Goal: Task Accomplishment & Management: Manage account settings

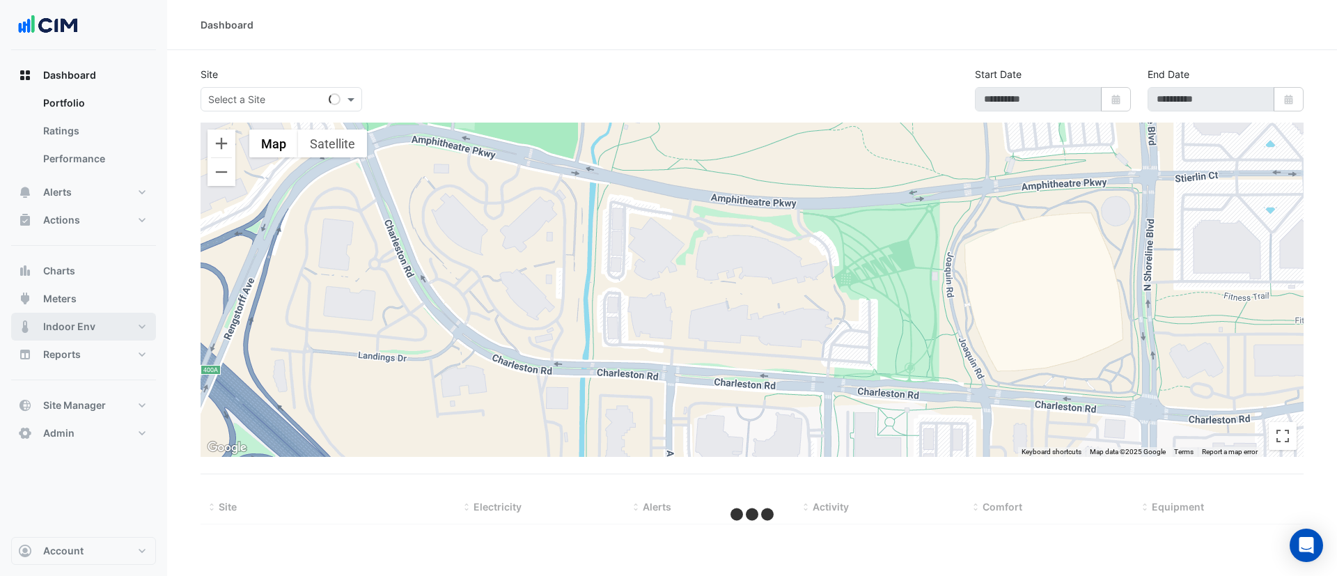
click at [108, 330] on button "Indoor Env" at bounding box center [83, 327] width 145 height 28
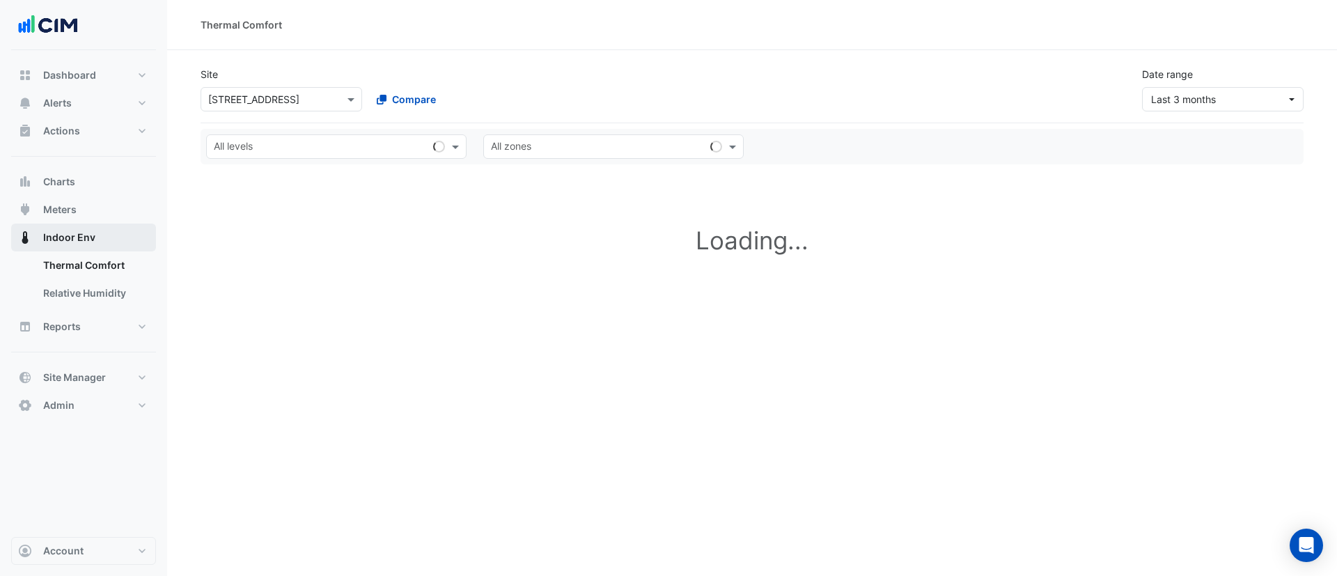
click at [96, 244] on button "Indoor Env" at bounding box center [83, 238] width 145 height 28
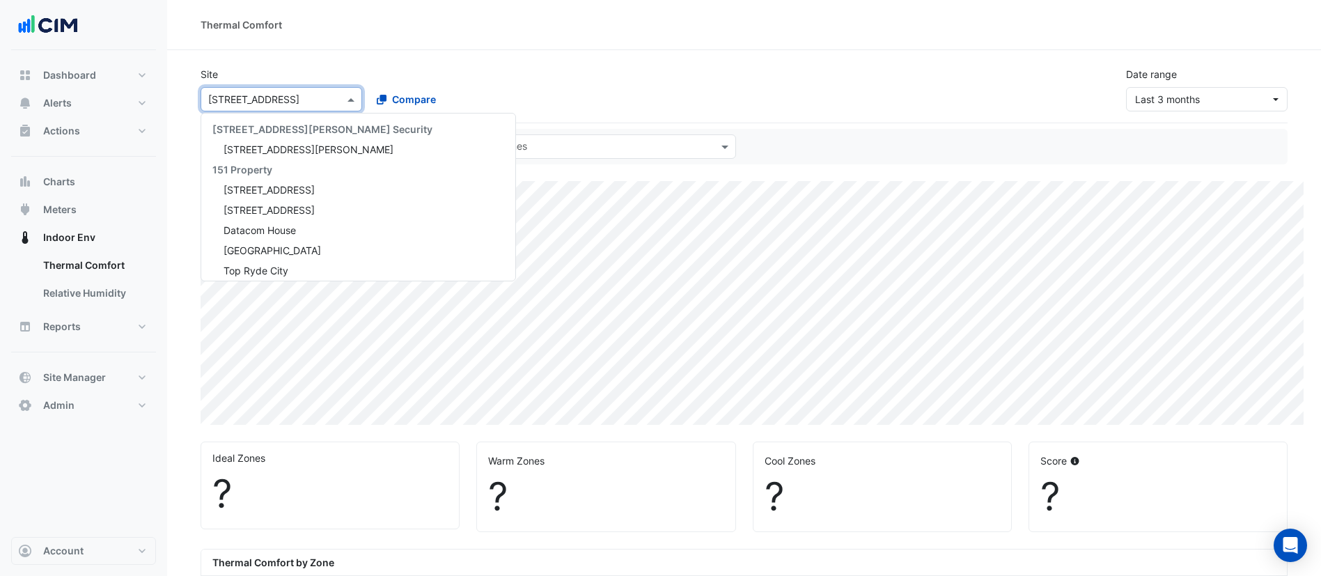
click at [283, 96] on input "text" at bounding box center [267, 100] width 118 height 15
type input "***"
select select "***"
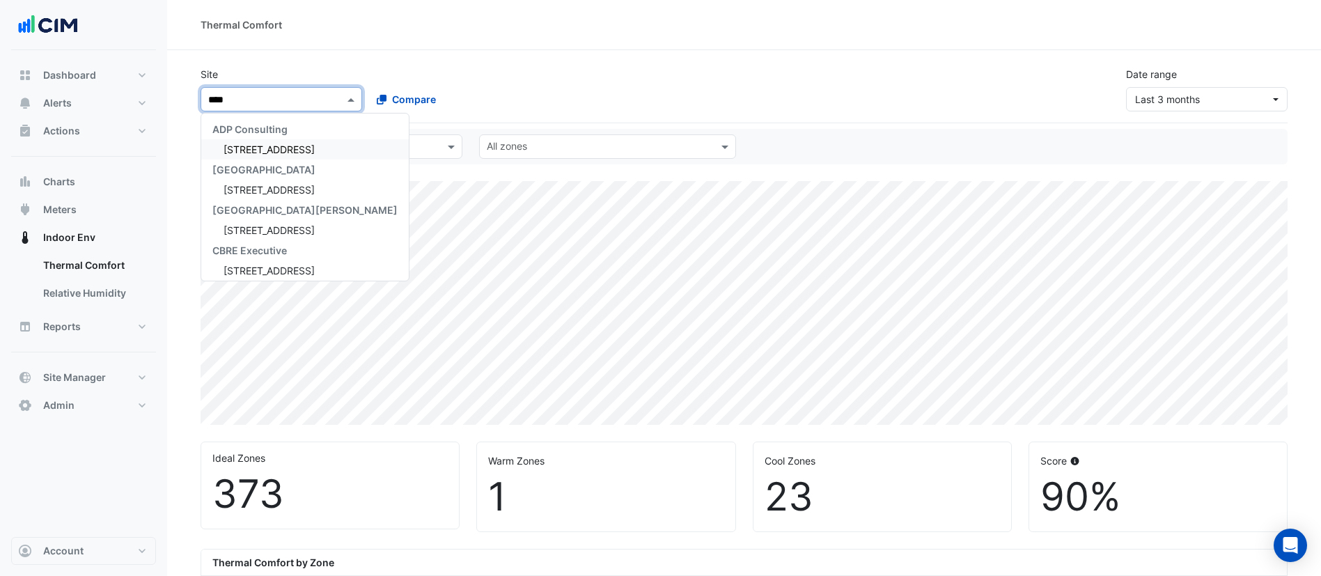
type input "*****"
click at [272, 149] on span "[STREET_ADDRESS]" at bounding box center [269, 149] width 91 height 12
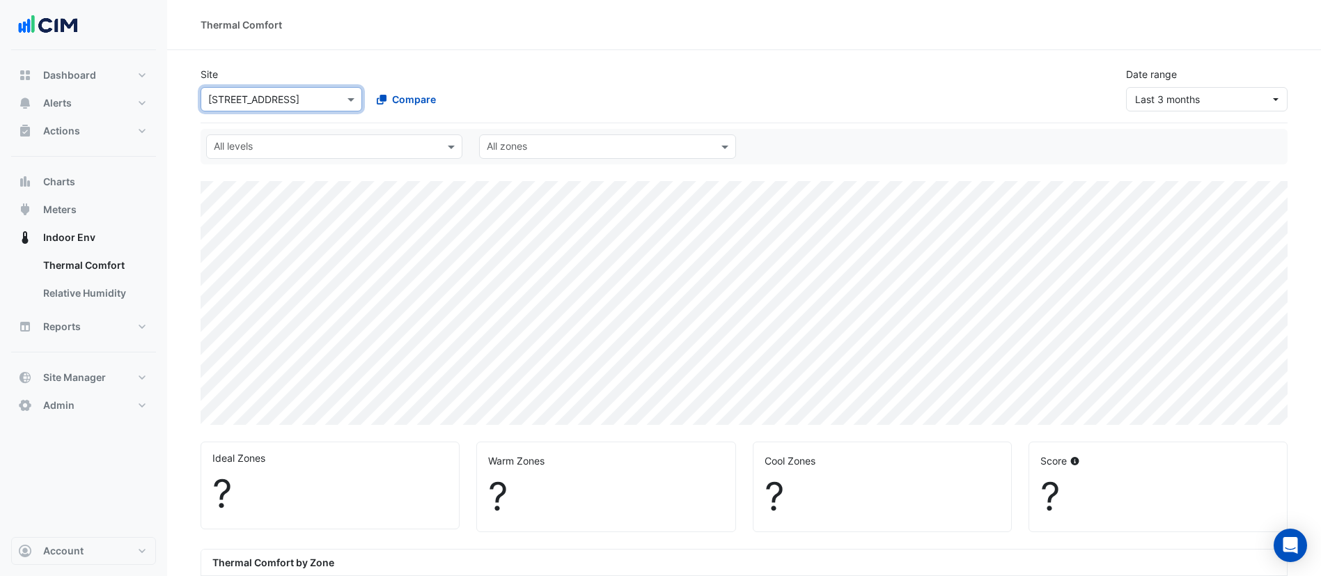
select select "***"
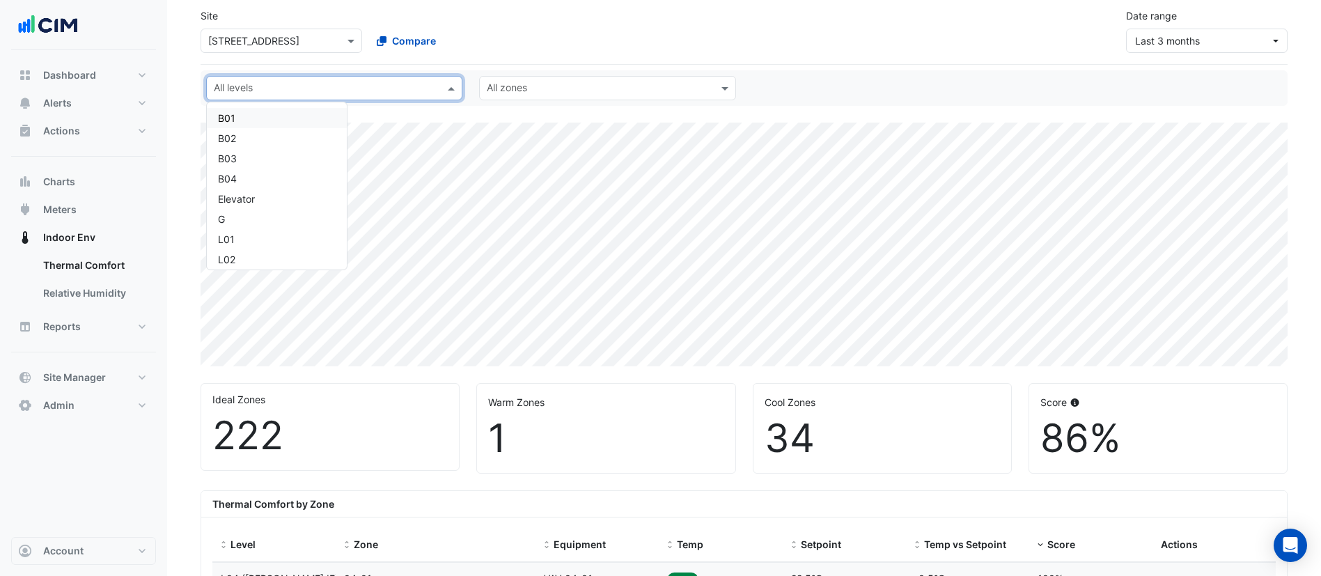
click at [352, 93] on input "text" at bounding box center [326, 89] width 225 height 15
click at [279, 167] on div "L04 (NABERS IE)" at bounding box center [277, 164] width 118 height 15
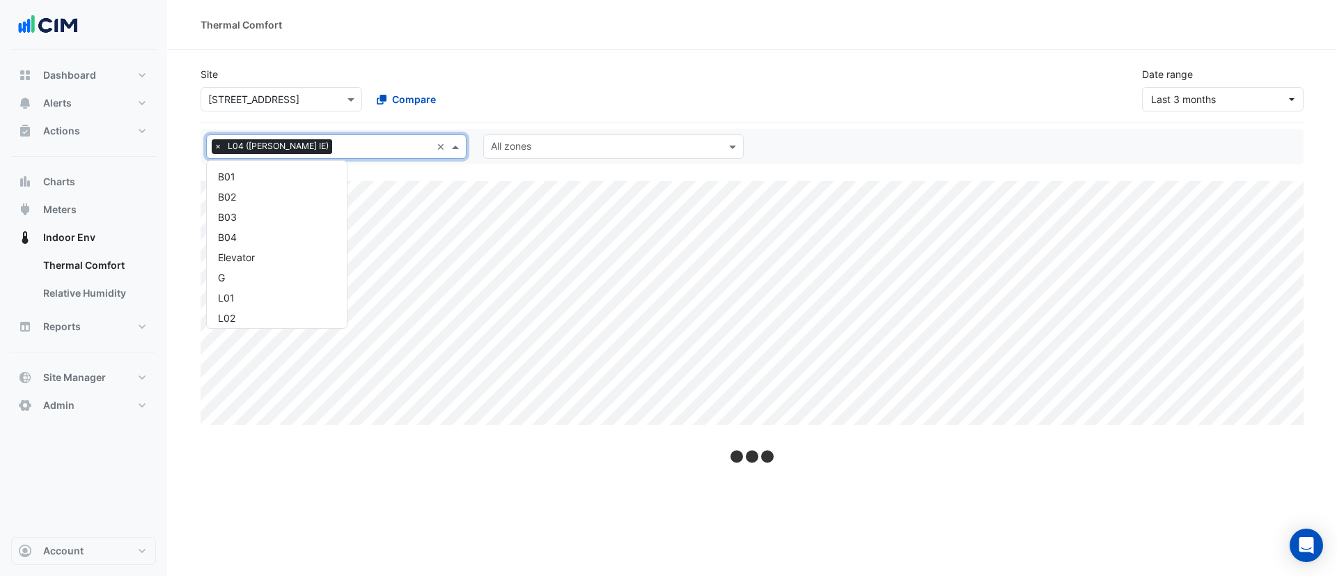
click at [338, 150] on input "text" at bounding box center [384, 148] width 93 height 15
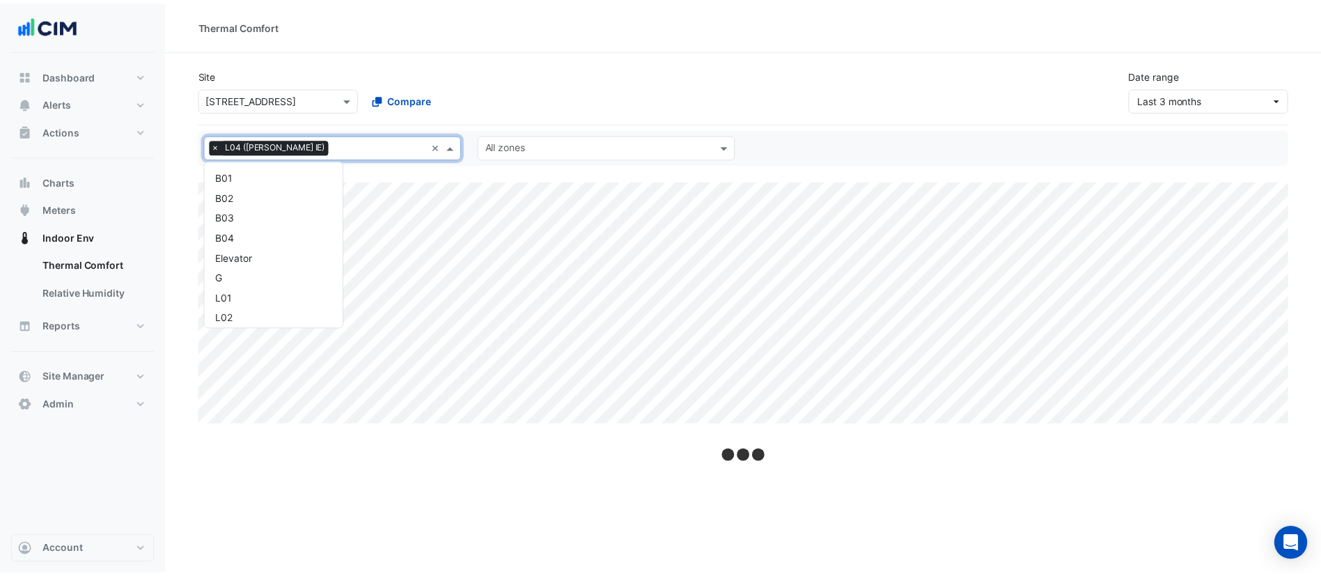
scroll to position [187, 0]
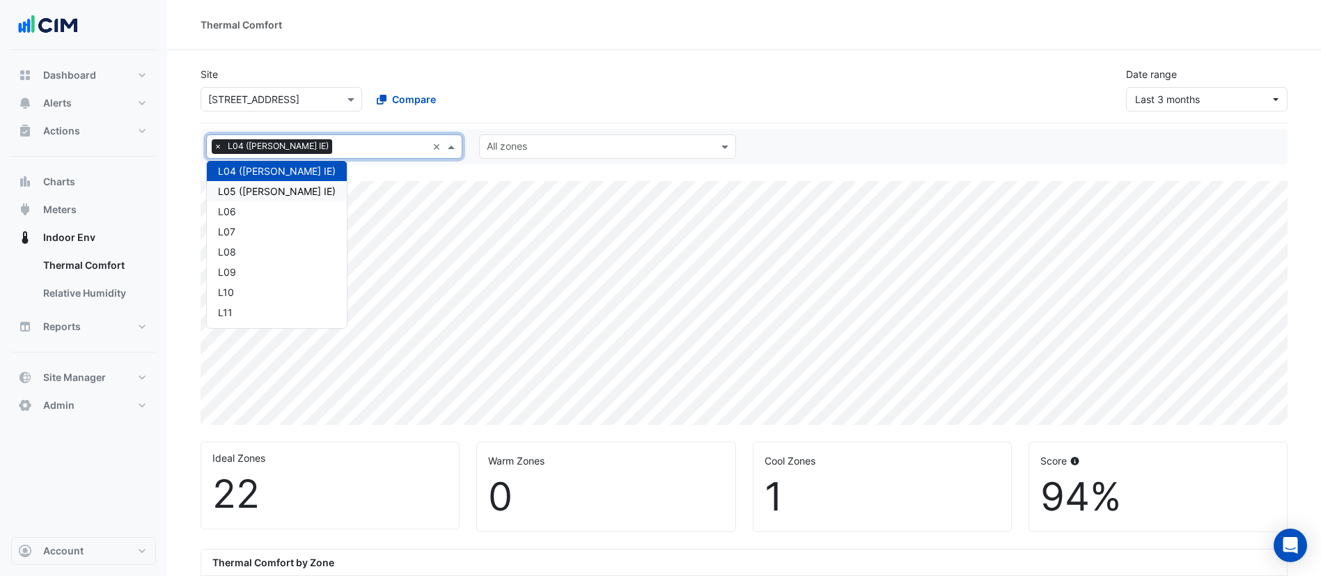
click at [274, 190] on div "L05 (NABERS IE)" at bounding box center [277, 191] width 118 height 15
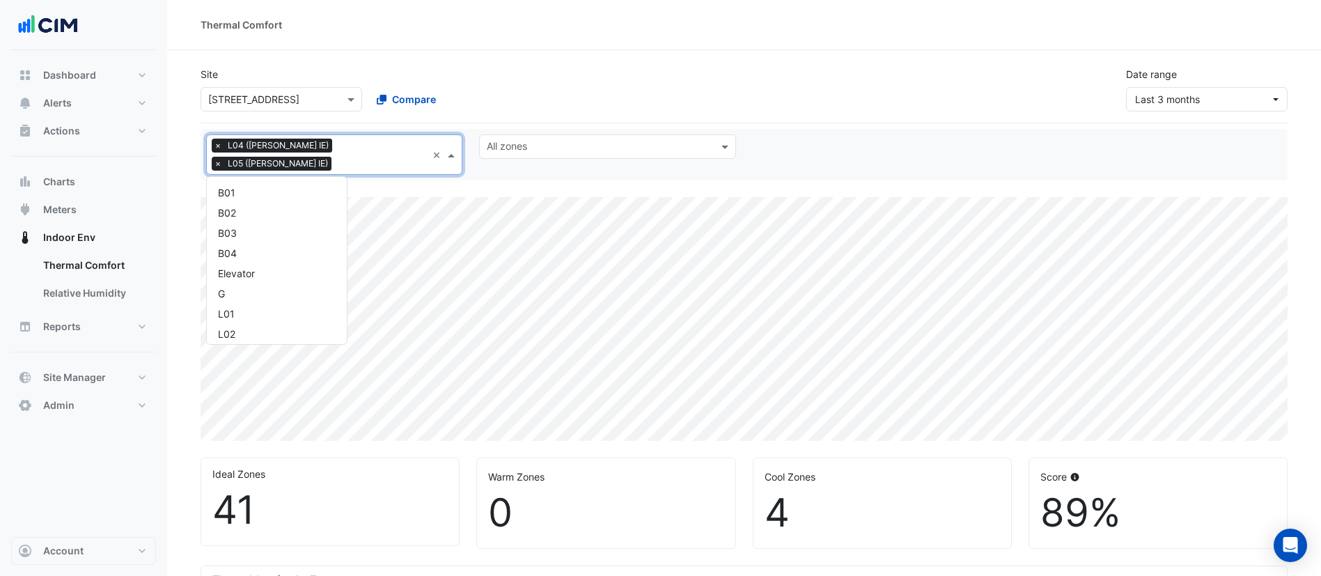
click at [401, 156] on div at bounding box center [381, 165] width 92 height 18
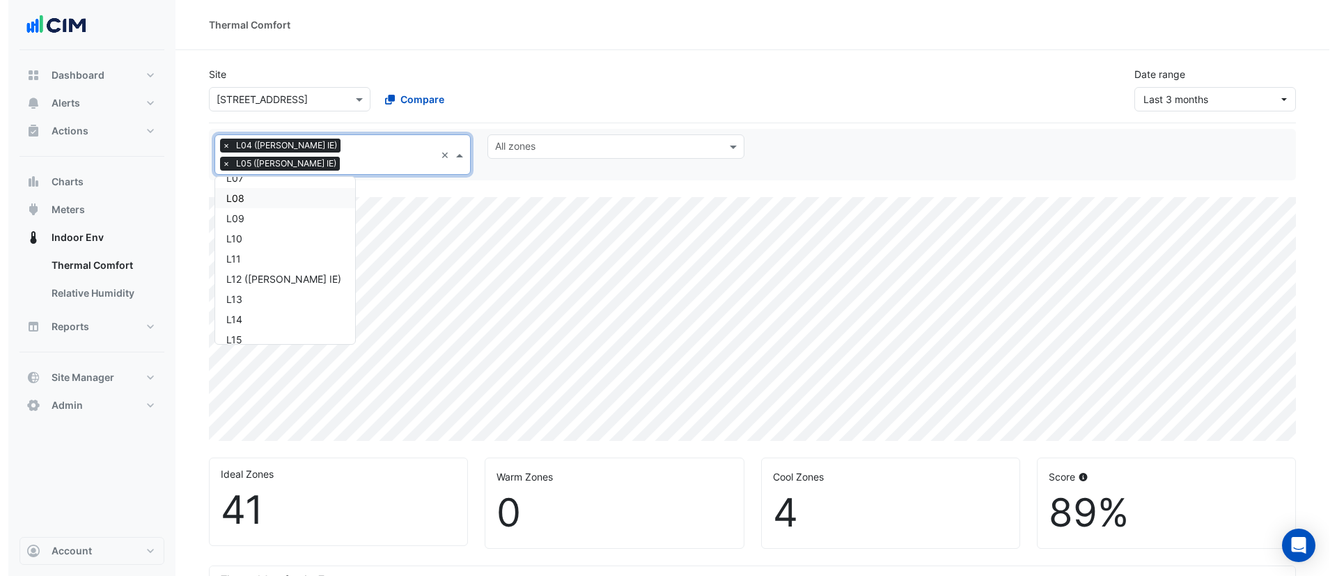
scroll to position [258, 0]
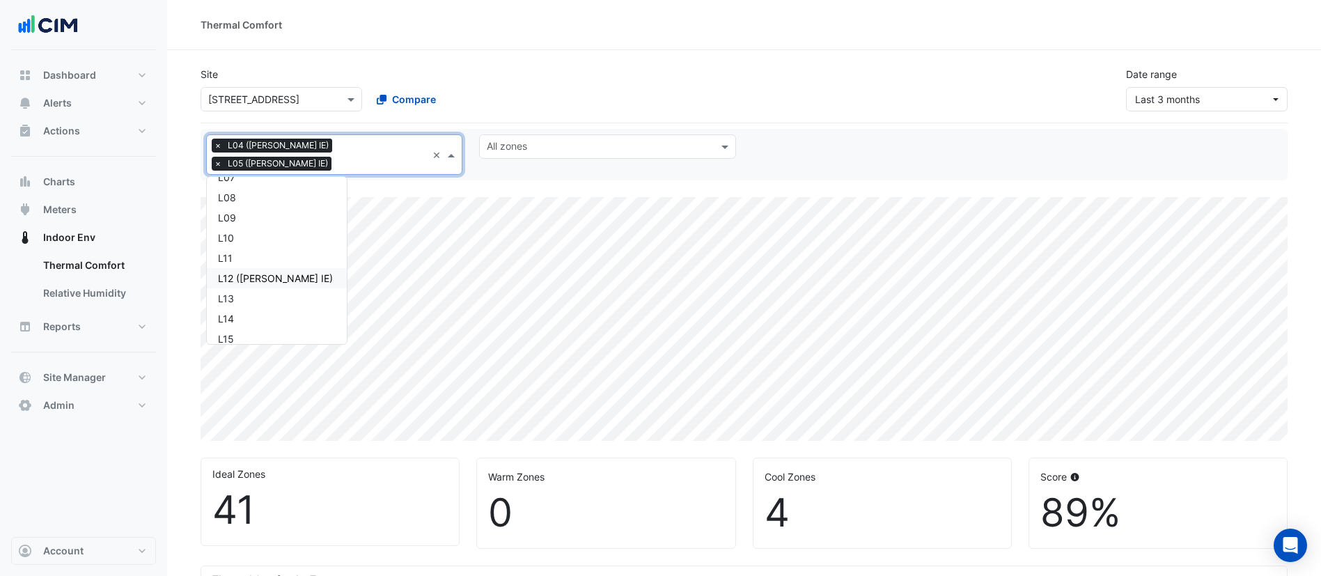
click at [265, 271] on div "L12 (NABERS IE)" at bounding box center [277, 278] width 118 height 15
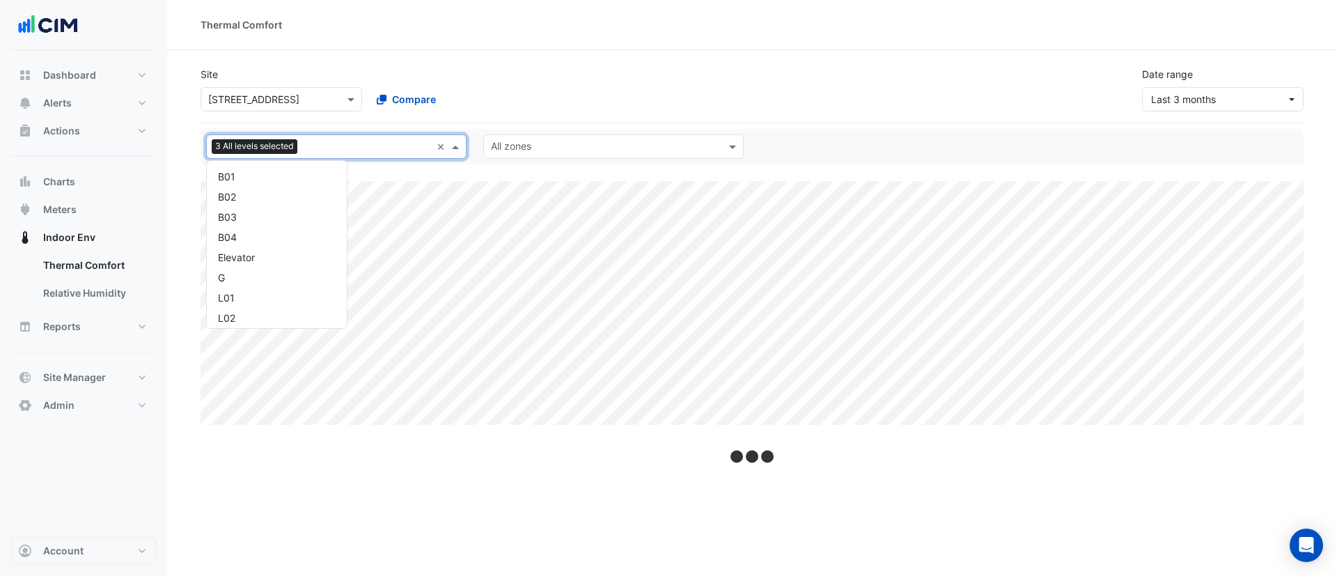
click at [328, 141] on input "text" at bounding box center [367, 148] width 128 height 15
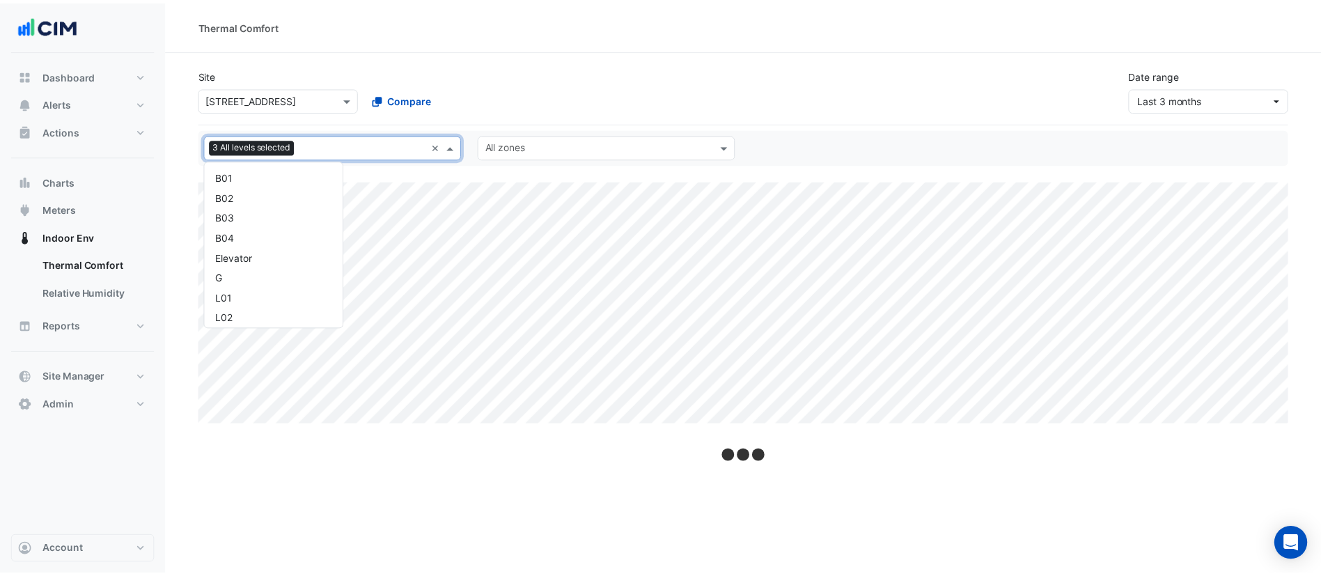
scroll to position [349, 0]
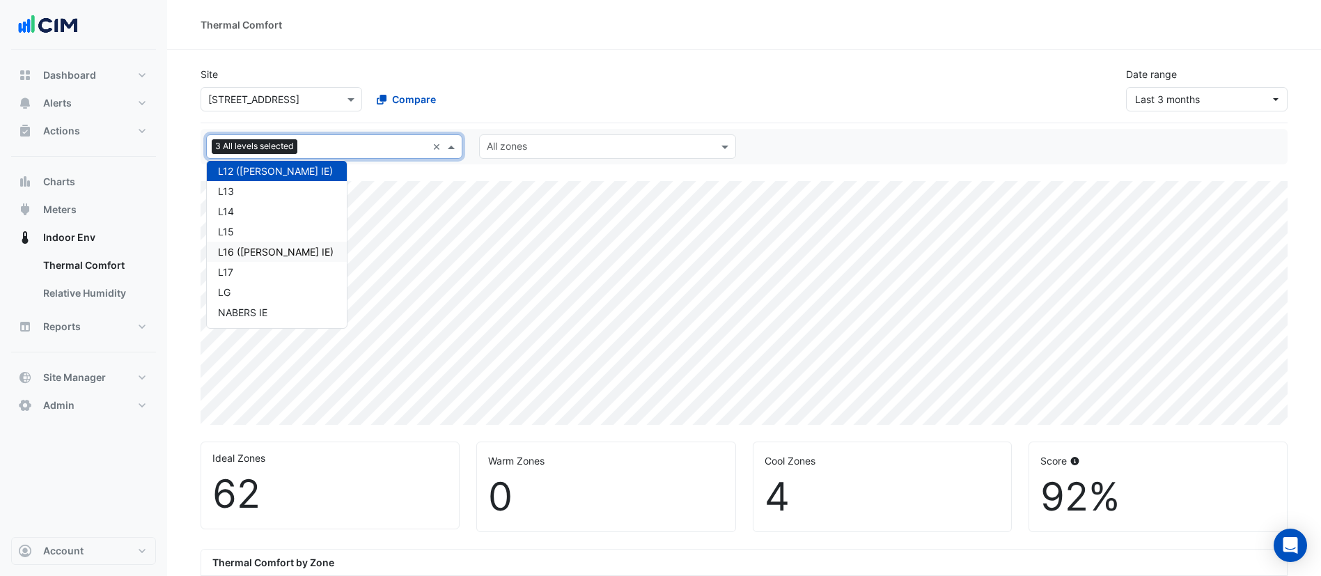
click at [265, 247] on div "L16 (NABERS IE)" at bounding box center [277, 251] width 118 height 15
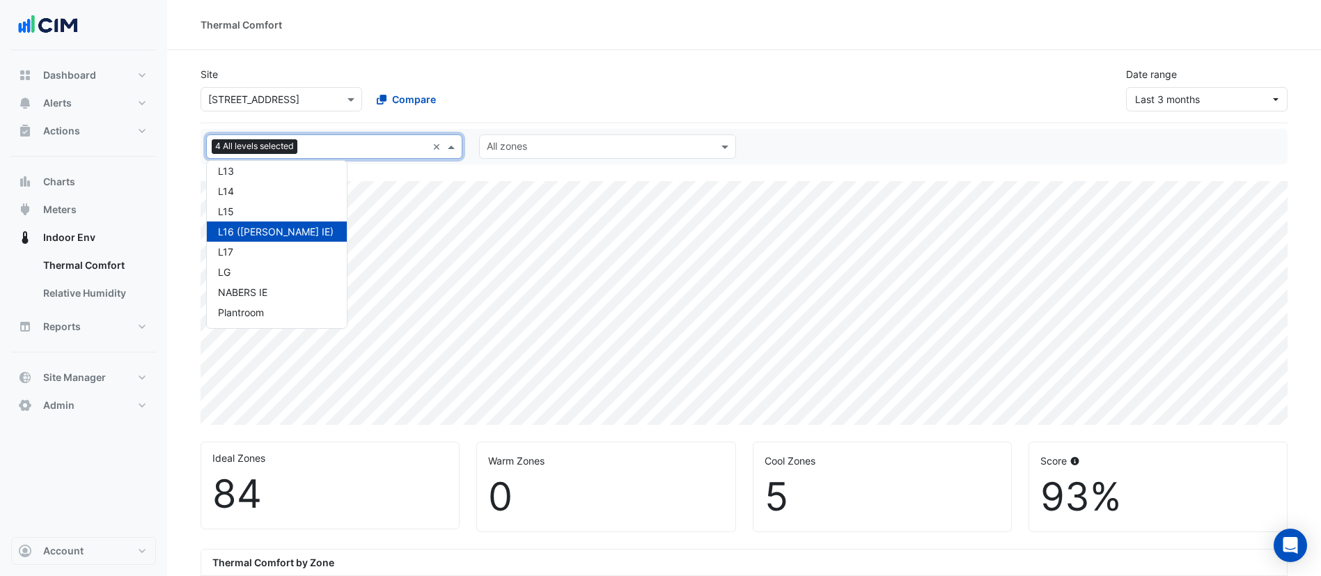
click at [338, 143] on input "text" at bounding box center [365, 148] width 124 height 15
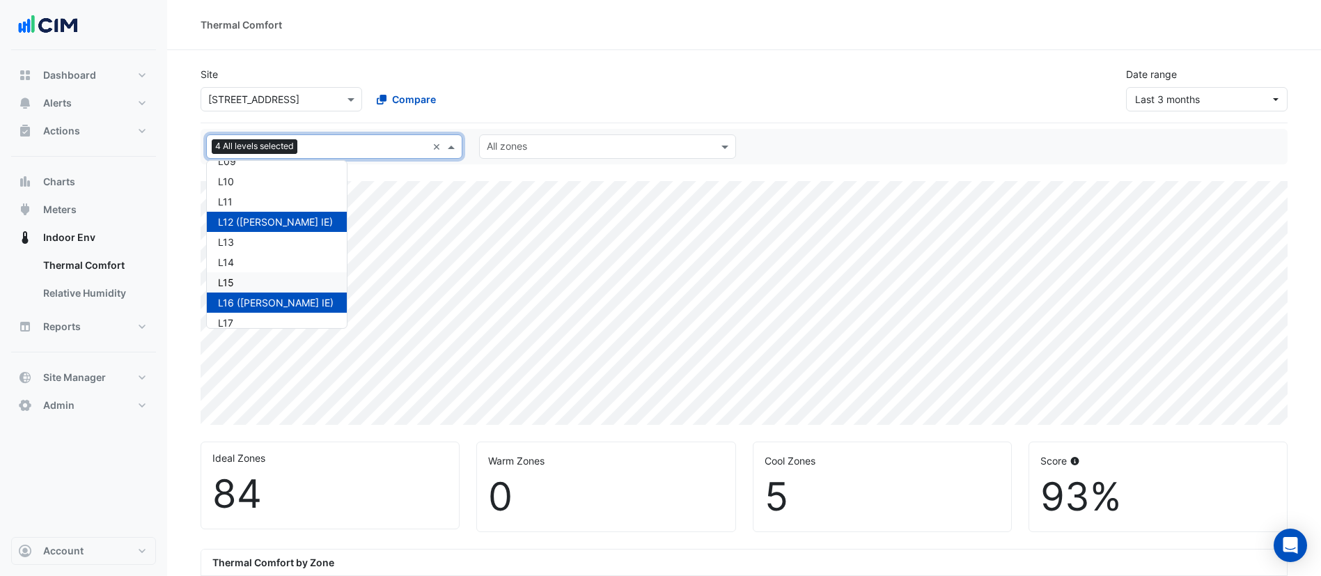
scroll to position [325, 0]
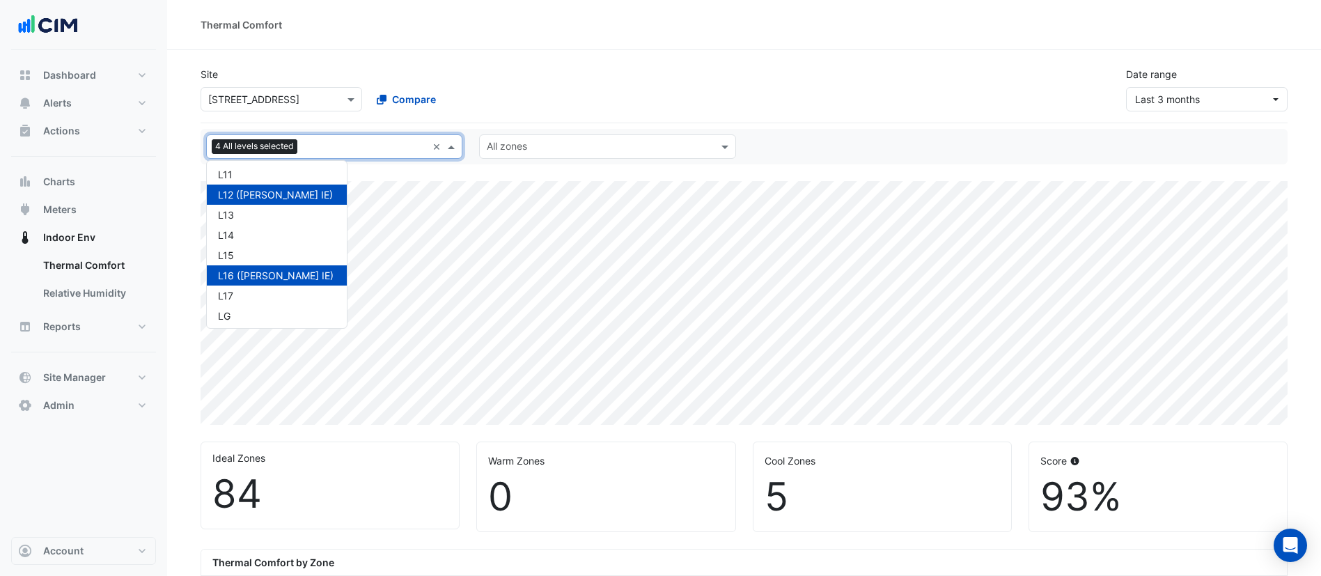
click at [485, 84] on div "Select a Site × 11-33 Exhibition Street Compare" at bounding box center [365, 96] width 334 height 30
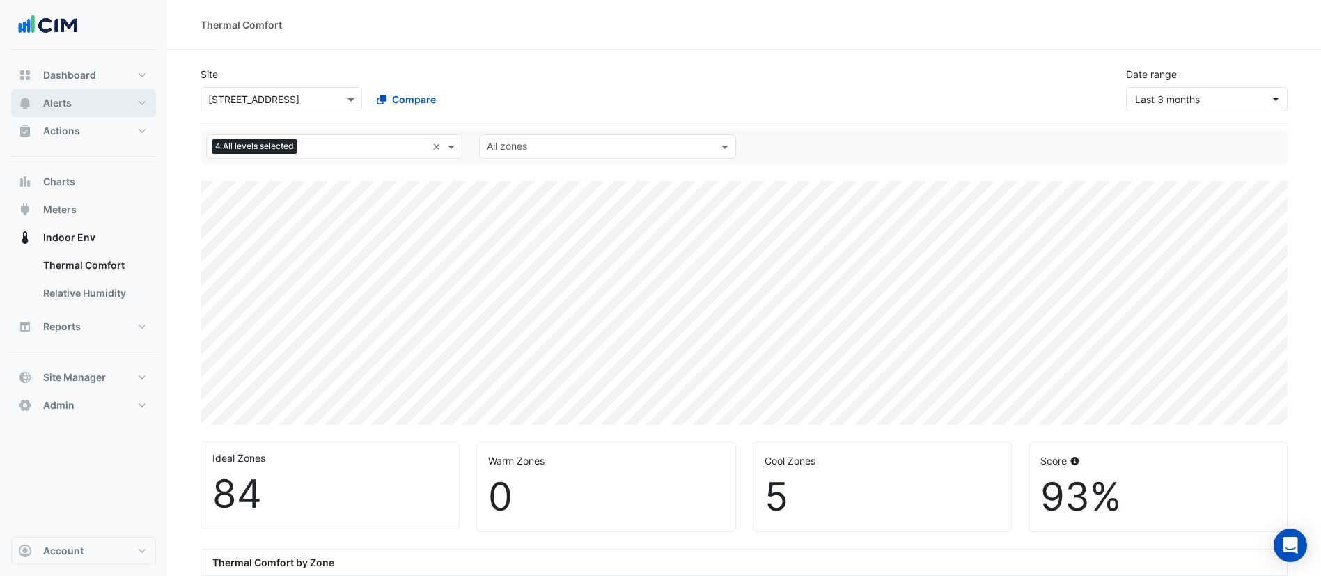
click at [107, 97] on button "Alerts" at bounding box center [83, 103] width 145 height 28
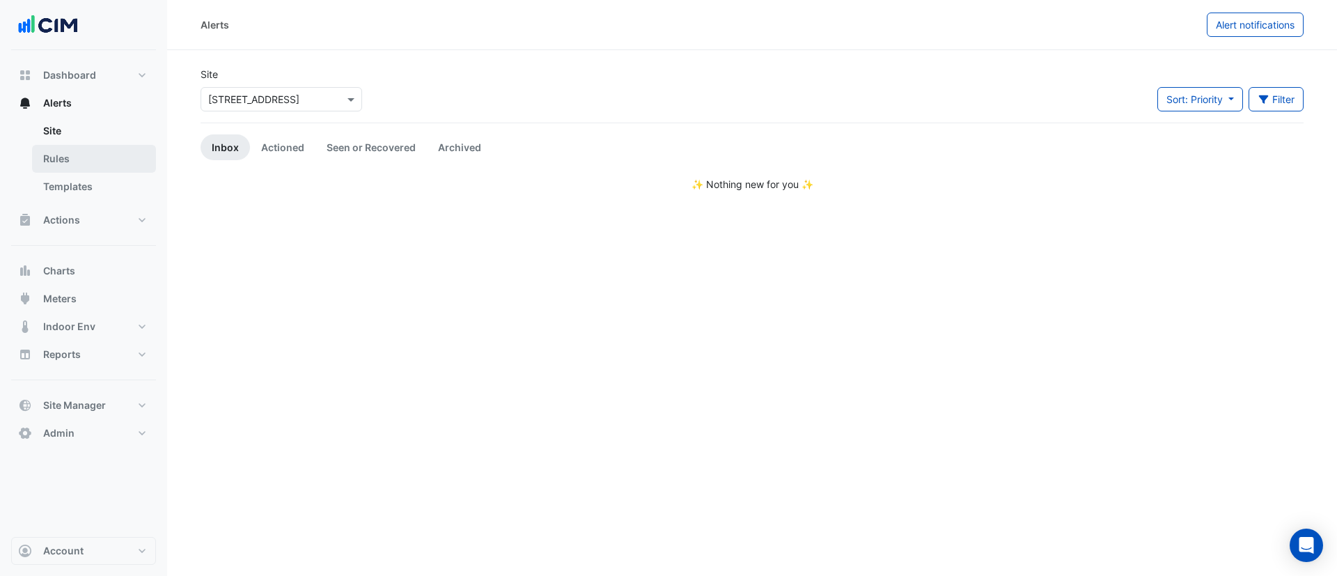
click at [84, 162] on link "Rules" at bounding box center [94, 159] width 124 height 28
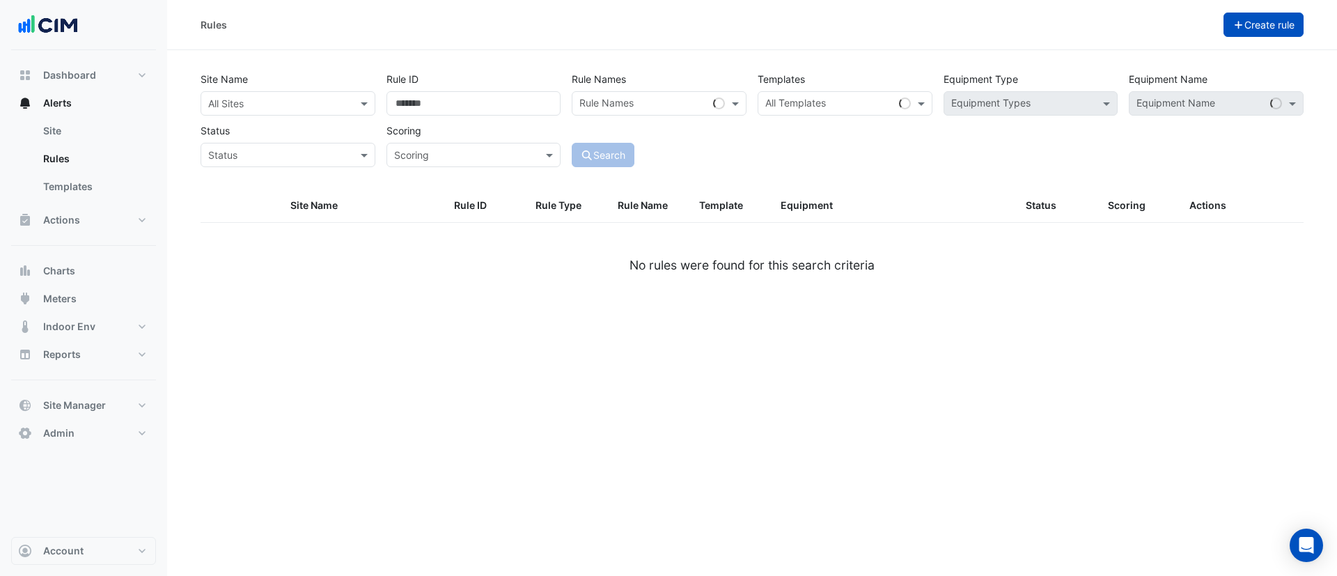
click at [1256, 28] on button "Create rule" at bounding box center [1263, 25] width 81 height 24
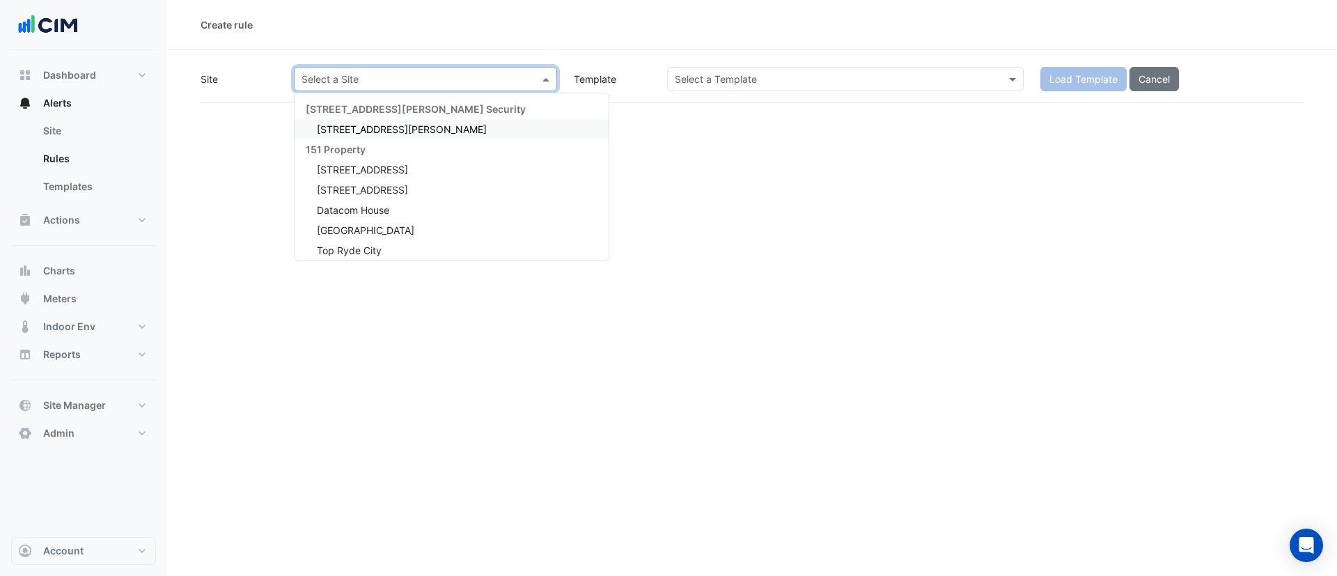
click at [335, 84] on input "text" at bounding box center [411, 79] width 220 height 15
type input "***"
click at [340, 124] on span "570 Bourke Street" at bounding box center [362, 129] width 91 height 12
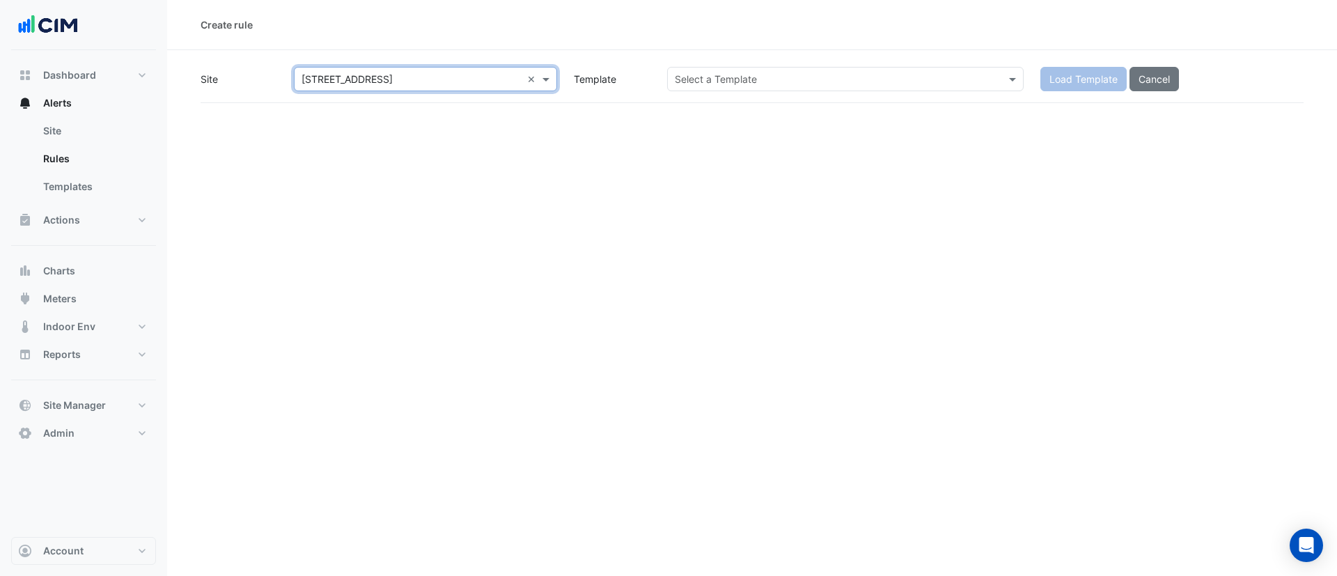
click at [726, 73] on input "text" at bounding box center [831, 79] width 313 height 15
click at [725, 84] on input "text" at bounding box center [831, 79] width 313 height 15
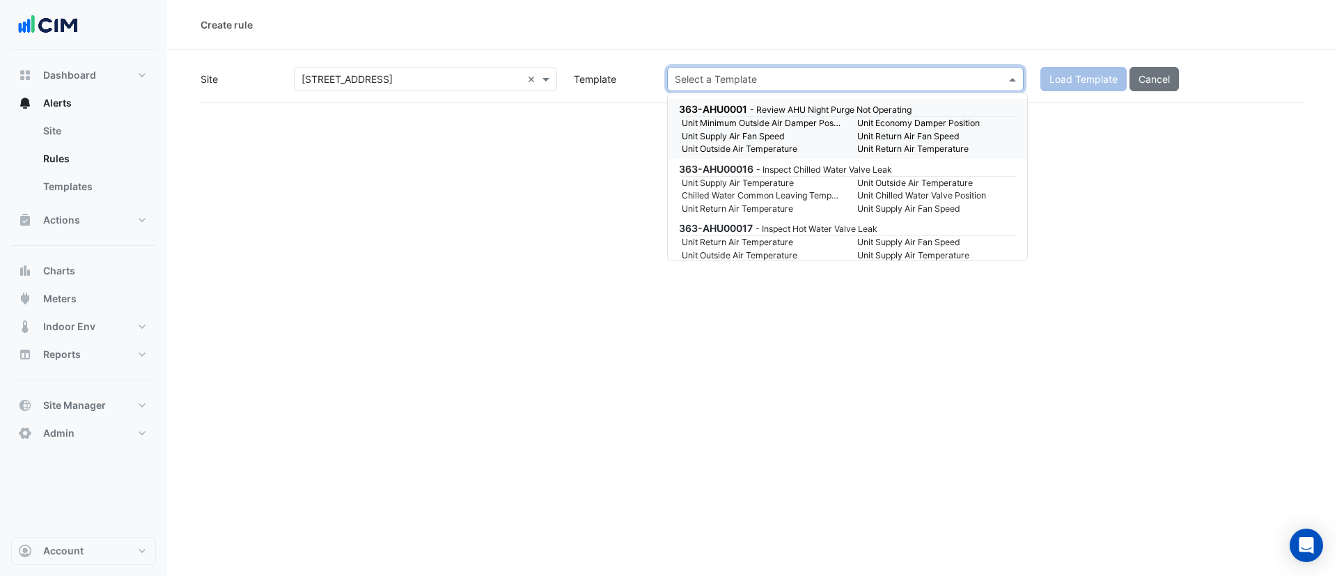
paste input "********"
type input "********"
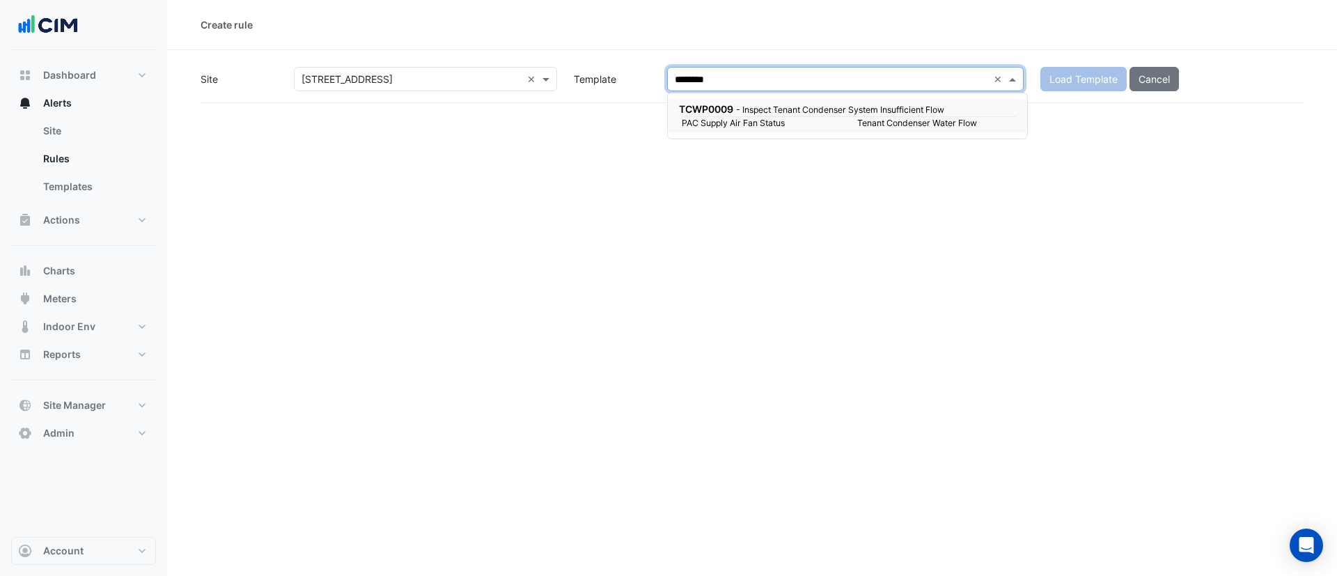
click at [917, 123] on small "Tenant Condenser Water Flow" at bounding box center [936, 123] width 175 height 13
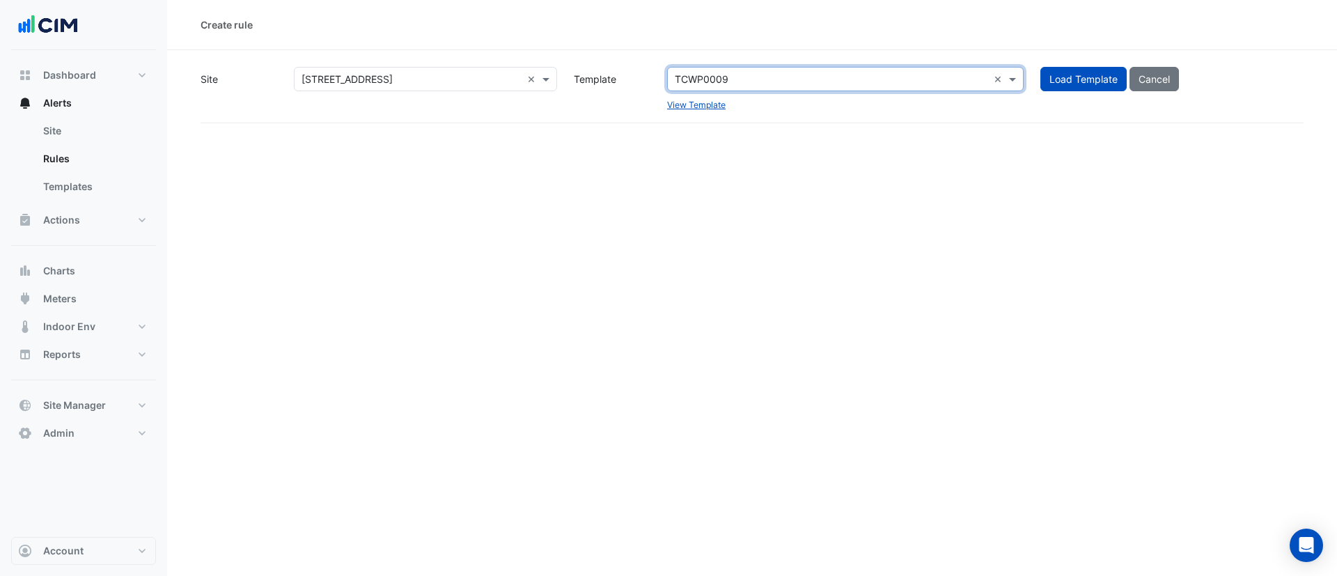
click at [870, 119] on div "Site Select a Site × 570 Bourke Street × Template Select a Template TCWP0009 × …" at bounding box center [752, 95] width 1103 height 56
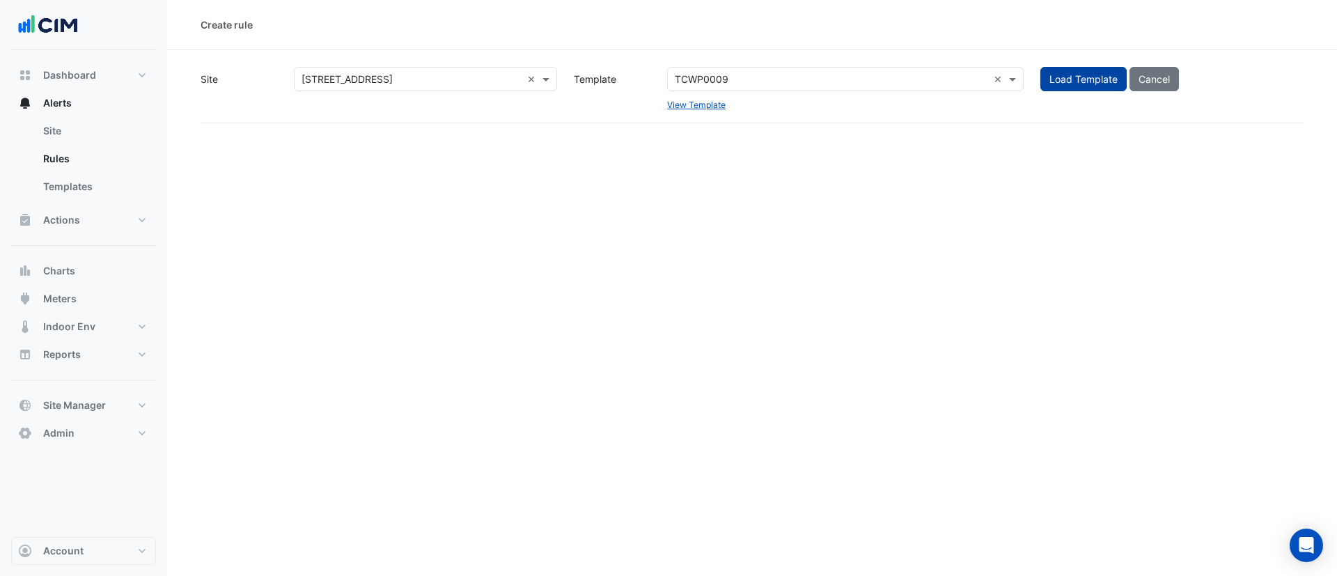
click at [1074, 83] on button "Load Template" at bounding box center [1083, 79] width 86 height 24
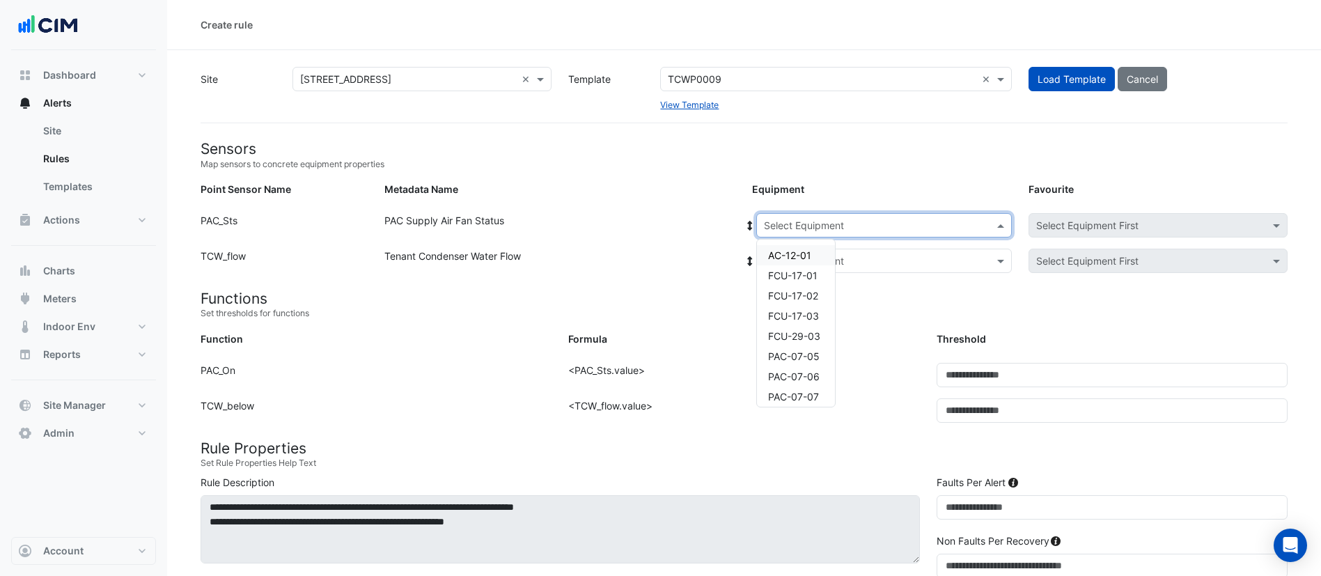
click at [826, 228] on input "text" at bounding box center [870, 226] width 212 height 15
type input "*"
type input "******"
click at [803, 253] on span "PAC-29-01" at bounding box center [793, 255] width 50 height 12
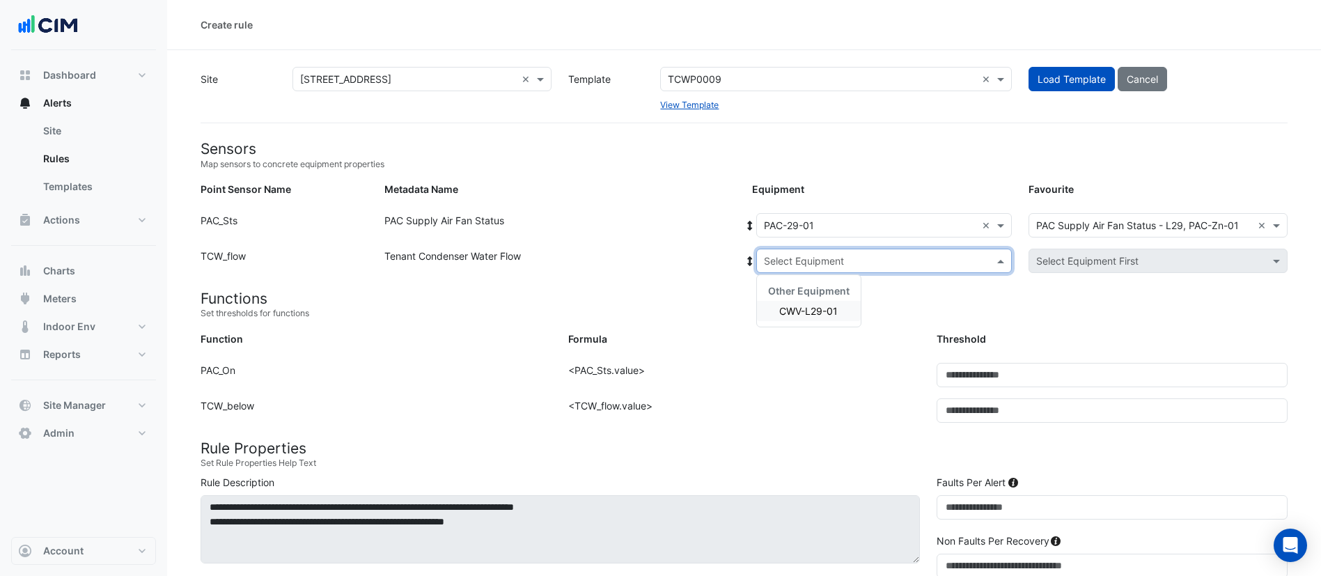
click at [811, 263] on input "text" at bounding box center [870, 261] width 212 height 15
click at [806, 313] on span "CWV-L29-01" at bounding box center [808, 311] width 58 height 12
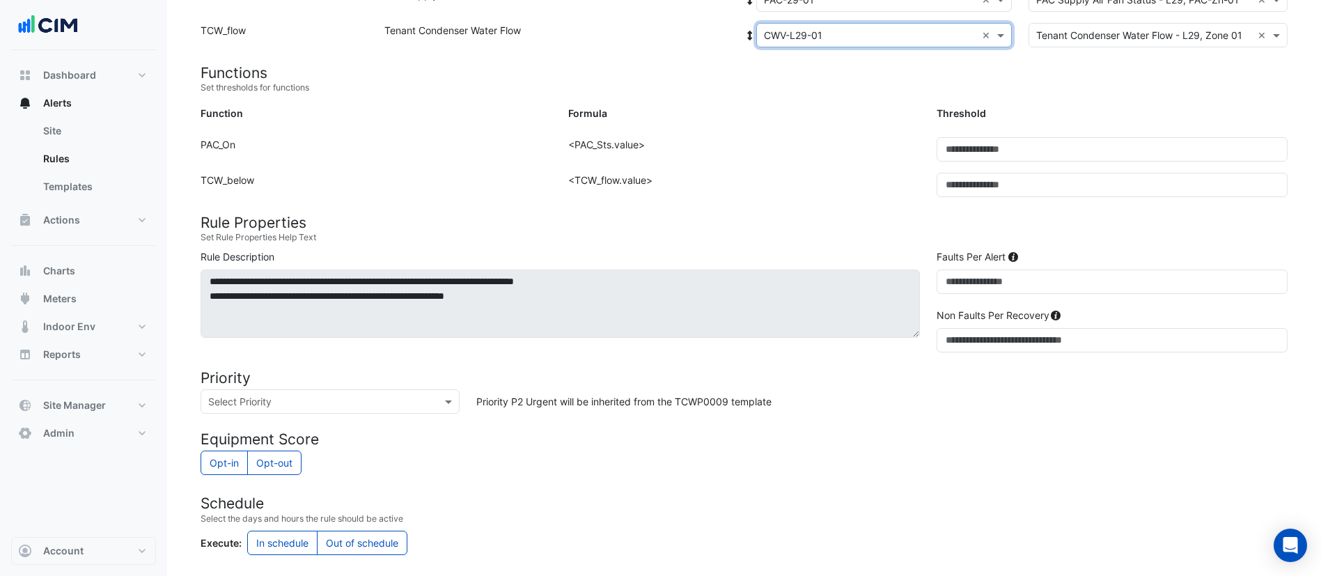
scroll to position [227, 0]
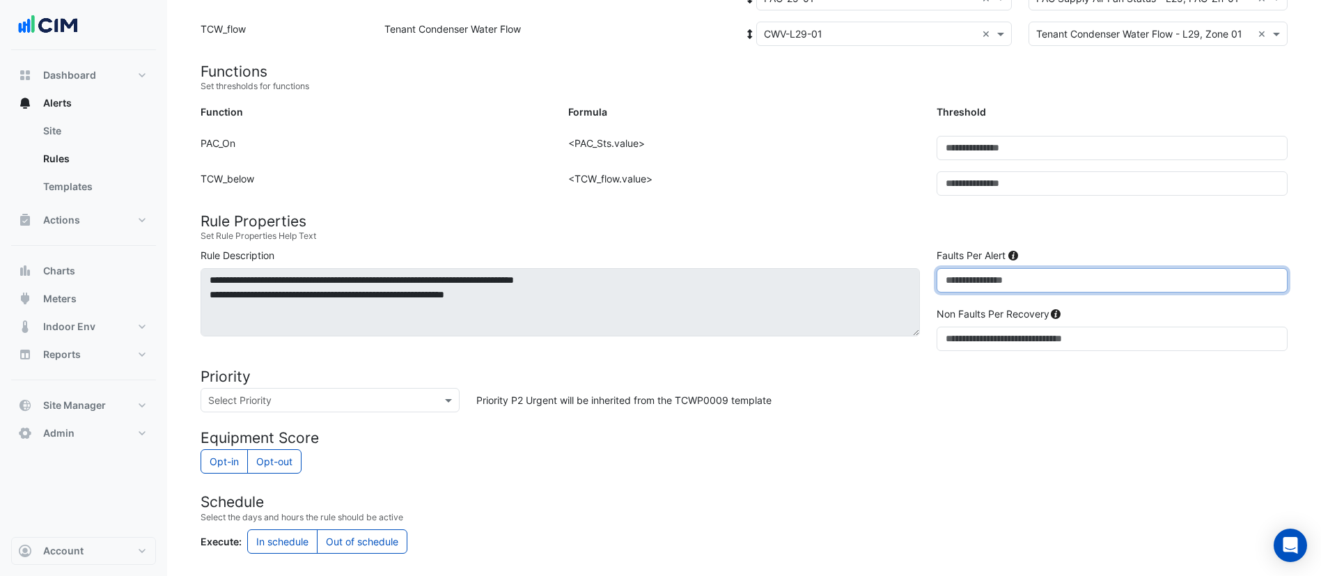
click at [964, 283] on input "*" at bounding box center [1112, 280] width 351 height 24
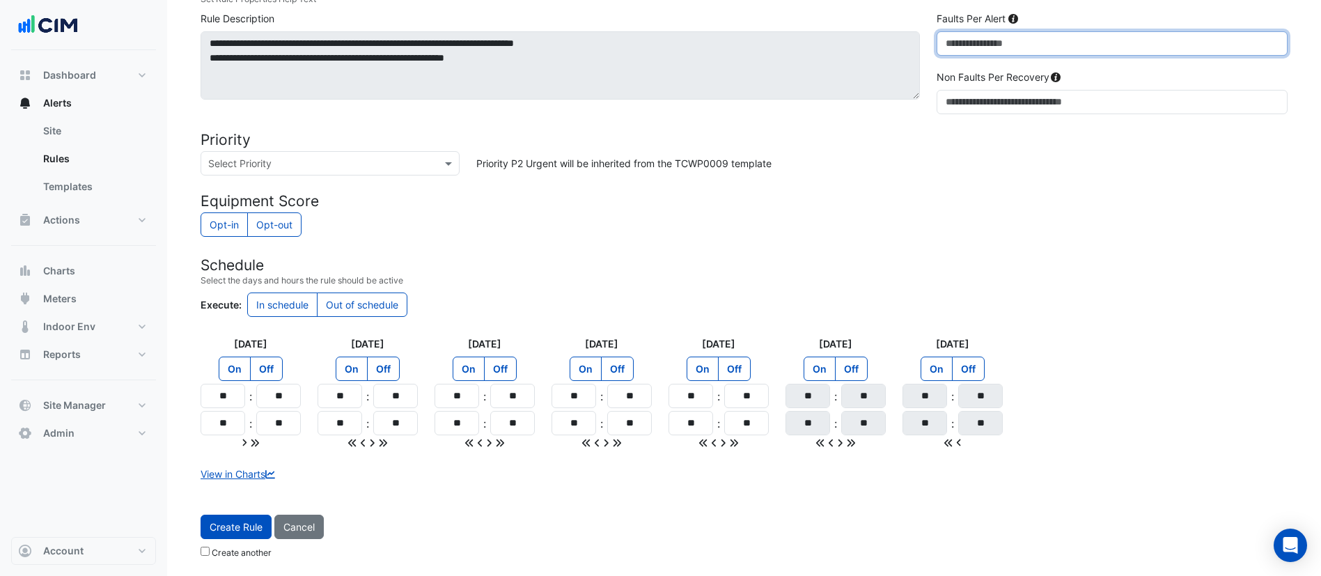
type input "*"
click at [816, 362] on label "On" at bounding box center [820, 369] width 32 height 24
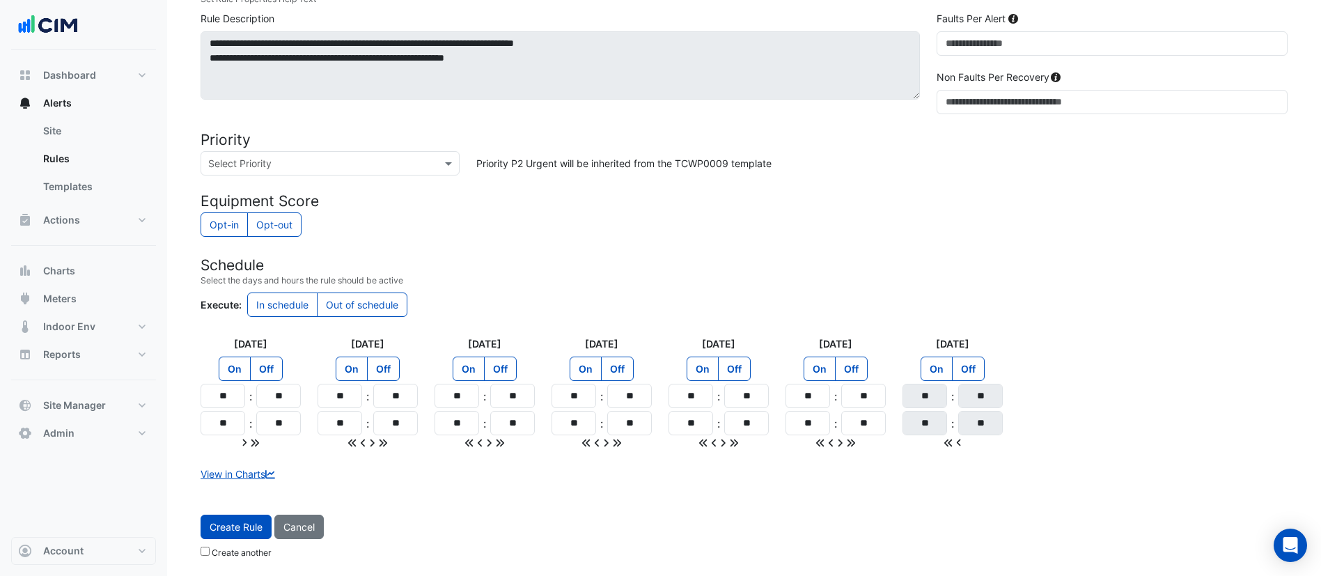
click at [936, 364] on label "On" at bounding box center [937, 369] width 32 height 24
click at [249, 525] on button "Create Rule" at bounding box center [236, 527] width 71 height 24
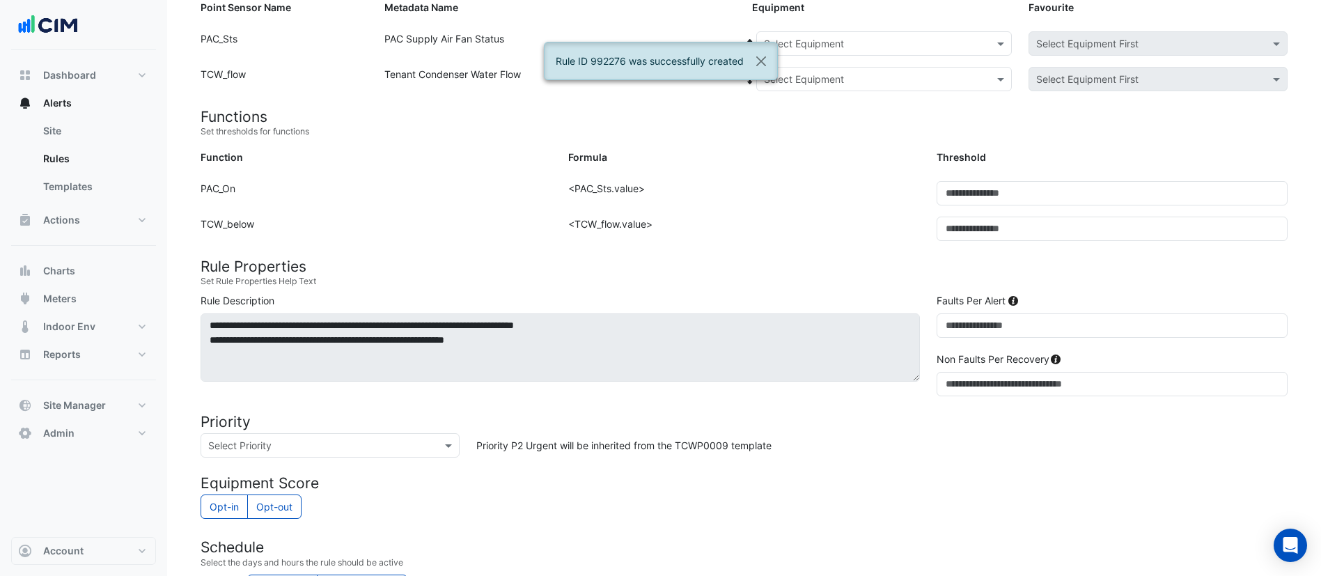
scroll to position [0, 0]
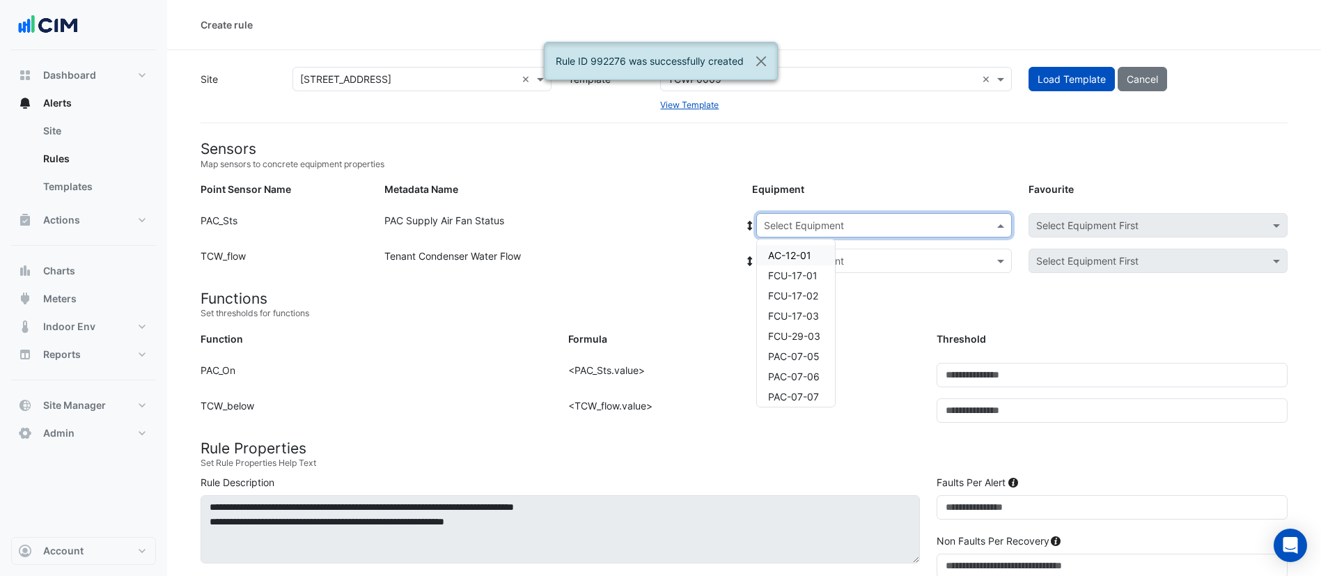
click at [807, 225] on input "text" at bounding box center [870, 226] width 212 height 15
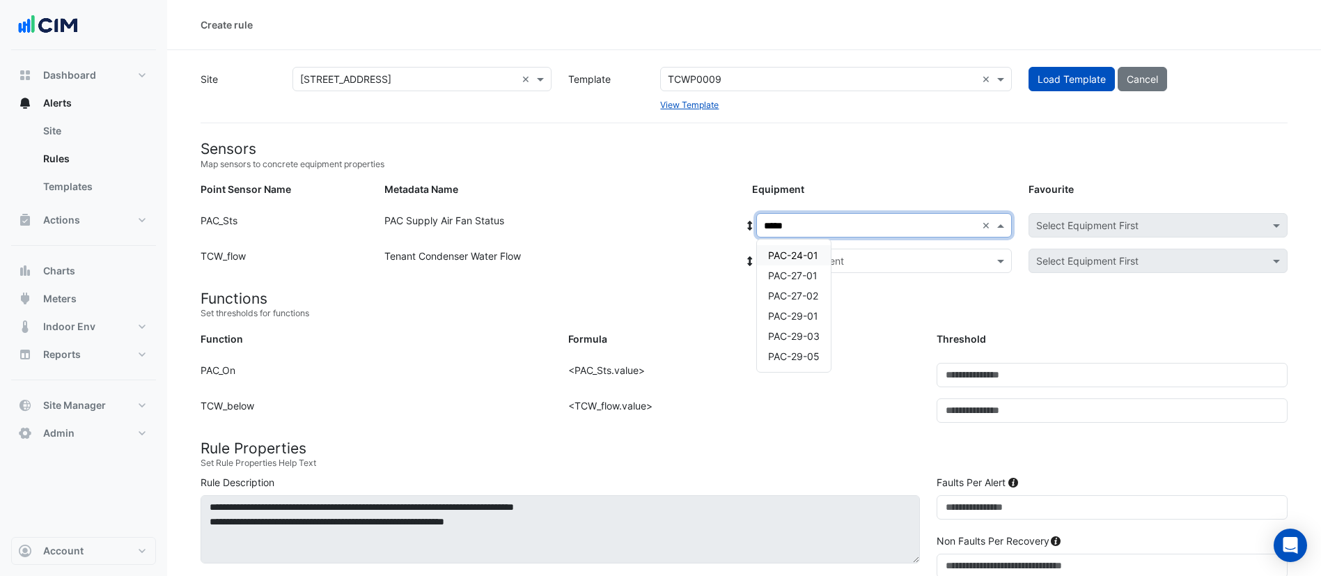
type input "******"
click at [804, 270] on span "PAC-29-03" at bounding box center [794, 275] width 52 height 12
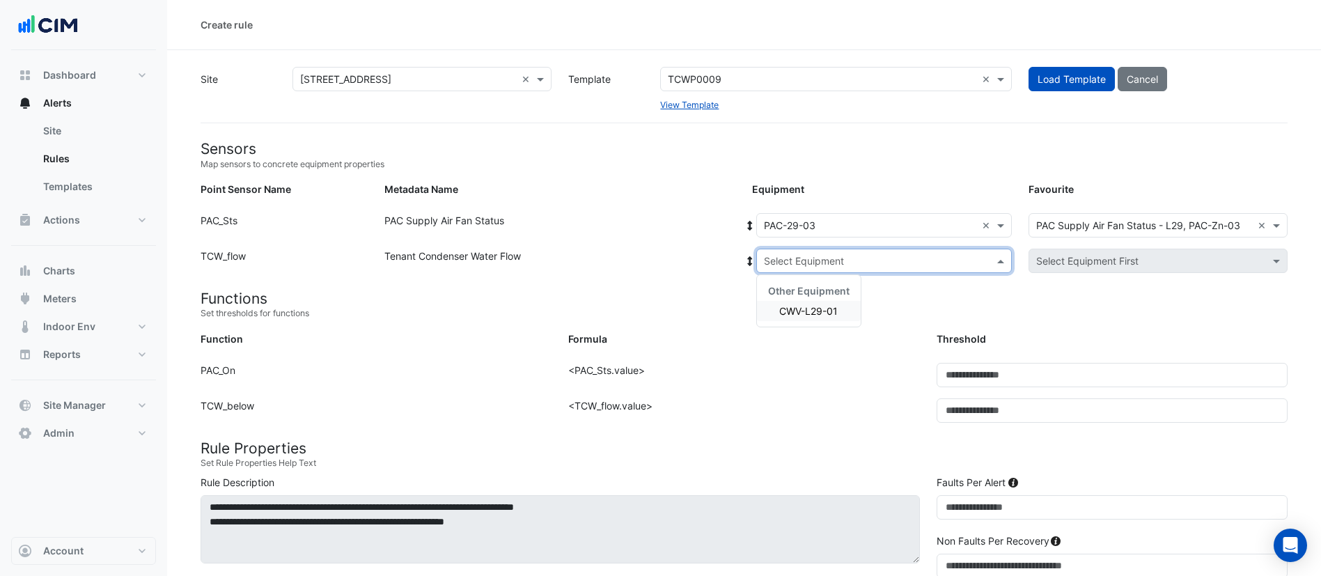
click at [829, 259] on input "text" at bounding box center [870, 261] width 212 height 15
click at [804, 315] on span "CWV-L29-01" at bounding box center [808, 311] width 58 height 12
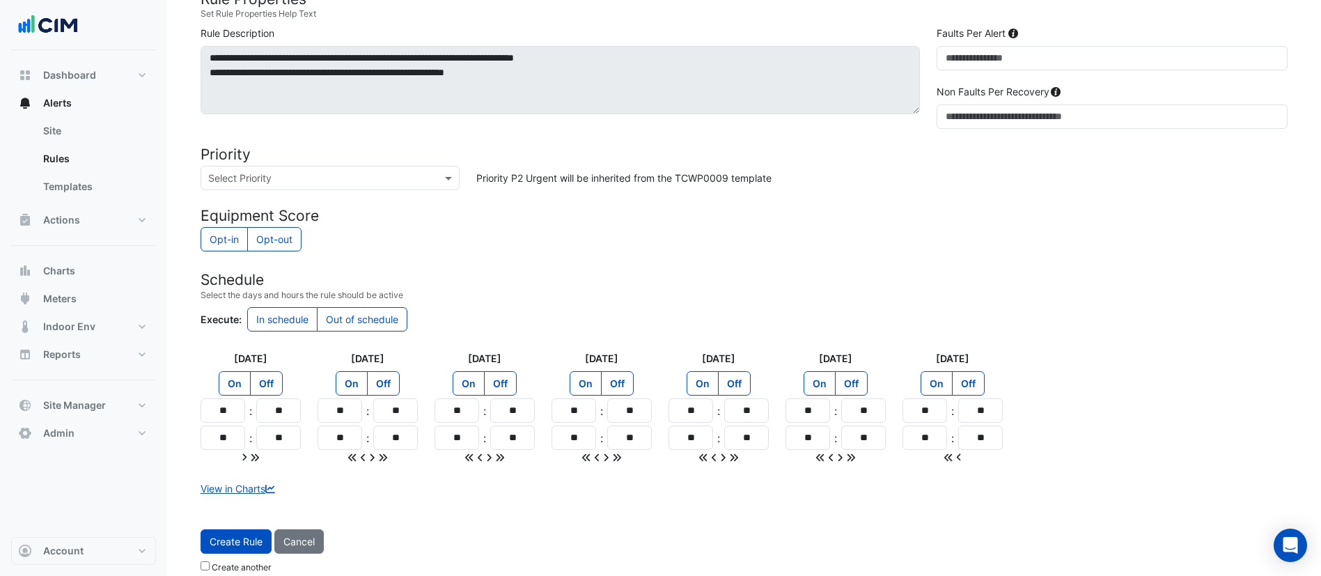
scroll to position [464, 0]
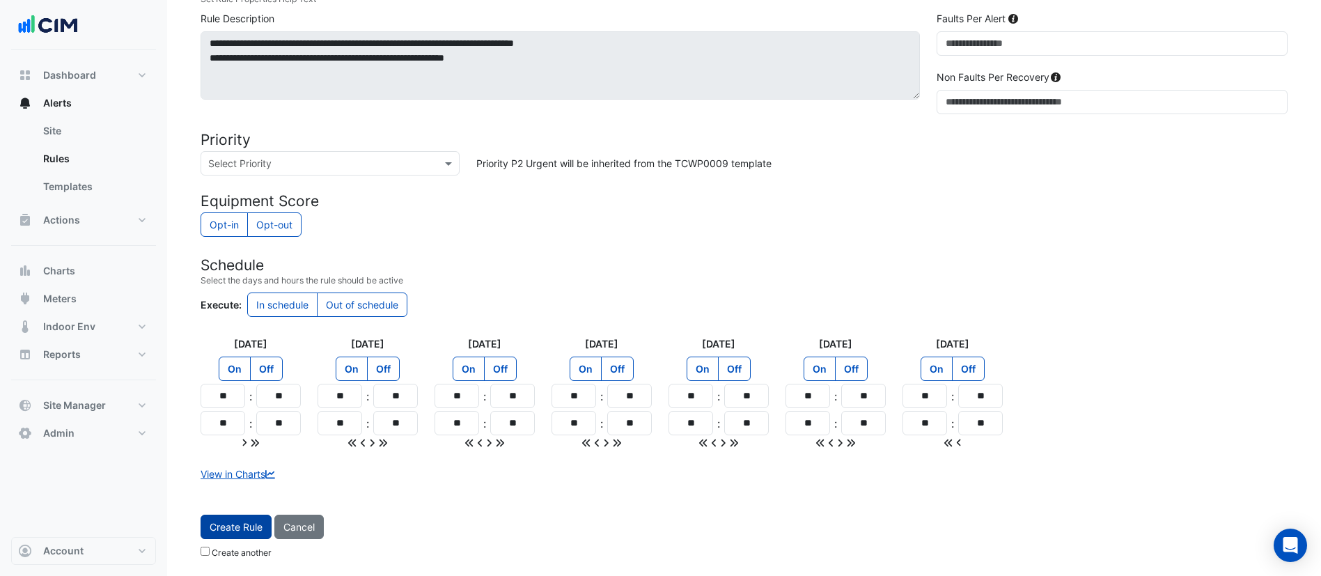
click at [244, 531] on button "Create Rule" at bounding box center [236, 527] width 71 height 24
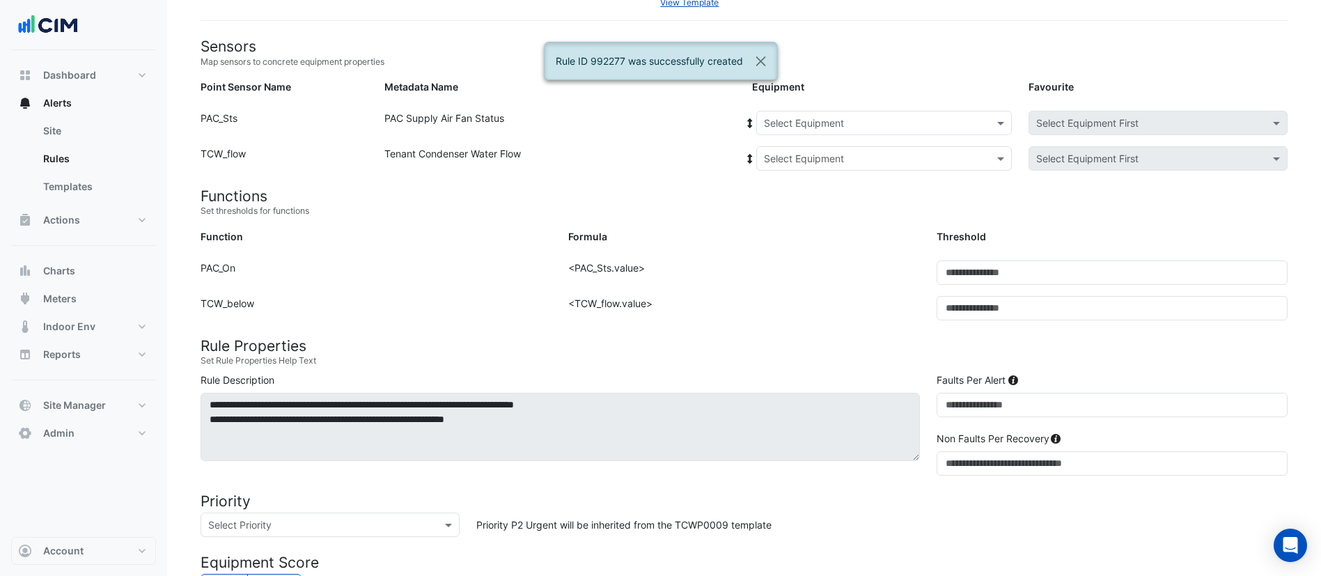
scroll to position [0, 0]
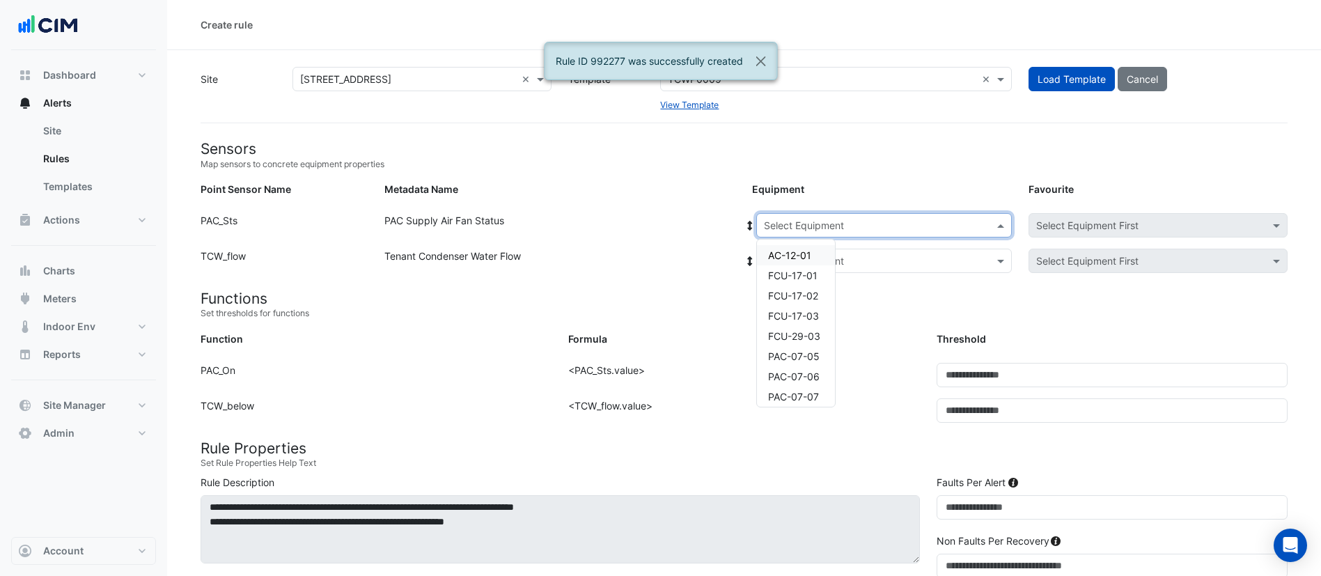
click at [801, 226] on input "text" at bounding box center [870, 226] width 212 height 15
type input "******"
click at [794, 296] on span "PAC-29-05" at bounding box center [794, 296] width 52 height 12
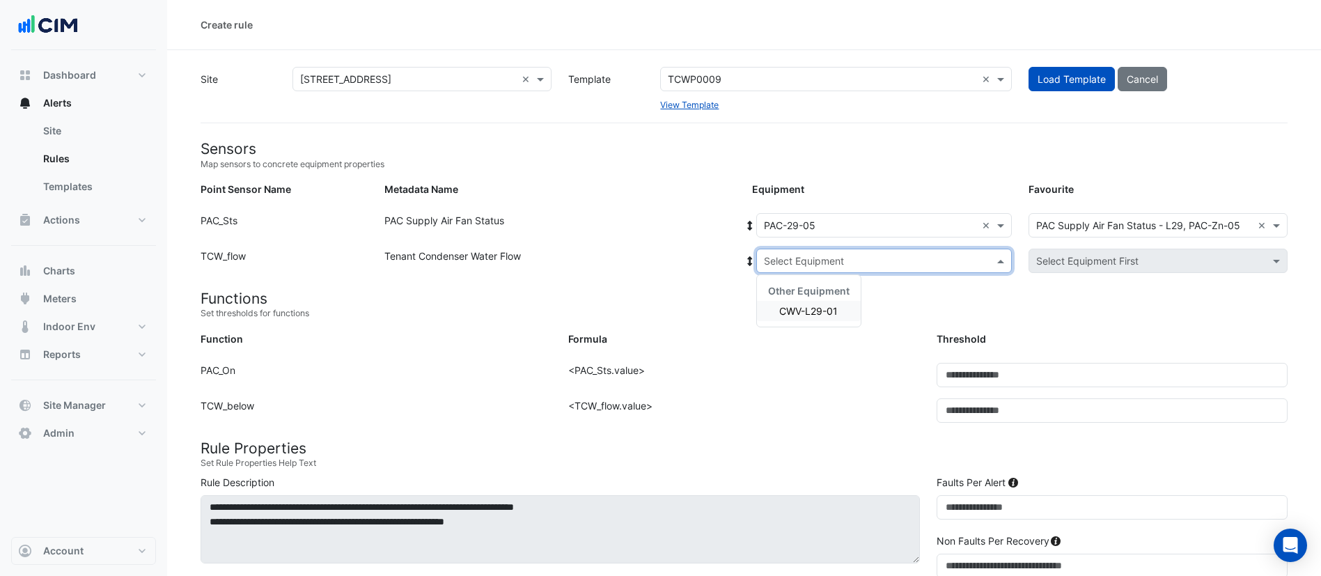
click at [820, 255] on input "text" at bounding box center [870, 261] width 212 height 15
click at [799, 305] on span "CWV-L29-01" at bounding box center [808, 311] width 58 height 12
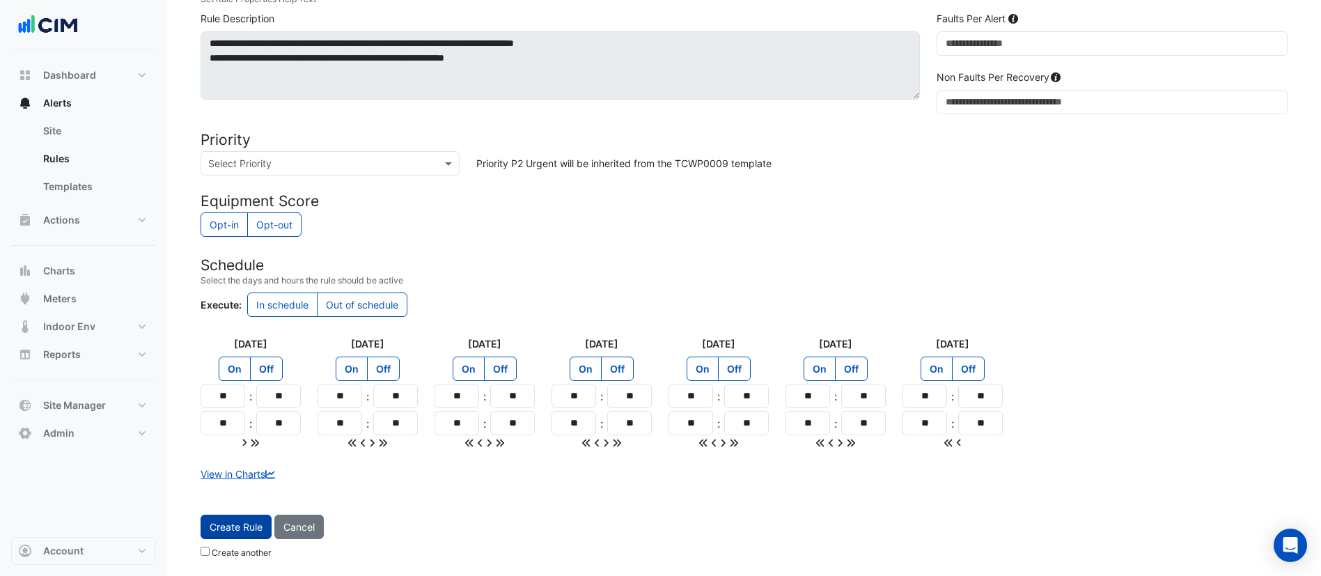
click at [240, 532] on button "Create Rule" at bounding box center [236, 527] width 71 height 24
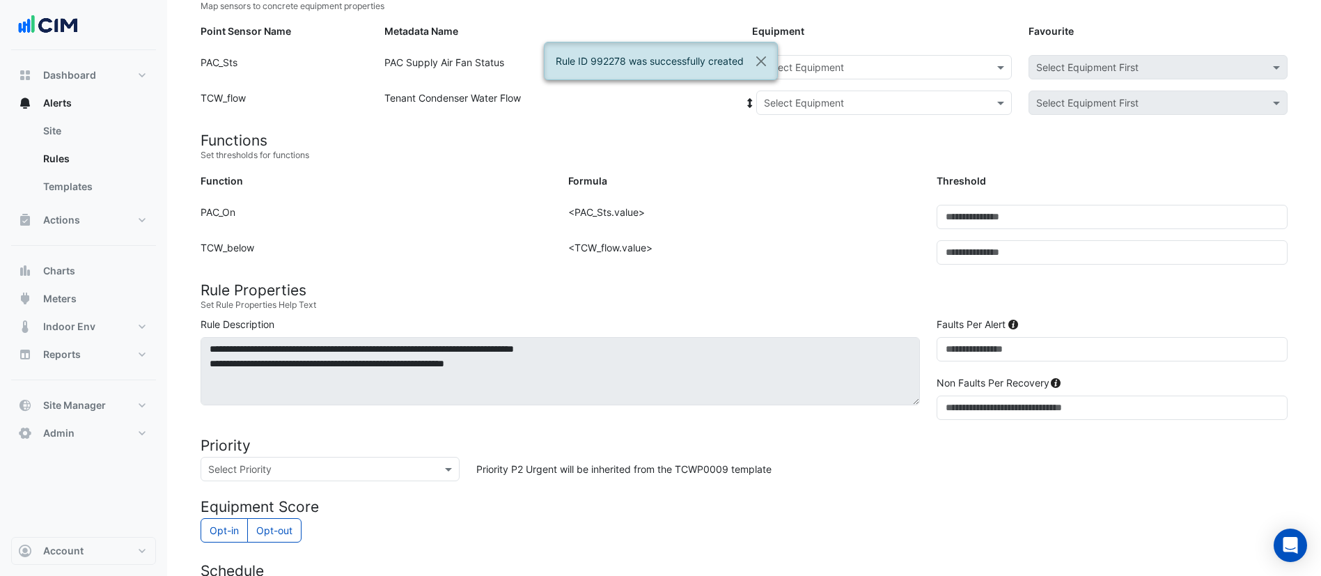
scroll to position [0, 0]
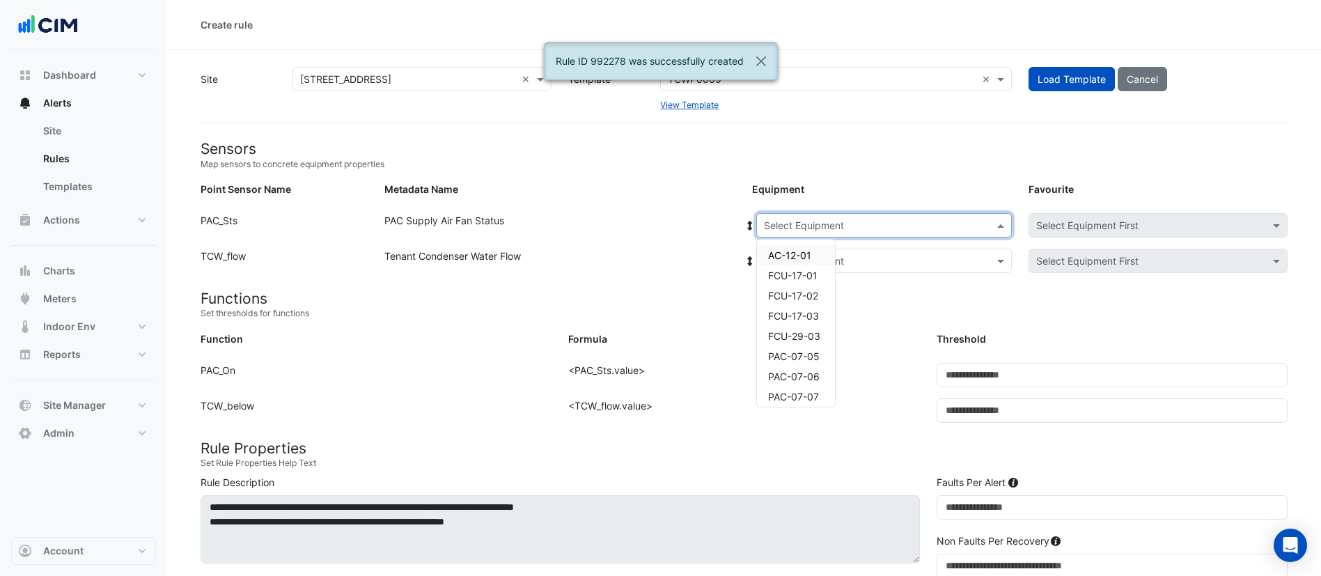
click at [854, 232] on div "Select Equipment" at bounding box center [872, 225] width 231 height 15
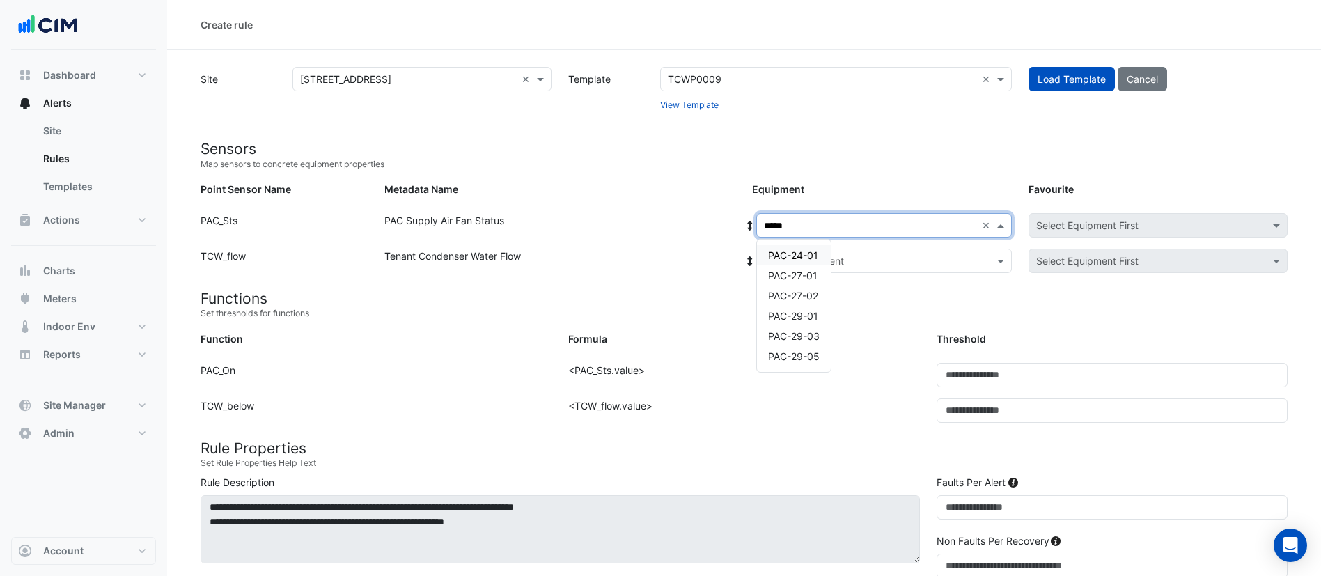
type input "******"
click at [785, 257] on span "PAC-29-01" at bounding box center [793, 255] width 50 height 12
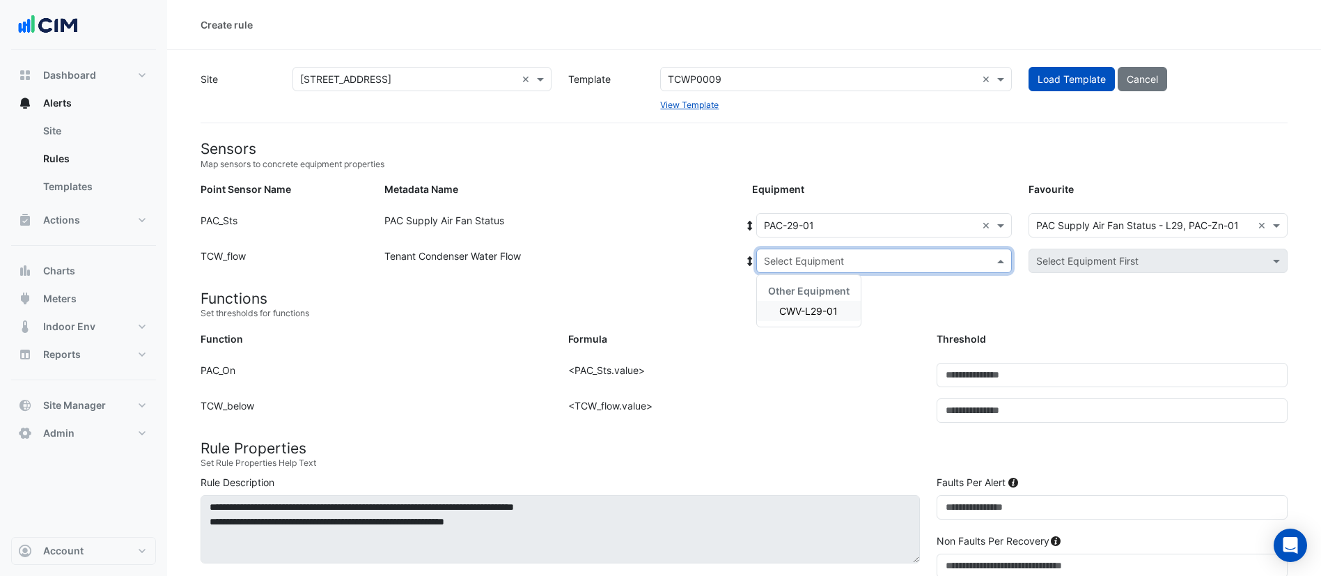
click at [829, 263] on input "text" at bounding box center [870, 261] width 212 height 15
click at [815, 309] on span "CWV-L29-01" at bounding box center [808, 311] width 58 height 12
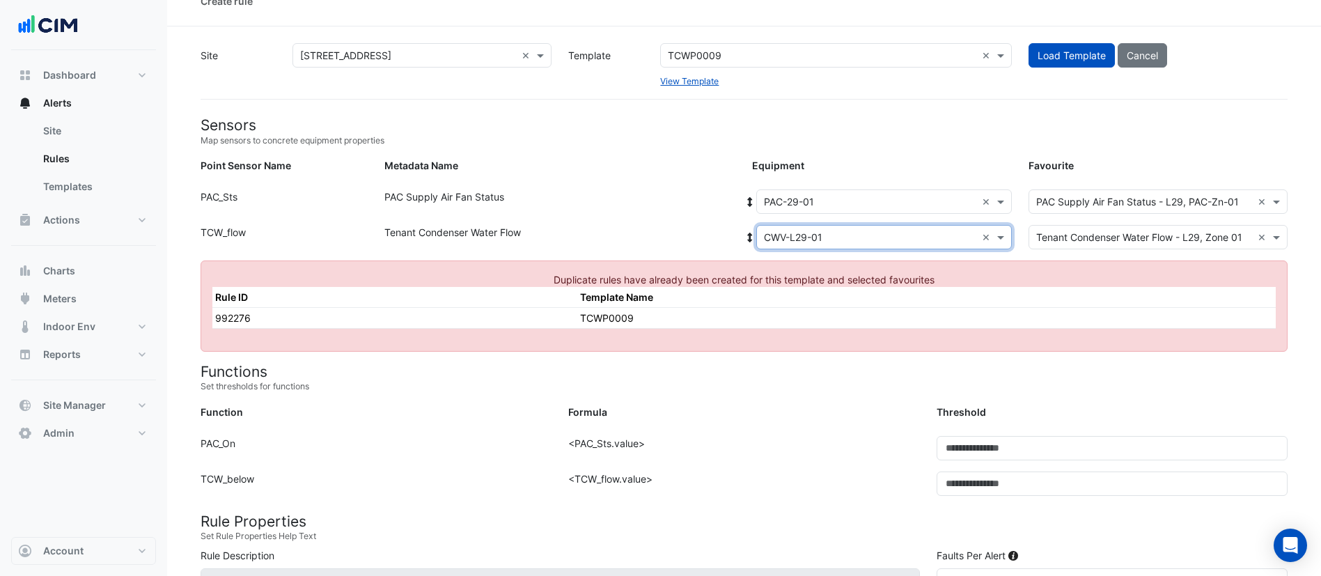
scroll to position [17, 0]
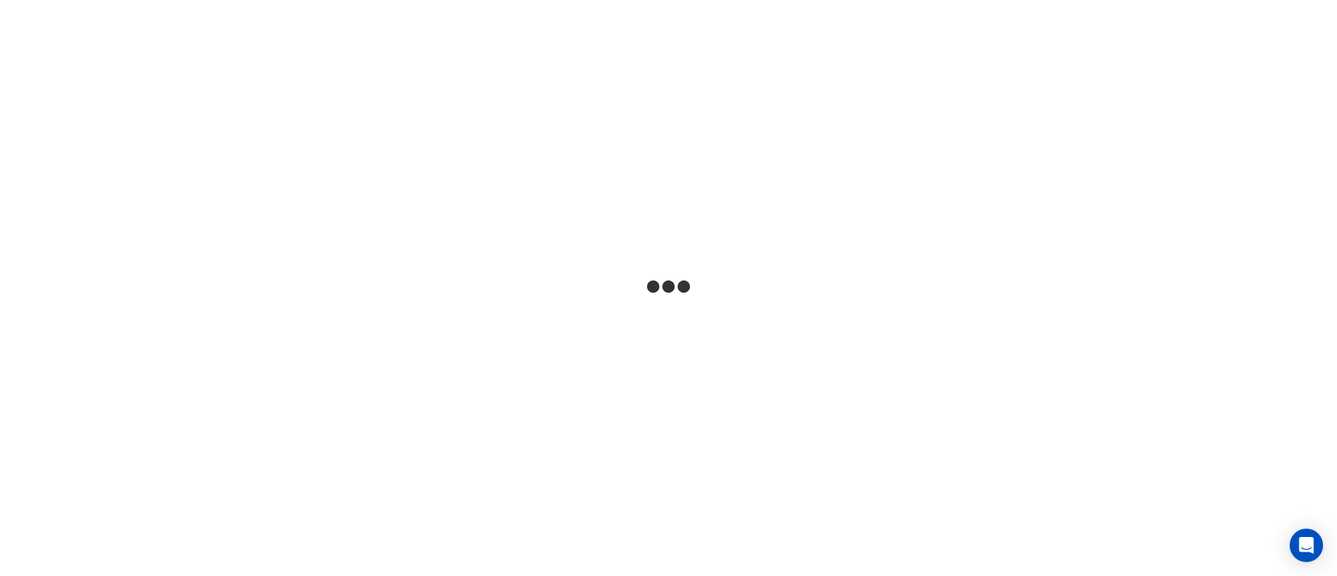
select select
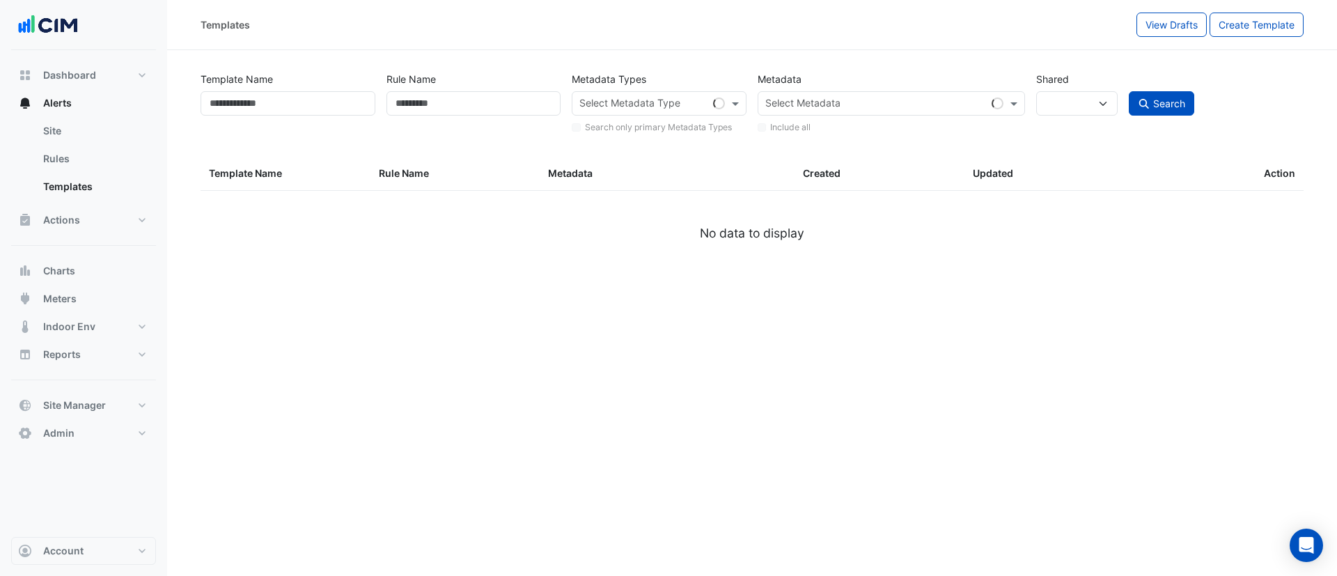
type input "********"
select select
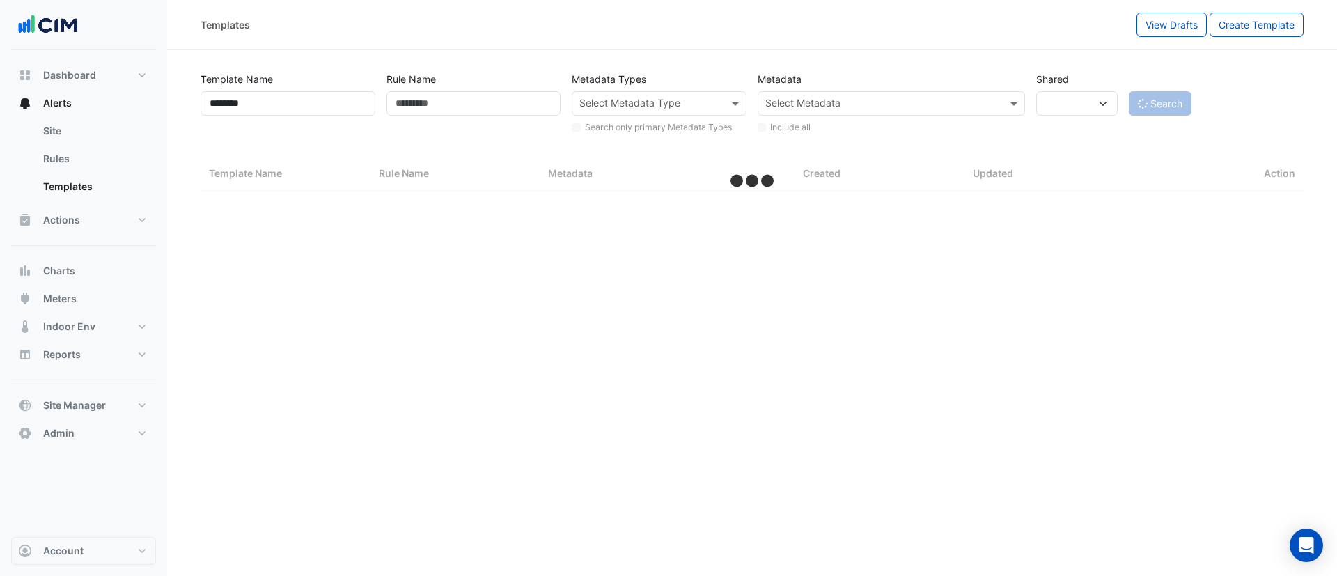
select select "***"
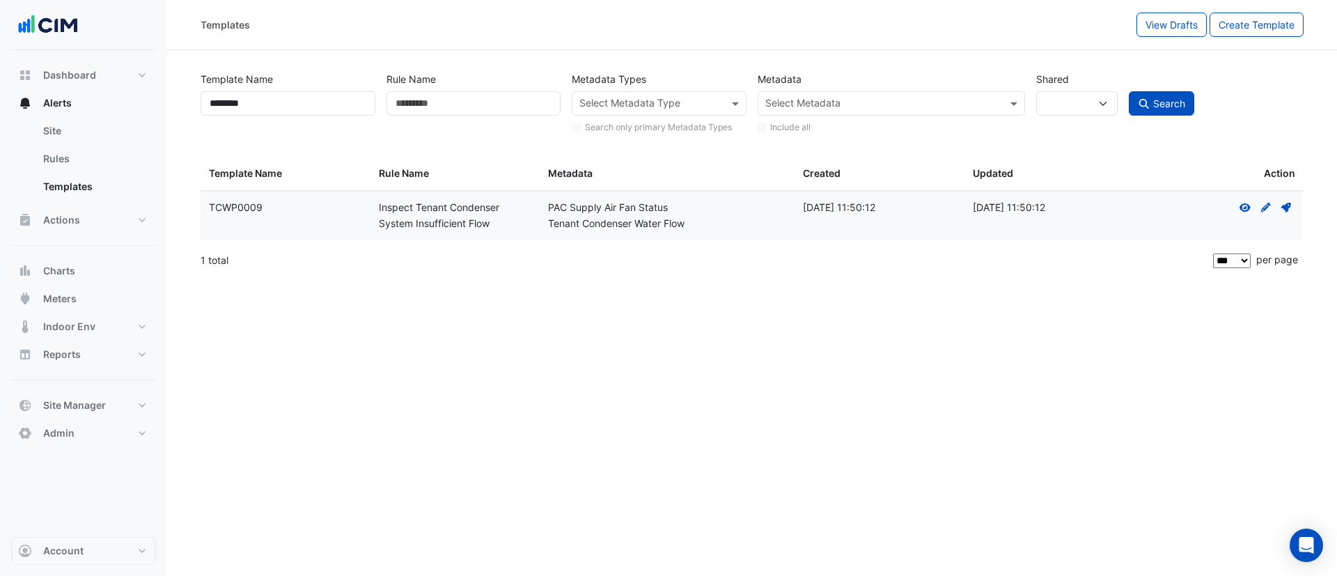
drag, startPoint x: 267, startPoint y: 206, endPoint x: 203, endPoint y: 212, distance: 64.3
click at [203, 212] on datatable-body-cell "Template Name: TCWP0009" at bounding box center [286, 215] width 170 height 49
copy div "TCWP0009"
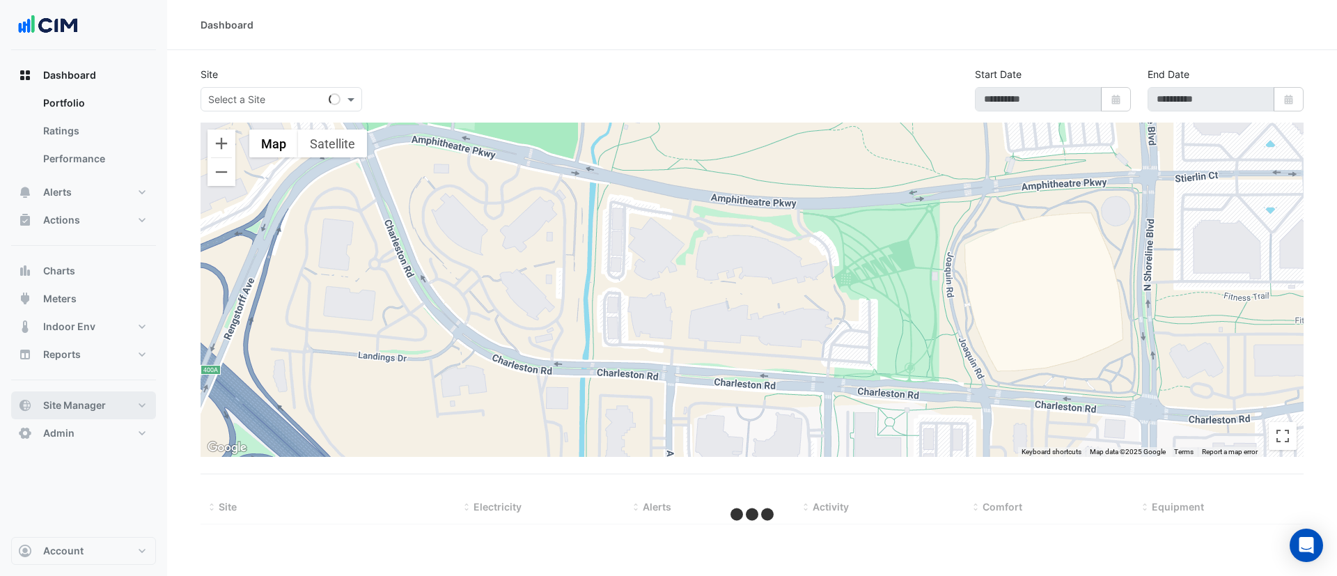
click at [92, 403] on span "Site Manager" at bounding box center [74, 405] width 63 height 14
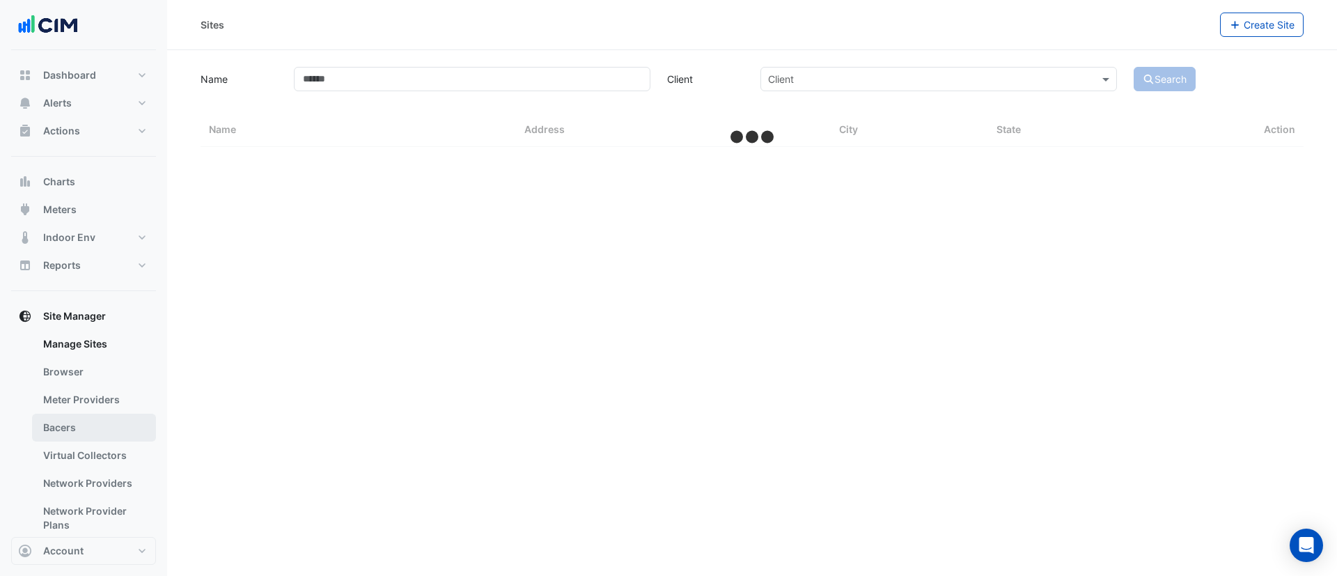
select select "***"
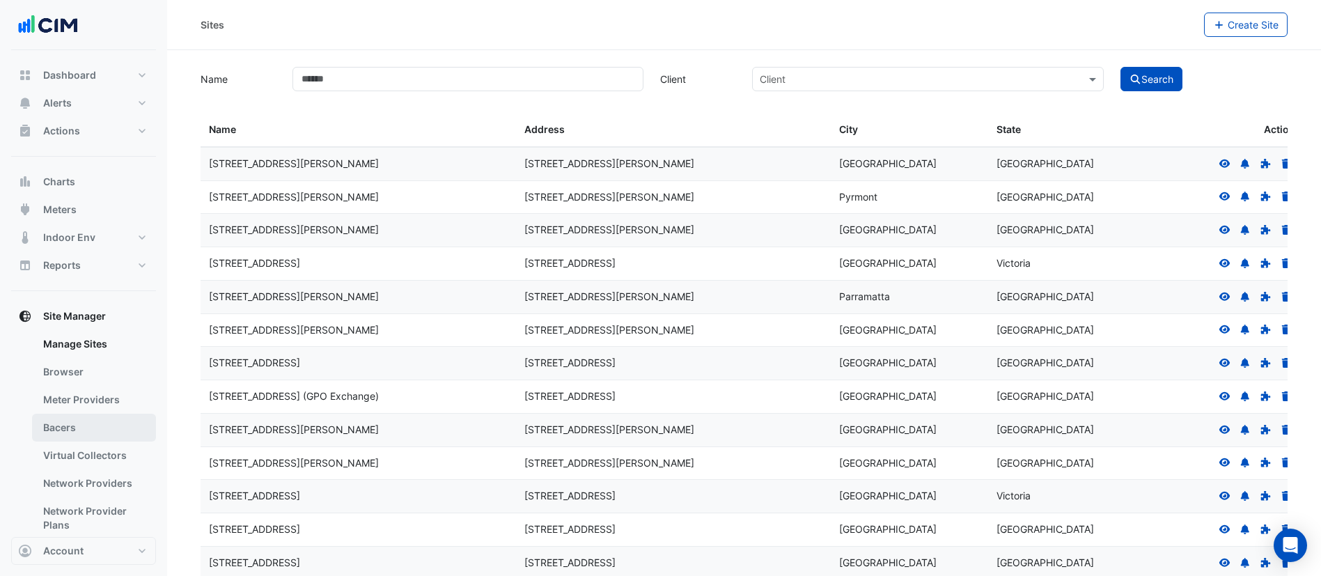
click at [94, 417] on link "Bacers" at bounding box center [94, 428] width 124 height 28
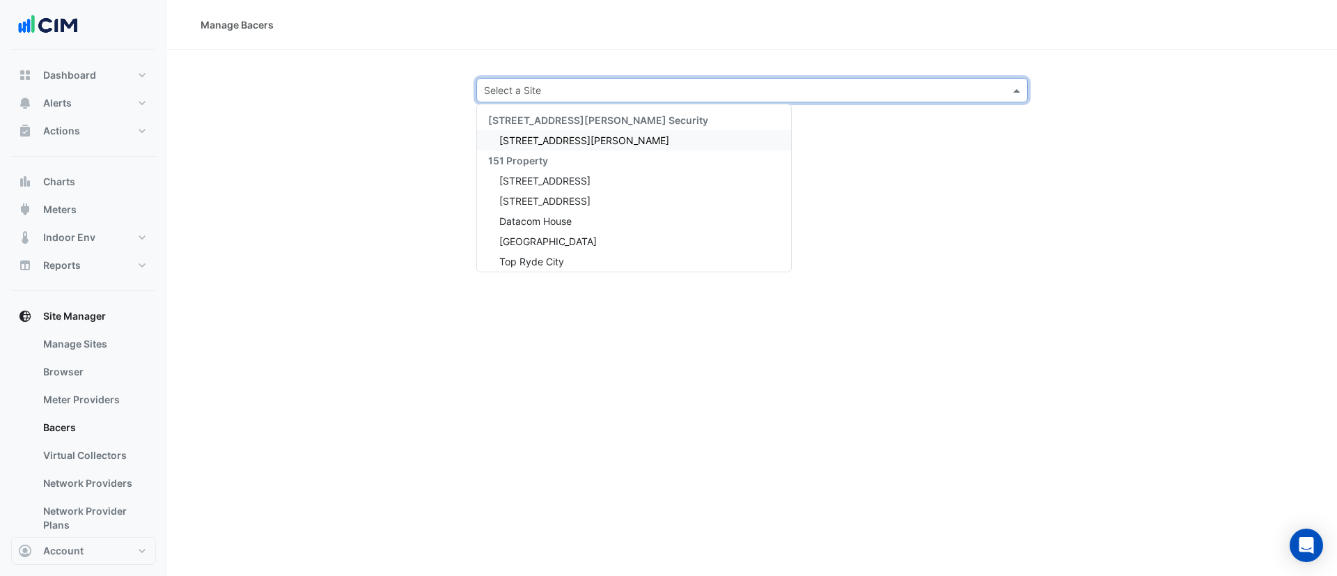
click at [563, 92] on input "text" at bounding box center [738, 91] width 508 height 15
type input "***"
click at [551, 146] on span "[STREET_ADDRESS]" at bounding box center [544, 140] width 91 height 12
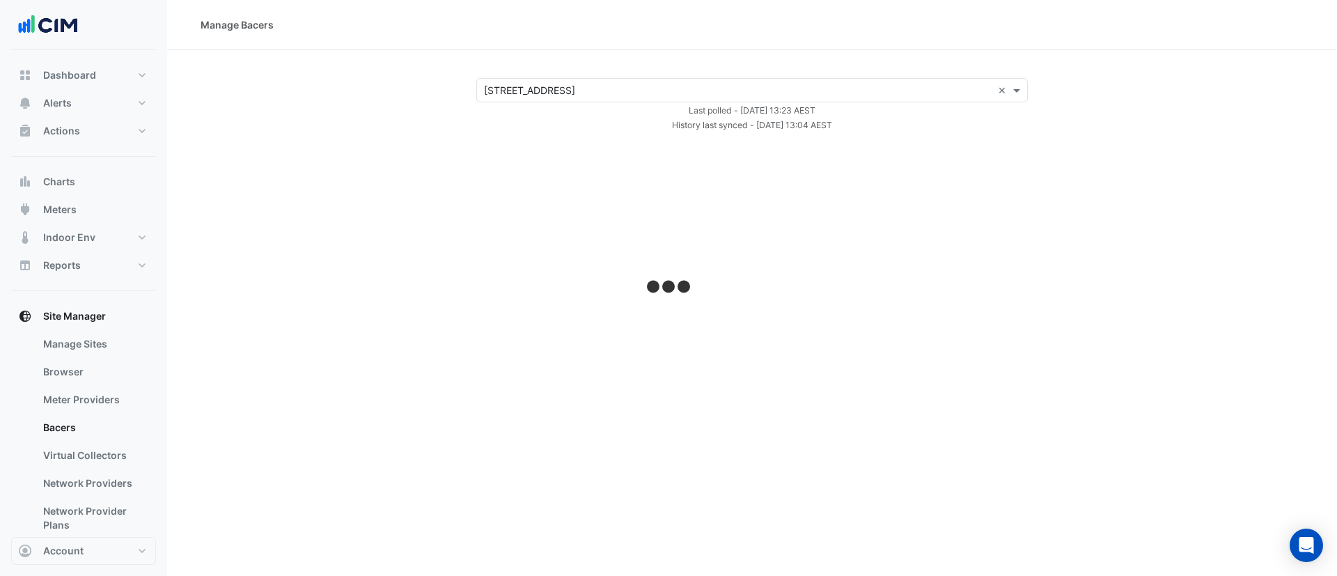
select select "***"
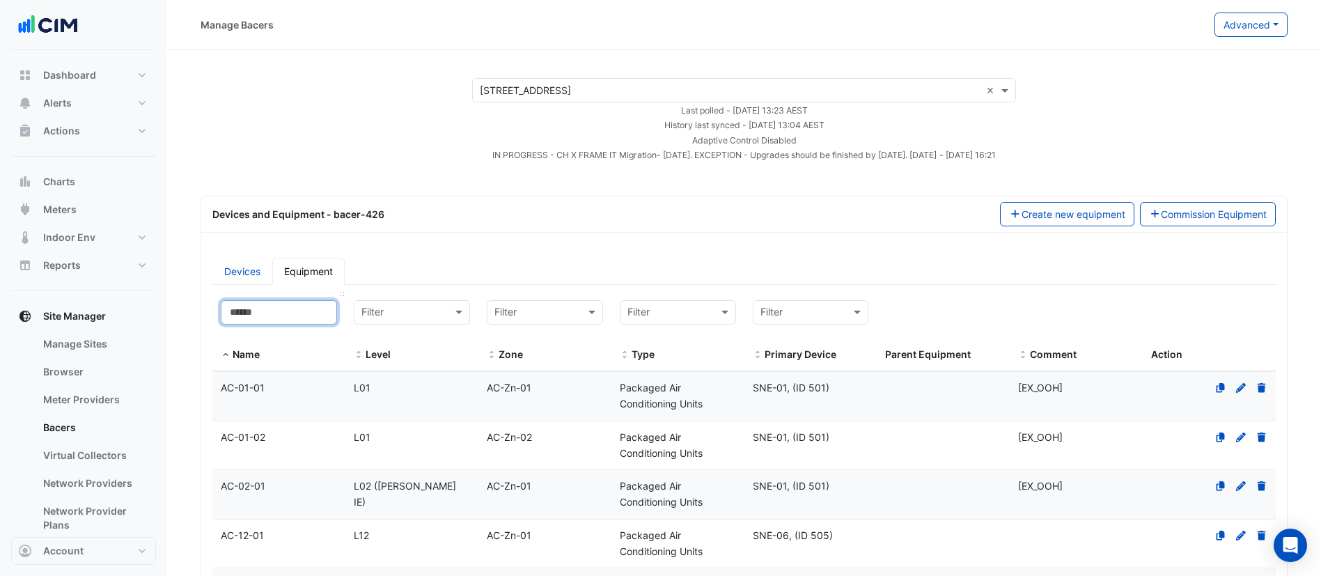
click at [278, 316] on input at bounding box center [279, 312] width 116 height 24
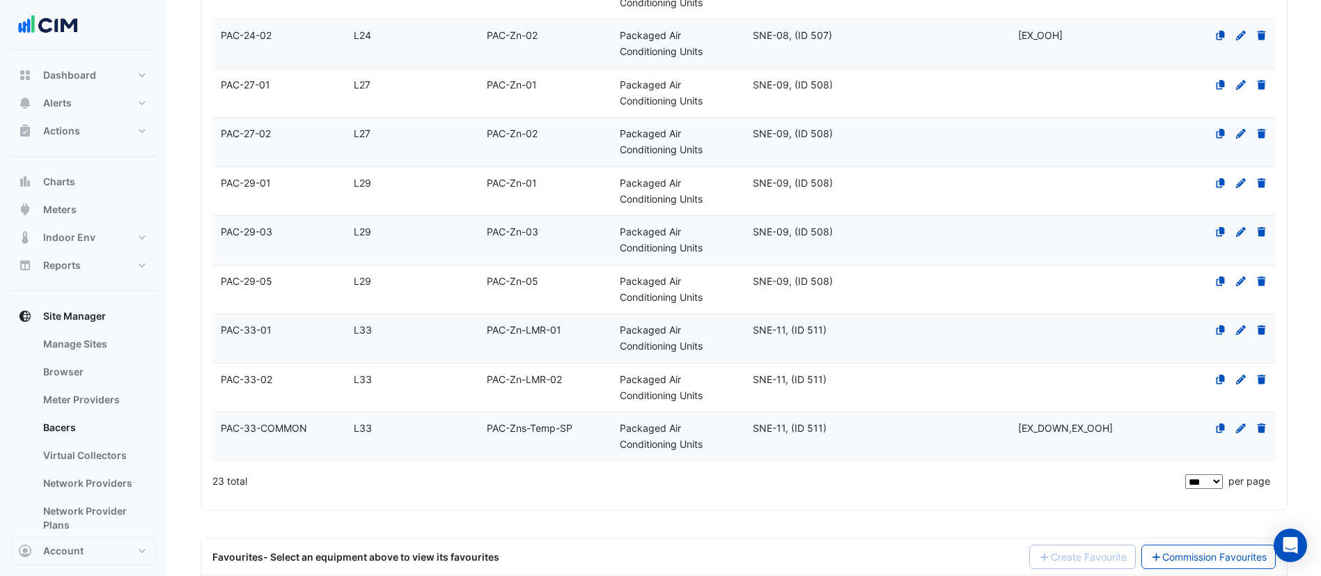
type input "***"
click at [246, 423] on span "PAC-33-COMMON" at bounding box center [264, 427] width 86 height 12
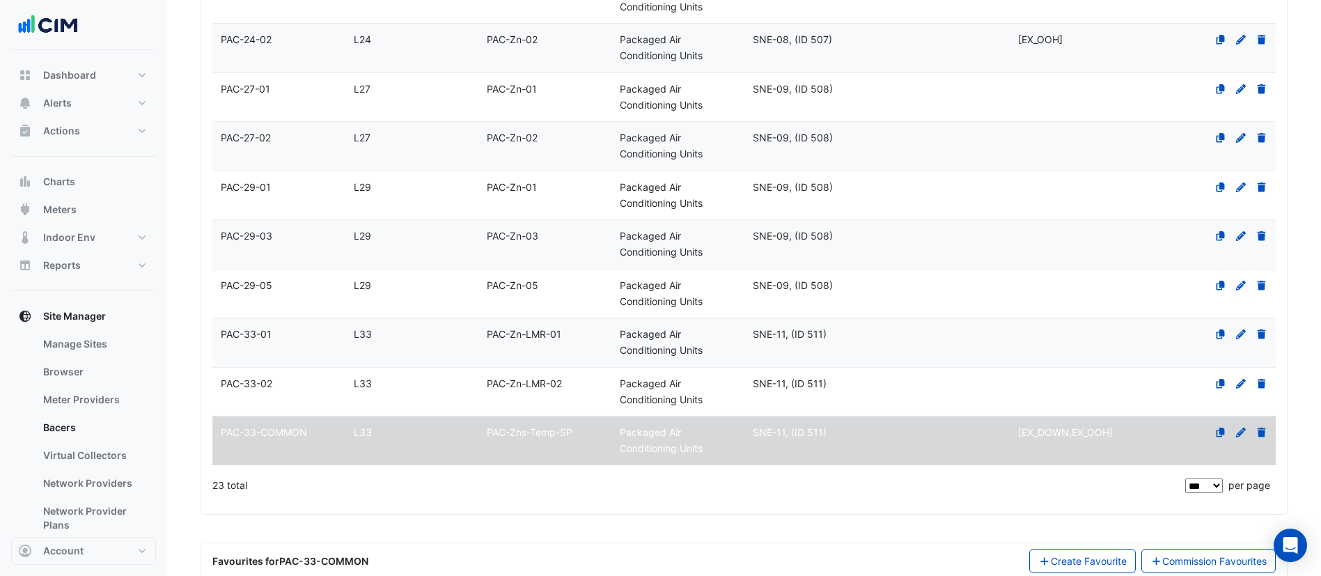
scroll to position [1028, 0]
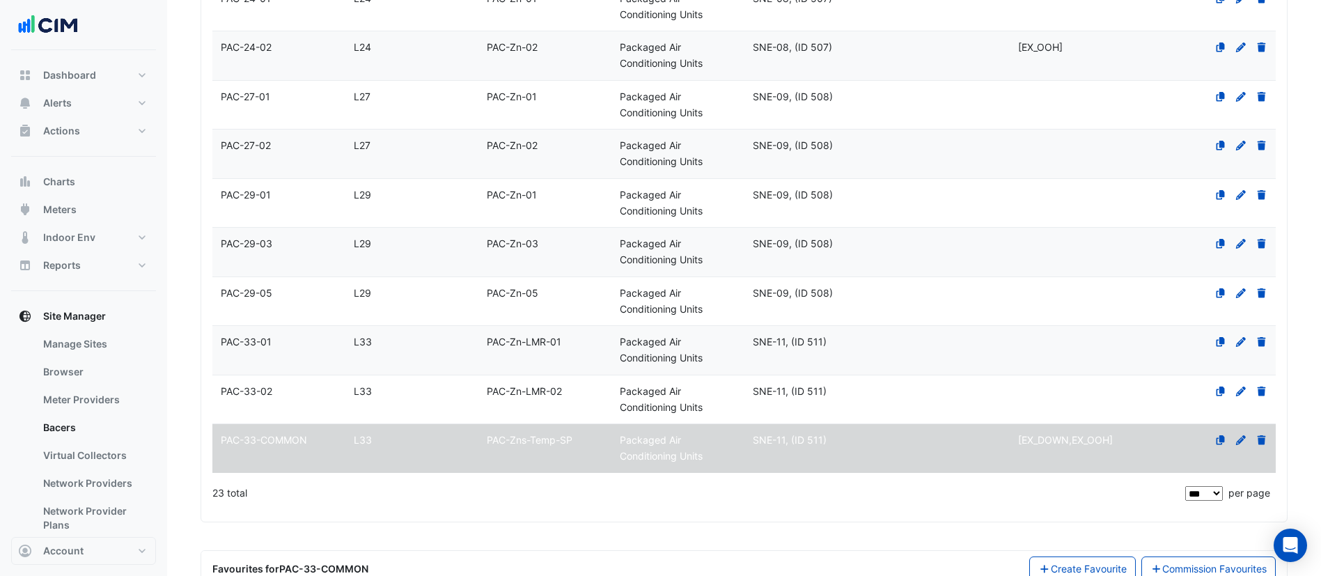
select select "***"
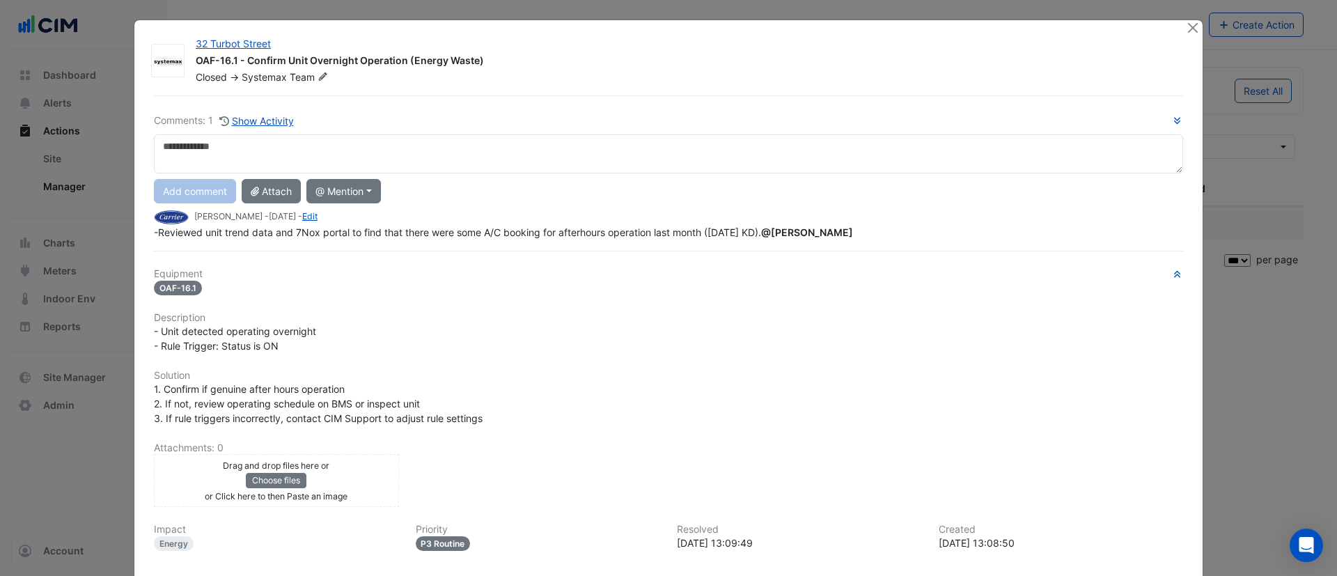
select select "***"
click at [1185, 26] on button "Close" at bounding box center [1192, 27] width 15 height 15
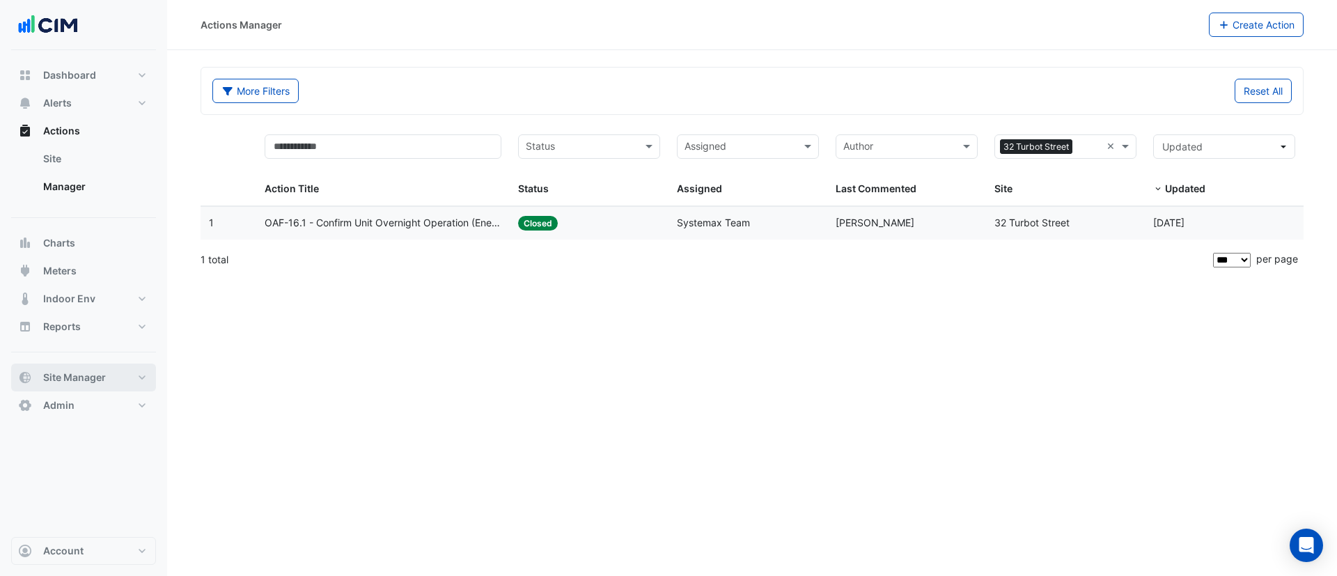
click at [118, 376] on button "Site Manager" at bounding box center [83, 377] width 145 height 28
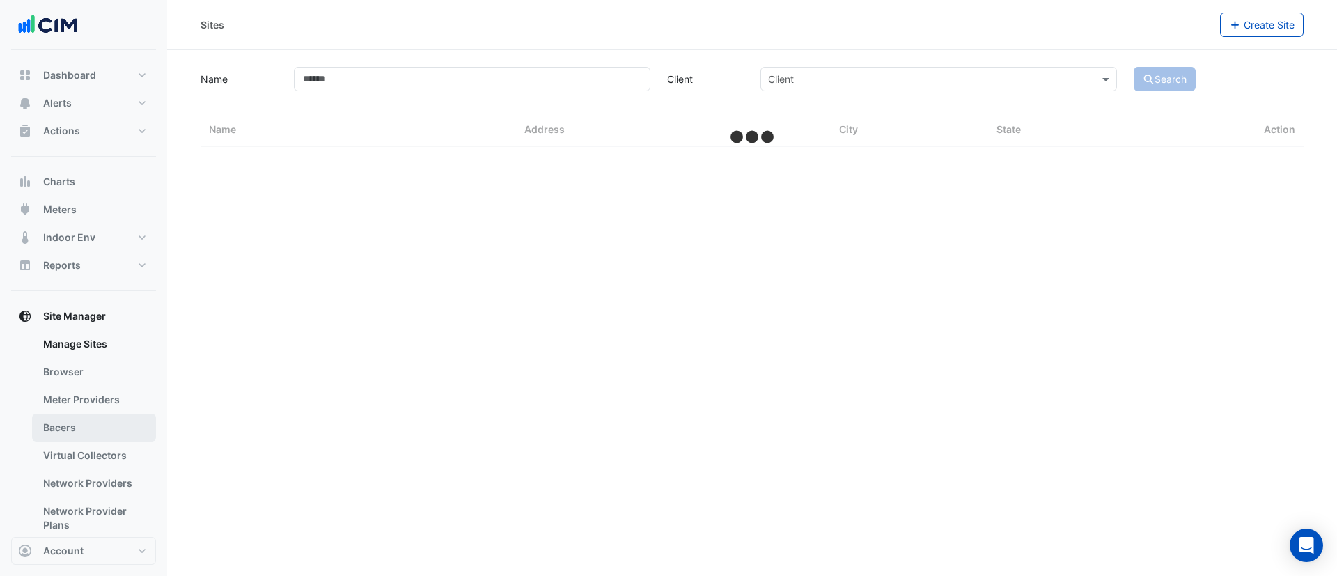
click at [78, 422] on link "Bacers" at bounding box center [94, 428] width 124 height 28
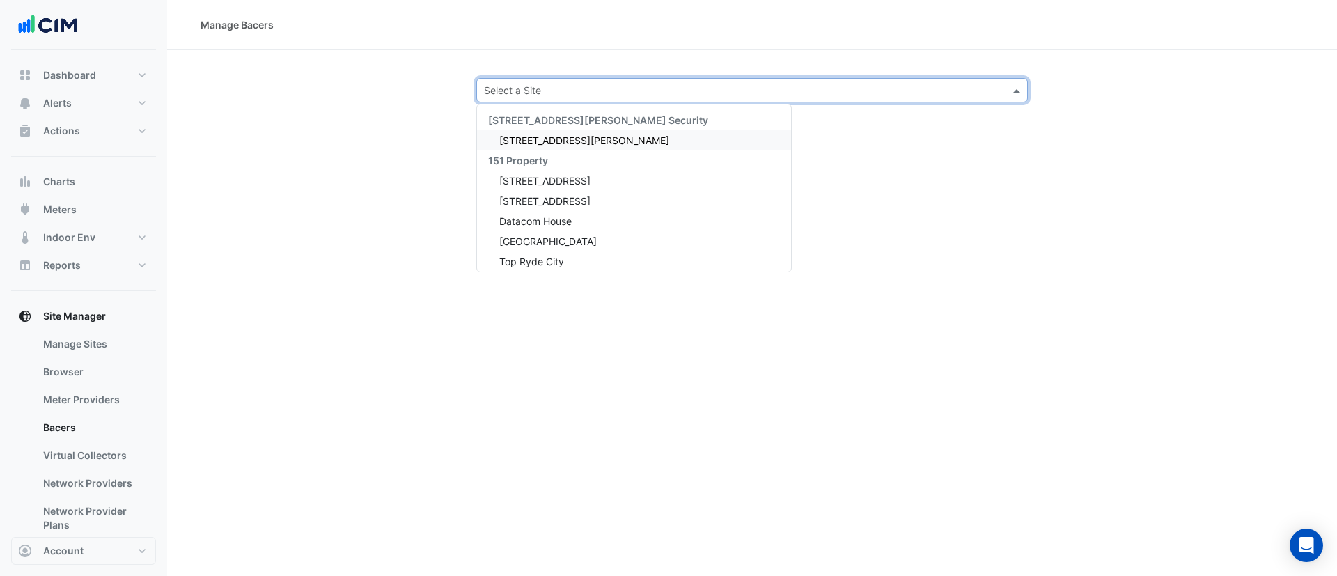
click at [644, 95] on input "text" at bounding box center [738, 91] width 508 height 15
type input "***"
click at [571, 140] on span "[STREET_ADDRESS]" at bounding box center [544, 140] width 91 height 12
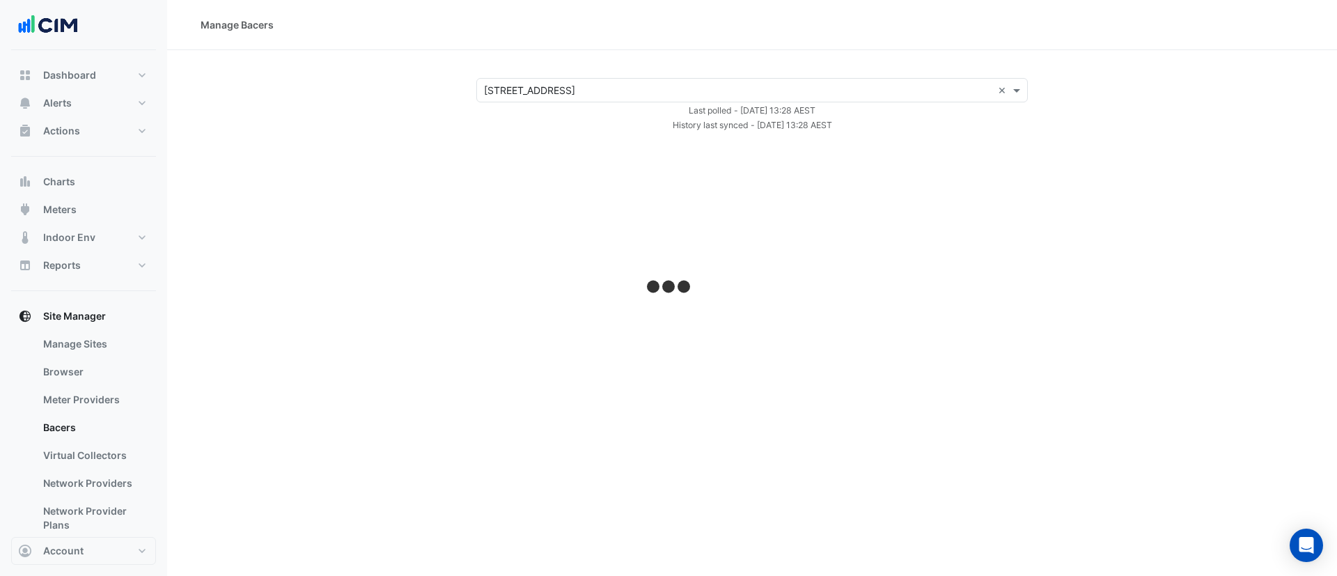
select select "***"
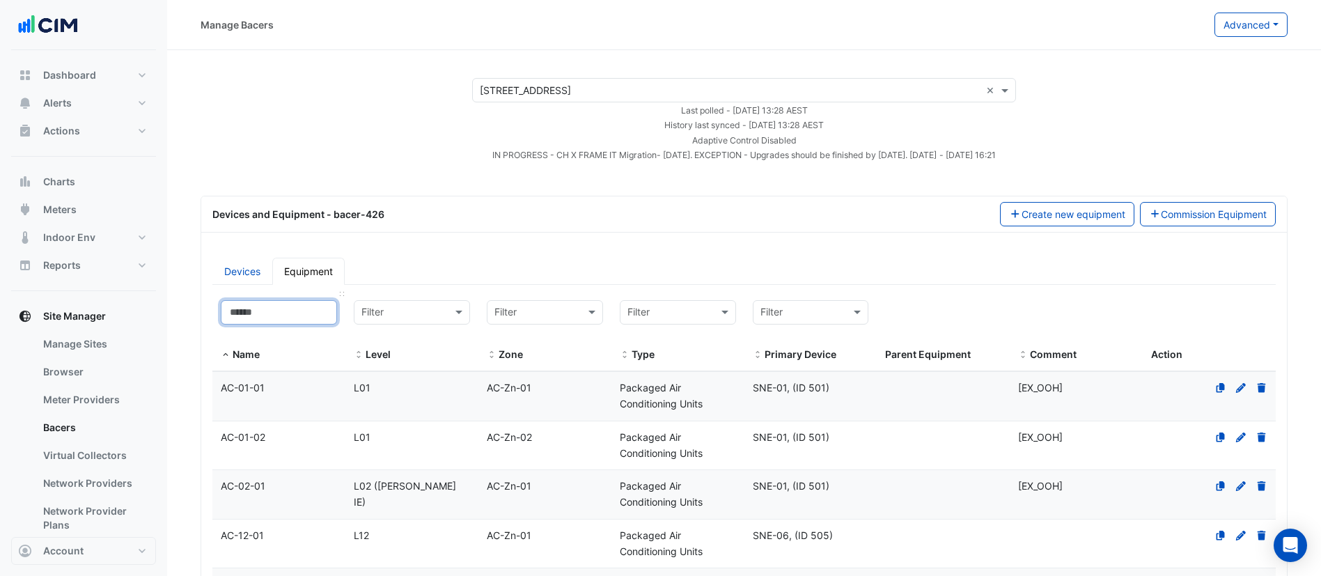
click at [281, 309] on input at bounding box center [279, 312] width 116 height 24
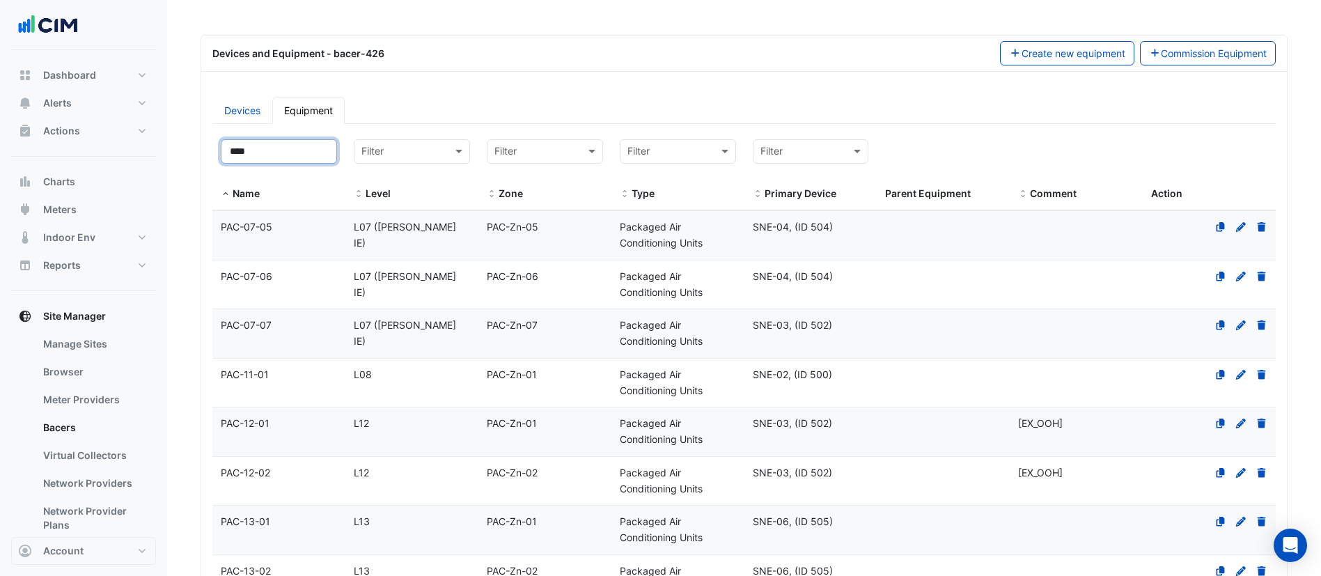
scroll to position [163, 0]
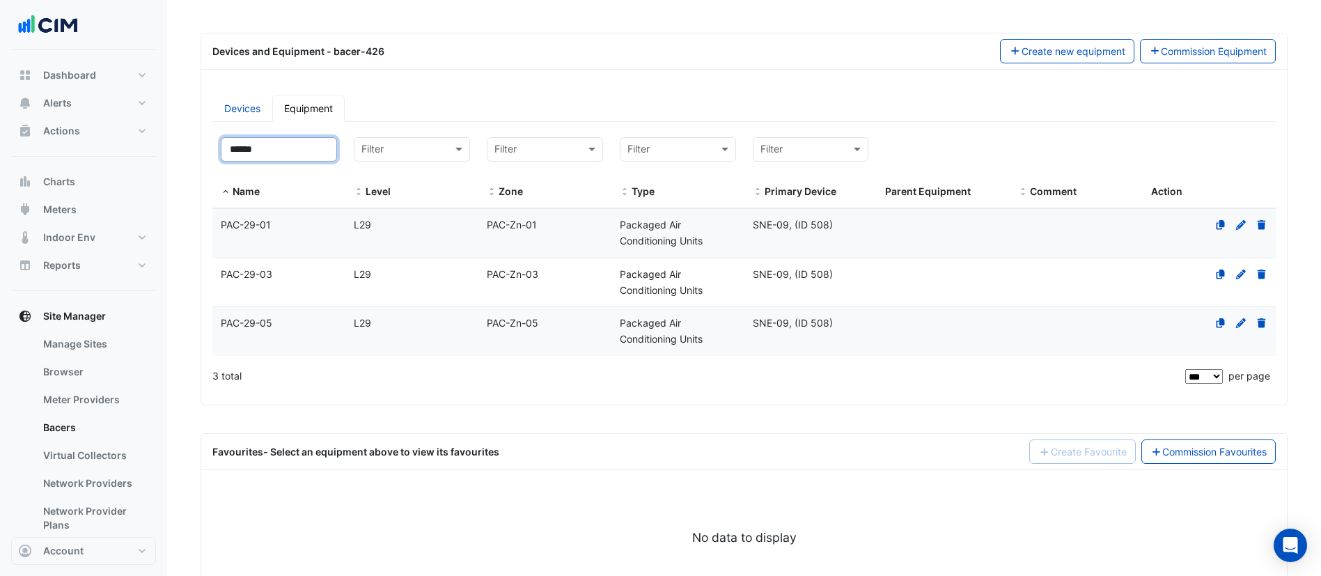
type input "******"
click at [285, 281] on div "PAC-29-03" at bounding box center [278, 275] width 133 height 16
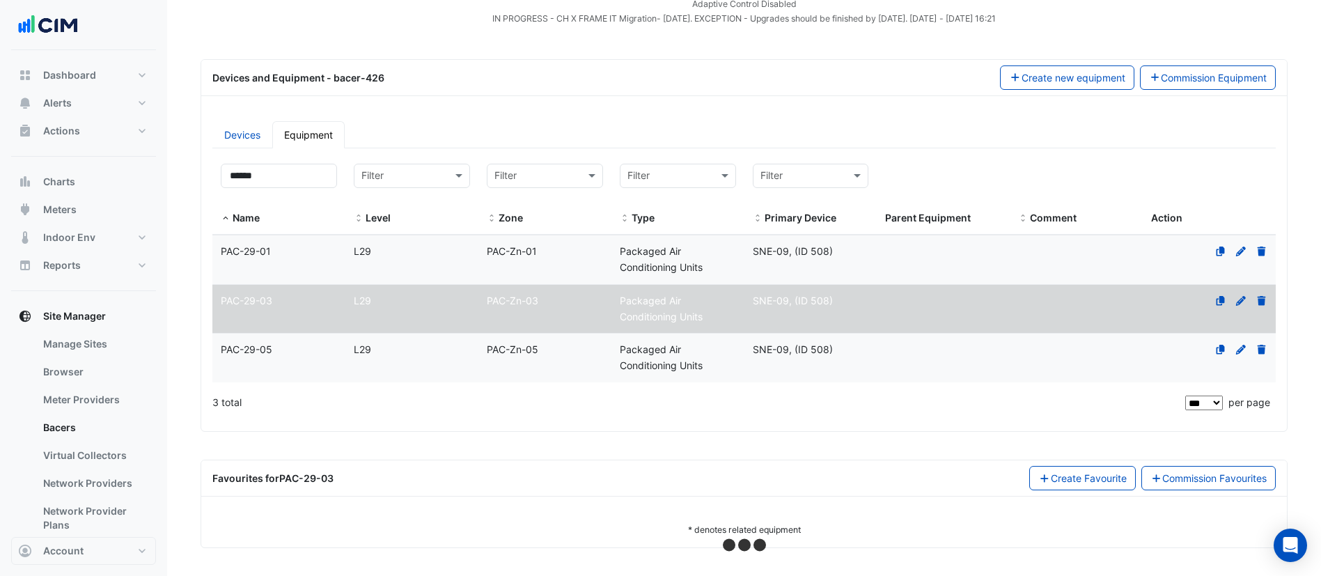
select select "***"
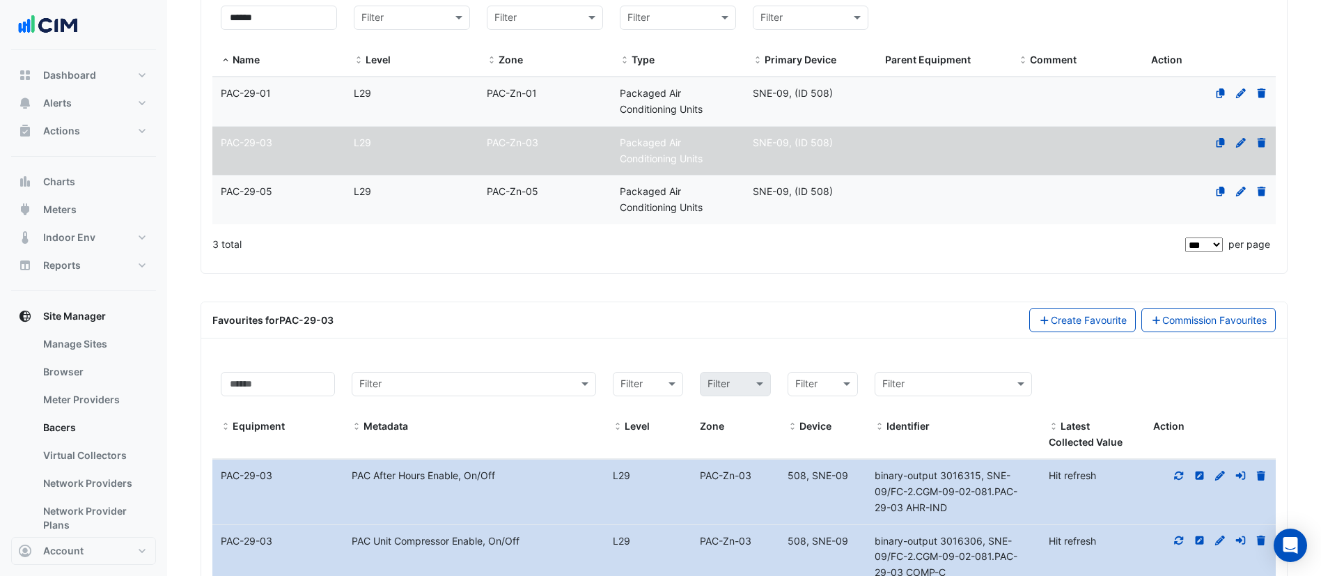
scroll to position [253, 0]
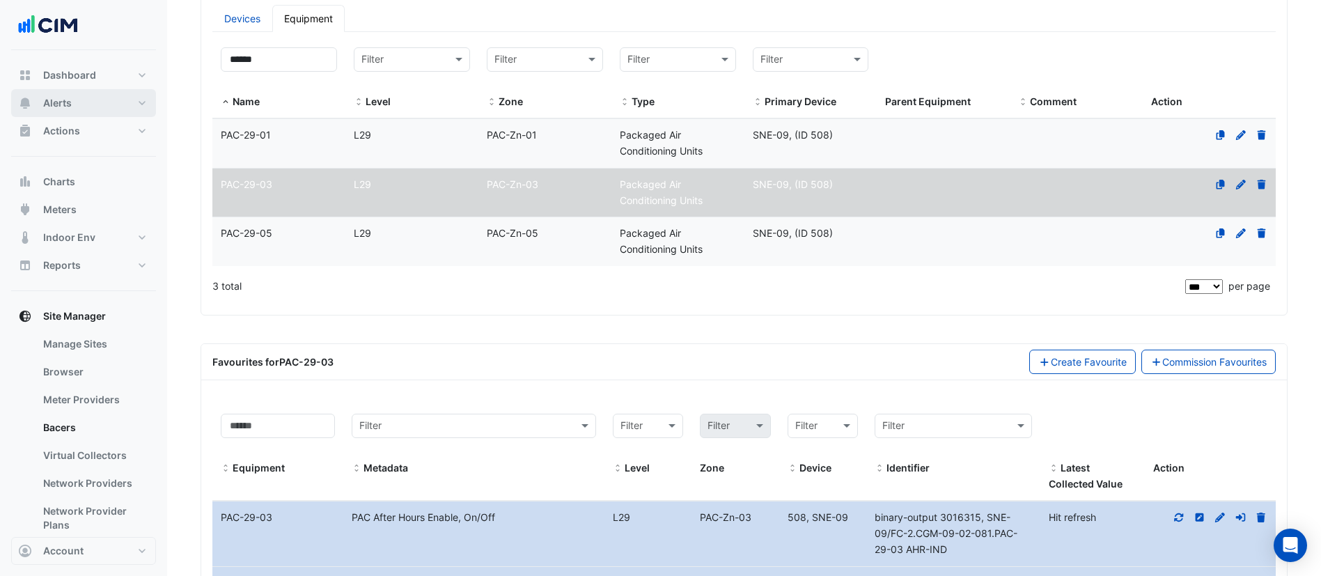
click at [84, 112] on button "Alerts" at bounding box center [83, 103] width 145 height 28
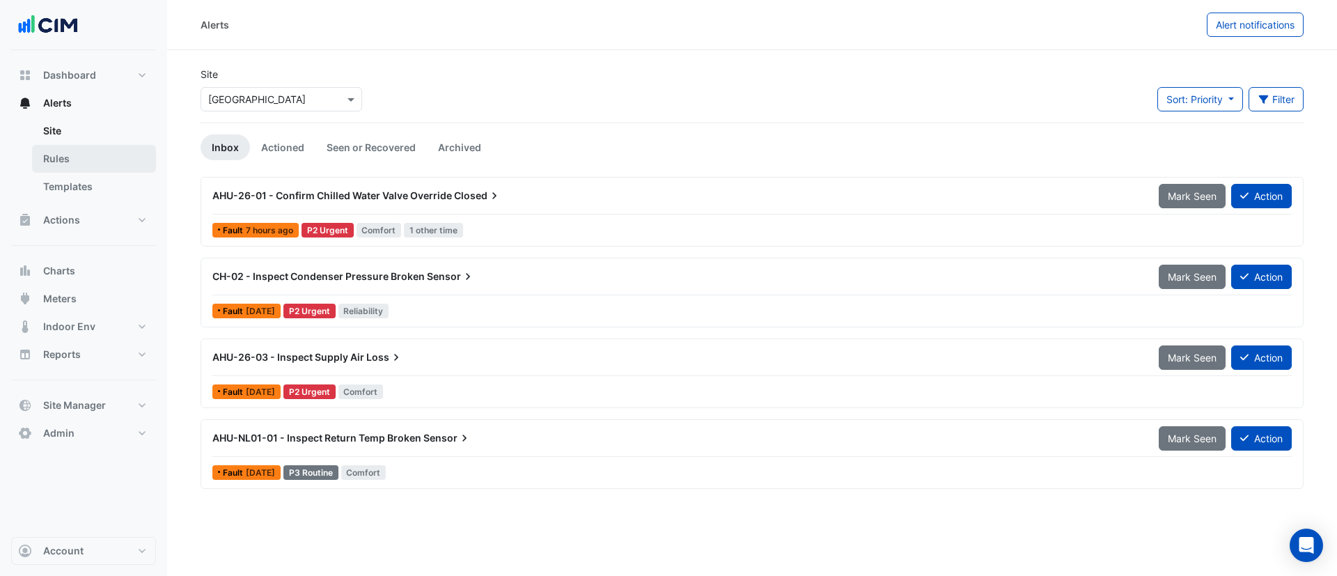
click at [88, 163] on link "Rules" at bounding box center [94, 159] width 124 height 28
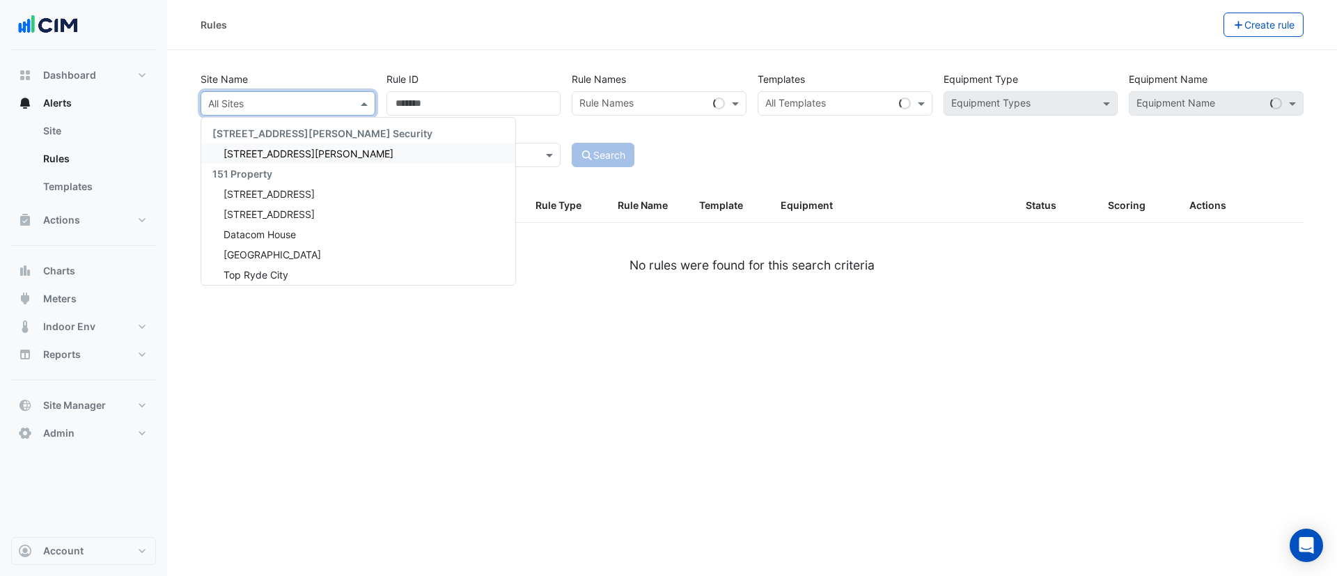
click at [276, 102] on input "text" at bounding box center [274, 104] width 132 height 15
type input "***"
click at [276, 162] on div "[STREET_ADDRESS]" at bounding box center [304, 153] width 207 height 20
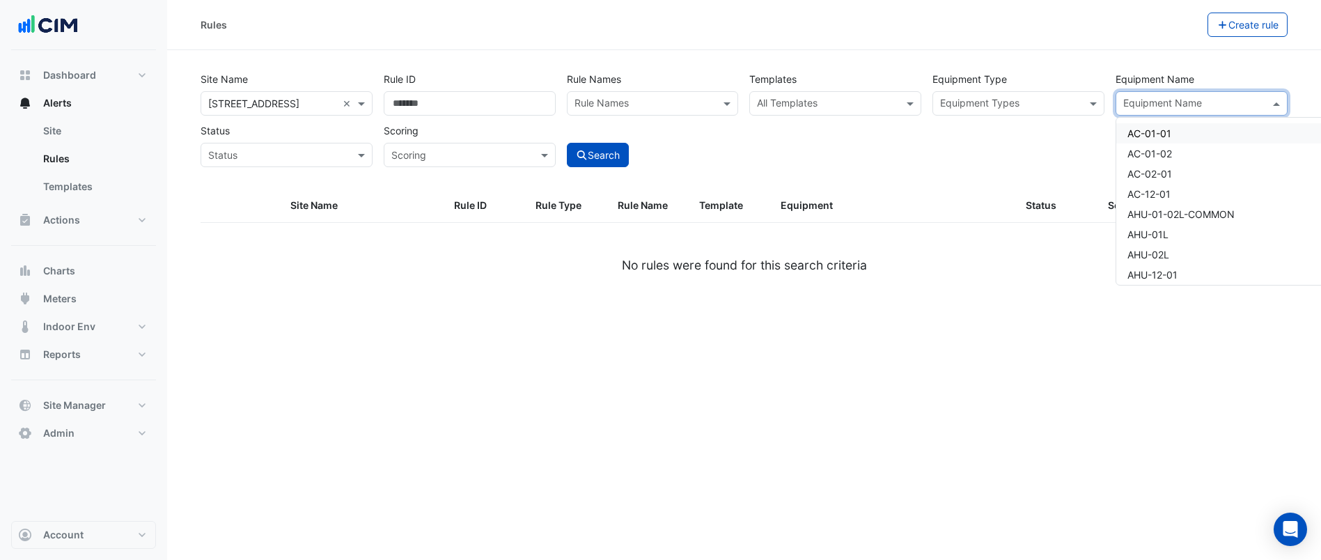
click at [1156, 95] on div "Equipment Name" at bounding box center [1161, 104] width 81 height 18
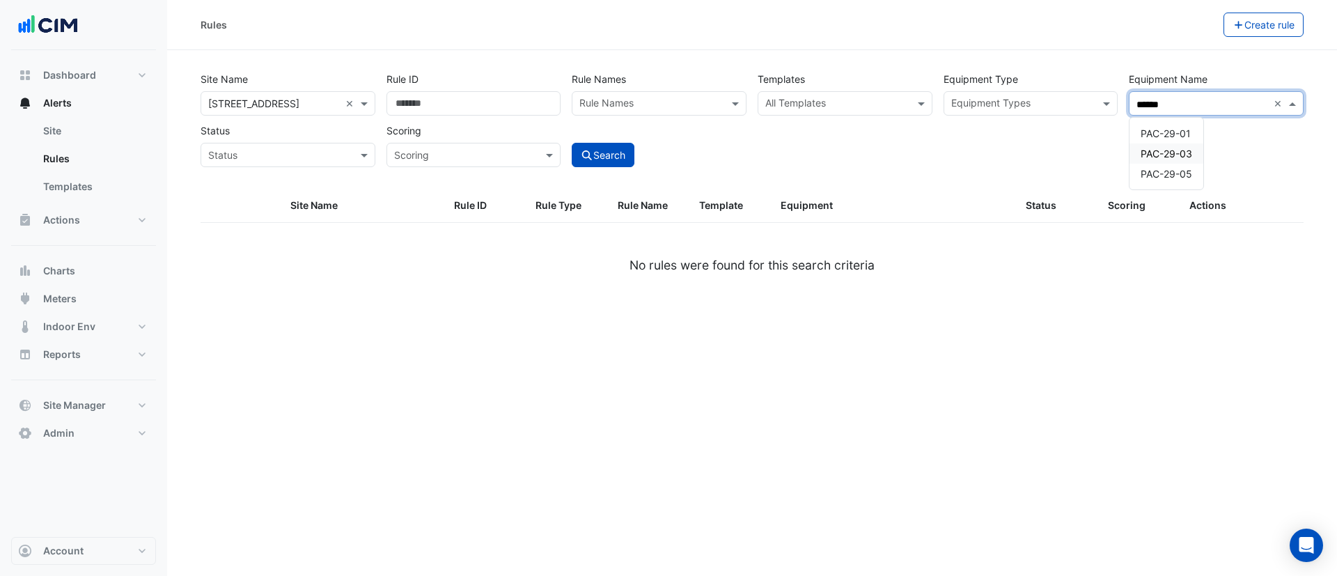
click at [1159, 146] on div "PAC-29-03" at bounding box center [1166, 153] width 74 height 20
type input "******"
click at [613, 144] on button "Search" at bounding box center [603, 155] width 63 height 24
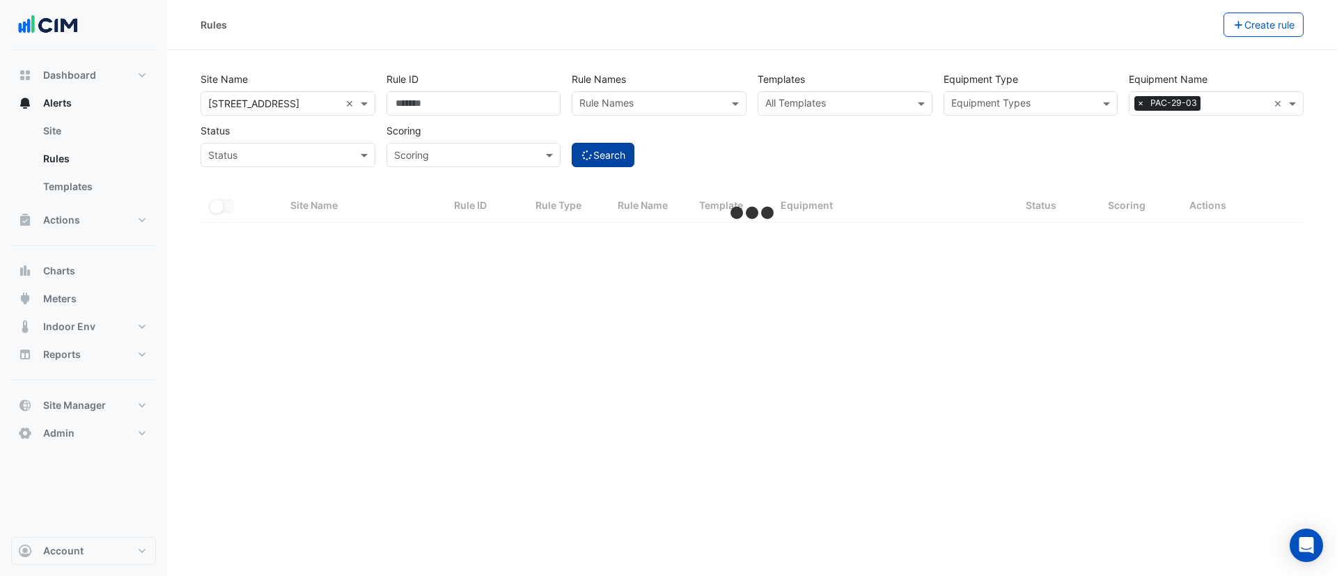
select select "***"
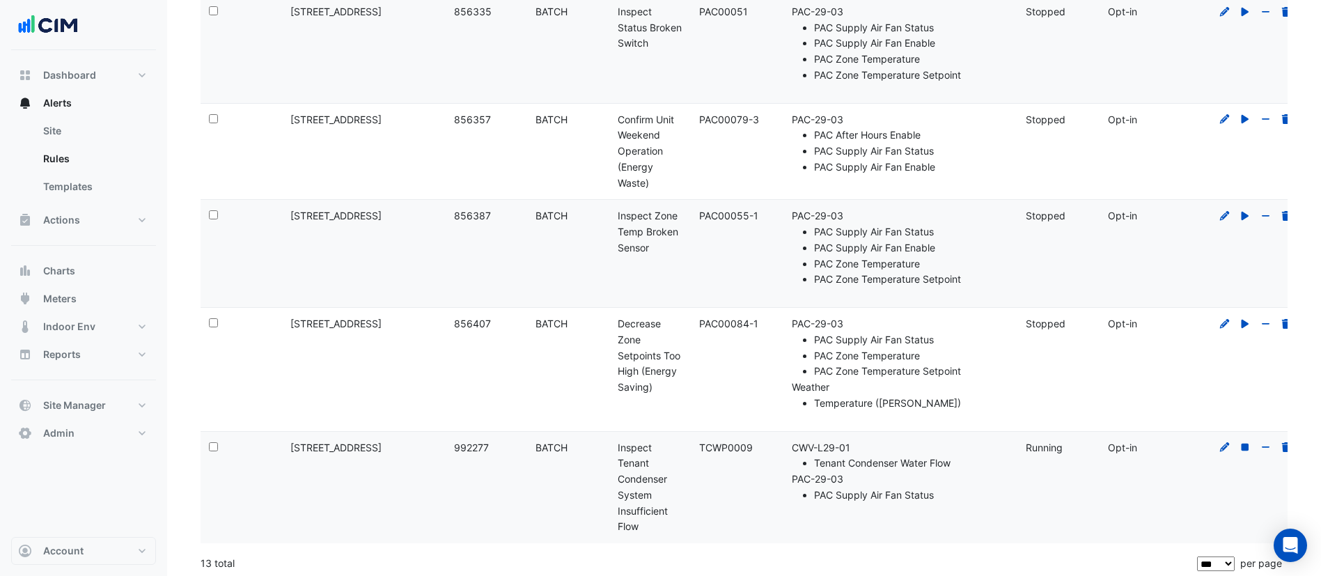
scroll to position [1009, 0]
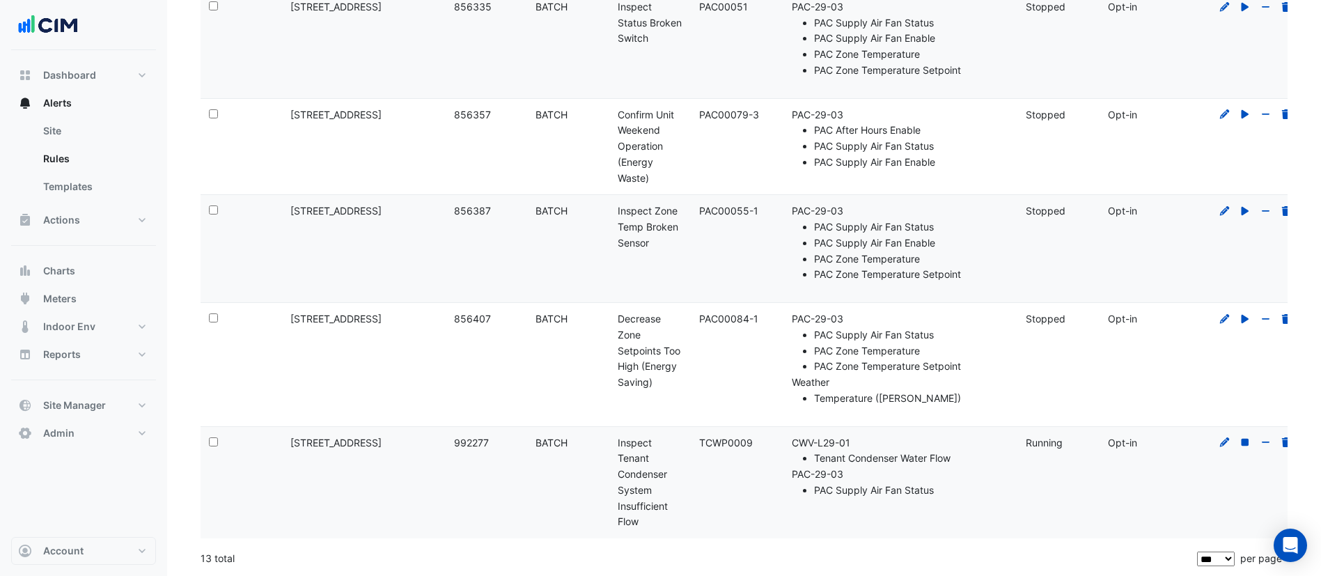
drag, startPoint x: 639, startPoint y: 517, endPoint x: 612, endPoint y: 443, distance: 79.1
click at [612, 443] on datatable-body-cell "Rule Name: Inspect Tenant Condenser System Insufficient Flow" at bounding box center [649, 483] width 81 height 112
copy div "Inspect Tenant Condenser System Insufficient Flow"
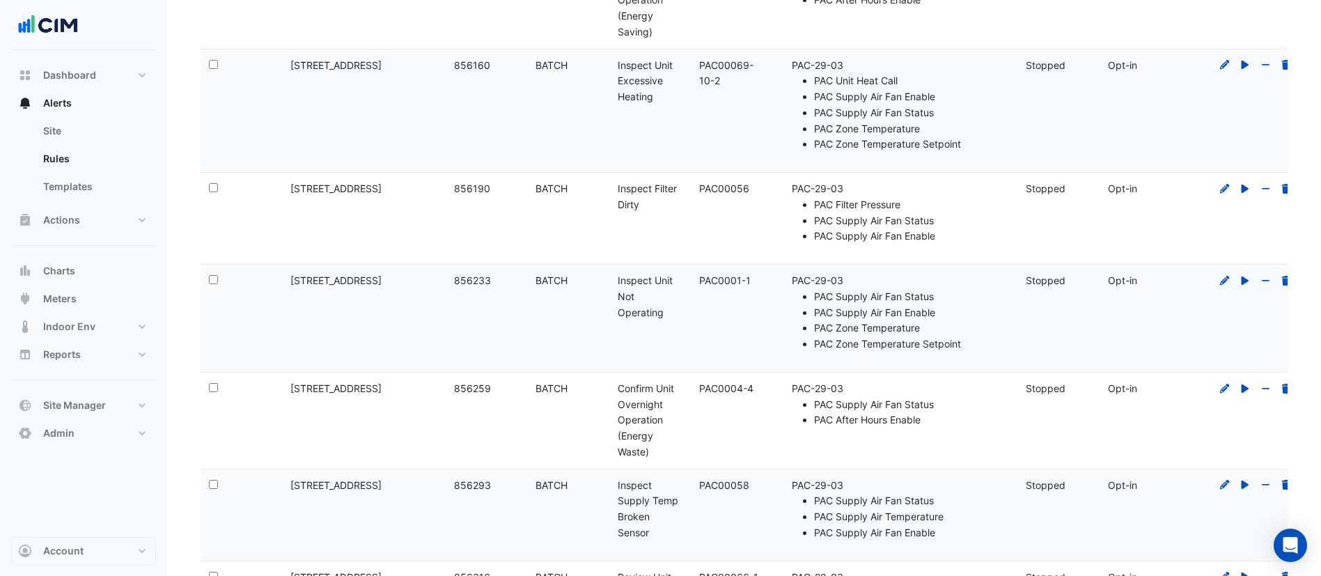
scroll to position [0, 0]
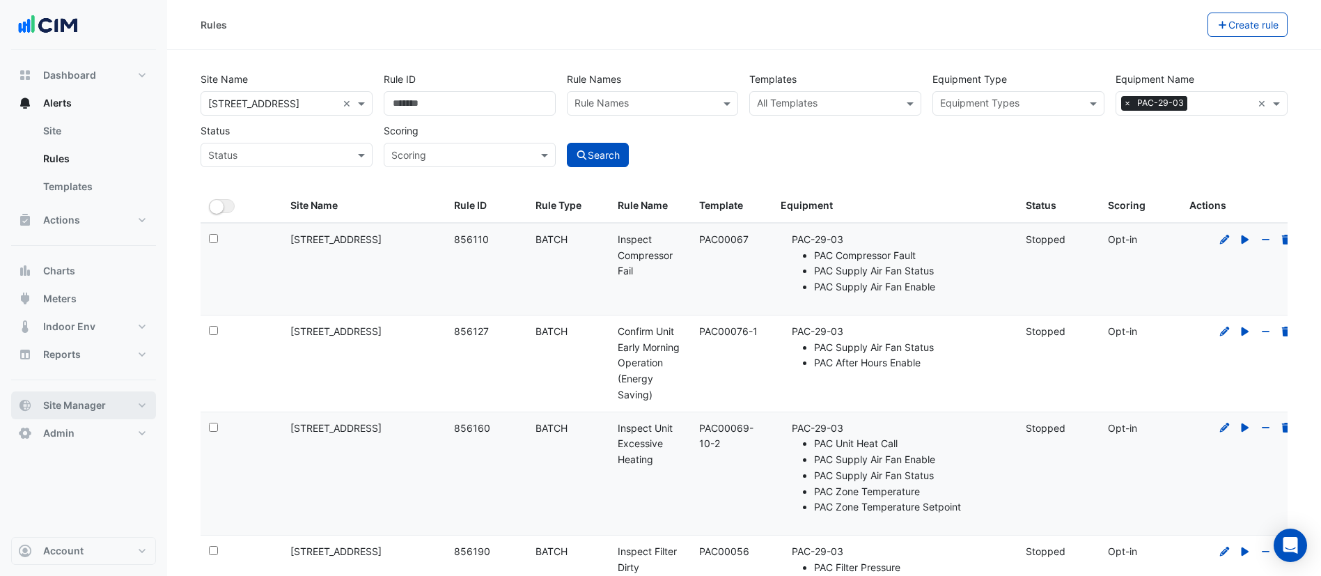
click at [70, 407] on span "Site Manager" at bounding box center [74, 405] width 63 height 14
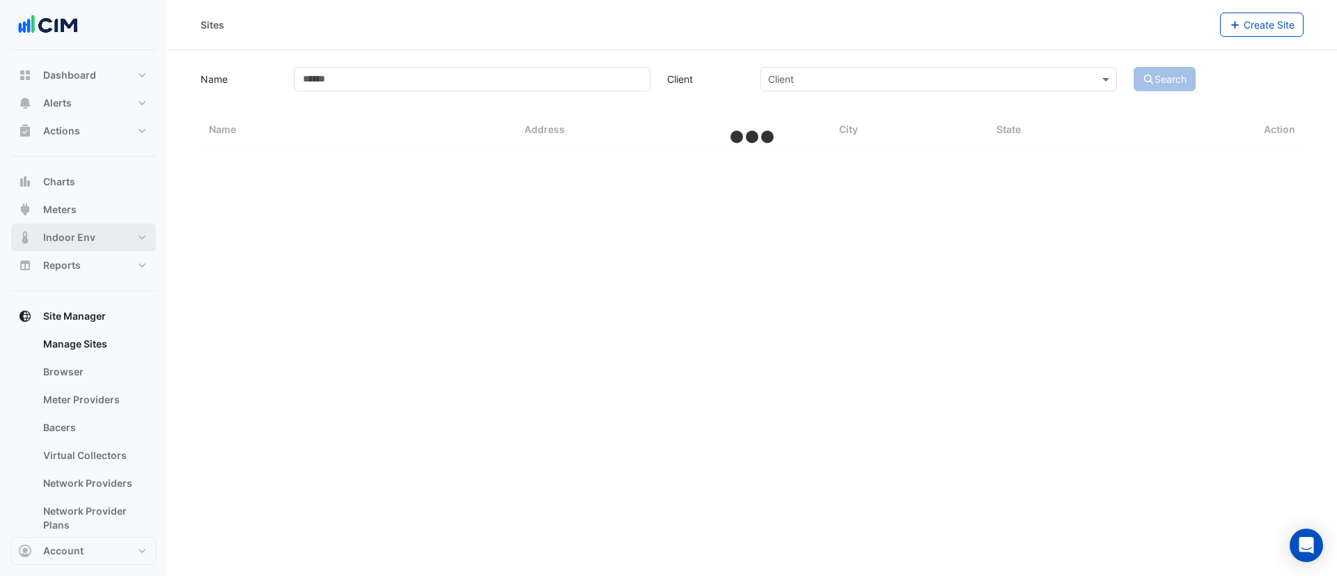
select select "***"
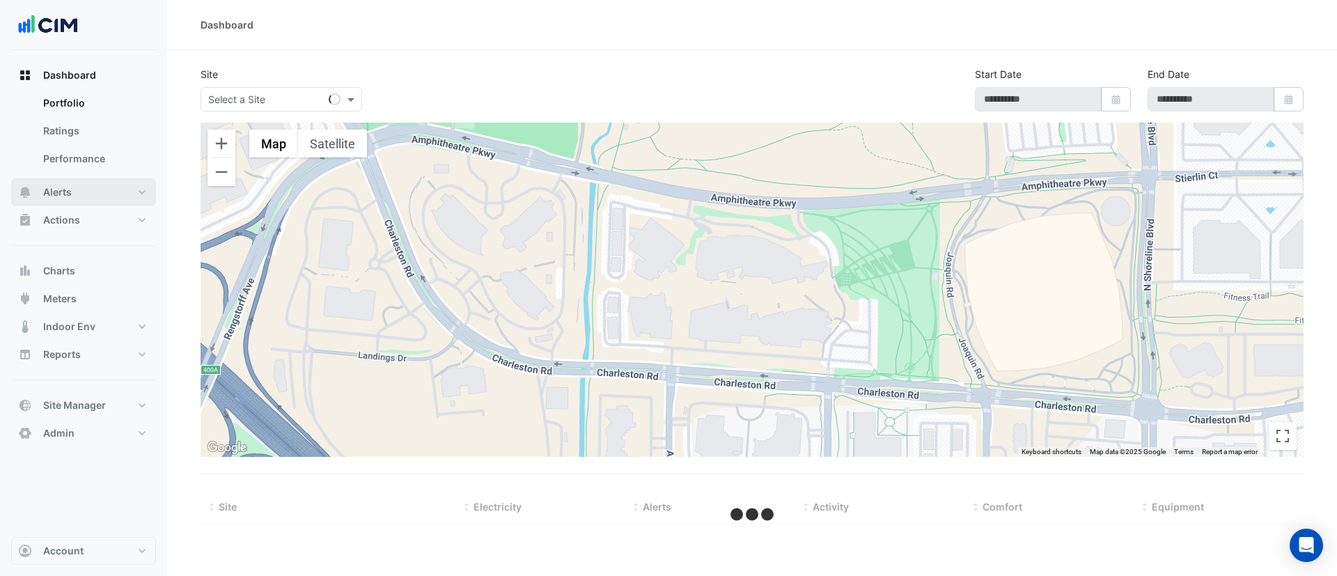
click at [78, 199] on button "Alerts" at bounding box center [83, 192] width 145 height 28
click at [84, 129] on link "Site" at bounding box center [94, 131] width 124 height 28
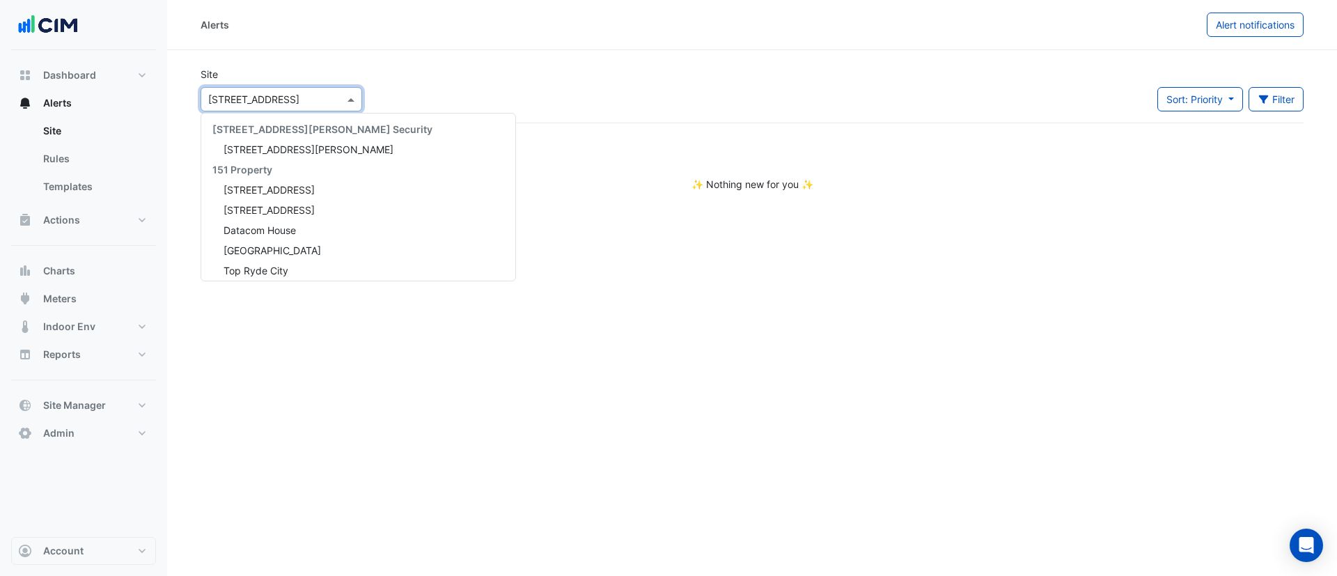
click at [281, 101] on input "text" at bounding box center [267, 100] width 118 height 15
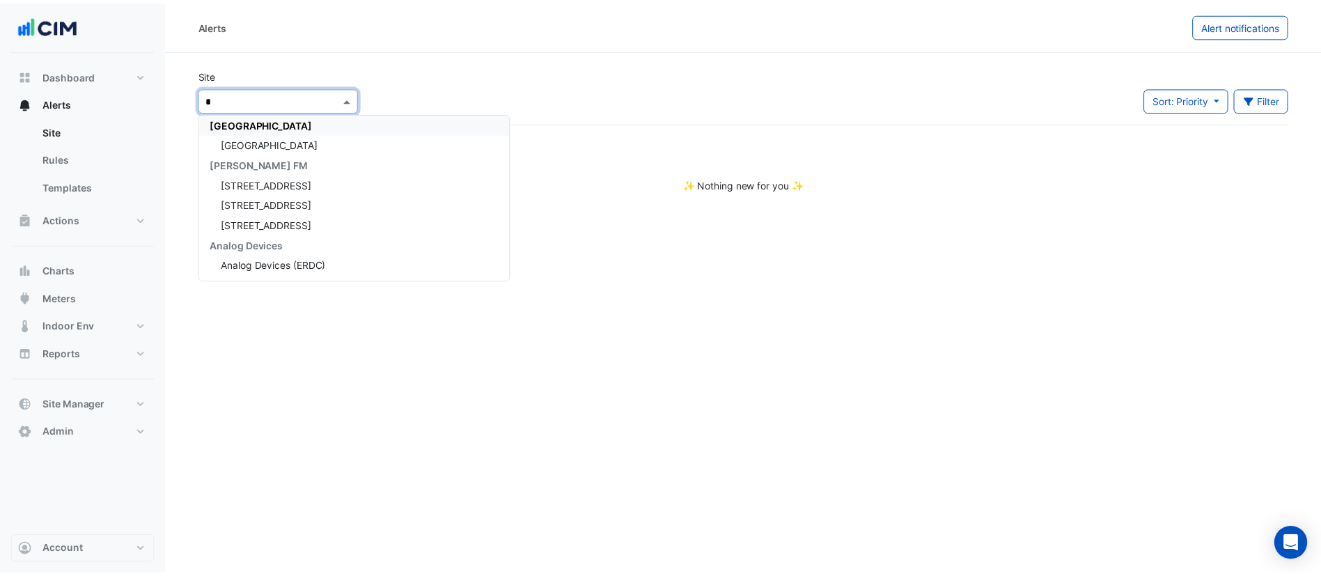
scroll to position [86, 0]
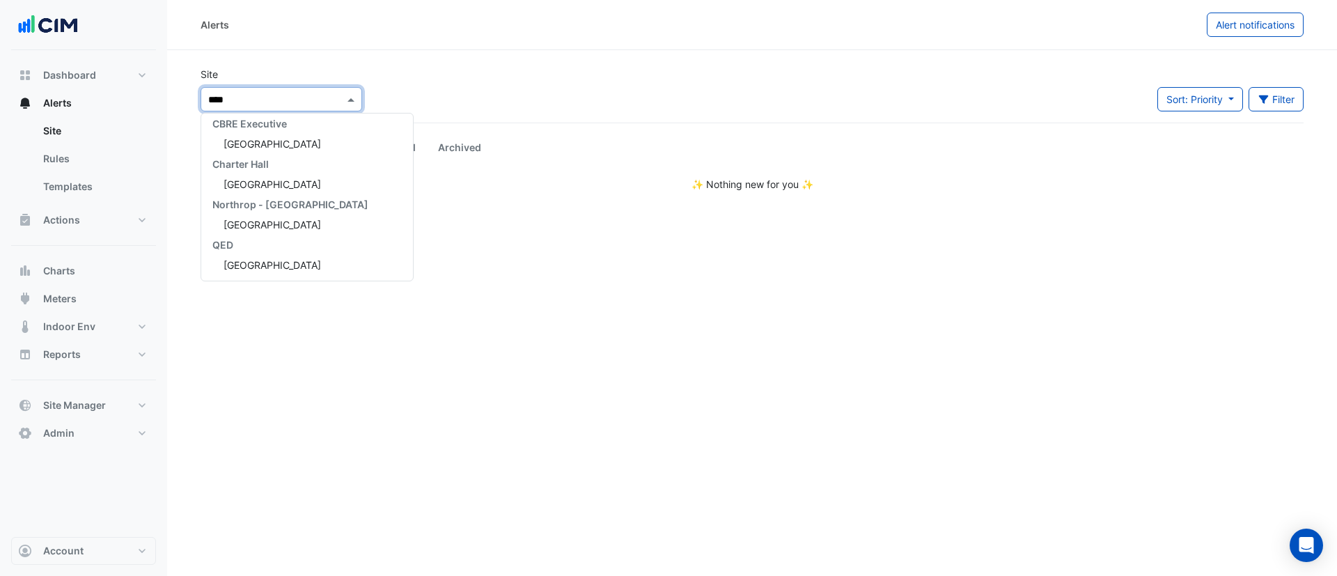
type input "*****"
click at [278, 139] on span "[GEOGRAPHIC_DATA]" at bounding box center [272, 144] width 97 height 12
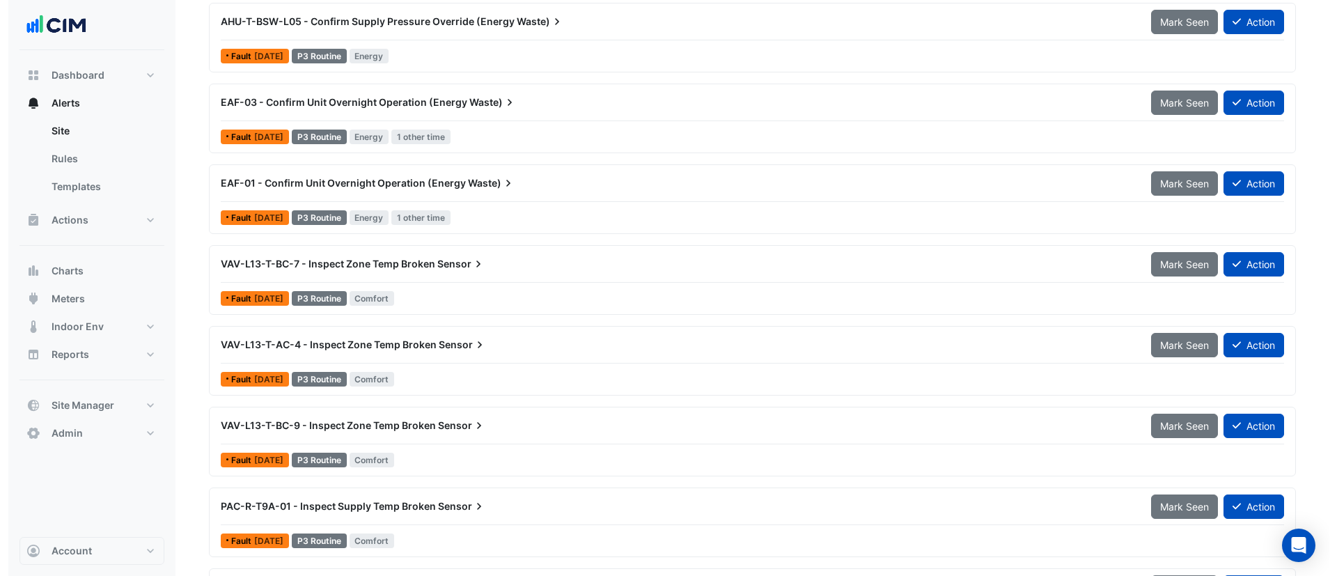
scroll to position [1216, 0]
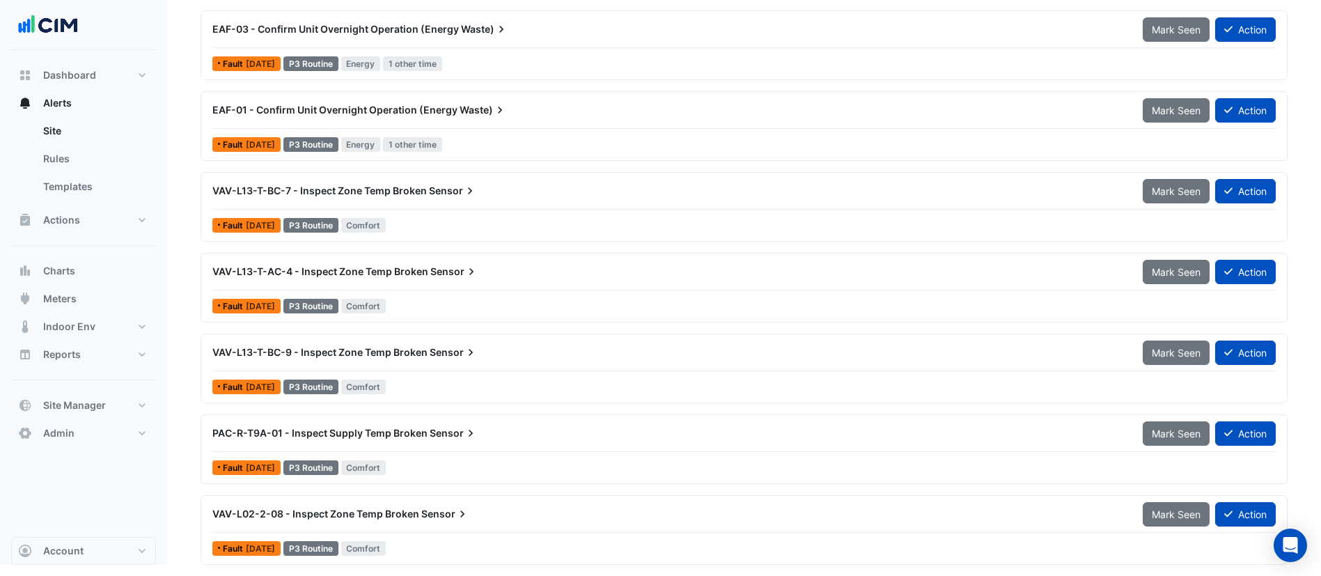
click at [347, 521] on div "VAV-L02-2-08 - Inspect Zone Temp Broken Sensor" at bounding box center [669, 513] width 930 height 25
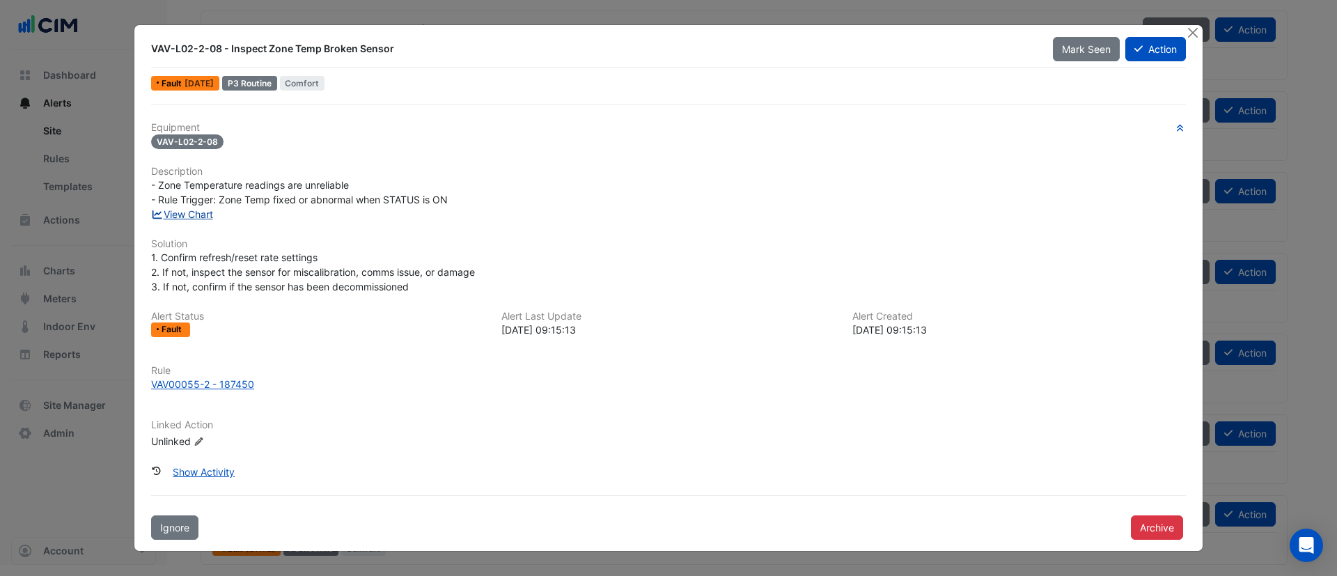
click at [187, 216] on link "View Chart" at bounding box center [182, 214] width 62 height 12
click at [1138, 44] on icon at bounding box center [1138, 49] width 8 height 10
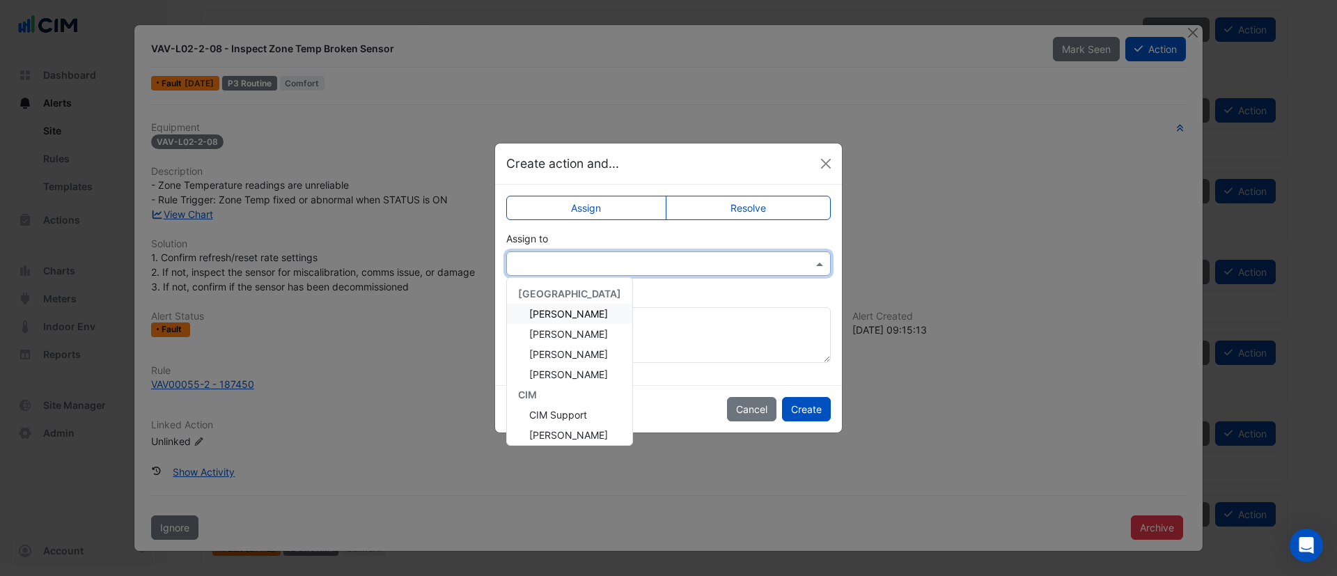
click at [637, 265] on input "text" at bounding box center [654, 264] width 281 height 15
click at [546, 390] on span "[PERSON_NAME]" at bounding box center [568, 391] width 79 height 12
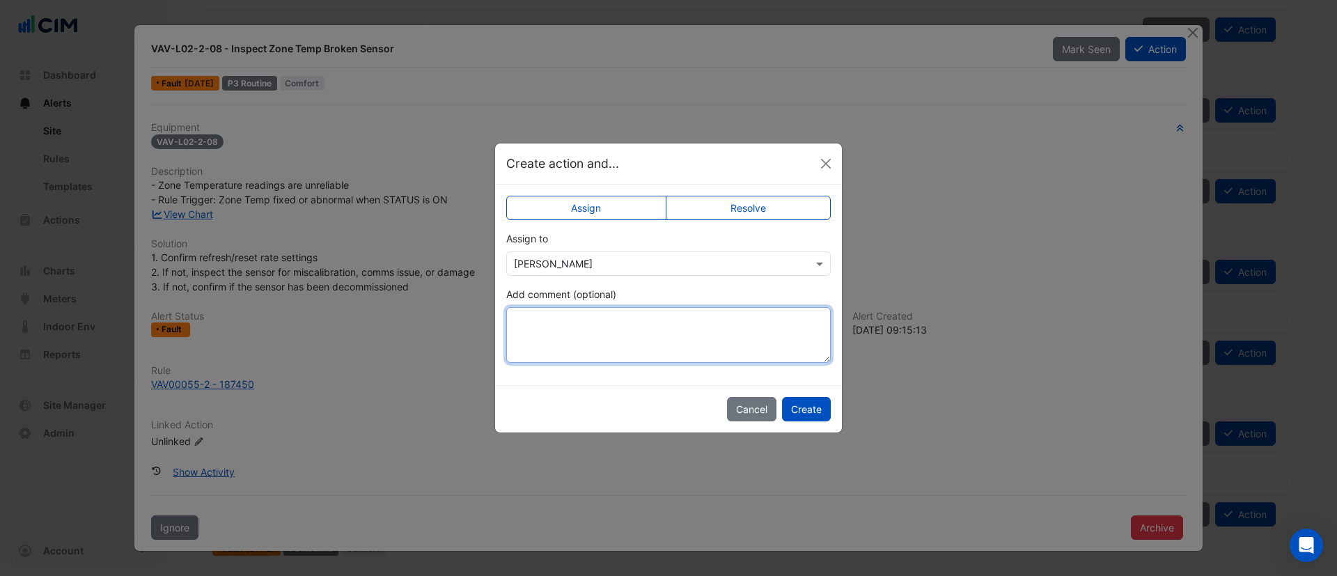
click at [616, 325] on textarea "Add comment (optional)" at bounding box center [668, 335] width 324 height 56
type textarea "**********"
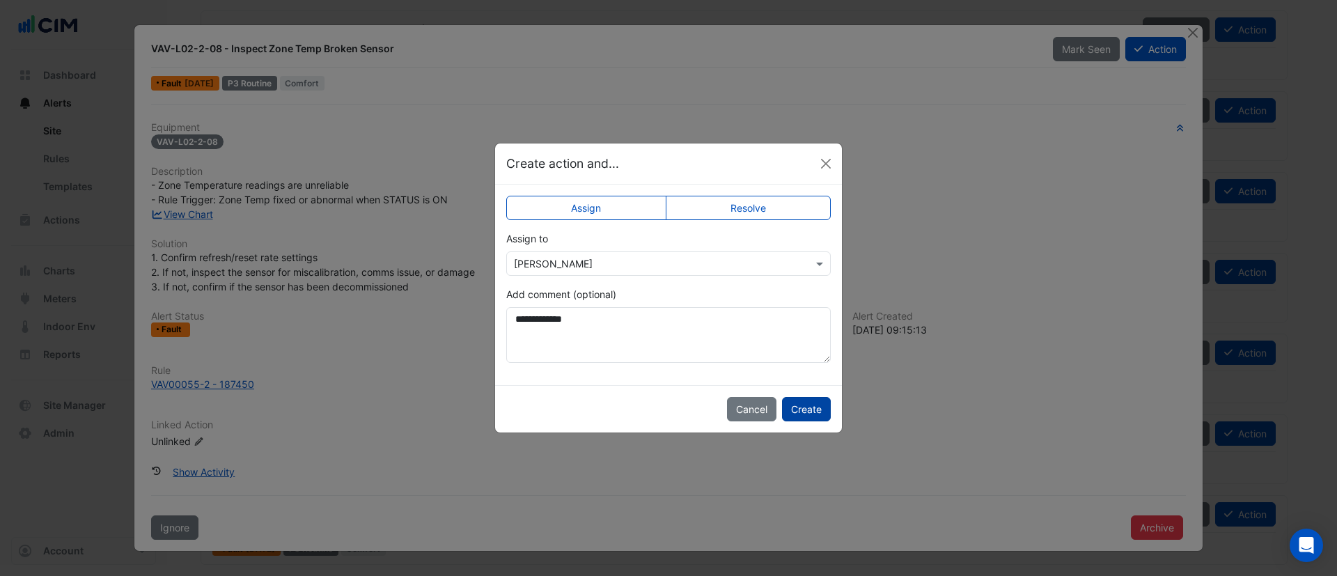
click at [799, 402] on button "Create" at bounding box center [806, 409] width 49 height 24
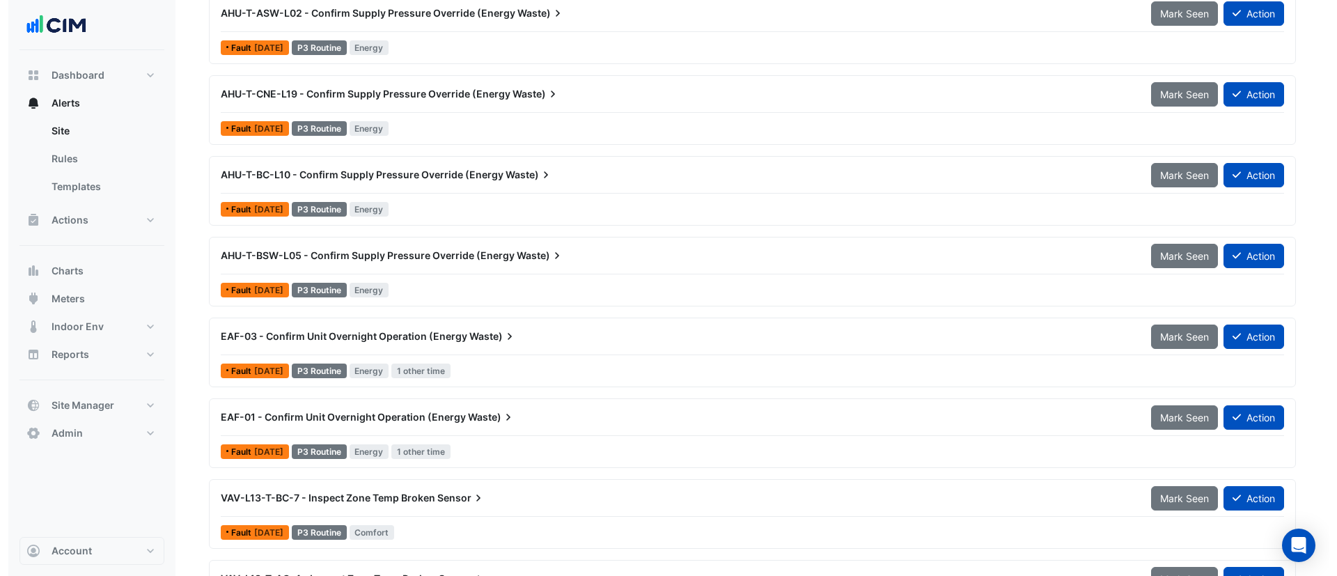
scroll to position [908, 0]
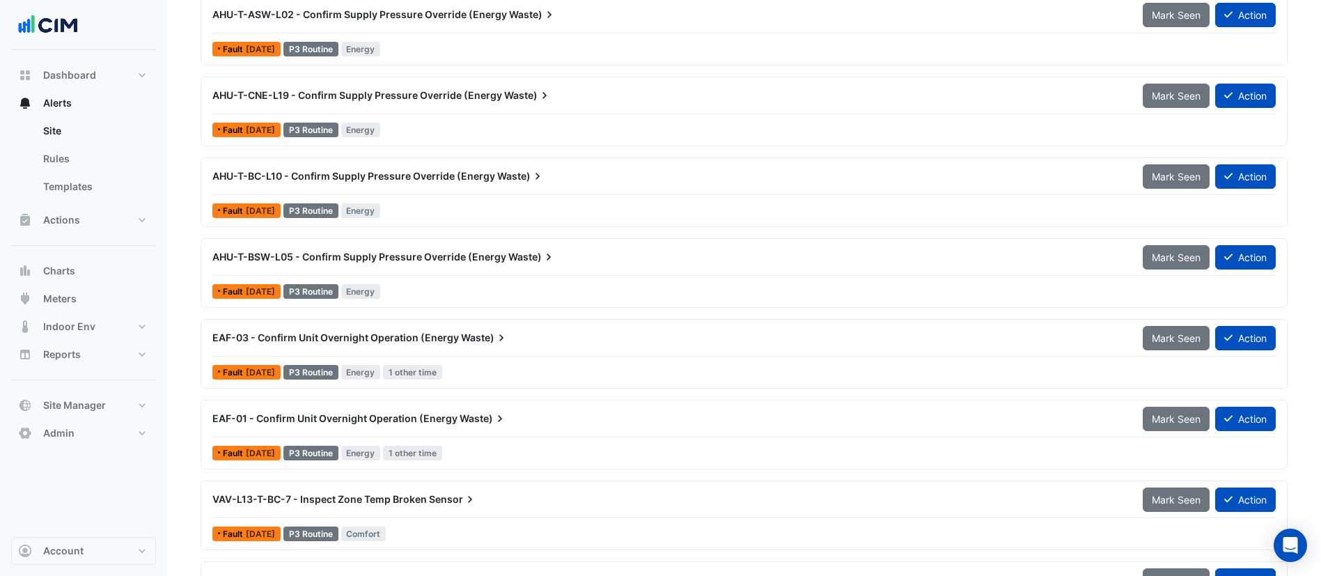
click at [320, 422] on span "EAF-01 - Confirm Unit Overnight Operation (Energy" at bounding box center [334, 418] width 245 height 12
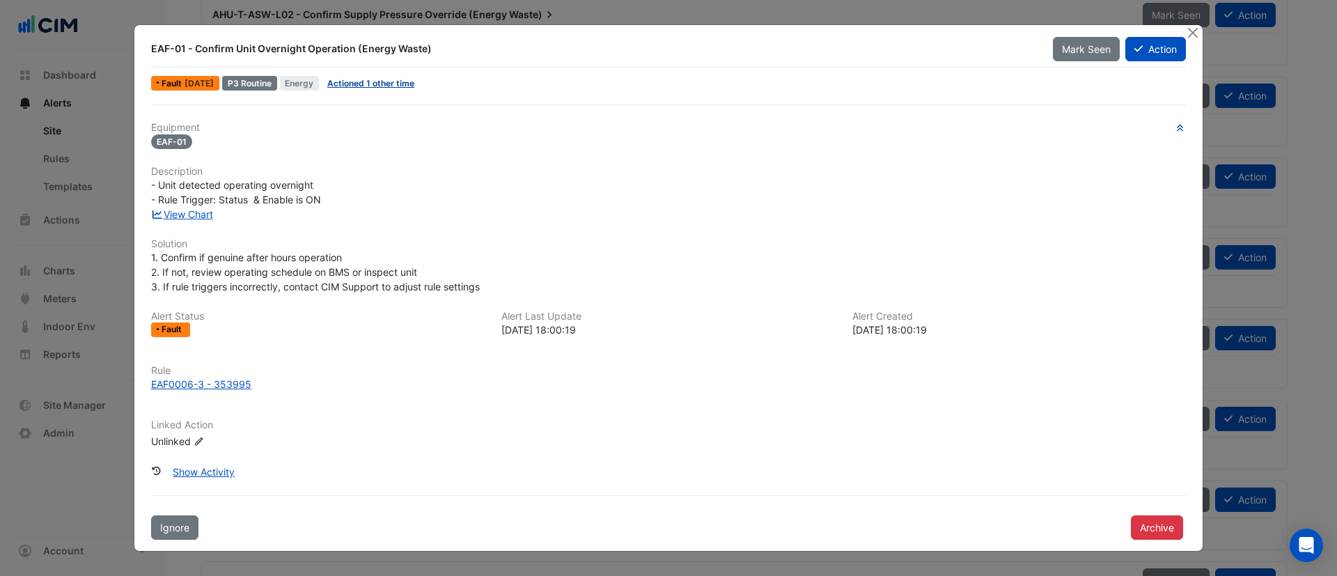
click at [411, 84] on link "Actioned 1 other time" at bounding box center [370, 83] width 87 height 10
click at [203, 210] on link "View Chart" at bounding box center [182, 214] width 62 height 12
click at [396, 84] on link "Actioned 1 other time" at bounding box center [370, 83] width 87 height 10
click at [374, 83] on link "Actioned 1 other time" at bounding box center [370, 83] width 87 height 10
click at [1145, 47] on button "Action" at bounding box center [1155, 49] width 61 height 24
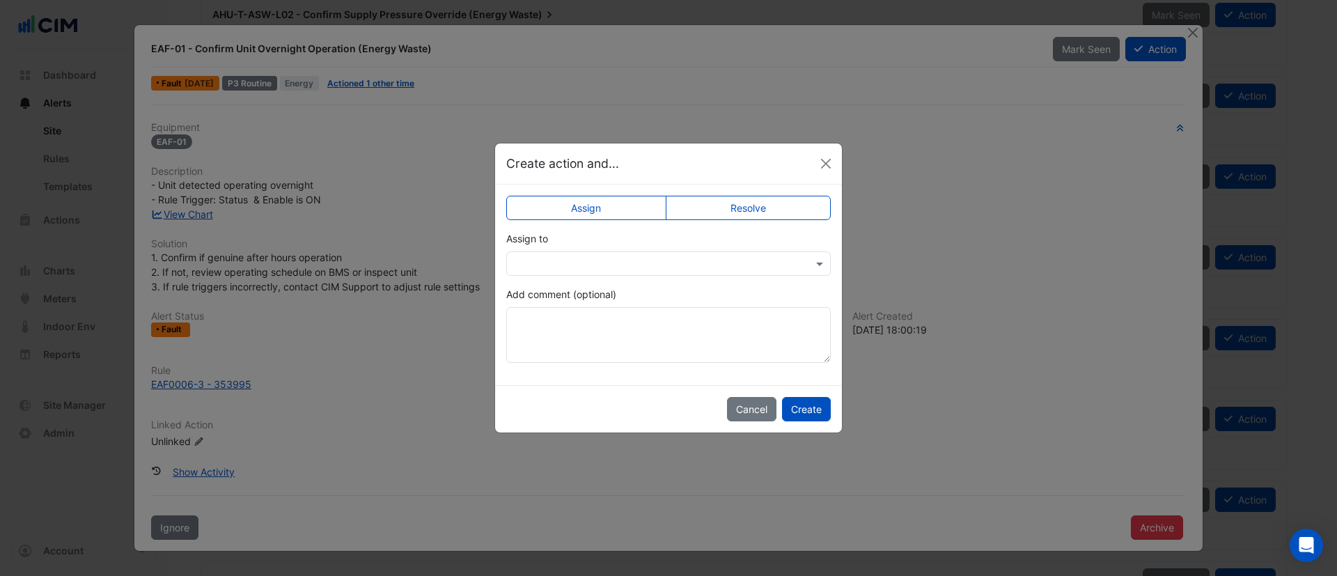
click at [553, 253] on div at bounding box center [668, 263] width 324 height 24
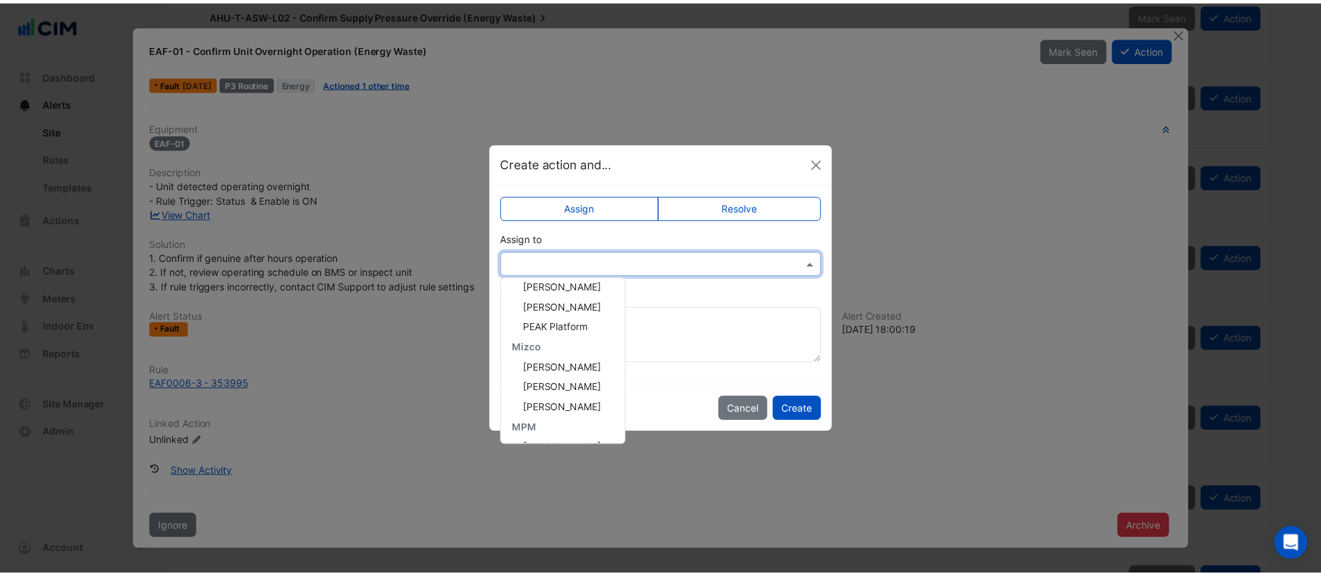
scroll to position [171, 0]
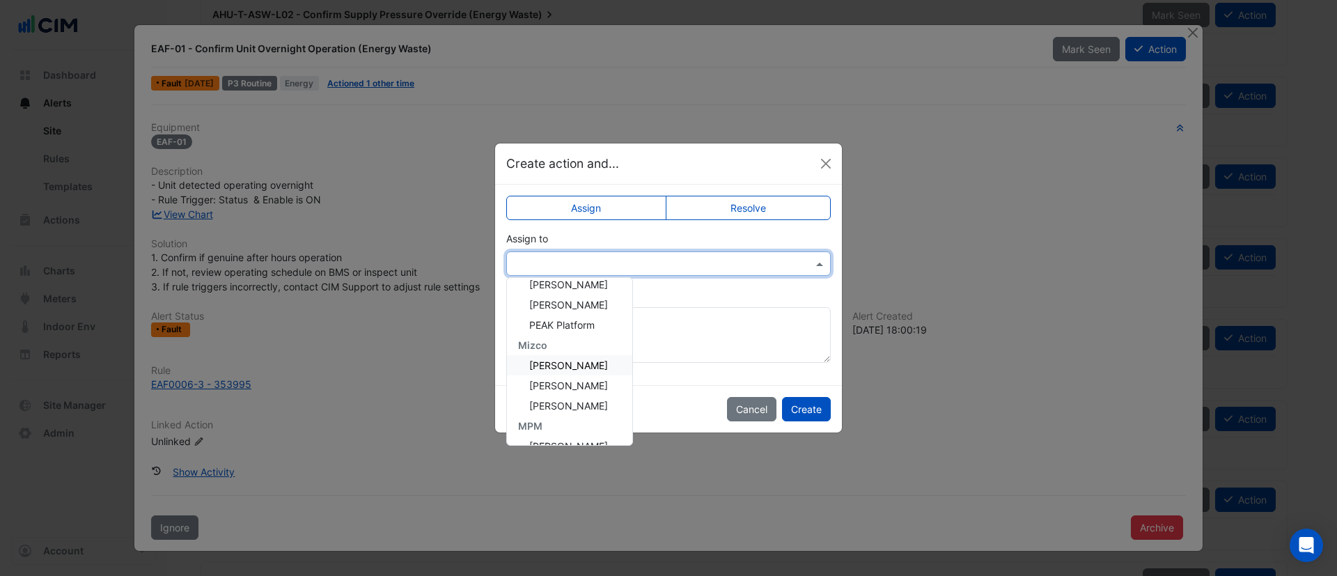
click at [575, 366] on span "Anton Karam" at bounding box center [568, 365] width 79 height 12
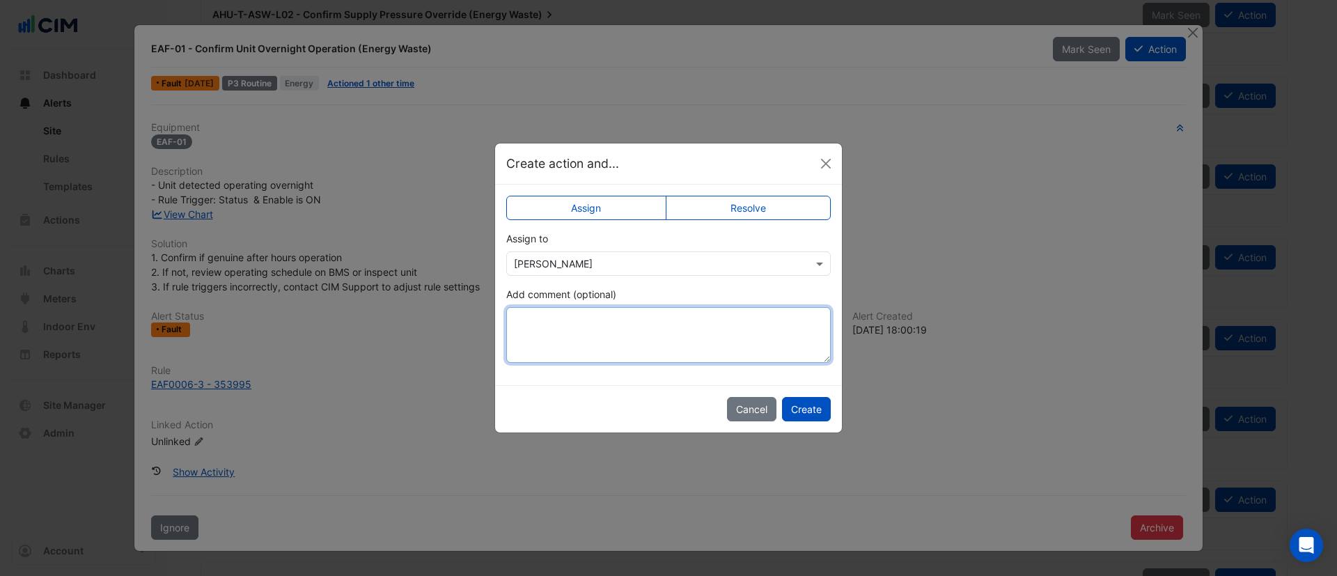
click at [624, 315] on textarea "Add comment (optional)" at bounding box center [668, 335] width 324 height 56
type textarea "**********"
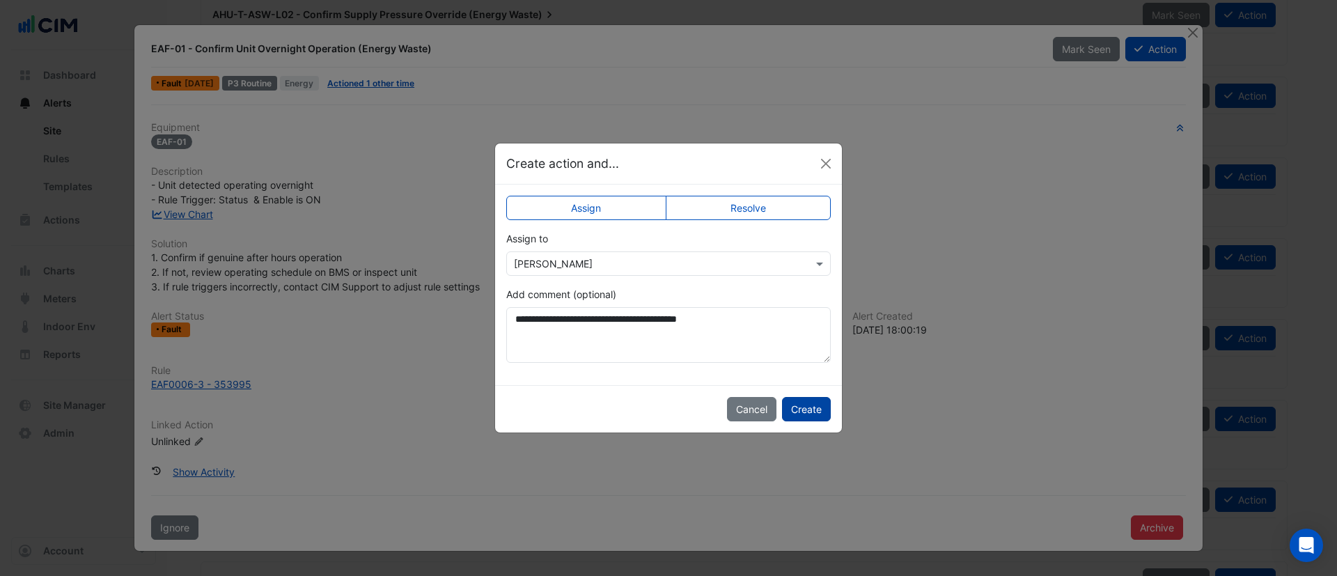
click at [792, 407] on button "Create" at bounding box center [806, 409] width 49 height 24
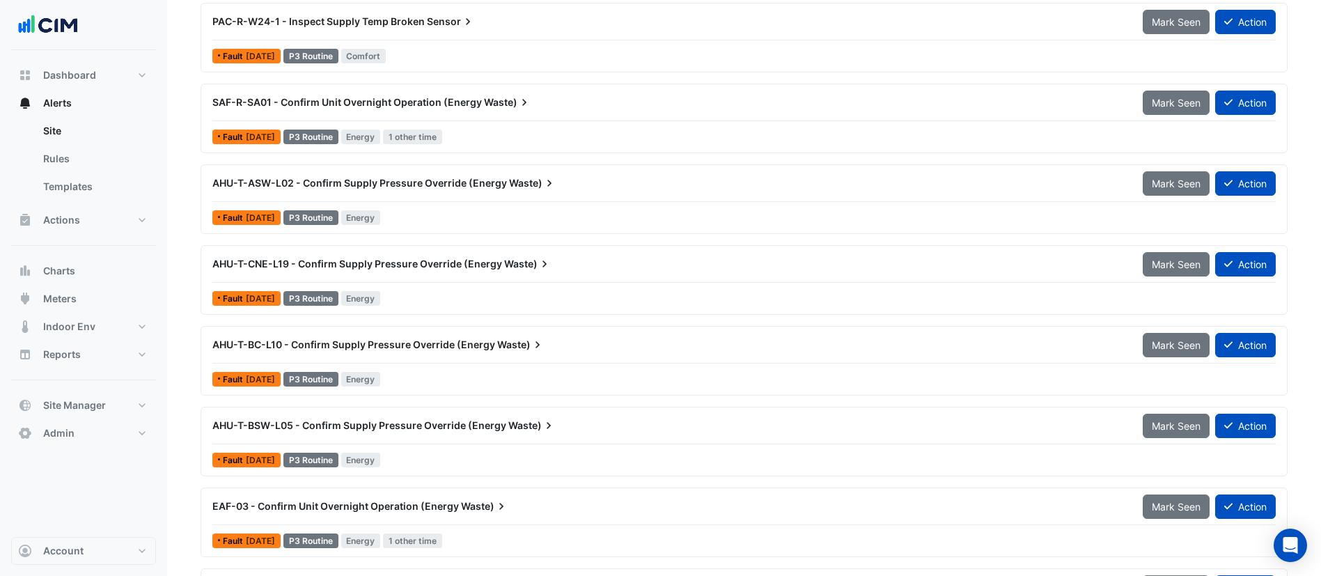
scroll to position [737, 0]
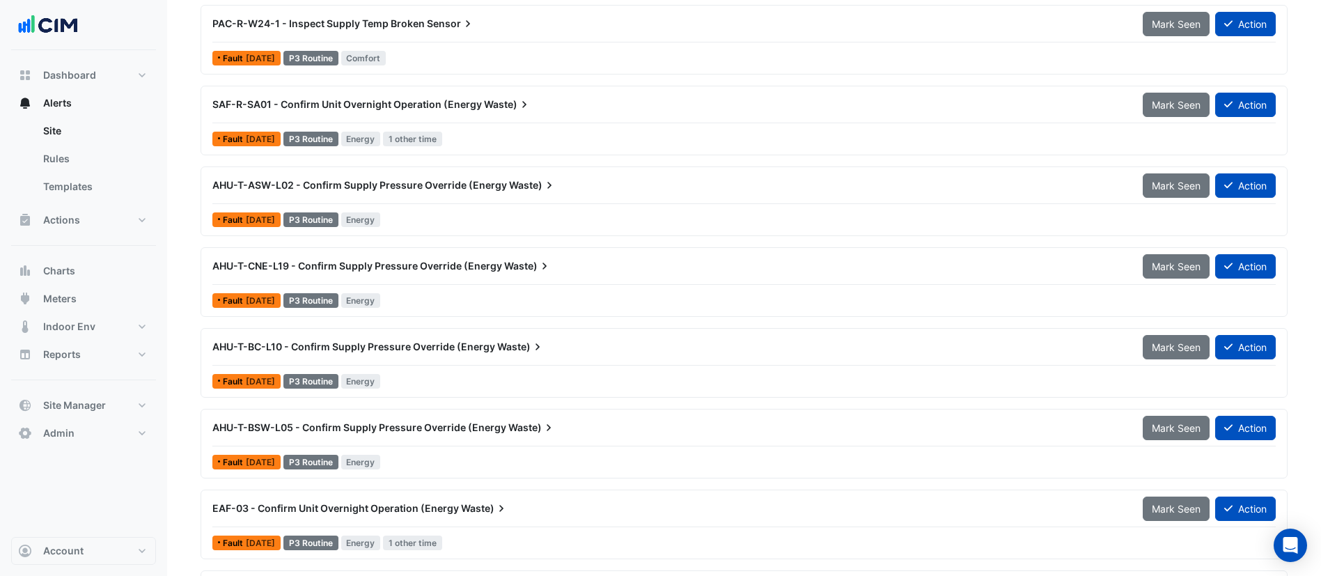
click at [428, 267] on span "AHU-T-CNE-L19 - Confirm Supply Pressure Override (Energy" at bounding box center [357, 266] width 290 height 12
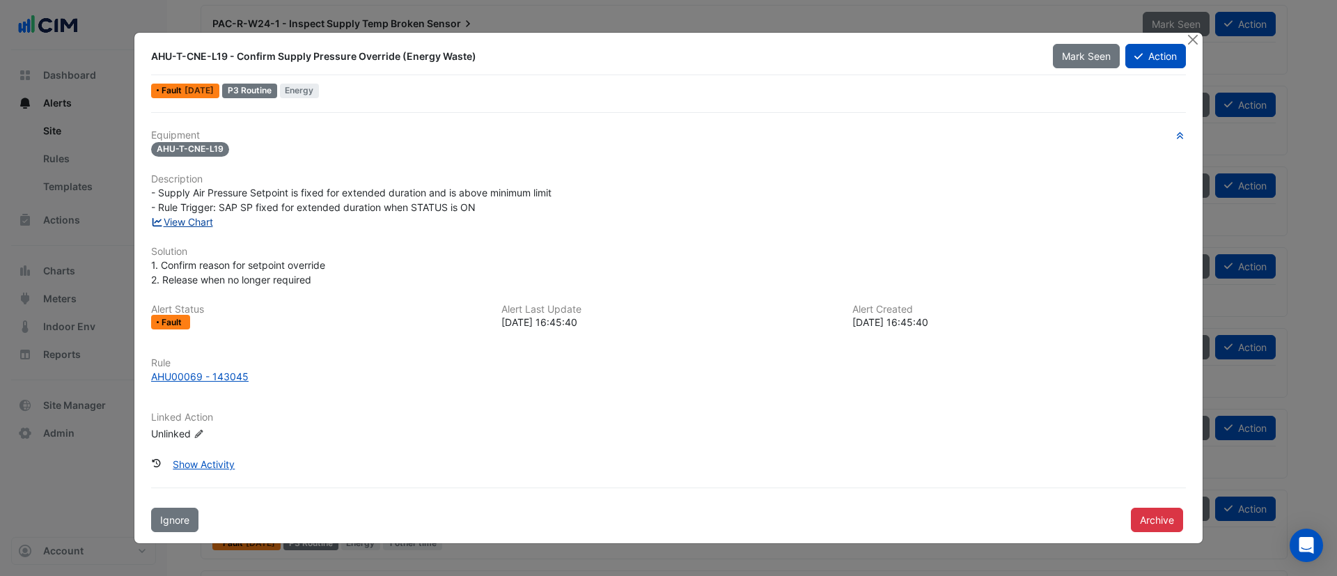
click at [194, 224] on link "View Chart" at bounding box center [182, 222] width 62 height 12
click at [1196, 39] on button "Close" at bounding box center [1192, 40] width 15 height 15
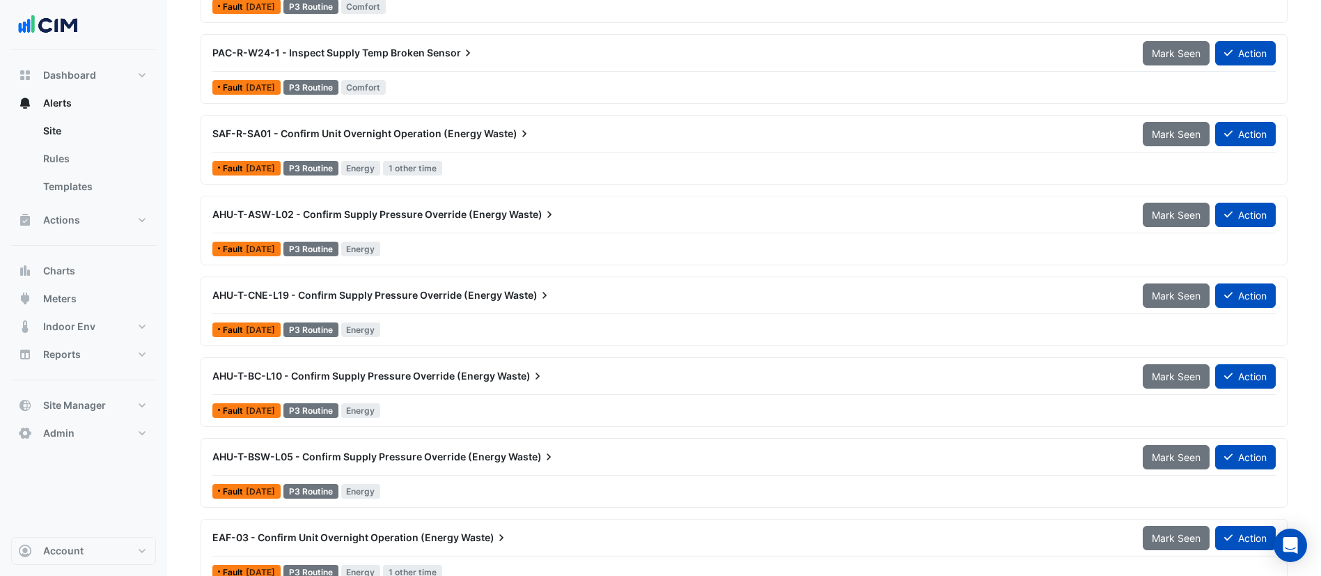
scroll to position [723, 0]
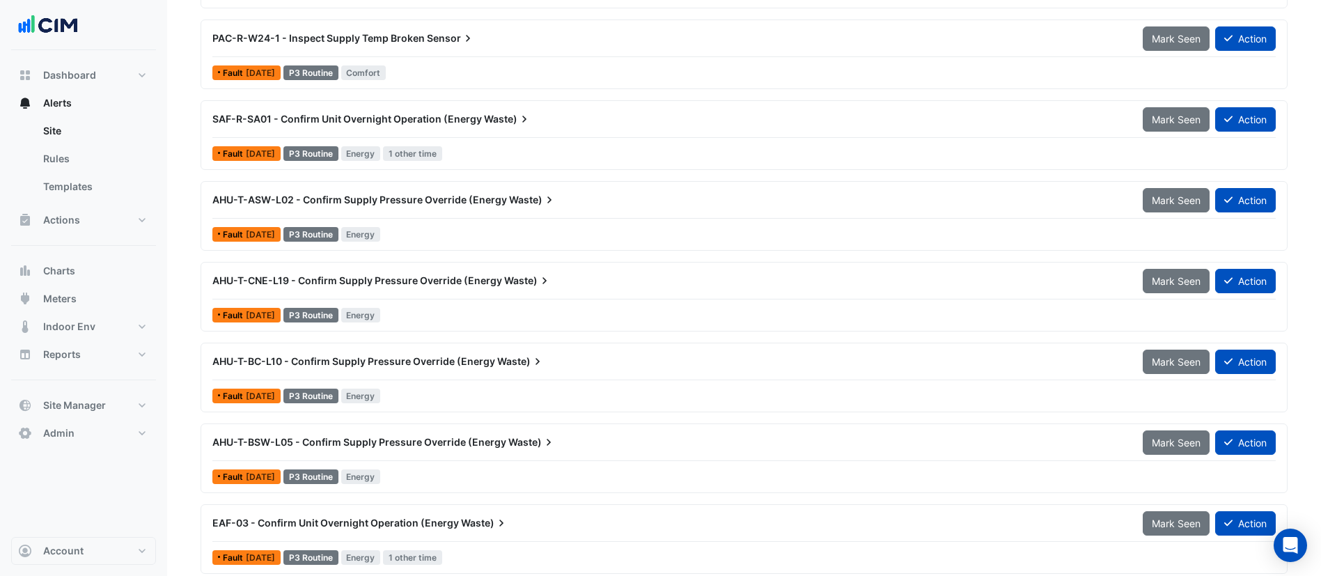
click at [386, 208] on div "AHU-T-ASW-L02 - Confirm Supply Pressure Override (Energy Waste)" at bounding box center [669, 199] width 930 height 25
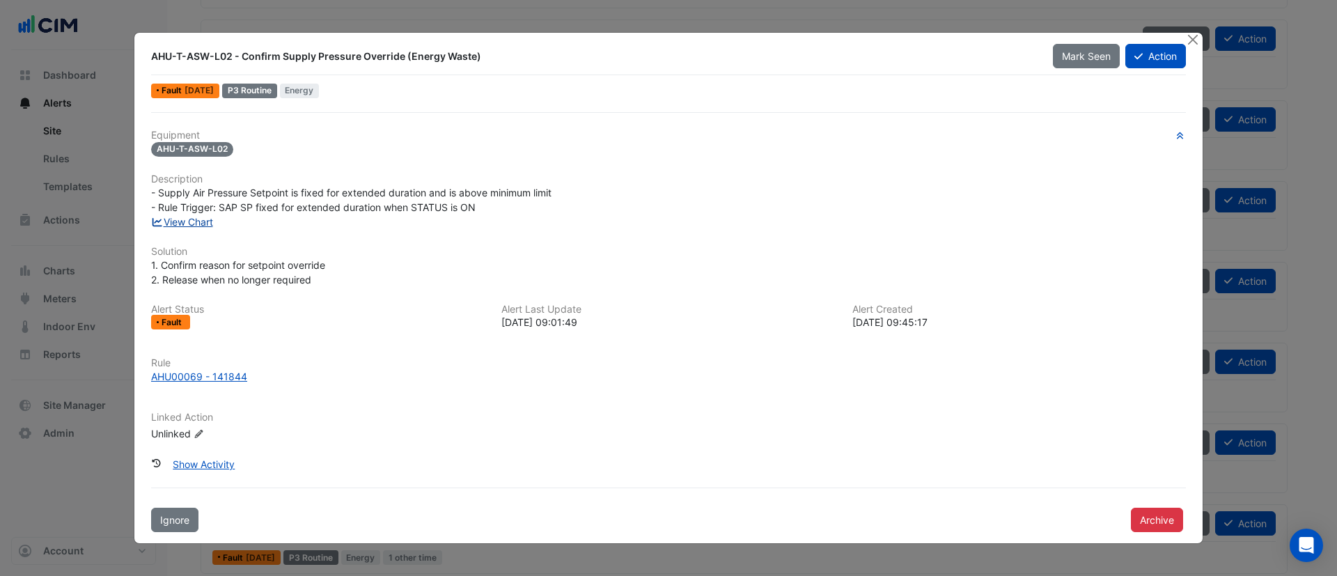
click at [194, 221] on link "View Chart" at bounding box center [182, 222] width 62 height 12
click at [1192, 37] on button "Close" at bounding box center [1192, 40] width 15 height 15
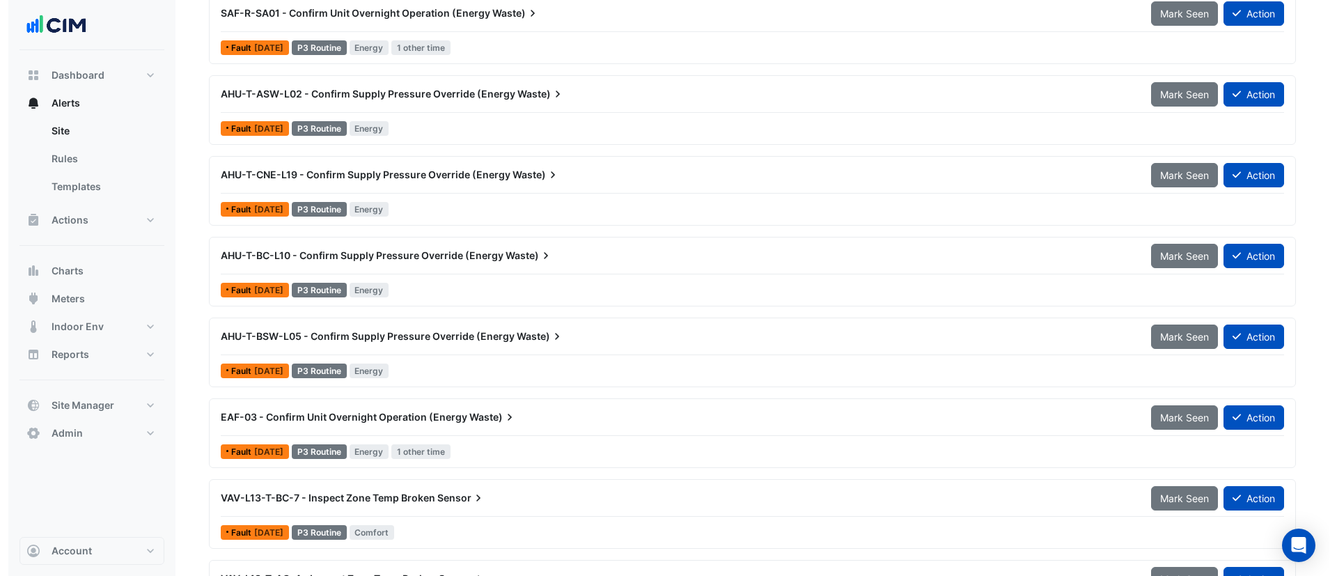
scroll to position [827, 0]
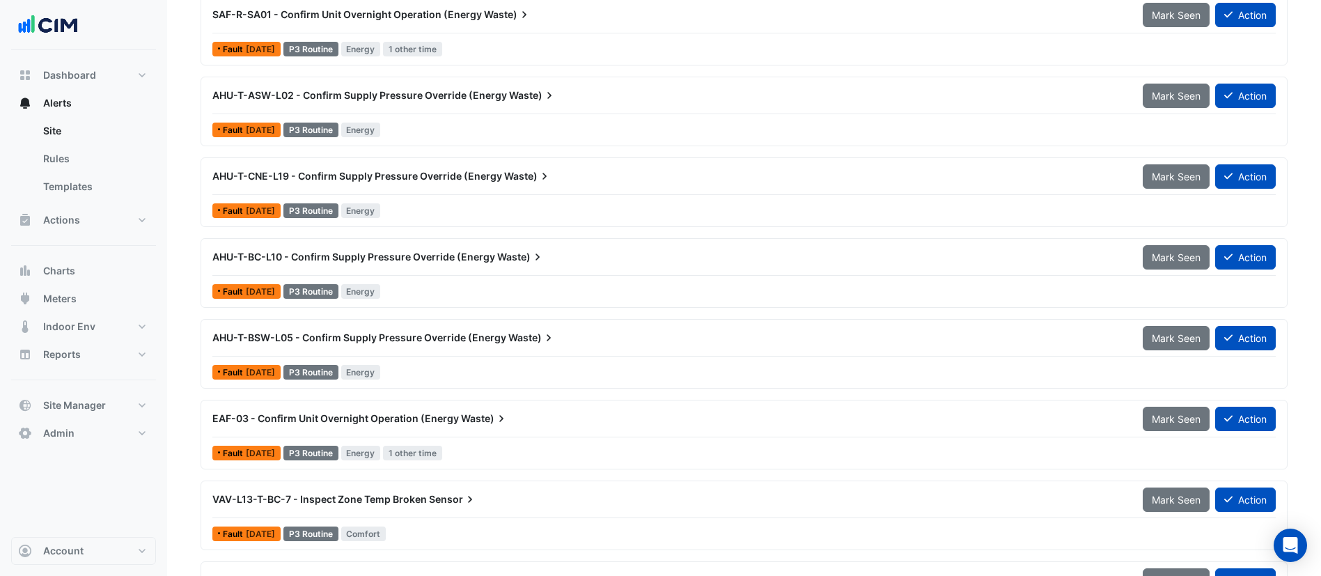
click at [444, 170] on span "AHU-T-CNE-L19 - Confirm Supply Pressure Override (Energy" at bounding box center [357, 176] width 290 height 12
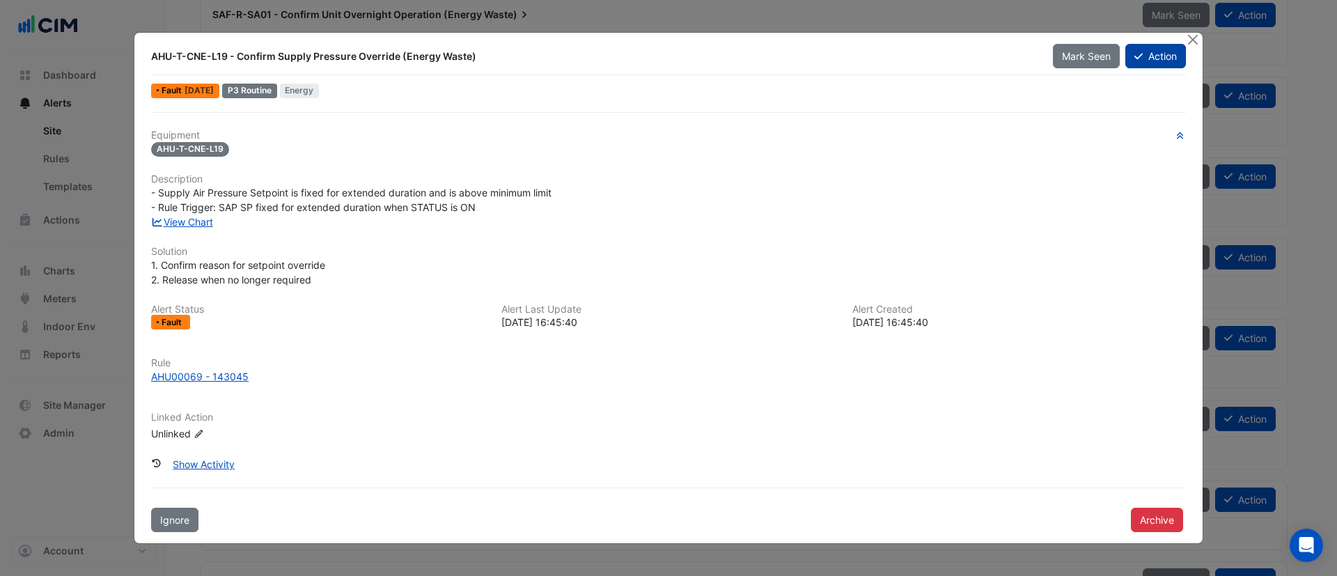
click at [1161, 57] on button "Action" at bounding box center [1155, 56] width 61 height 24
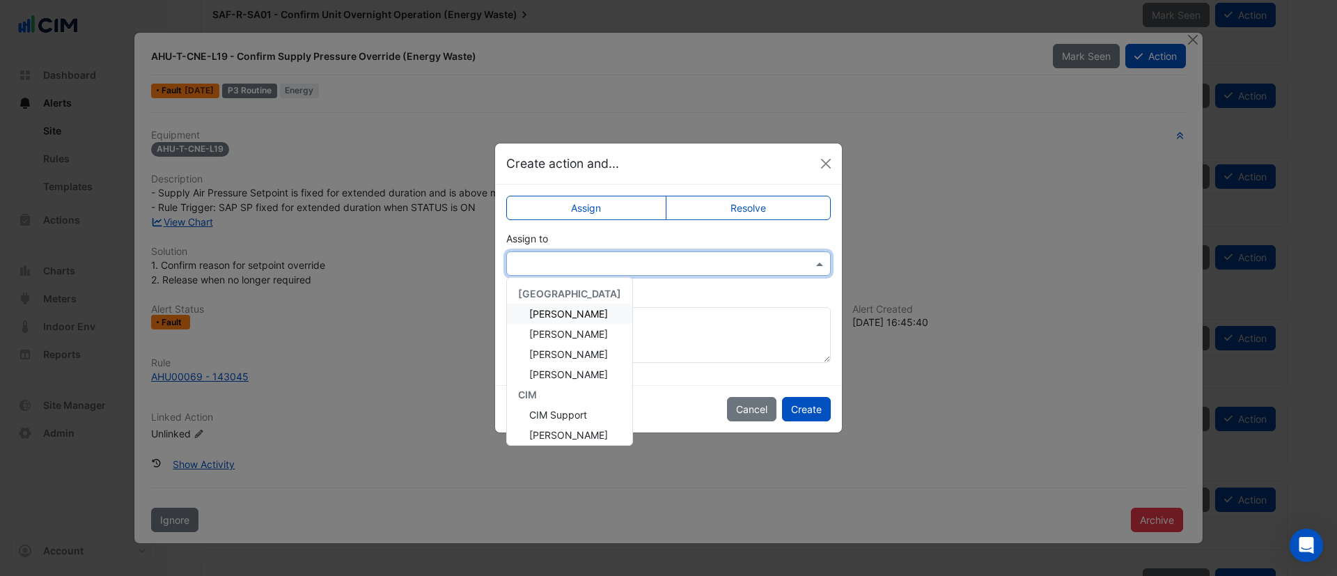
click at [582, 265] on input "text" at bounding box center [654, 264] width 281 height 15
type input "**"
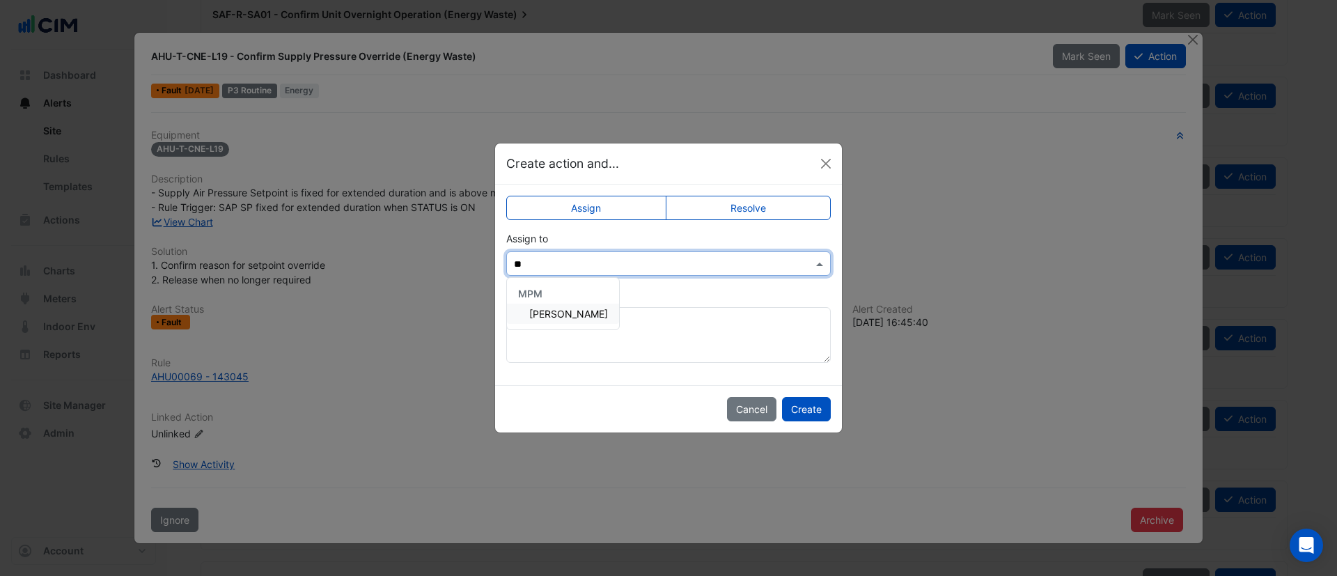
click at [561, 313] on span "Scott Hobbs" at bounding box center [568, 314] width 79 height 12
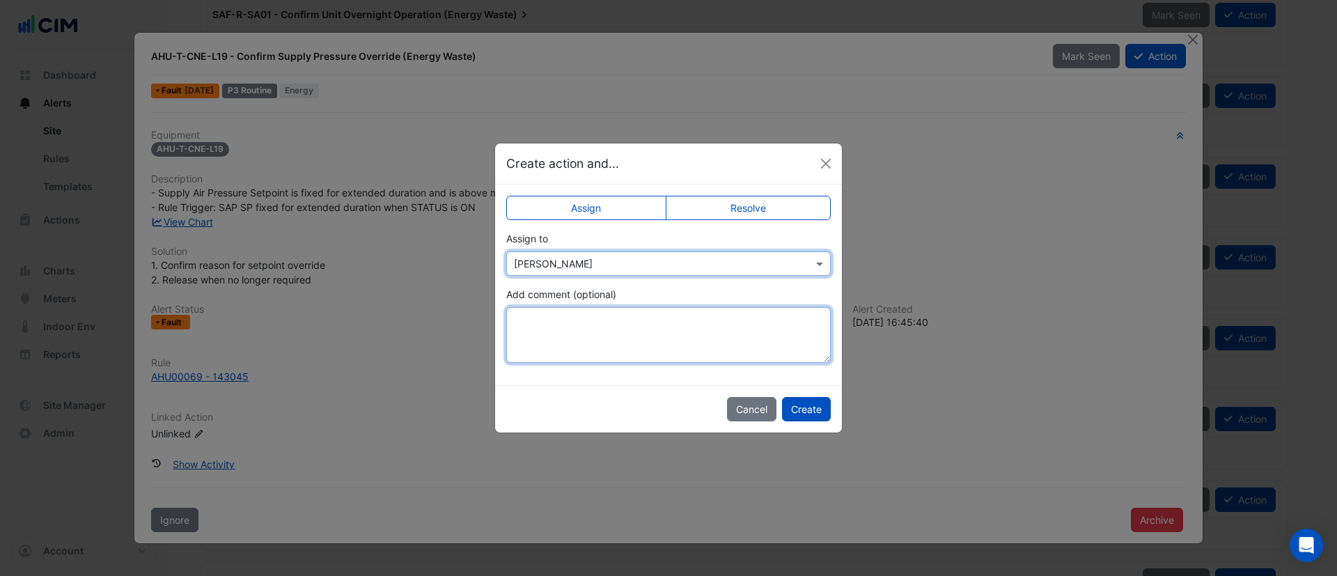
click at [561, 325] on textarea "Add comment (optional)" at bounding box center [668, 335] width 324 height 56
type textarea "*"
paste textarea "**********"
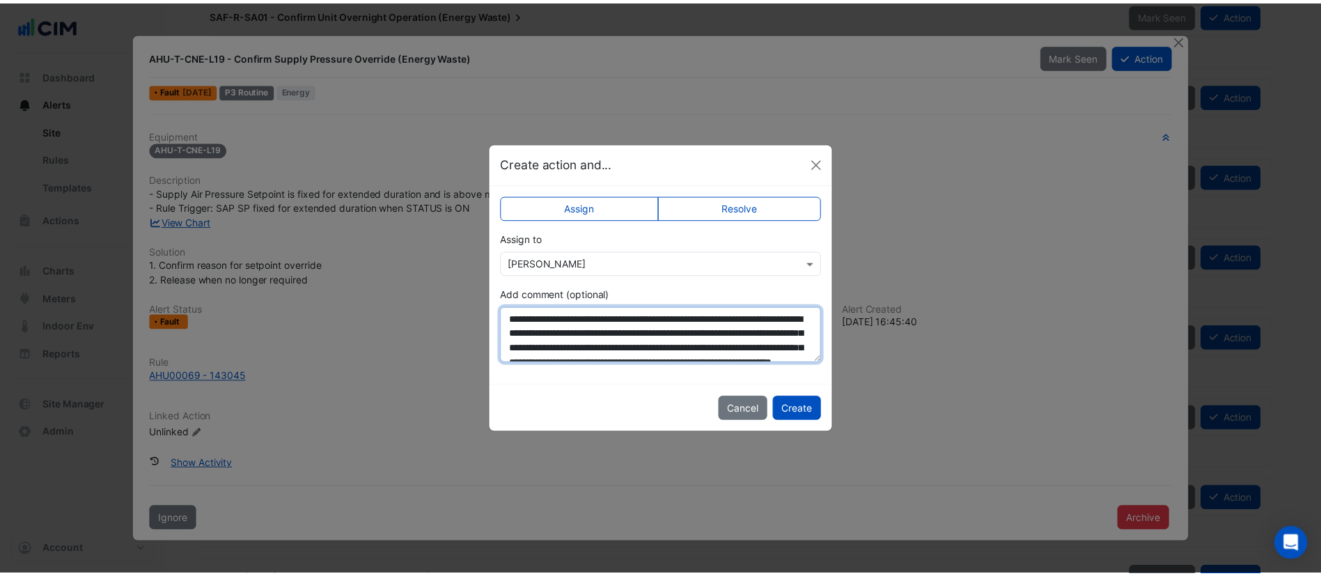
scroll to position [81, 0]
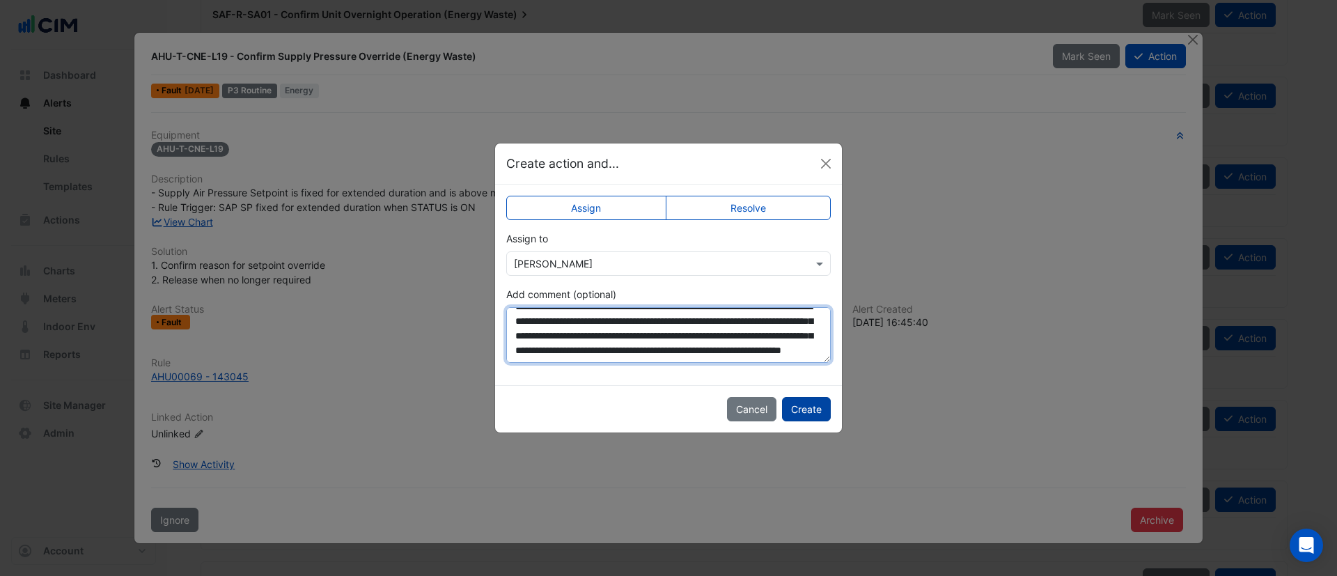
type textarea "**********"
click at [802, 410] on button "Create" at bounding box center [806, 409] width 49 height 24
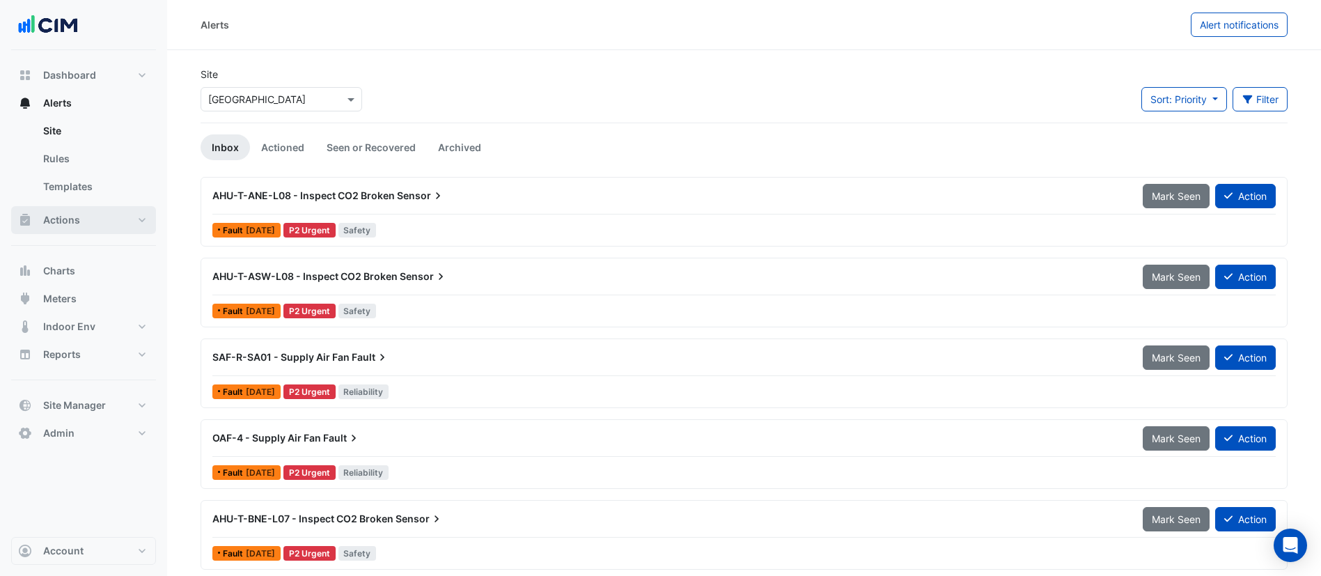
click at [98, 220] on button "Actions" at bounding box center [83, 220] width 145 height 28
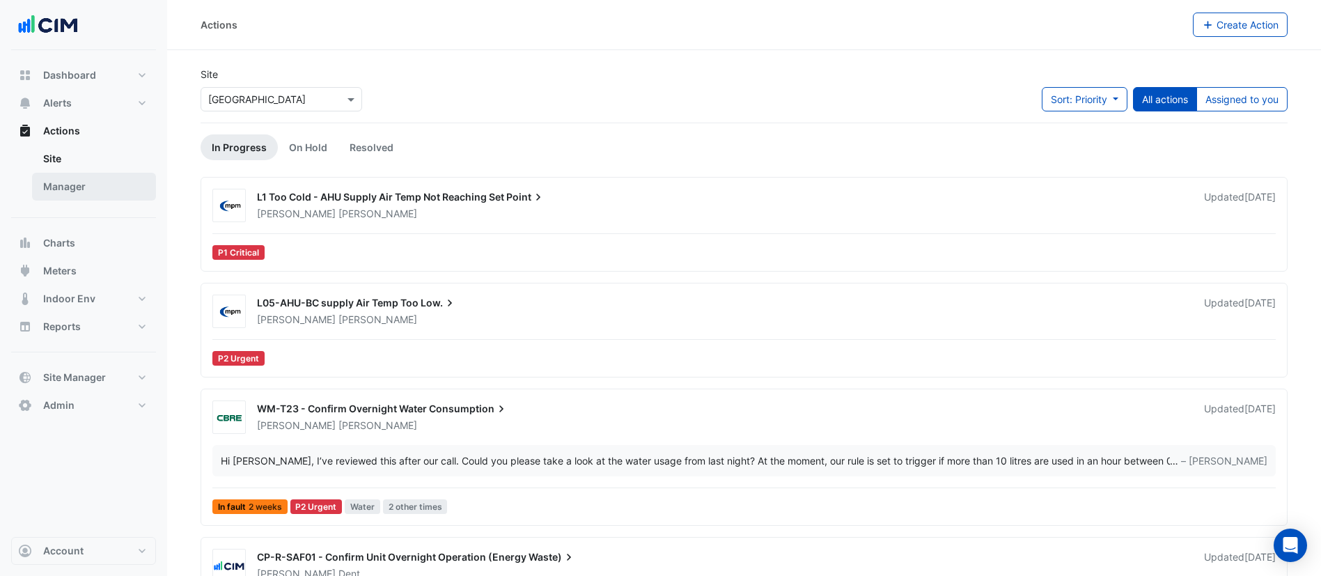
click at [101, 182] on link "Manager" at bounding box center [94, 187] width 124 height 28
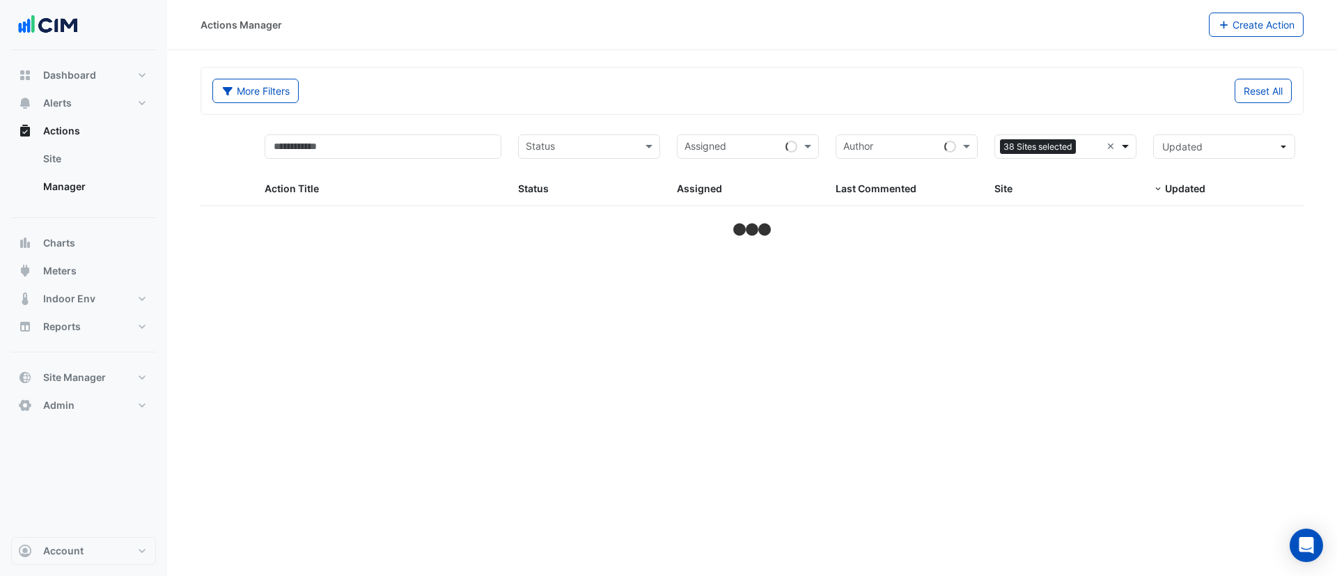
select select "***"
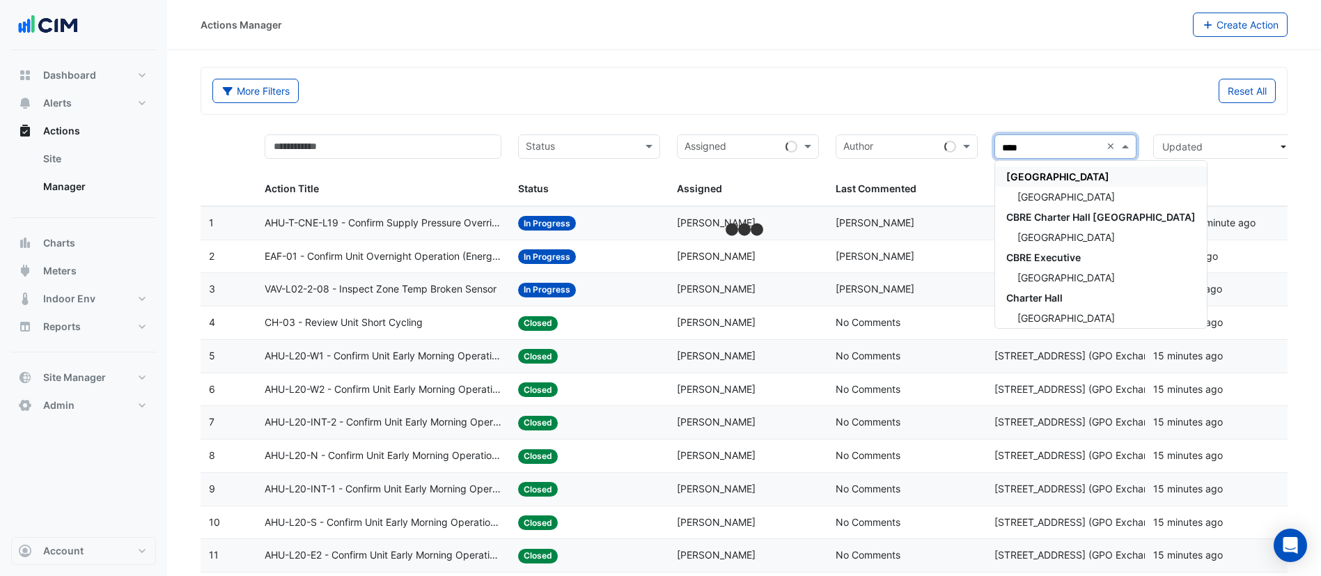
type input "*****"
click at [1058, 191] on span "[GEOGRAPHIC_DATA]" at bounding box center [1065, 197] width 97 height 12
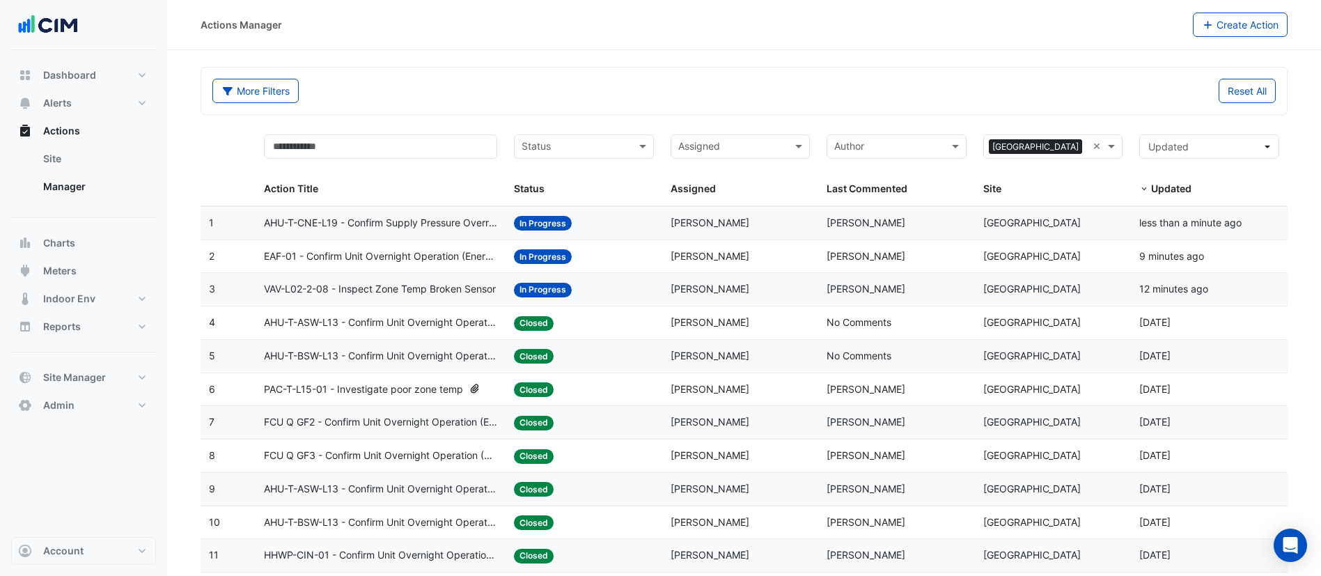
click at [754, 224] on div "Assigned: Scott Hobbs" at bounding box center [741, 223] width 140 height 16
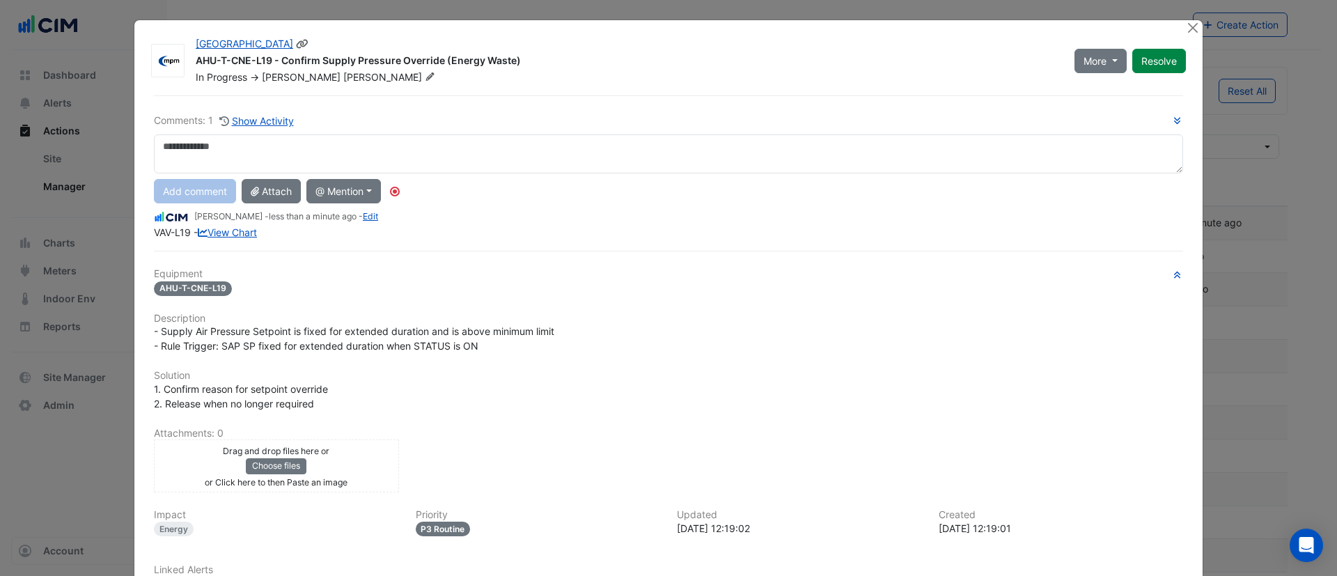
click at [425, 75] on icon at bounding box center [430, 76] width 10 height 8
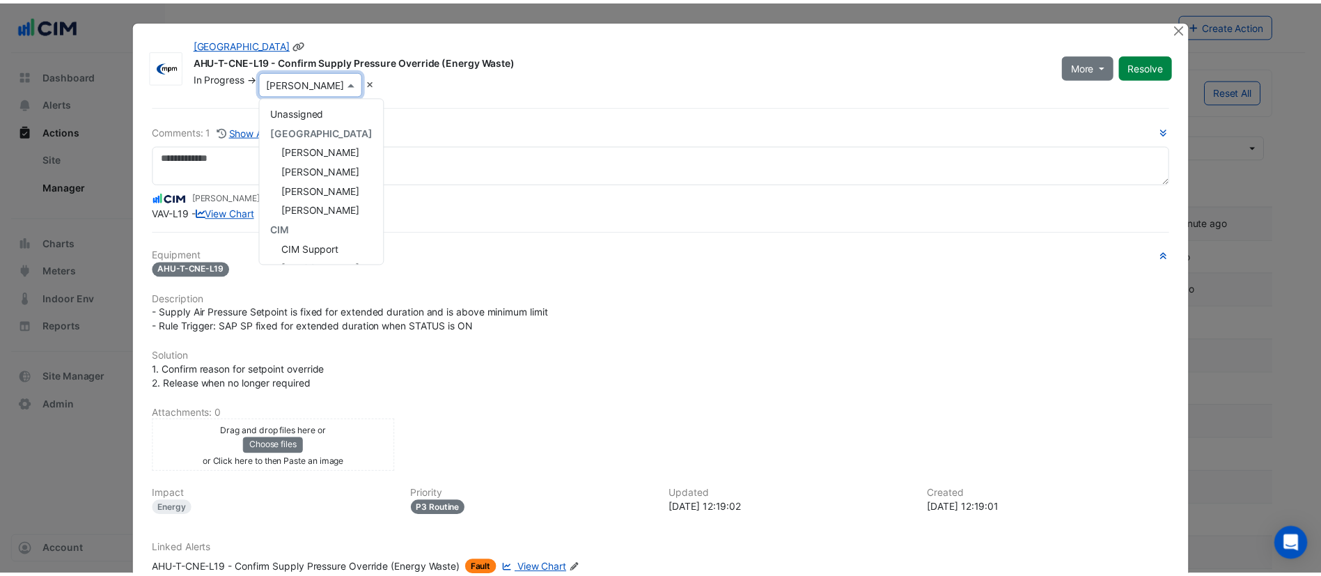
scroll to position [234, 0]
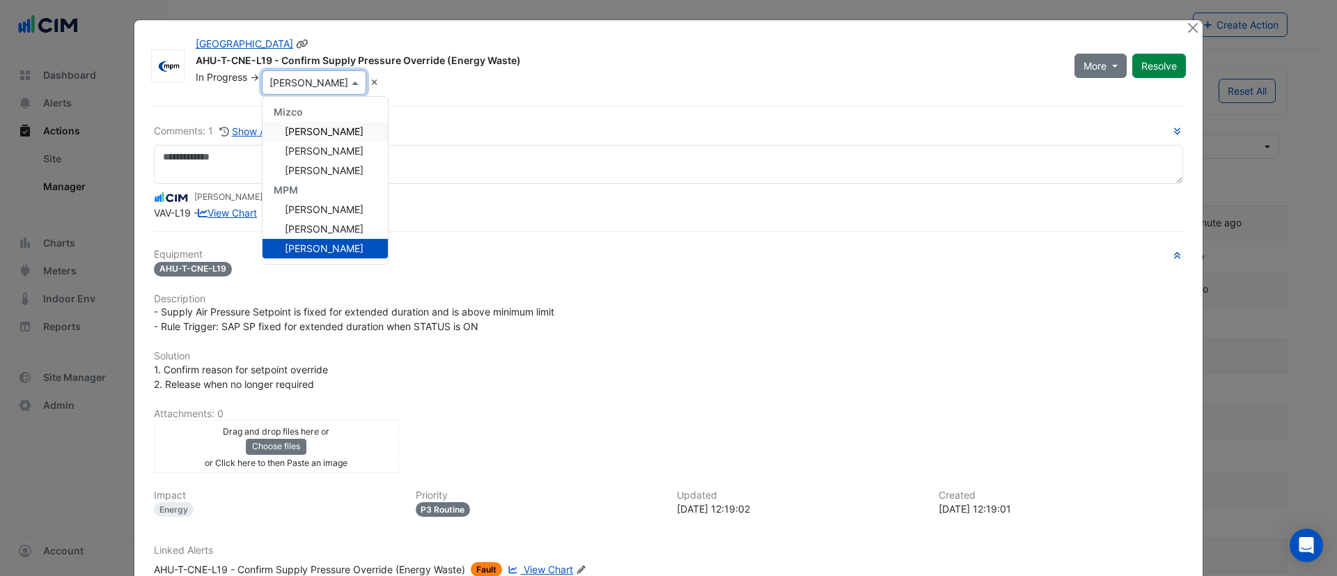
click at [325, 130] on span "Anton Karam" at bounding box center [324, 131] width 79 height 12
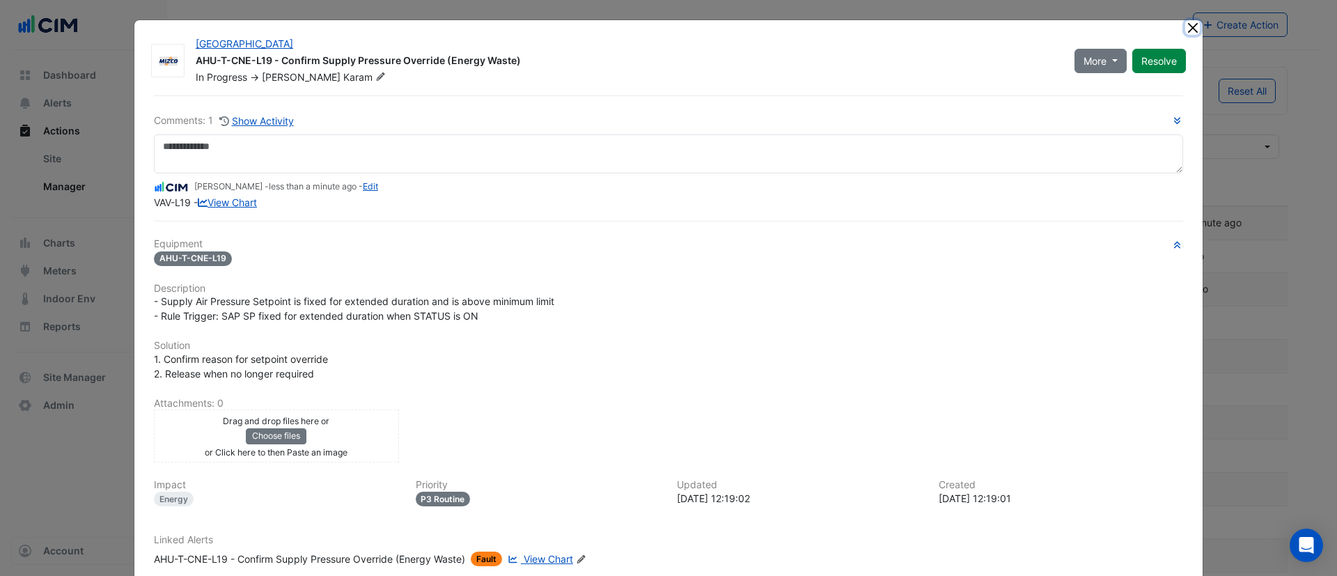
click at [1188, 28] on button "Close" at bounding box center [1192, 27] width 15 height 15
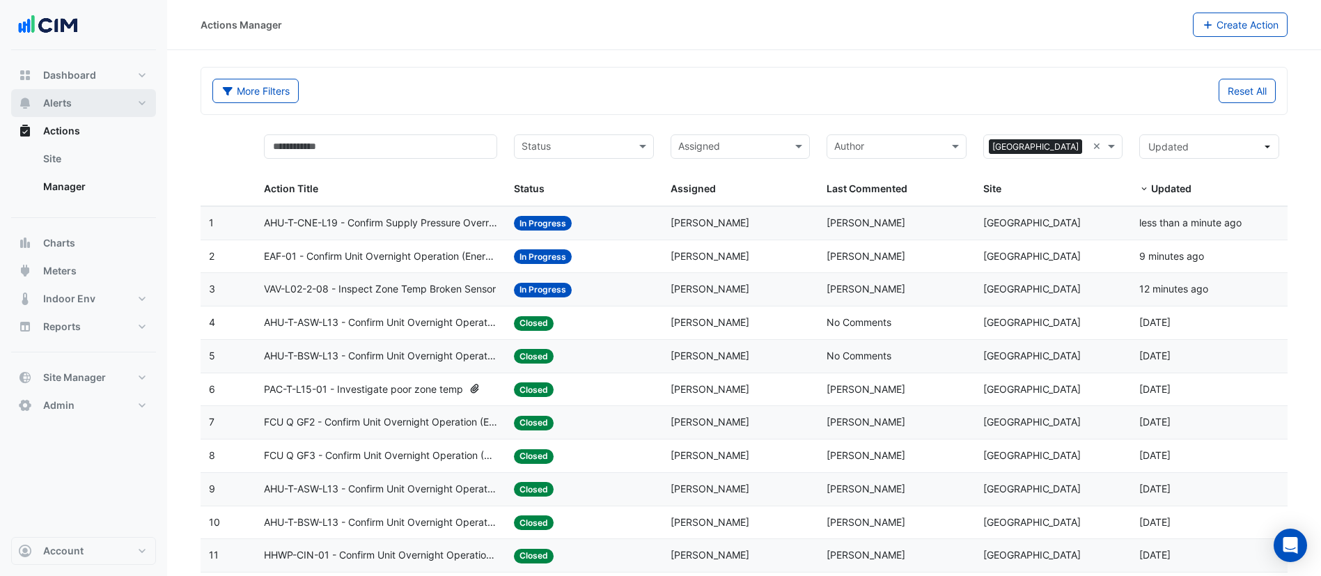
click at [63, 108] on span "Alerts" at bounding box center [57, 103] width 29 height 14
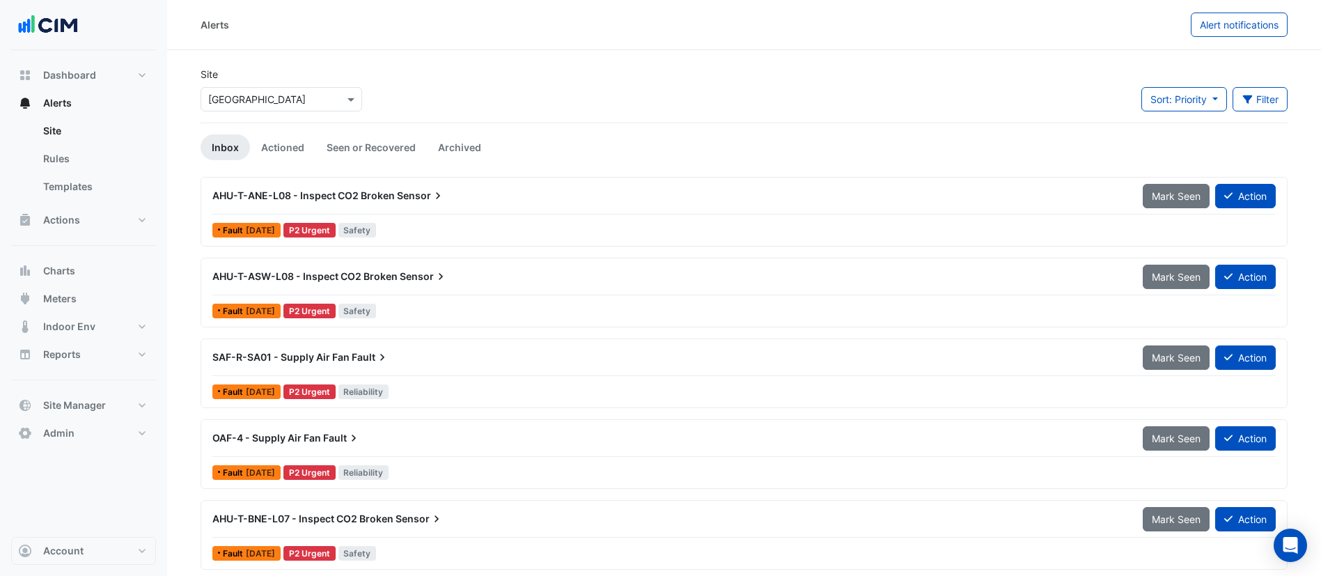
click at [335, 199] on span "AHU-T-ANE-L08 - Inspect CO2 Broken" at bounding box center [303, 195] width 182 height 12
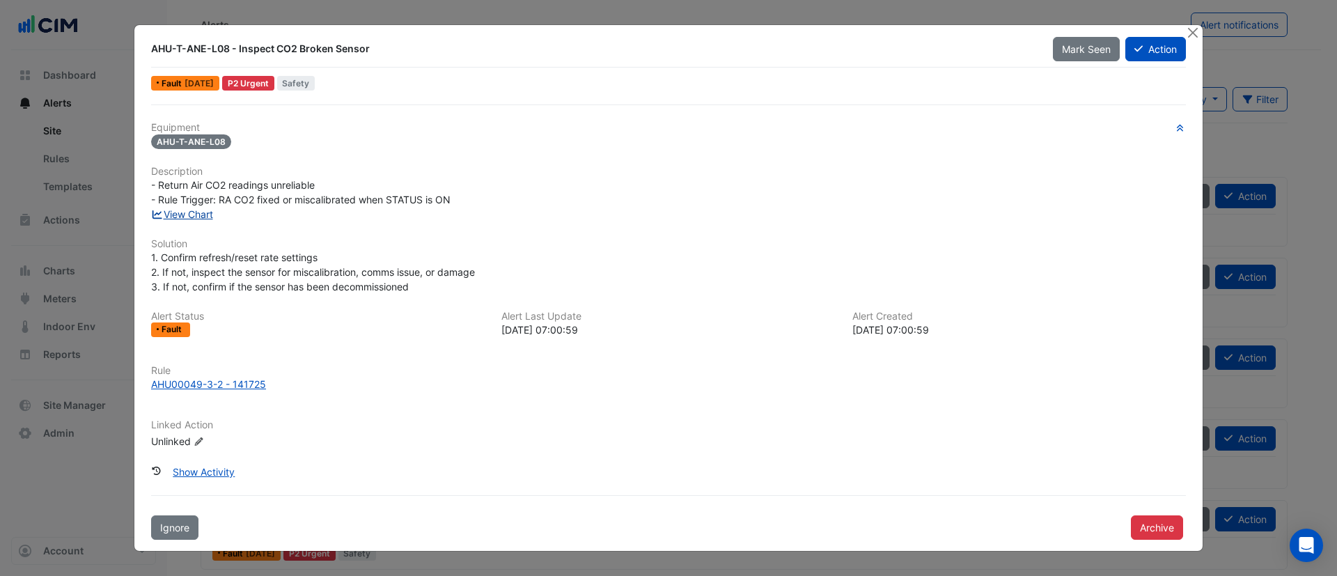
click at [198, 219] on link "View Chart" at bounding box center [182, 214] width 62 height 12
click at [1191, 36] on button "Close" at bounding box center [1192, 32] width 15 height 15
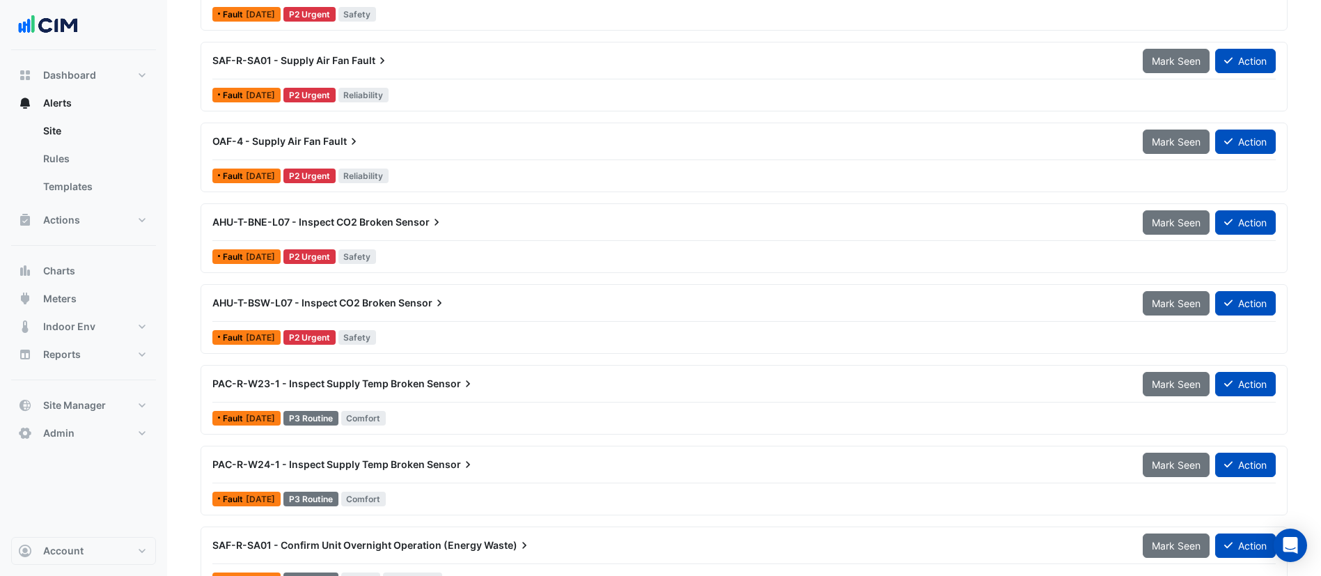
scroll to position [290, 0]
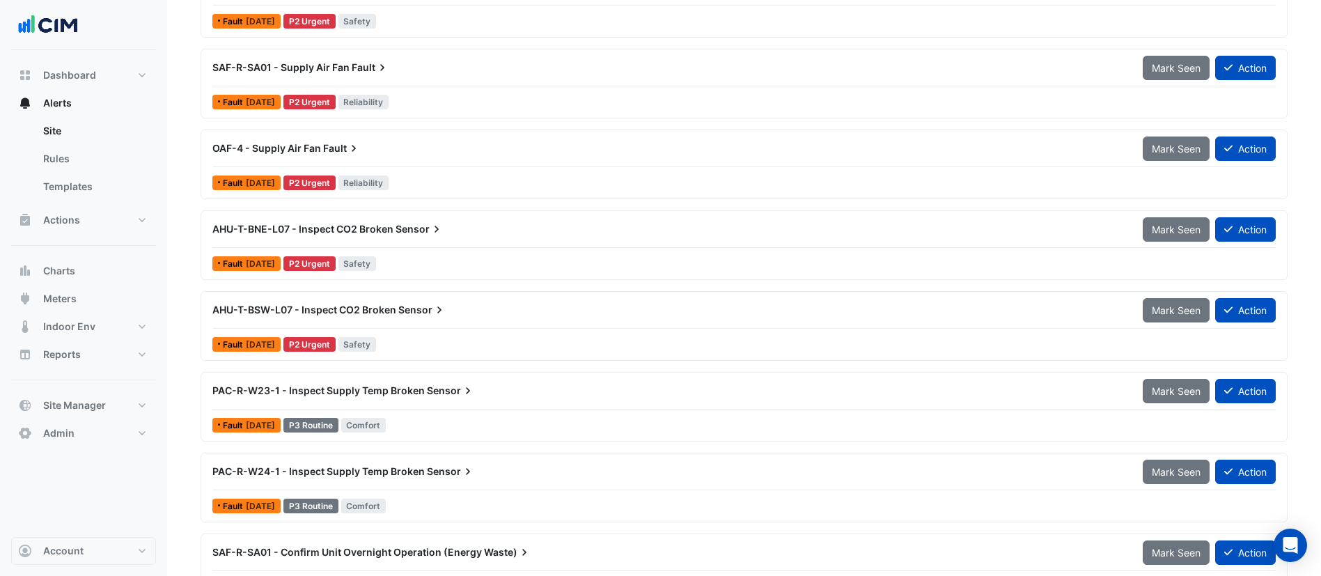
click at [367, 219] on div "AHU-T-BNE-L07 - Inspect CO2 Broken Sensor" at bounding box center [669, 229] width 930 height 25
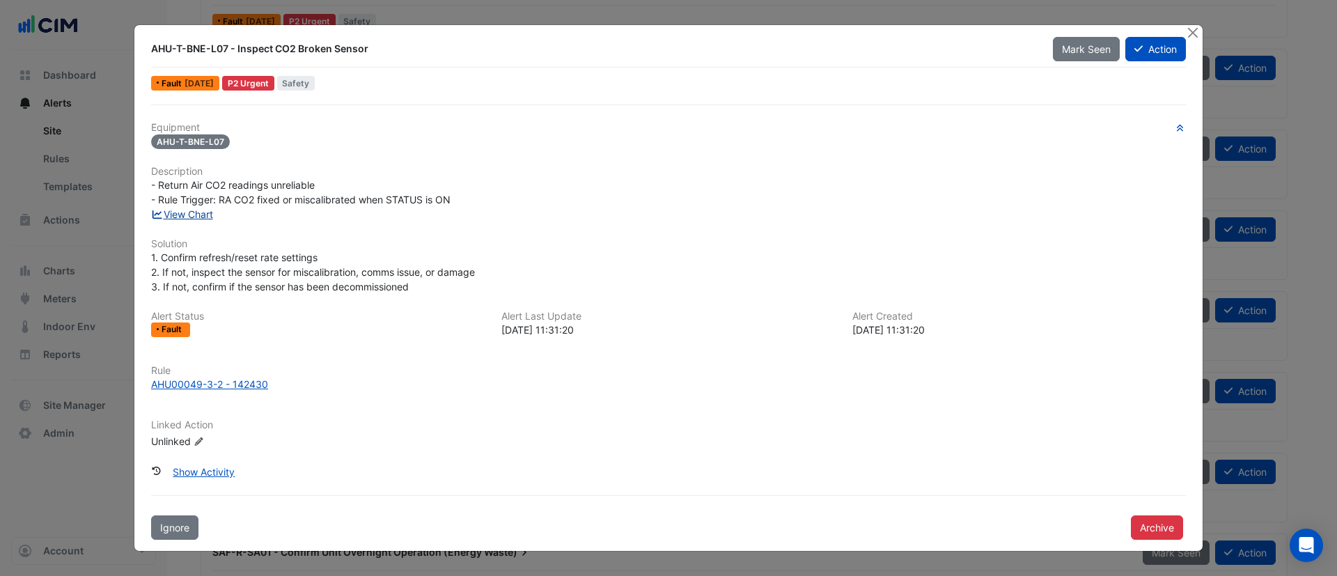
click at [193, 212] on link "View Chart" at bounding box center [182, 214] width 62 height 12
click at [1194, 34] on button "Close" at bounding box center [1192, 32] width 15 height 15
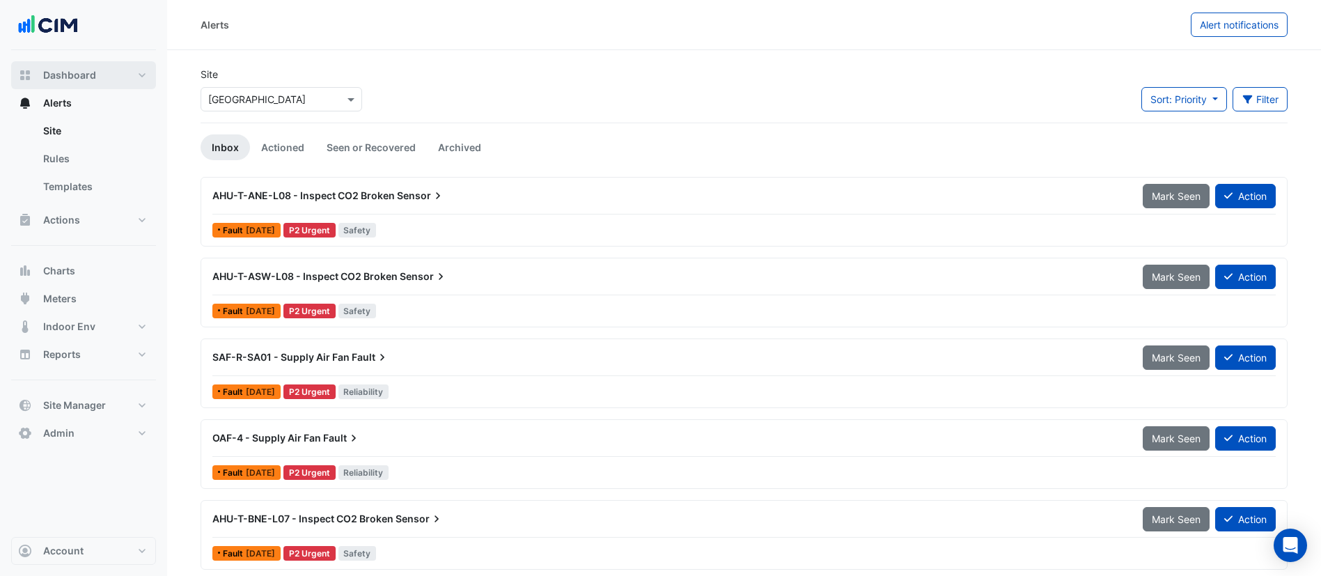
click at [116, 72] on button "Dashboard" at bounding box center [83, 75] width 145 height 28
select select "***"
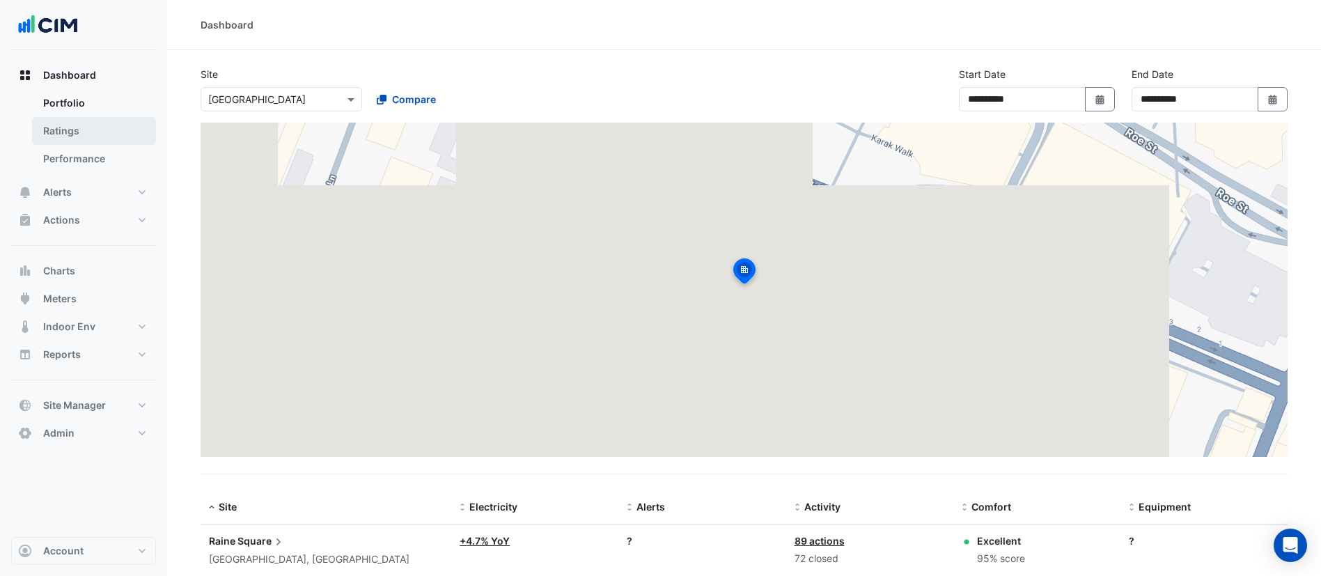
click at [84, 136] on link "Ratings" at bounding box center [94, 131] width 124 height 28
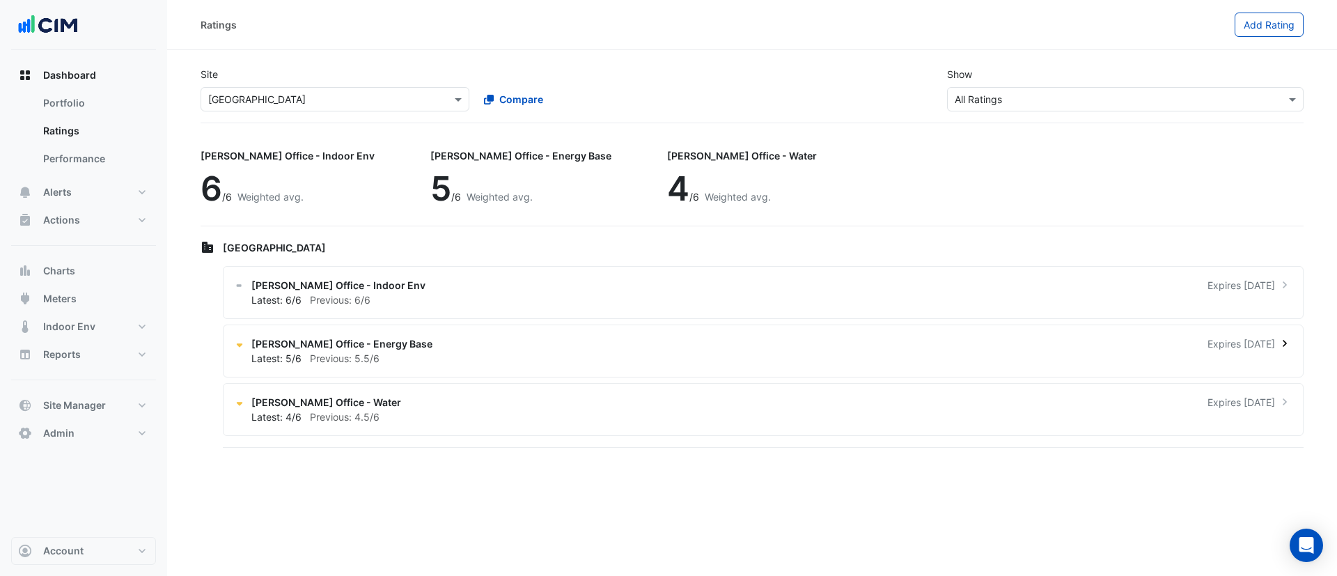
click at [413, 368] on div "NABERS Office - Energy Base Expires in 2 months Latest: 5/6 Previous: 5.5/6" at bounding box center [763, 350] width 1081 height 53
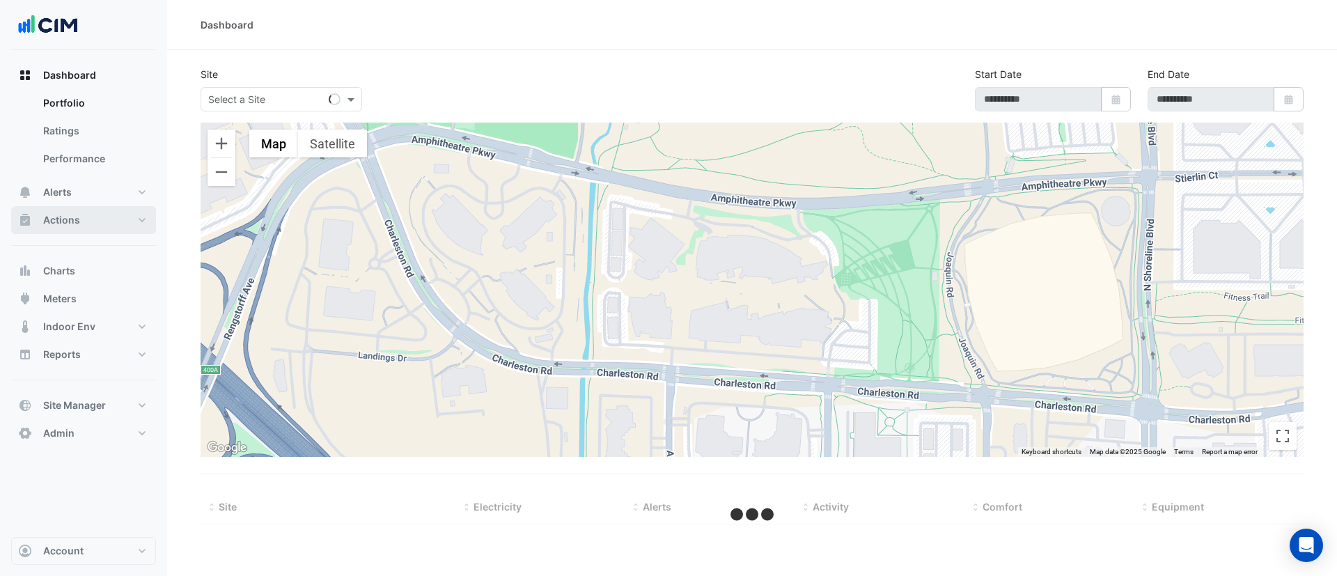
select select "***"
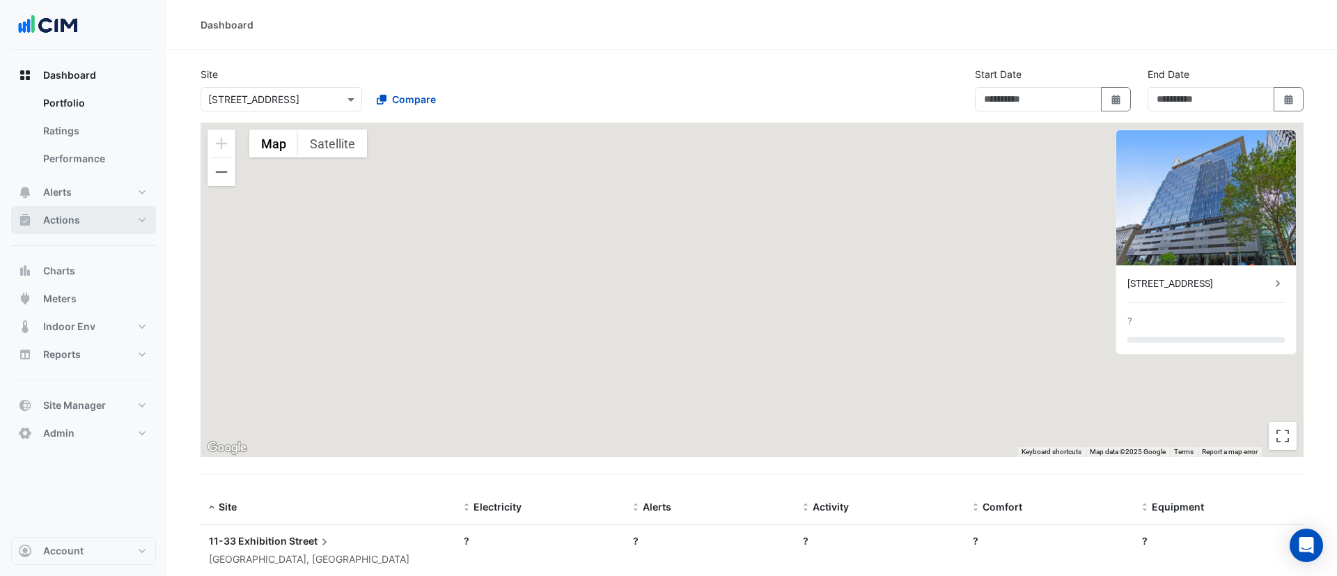
type input "**********"
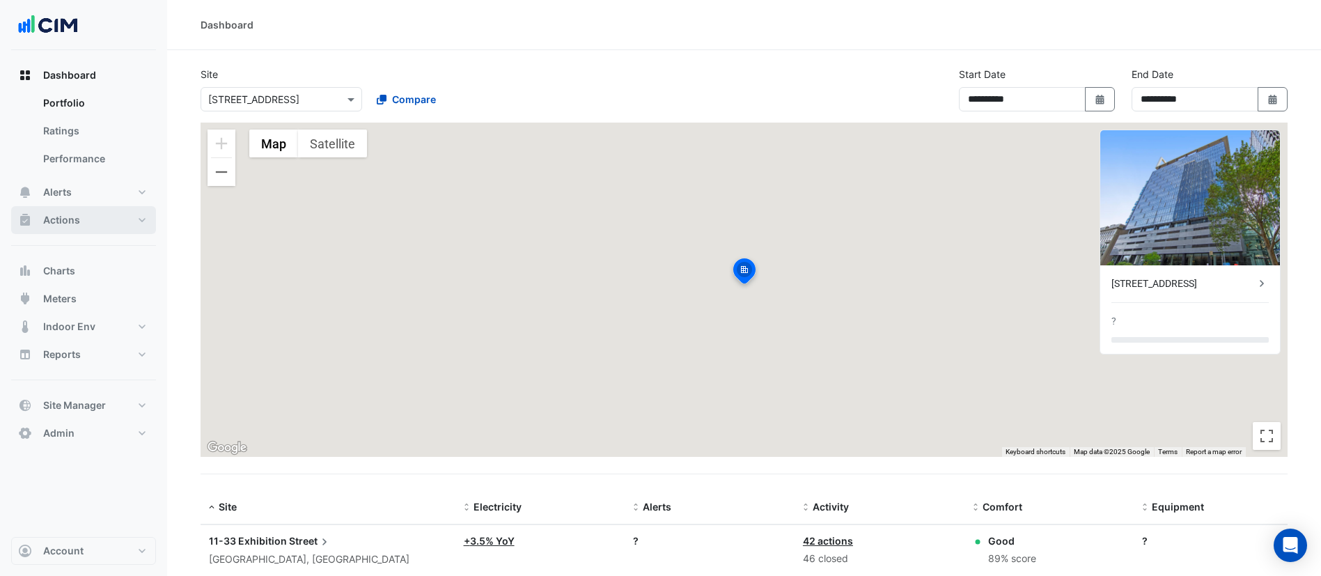
click at [91, 222] on button "Actions" at bounding box center [83, 220] width 145 height 28
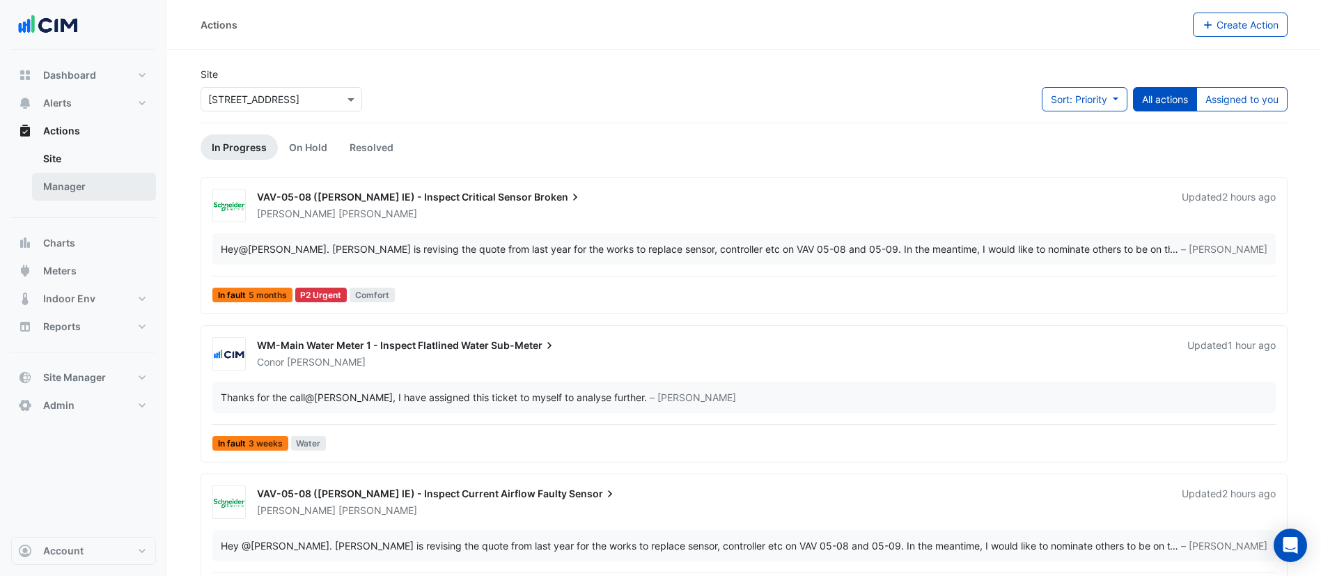
click at [94, 193] on link "Manager" at bounding box center [94, 187] width 124 height 28
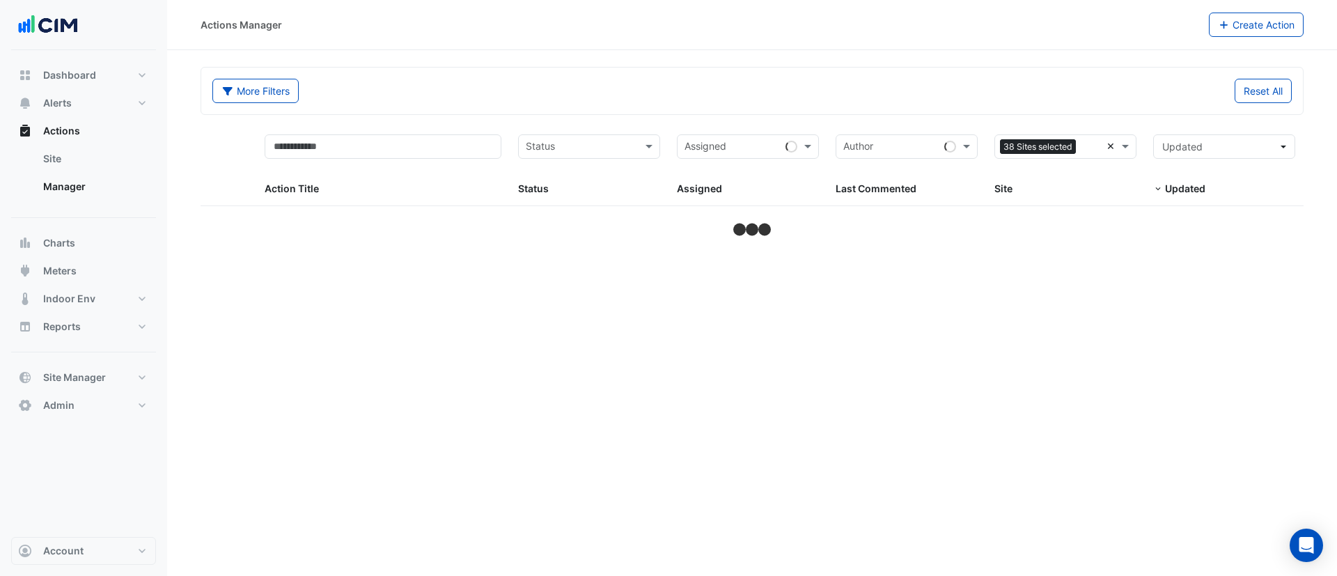
select select "***"
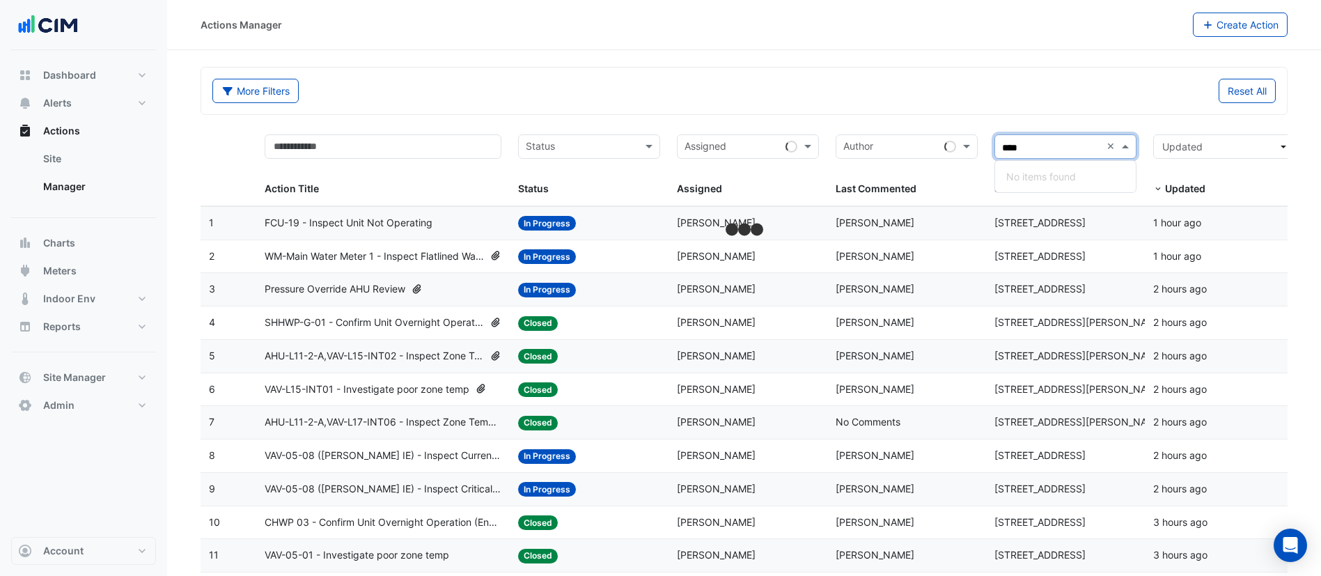
type input "***"
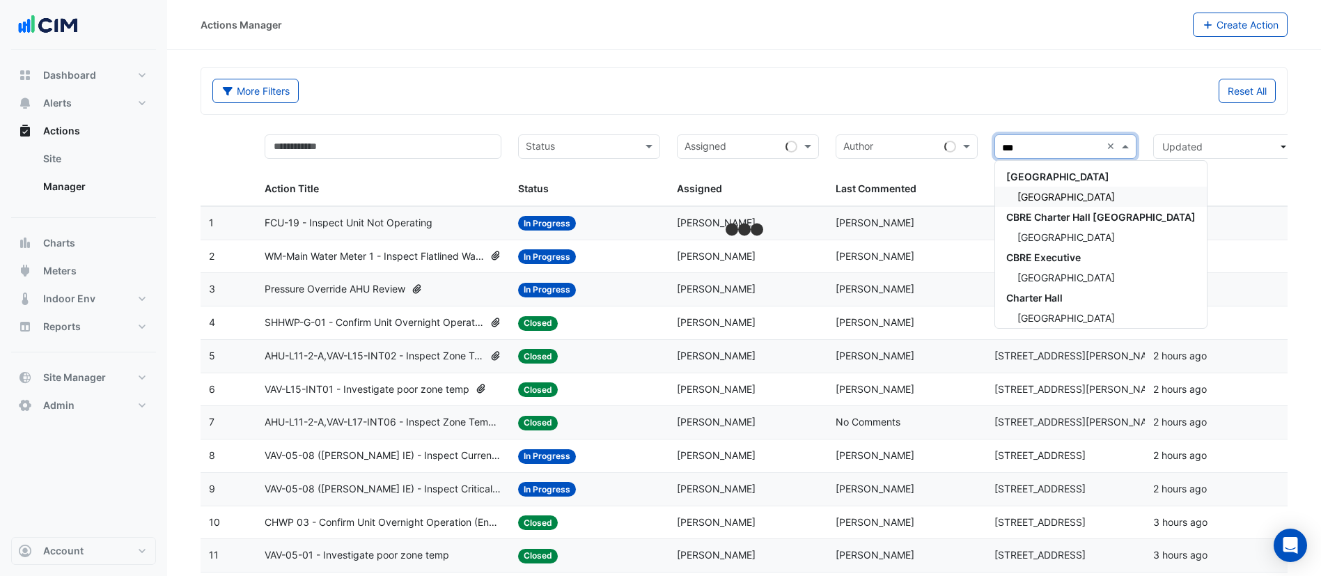
click at [1061, 191] on span "[GEOGRAPHIC_DATA]" at bounding box center [1065, 197] width 97 height 12
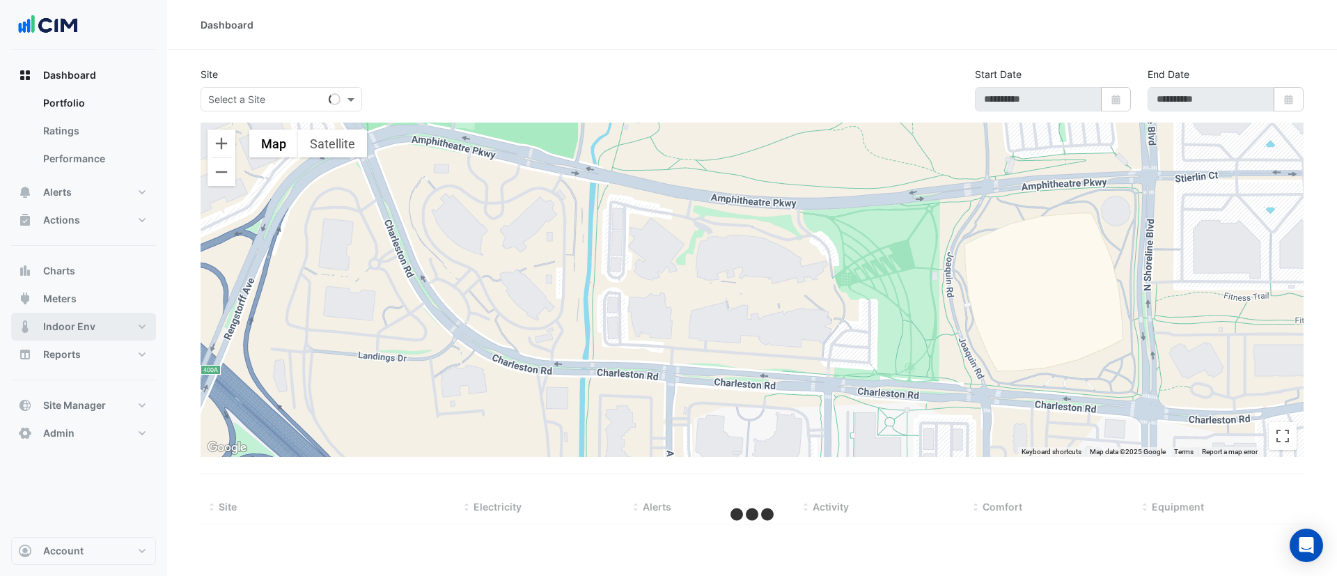
click at [76, 327] on span "Indoor Env" at bounding box center [69, 327] width 52 height 14
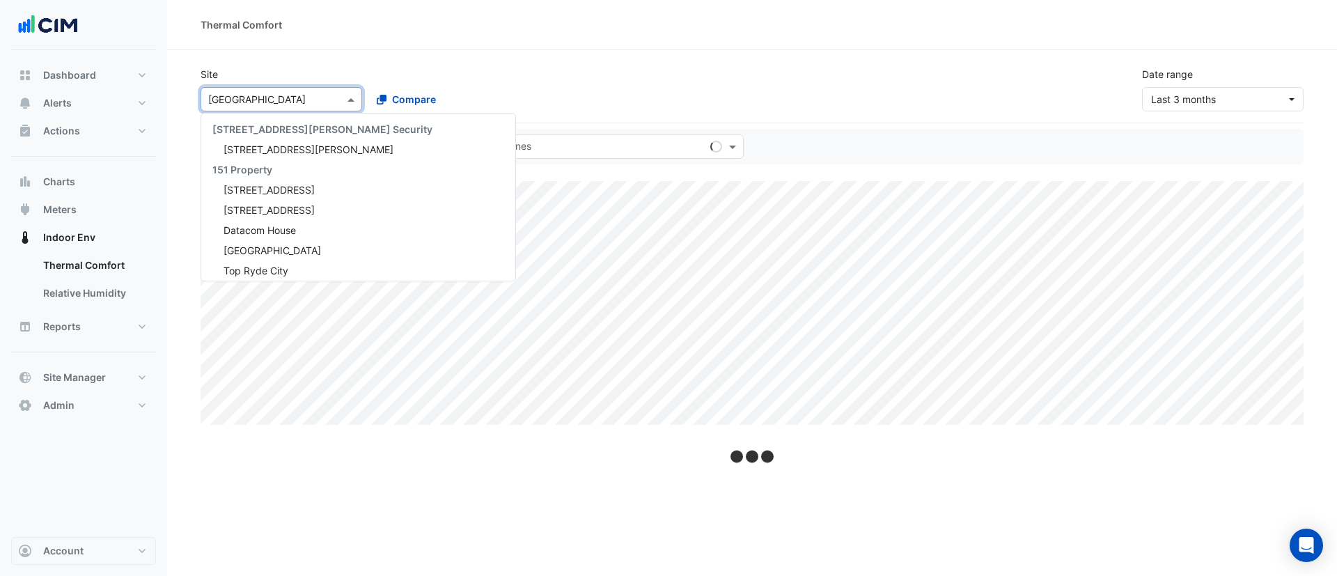
click at [244, 101] on input "text" at bounding box center [267, 100] width 118 height 15
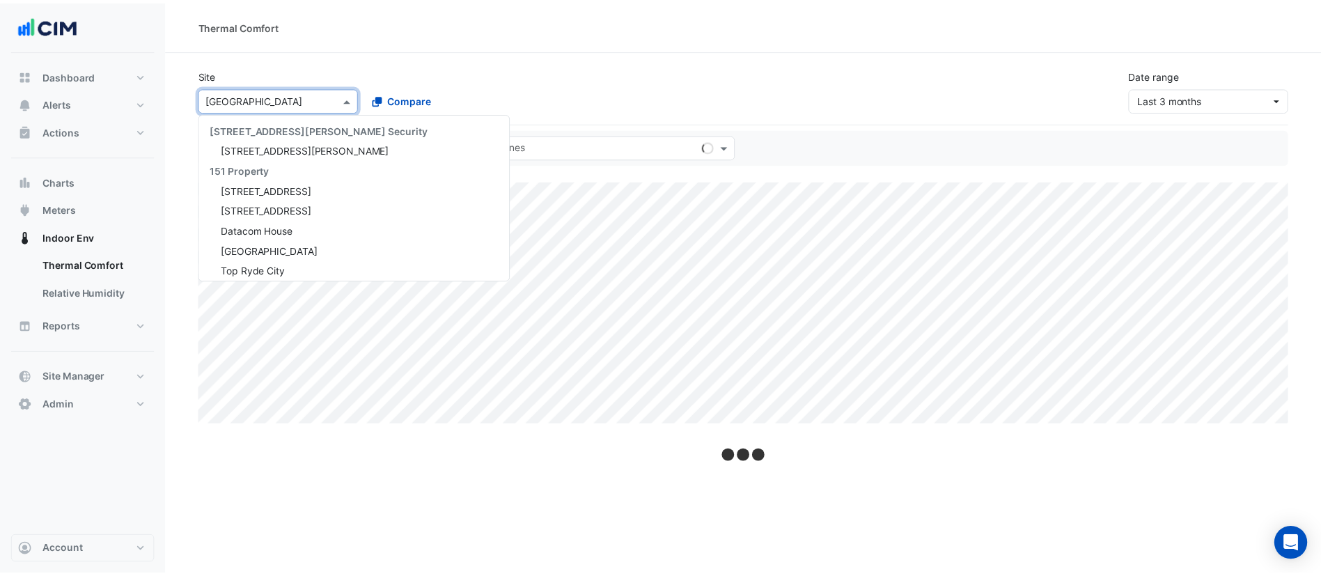
scroll to position [3963, 0]
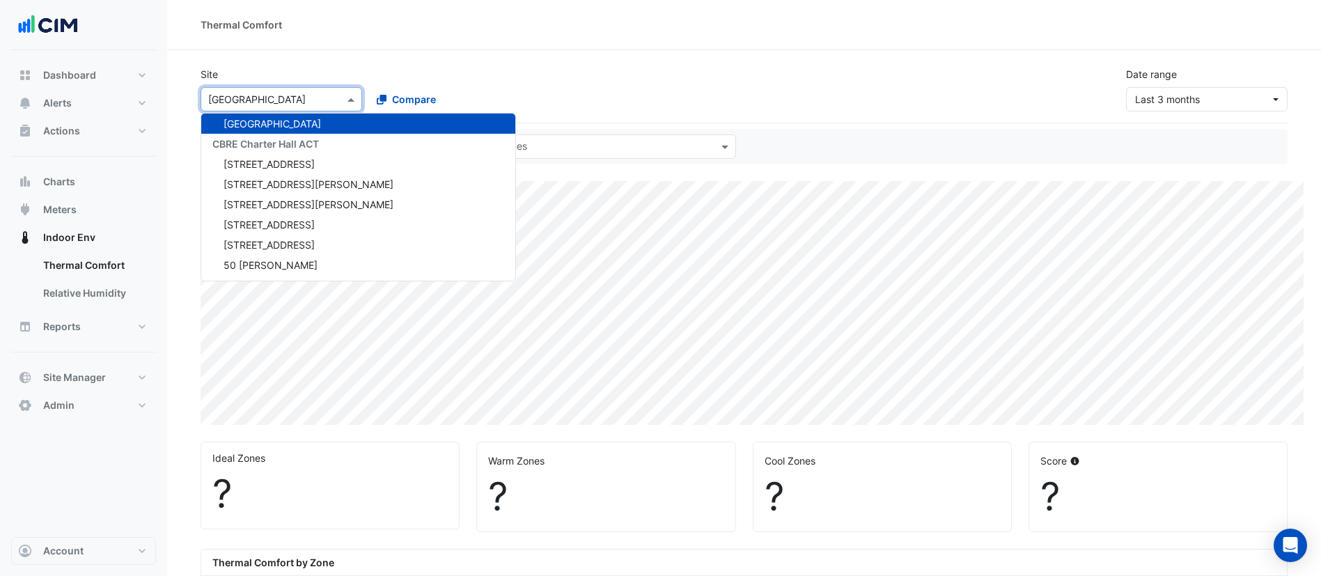
click at [388, 60] on div "Site Select a Site × Raine Square 141 Walker Street Security 141 Walker Street …" at bounding box center [744, 84] width 1104 height 56
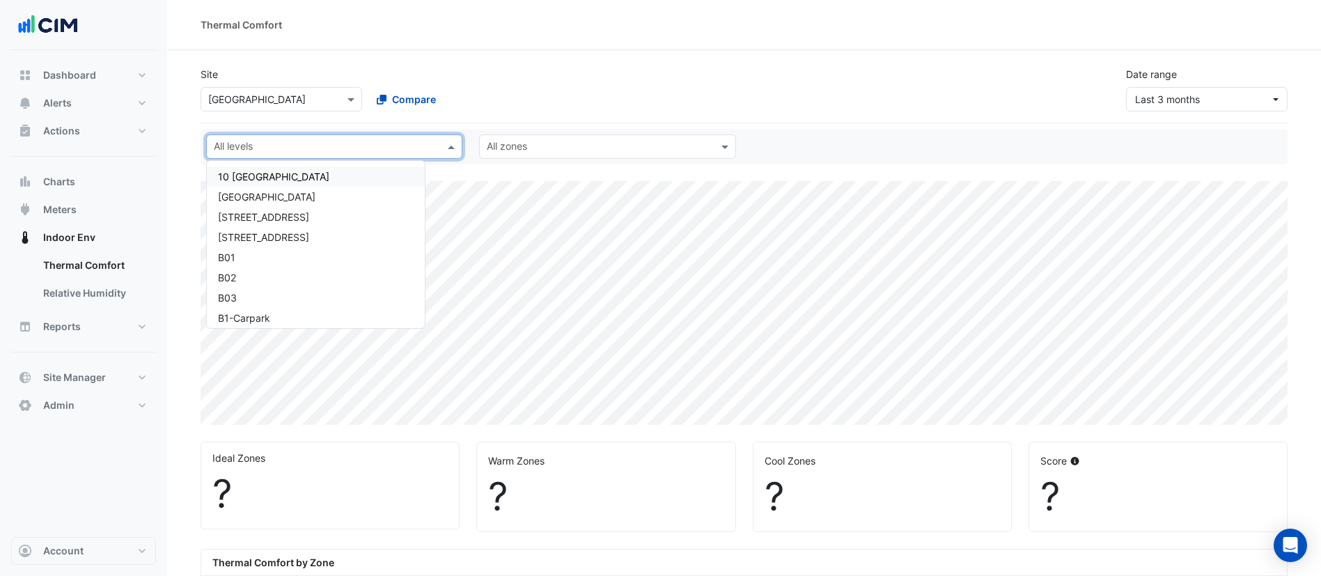
click at [364, 152] on input "text" at bounding box center [326, 148] width 225 height 15
select select "***"
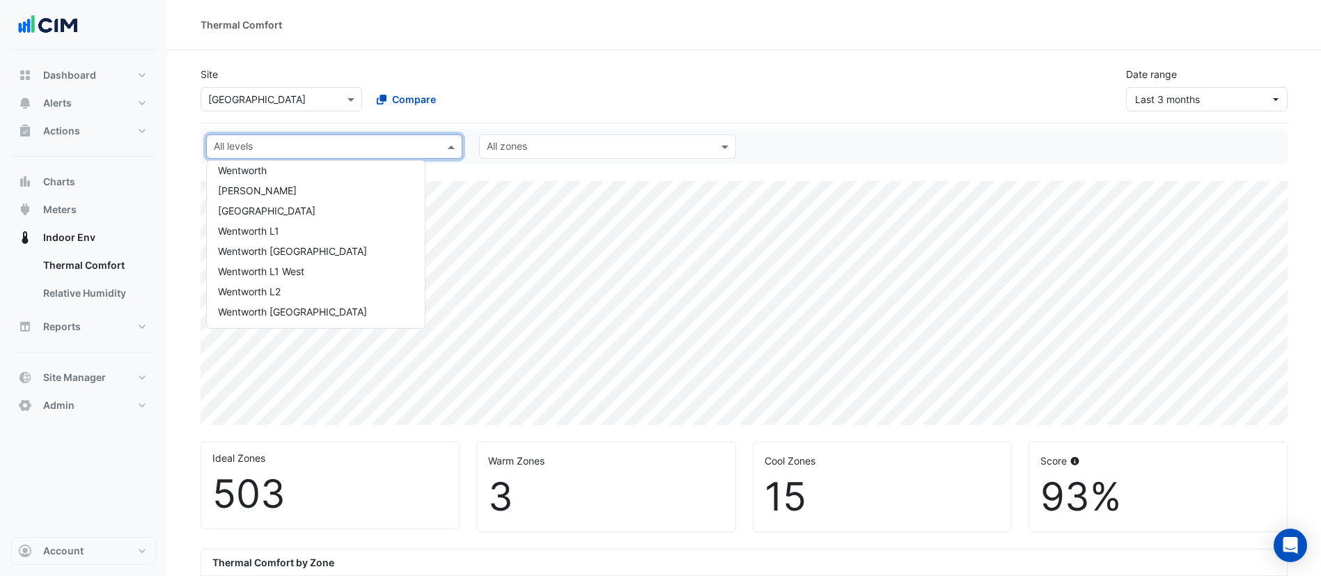
scroll to position [1284, 0]
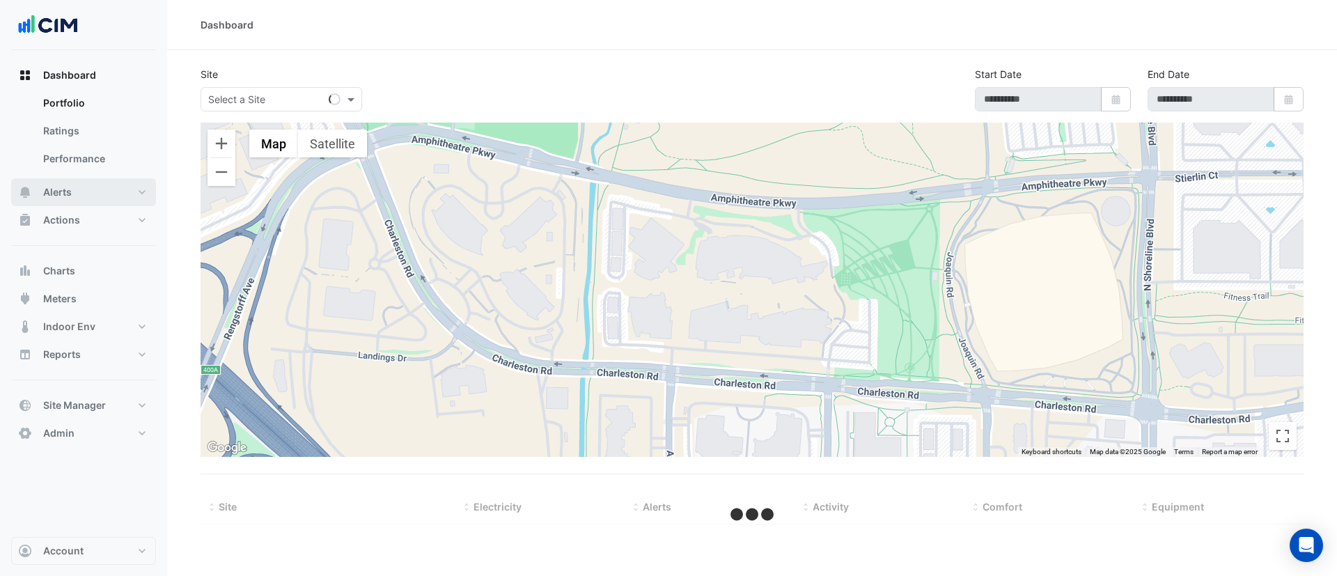
click at [89, 188] on button "Alerts" at bounding box center [83, 192] width 145 height 28
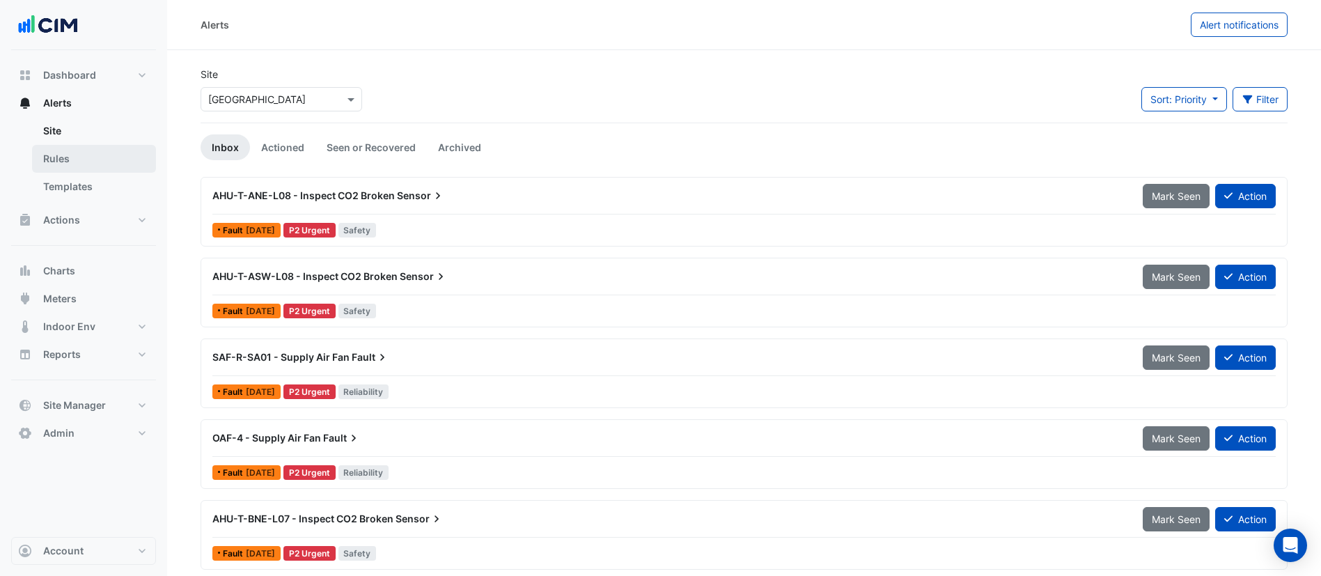
click at [102, 166] on link "Rules" at bounding box center [94, 159] width 124 height 28
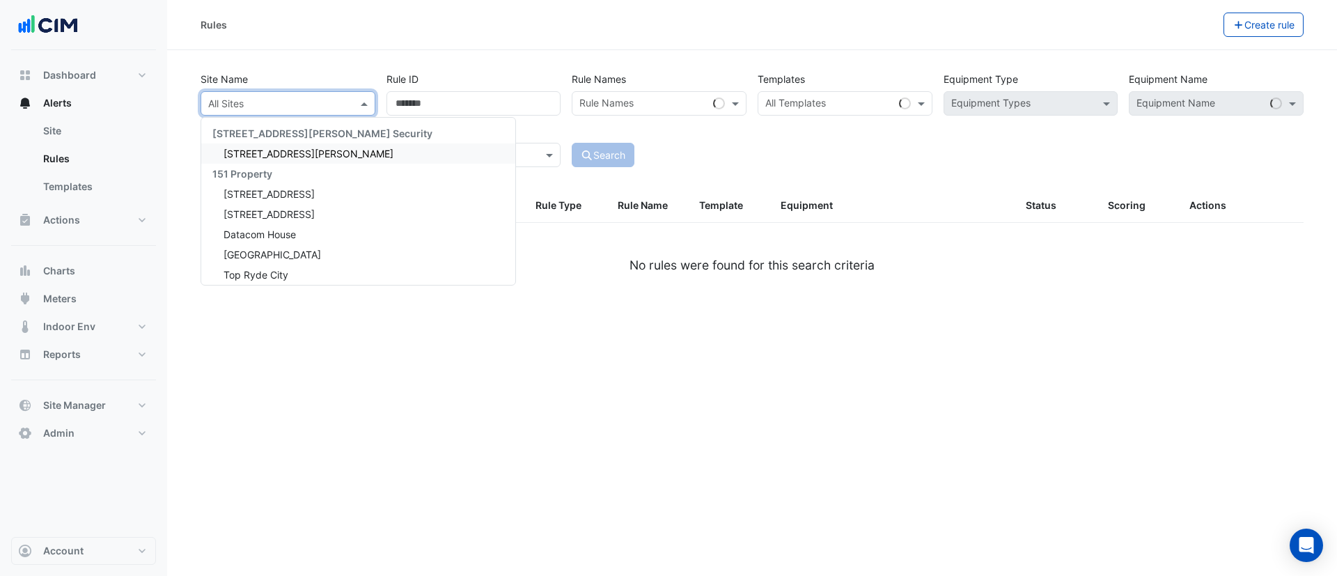
click at [266, 104] on input "text" at bounding box center [274, 104] width 132 height 15
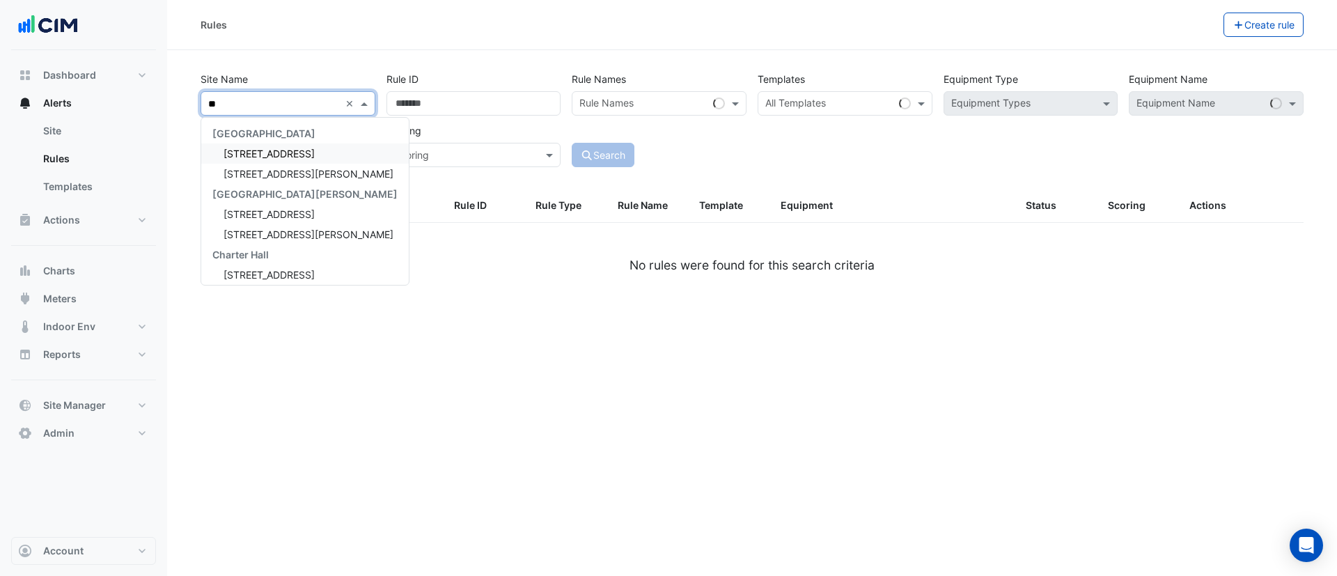
type input "***"
click at [257, 157] on span "[STREET_ADDRESS][PERSON_NAME]" at bounding box center [309, 154] width 170 height 12
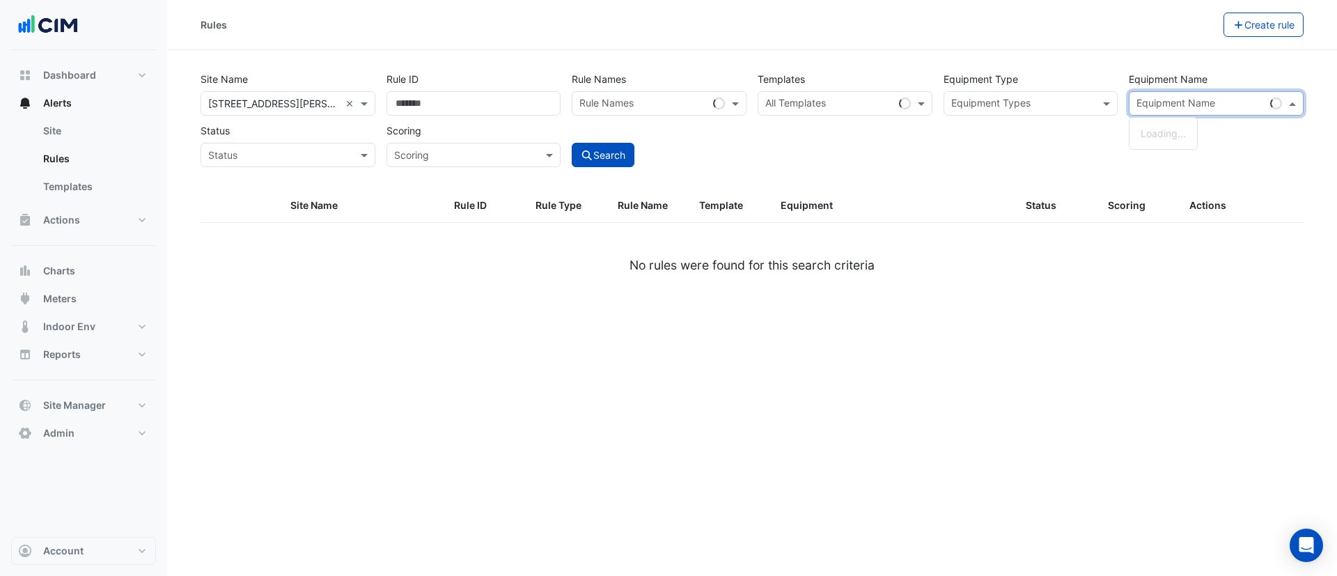
click at [1193, 106] on input "text" at bounding box center [1200, 104] width 128 height 15
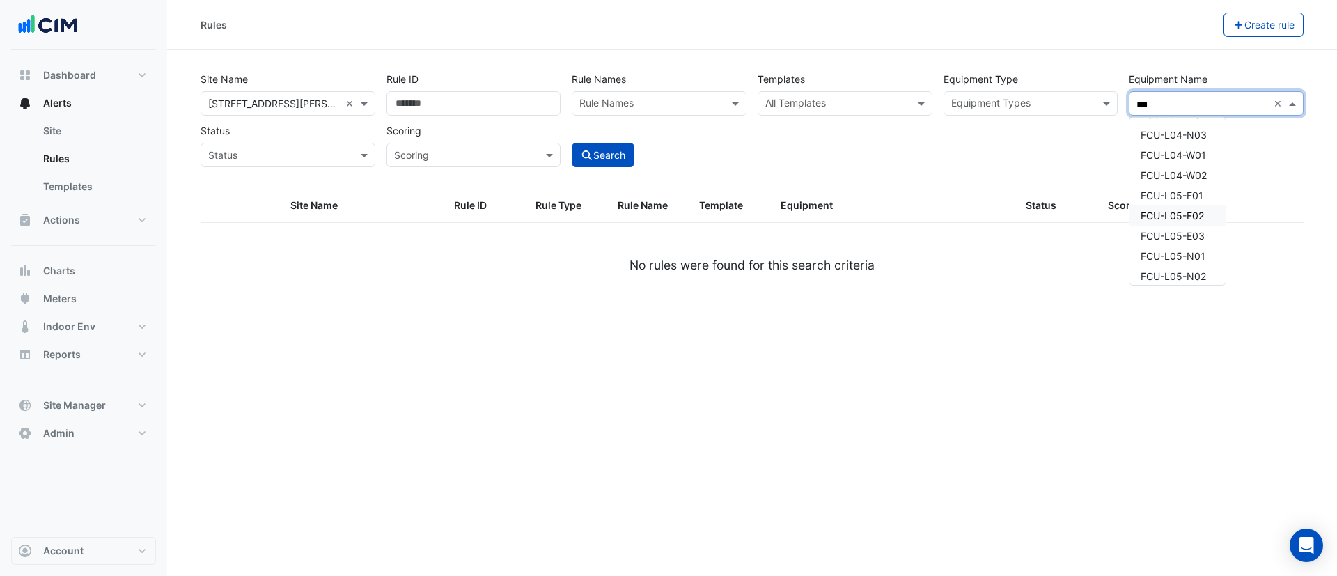
scroll to position [886, 0]
click at [1175, 196] on span "FCU-L07-E01" at bounding box center [1172, 197] width 62 height 12
type input "***"
click at [598, 155] on button "Search" at bounding box center [603, 155] width 63 height 24
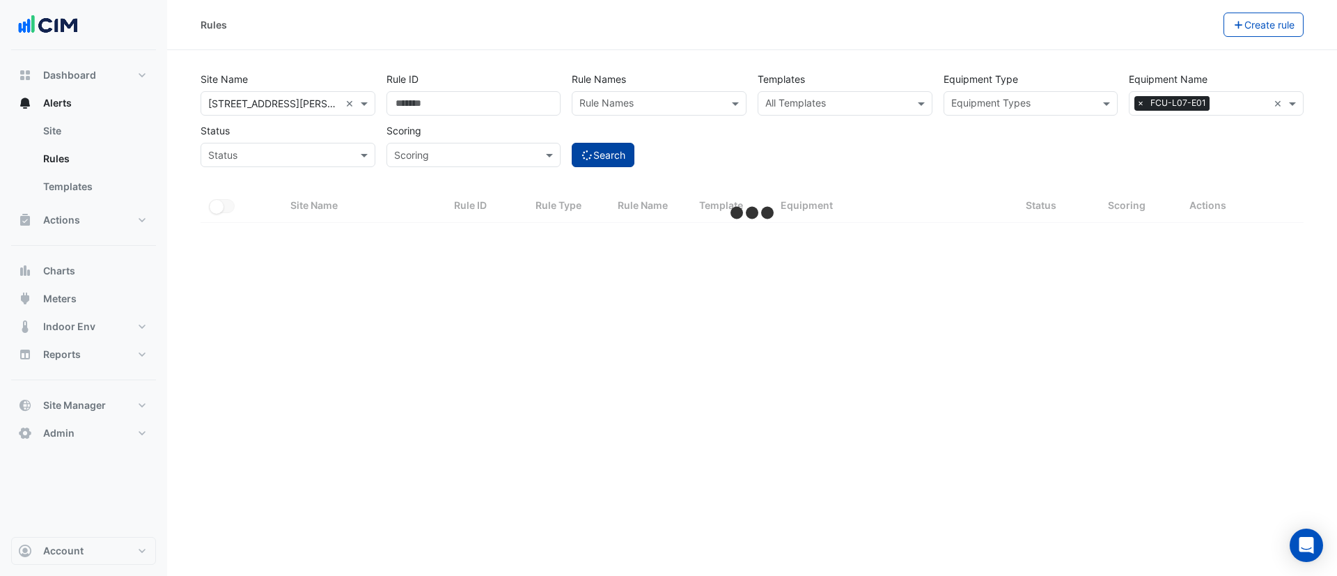
select select "***"
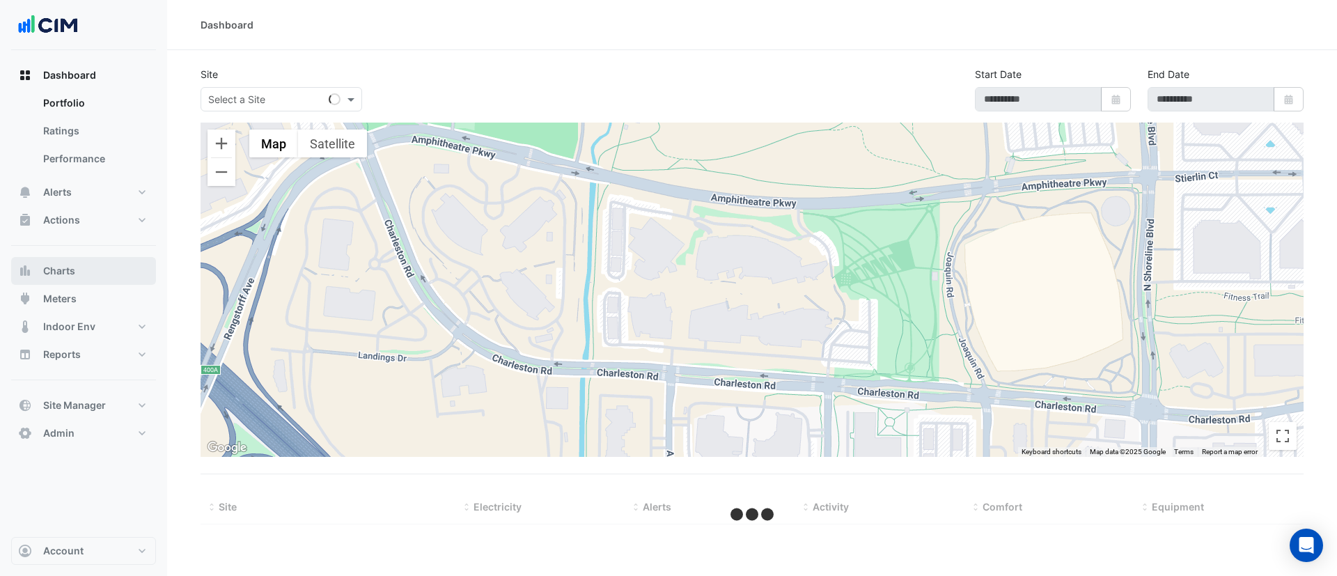
click at [65, 275] on span "Charts" at bounding box center [59, 271] width 32 height 14
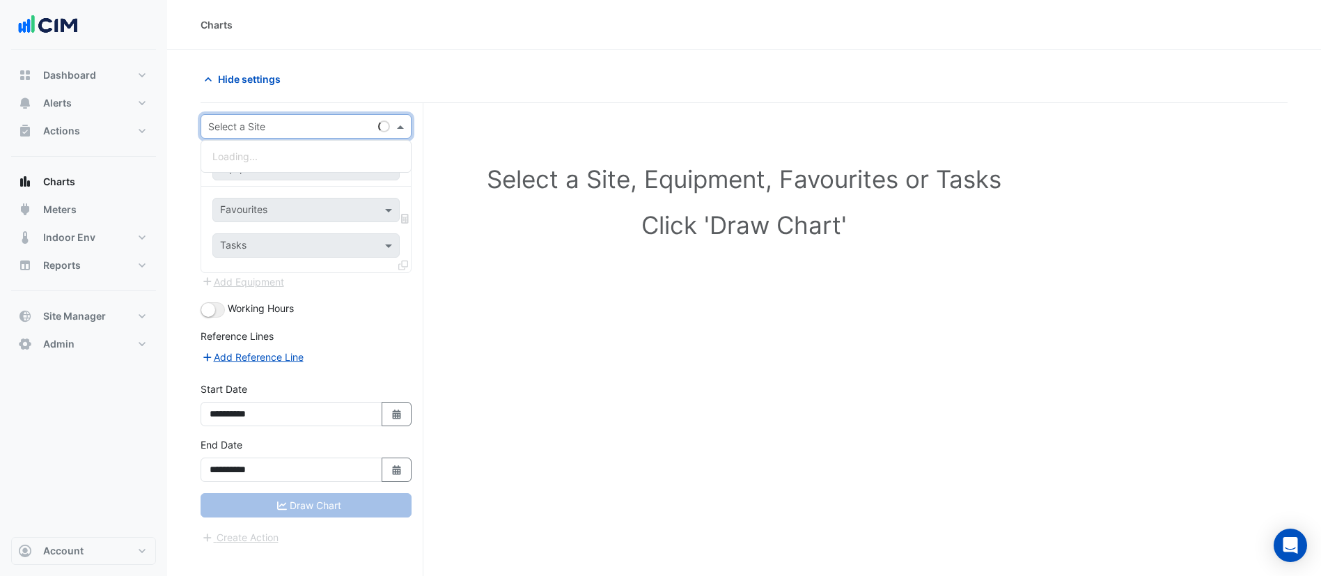
click at [319, 116] on div "Select a Site" at bounding box center [306, 126] width 211 height 24
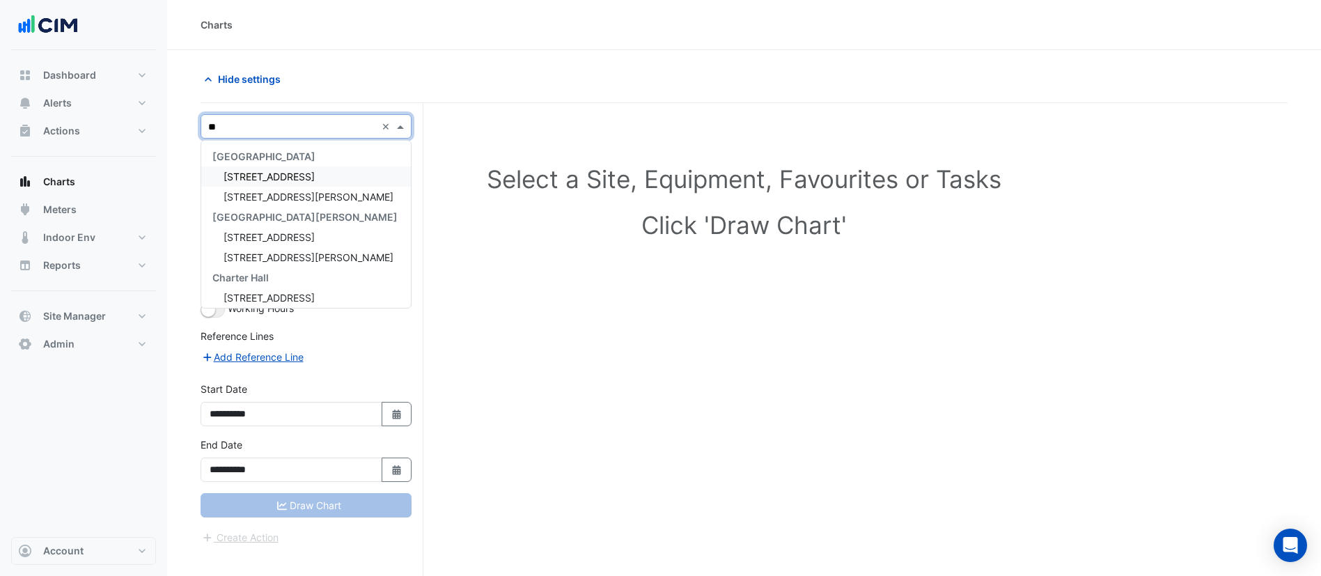
type input "***"
click at [301, 185] on div "555 Collins Street" at bounding box center [306, 176] width 210 height 20
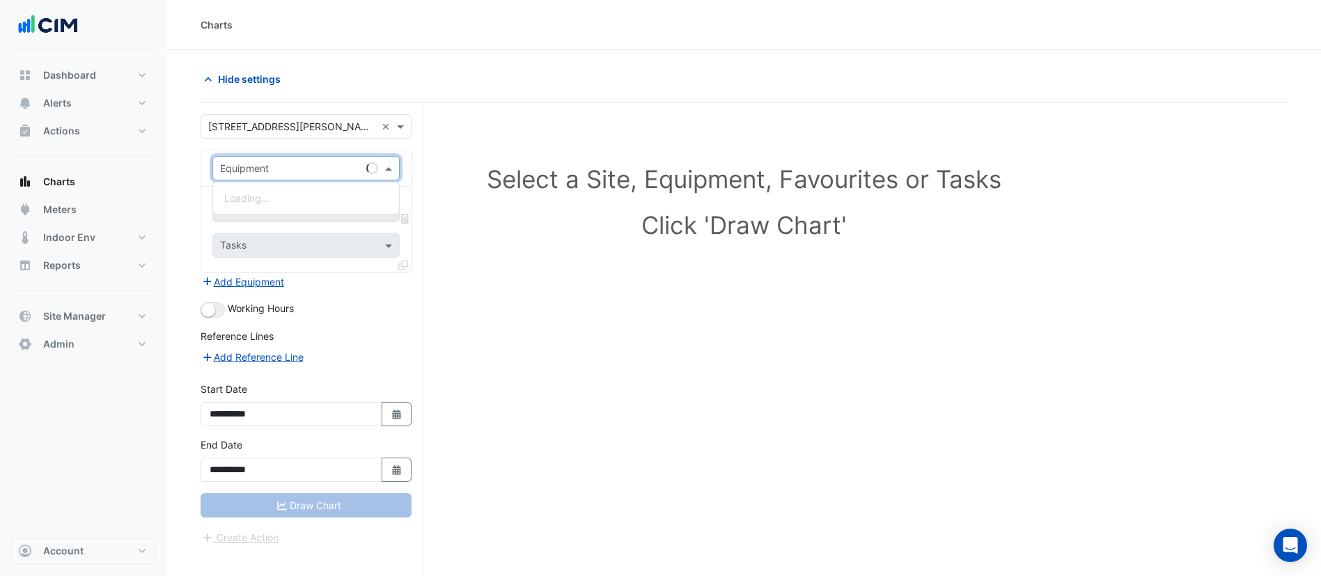
click at [297, 176] on div "Equipment" at bounding box center [305, 168] width 187 height 24
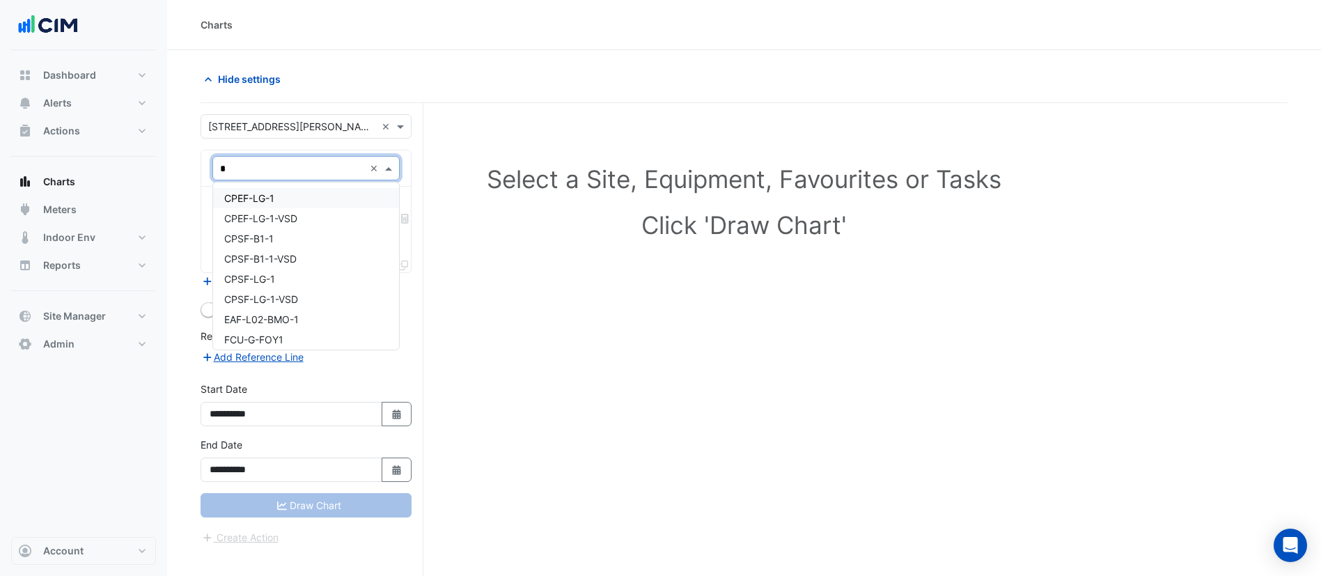
type input "**"
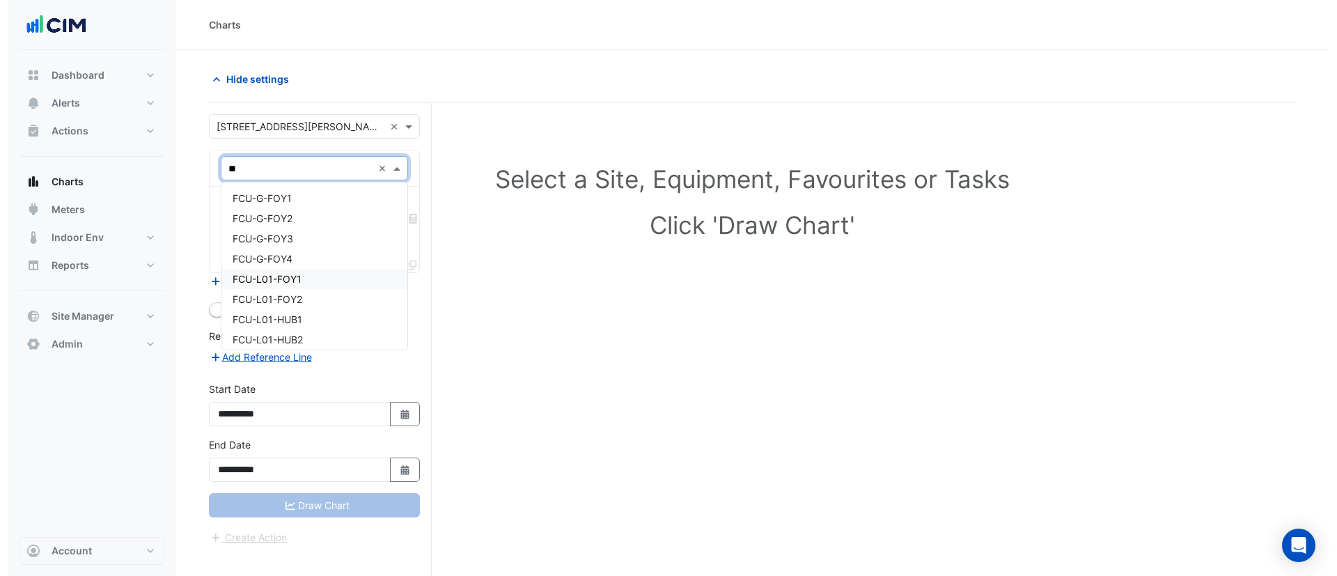
scroll to position [244, 0]
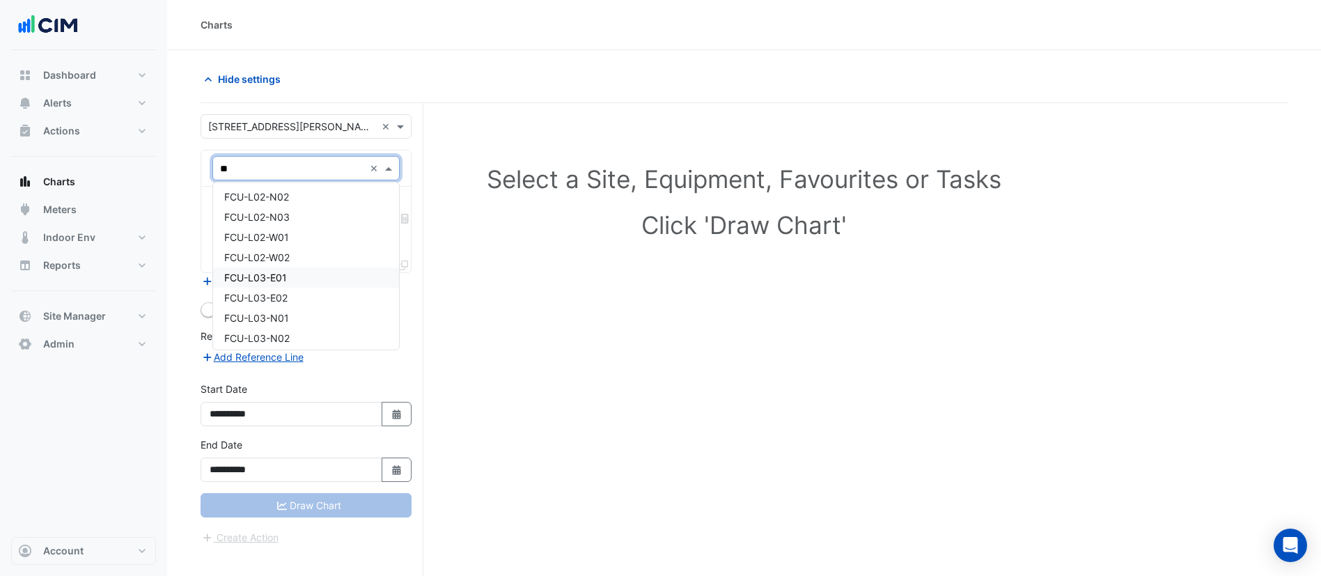
click at [280, 273] on span "FCU-L03-E01" at bounding box center [255, 278] width 63 height 12
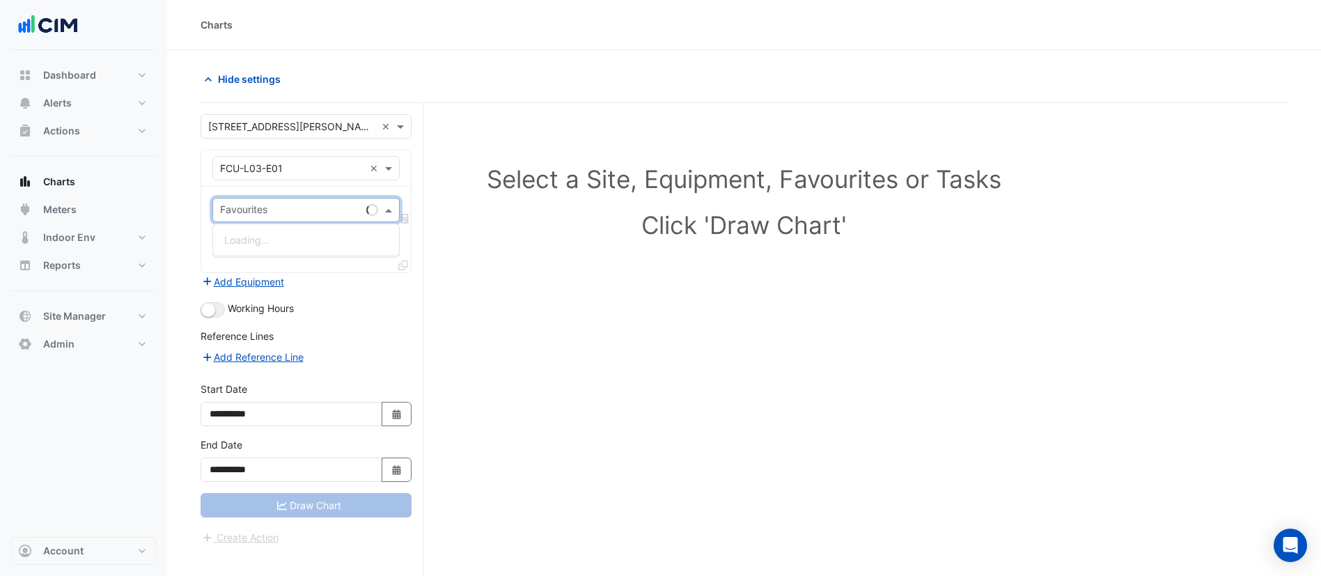
click at [289, 207] on input "text" at bounding box center [290, 211] width 141 height 15
type input "****"
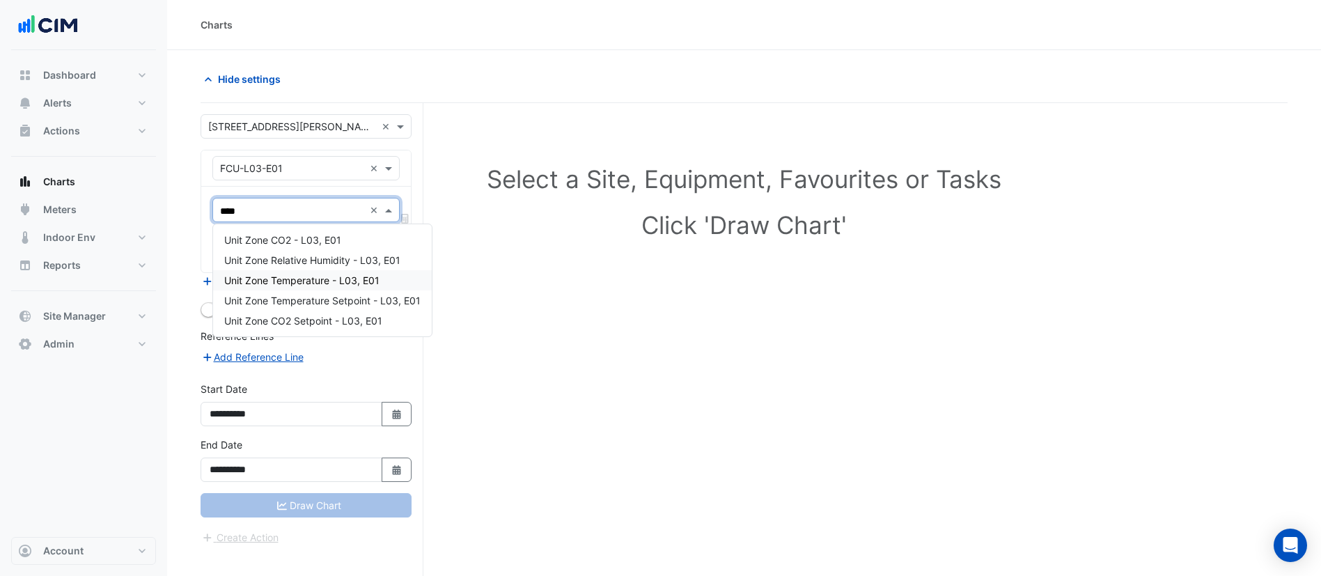
click at [299, 284] on span "Unit Zone Temperature - L03, E01" at bounding box center [301, 280] width 155 height 12
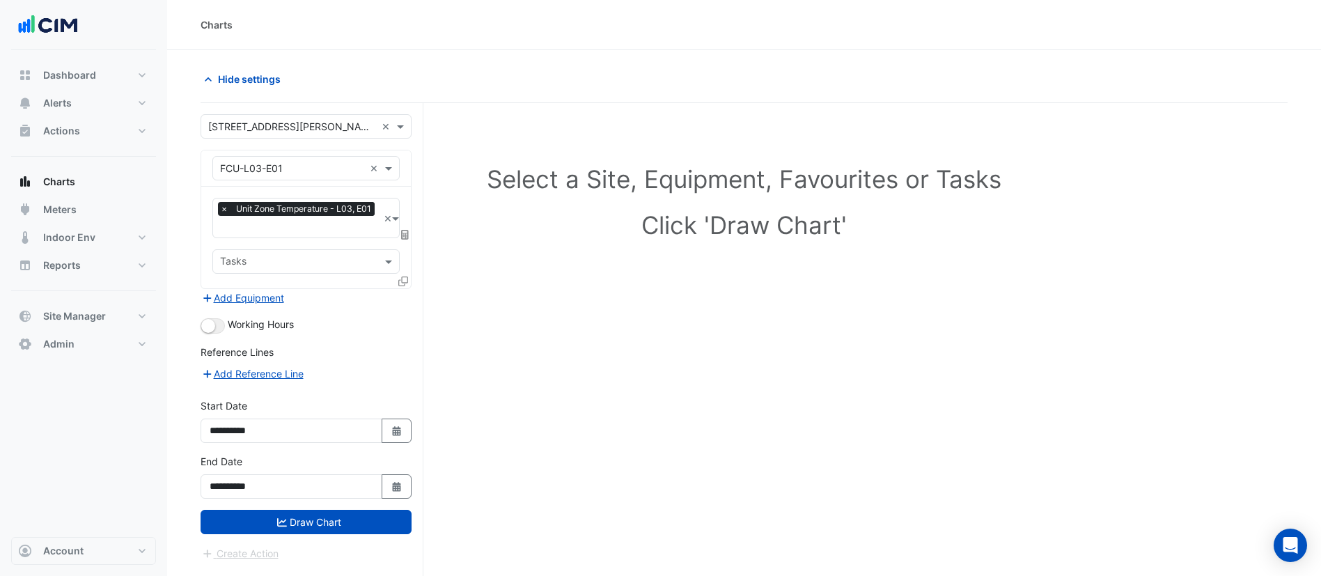
click at [399, 282] on icon at bounding box center [403, 281] width 10 height 10
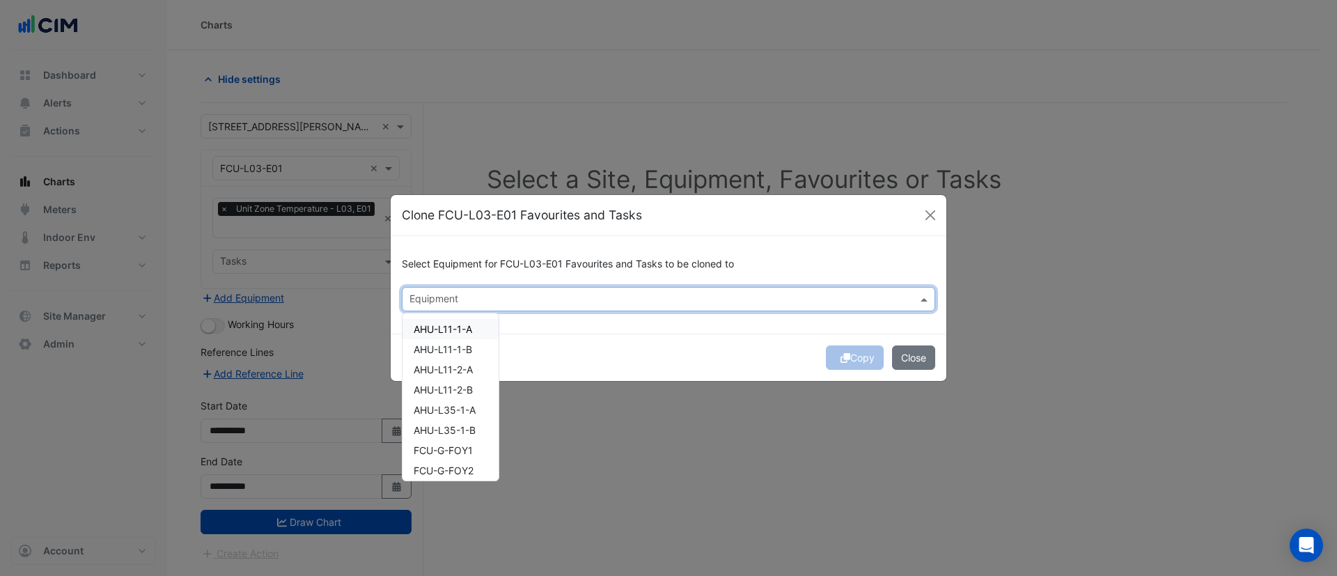
click at [455, 304] on input "text" at bounding box center [660, 300] width 502 height 15
click at [462, 340] on span "FCU-L04-E03" at bounding box center [446, 344] width 64 height 12
click at [458, 382] on span "FCU-L04-N02" at bounding box center [446, 384] width 65 height 12
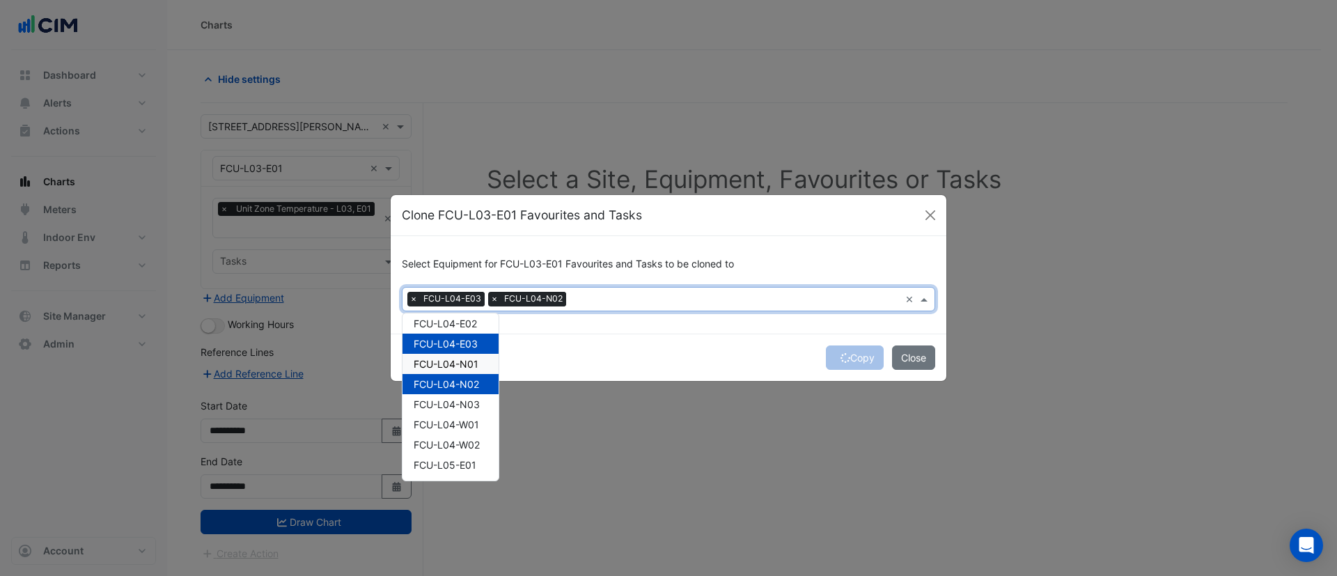
click at [467, 363] on span "FCU-L04-N01" at bounding box center [446, 364] width 65 height 12
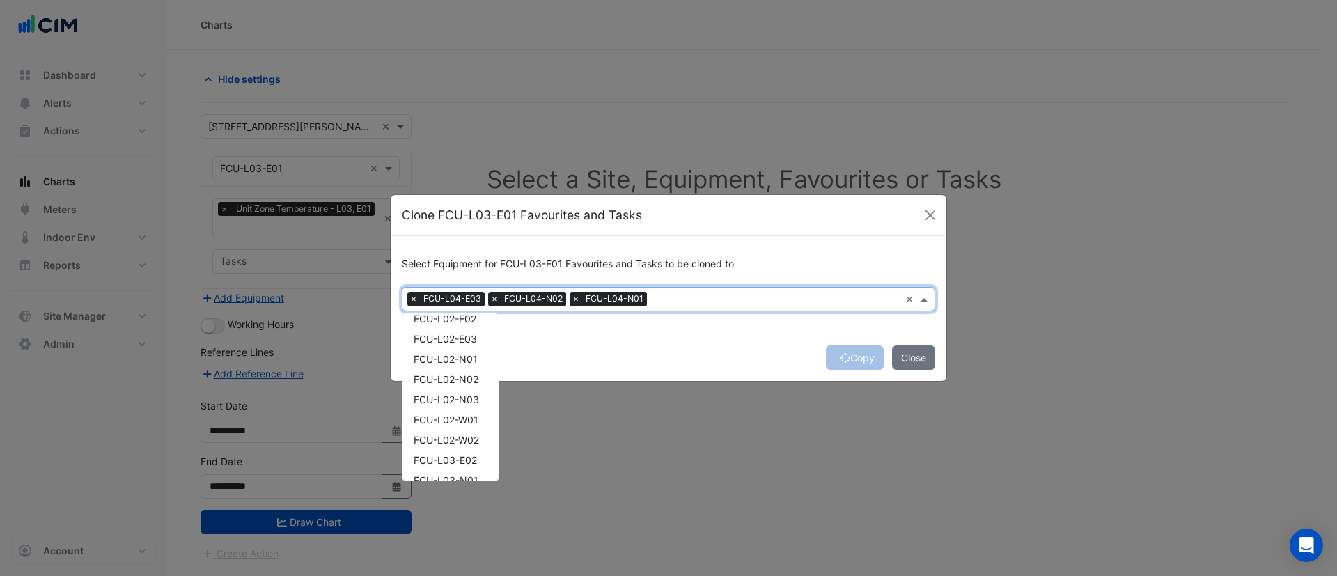
scroll to position [292, 0]
click at [467, 363] on span "FCU-L02-E03" at bounding box center [445, 360] width 63 height 12
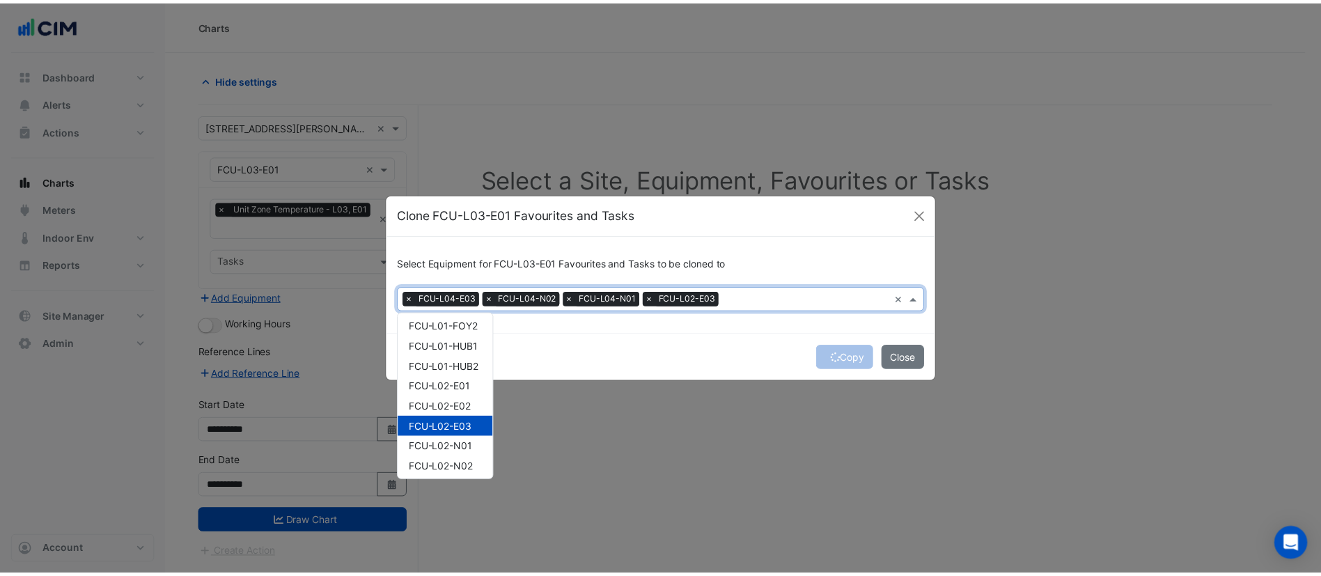
scroll to position [224, 0]
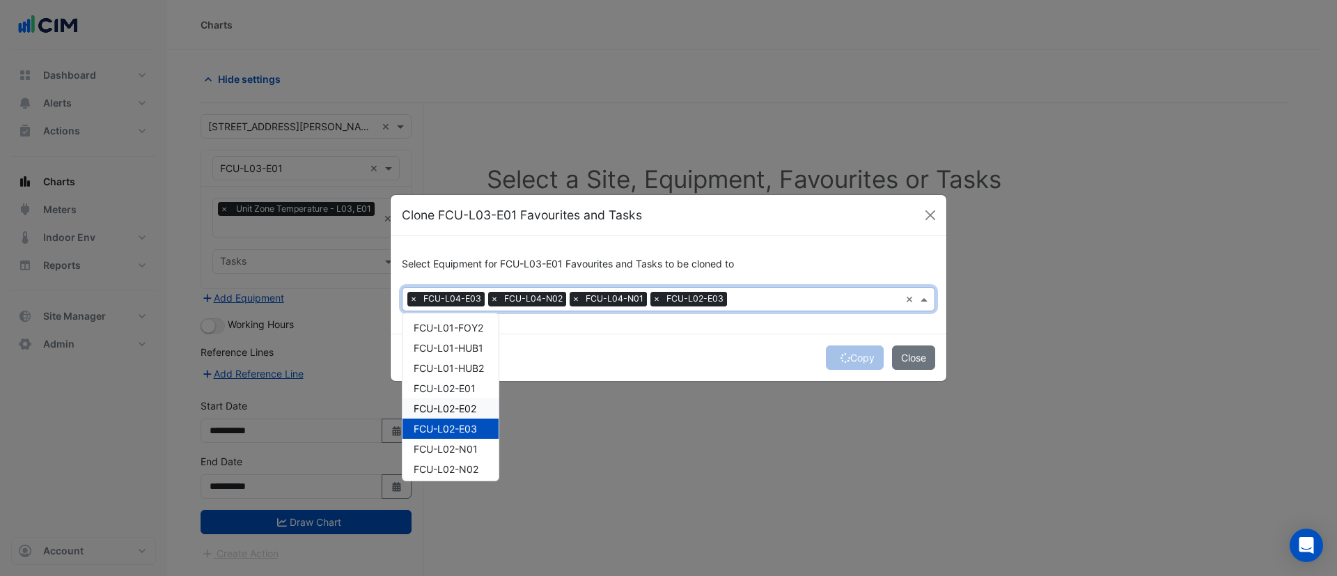
click at [464, 409] on span "FCU-L02-E02" at bounding box center [445, 408] width 63 height 12
click at [687, 316] on div "Select Equipment for FCU-L03-E01 Favourites and Tasks to be cloned to Equipment…" at bounding box center [669, 284] width 556 height 97
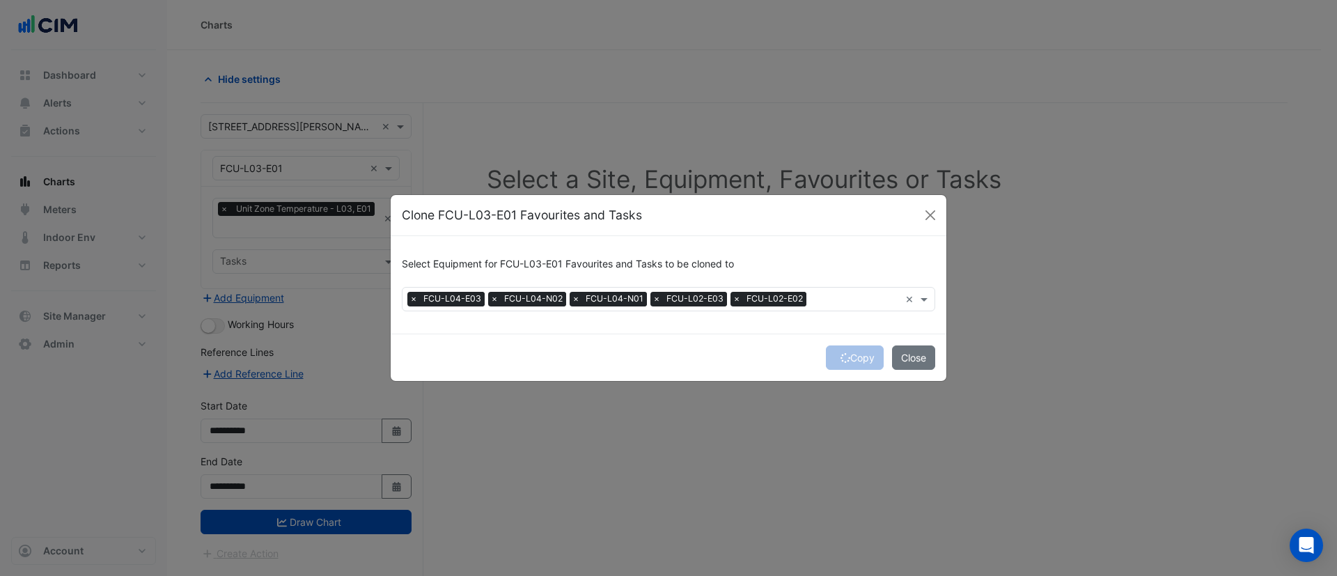
click at [856, 357] on div "Copy Close" at bounding box center [669, 357] width 556 height 47
click at [856, 357] on button "Copy" at bounding box center [855, 357] width 58 height 24
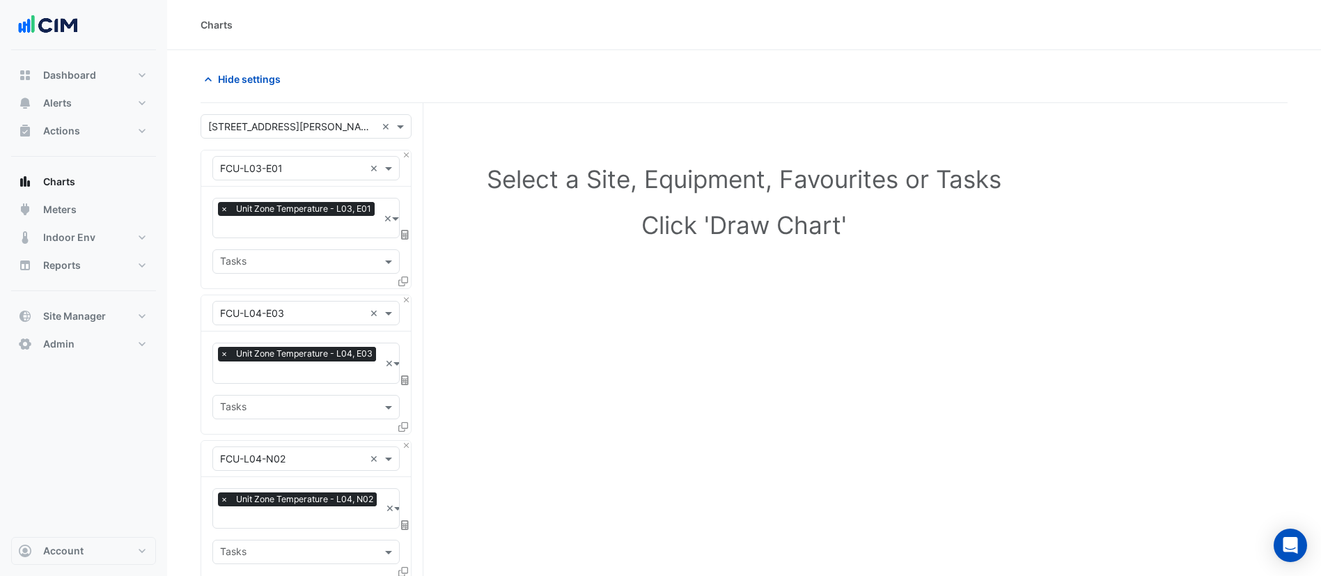
scroll to position [714, 0]
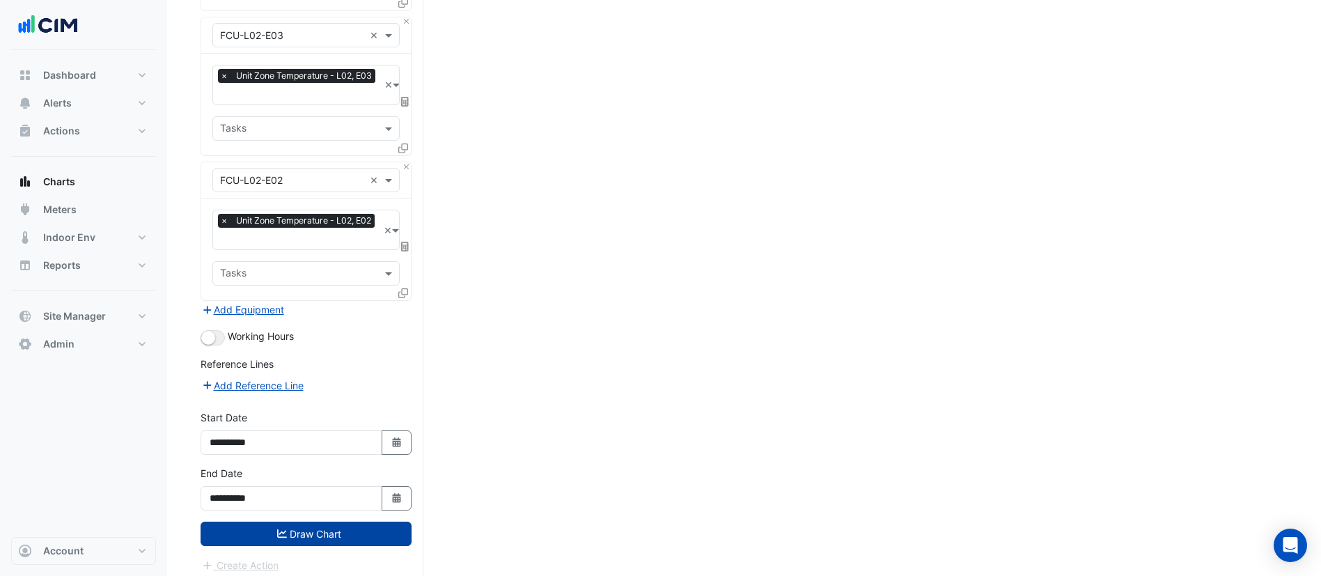
click at [310, 528] on button "Draw Chart" at bounding box center [306, 534] width 211 height 24
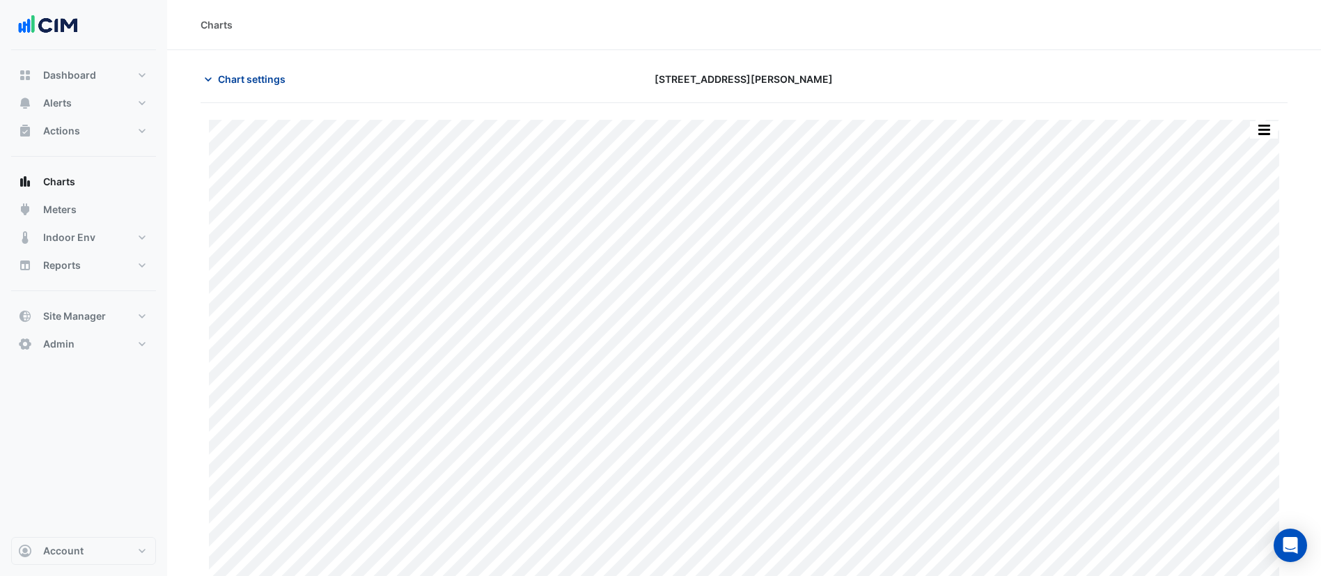
click at [262, 81] on span "Chart settings" at bounding box center [252, 79] width 68 height 15
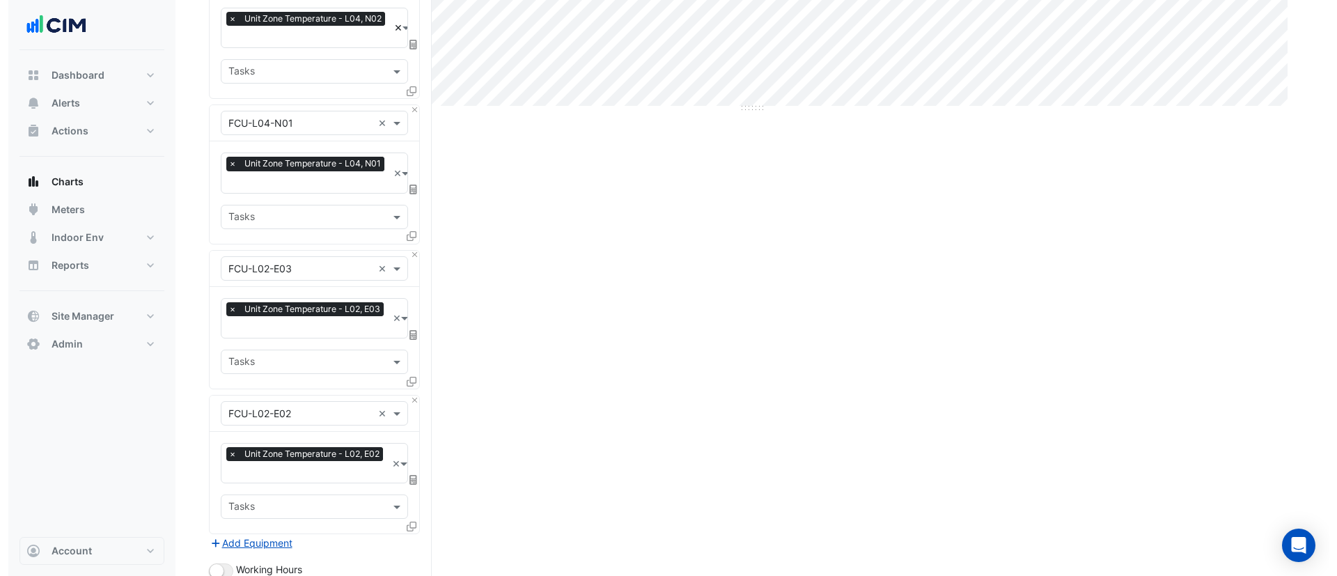
scroll to position [553, 0]
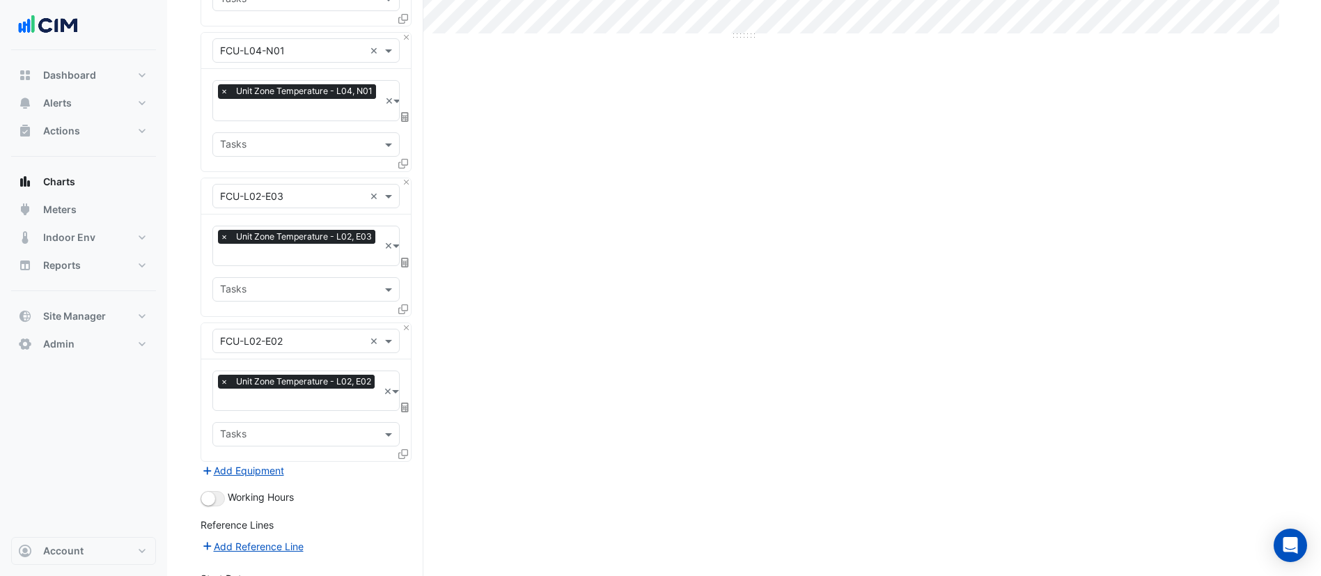
click at [403, 449] on icon at bounding box center [403, 454] width 10 height 10
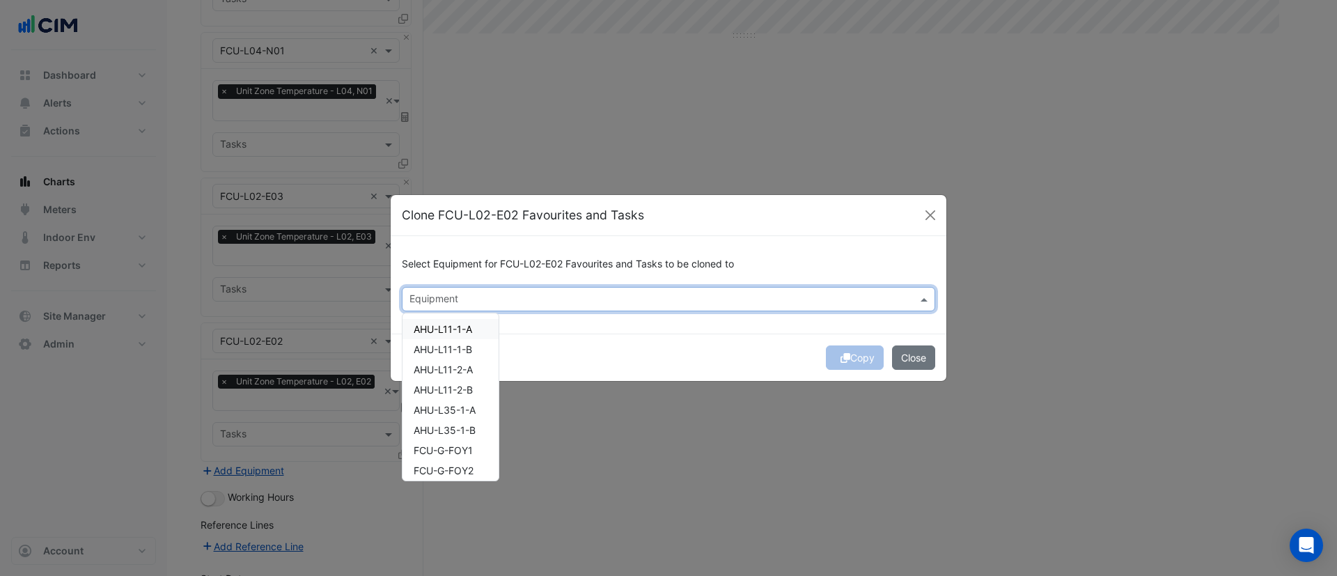
click at [451, 309] on div "Equipment" at bounding box center [668, 299] width 533 height 24
click at [453, 333] on span "FCU-G-FOY1" at bounding box center [443, 329] width 59 height 12
click at [457, 432] on span "FCU-L01-FOY2" at bounding box center [449, 430] width 70 height 12
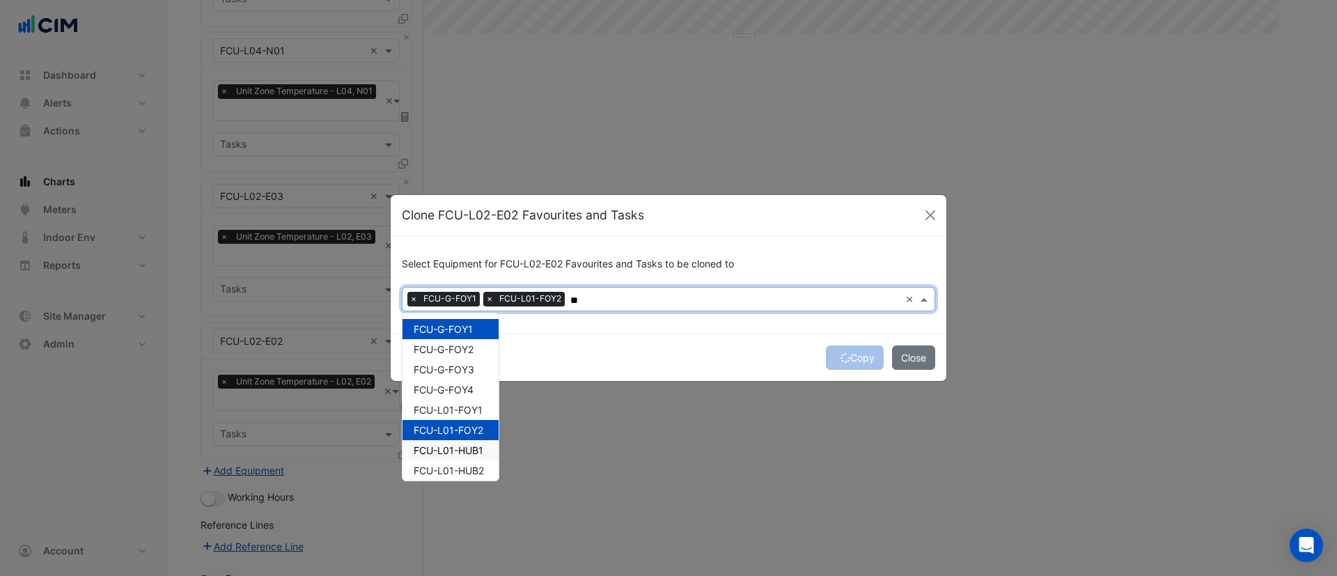
click at [457, 451] on span "FCU-L01-HUB1" at bounding box center [449, 450] width 70 height 12
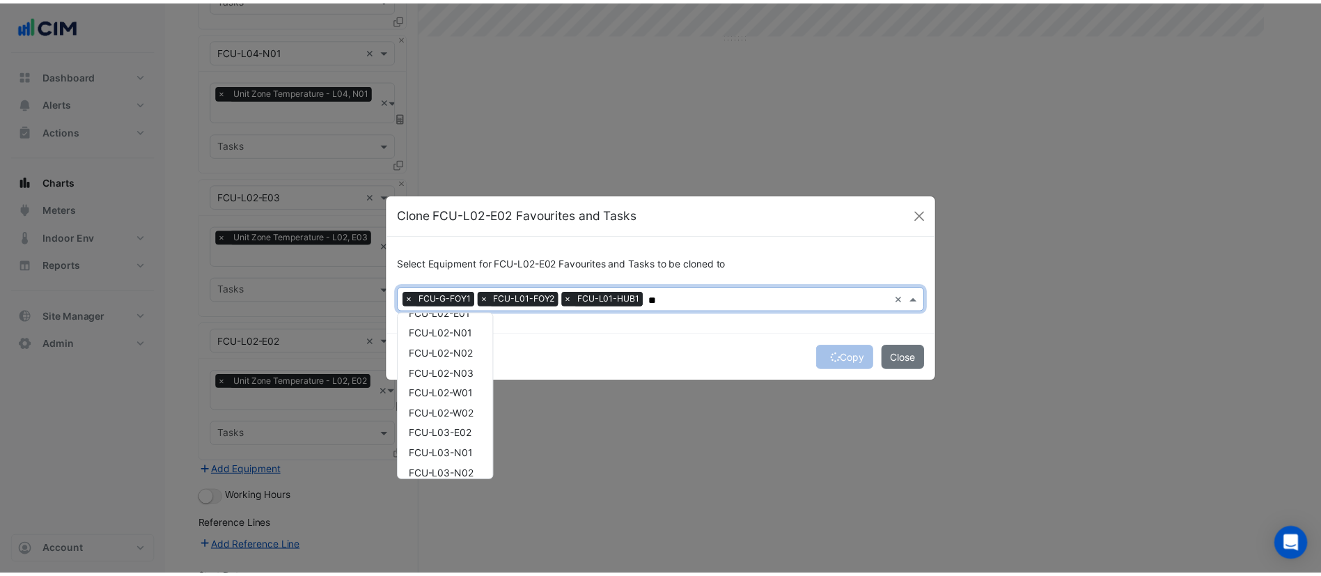
scroll to position [179, 0]
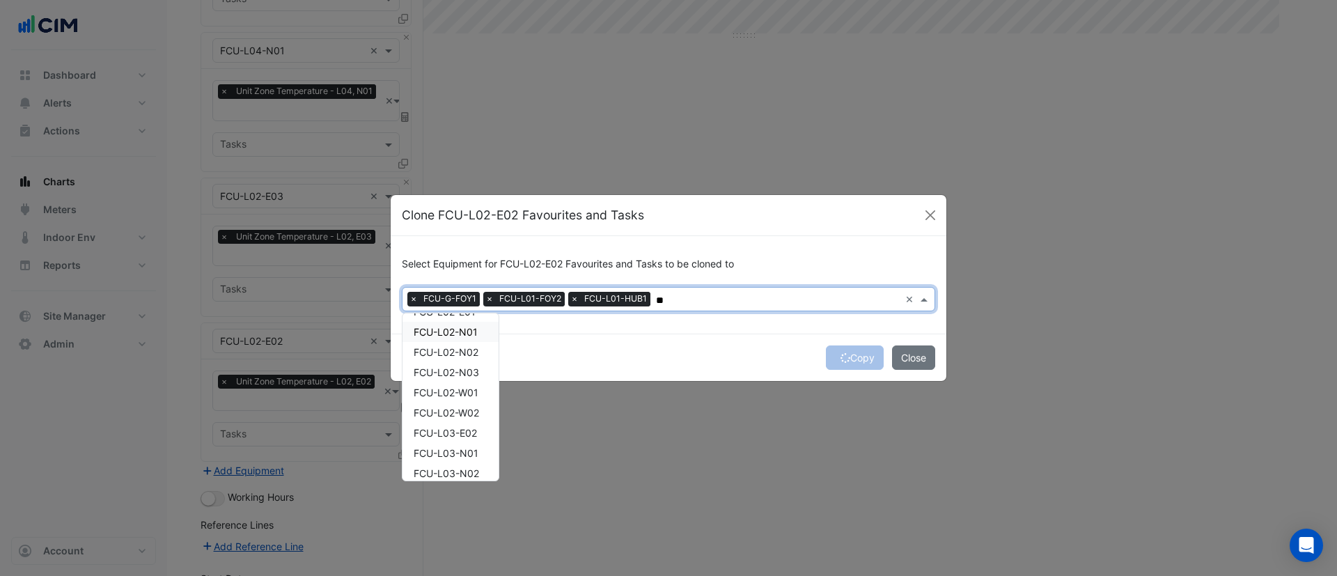
click at [467, 336] on span "FCU-L02-N01" at bounding box center [446, 332] width 64 height 12
click at [462, 354] on span "FCU-L02-N02" at bounding box center [446, 352] width 65 height 12
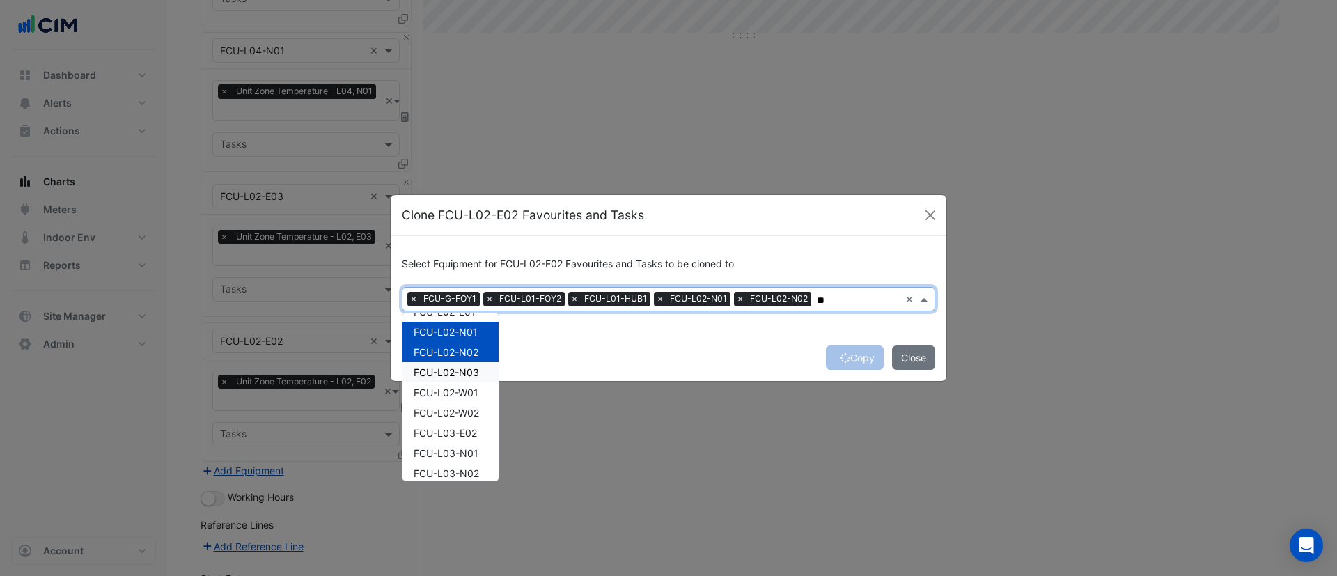
click at [460, 370] on span "FCU-L02-N03" at bounding box center [446, 372] width 65 height 12
click at [457, 392] on span "FCU-L02-W01" at bounding box center [446, 392] width 65 height 12
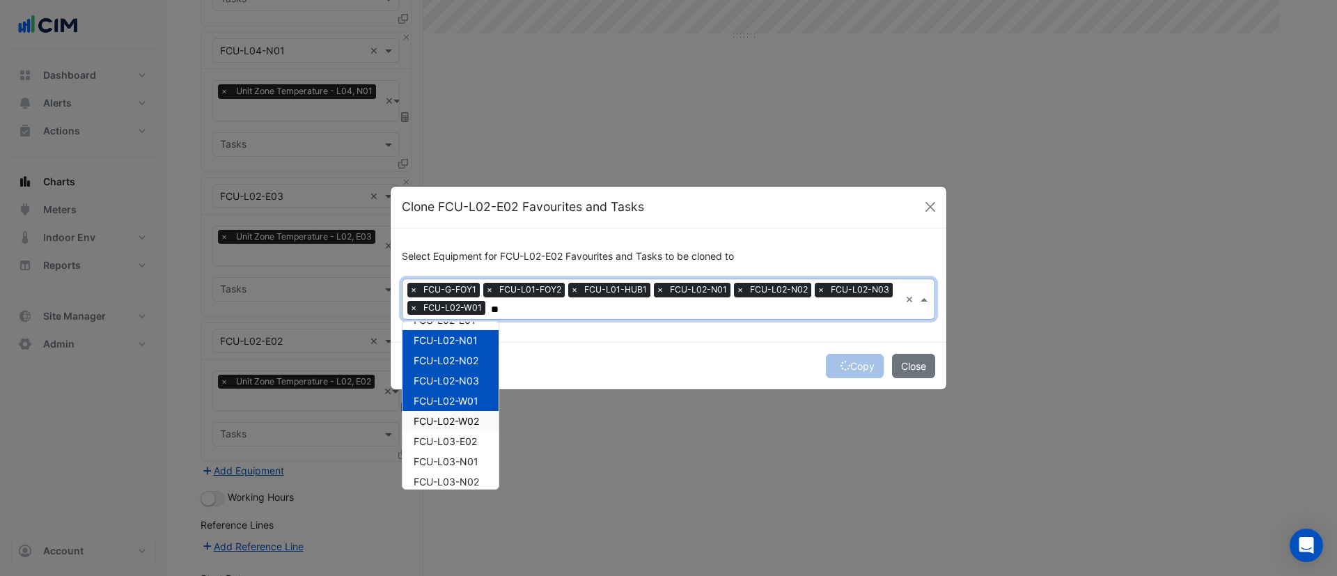
click at [457, 413] on div "FCU-L02-W02" at bounding box center [450, 421] width 96 height 20
click at [454, 443] on span "FCU-L03-E02" at bounding box center [445, 441] width 63 height 12
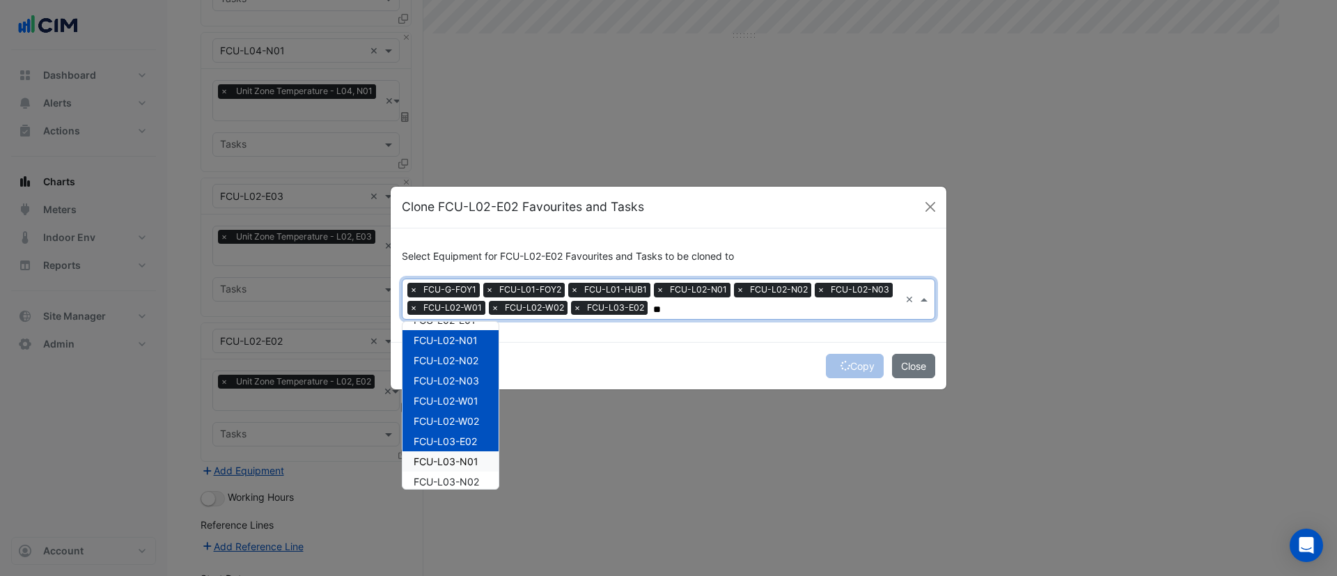
click at [454, 459] on span "FCU-L03-N01" at bounding box center [446, 461] width 65 height 12
type input "**"
click at [643, 358] on div "Copy Close" at bounding box center [669, 365] width 556 height 47
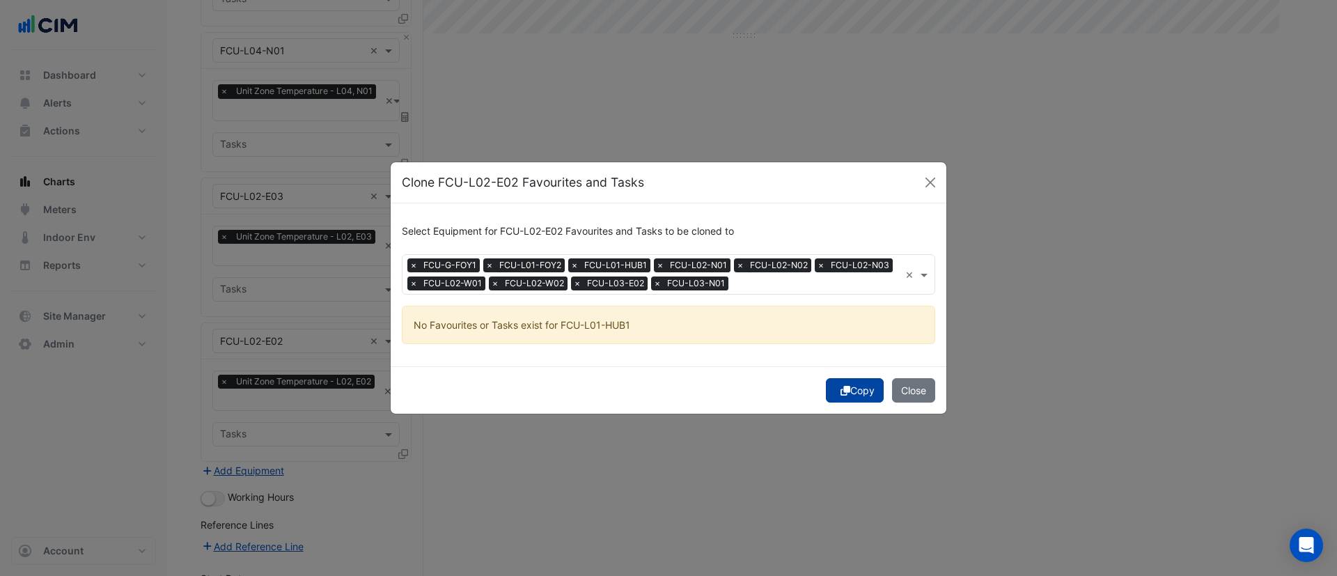
click at [847, 398] on button "Copy" at bounding box center [855, 390] width 58 height 24
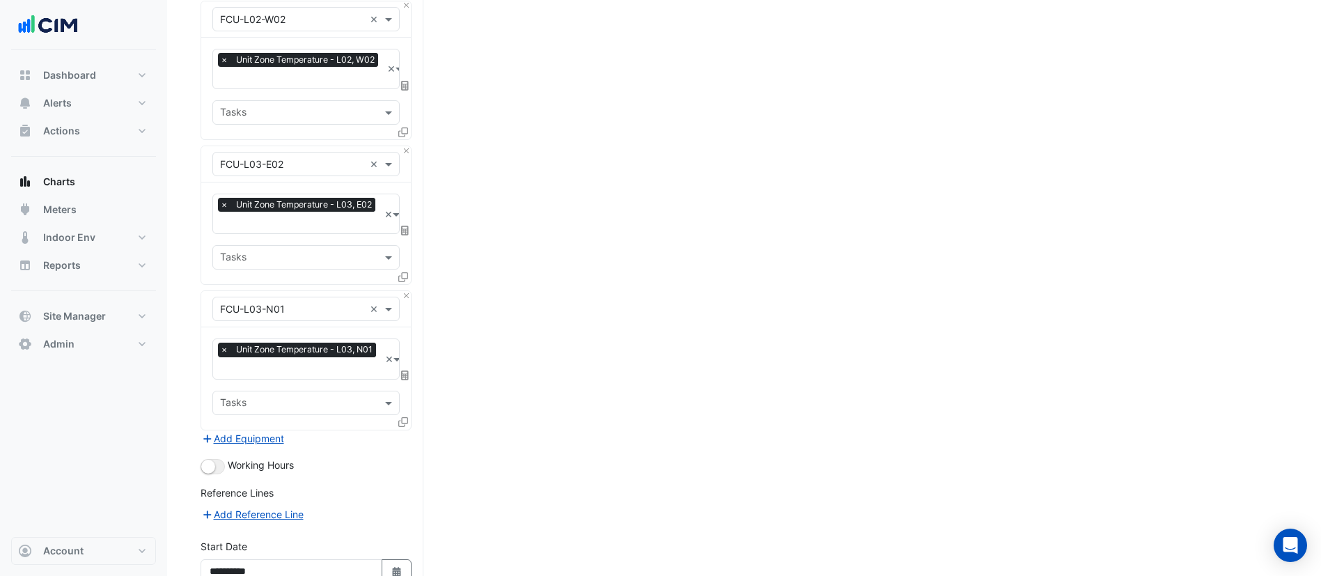
scroll to position [2007, 0]
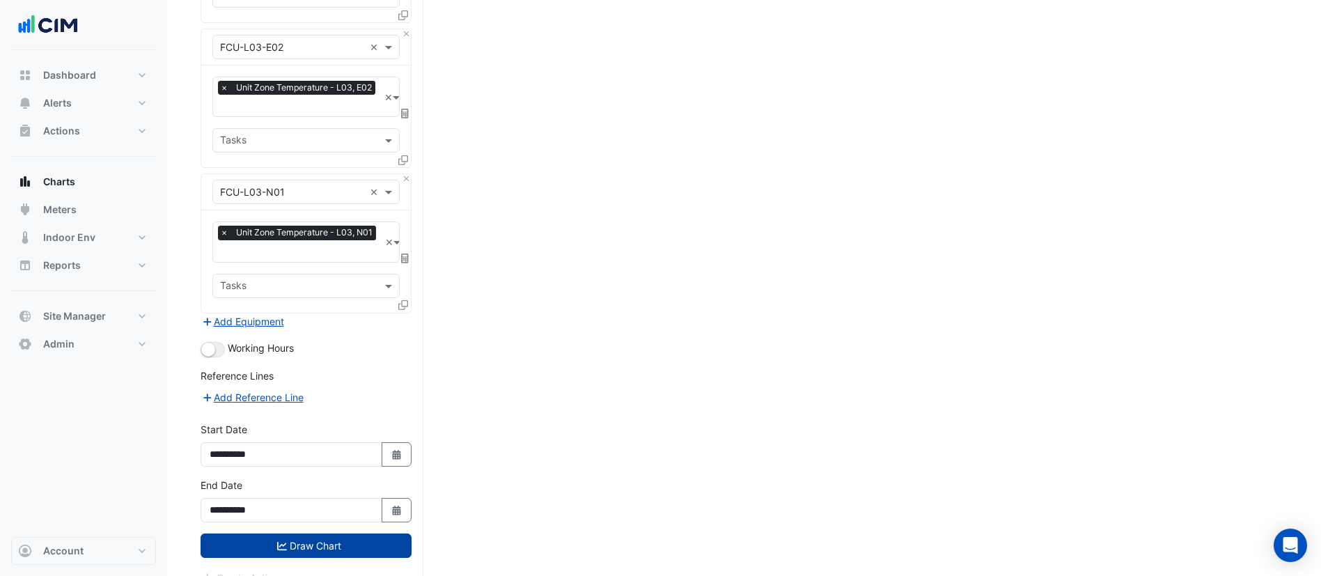
click at [320, 533] on button "Draw Chart" at bounding box center [306, 545] width 211 height 24
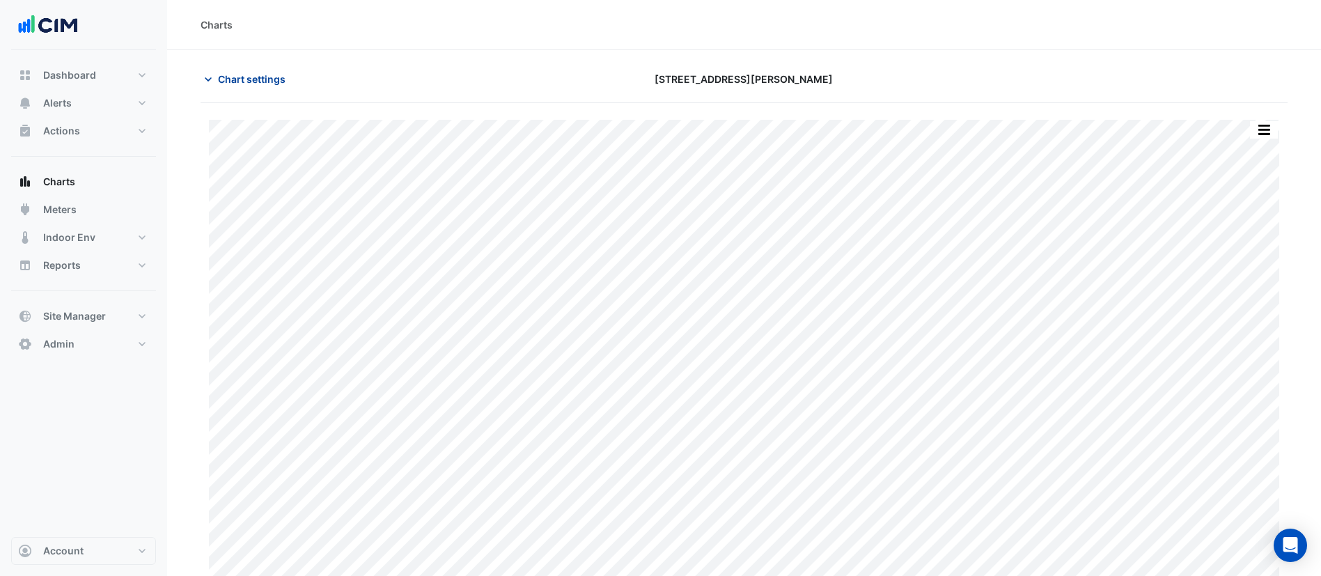
click at [248, 82] on span "Chart settings" at bounding box center [252, 79] width 68 height 15
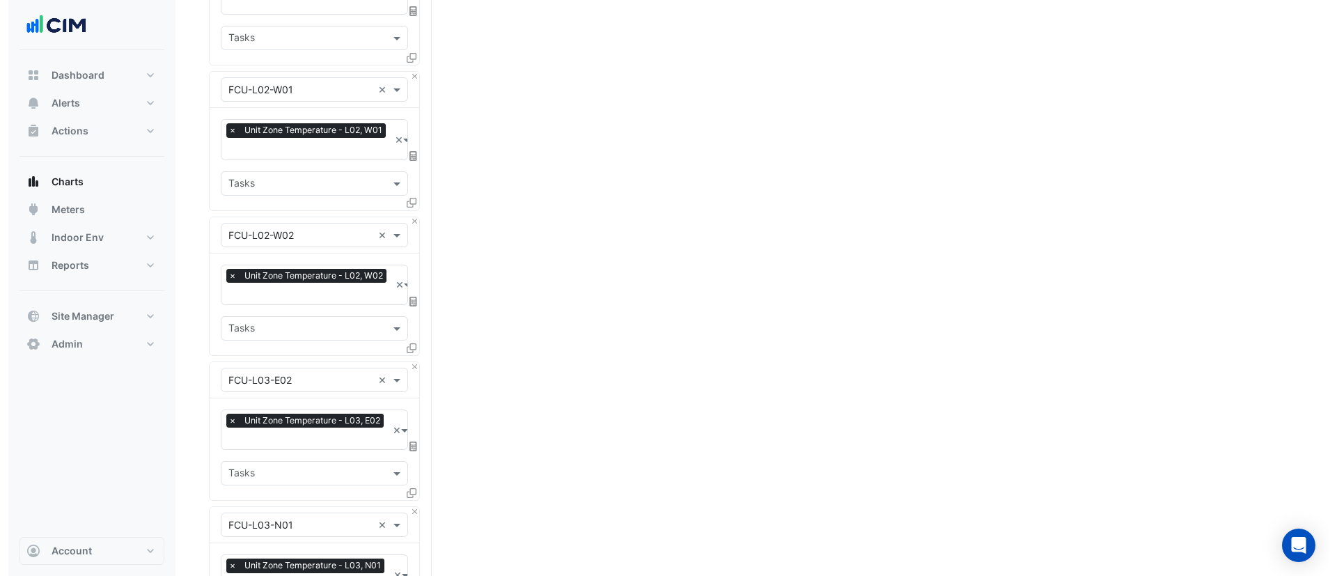
scroll to position [2007, 0]
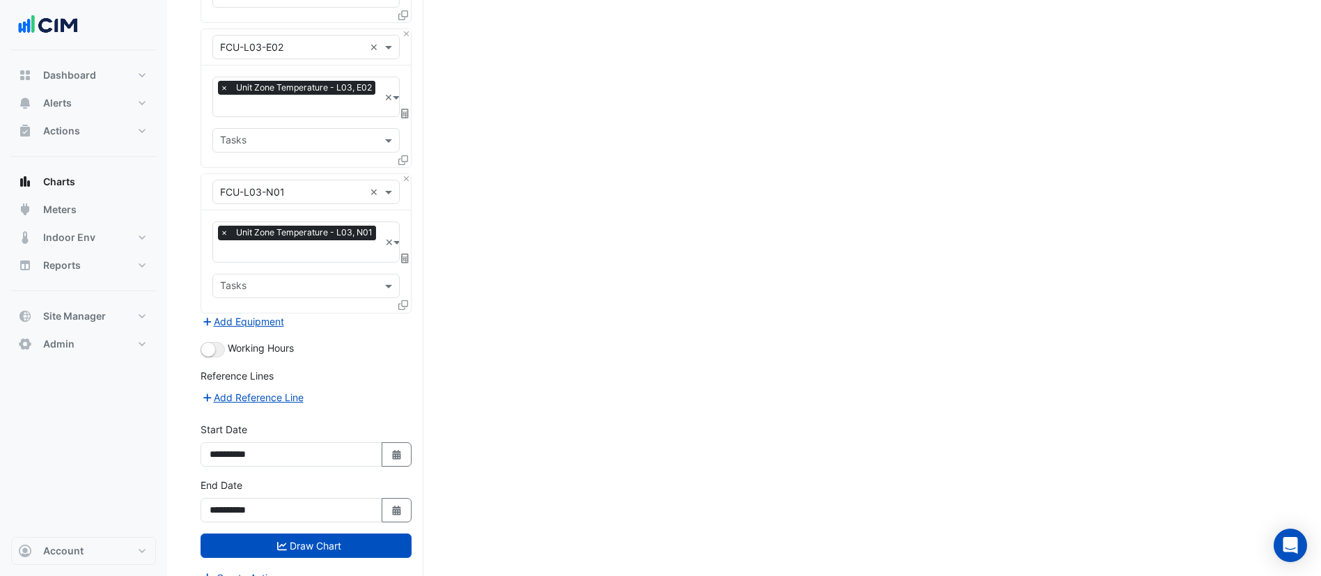
click at [402, 300] on icon at bounding box center [403, 305] width 10 height 10
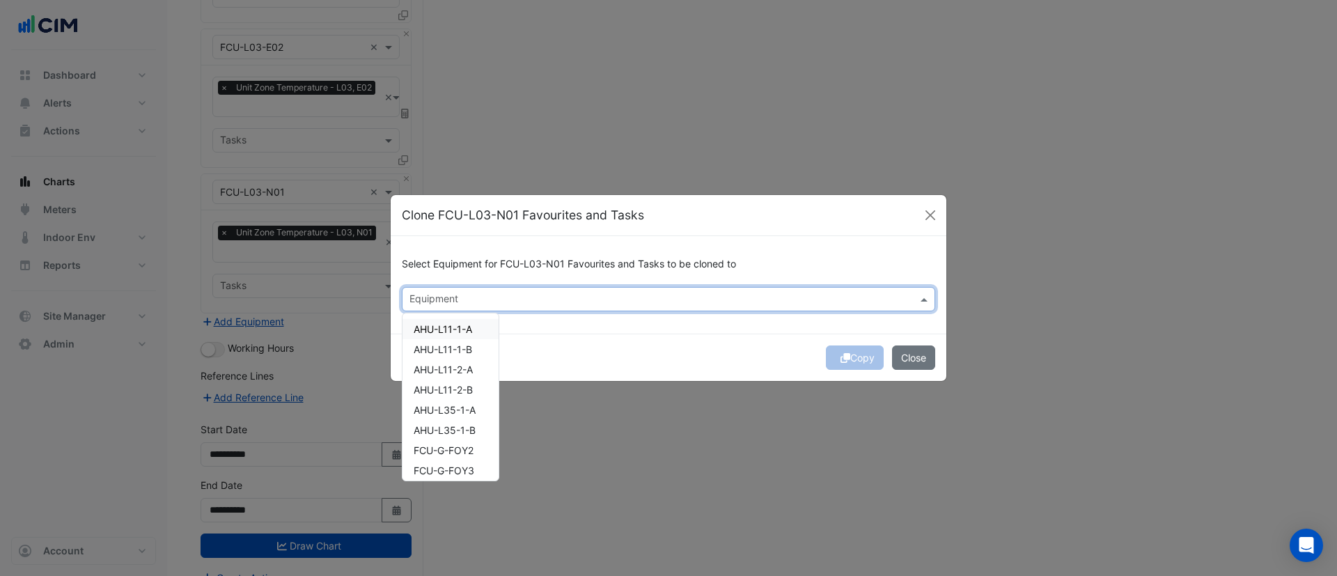
click at [441, 298] on input "text" at bounding box center [660, 300] width 502 height 15
click at [454, 320] on div "AHU-L11-1-A" at bounding box center [450, 329] width 96 height 20
click at [464, 331] on span "FCU-G-FOY2" at bounding box center [444, 329] width 60 height 12
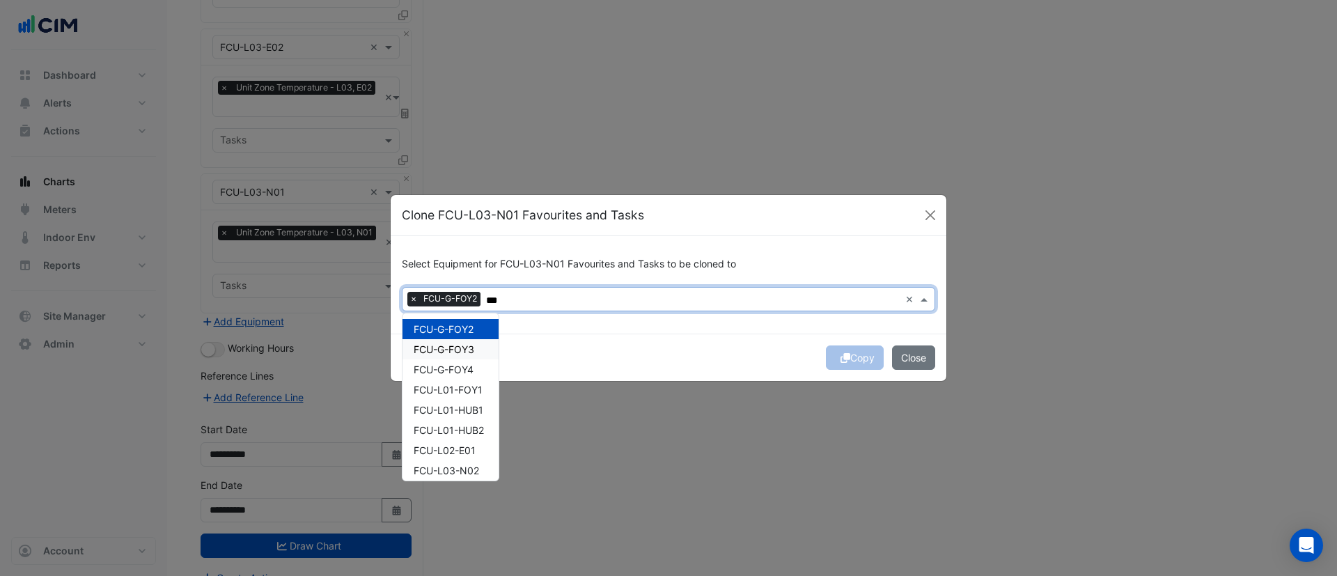
click at [460, 345] on span "FCU-G-FOY3" at bounding box center [444, 349] width 61 height 12
click at [456, 366] on span "FCU-G-FOY4" at bounding box center [444, 369] width 60 height 12
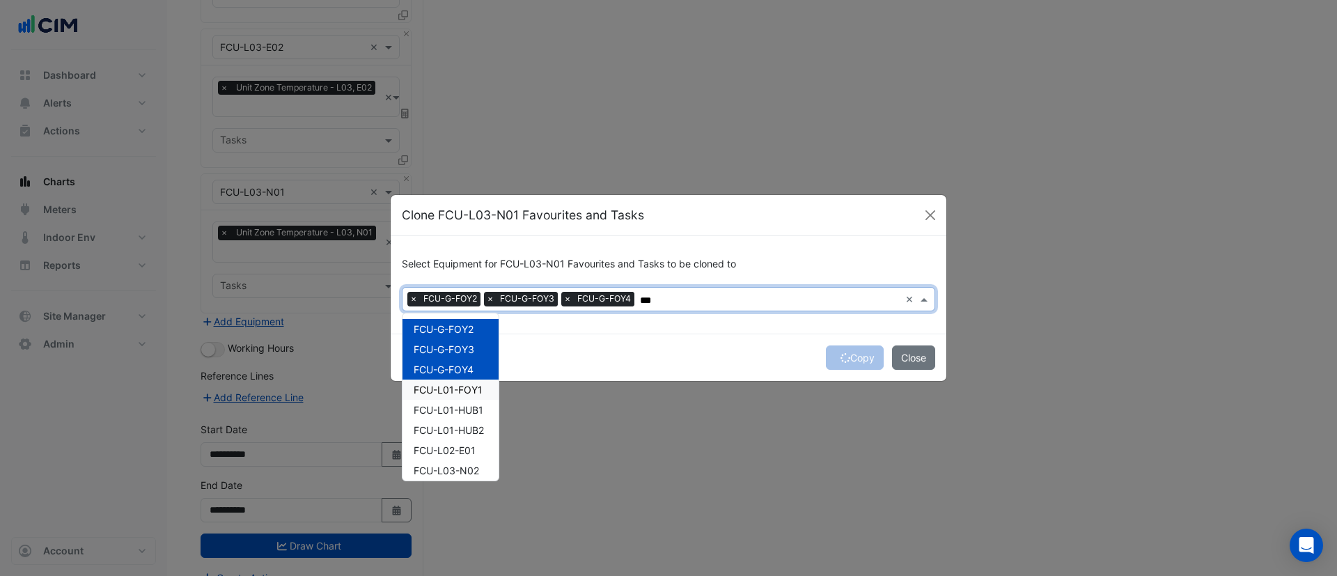
click at [452, 392] on span "FCU-L01-FOY1" at bounding box center [448, 390] width 69 height 12
click at [452, 405] on span "FCU-L01-HUB1" at bounding box center [449, 410] width 70 height 12
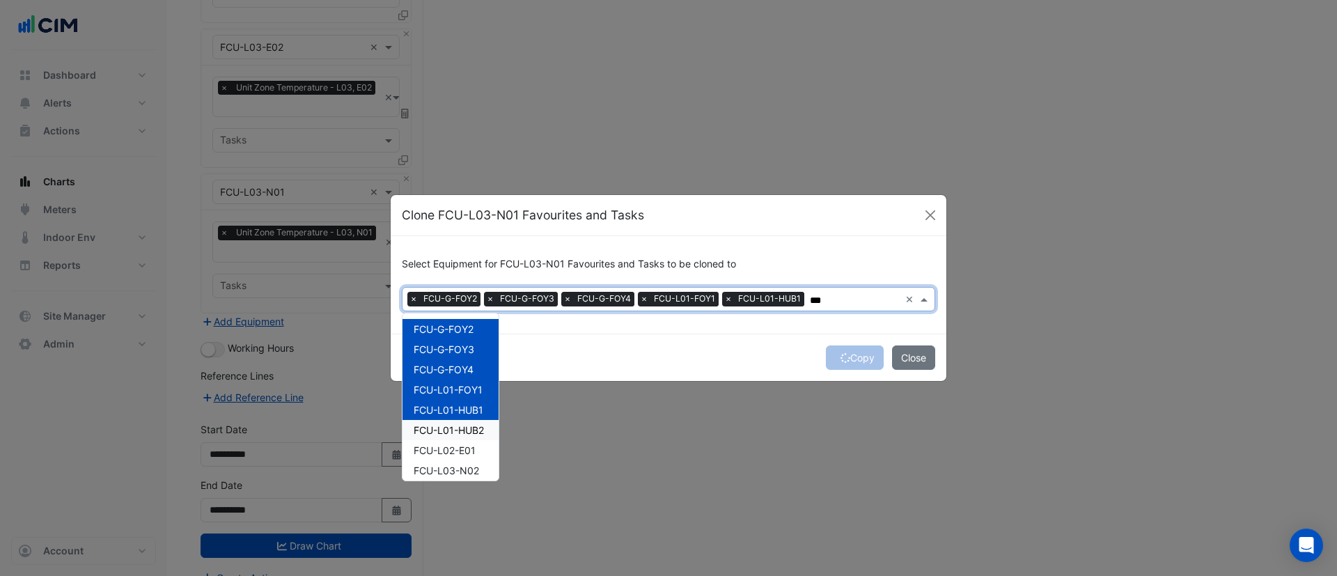
click at [453, 437] on div "FCU-L01-HUB2" at bounding box center [450, 430] width 96 height 20
click at [449, 460] on div "FCU-L03-N02" at bounding box center [450, 470] width 96 height 20
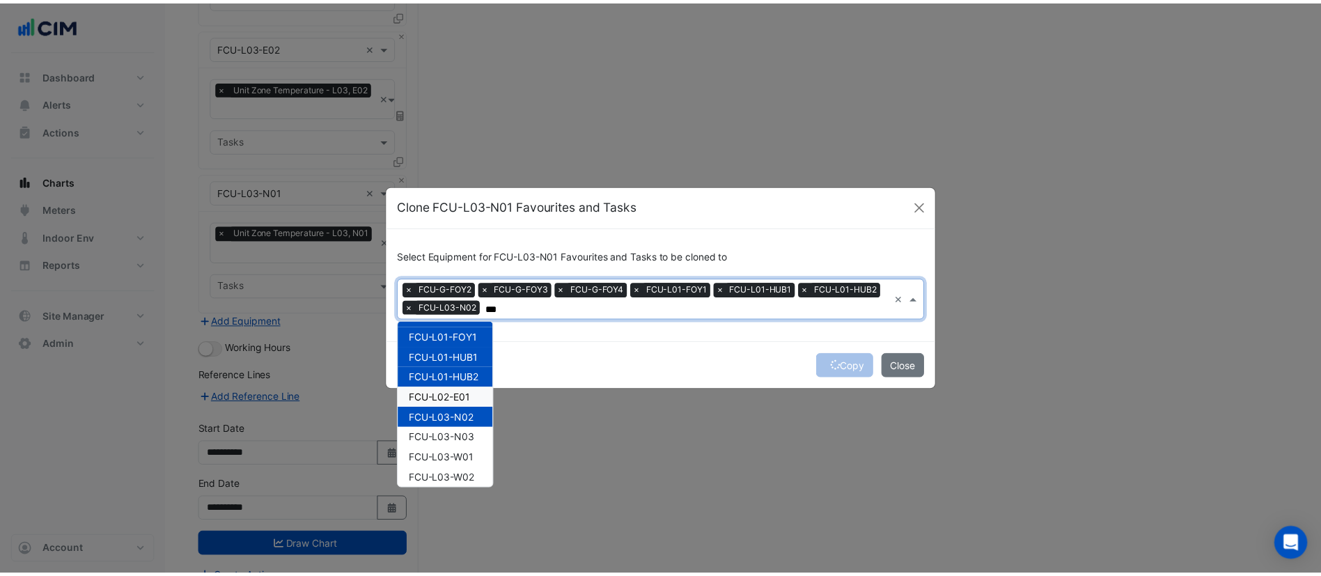
scroll to position [62, 0]
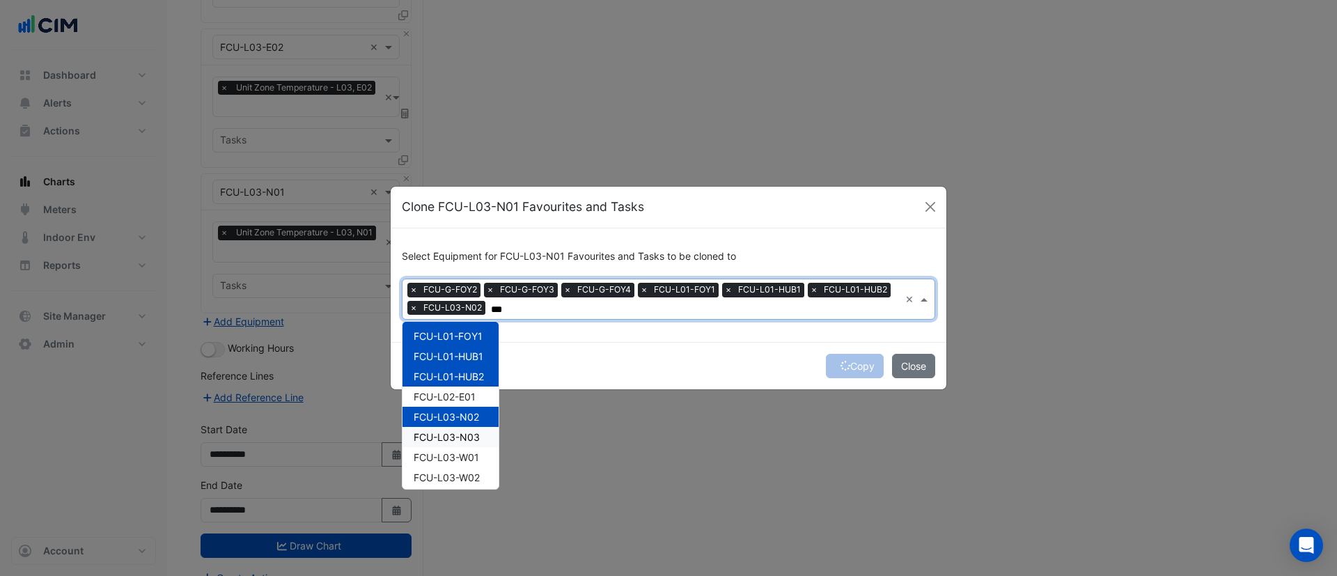
drag, startPoint x: 460, startPoint y: 394, endPoint x: 455, endPoint y: 432, distance: 38.0
click at [455, 432] on span "FCU-L03-N03" at bounding box center [447, 437] width 66 height 12
click at [460, 393] on span "FCU-L02-E01" at bounding box center [445, 397] width 62 height 12
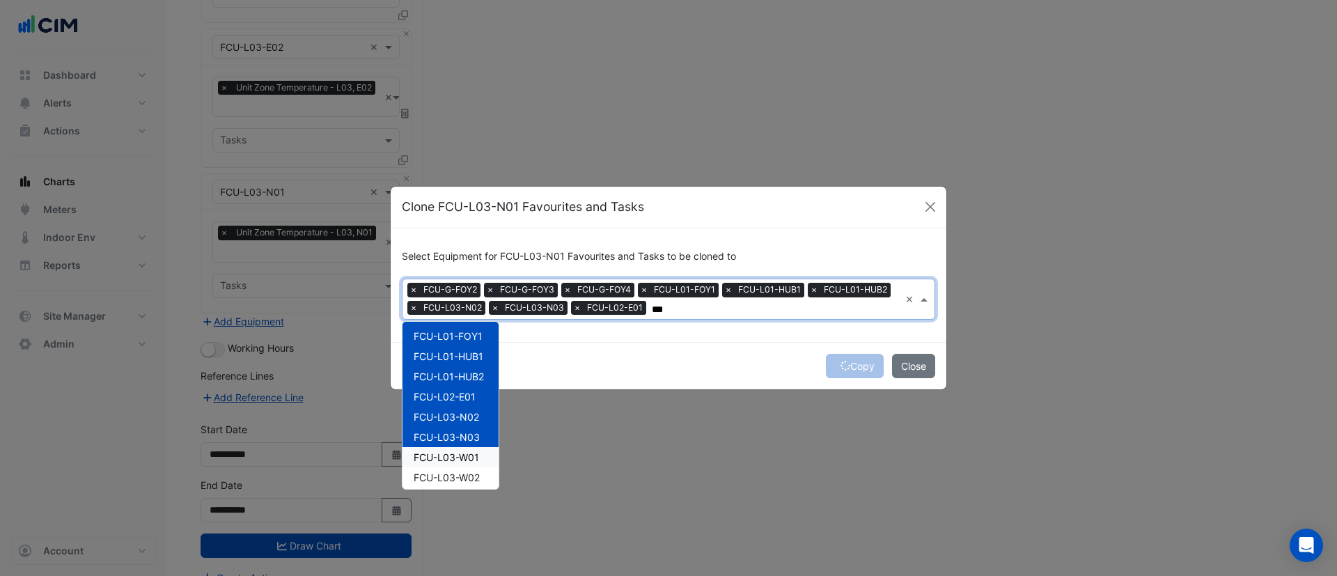
click at [427, 460] on span "FCU-L03-W01" at bounding box center [446, 457] width 65 height 12
click at [435, 471] on span "FCU-L03-W02" at bounding box center [447, 477] width 66 height 12
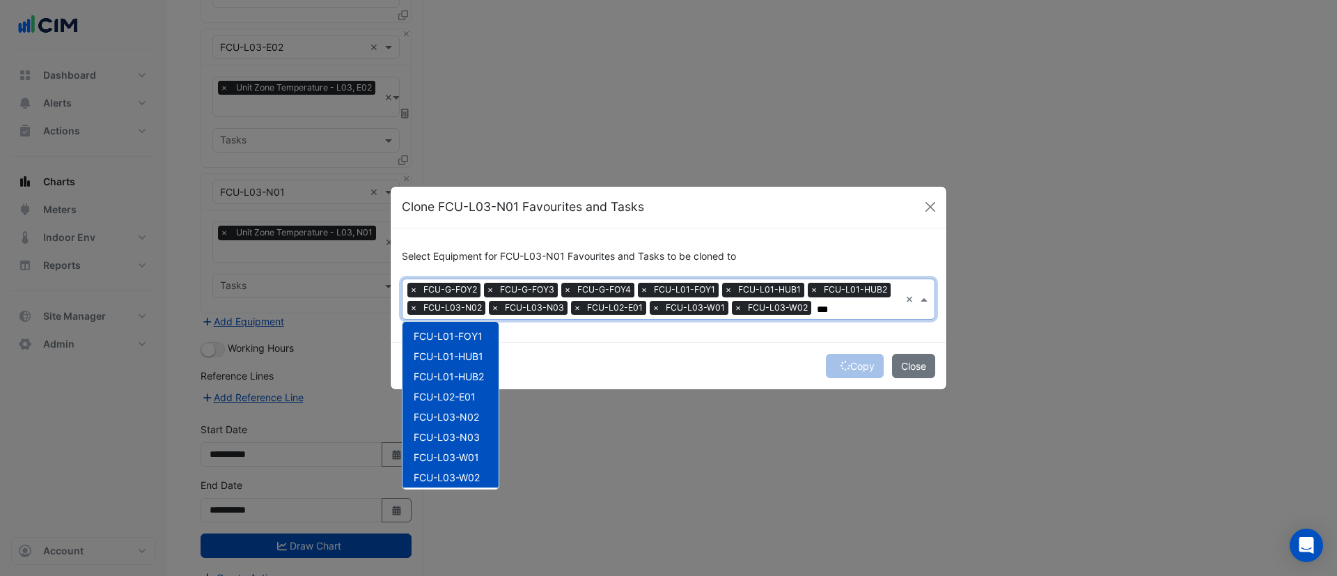
type input "***"
click at [652, 371] on div "Copy Close" at bounding box center [669, 365] width 556 height 47
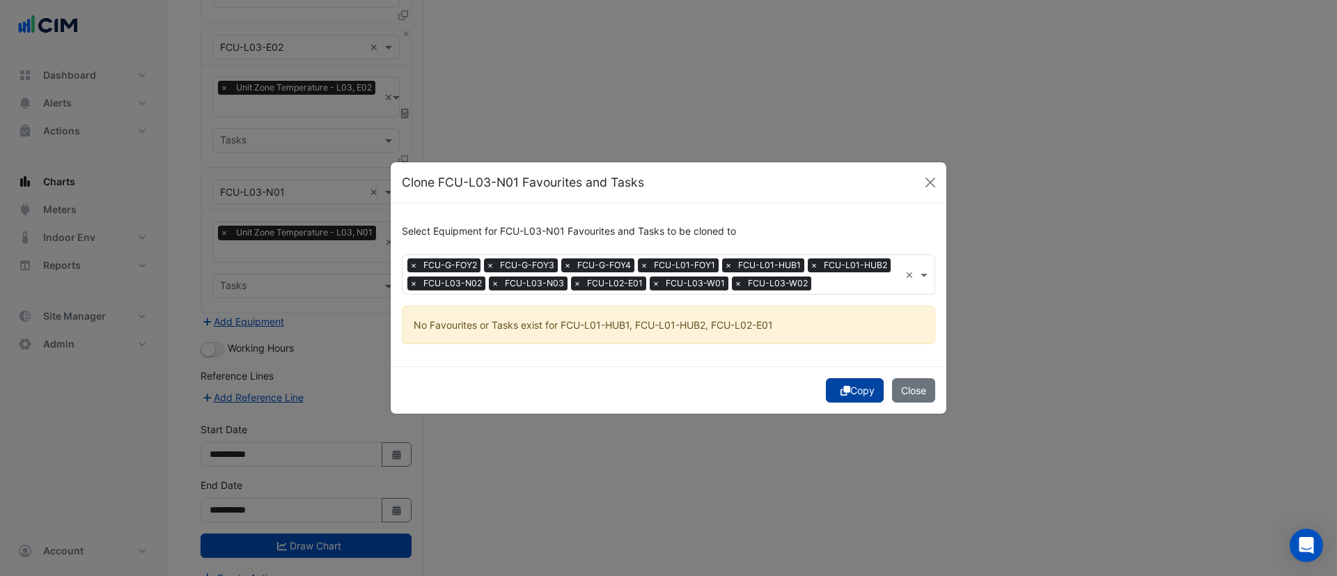
click at [850, 392] on button "Copy" at bounding box center [855, 390] width 58 height 24
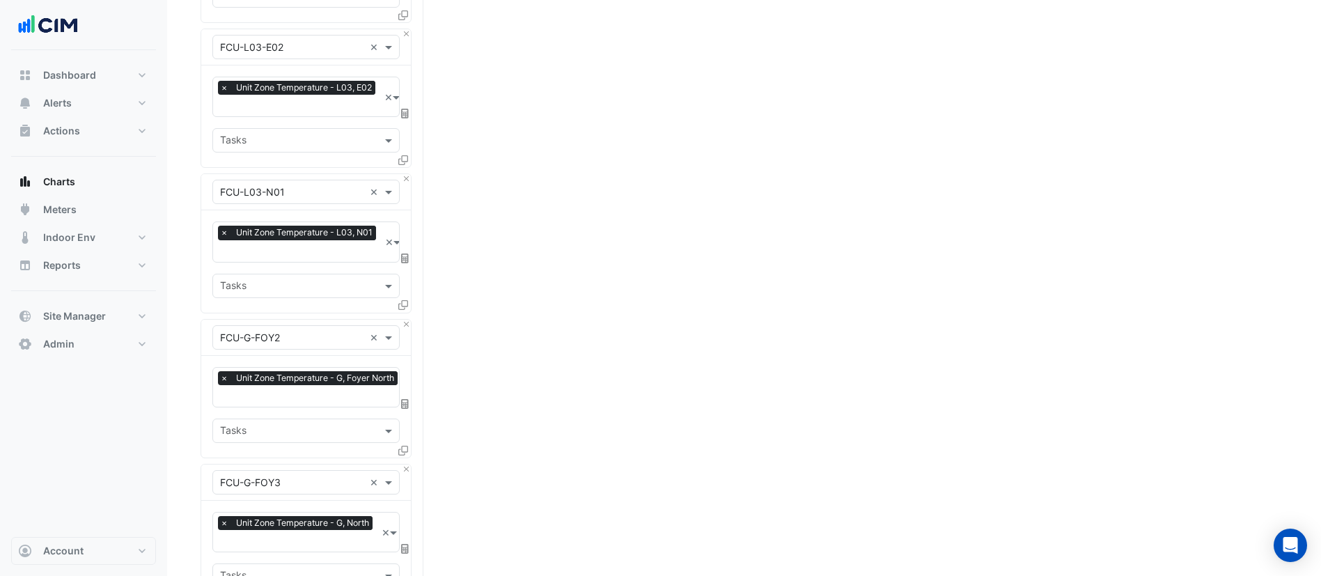
scroll to position [3157, 0]
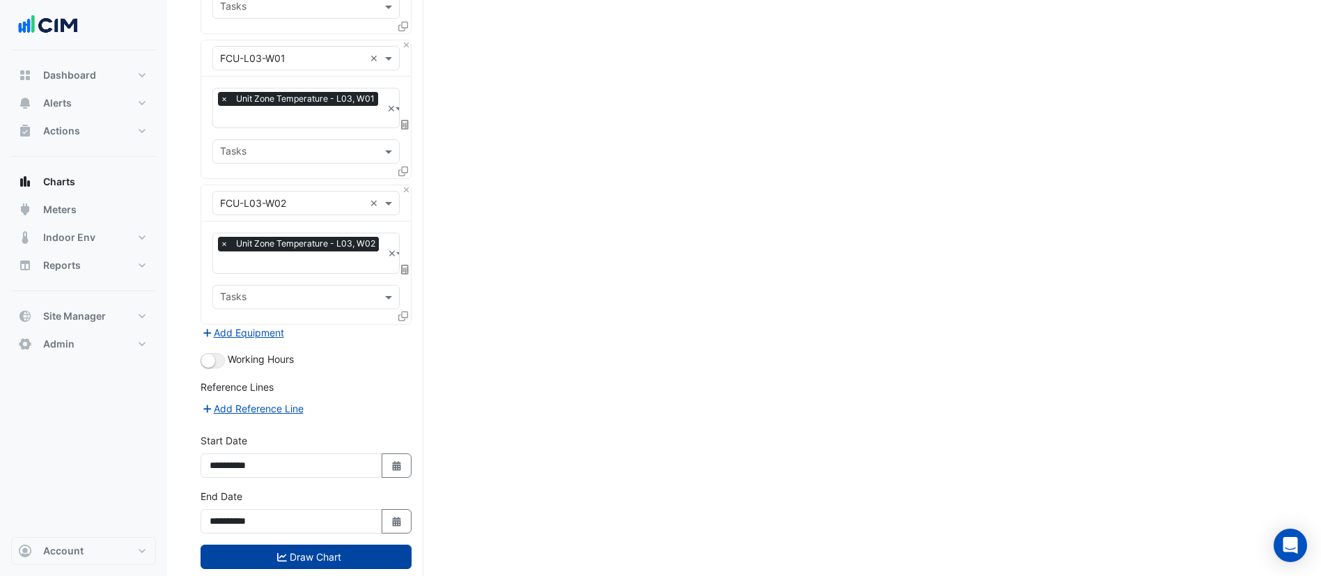
click at [309, 545] on button "Draw Chart" at bounding box center [306, 557] width 211 height 24
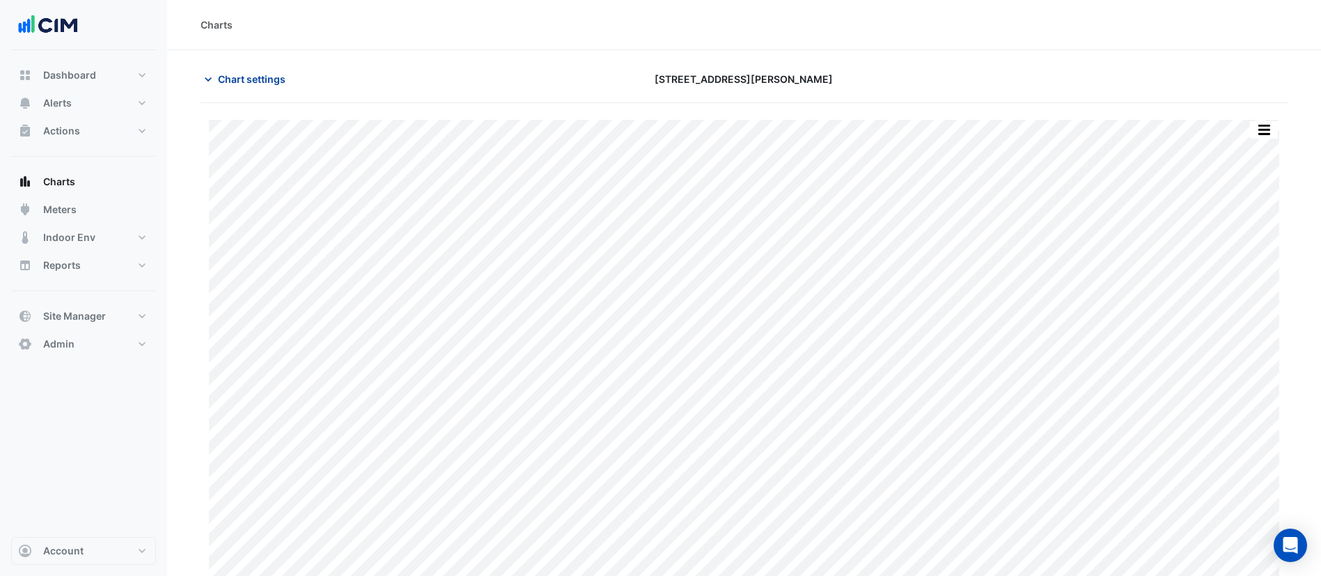
click at [264, 76] on span "Chart settings" at bounding box center [252, 79] width 68 height 15
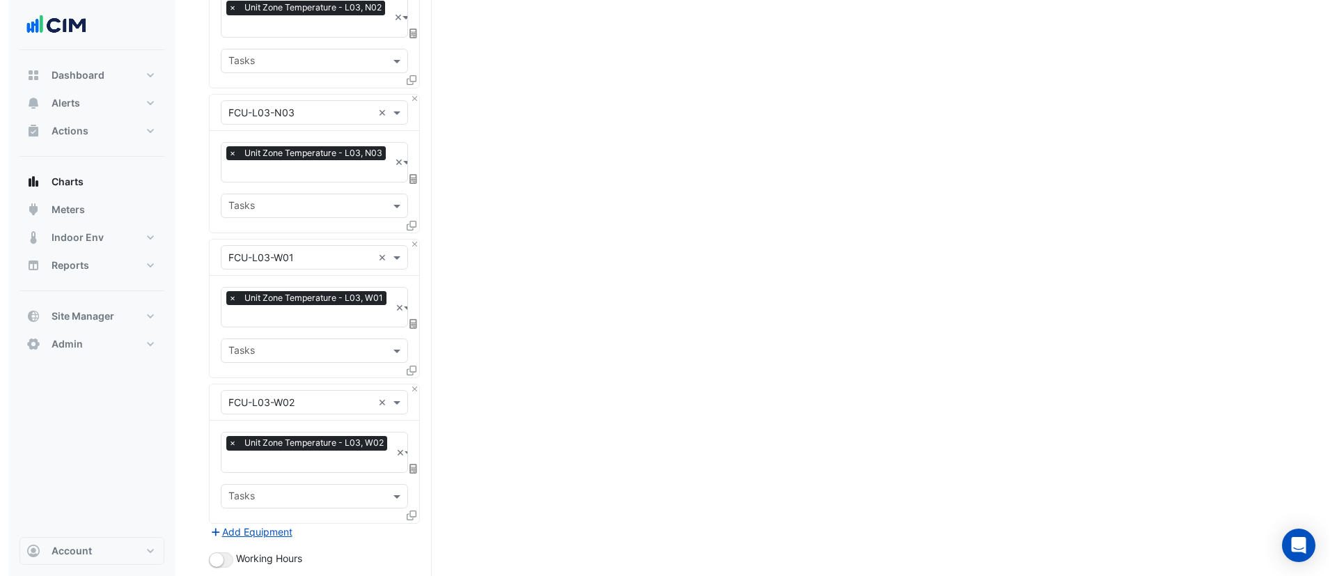
scroll to position [3157, 0]
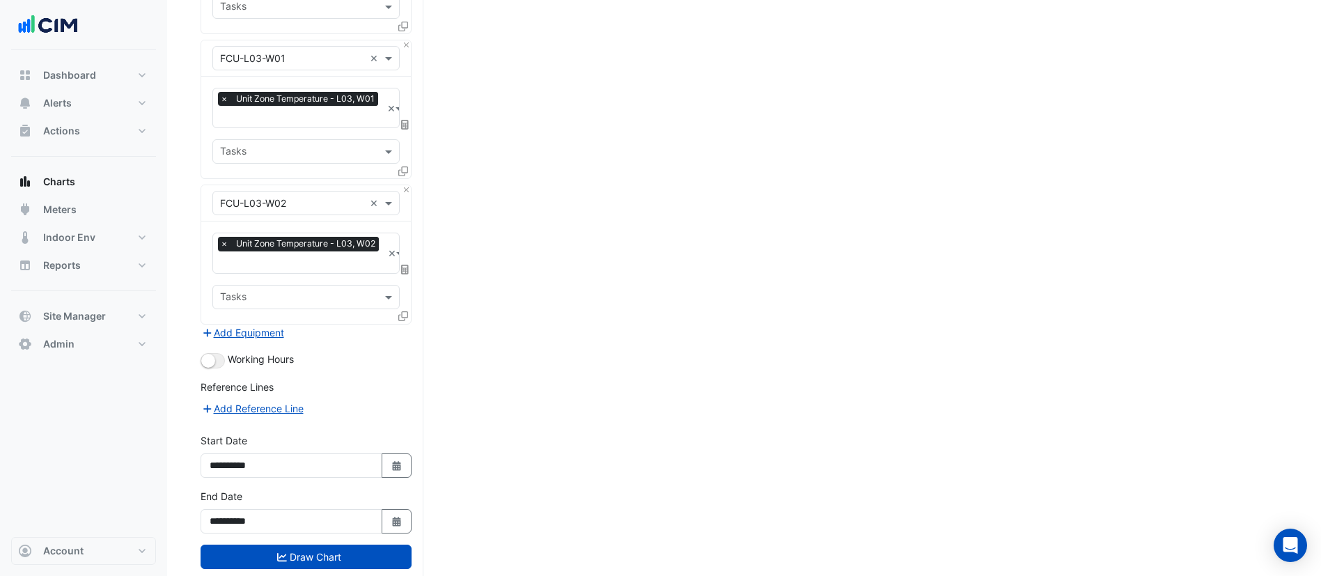
click at [404, 311] on icon at bounding box center [403, 316] width 10 height 10
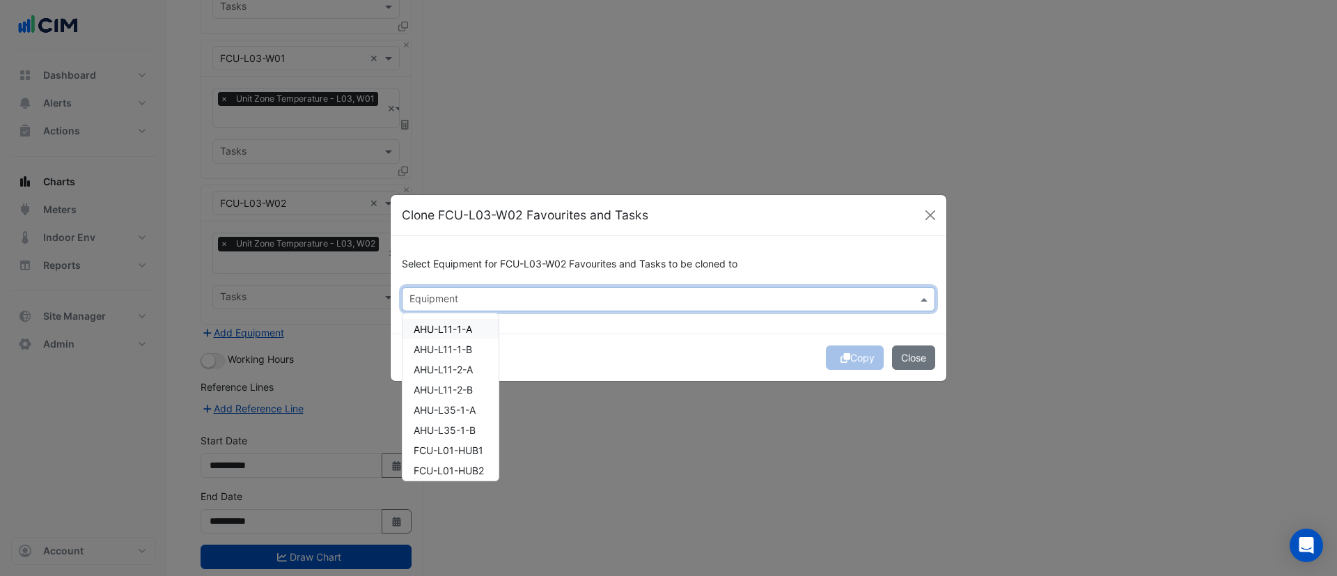
click at [438, 299] on input "text" at bounding box center [660, 300] width 502 height 15
click at [451, 334] on span "FCU-L01-HUB1" at bounding box center [449, 329] width 70 height 12
click at [453, 345] on span "FCU-L01-HUB2" at bounding box center [449, 349] width 70 height 12
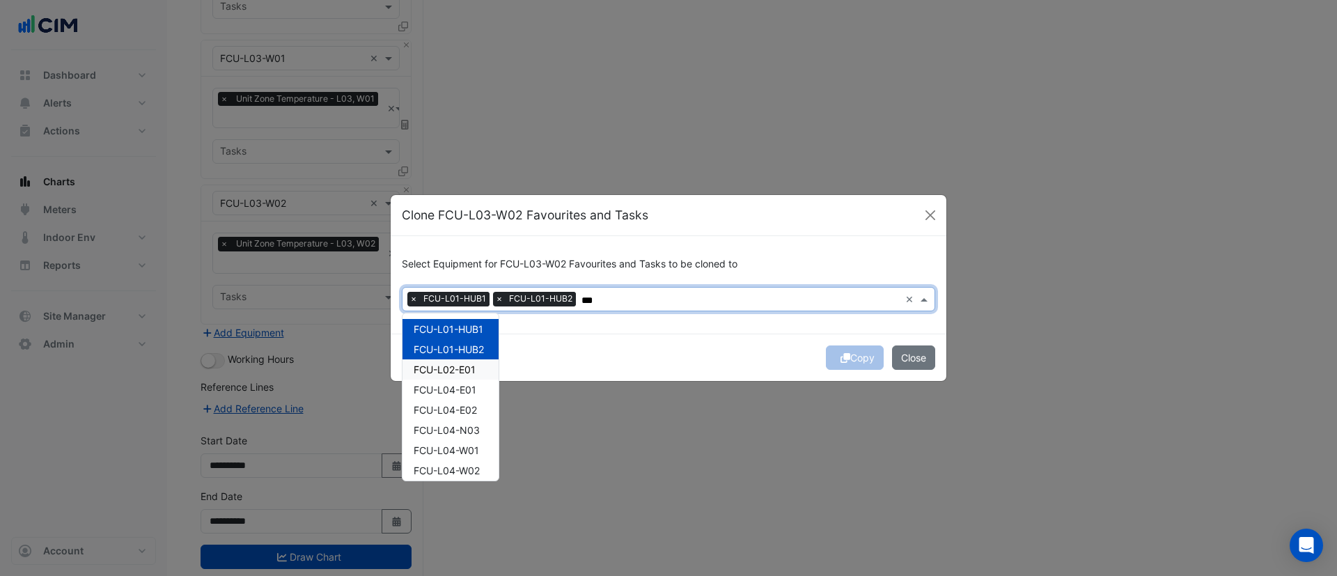
click at [454, 370] on span "FCU-L02-E01" at bounding box center [445, 369] width 62 height 12
click at [455, 386] on span "FCU-L04-E01" at bounding box center [445, 390] width 63 height 12
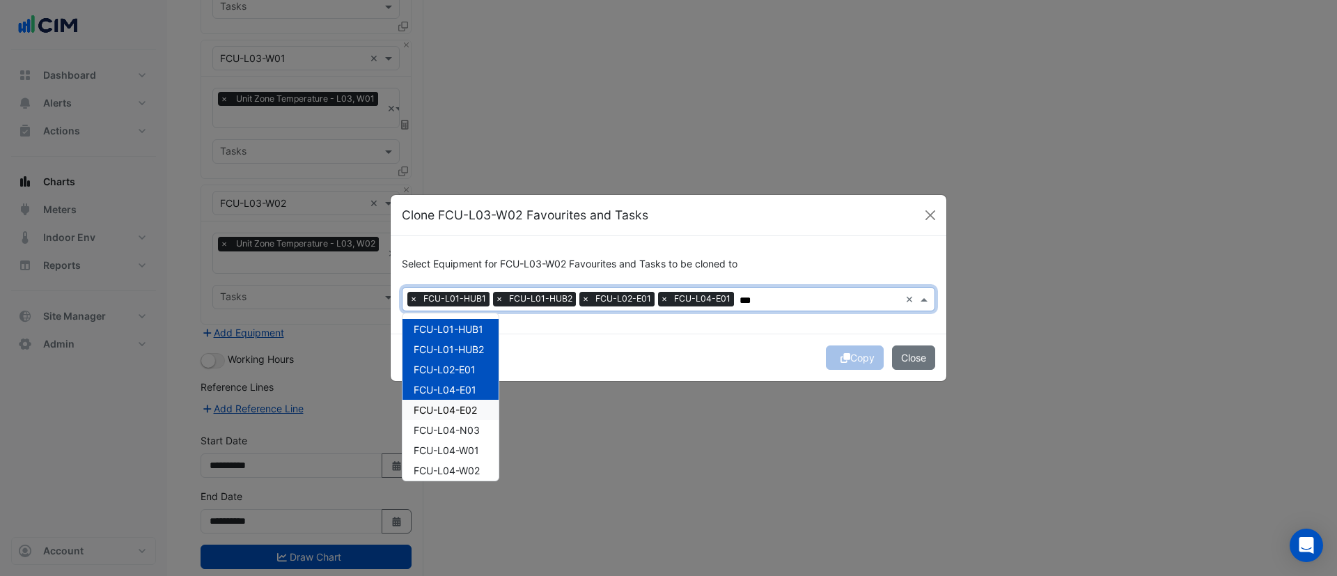
click at [462, 414] on span "FCU-L04-E02" at bounding box center [445, 410] width 63 height 12
click at [462, 433] on span "FCU-L04-N03" at bounding box center [447, 430] width 66 height 12
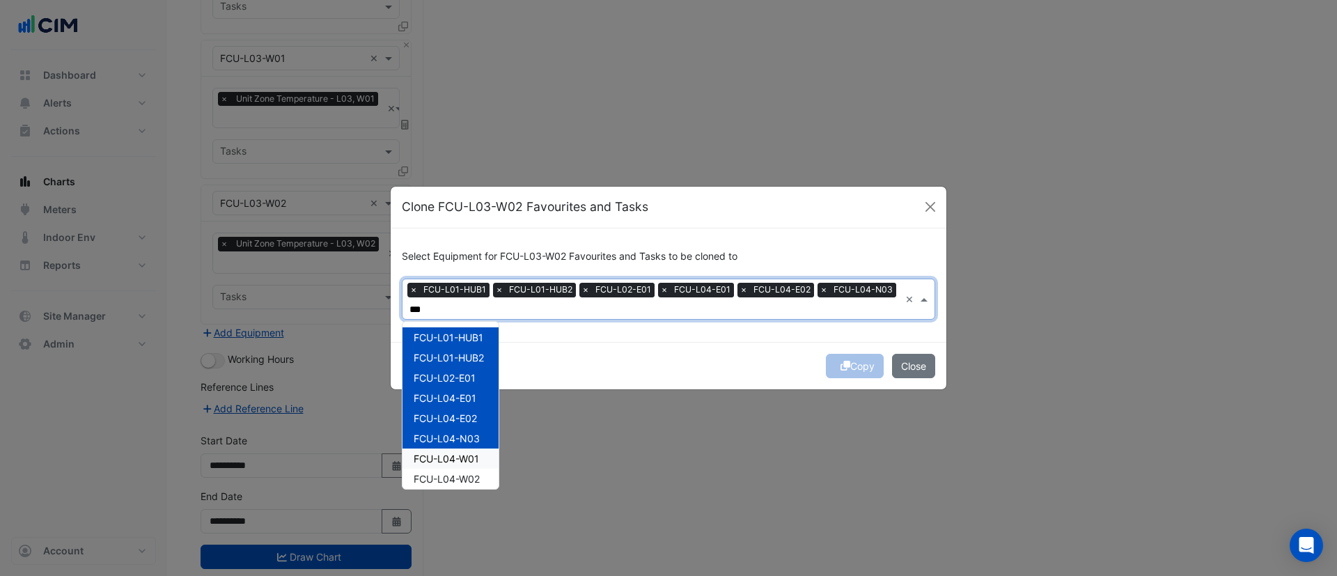
click at [462, 453] on span "FCU-L04-W01" at bounding box center [446, 459] width 65 height 12
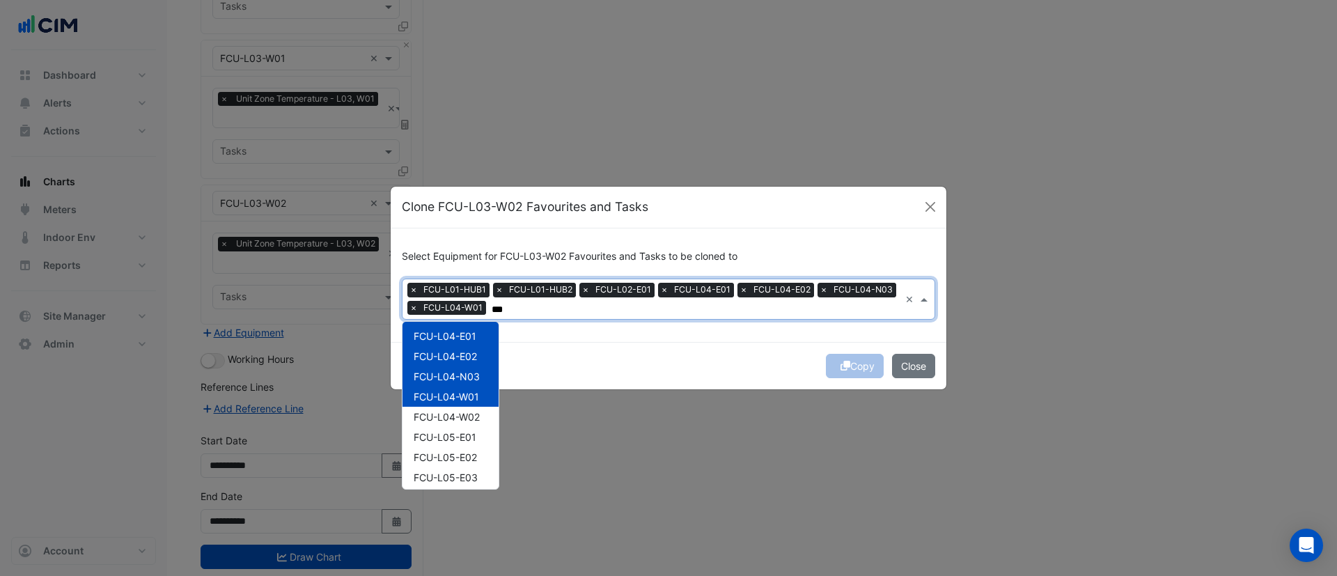
scroll to position [81, 0]
drag, startPoint x: 479, startPoint y: 399, endPoint x: 459, endPoint y: 407, distance: 21.6
click at [459, 408] on div "FCU-L05-E01" at bounding box center [450, 418] width 96 height 20
click at [458, 388] on div "FCU-L04-W02" at bounding box center [450, 398] width 96 height 20
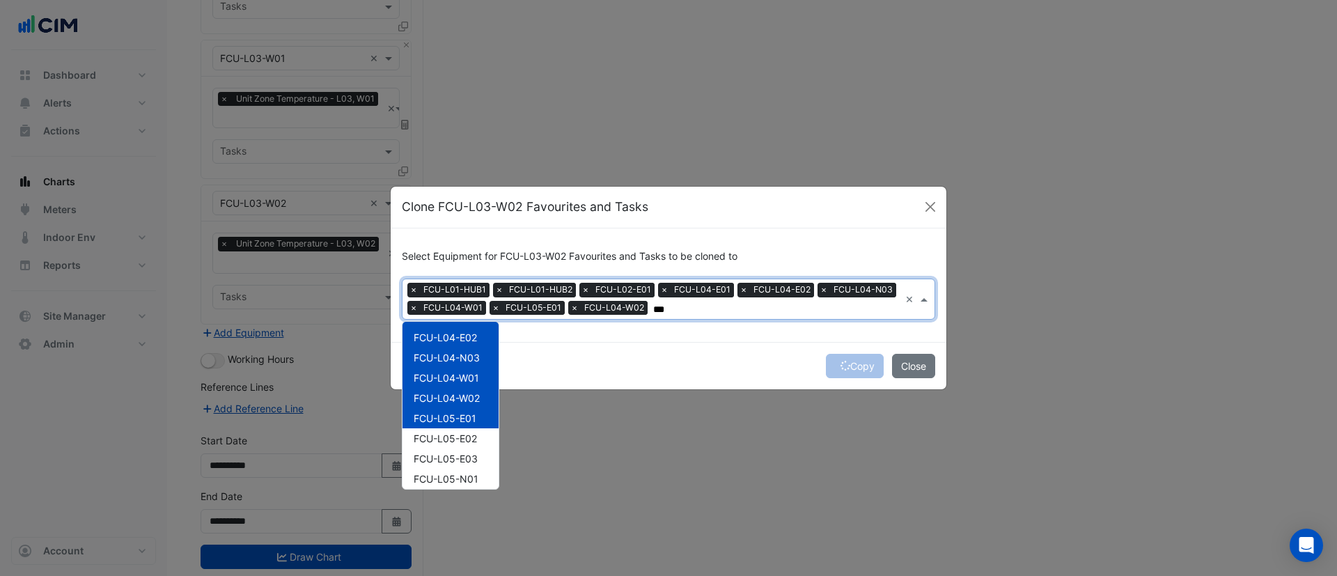
type input "***"
click at [634, 350] on div "Copy Close" at bounding box center [669, 365] width 556 height 47
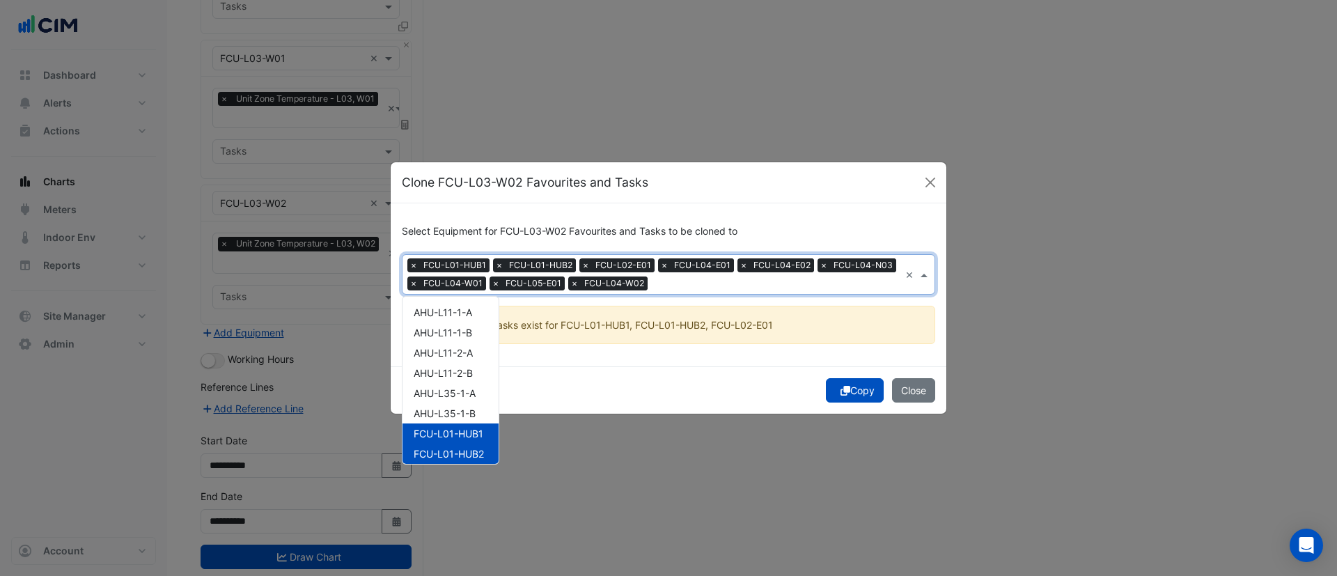
scroll to position [268, 0]
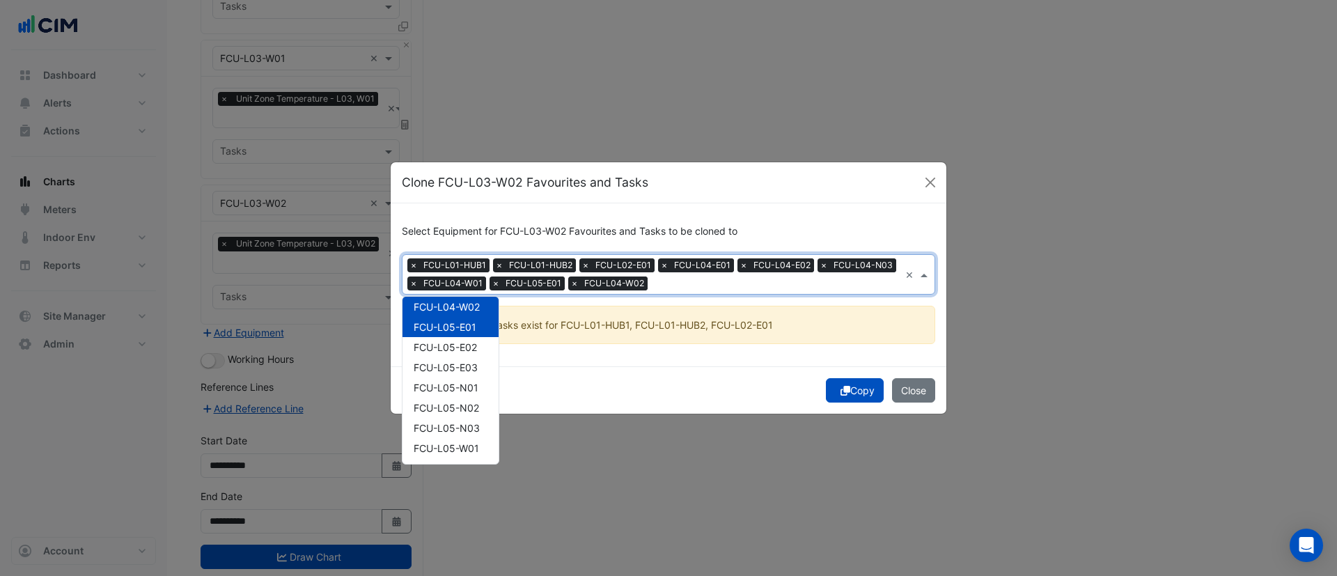
click at [792, 283] on input "text" at bounding box center [776, 284] width 246 height 15
click at [445, 344] on span "FCU-L05-E02" at bounding box center [445, 347] width 63 height 12
click at [448, 361] on span "FCU-L05-E03" at bounding box center [446, 367] width 64 height 12
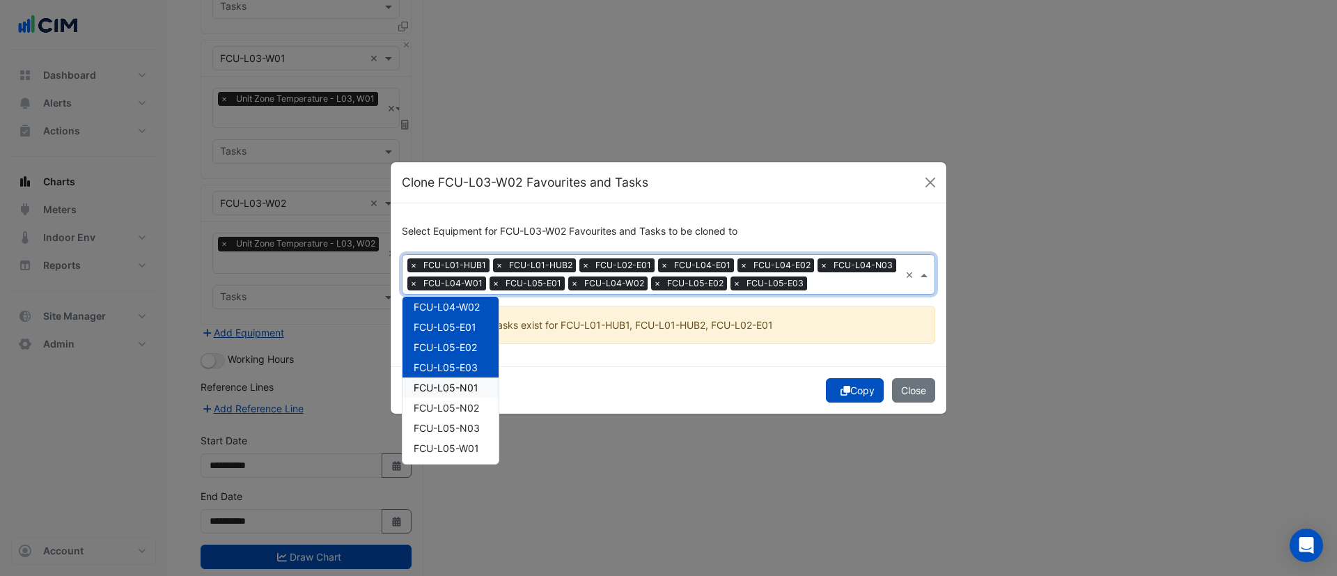
click at [448, 391] on span "FCU-L05-N01" at bounding box center [446, 388] width 65 height 12
click at [448, 416] on div "FCU-L05-N02" at bounding box center [450, 408] width 96 height 20
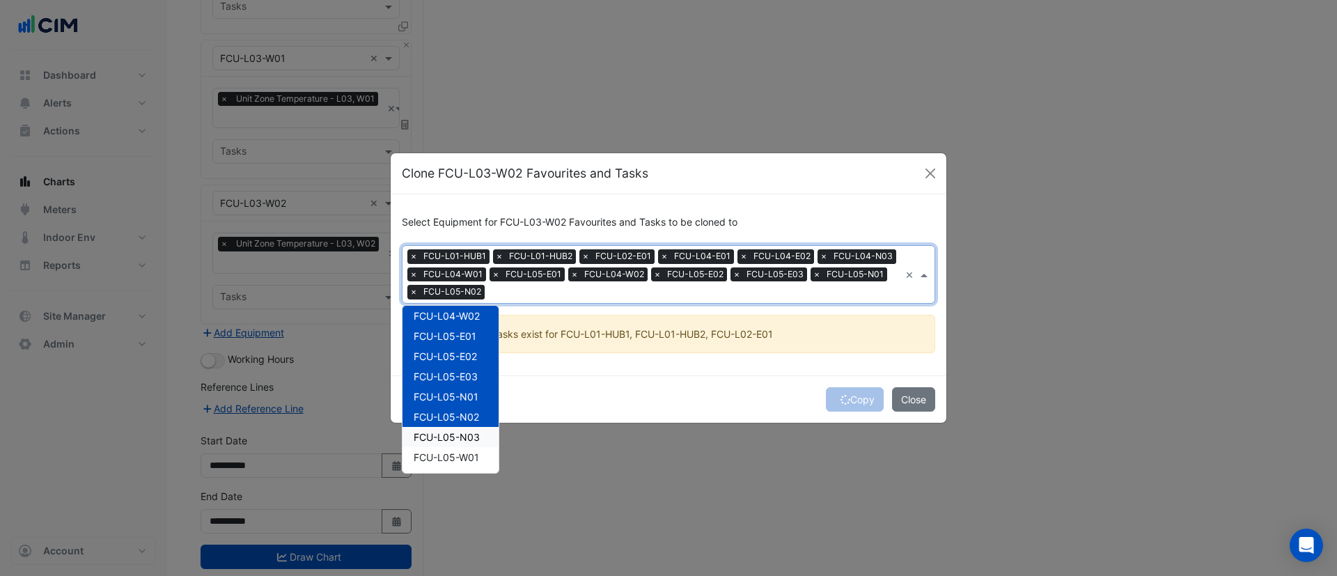
click at [450, 440] on span "FCU-L05-N03" at bounding box center [447, 437] width 66 height 12
click at [466, 389] on span "FCU-L05-W01" at bounding box center [446, 395] width 65 height 12
click at [437, 409] on span "FCU-L05-W02" at bounding box center [447, 415] width 66 height 12
click at [438, 437] on span "FCU-L06-E01" at bounding box center [445, 435] width 63 height 12
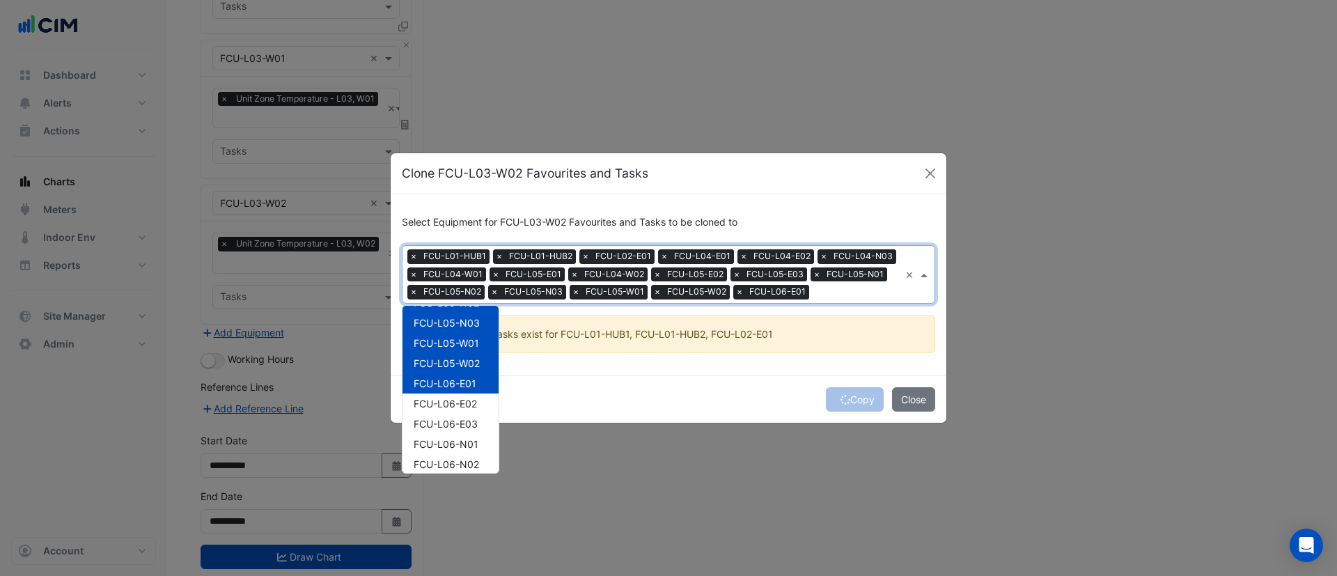
scroll to position [383, 0]
drag, startPoint x: 457, startPoint y: 405, endPoint x: 452, endPoint y: 416, distance: 12.8
click at [452, 417] on span "FCU-L06-E03" at bounding box center [446, 423] width 64 height 12
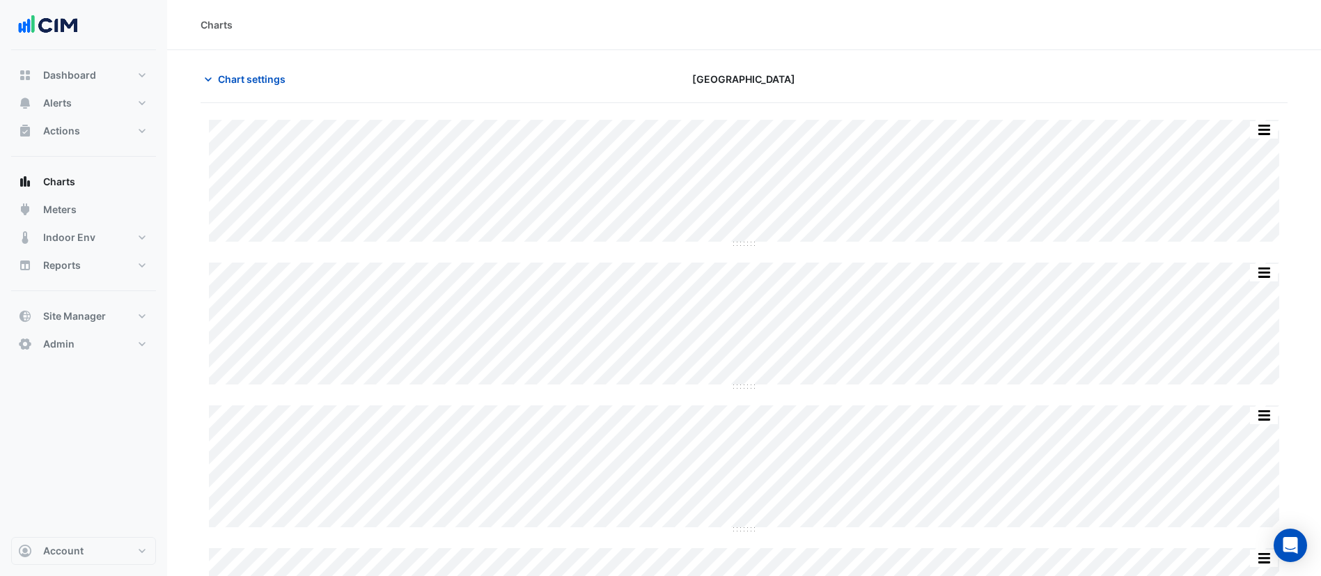
type input "**********"
click at [246, 80] on span "Chart settings" at bounding box center [252, 79] width 68 height 15
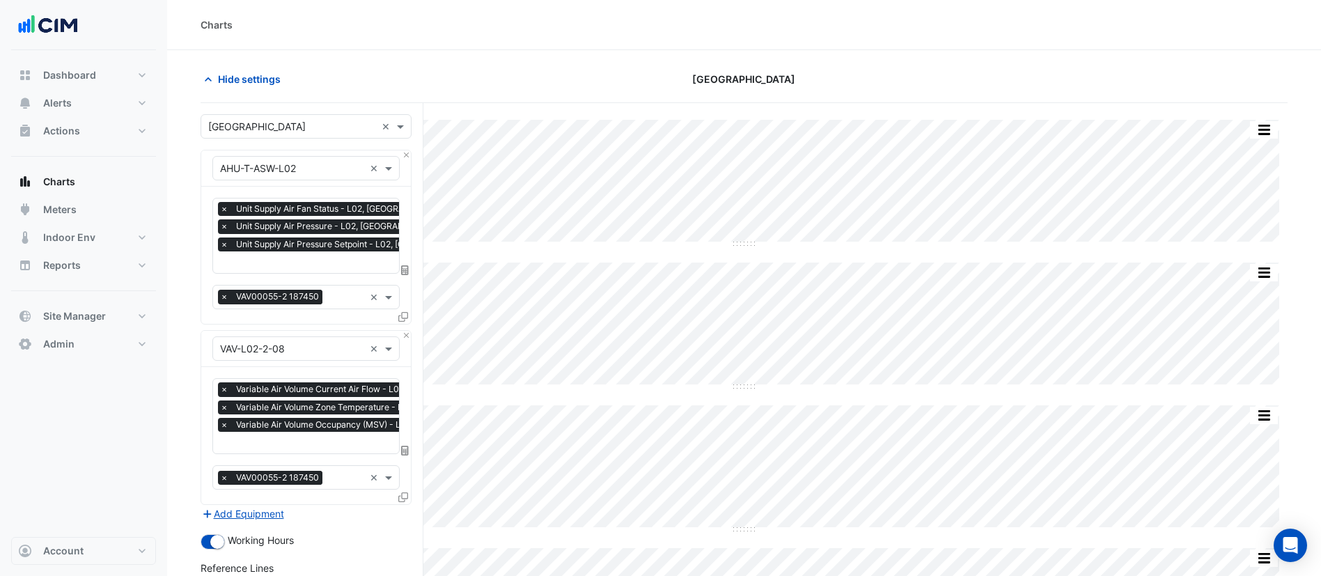
scroll to position [210, 0]
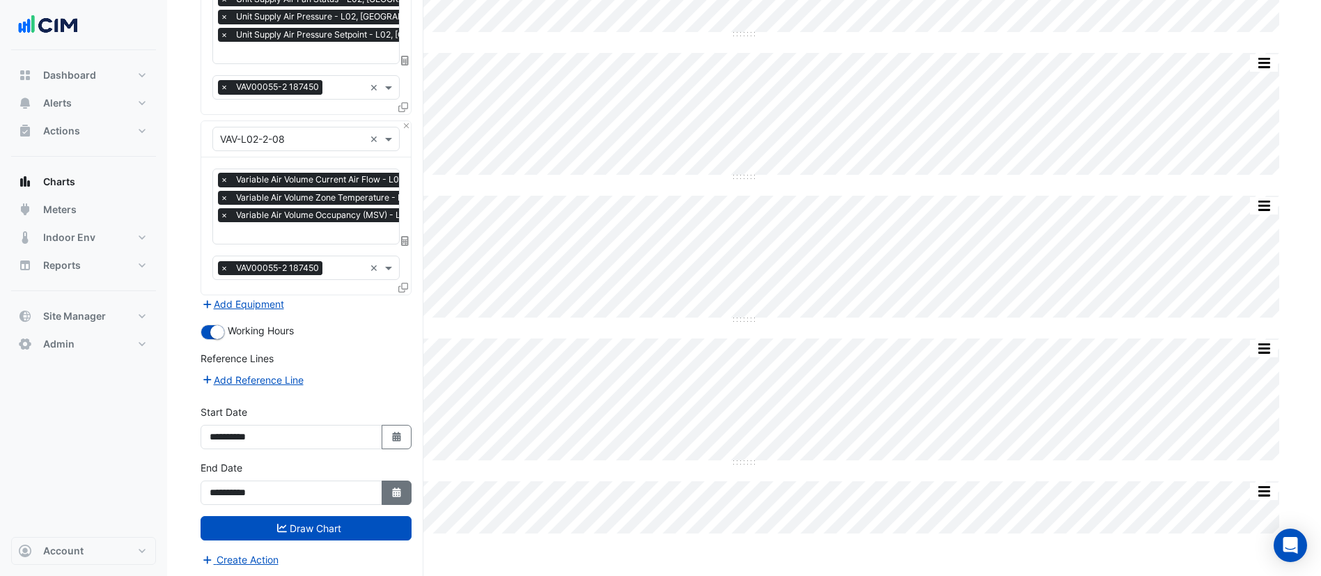
click at [406, 488] on button "Select Date" at bounding box center [397, 492] width 31 height 24
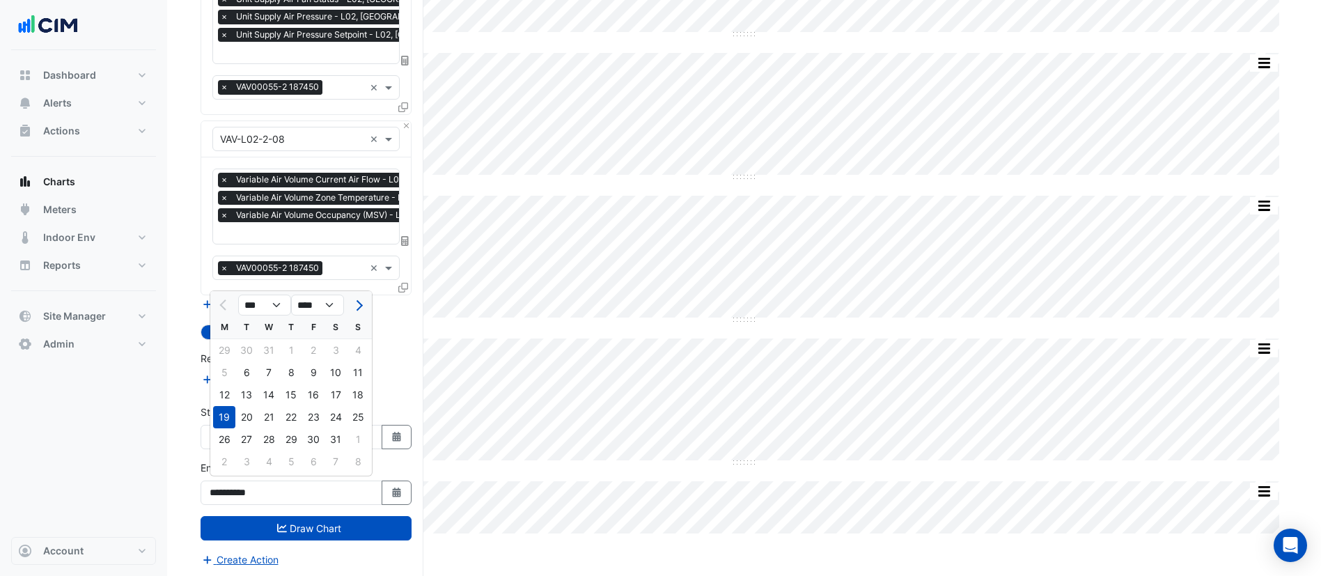
click at [383, 309] on form "Select a Site × Raine Square × Equipment × AHU-T-ASW-L02 × Favourites × Unit Su…" at bounding box center [306, 236] width 211 height 663
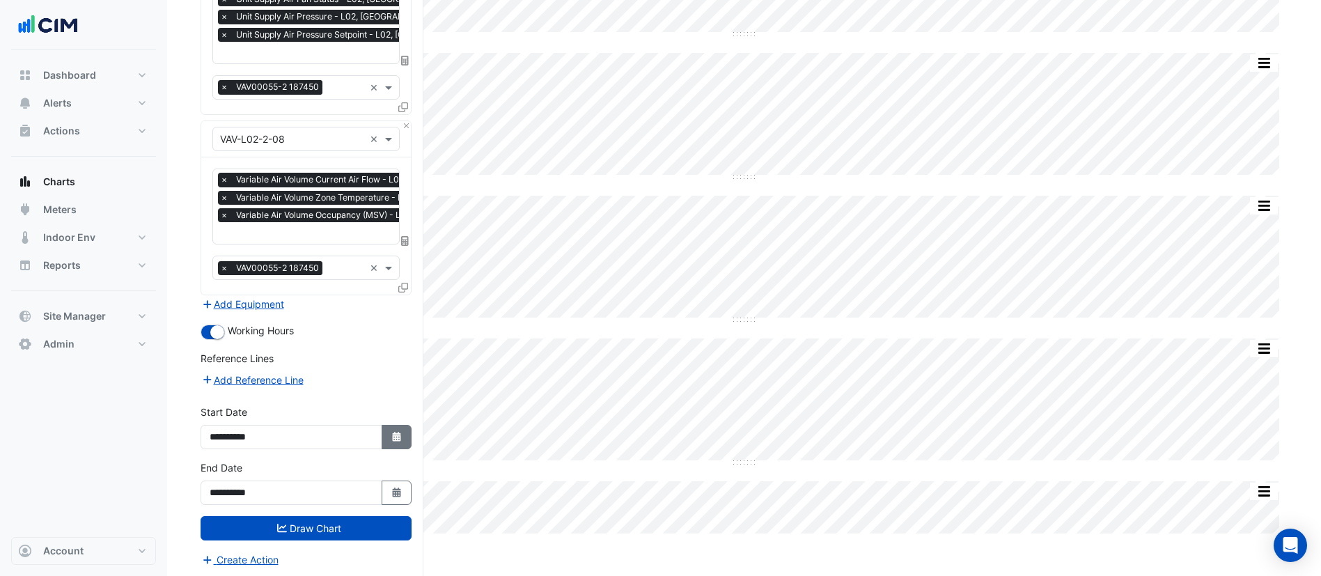
click at [389, 434] on button "Select Date" at bounding box center [397, 437] width 31 height 24
select select "*"
select select "****"
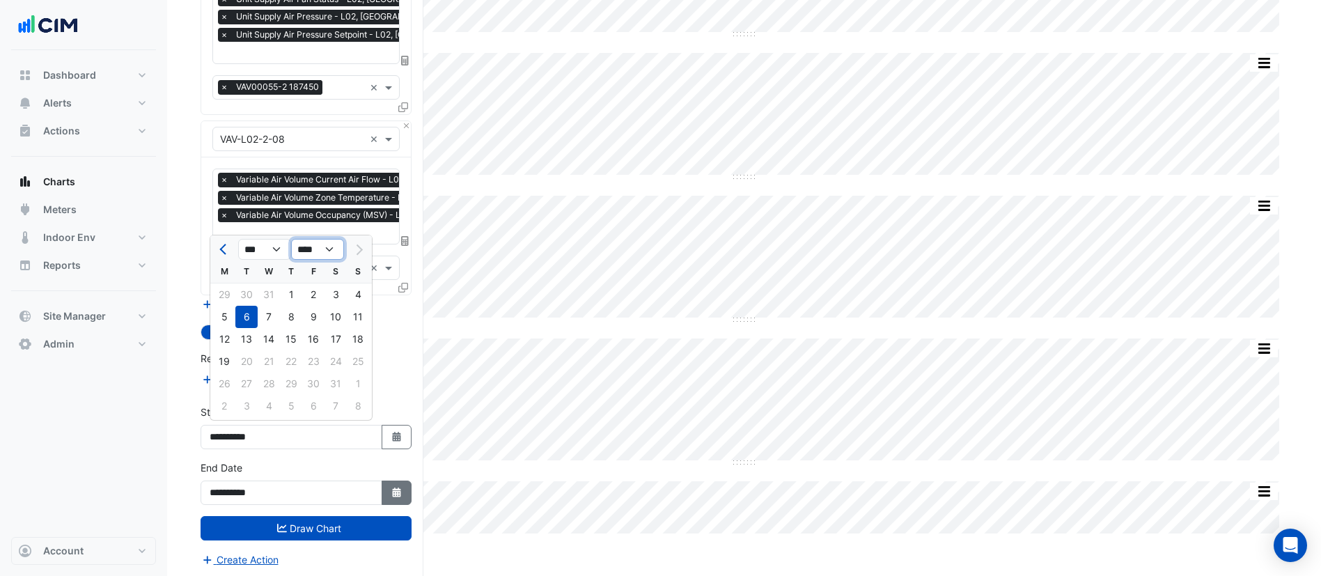
drag, startPoint x: 318, startPoint y: 251, endPoint x: 393, endPoint y: 490, distance: 250.4
click at [393, 490] on body "Charts Hide settings [GEOGRAPHIC_DATA] Split by Equip Split All Split None Prin…" at bounding box center [660, 184] width 1321 height 788
click at [393, 490] on icon "button" at bounding box center [396, 492] width 8 height 10
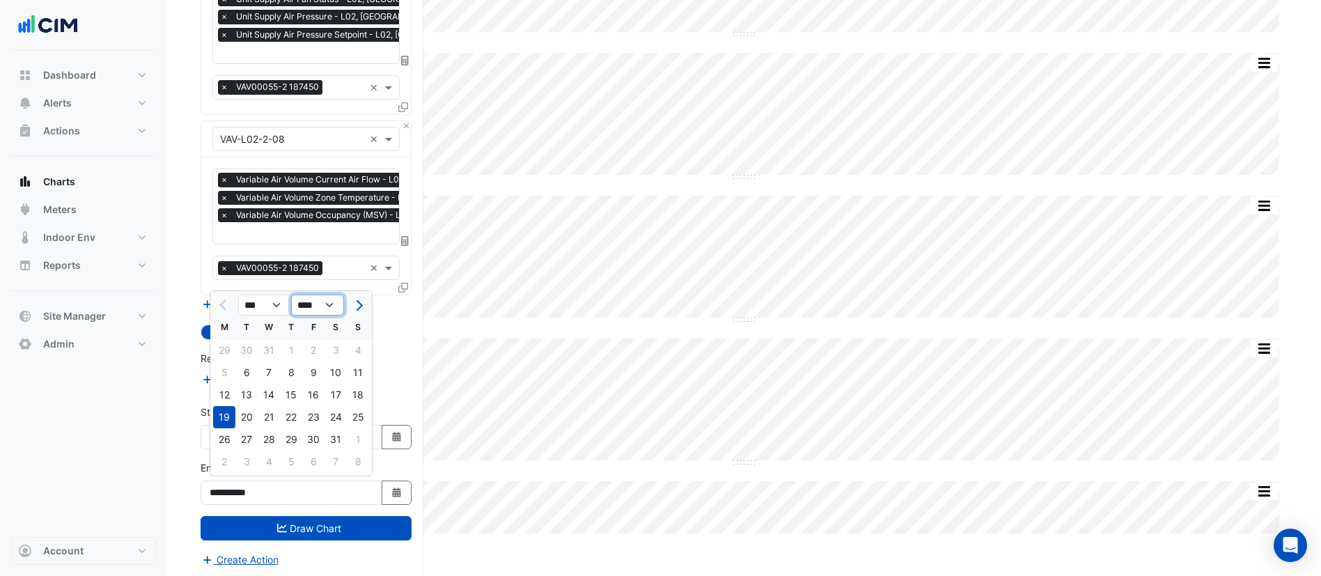
click at [327, 307] on select "**** **** **** **** **** **** **** **** **** **** ****" at bounding box center [317, 305] width 53 height 21
select select "****"
click at [291, 295] on select "**** **** **** **** **** **** **** **** **** **** ****" at bounding box center [317, 305] width 53 height 21
click at [357, 416] on div "24" at bounding box center [358, 417] width 22 height 22
type input "**********"
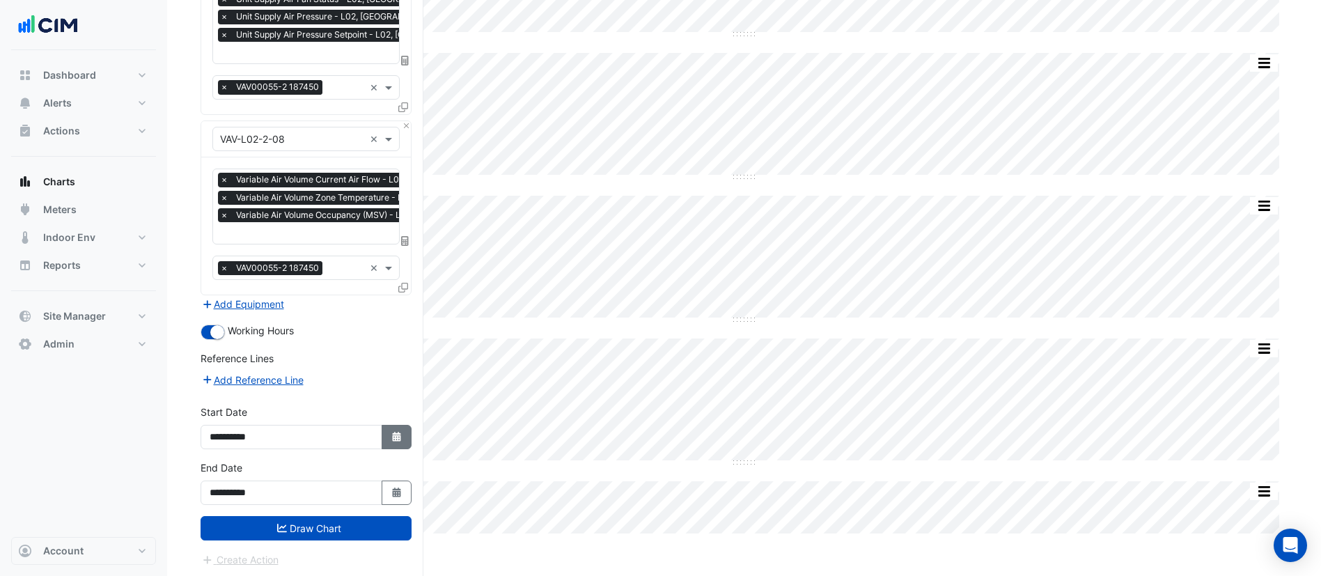
click at [395, 432] on icon "button" at bounding box center [396, 437] width 8 height 10
select select "*"
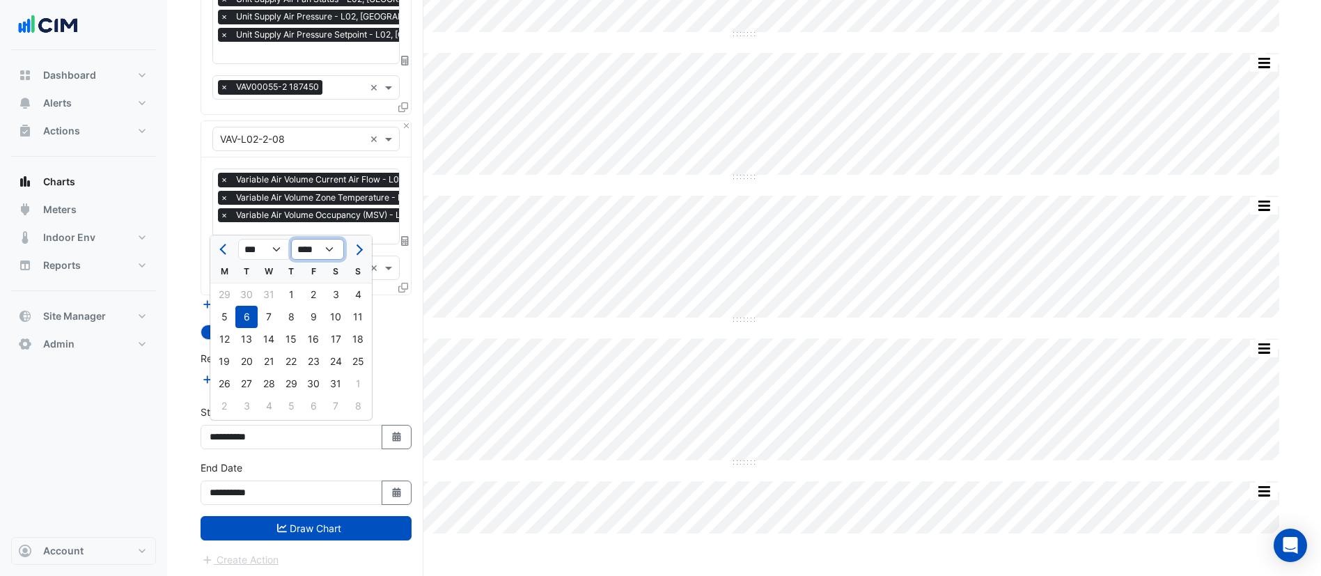
click at [316, 248] on select "**** **** **** **** **** **** **** **** **** **** **** ****" at bounding box center [317, 249] width 53 height 21
select select "****"
click at [291, 239] on select "**** **** **** **** **** **** **** **** **** **** **** ****" at bounding box center [317, 249] width 53 height 21
click at [223, 361] on div "18" at bounding box center [224, 361] width 22 height 22
type input "**********"
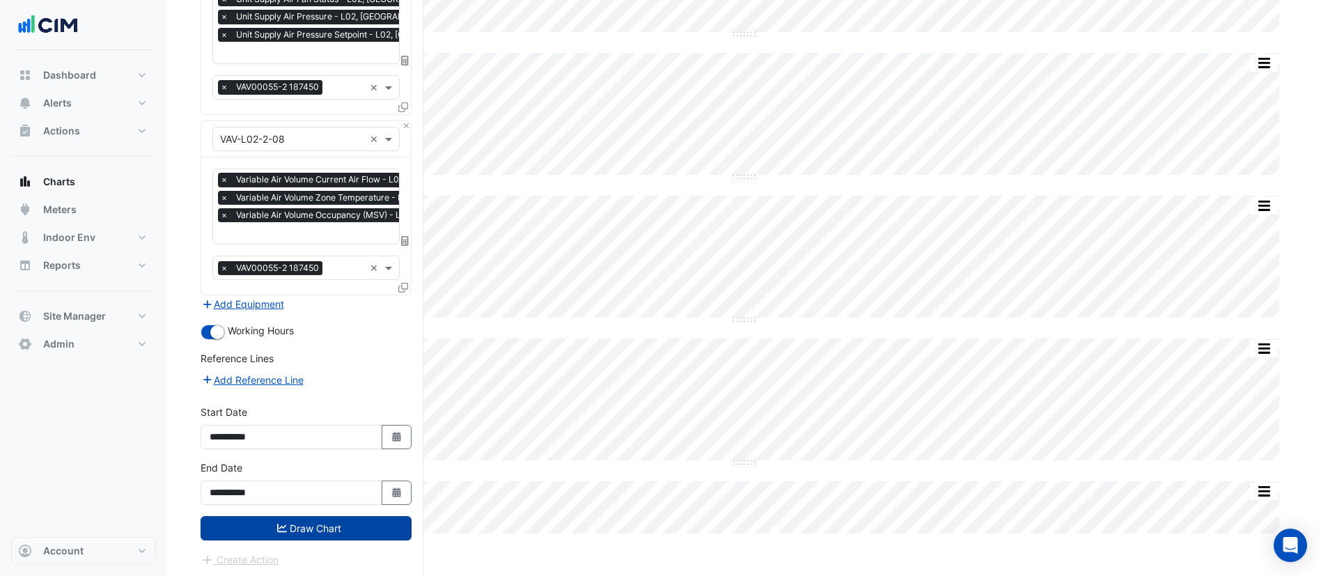
click at [289, 528] on button "Draw Chart" at bounding box center [306, 528] width 211 height 24
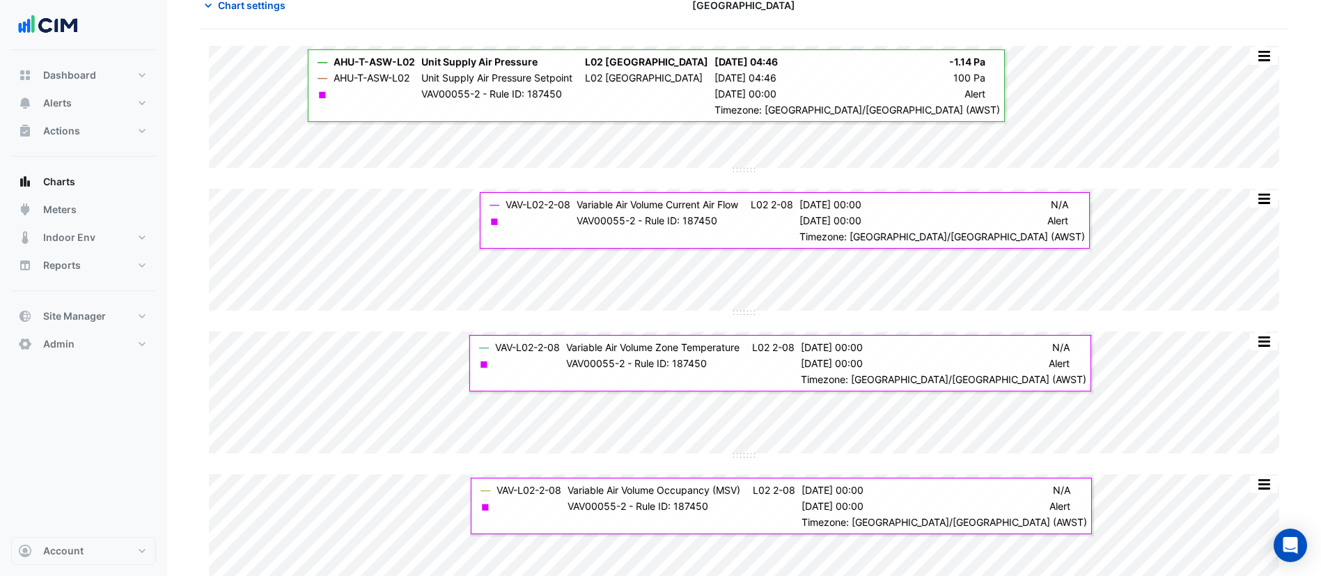
scroll to position [55, 0]
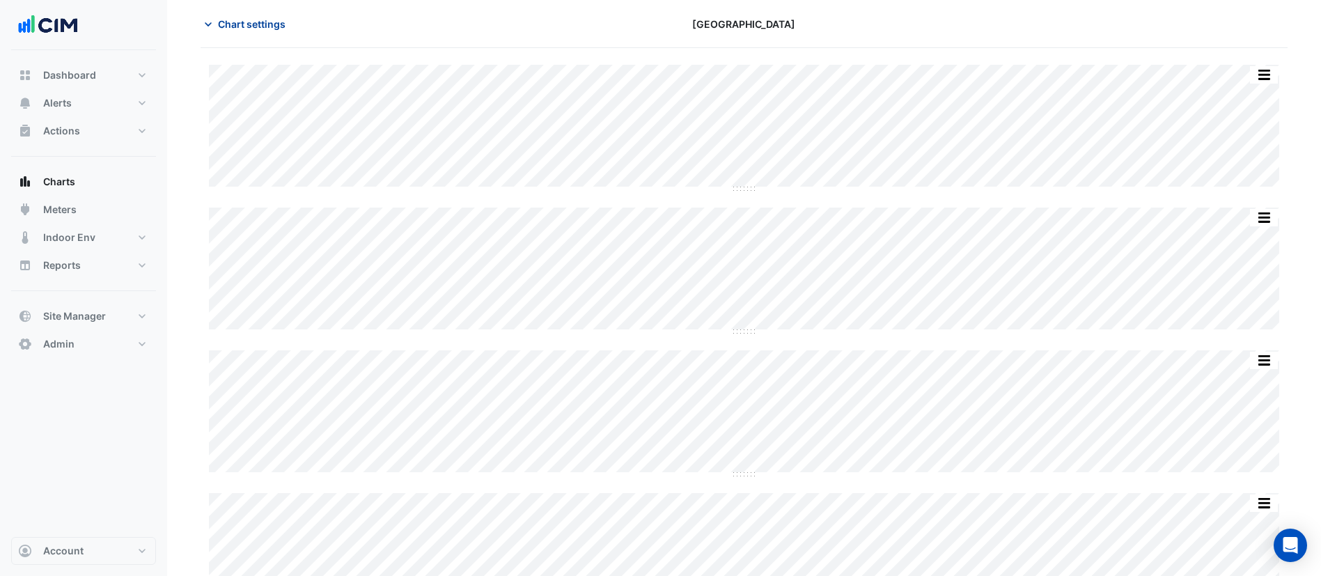
click at [243, 22] on span "Chart settings" at bounding box center [252, 24] width 68 height 15
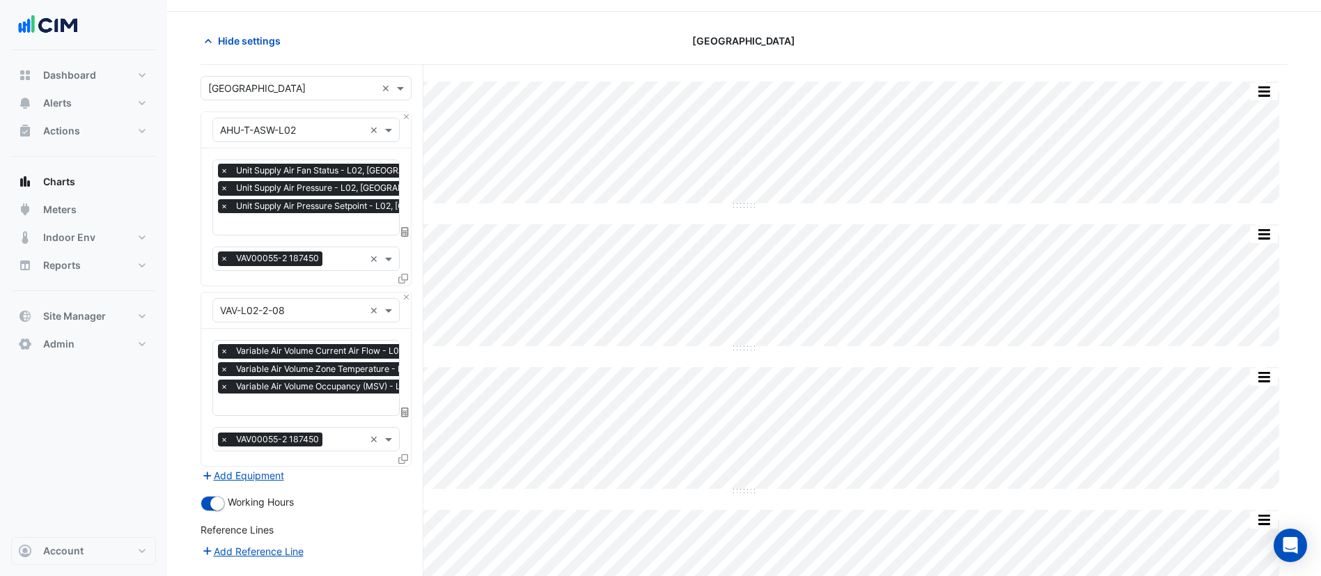
scroll to position [36, 0]
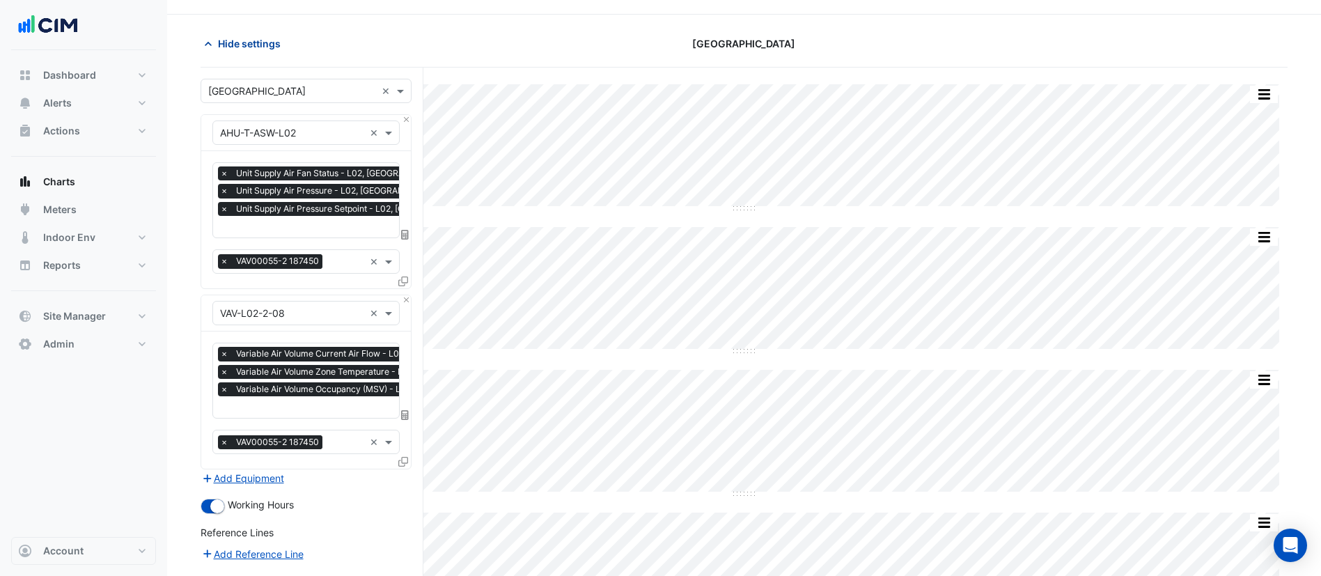
click at [255, 47] on span "Hide settings" at bounding box center [249, 43] width 63 height 15
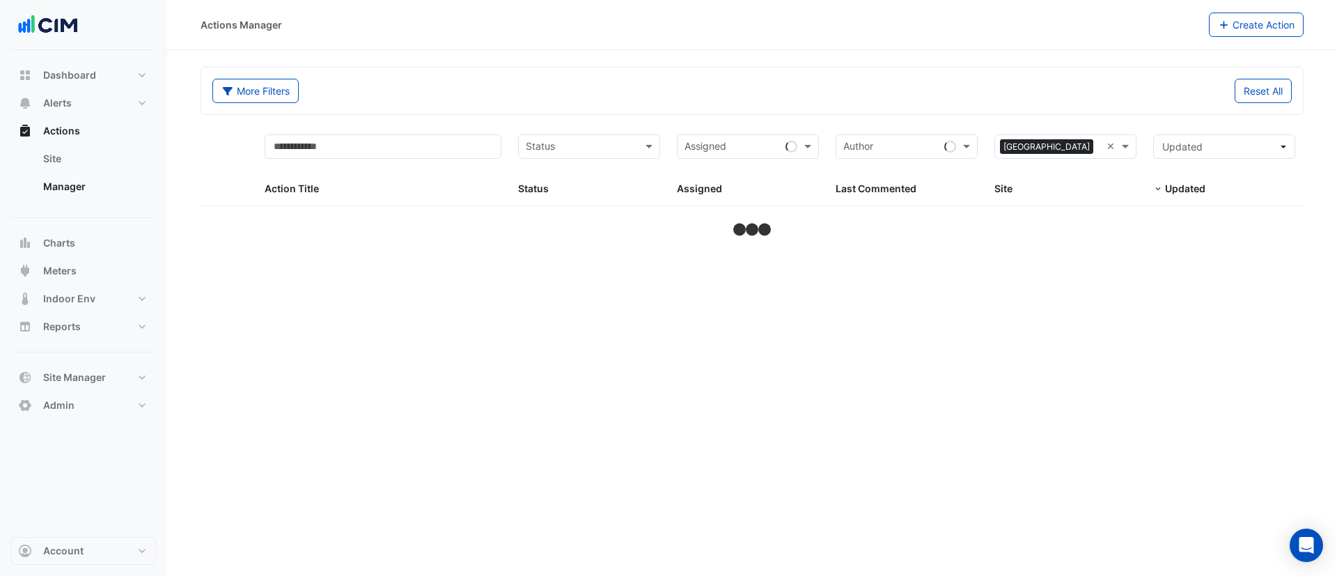
select select "***"
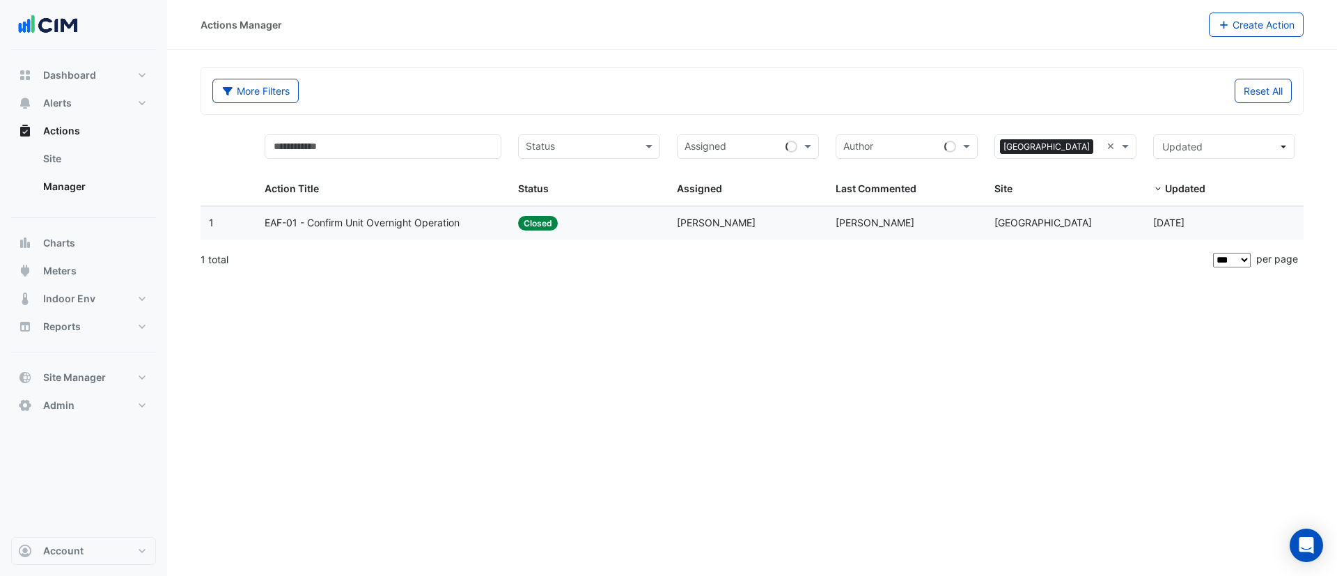
click at [629, 223] on div "Status: Closed" at bounding box center [589, 223] width 142 height 16
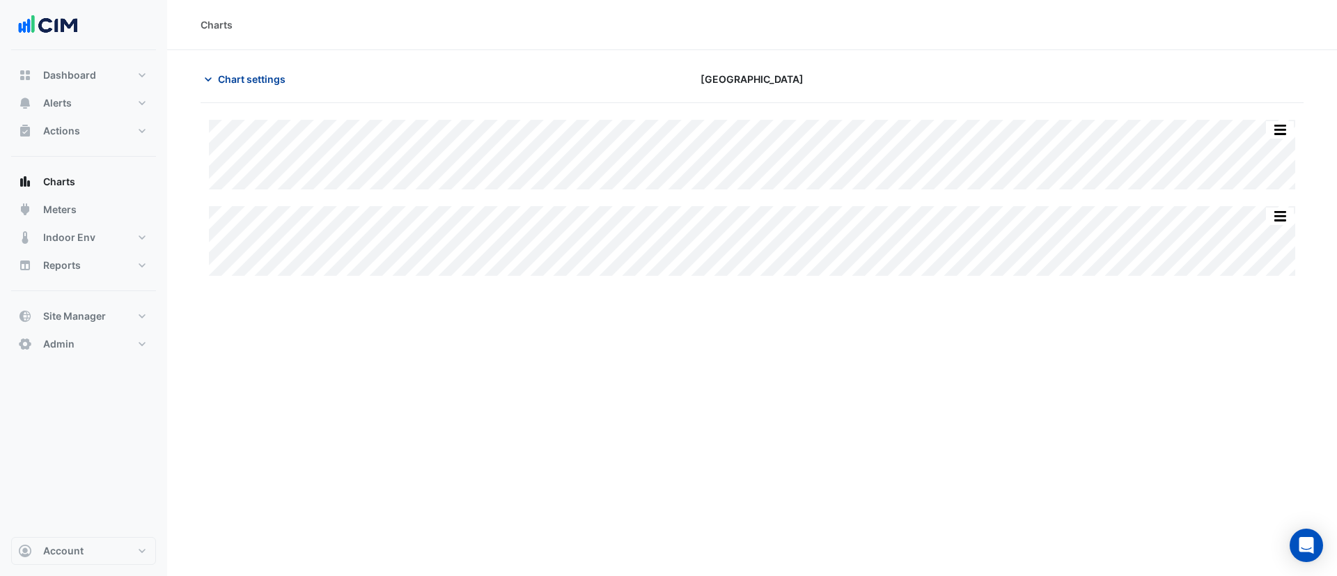
click at [246, 76] on span "Chart settings" at bounding box center [252, 79] width 68 height 15
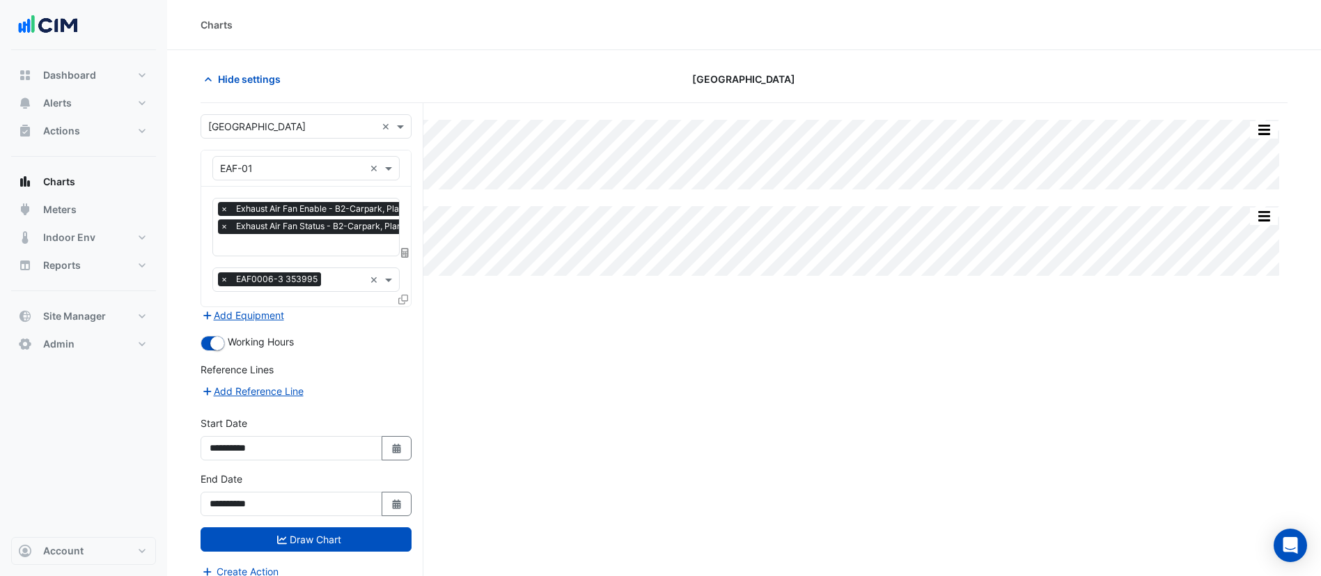
scroll to position [53, 0]
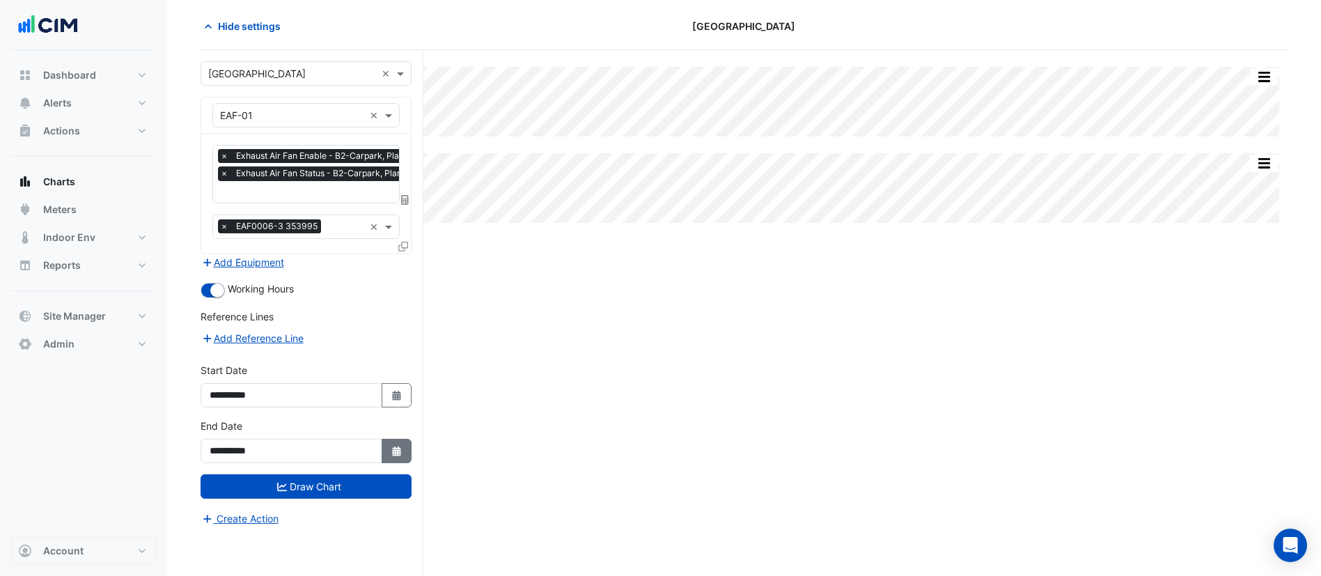
click at [393, 455] on button "Select Date" at bounding box center [397, 451] width 31 height 24
select select "*"
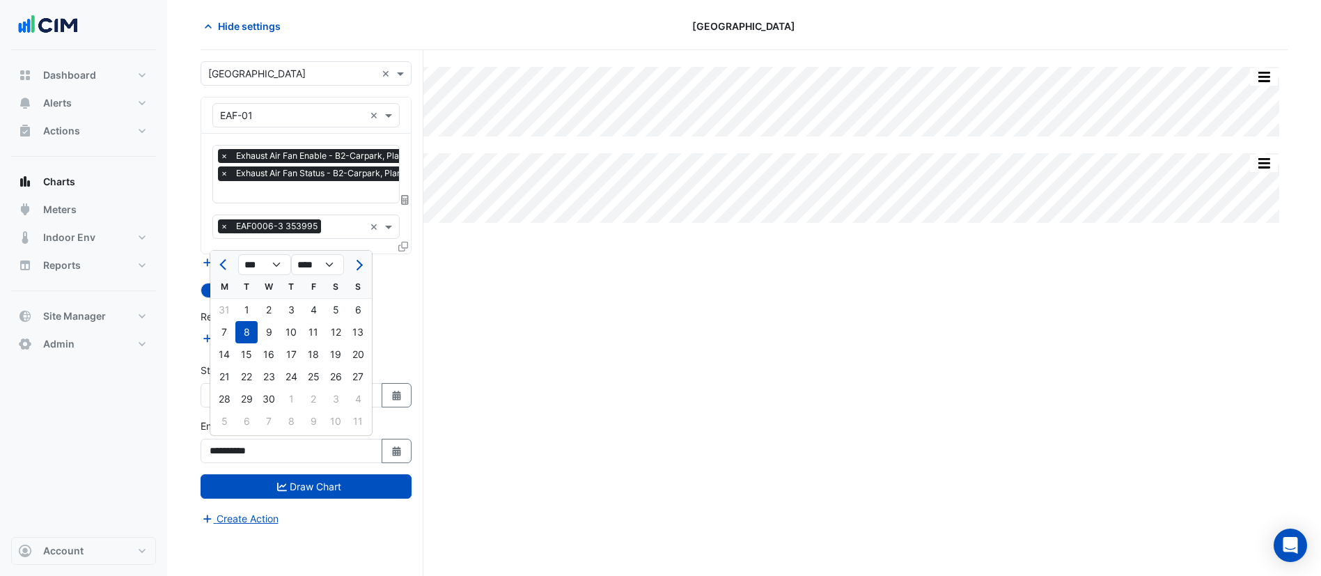
click at [1057, 250] on div "Split All Split None Print Save as JPEG Save as PNG Pivot Data Table Export CSV…" at bounding box center [744, 313] width 1087 height 526
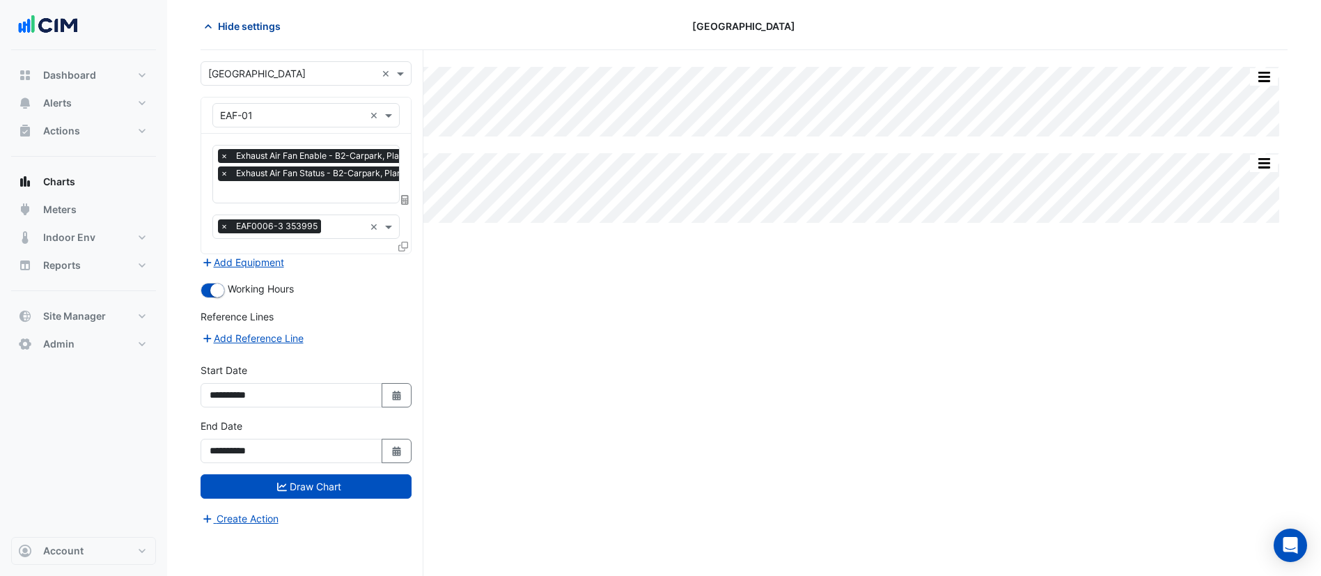
click at [244, 22] on span "Hide settings" at bounding box center [249, 26] width 63 height 15
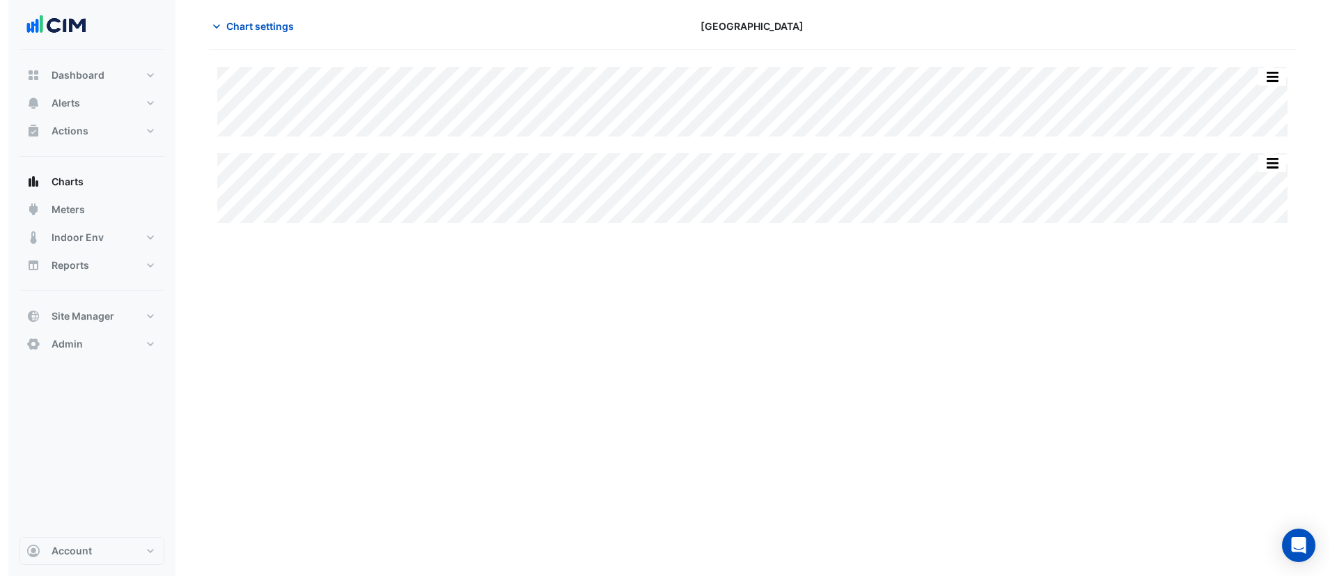
scroll to position [0, 0]
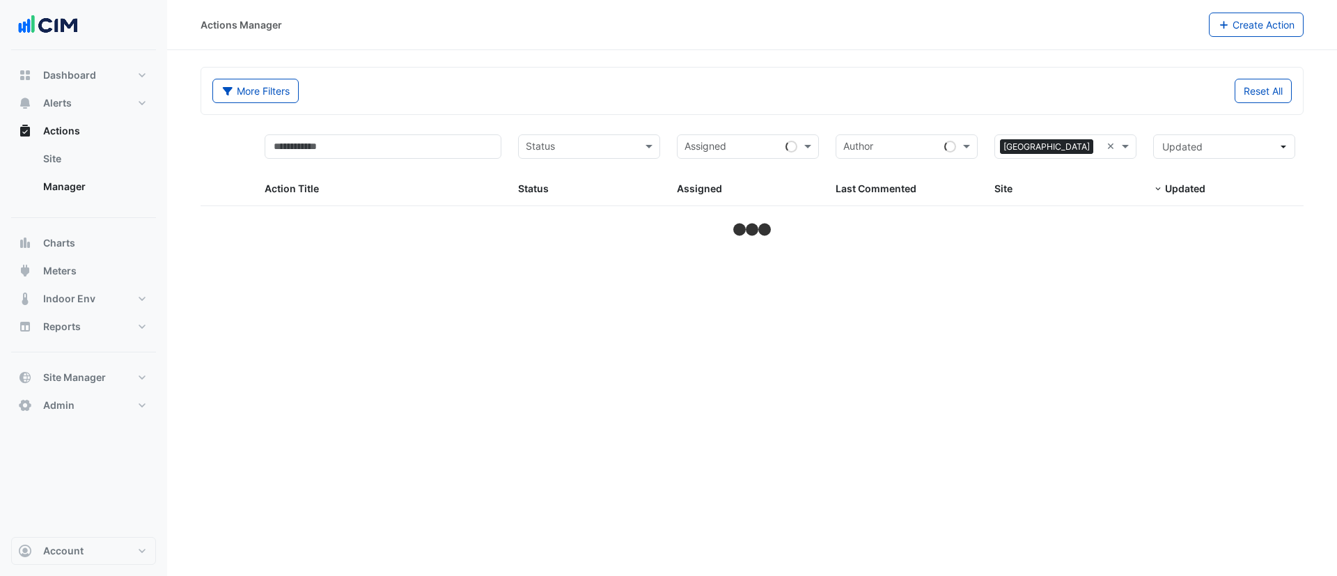
select select "***"
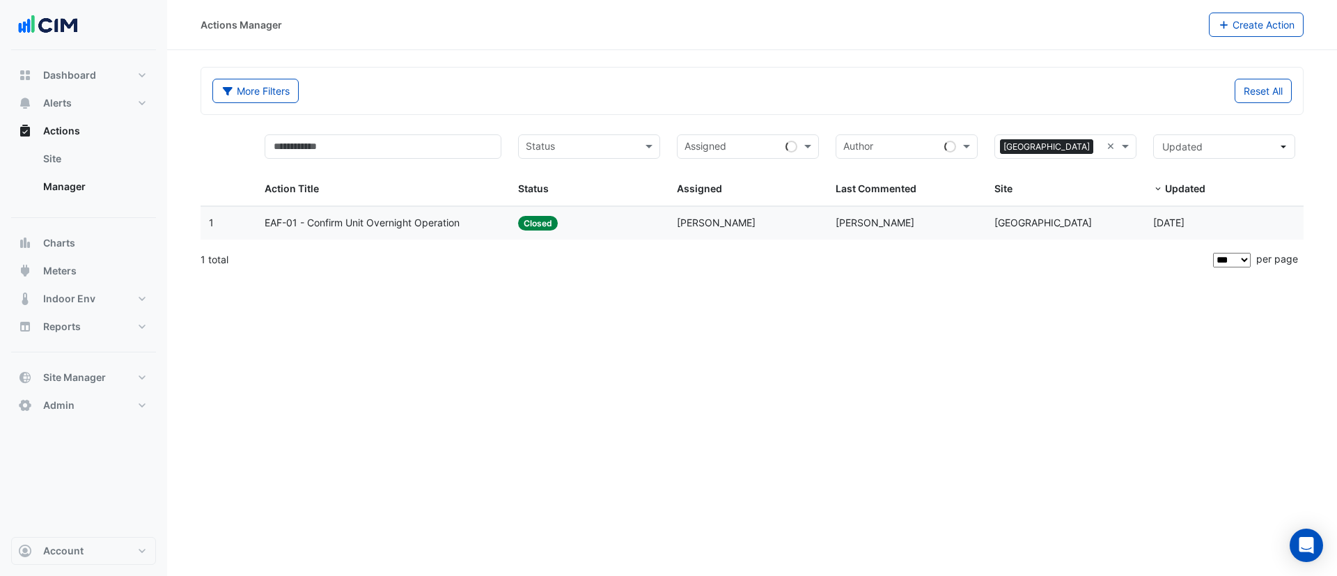
click at [624, 226] on div "Status: Closed" at bounding box center [589, 223] width 142 height 16
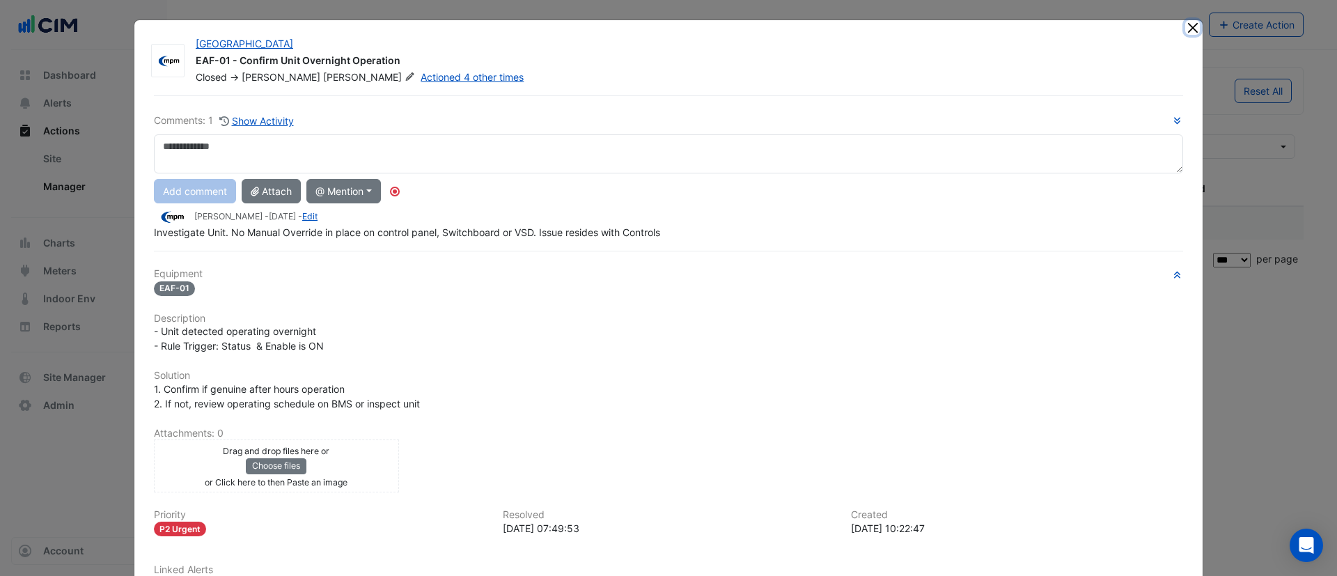
click at [1185, 26] on button "Close" at bounding box center [1192, 27] width 15 height 15
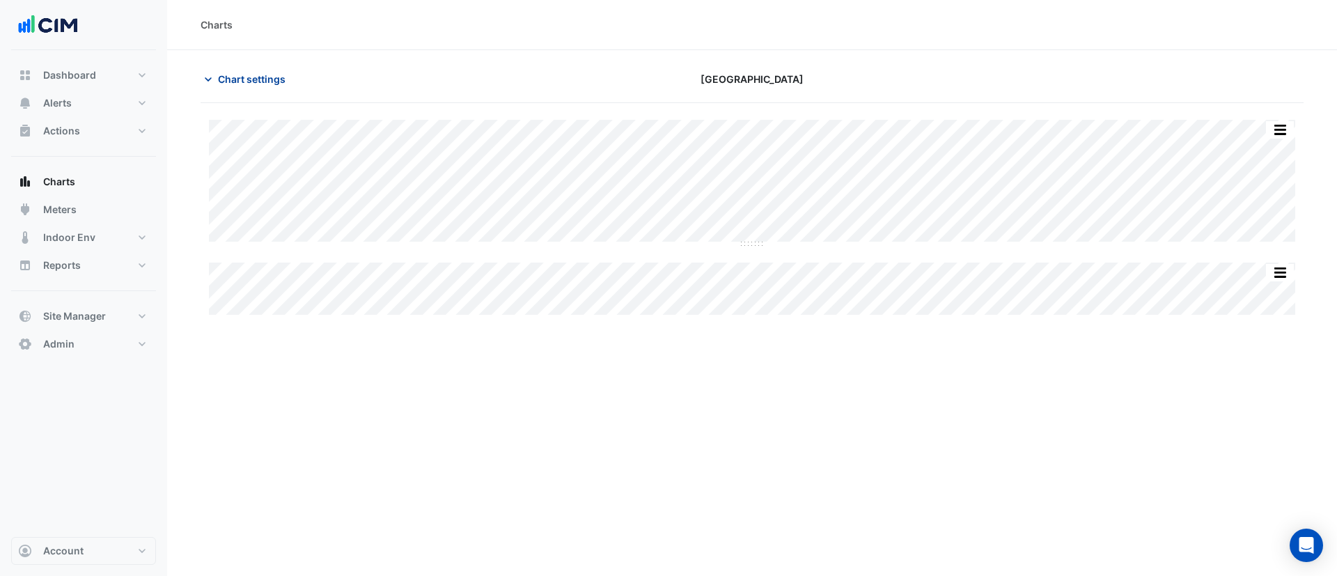
click at [273, 77] on span "Chart settings" at bounding box center [252, 79] width 68 height 15
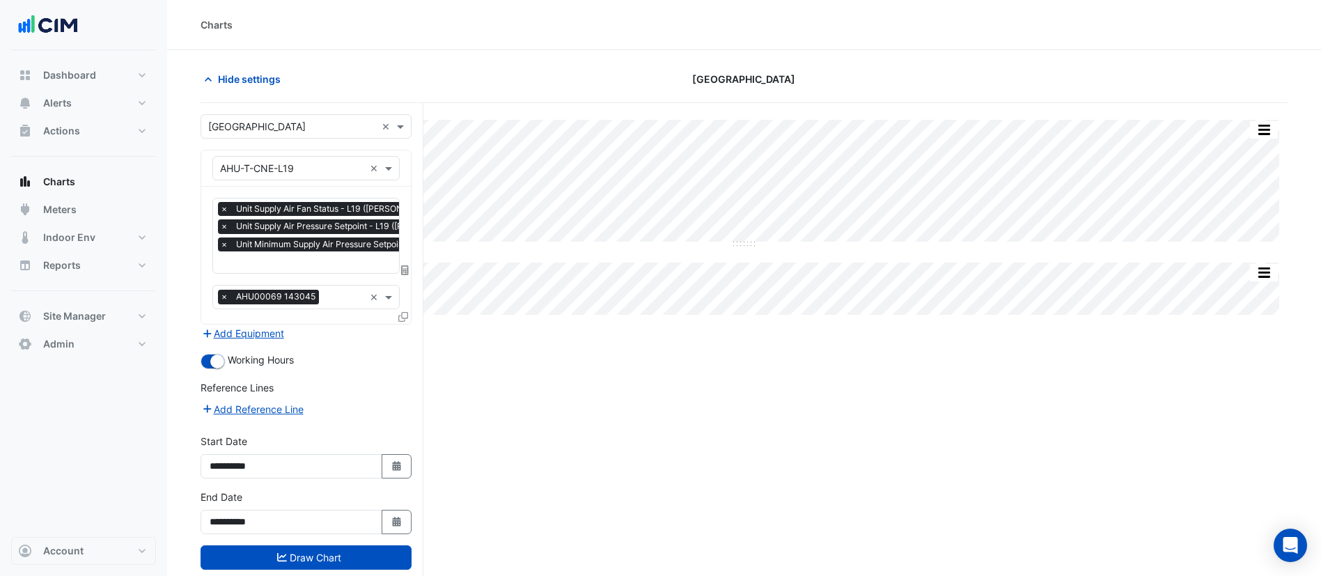
scroll to position [0, 7]
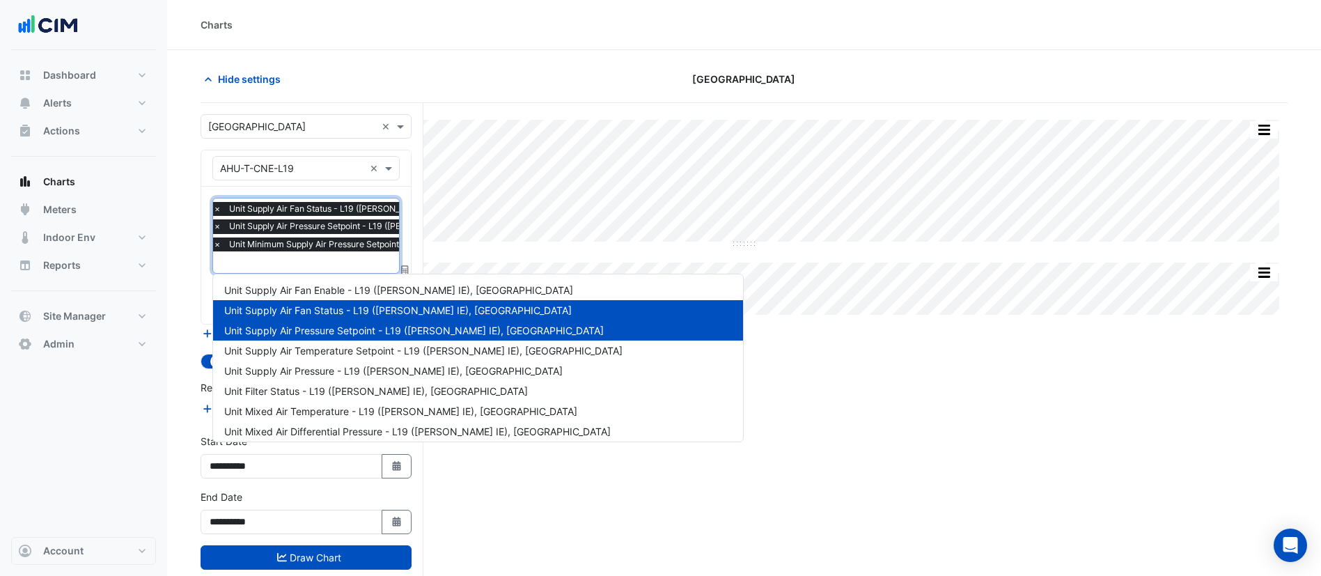
click at [298, 258] on input "text" at bounding box center [408, 263] width 391 height 15
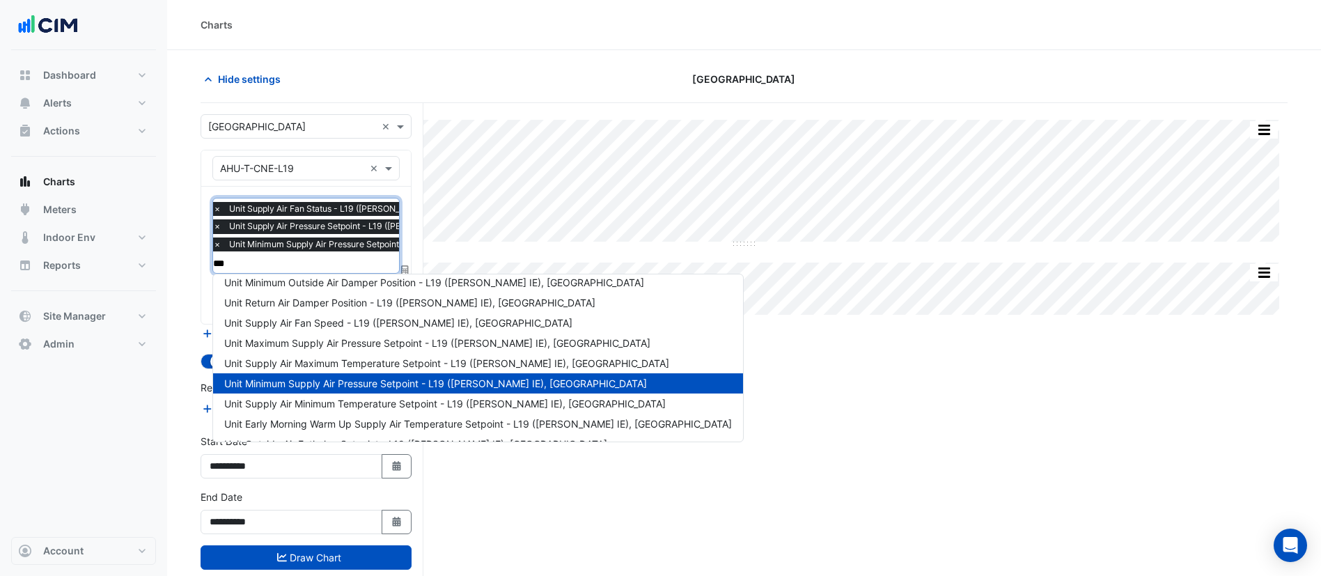
scroll to position [310, 0]
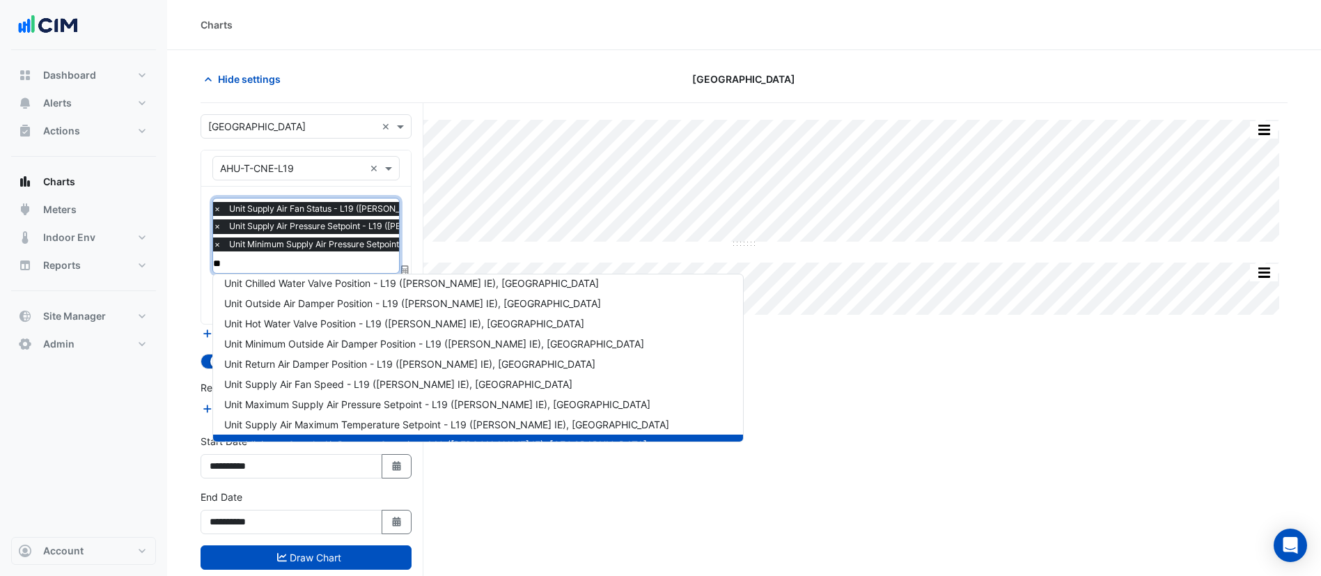
type input "*"
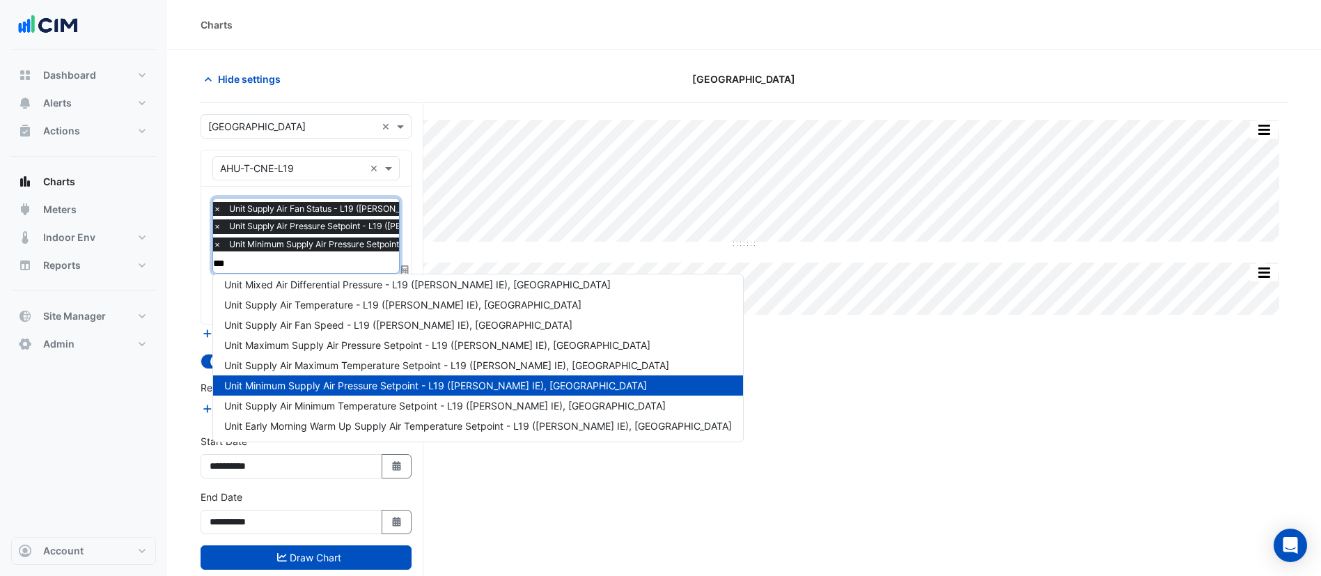
scroll to position [86, 0]
type input "******"
click at [352, 279] on span "Unit Supply Air Pressure - L19 ([PERSON_NAME] IE), [GEOGRAPHIC_DATA]" at bounding box center [393, 285] width 338 height 12
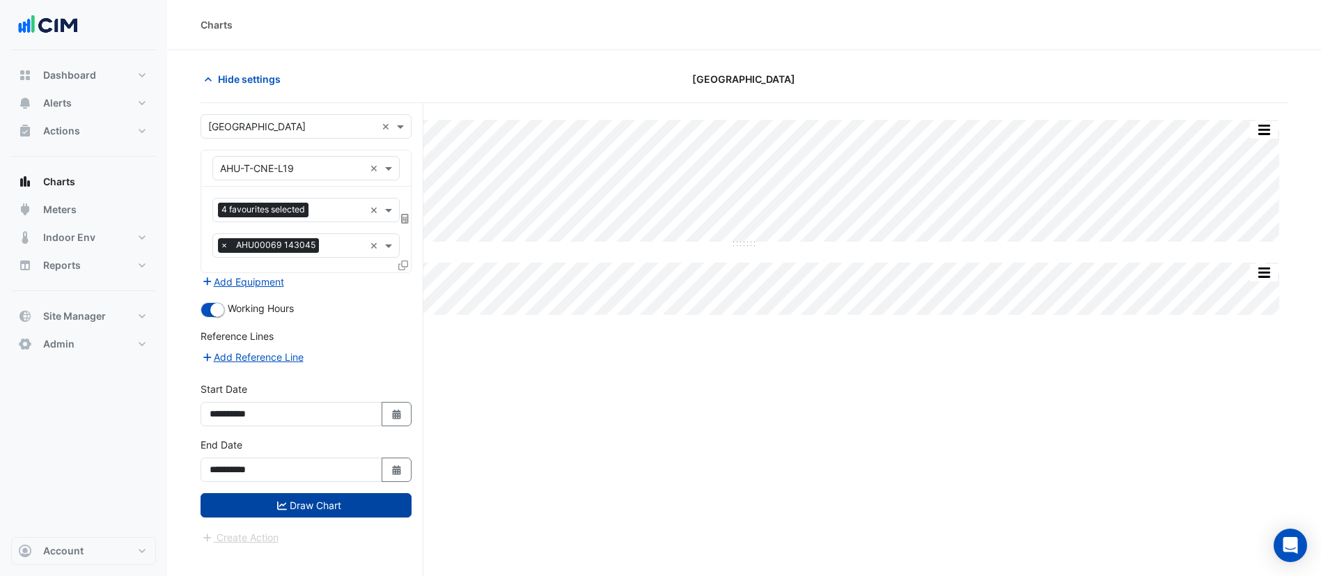
click at [281, 510] on icon "submit" at bounding box center [282, 506] width 10 height 10
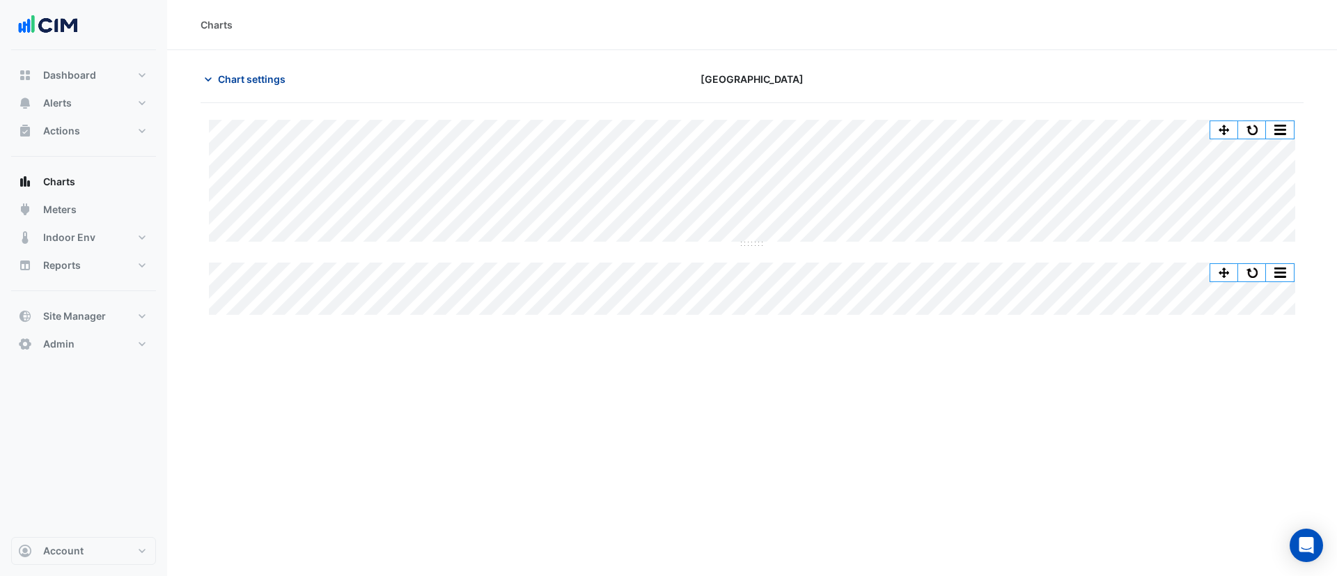
click at [237, 75] on span "Chart settings" at bounding box center [252, 79] width 68 height 15
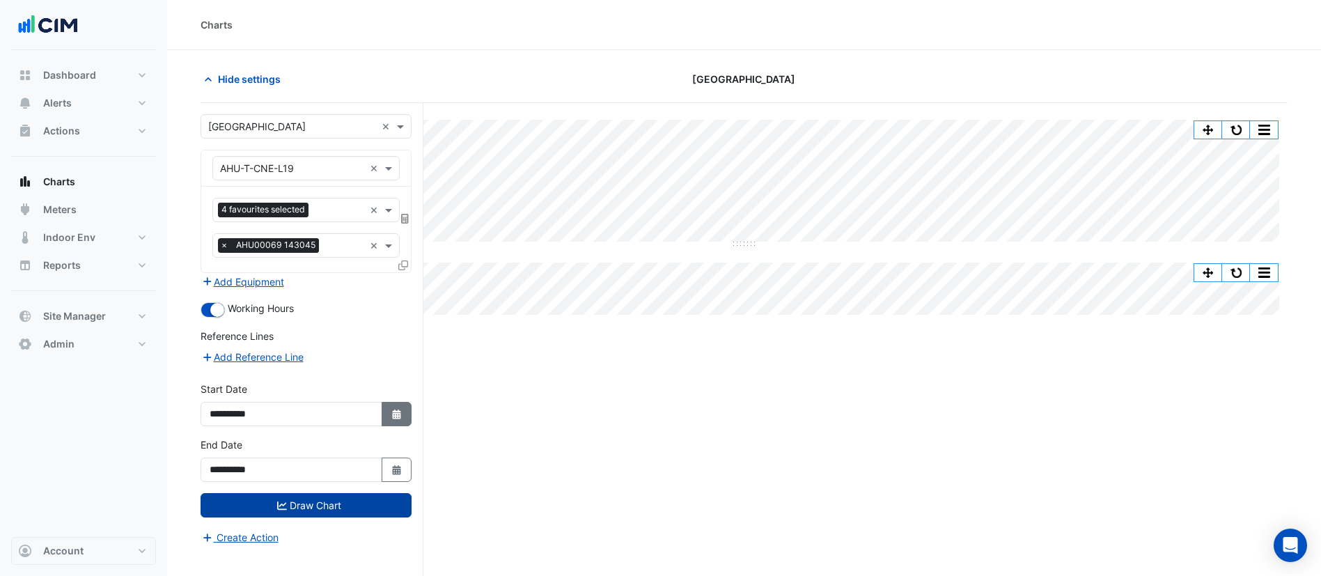
click at [386, 418] on button "Select Date" at bounding box center [397, 414] width 31 height 24
select select "*"
select select "****"
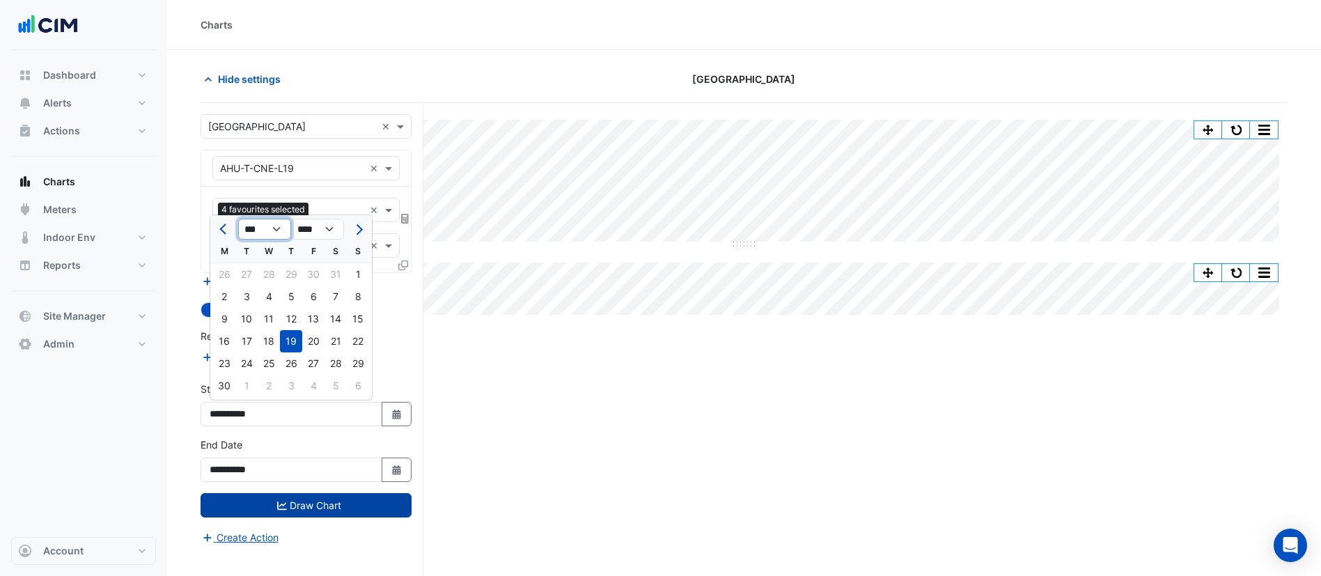
click at [280, 234] on select "*** *** *** *** *** *** ***" at bounding box center [264, 229] width 53 height 21
click at [349, 189] on div "Favourites 4 favourites selected × Tasks × AHU00069 143045 ×" at bounding box center [306, 230] width 210 height 86
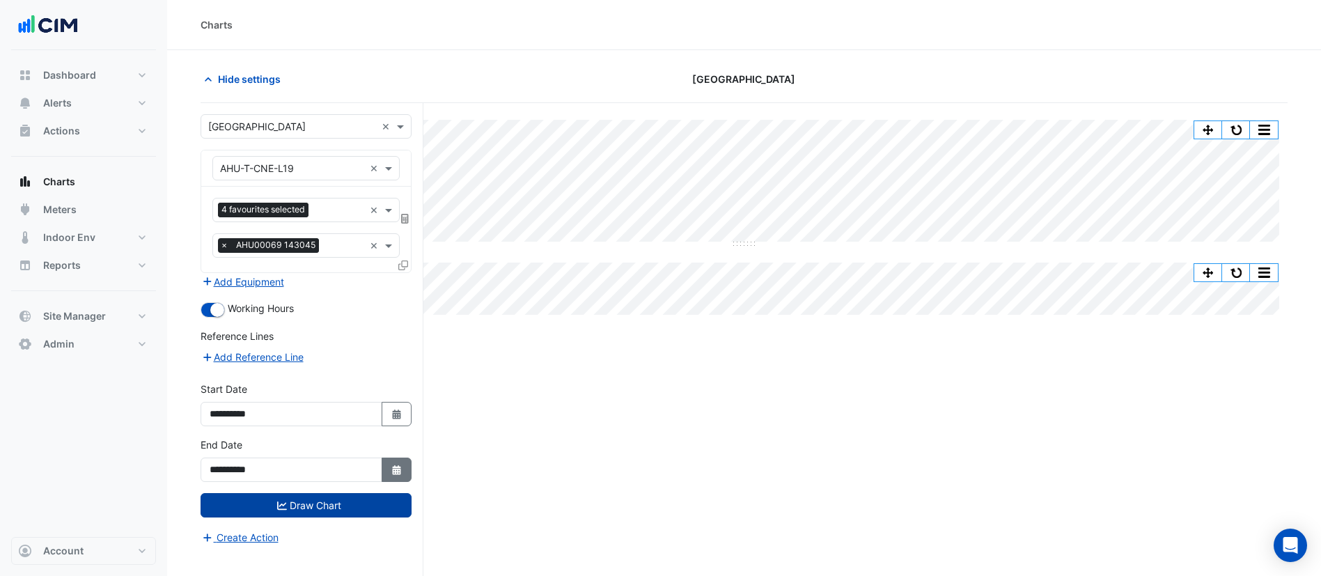
click at [391, 467] on icon "Select Date" at bounding box center [397, 470] width 13 height 10
select select "*"
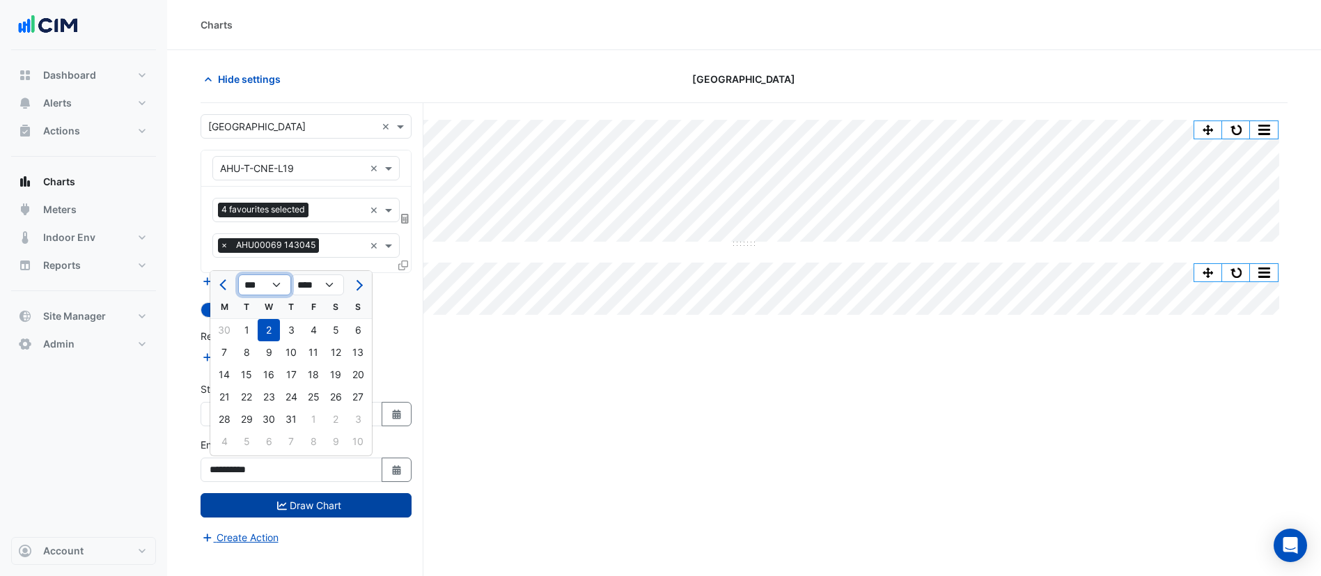
click at [279, 293] on select "*** *** *** *** *** *** ***" at bounding box center [264, 284] width 53 height 21
click at [392, 308] on div "Working Hours" at bounding box center [306, 309] width 211 height 17
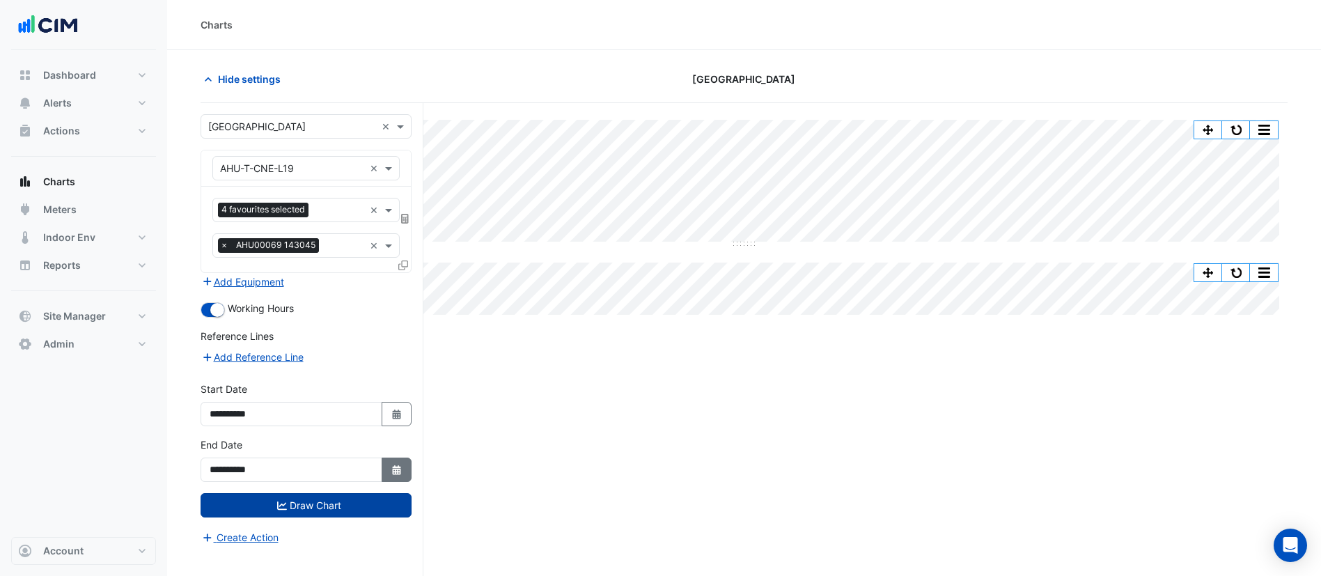
click at [391, 465] on icon "Select Date" at bounding box center [397, 470] width 13 height 10
select select "*"
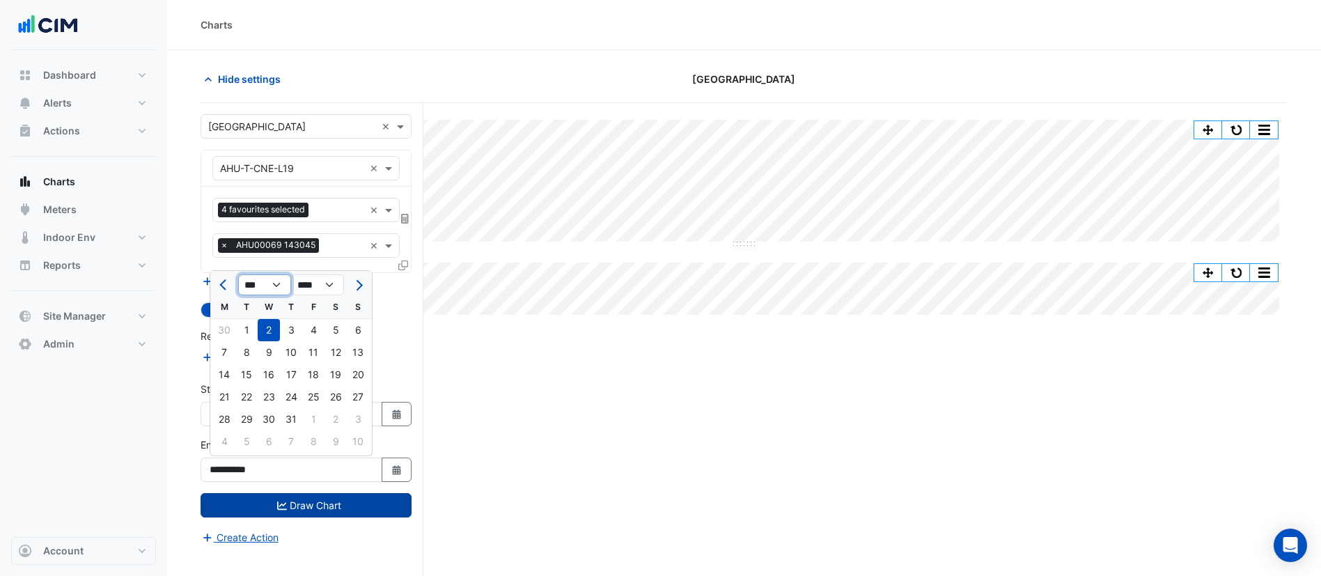
click at [252, 285] on select "*** *** *** *** *** *** ***" at bounding box center [264, 284] width 53 height 21
drag, startPoint x: 391, startPoint y: 336, endPoint x: 390, endPoint y: 421, distance: 85.0
click at [390, 421] on form "**********" at bounding box center [306, 329] width 211 height 431
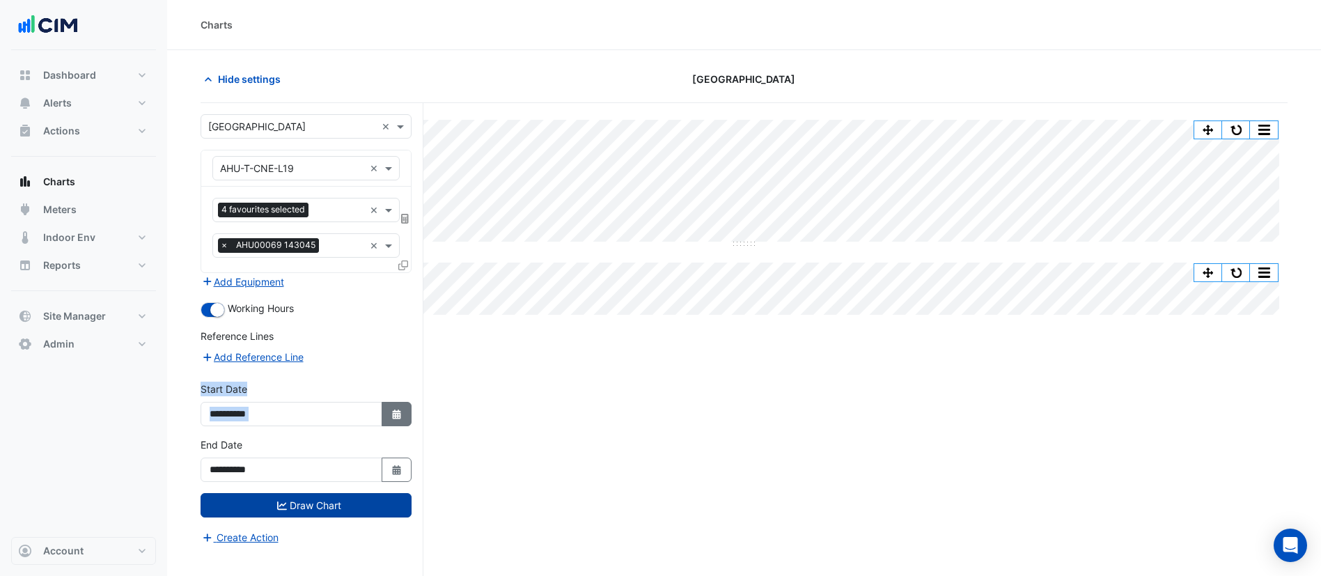
click at [390, 421] on button "Select Date" at bounding box center [397, 414] width 31 height 24
select select "*"
select select "****"
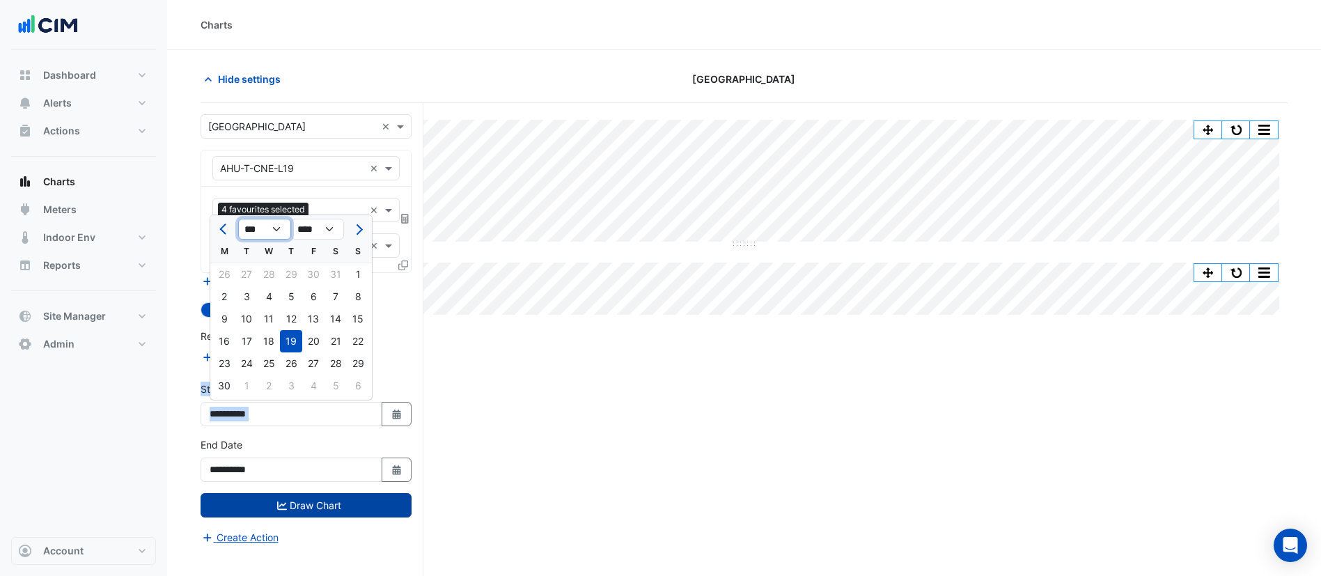
click at [269, 224] on select "*** *** *** *** *** *** ***" at bounding box center [264, 229] width 53 height 21
click at [402, 319] on form "**********" at bounding box center [306, 329] width 211 height 431
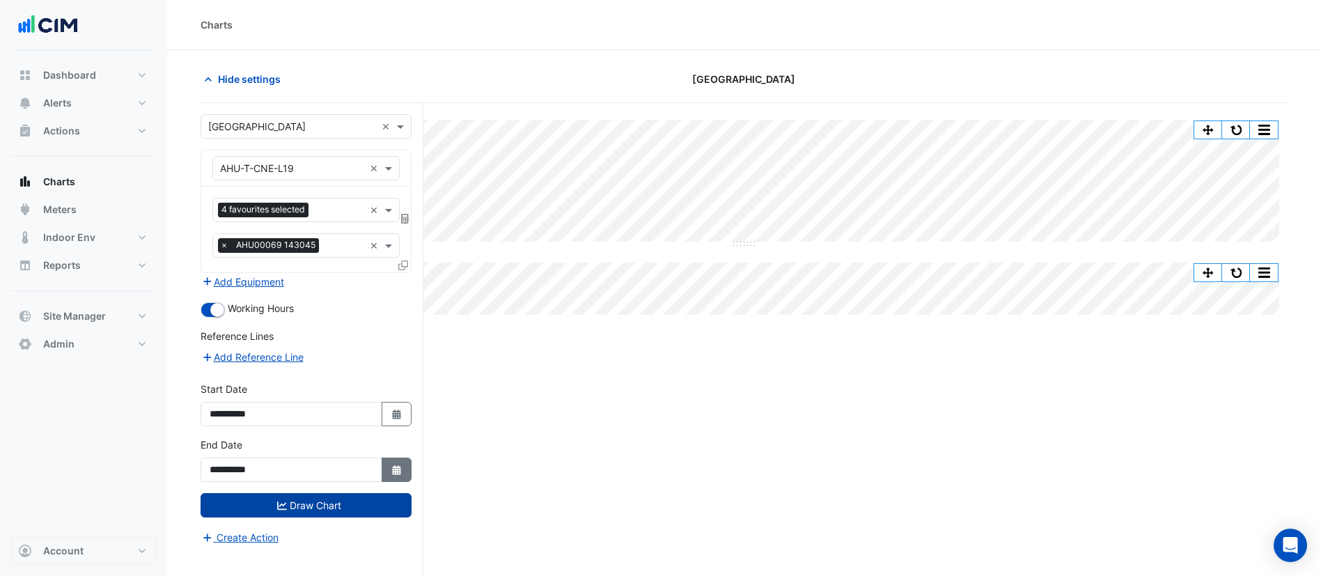
click at [407, 473] on button "Select Date" at bounding box center [397, 469] width 31 height 24
select select "*"
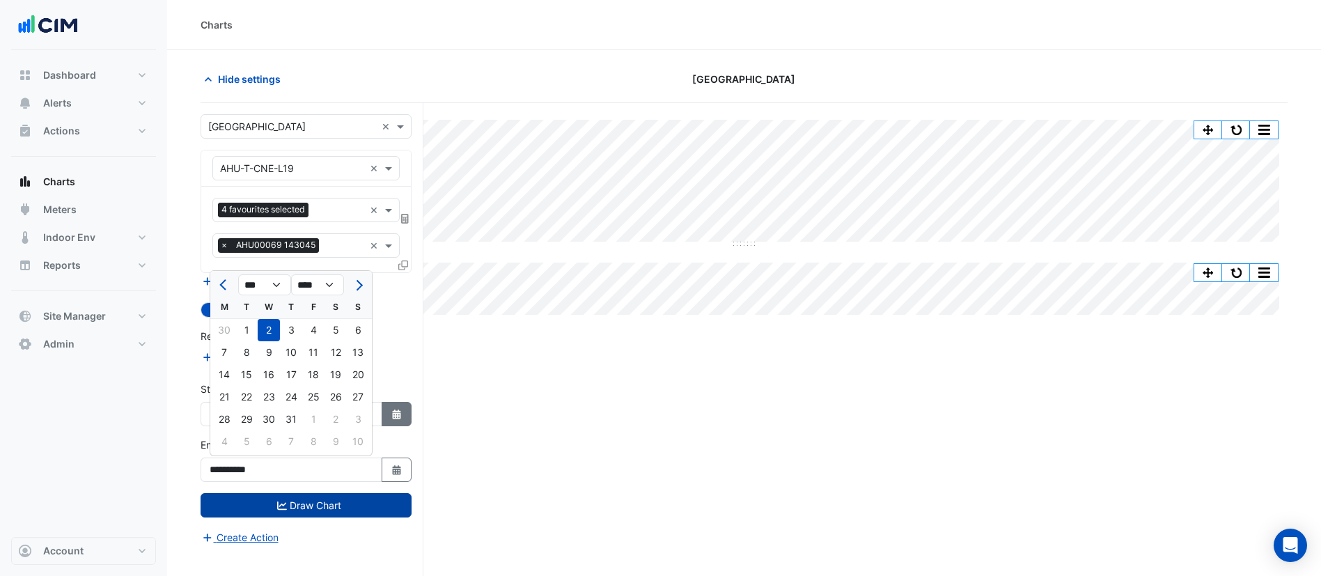
click at [391, 411] on icon "Select Date" at bounding box center [397, 414] width 13 height 10
select select "*"
select select "****"
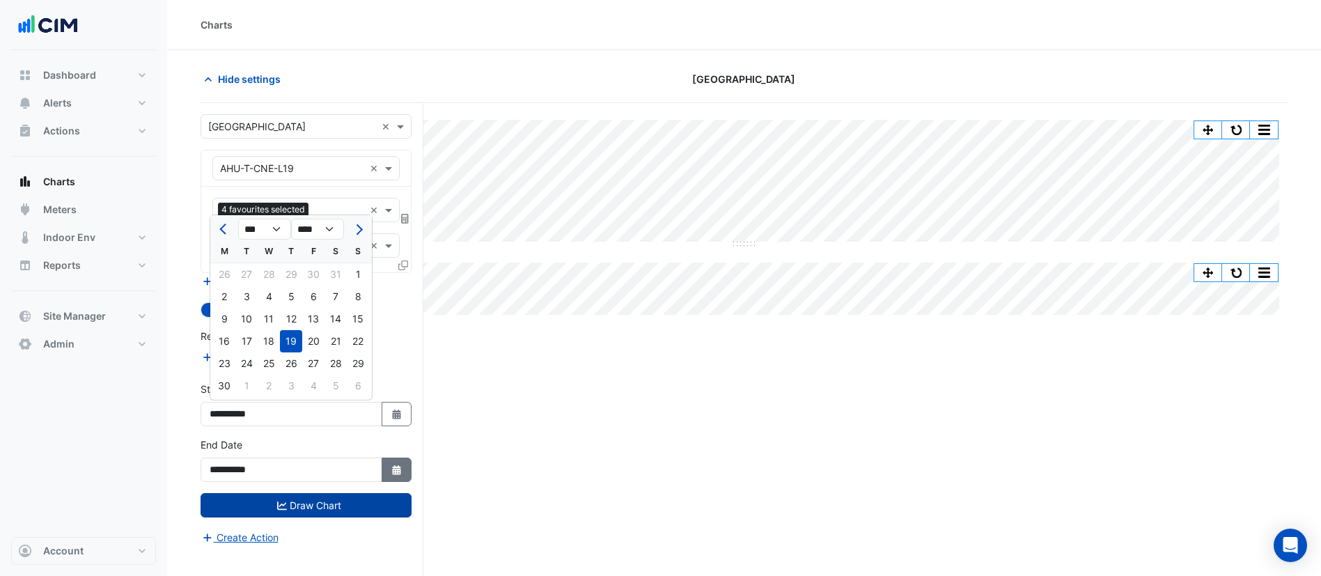
click at [393, 469] on icon "button" at bounding box center [396, 470] width 8 height 10
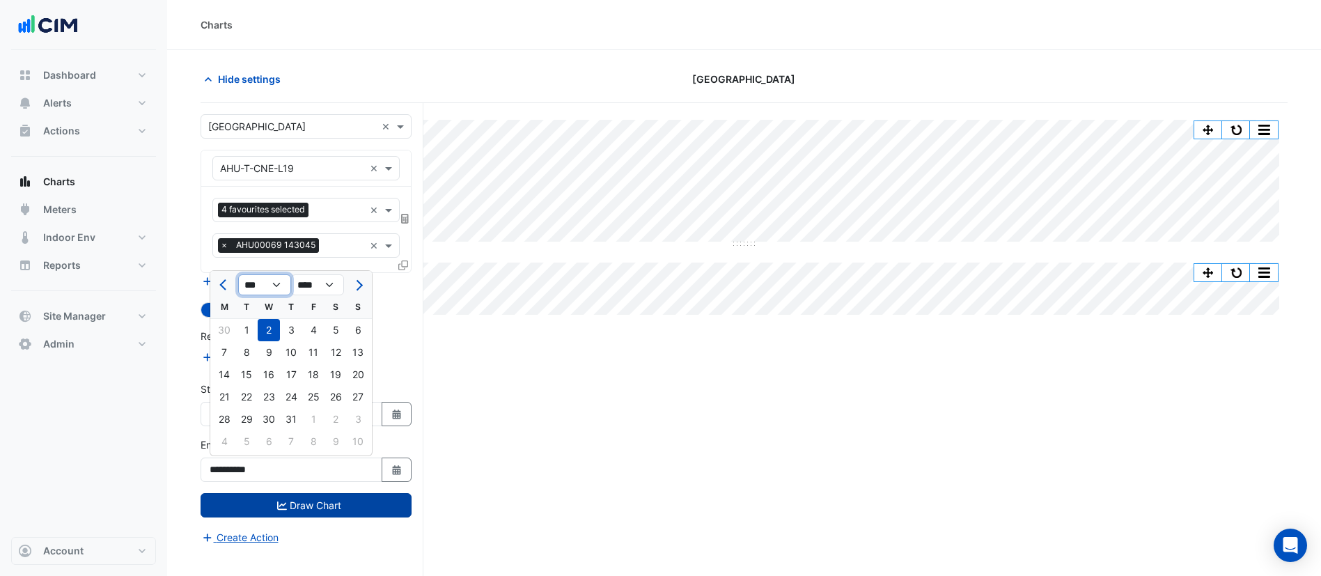
click at [271, 287] on select "*** *** *** *** *** *** ***" at bounding box center [264, 284] width 53 height 21
select select "*"
click at [238, 274] on select "*** *** *** *** *** *** ***" at bounding box center [264, 284] width 53 height 21
click at [226, 394] on div "18" at bounding box center [224, 397] width 22 height 22
type input "**********"
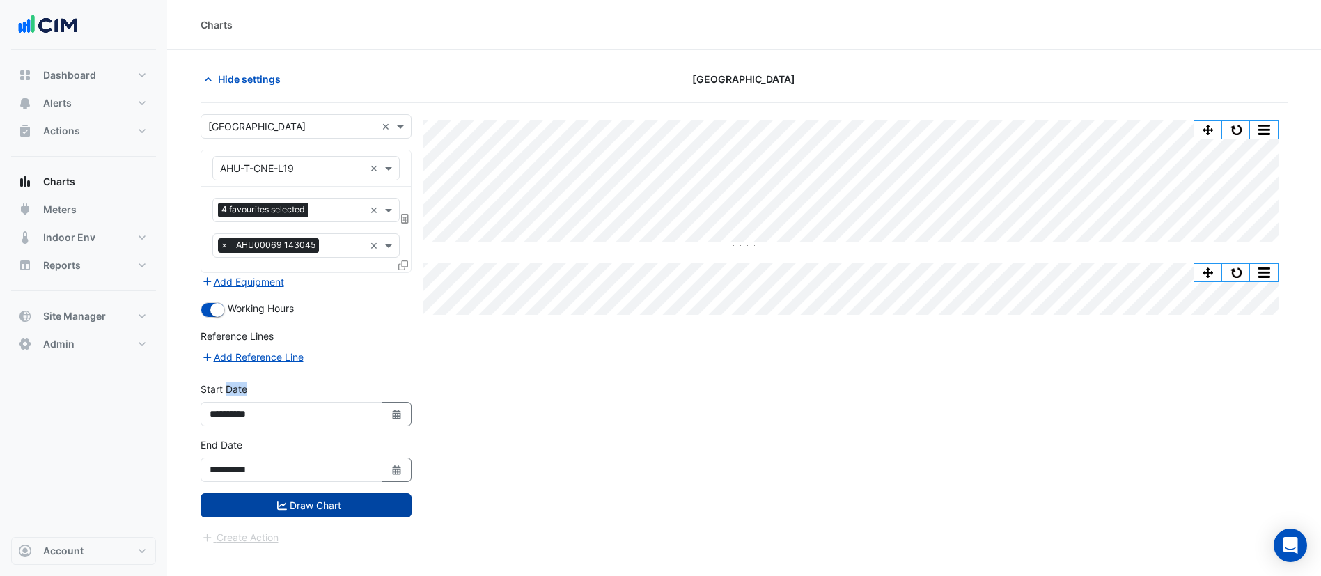
click at [226, 394] on label "Start Date" at bounding box center [224, 389] width 47 height 15
click at [226, 402] on input "**********" at bounding box center [292, 414] width 182 height 24
click at [394, 419] on fa-icon "Select Date" at bounding box center [397, 414] width 13 height 12
select select "*"
select select "****"
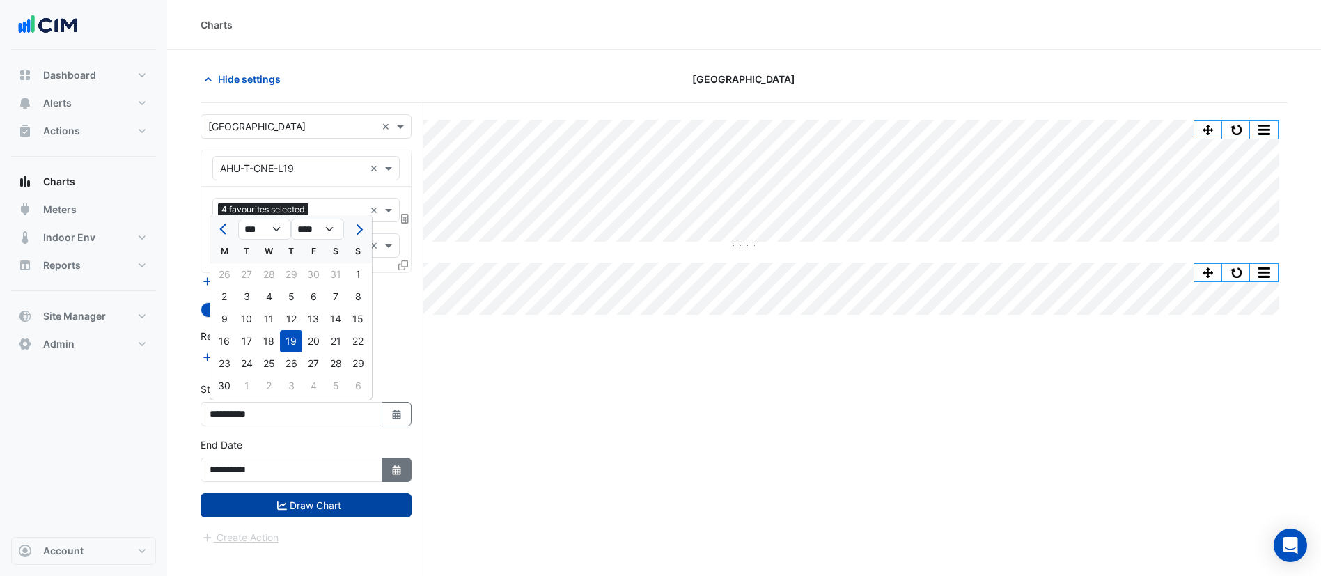
click at [391, 465] on icon "Select Date" at bounding box center [397, 470] width 13 height 10
select select "*"
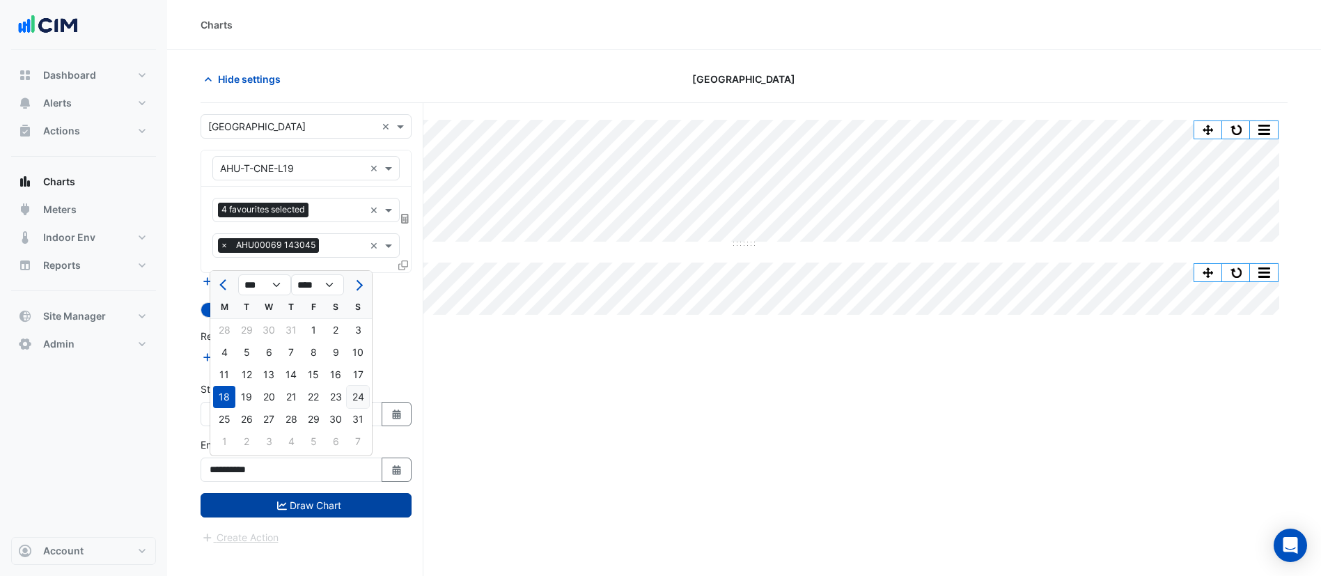
click at [359, 394] on div "24" at bounding box center [358, 397] width 22 height 22
type input "**********"
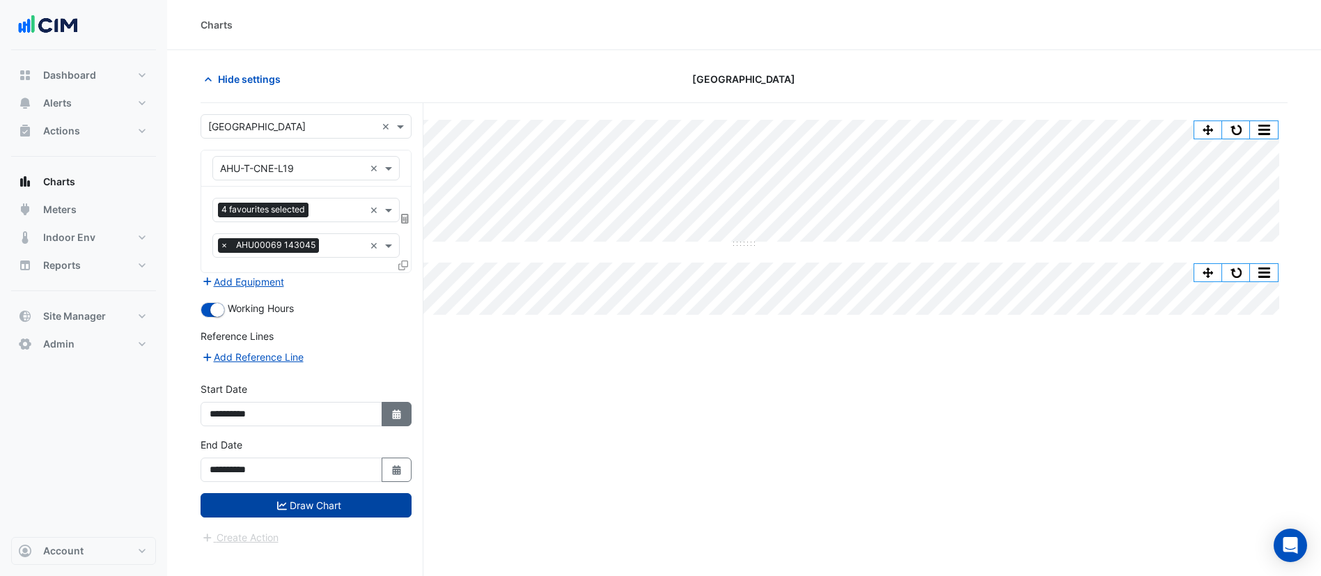
click at [396, 421] on button "Select Date" at bounding box center [397, 414] width 31 height 24
select select "*"
select select "****"
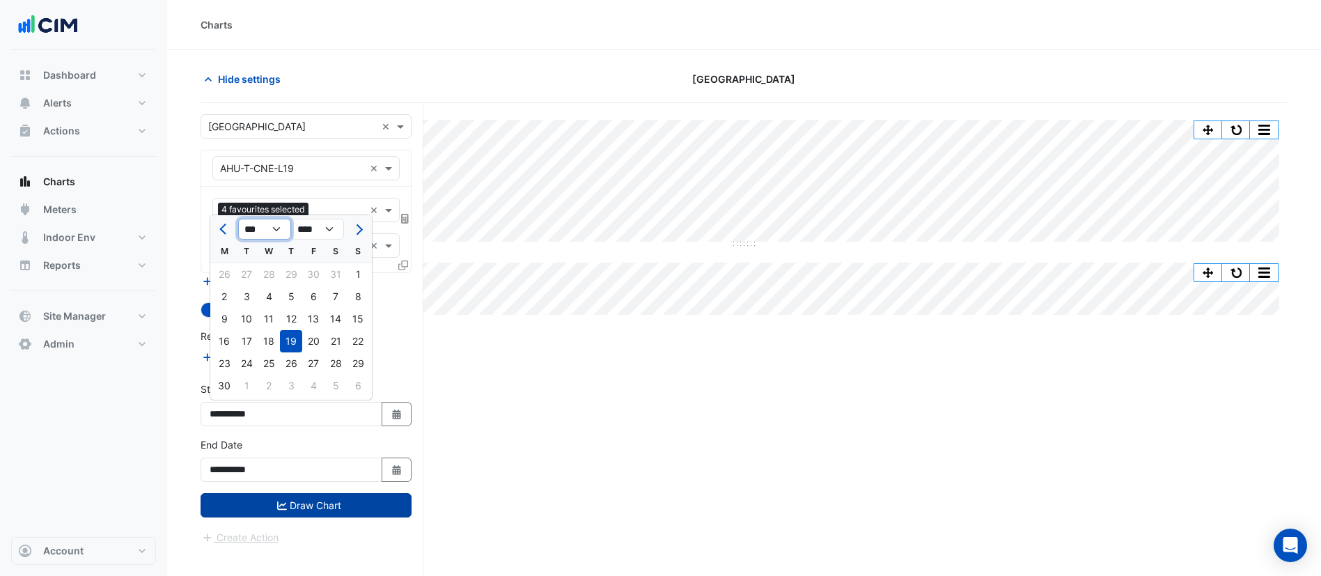
click at [272, 235] on select "*** *** *** *** *** *** *** ***" at bounding box center [264, 229] width 53 height 21
select select "*"
click at [238, 219] on select "*** *** *** *** *** *** *** ***" at bounding box center [264, 229] width 53 height 21
click at [226, 336] on div "18" at bounding box center [224, 341] width 22 height 22
type input "**********"
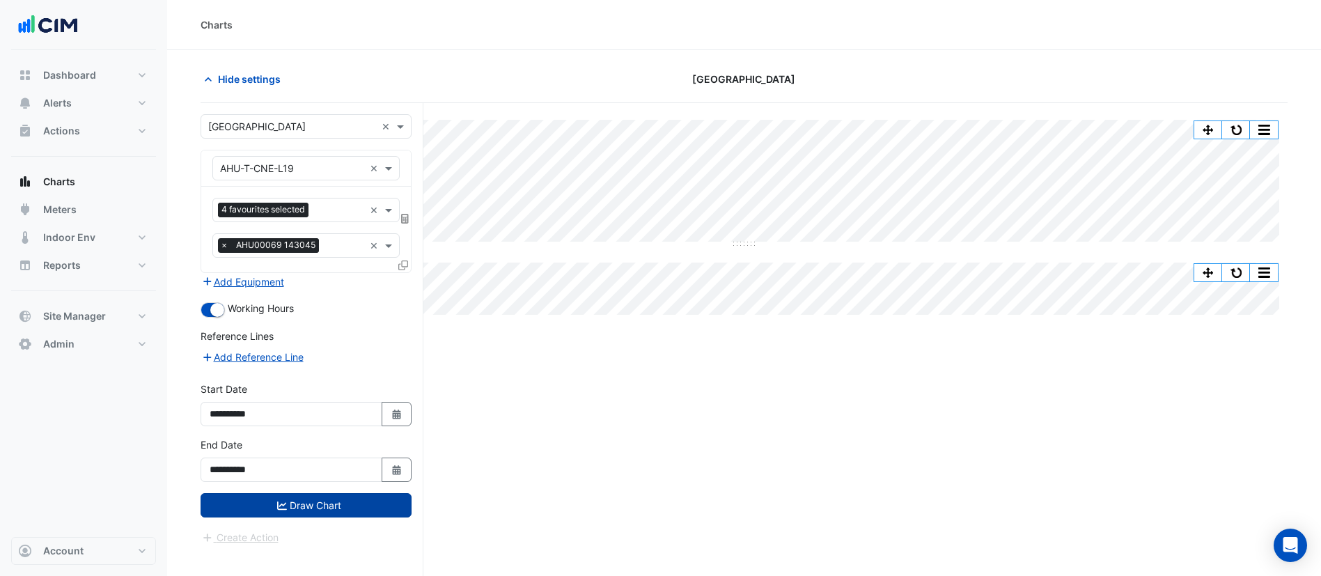
click at [301, 504] on button "Draw Chart" at bounding box center [306, 505] width 211 height 24
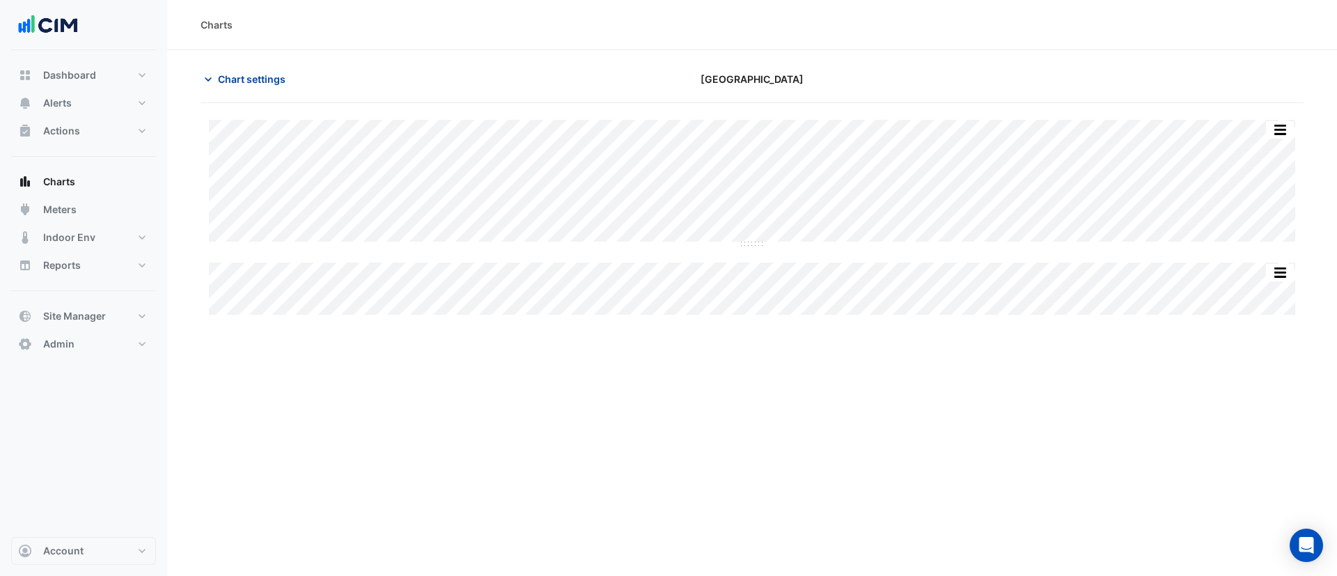
click at [269, 81] on span "Chart settings" at bounding box center [252, 79] width 68 height 15
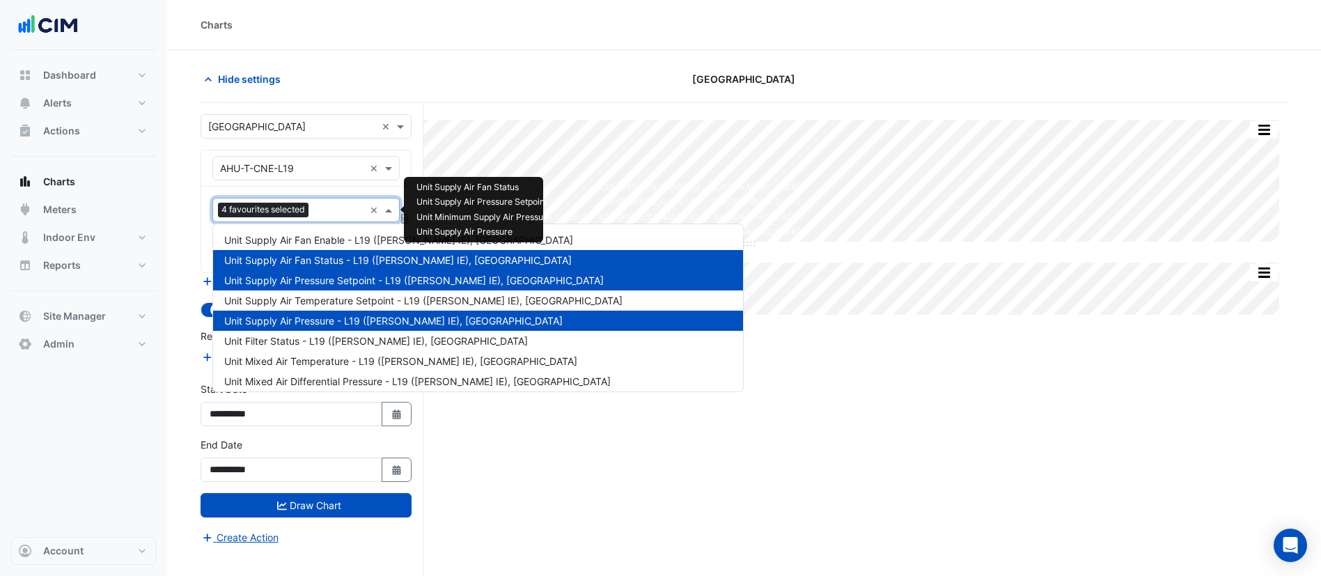
click at [324, 210] on input "text" at bounding box center [339, 211] width 50 height 15
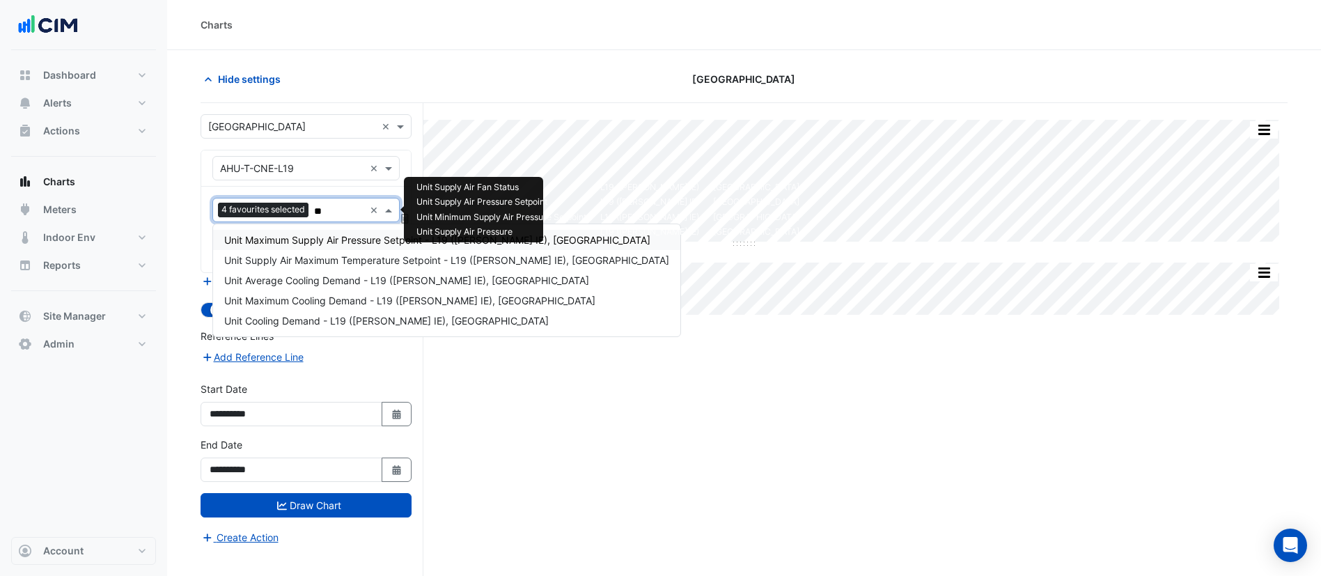
type input "***"
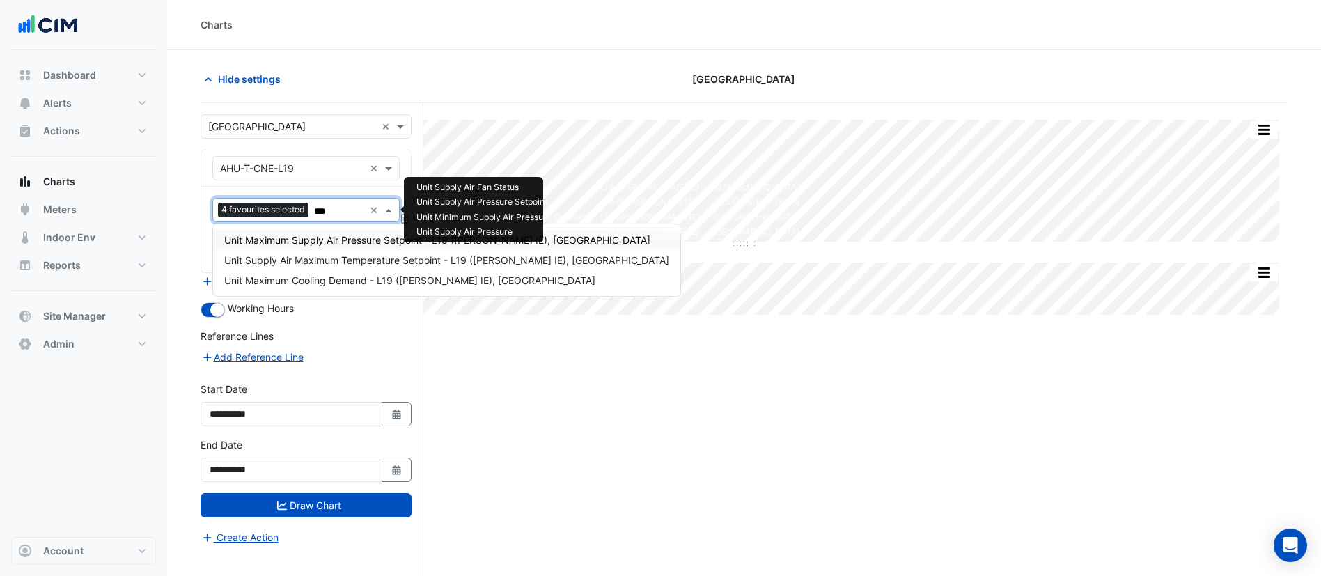
click at [344, 238] on span "Unit Maximum Supply Air Pressure Setpoint - L19 (NABERS IE), NORTH EAST" at bounding box center [437, 240] width 426 height 12
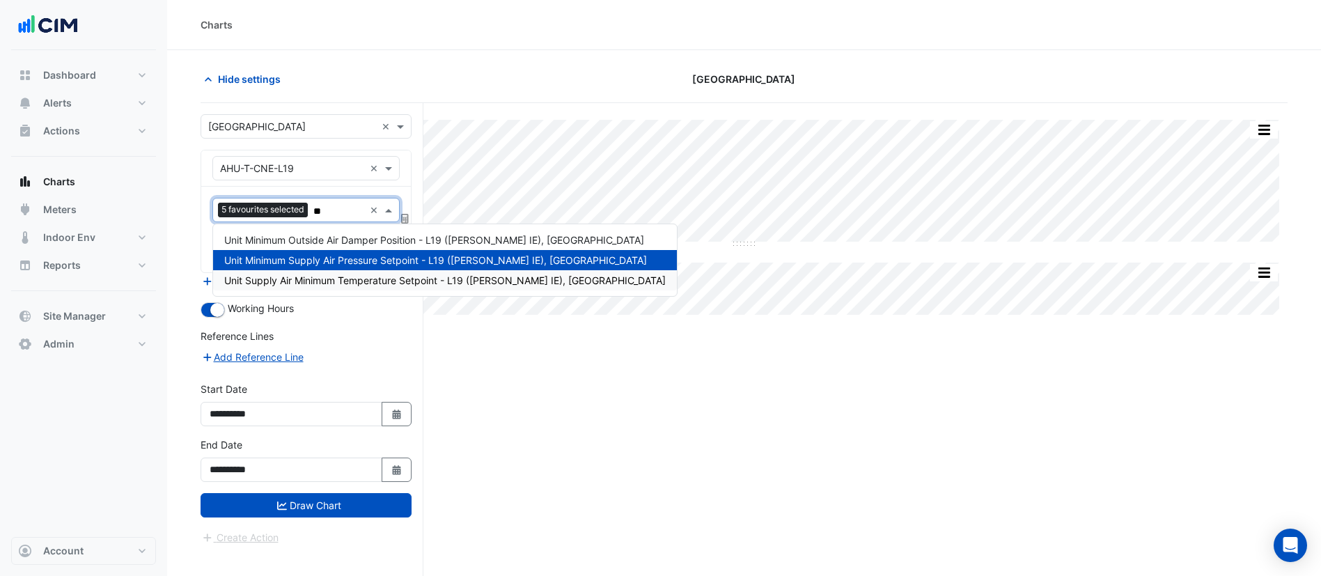
type input "*"
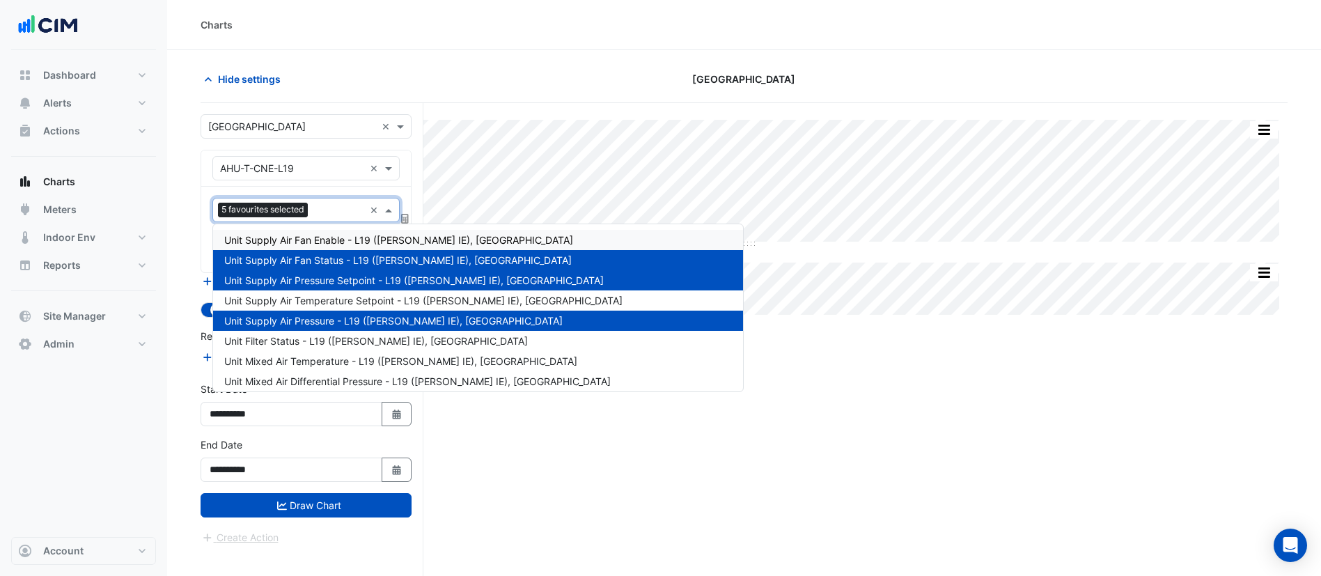
click at [178, 207] on section "Hide settings Raine Square Split All Split None Print Save as JPEG Save as PNG …" at bounding box center [744, 339] width 1154 height 579
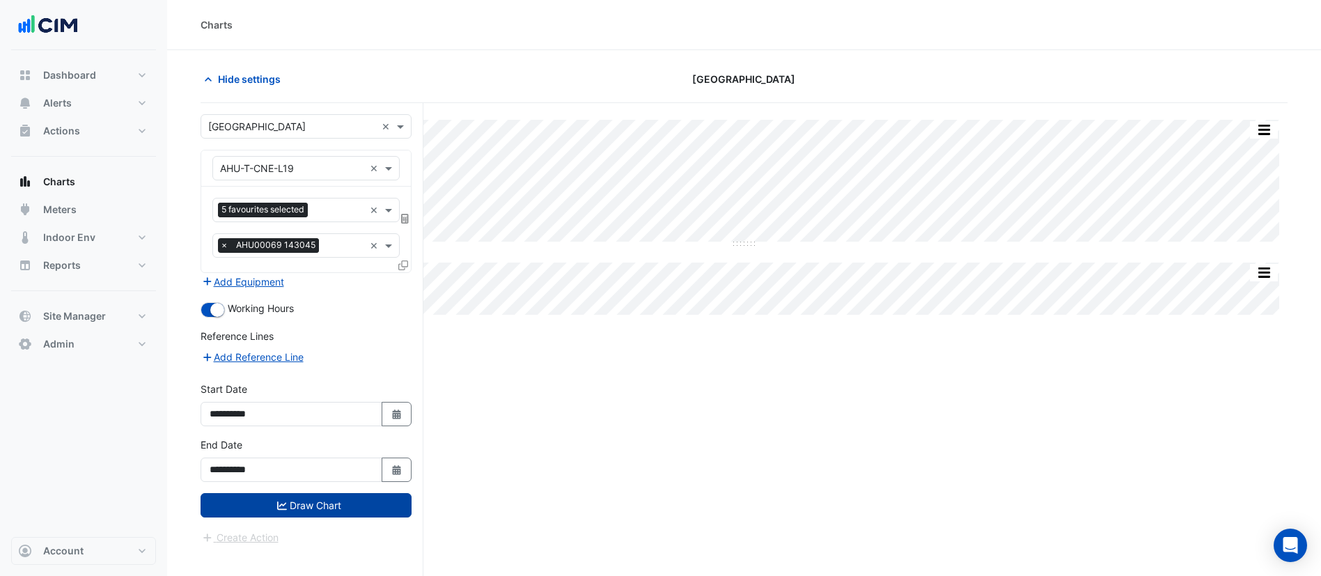
click at [286, 507] on button "Draw Chart" at bounding box center [306, 505] width 211 height 24
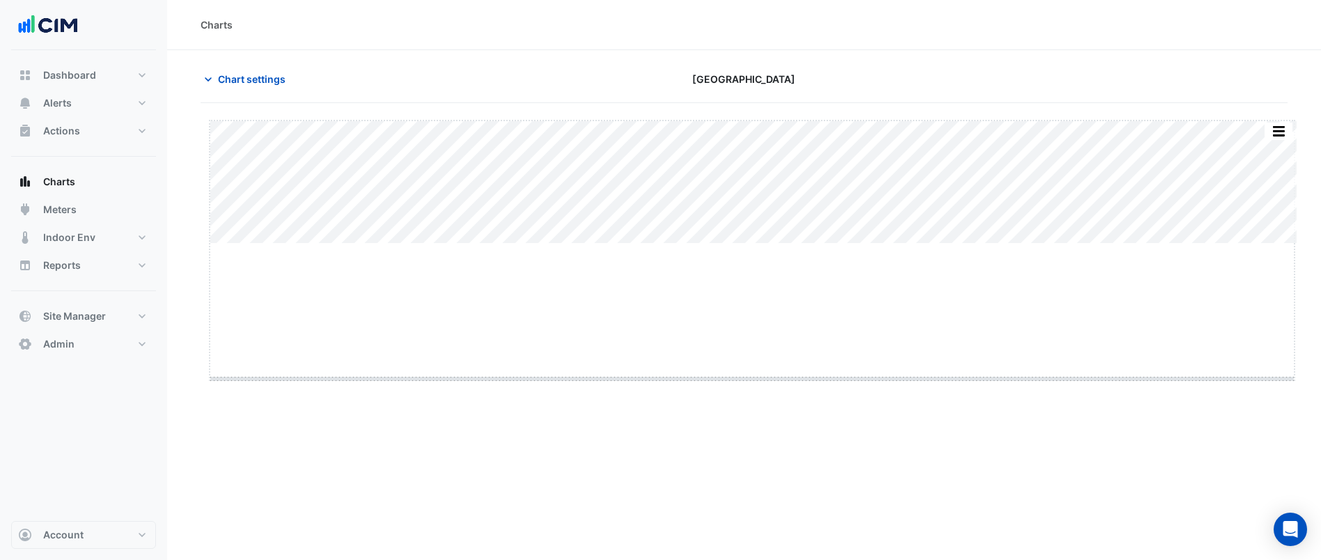
drag, startPoint x: 753, startPoint y: 242, endPoint x: 751, endPoint y: 386, distance: 144.1
click at [257, 75] on span "Chart settings" at bounding box center [252, 79] width 68 height 15
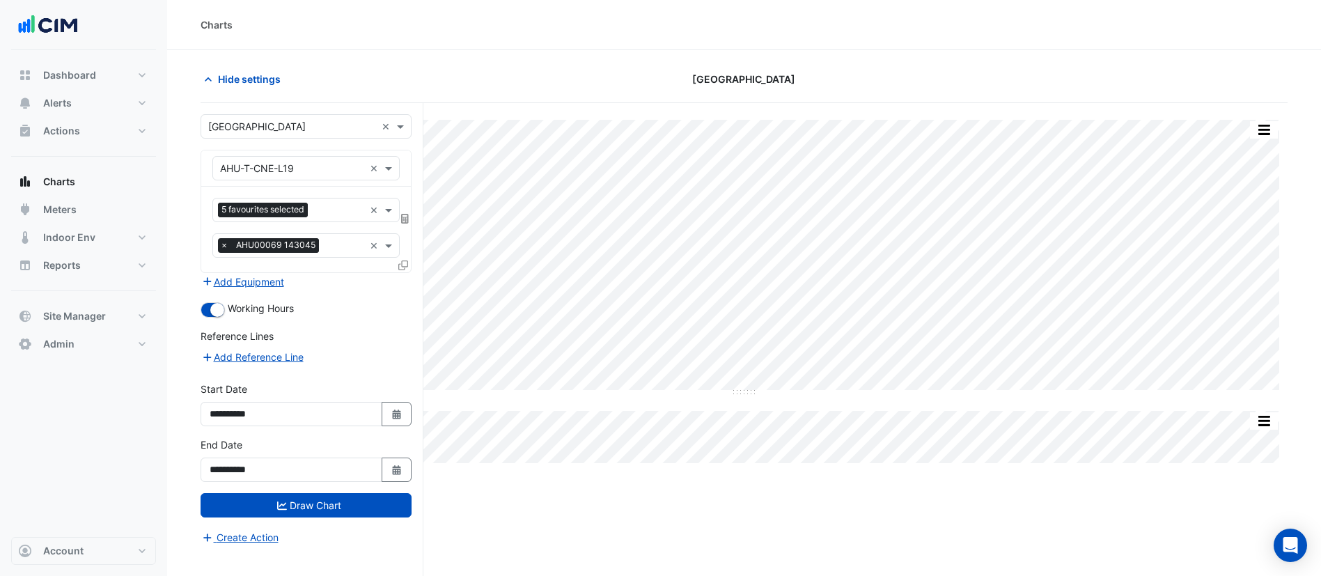
click at [405, 266] on icon at bounding box center [403, 265] width 10 height 10
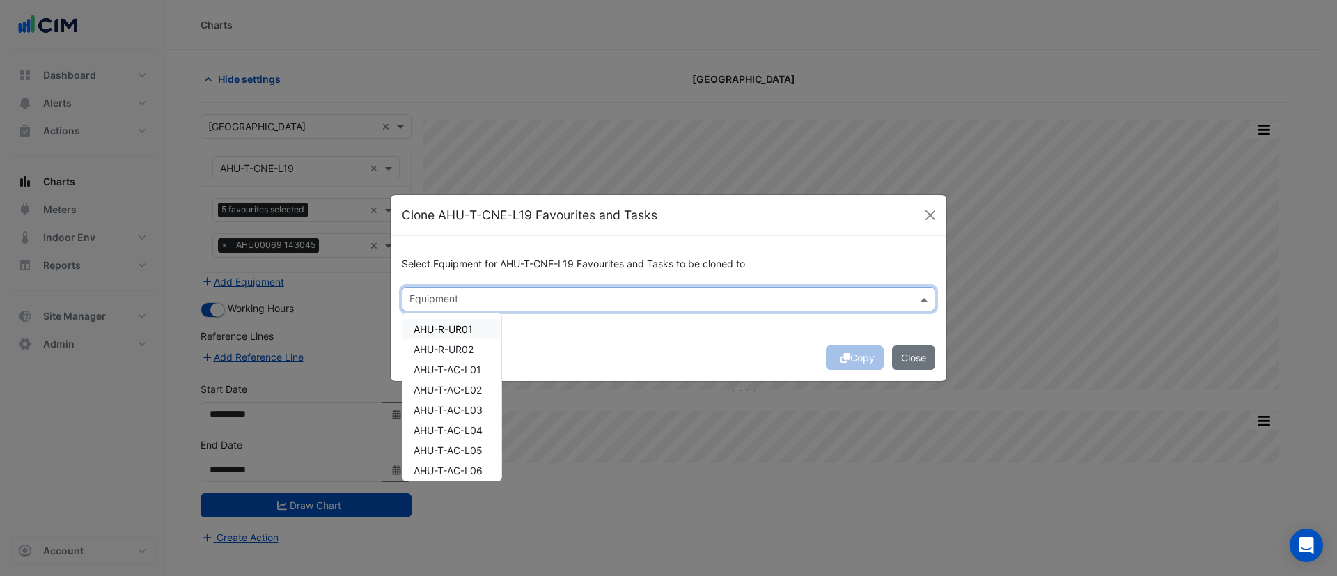
click at [462, 302] on input "text" at bounding box center [660, 300] width 502 height 15
click at [466, 412] on span "AHU-T-AC-L03" at bounding box center [448, 410] width 69 height 12
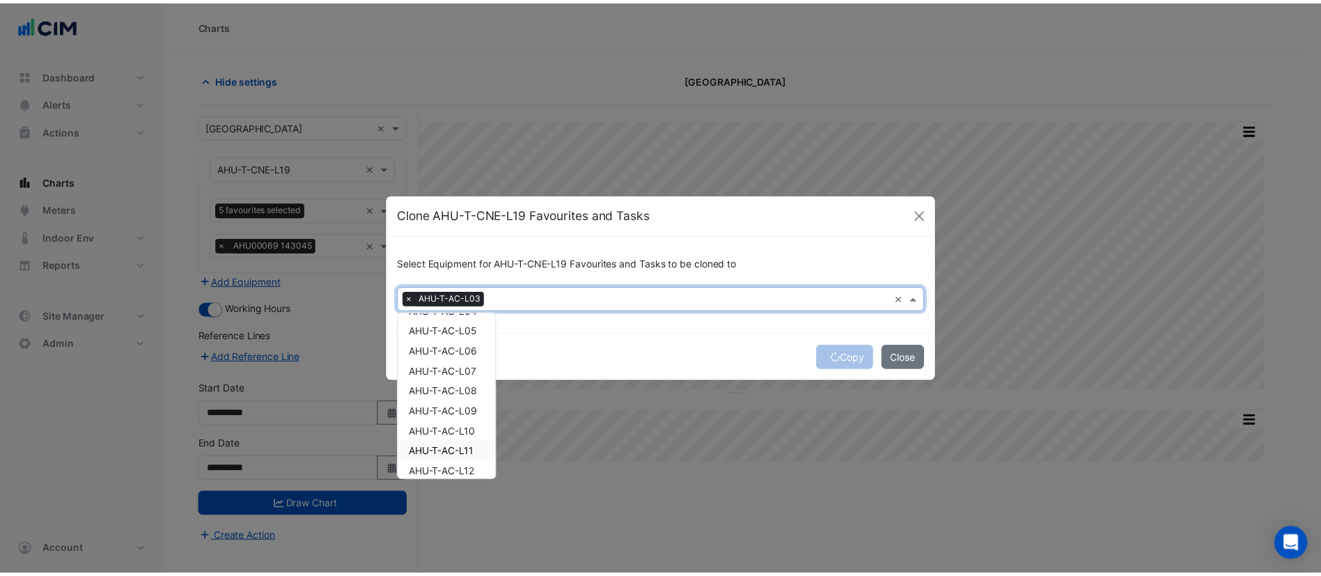
scroll to position [120, 0]
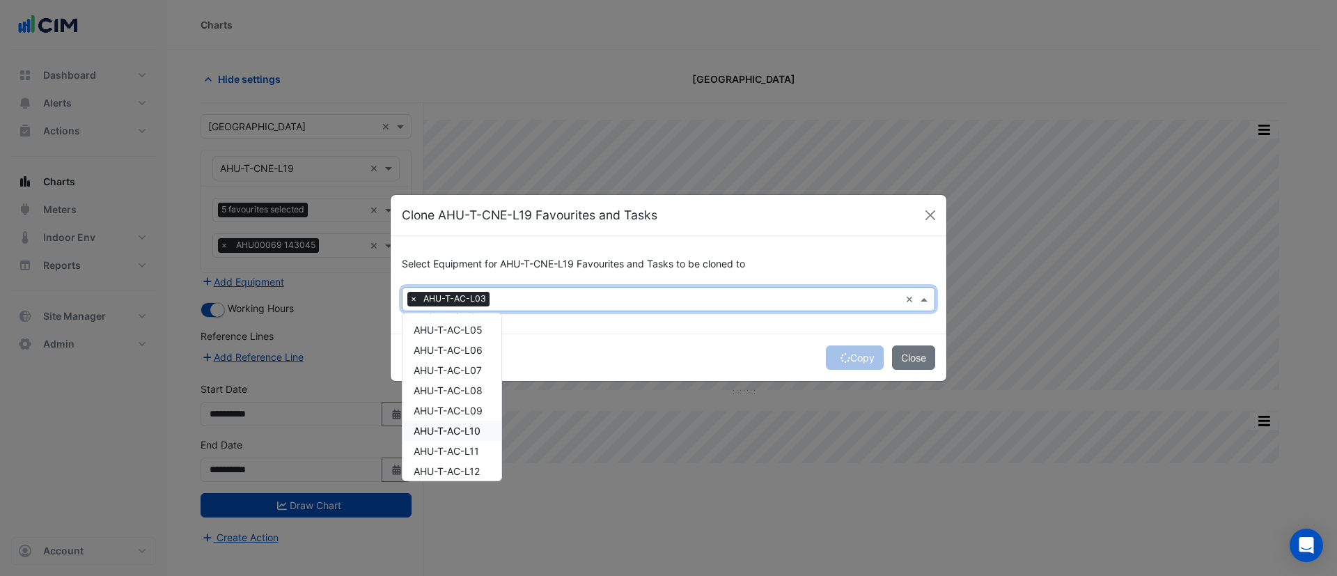
click at [471, 426] on span "AHU-T-AC-L10" at bounding box center [447, 431] width 67 height 12
click at [624, 340] on div "Copy Close" at bounding box center [669, 357] width 556 height 47
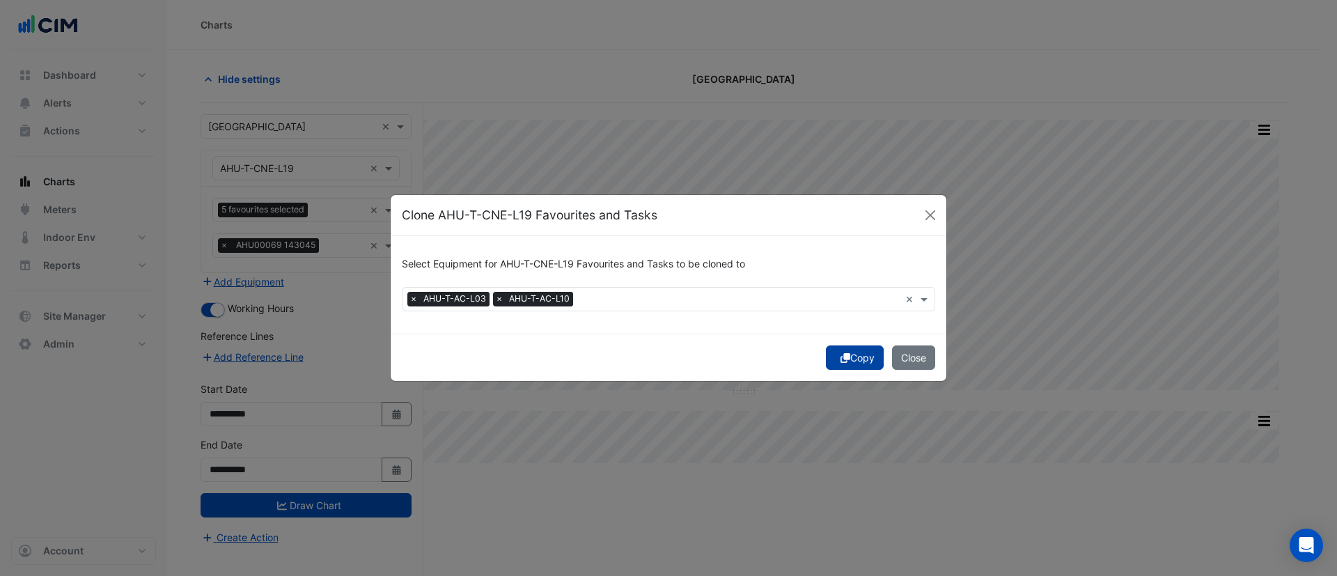
click at [828, 356] on button "Copy" at bounding box center [855, 357] width 58 height 24
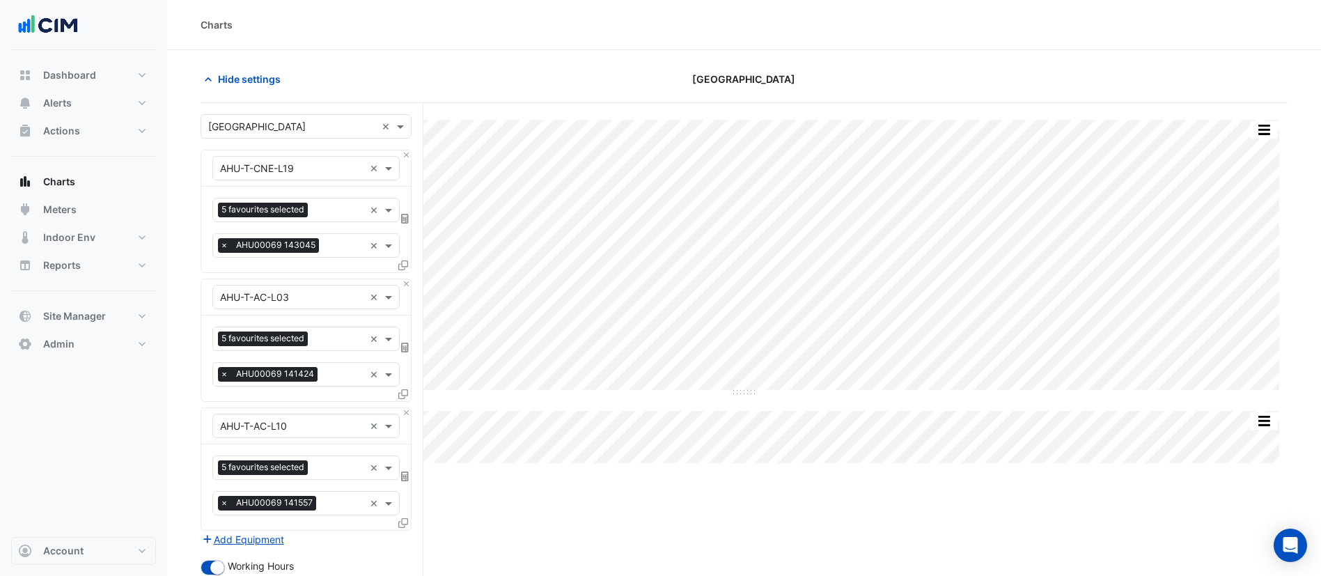
scroll to position [238, 0]
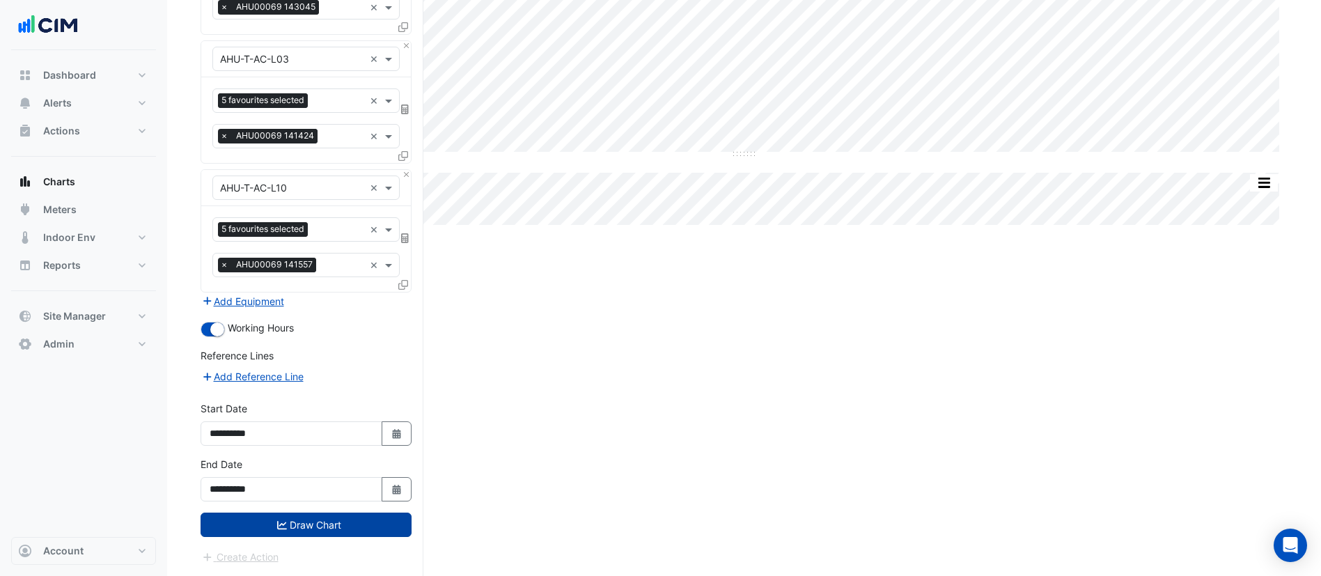
click at [327, 535] on button "Draw Chart" at bounding box center [306, 524] width 211 height 24
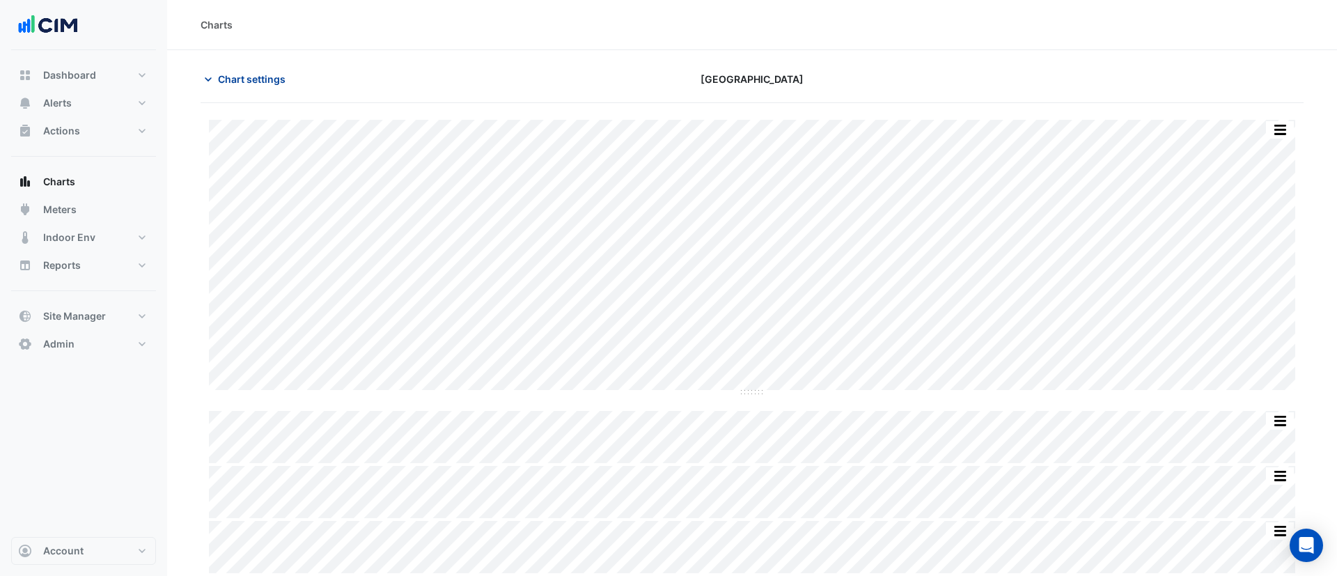
click at [268, 78] on span "Chart settings" at bounding box center [252, 79] width 68 height 15
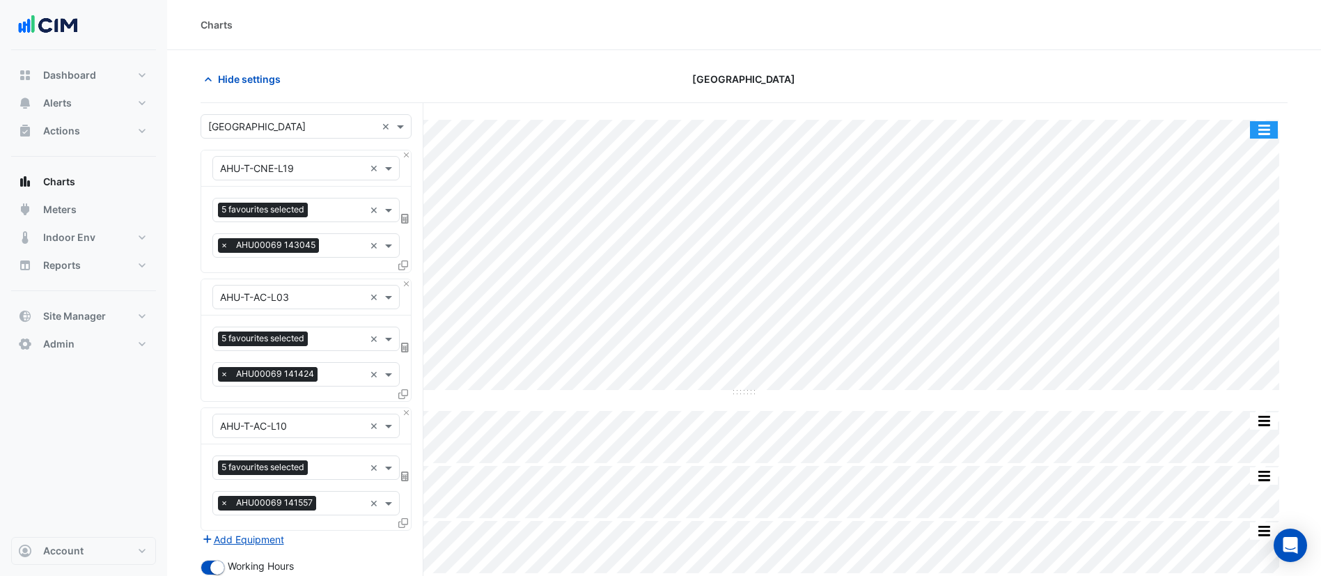
click at [1255, 128] on button "button" at bounding box center [1264, 129] width 28 height 17
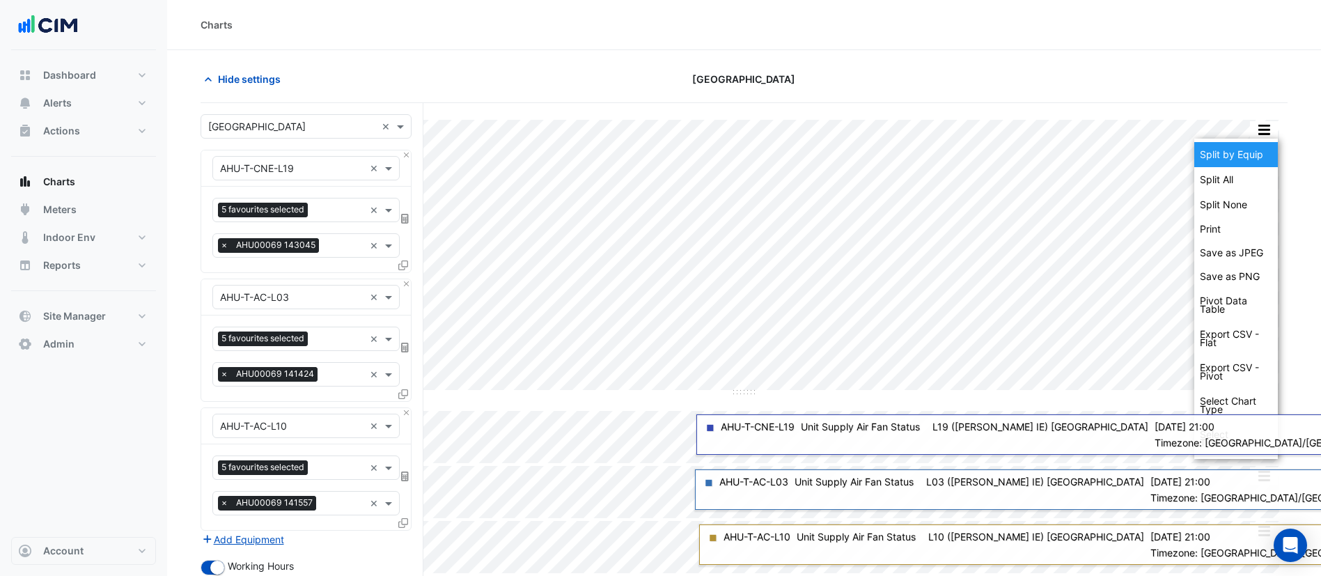
click at [1253, 152] on div "Split by Equip" at bounding box center [1236, 154] width 84 height 25
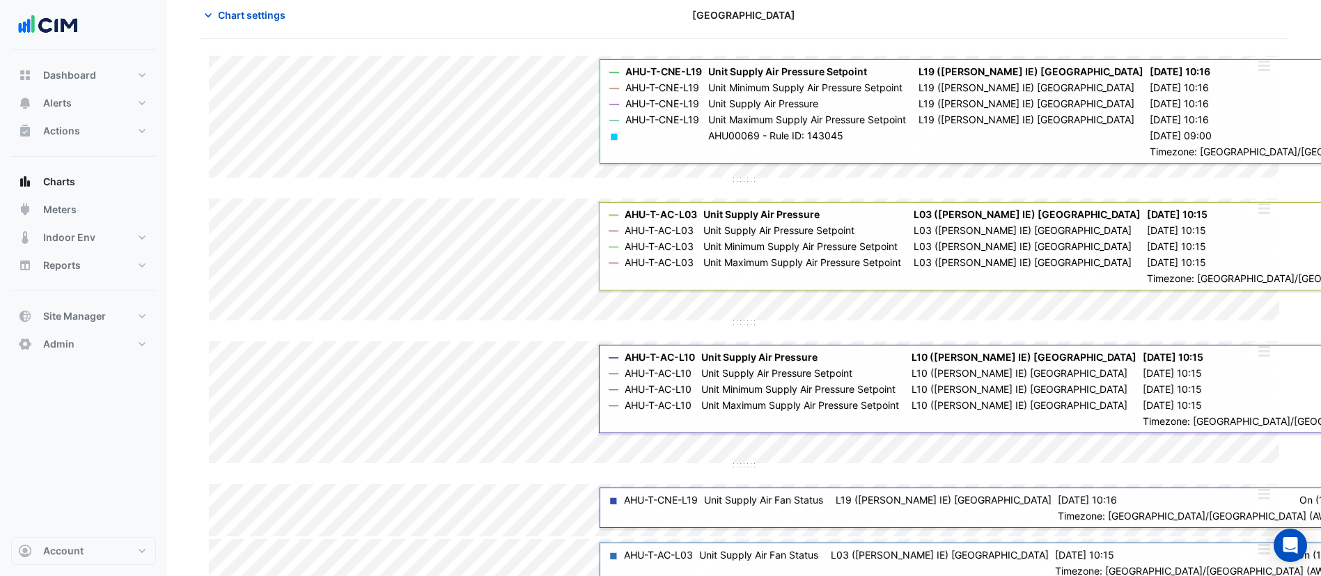
scroll to position [51, 0]
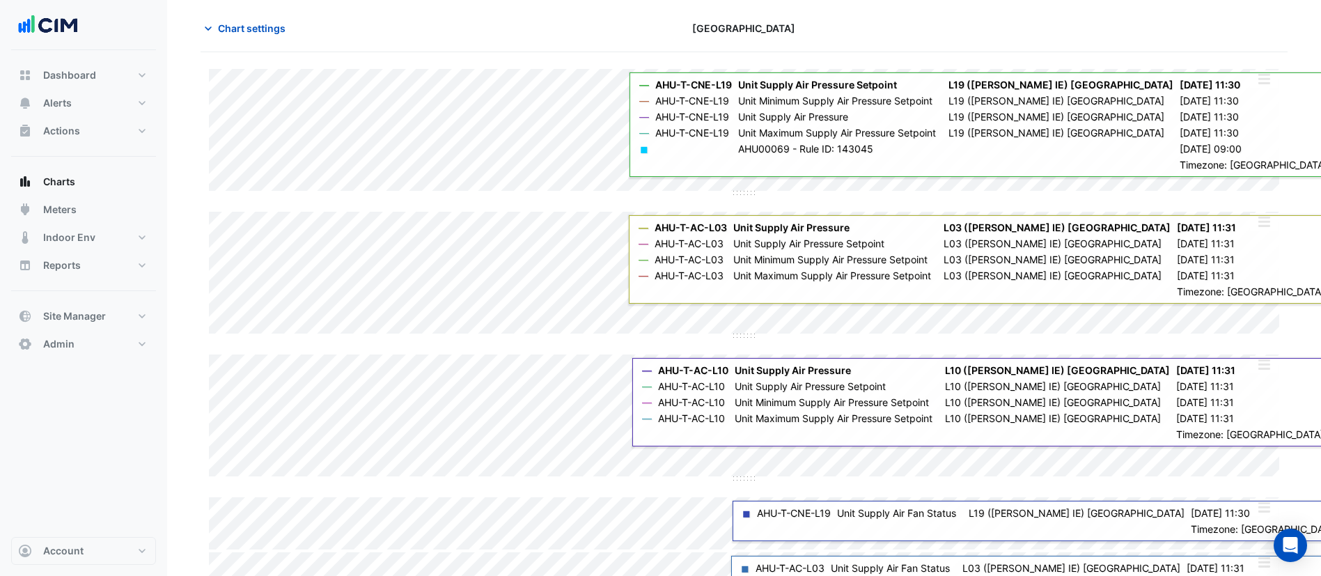
click at [748, 396] on div "Split by Unit Split All Split None Print Save as JPEG Save as PNG Pivot Data Ta…" at bounding box center [744, 364] width 1087 height 590
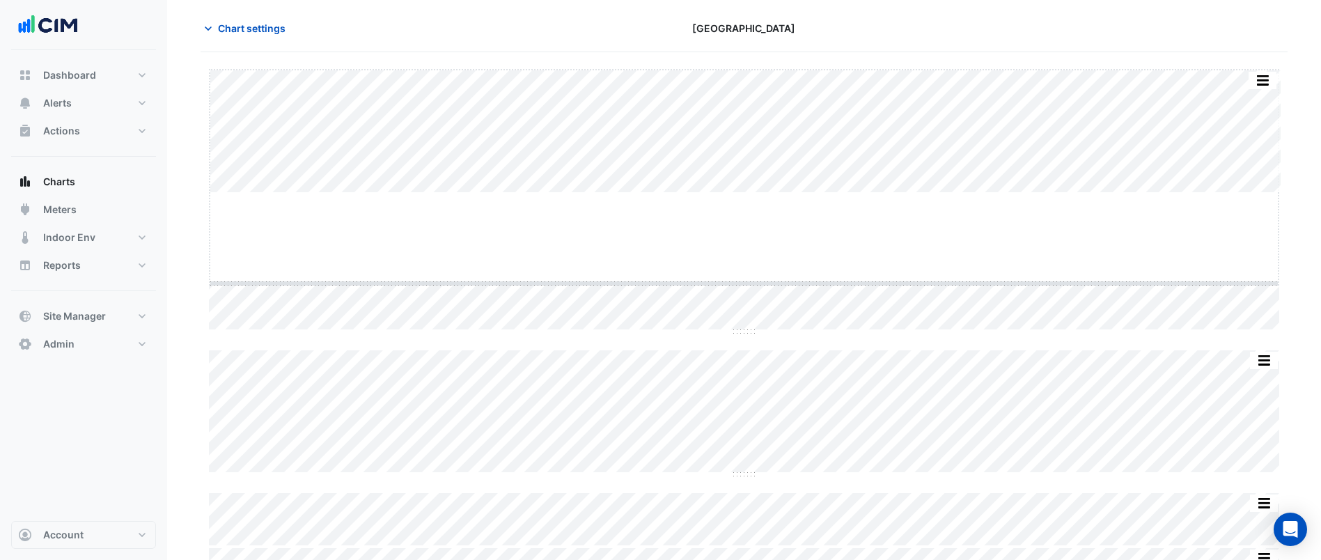
drag, startPoint x: 746, startPoint y: 194, endPoint x: 748, endPoint y: 205, distance: 11.2
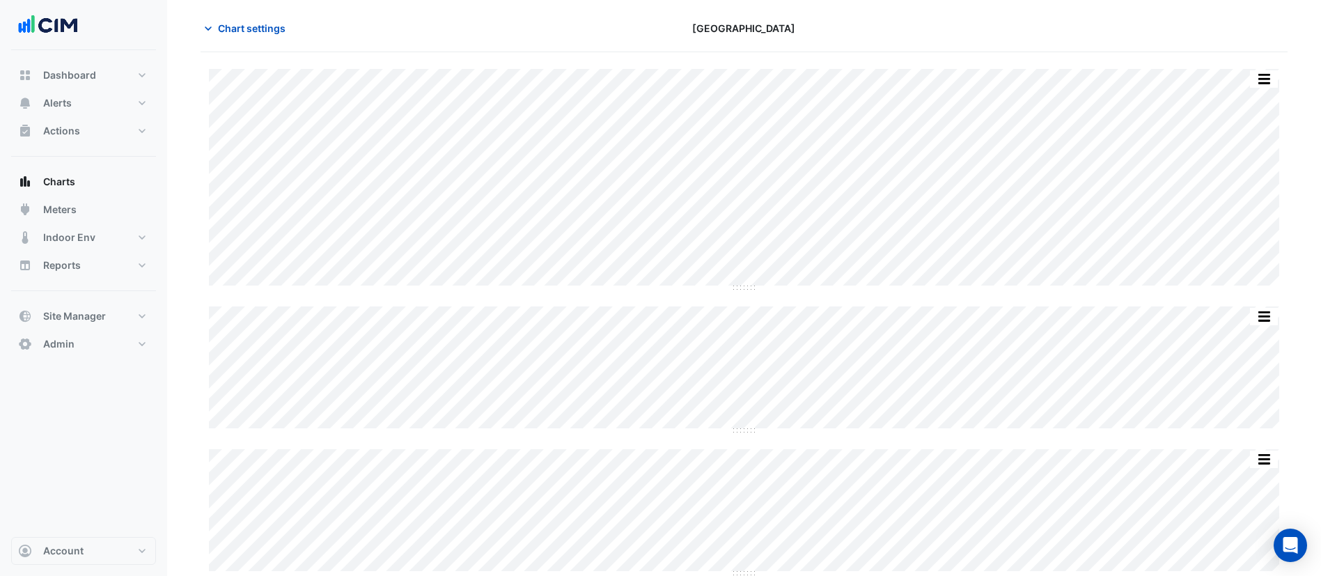
scroll to position [232, 0]
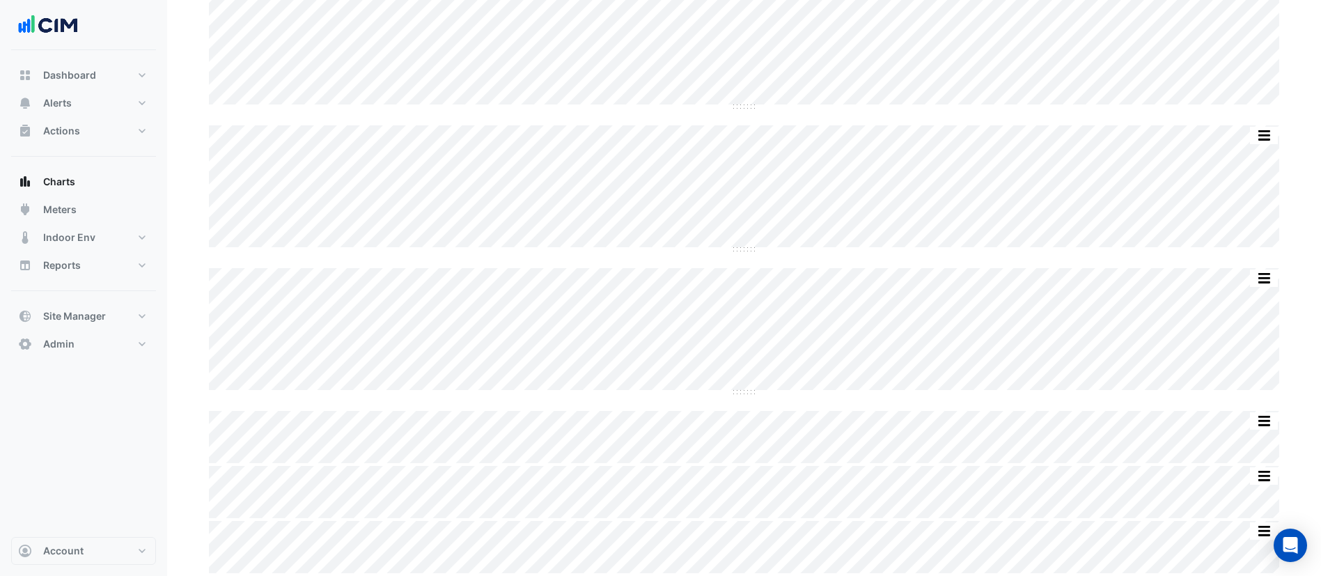
click at [746, 247] on div "Split by Unit Split All Split None Print Save as JPEG Save as PNG Pivot Data Ta…" at bounding box center [744, 188] width 1070 height 126
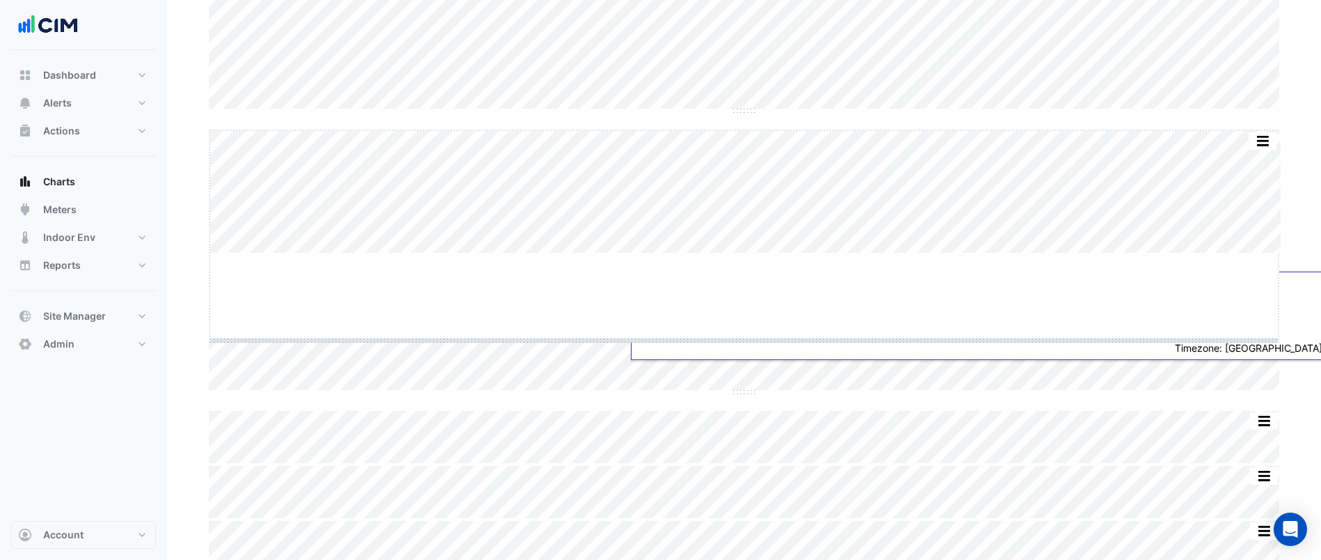
drag, startPoint x: 746, startPoint y: 249, endPoint x: 750, endPoint y: 366, distance: 117.0
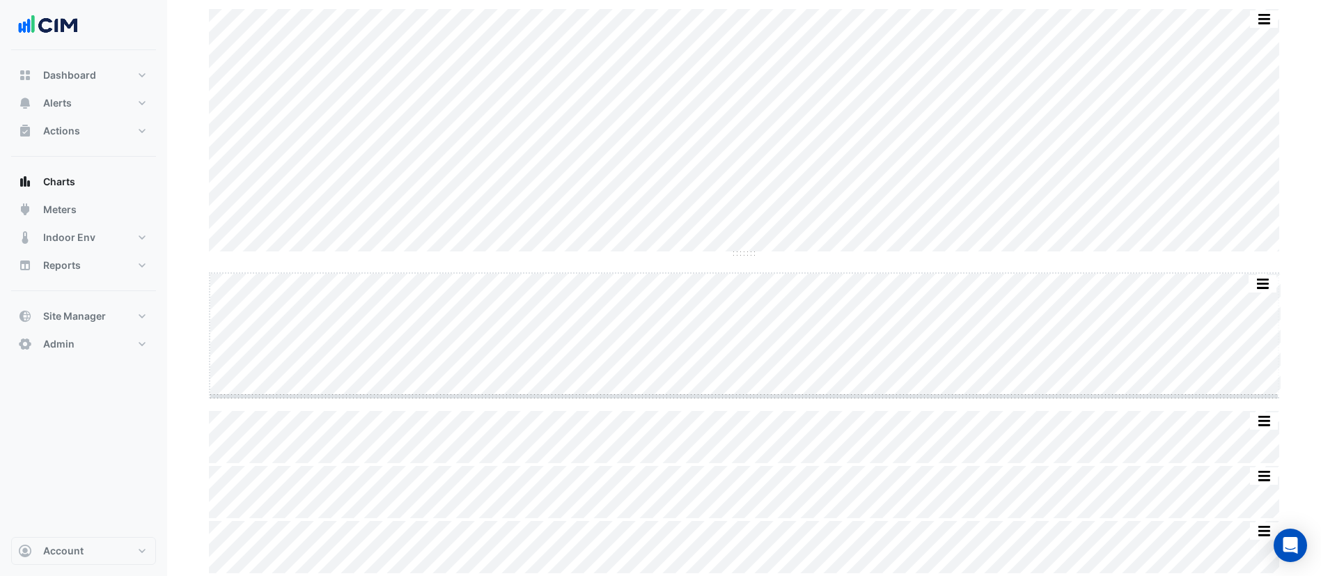
scroll to position [348, 0]
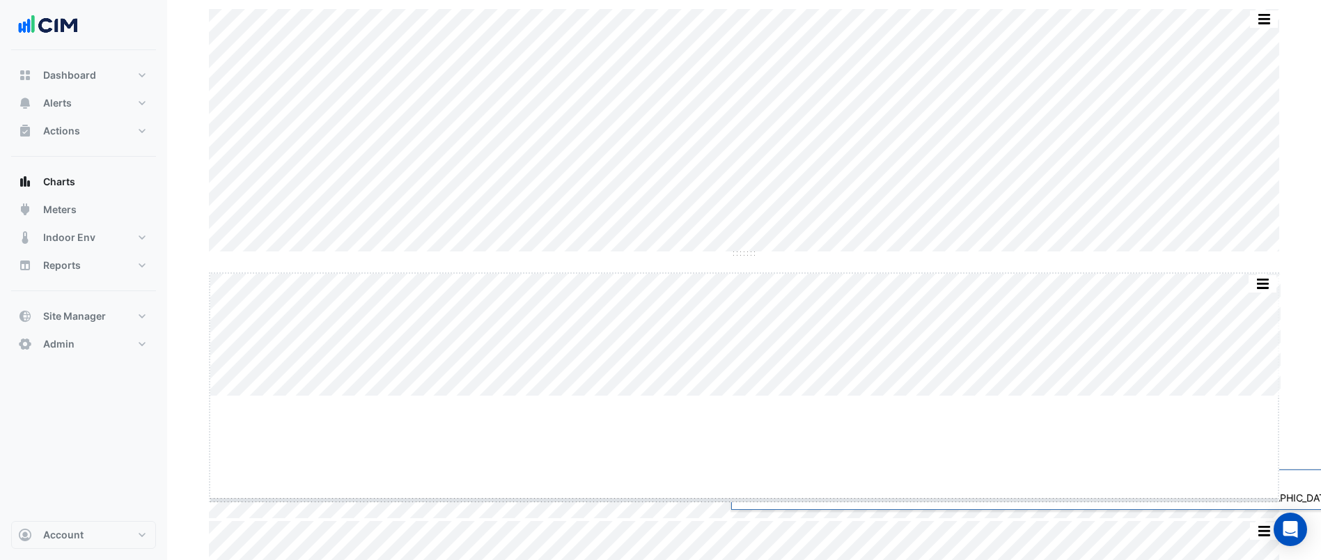
drag, startPoint x: 749, startPoint y: 391, endPoint x: 746, endPoint y: 519, distance: 127.5
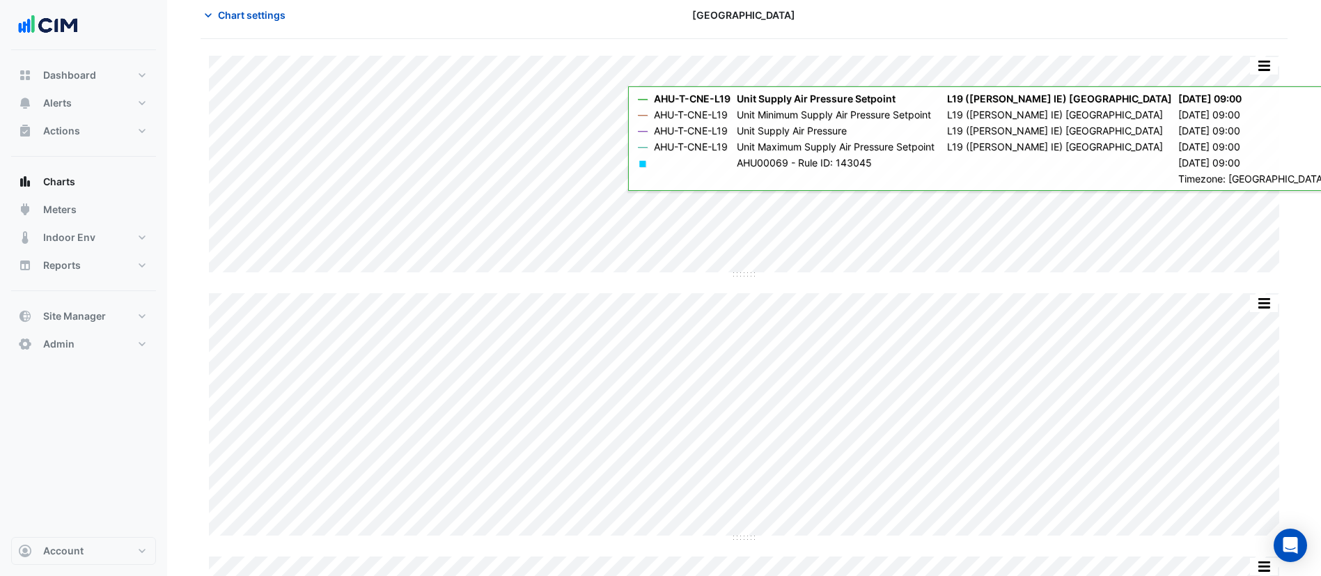
scroll to position [0, 0]
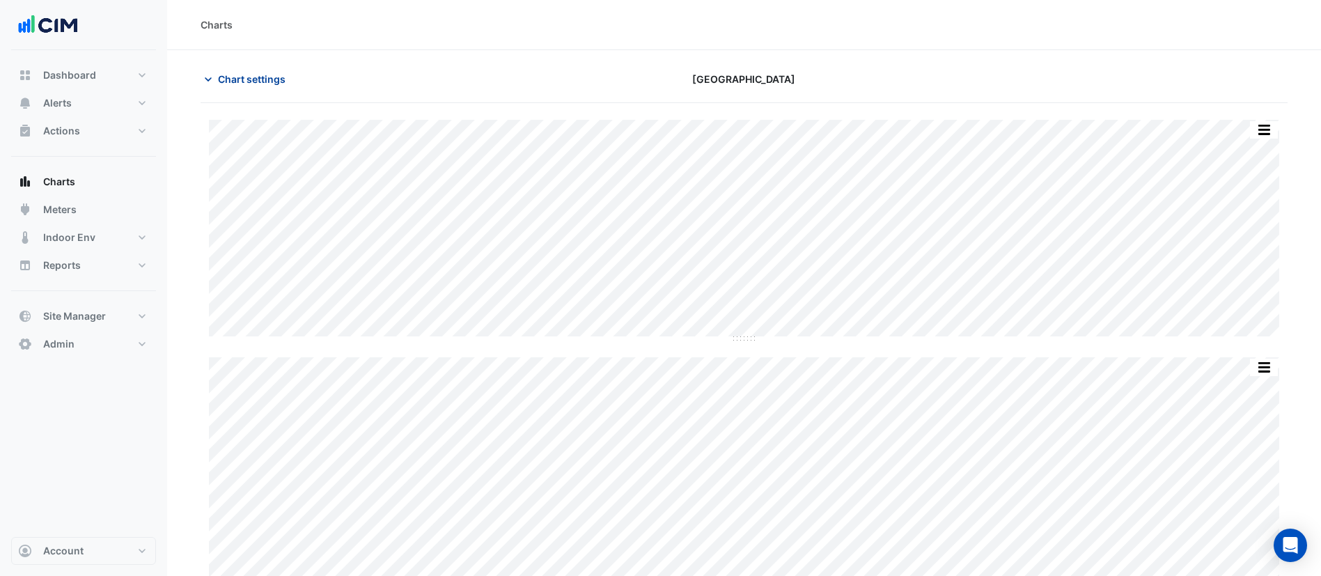
click at [234, 85] on span "Chart settings" at bounding box center [252, 79] width 68 height 15
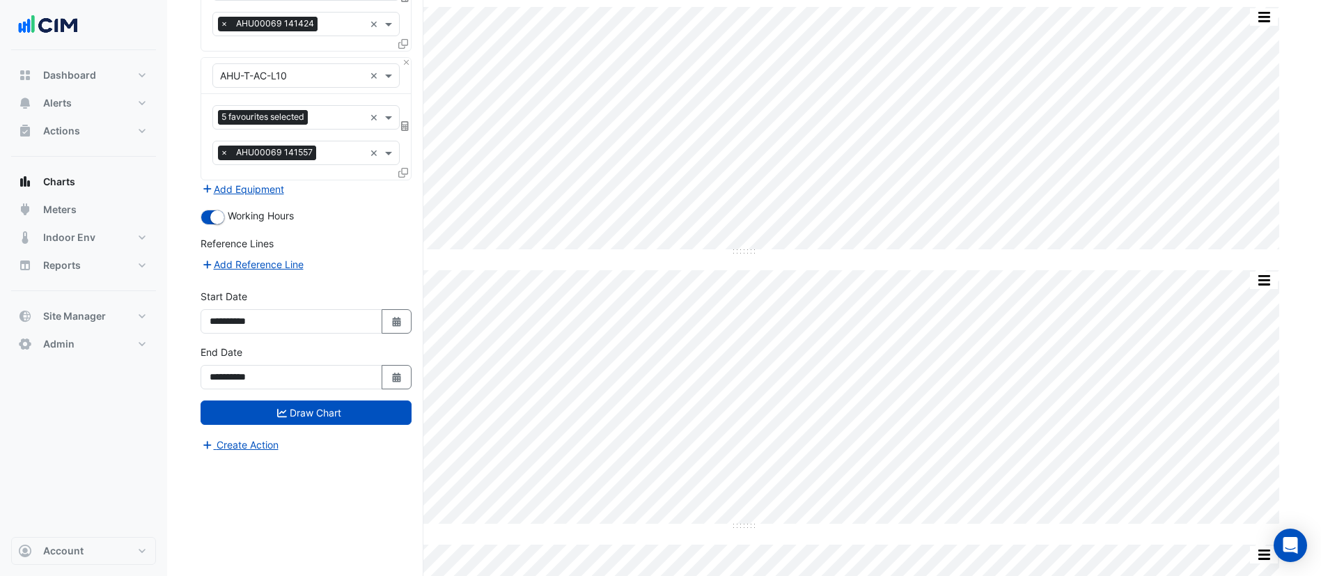
scroll to position [441, 0]
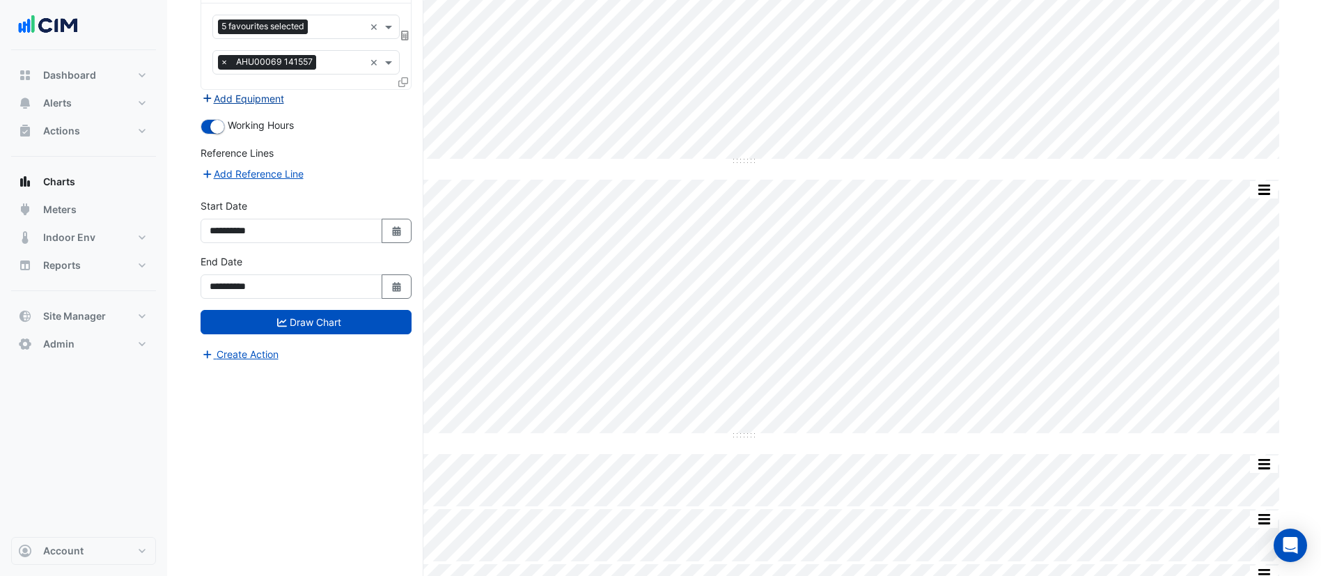
click at [263, 101] on button "Add Equipment" at bounding box center [243, 99] width 84 height 16
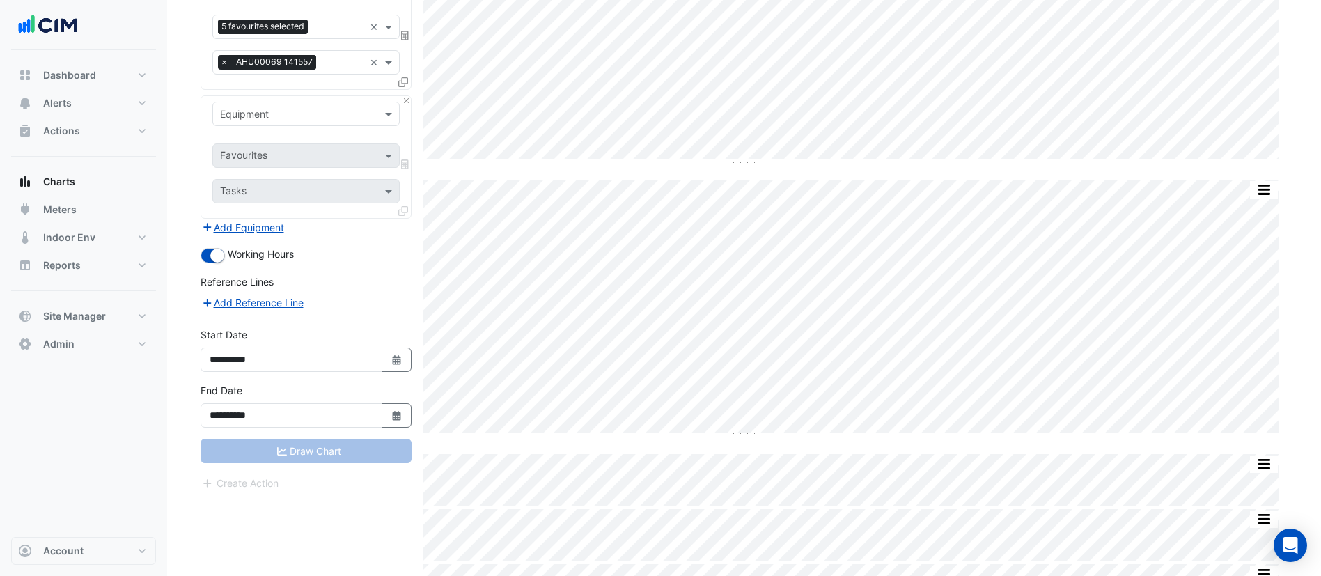
click at [295, 118] on input "text" at bounding box center [292, 114] width 144 height 15
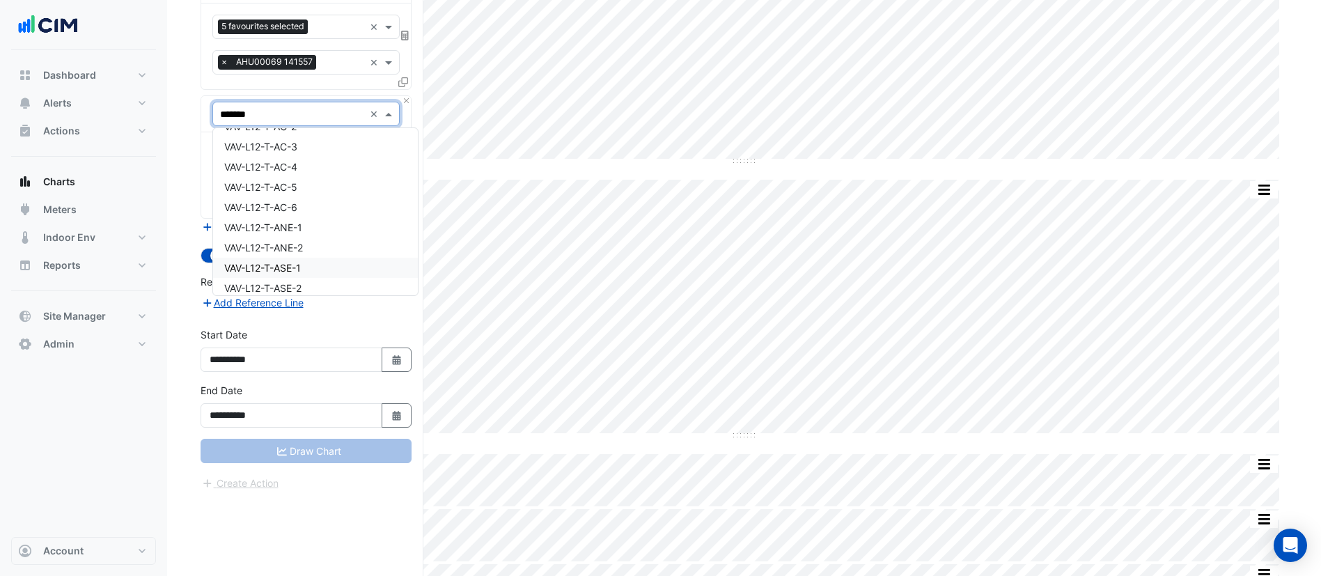
scroll to position [450, 0]
type input "*******"
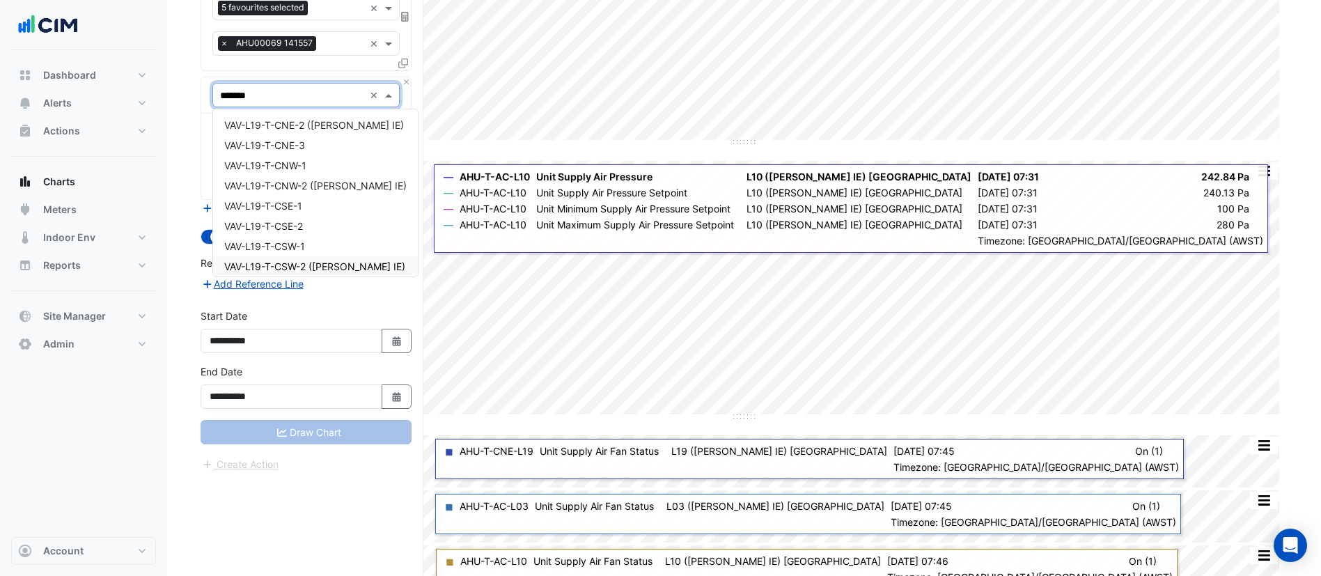
scroll to position [261, 0]
click at [321, 145] on div "VAV-L19-T-CNE-3" at bounding box center [315, 146] width 205 height 20
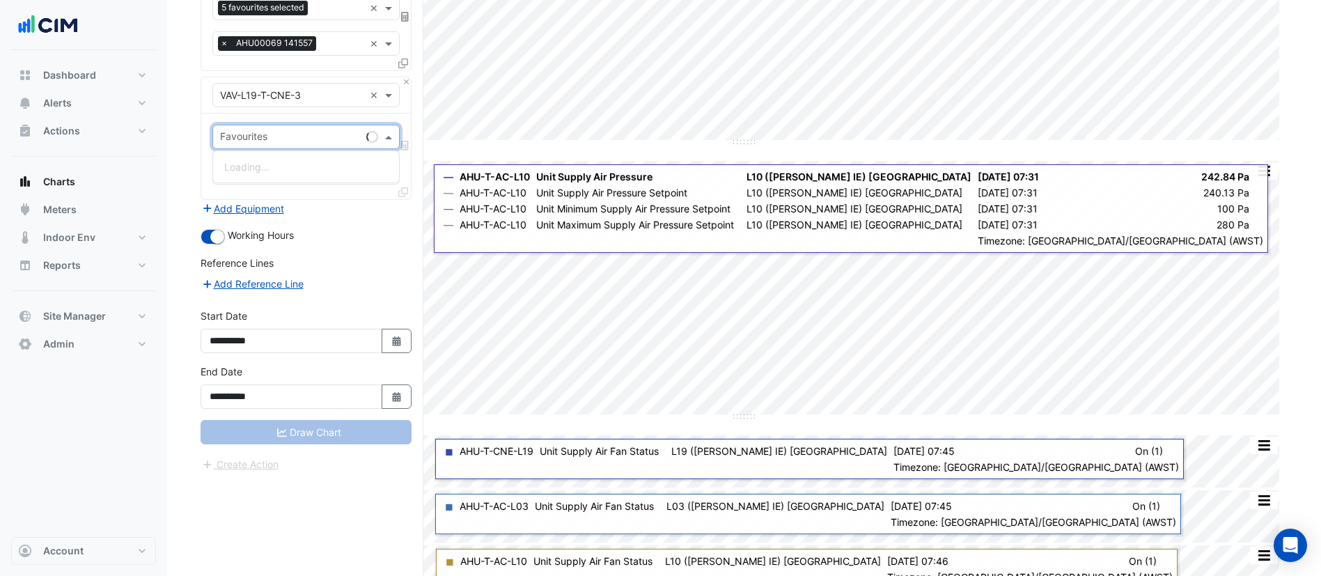
click at [304, 126] on div "Favourites" at bounding box center [287, 137] width 148 height 22
type input "******"
click at [290, 173] on div "Variable Air Volume Damper Position - L19 (NABERS IE), T-CNE-3" at bounding box center [391, 167] width 357 height 20
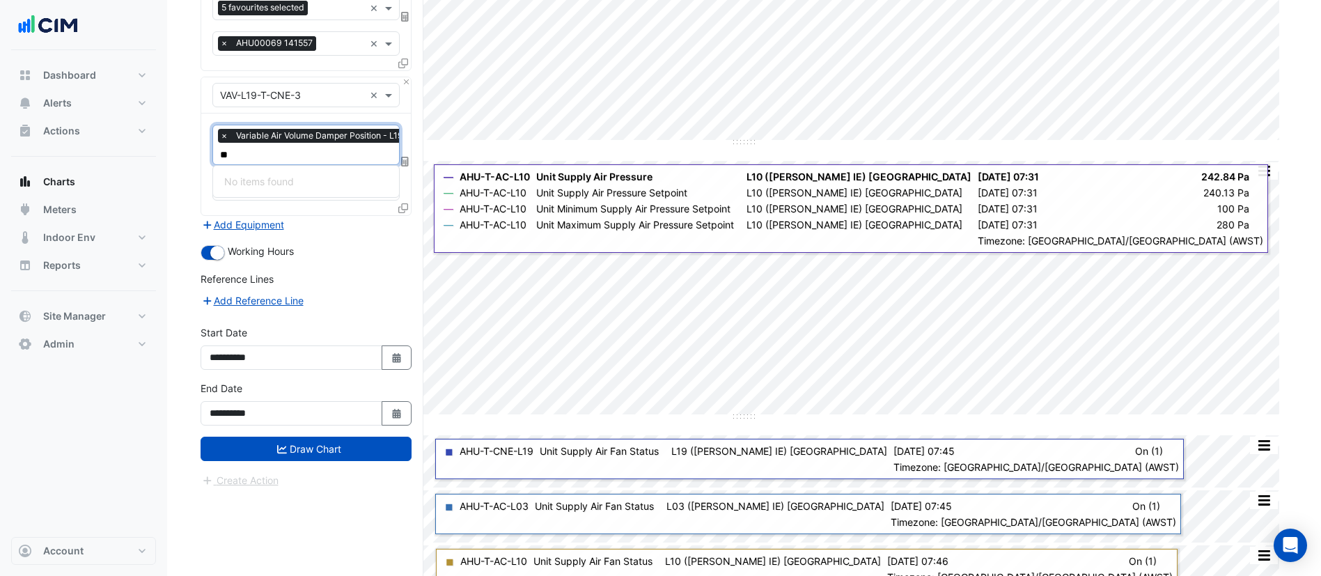
type input "*"
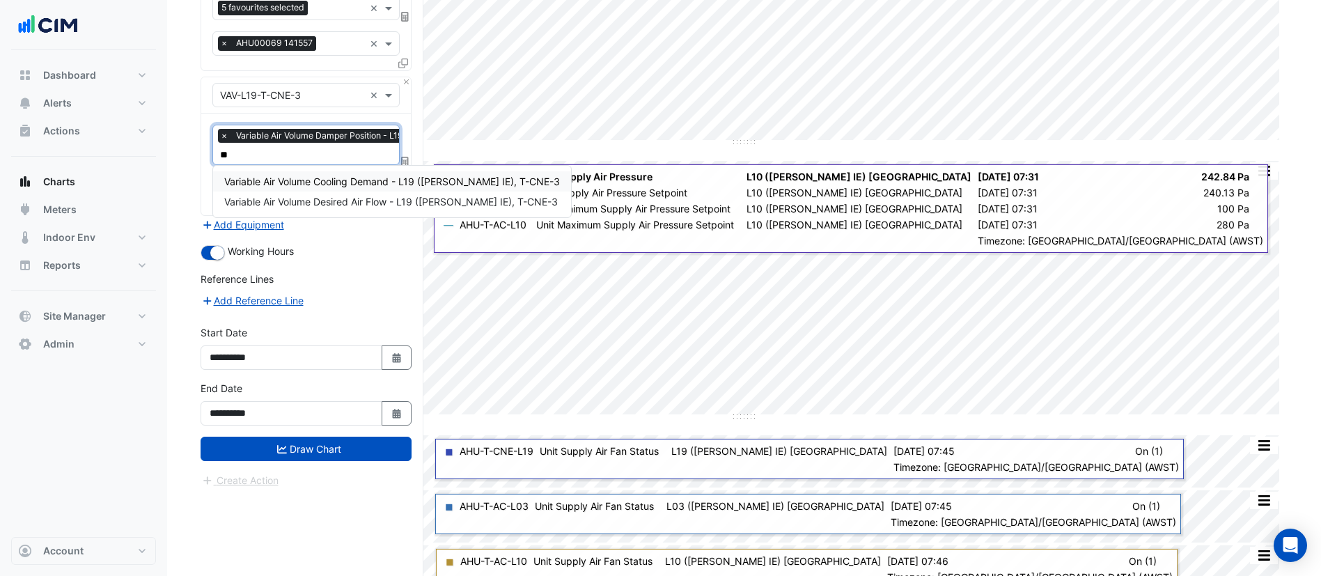
type input "***"
click at [307, 180] on span "Variable Air Volume Desired Air Flow - L19 (NABERS IE), T-CNE-3" at bounding box center [391, 181] width 334 height 12
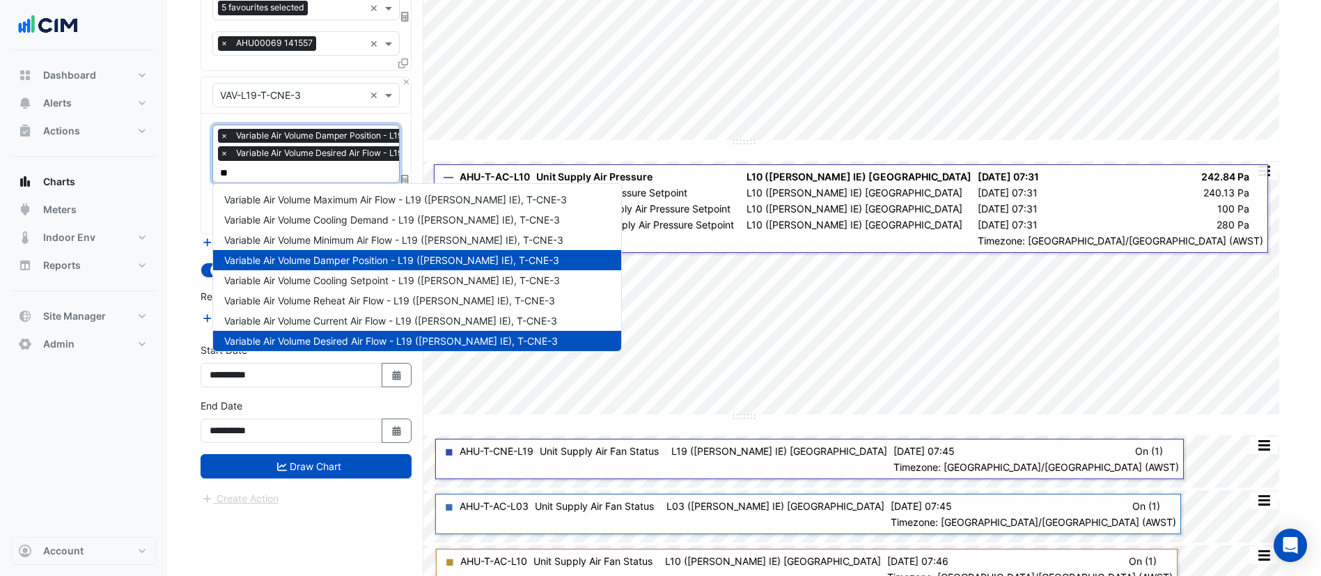
type input "***"
click at [318, 324] on span "Variable Air Volume Current Air Flow - L19 (NABERS IE), T-CNE-3" at bounding box center [390, 321] width 333 height 12
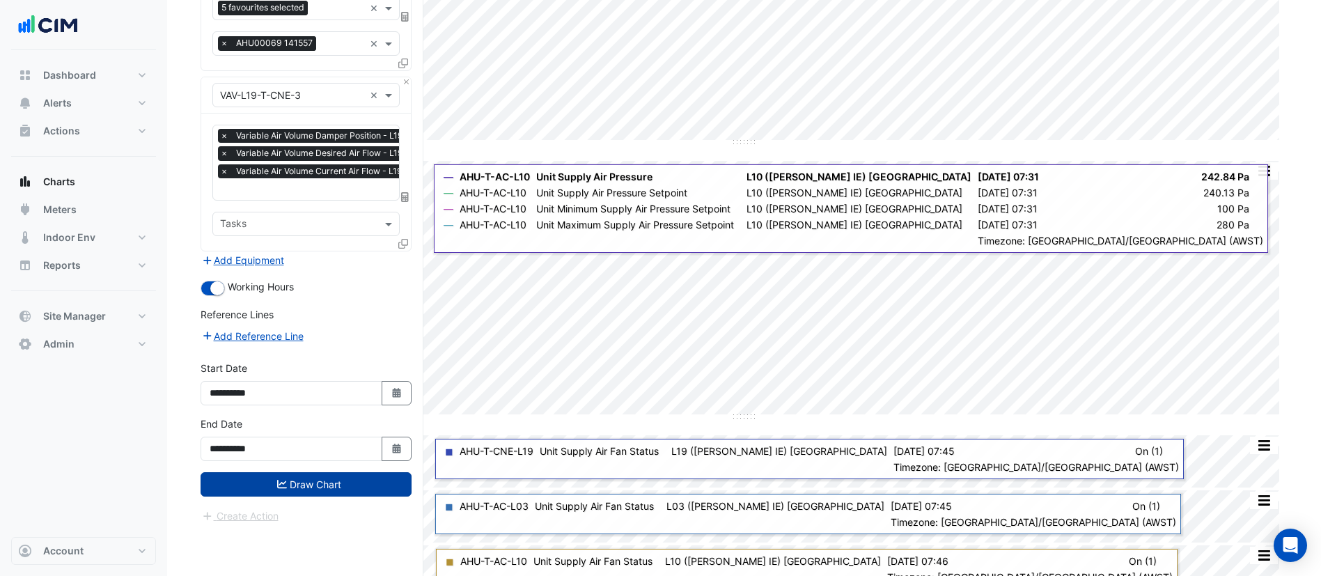
click at [318, 480] on button "Draw Chart" at bounding box center [306, 484] width 211 height 24
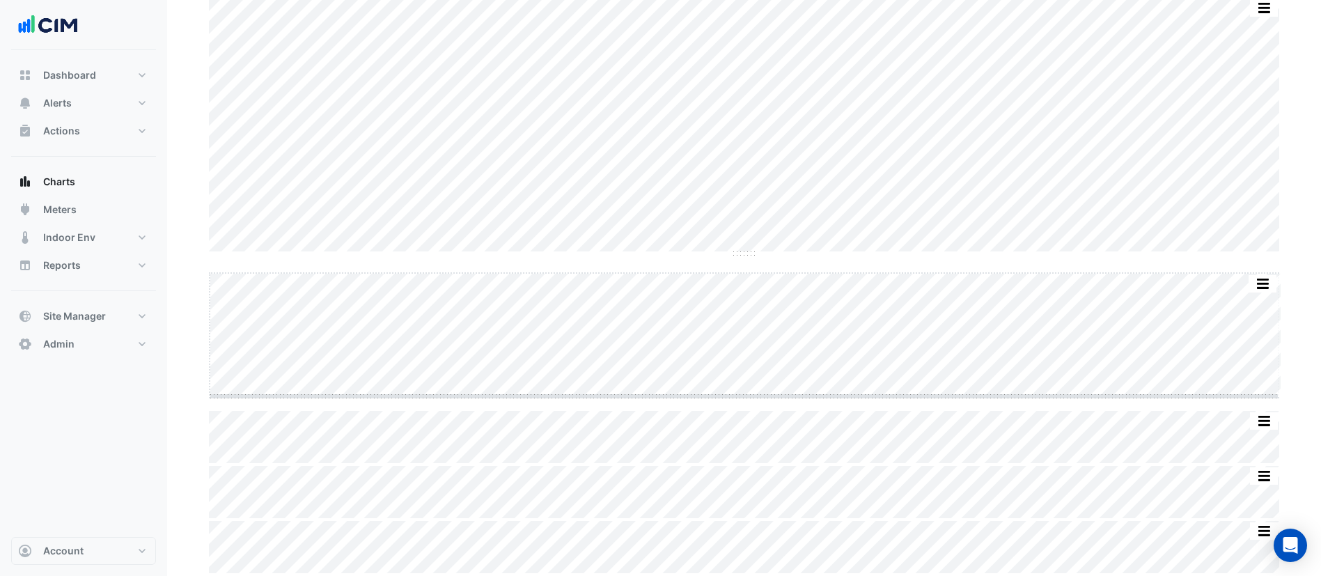
scroll to position [622, 0]
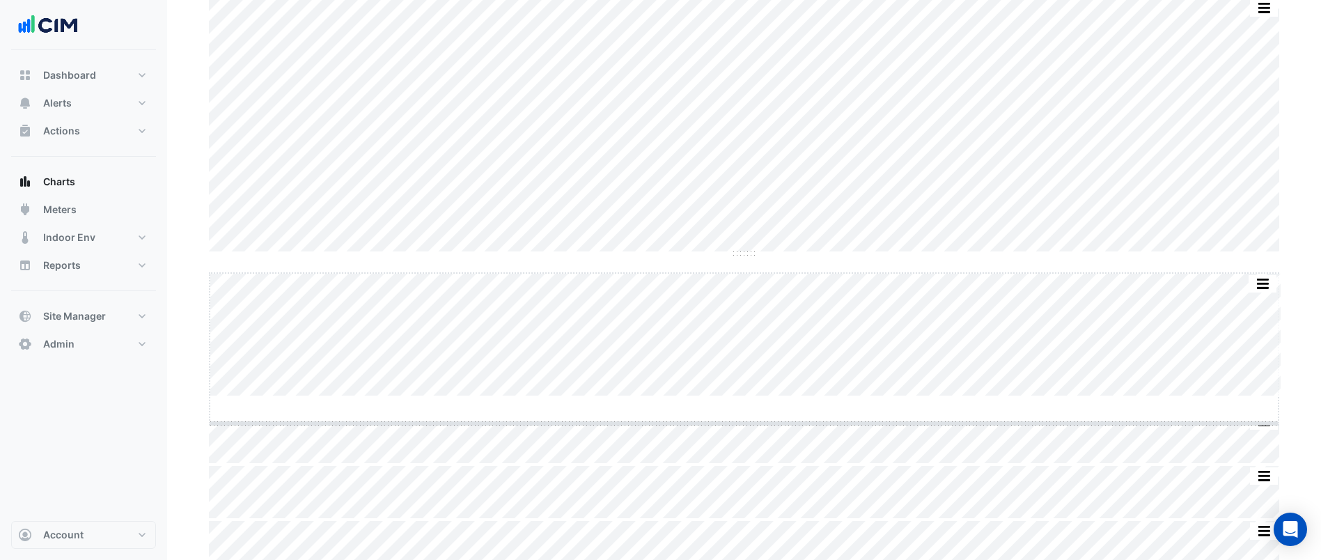
drag, startPoint x: 748, startPoint y: 393, endPoint x: 749, endPoint y: 434, distance: 41.1
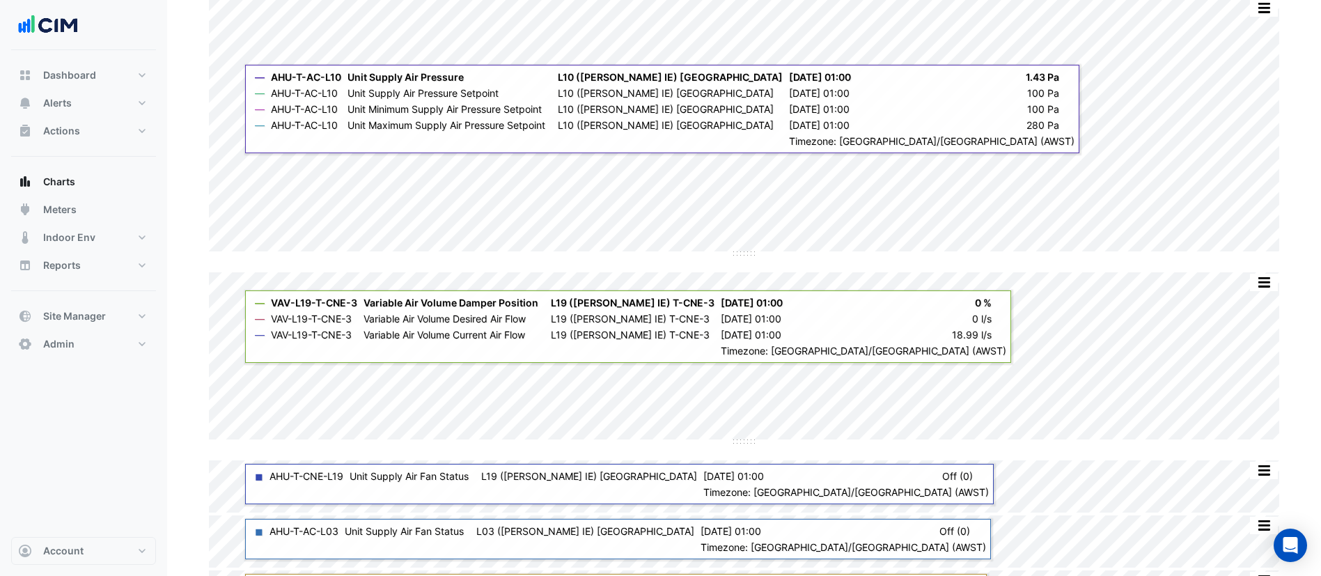
scroll to position [0, 0]
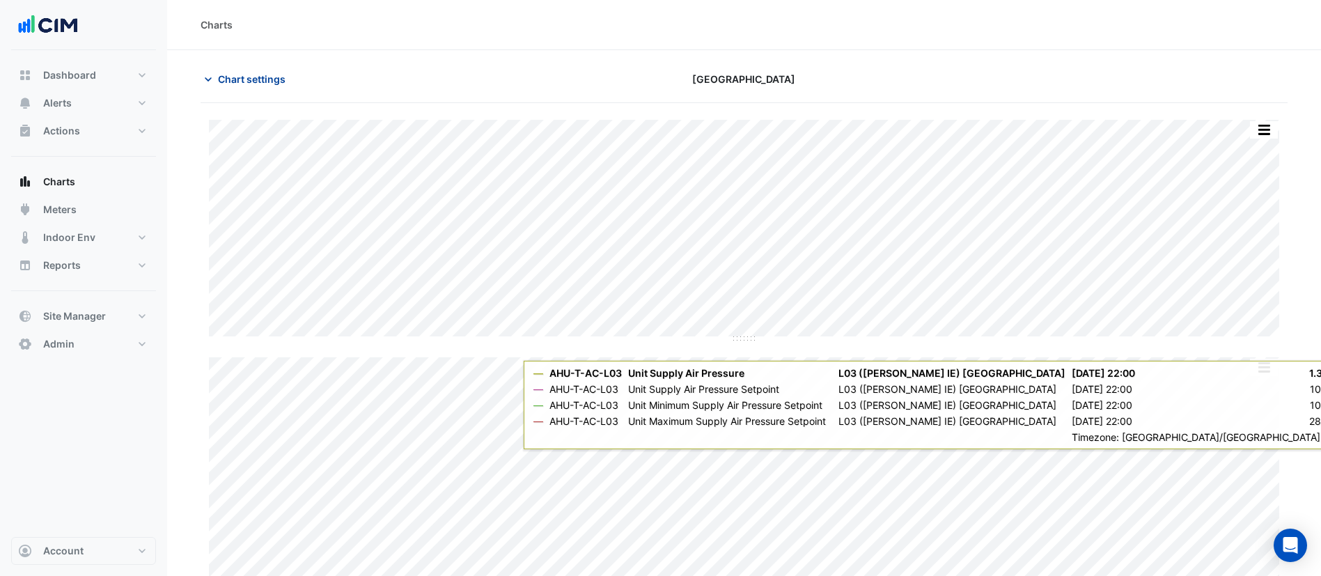
click at [265, 75] on span "Chart settings" at bounding box center [252, 79] width 68 height 15
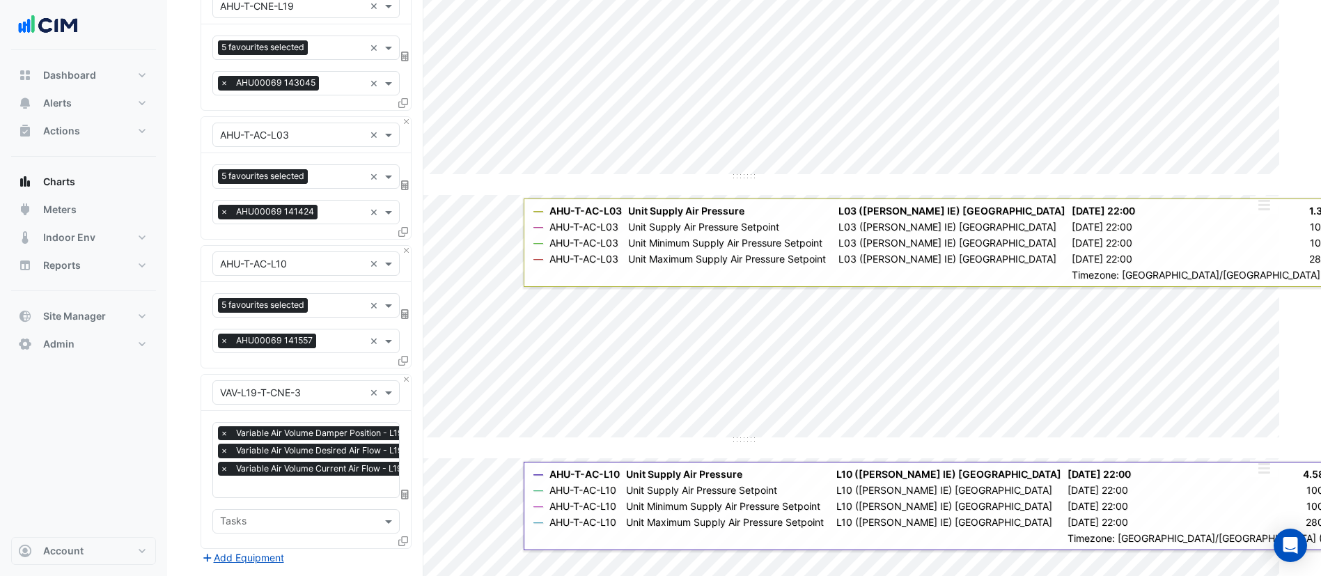
scroll to position [163, 0]
click at [406, 120] on button "Close" at bounding box center [406, 120] width 9 height 9
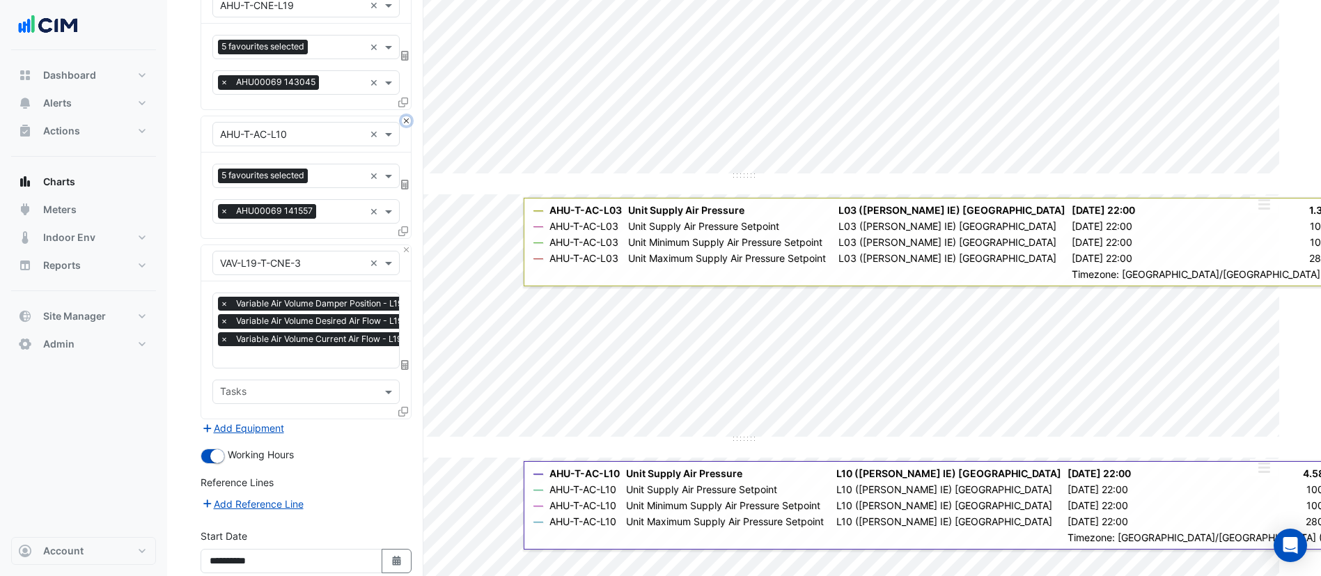
click at [406, 120] on button "Close" at bounding box center [406, 120] width 9 height 9
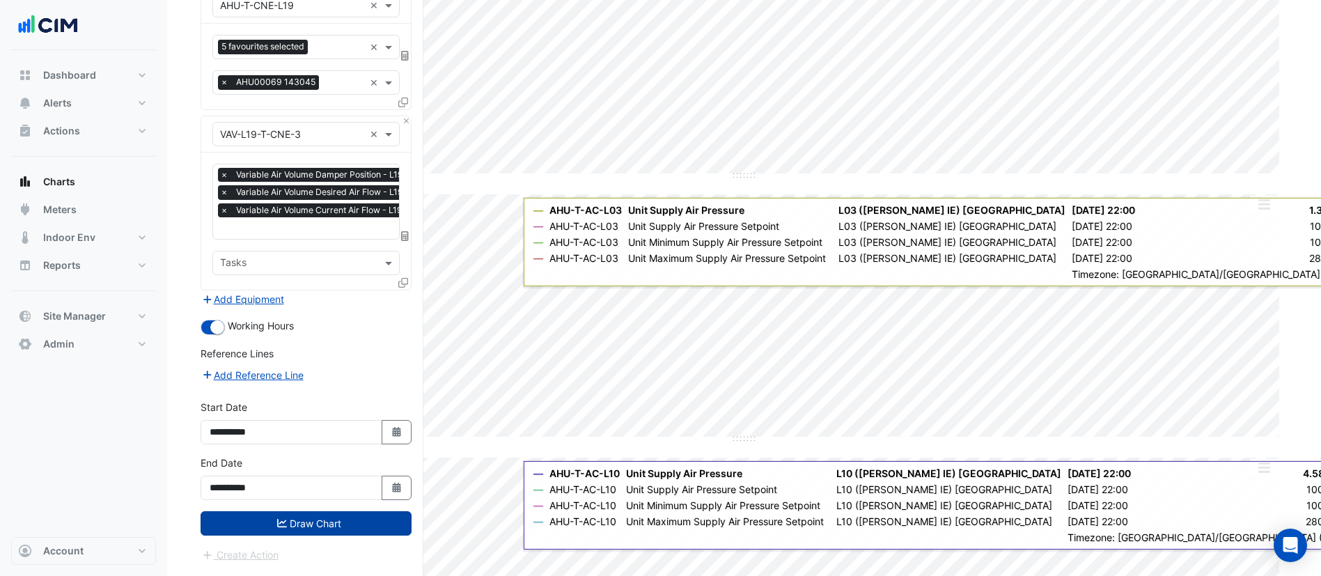
click at [334, 518] on button "Draw Chart" at bounding box center [306, 523] width 211 height 24
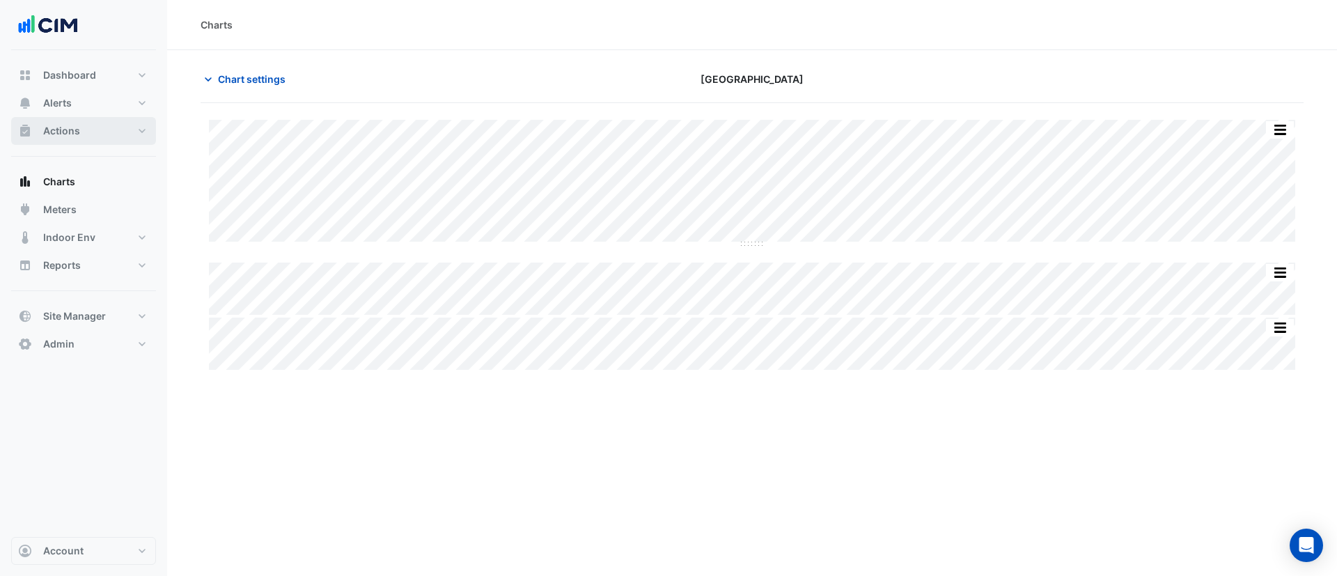
click at [80, 130] on button "Actions" at bounding box center [83, 131] width 145 height 28
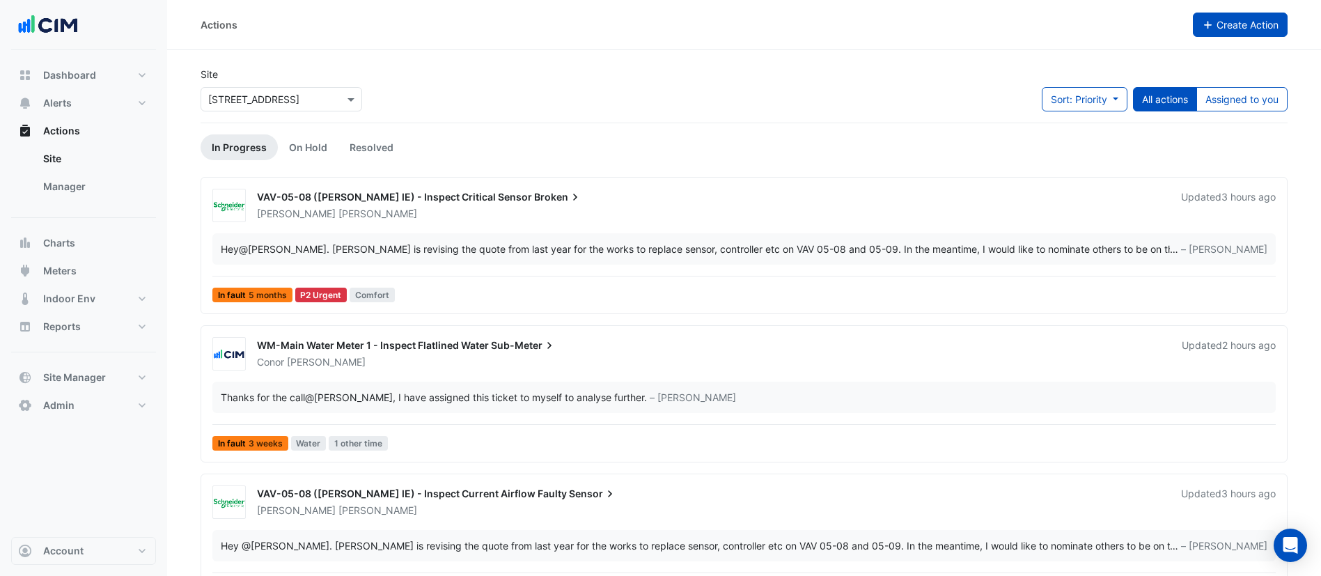
click at [1206, 29] on icon "button" at bounding box center [1208, 25] width 13 height 10
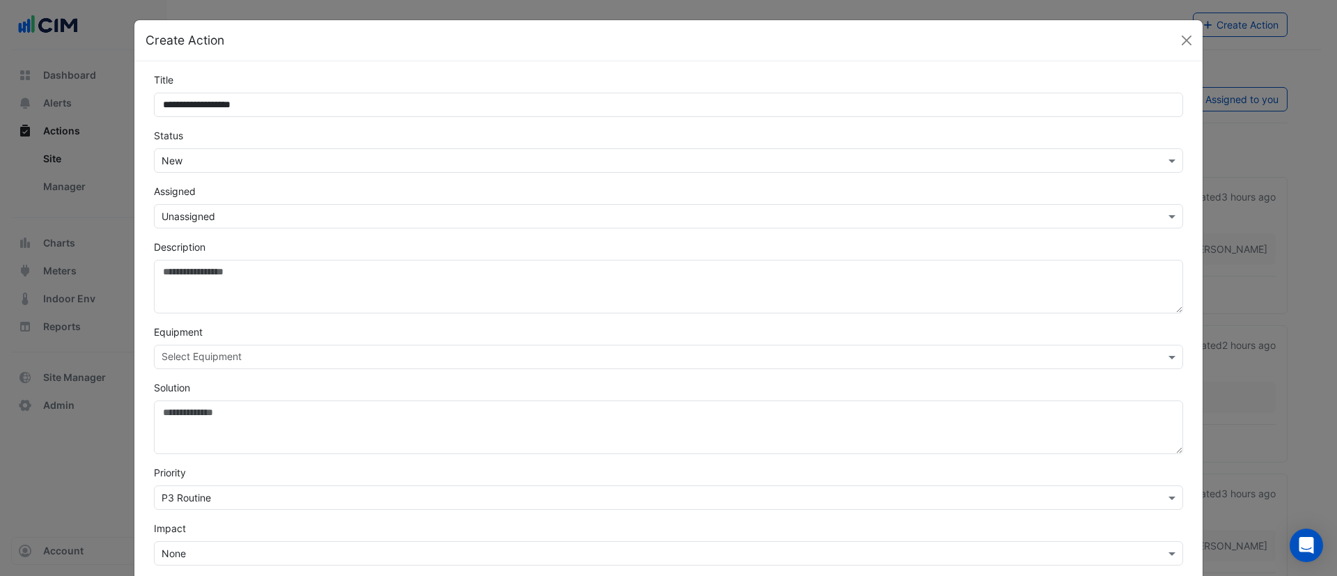
scroll to position [180, 0]
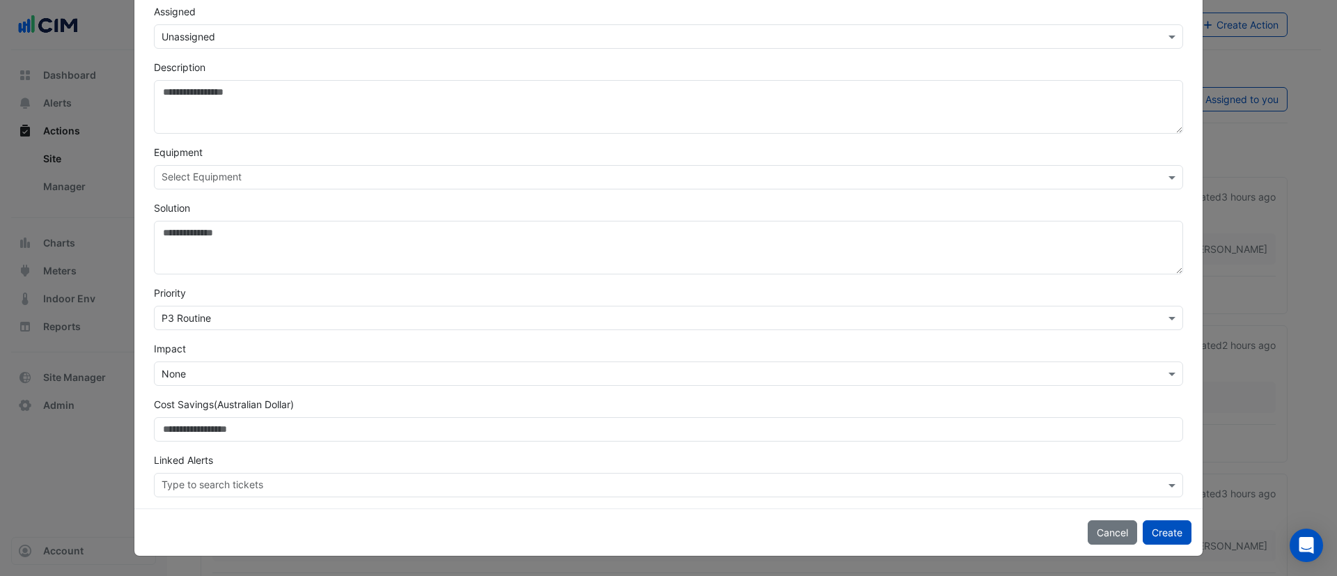
type input "**********"
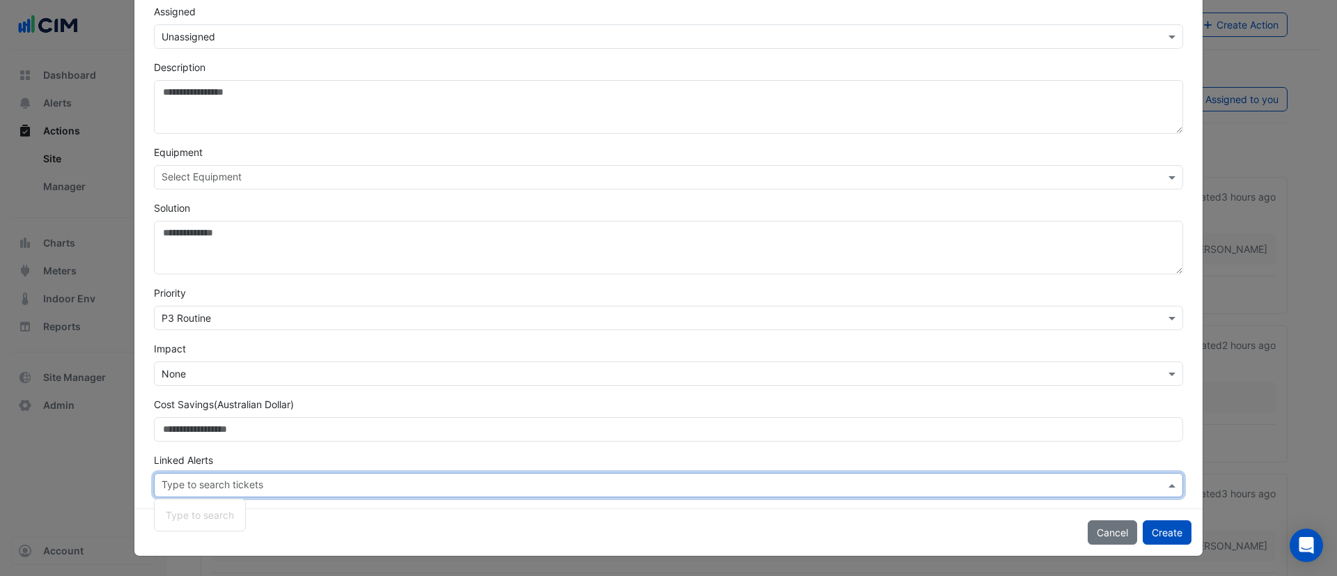
click at [191, 480] on input "text" at bounding box center [663, 486] width 1003 height 15
type input "*"
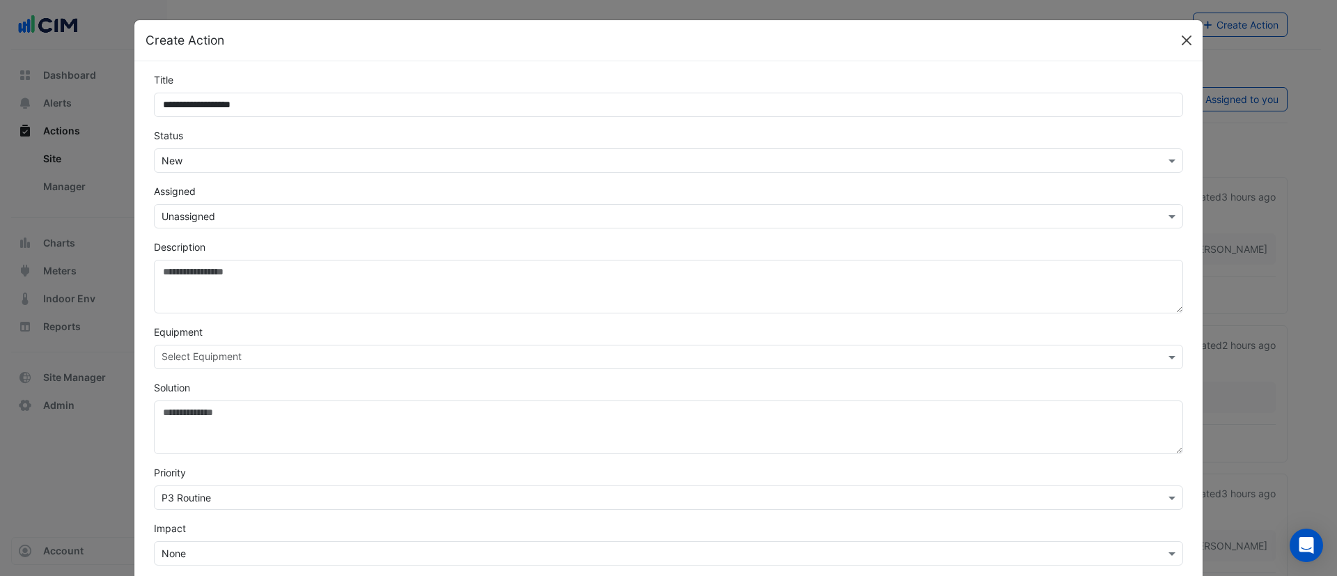
type input "**********"
click at [1176, 36] on button "Close" at bounding box center [1186, 40] width 21 height 21
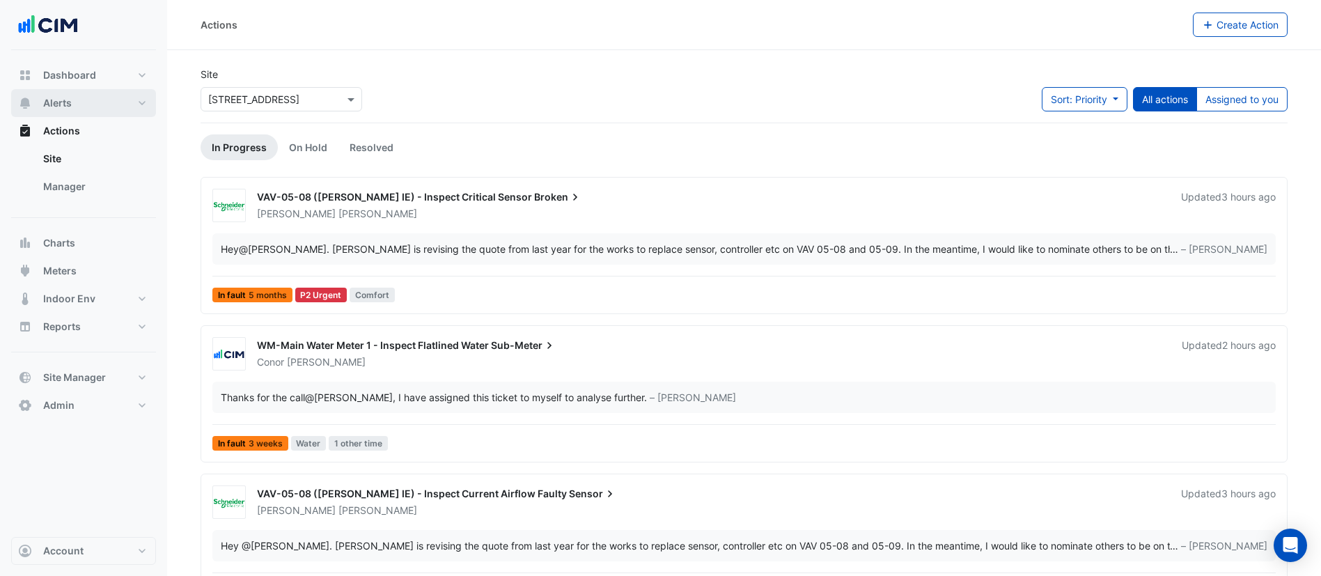
click at [55, 99] on span "Alerts" at bounding box center [57, 103] width 29 height 14
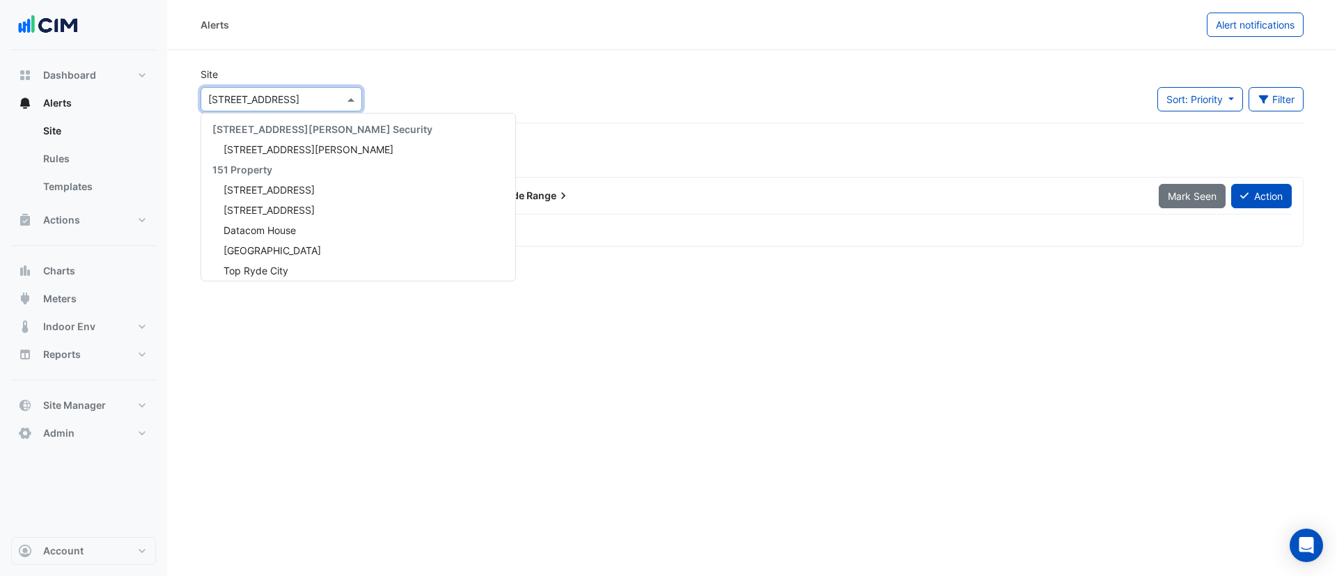
click at [238, 95] on input "text" at bounding box center [267, 100] width 118 height 15
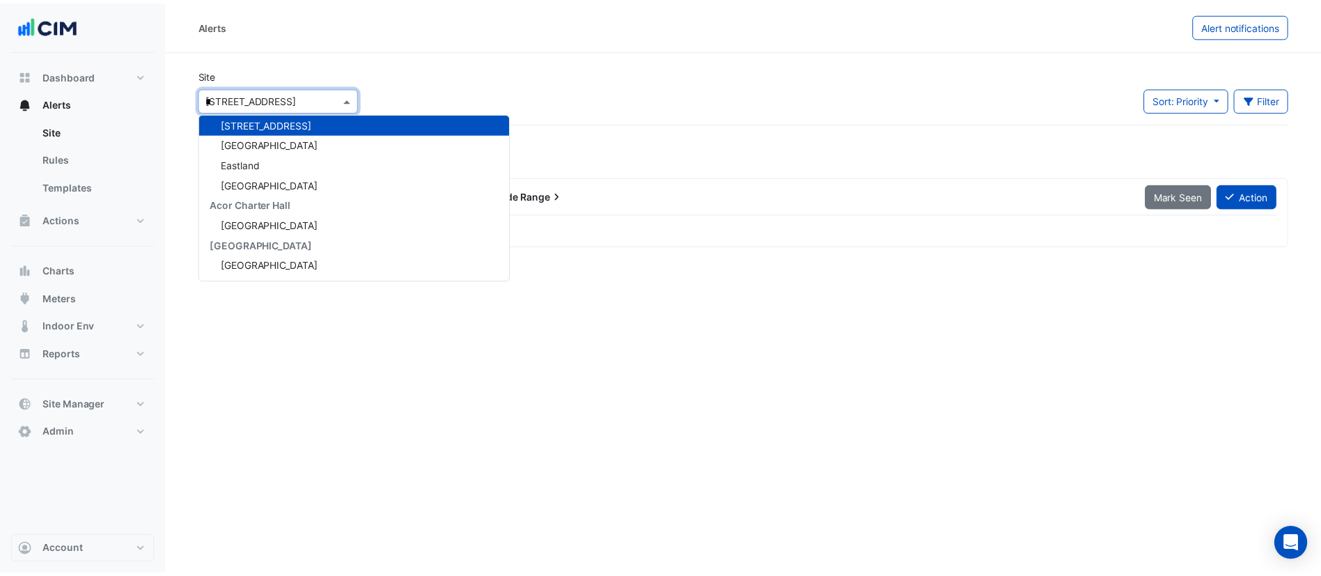
scroll to position [86, 0]
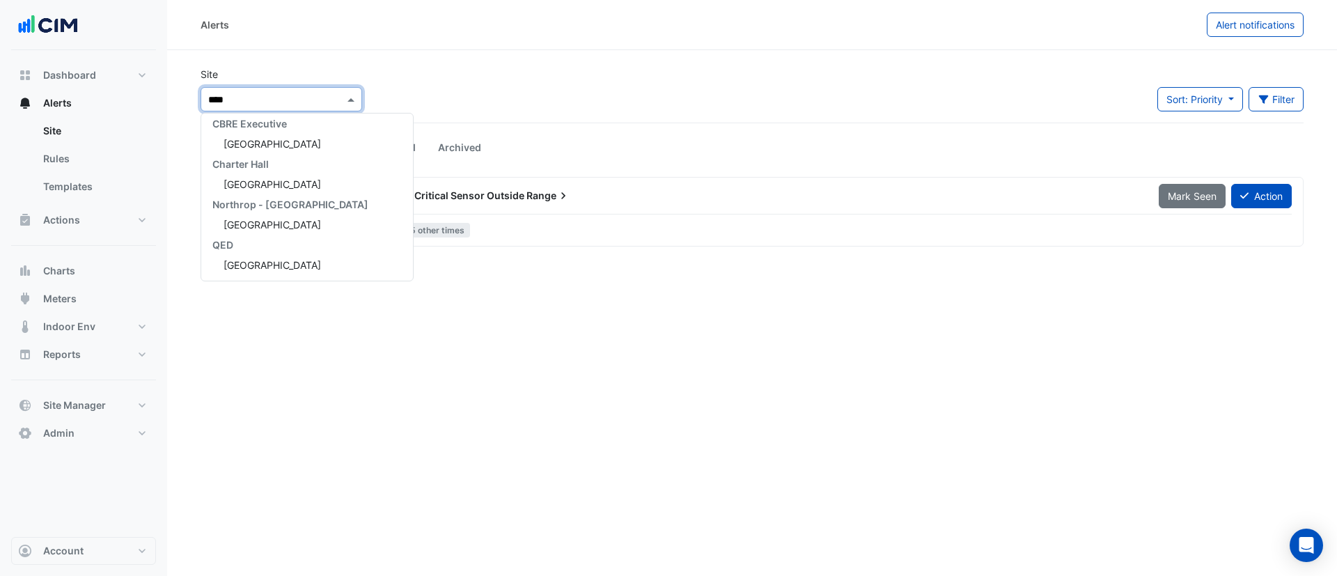
type input "*****"
click at [256, 152] on div "Raine Square" at bounding box center [307, 144] width 212 height 20
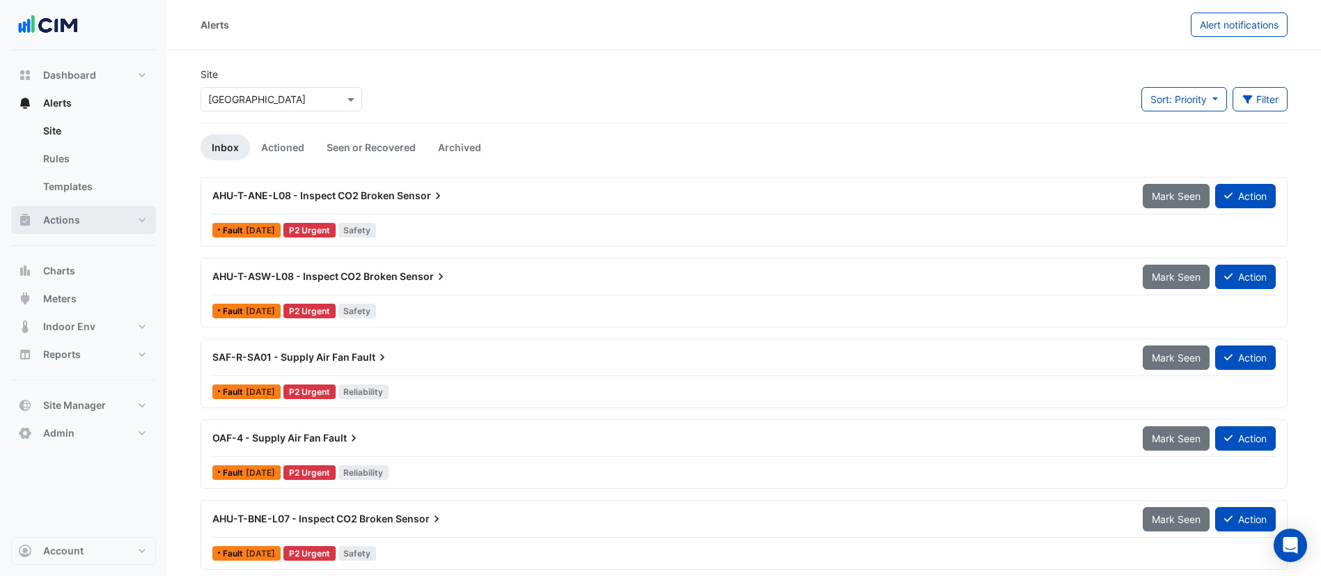
click at [95, 230] on button "Actions" at bounding box center [83, 220] width 145 height 28
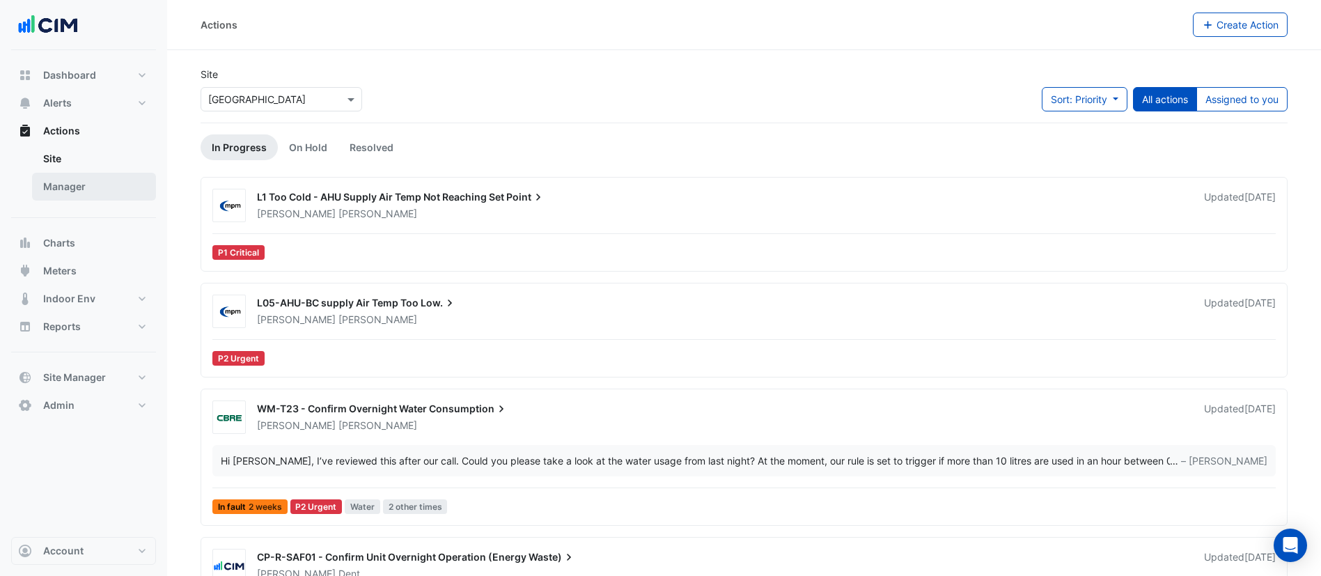
click at [67, 187] on link "Manager" at bounding box center [94, 187] width 124 height 28
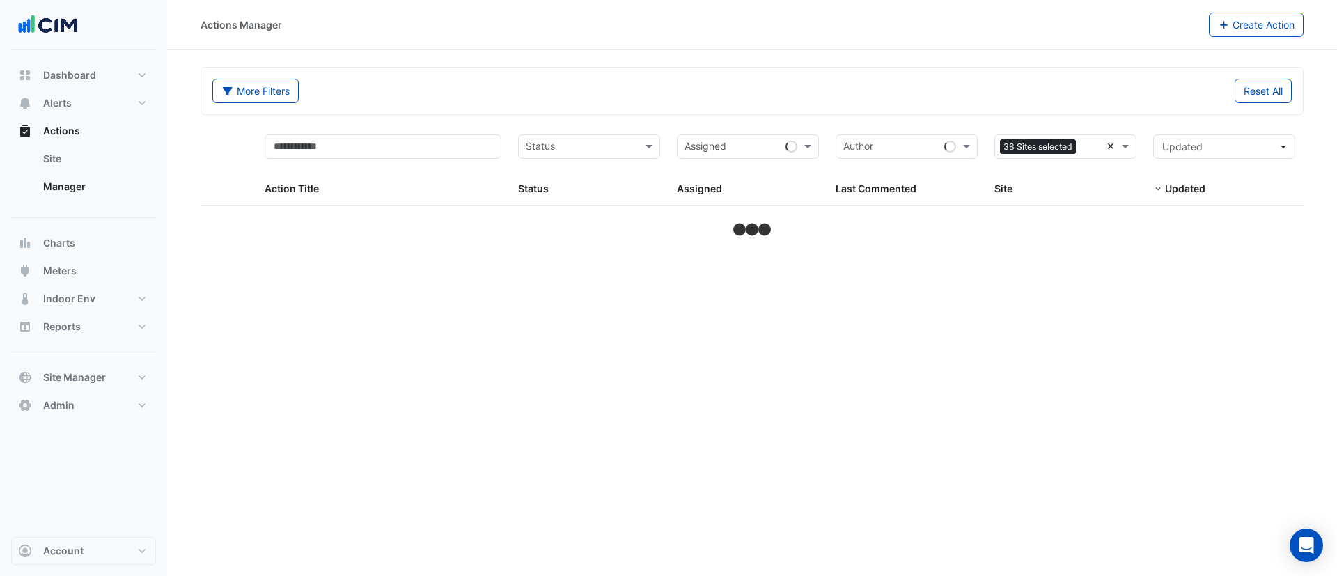
select select "***"
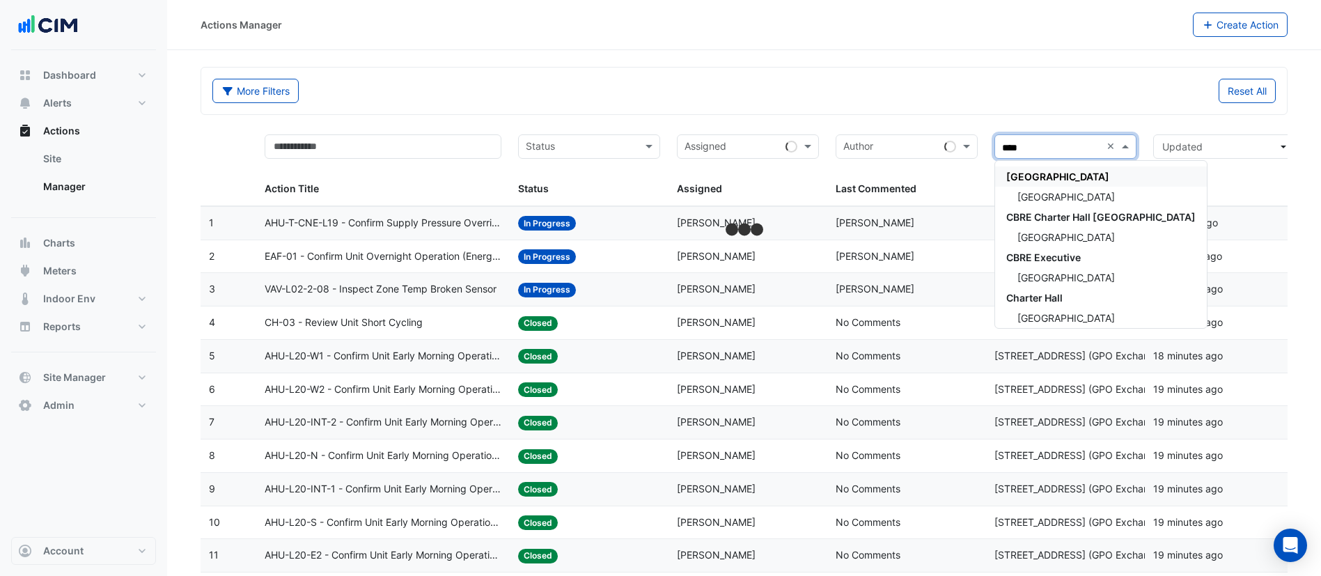
type input "*****"
click at [1057, 191] on span "[GEOGRAPHIC_DATA]" at bounding box center [1065, 197] width 97 height 12
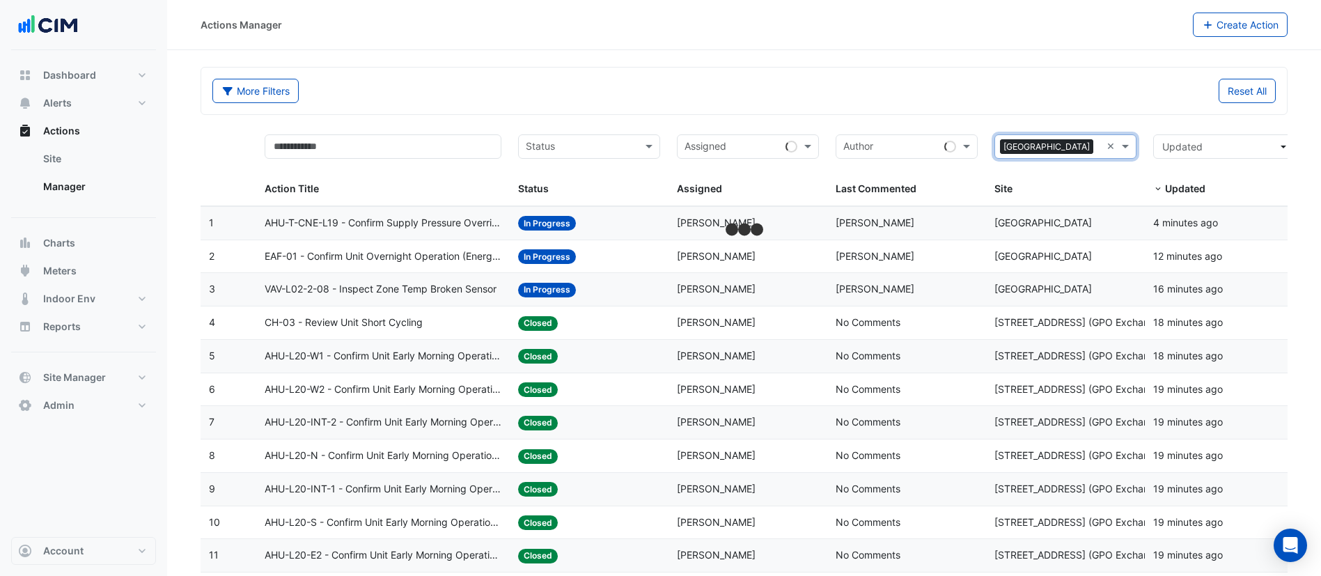
click at [763, 138] on div "Assigned" at bounding box center [729, 147] width 102 height 22
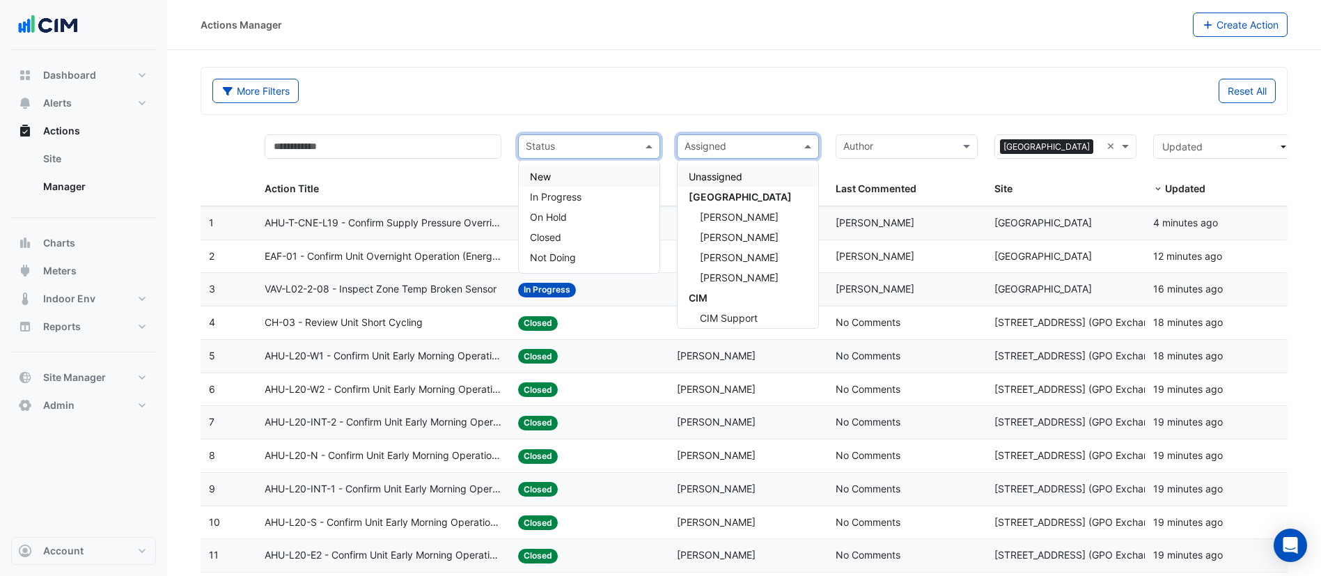
click at [591, 156] on div at bounding box center [580, 148] width 113 height 19
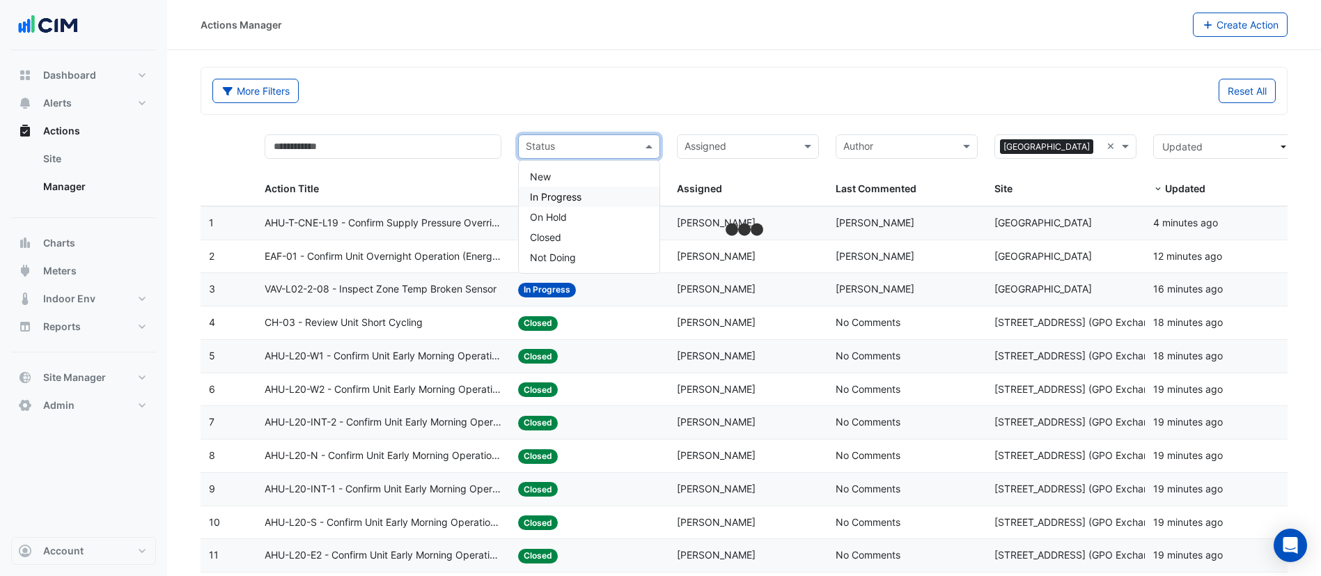
click at [574, 194] on span "In Progress" at bounding box center [556, 197] width 52 height 12
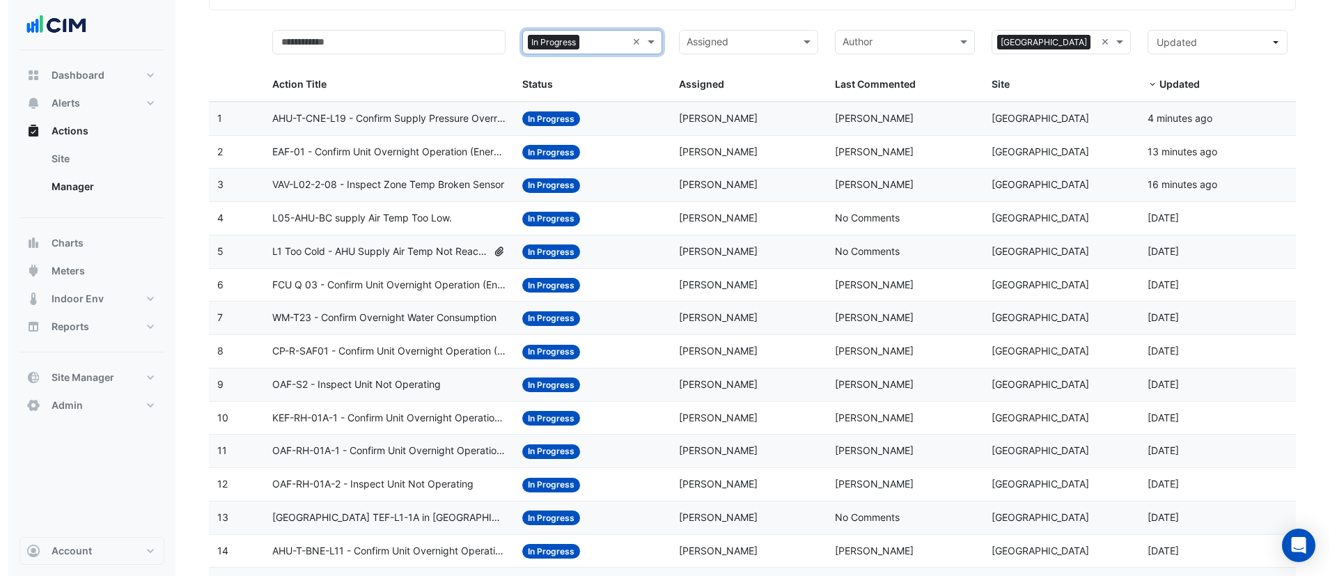
scroll to position [104, 0]
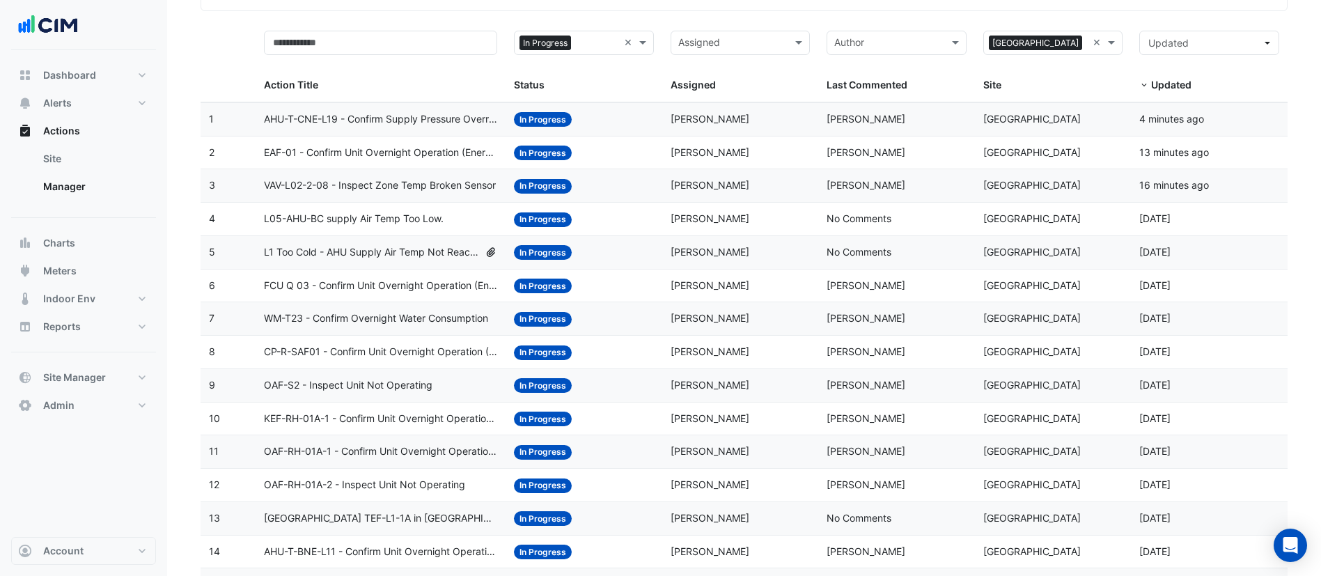
click at [596, 120] on div "Status: In Progress" at bounding box center [584, 119] width 140 height 16
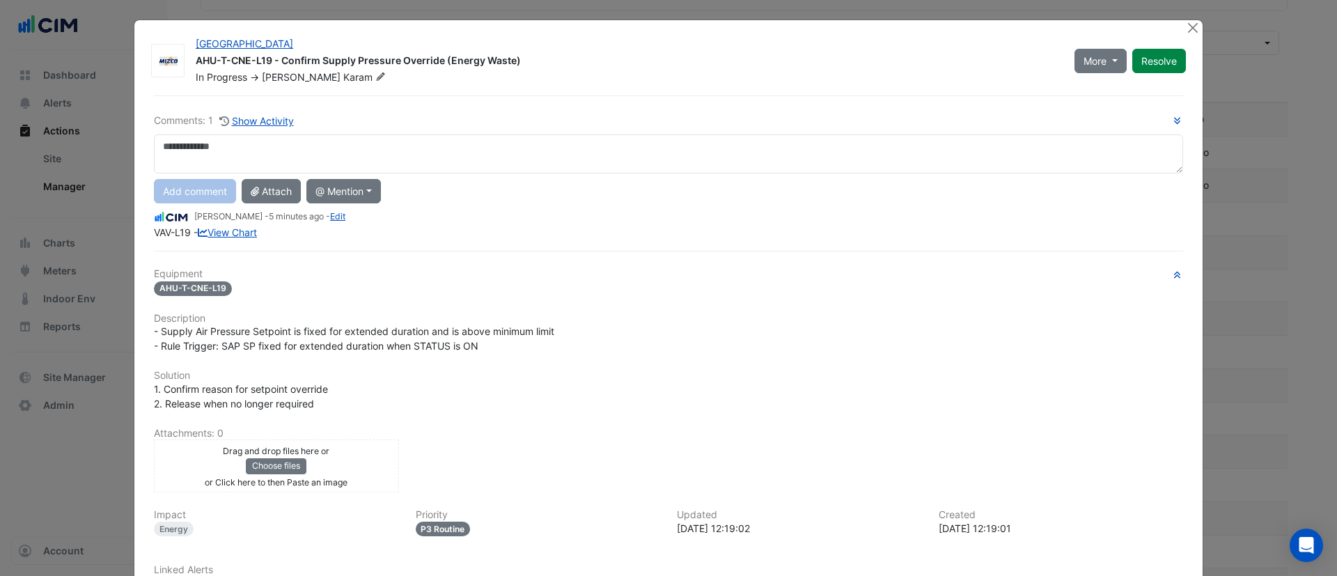
click at [352, 158] on textarea at bounding box center [668, 153] width 1029 height 39
type textarea "*"
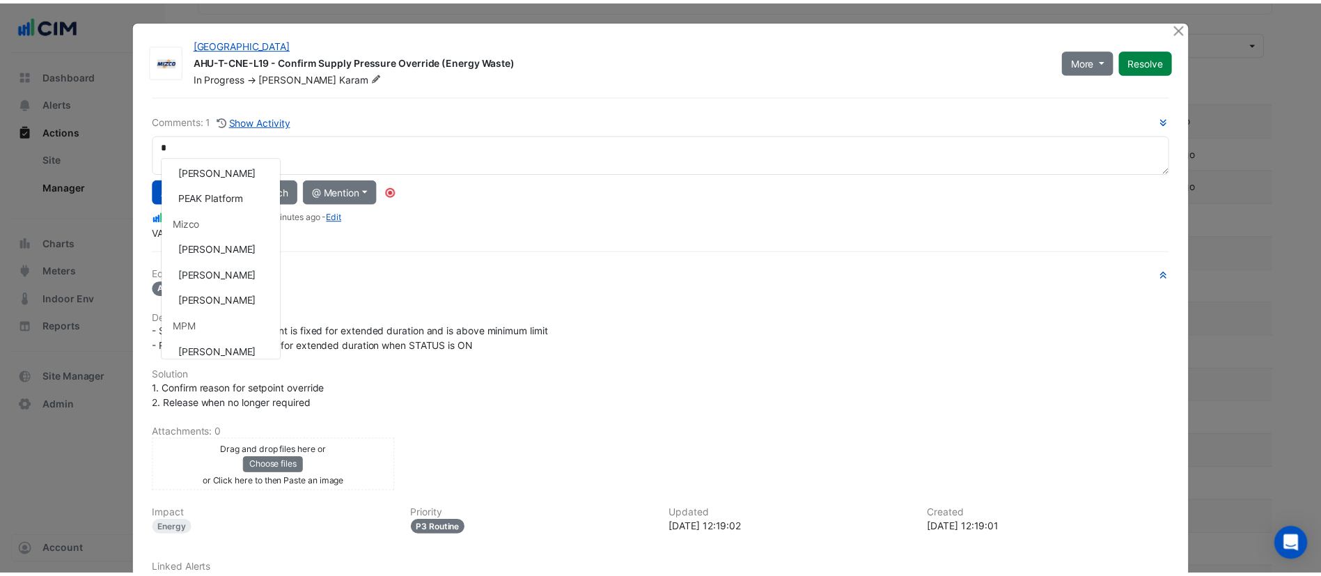
scroll to position [236, 0]
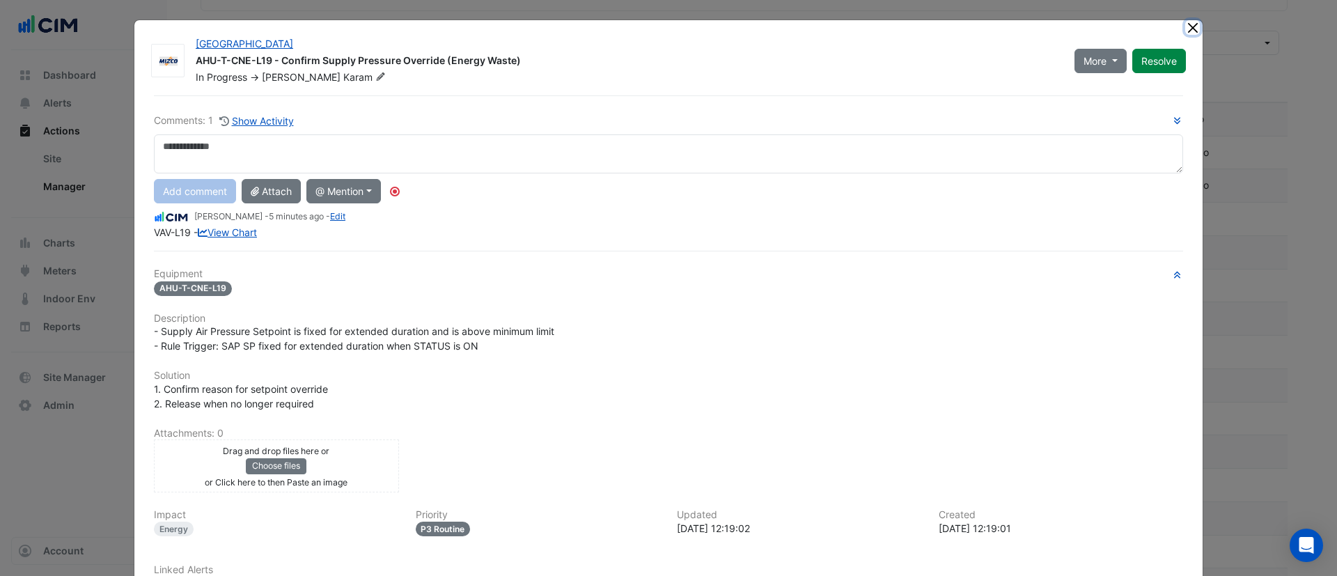
click at [1185, 24] on button "Close" at bounding box center [1192, 27] width 15 height 15
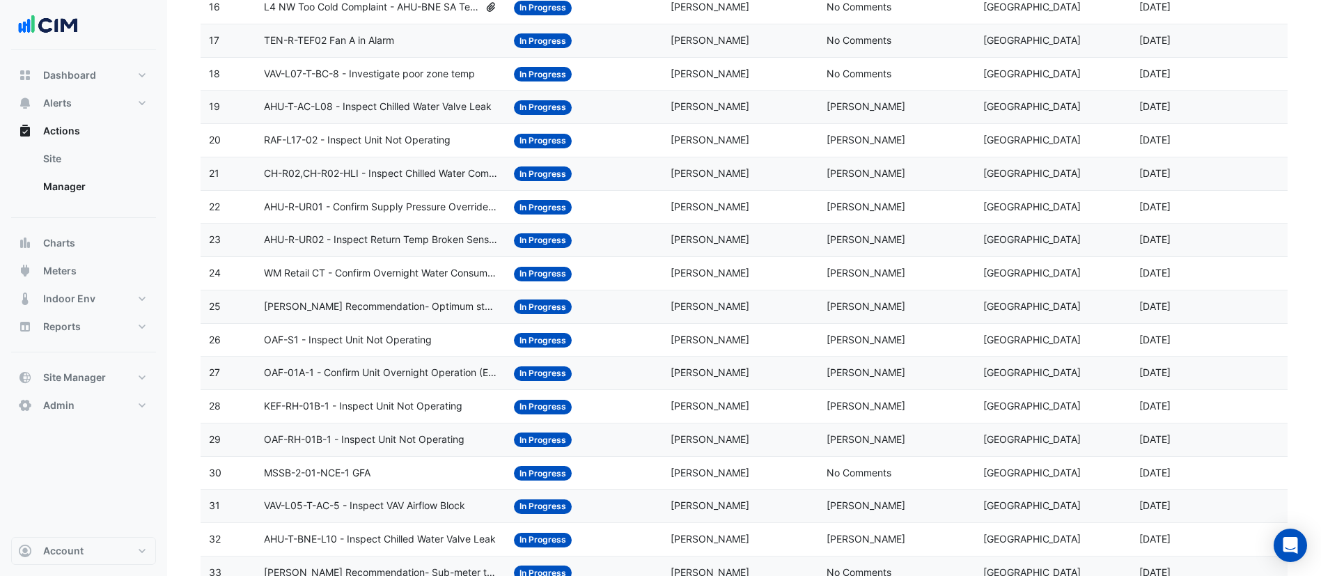
scroll to position [716, 0]
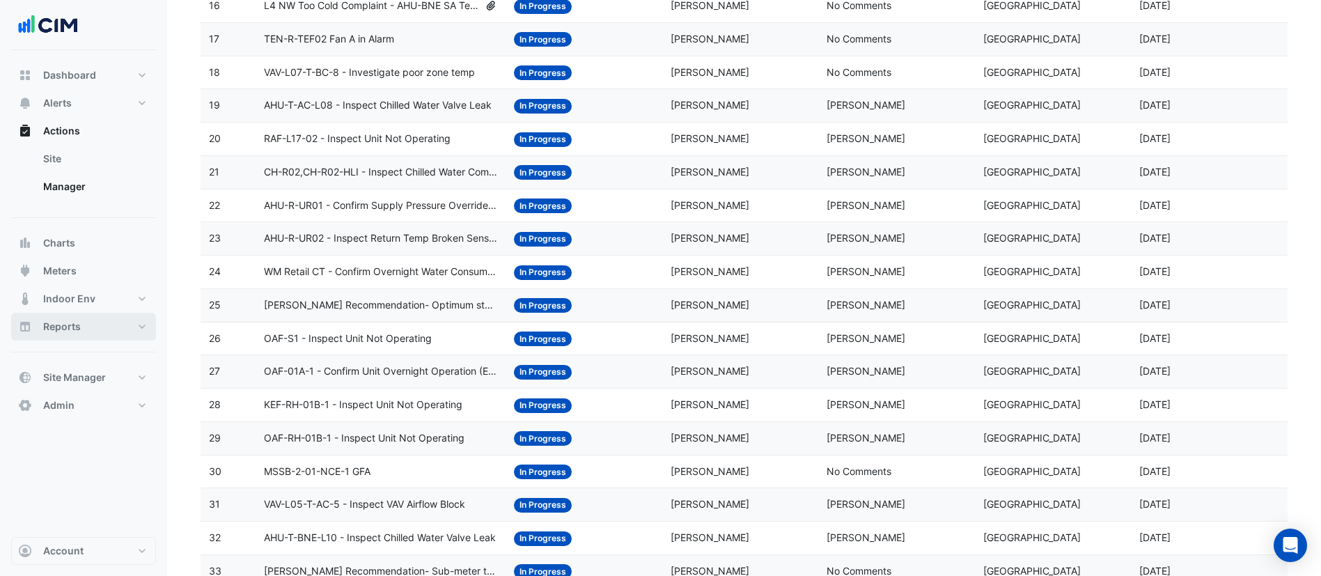
click at [84, 320] on button "Reports" at bounding box center [83, 327] width 145 height 28
select select "***"
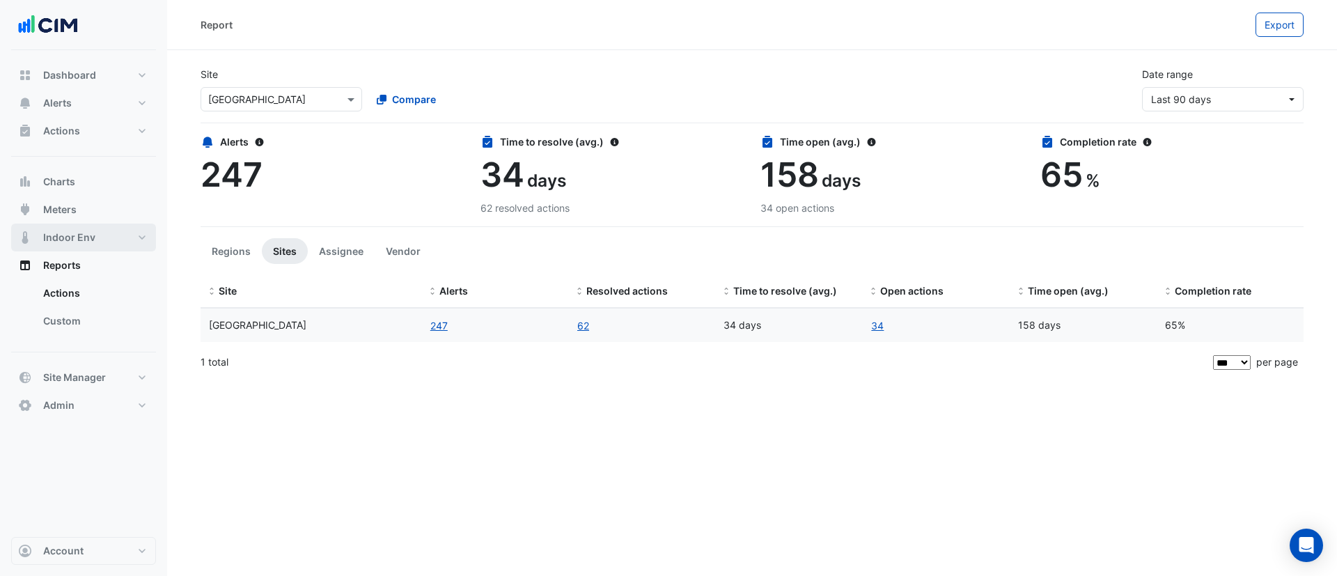
click at [88, 242] on span "Indoor Env" at bounding box center [69, 237] width 52 height 14
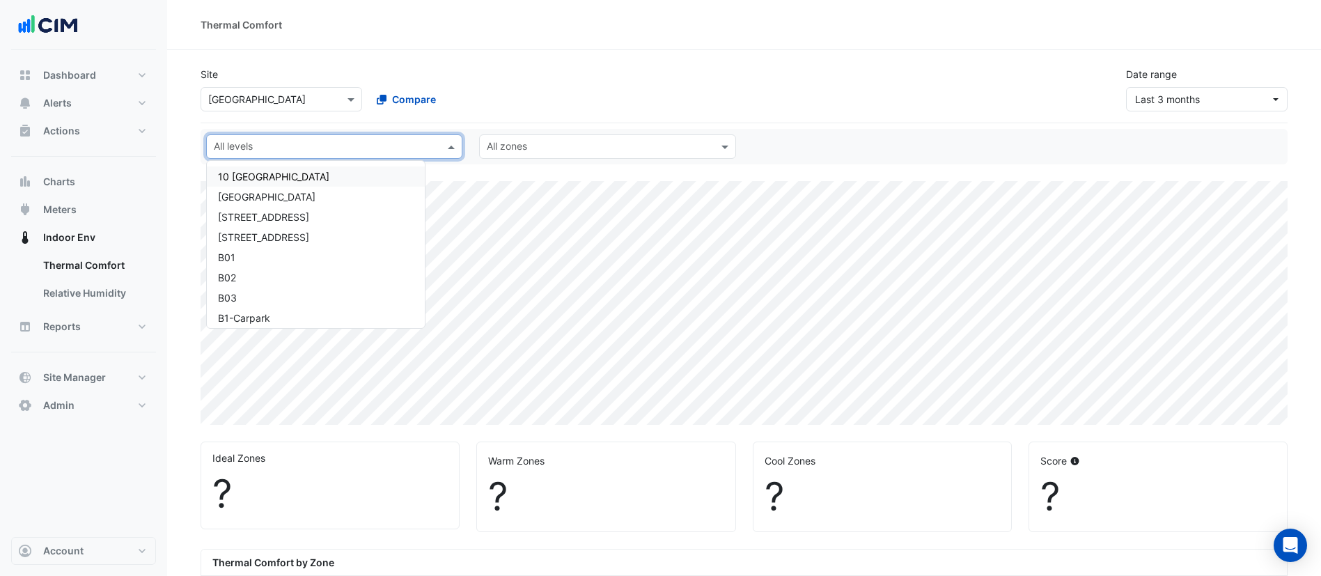
click at [245, 145] on input "text" at bounding box center [326, 148] width 225 height 15
select select "***"
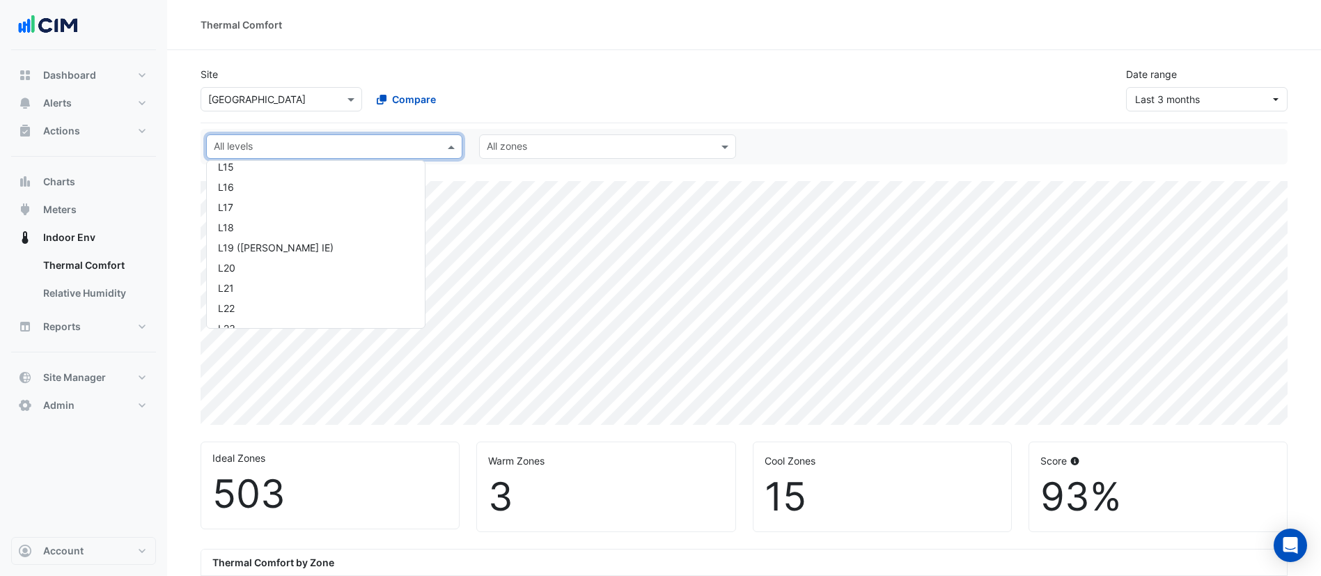
scroll to position [557, 0]
click at [311, 245] on div "L19 (NABERS IE)" at bounding box center [316, 245] width 196 height 15
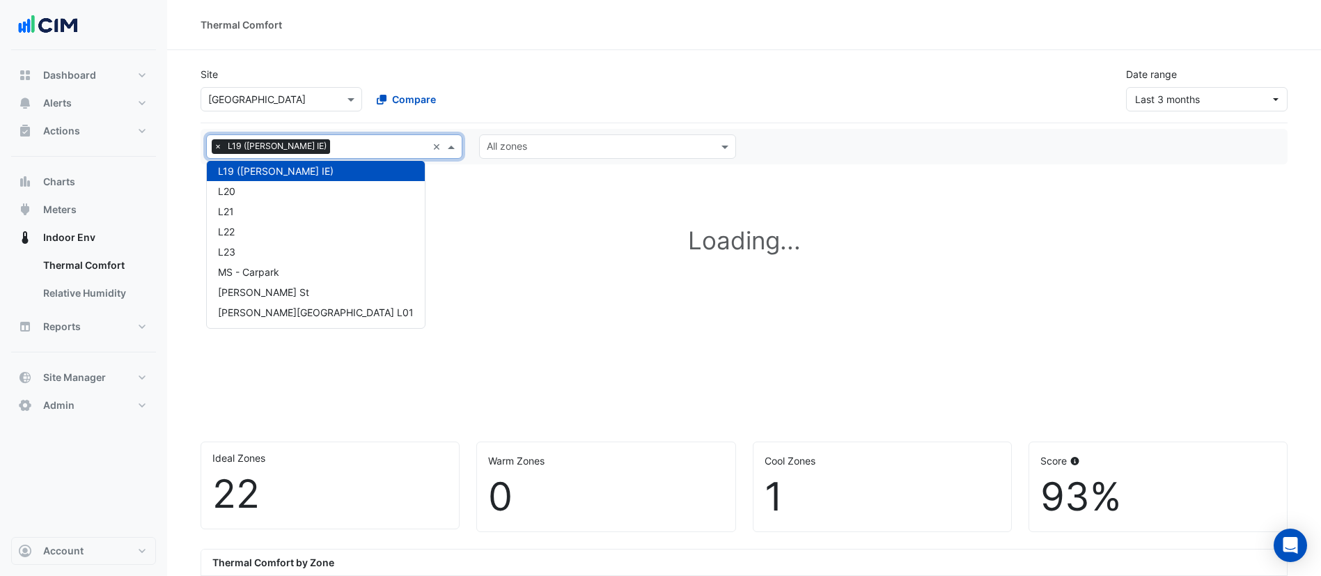
click at [340, 145] on input "text" at bounding box center [381, 148] width 91 height 15
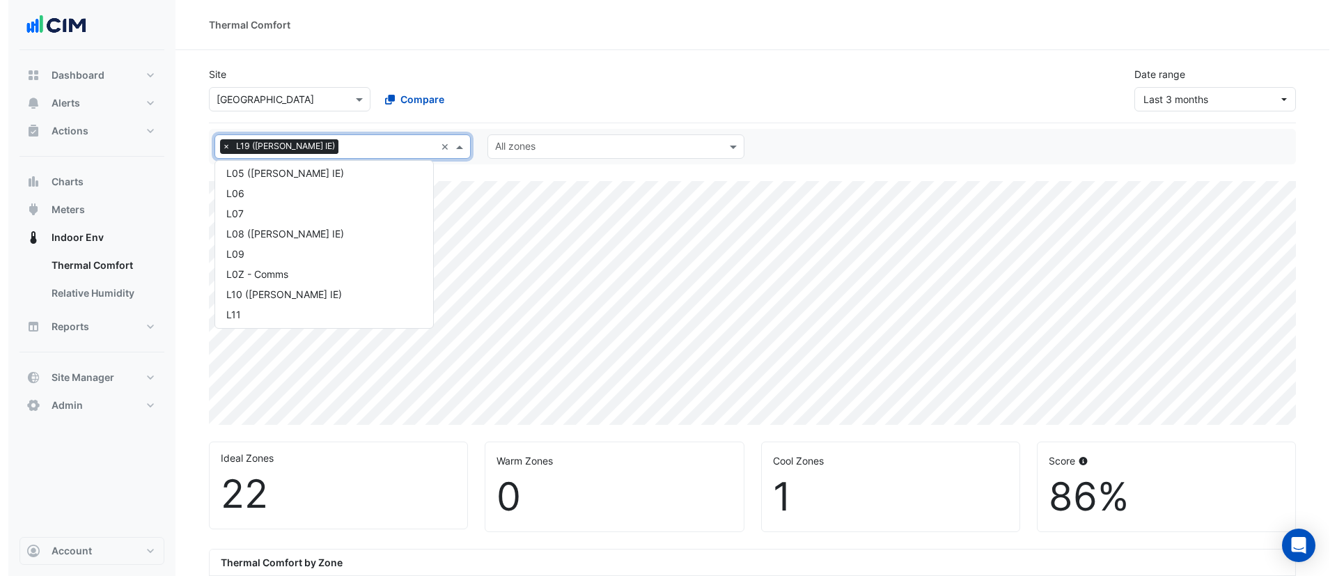
scroll to position [324, 0]
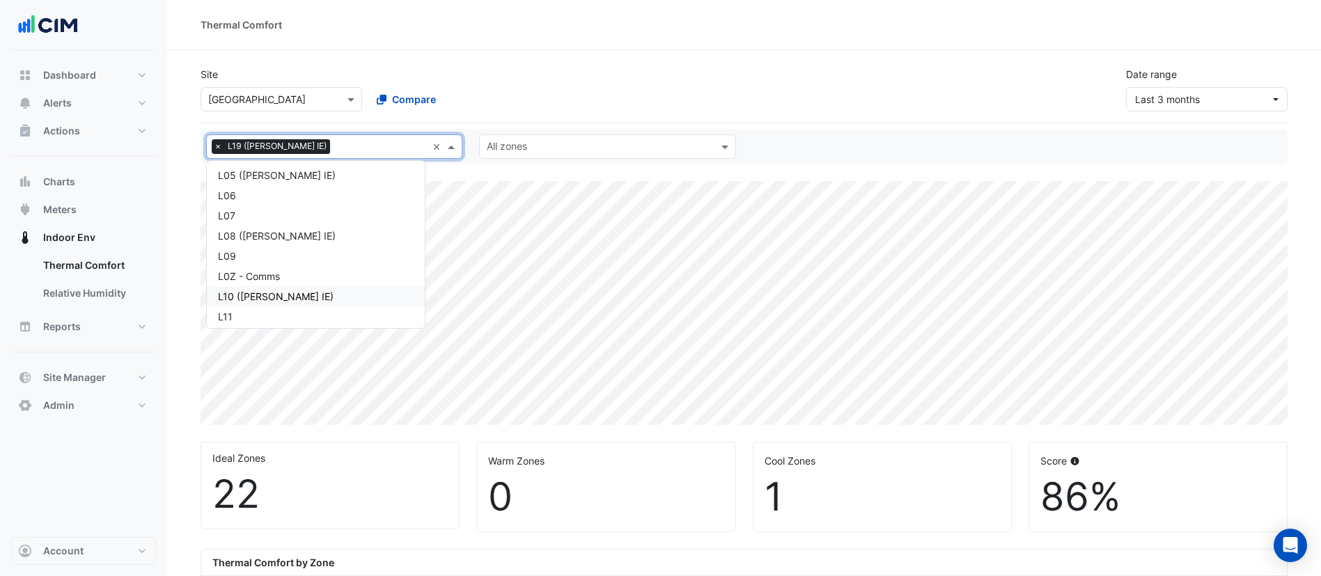
click at [285, 293] on div "L10 (NABERS IE)" at bounding box center [316, 296] width 196 height 15
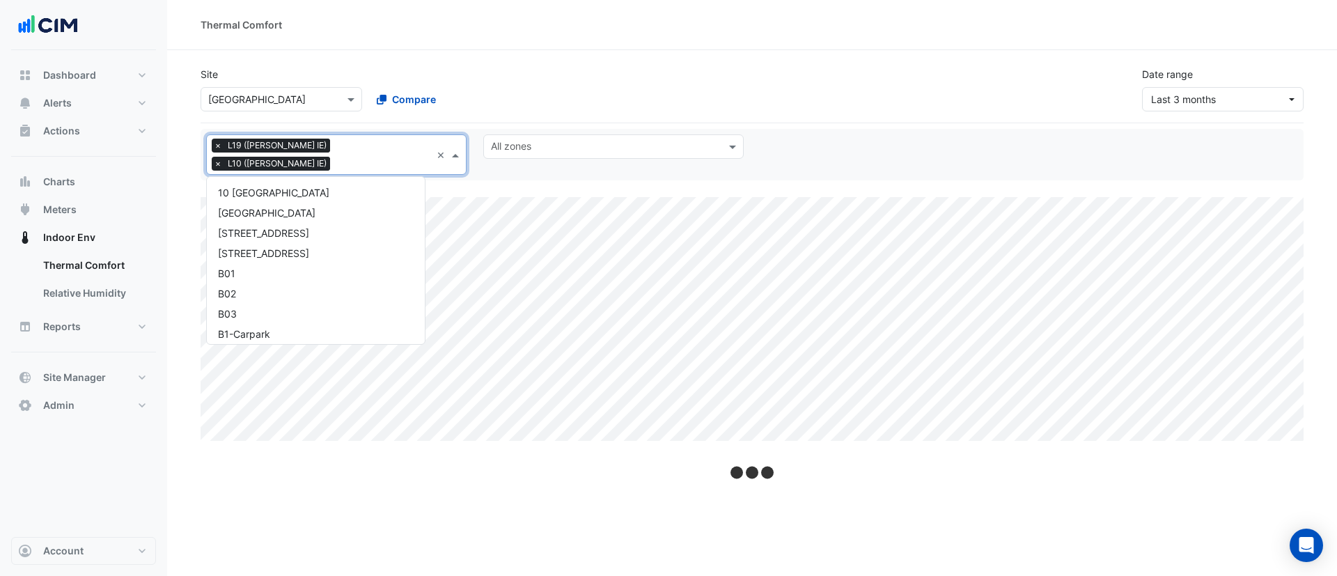
click at [399, 157] on input "text" at bounding box center [383, 164] width 95 height 15
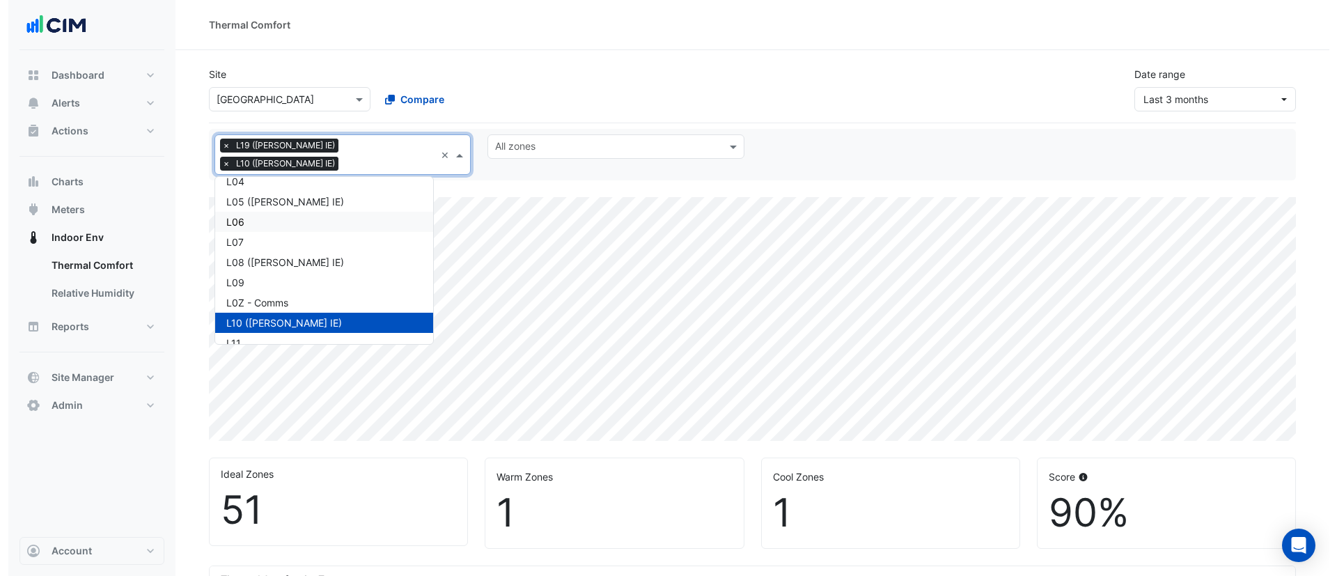
scroll to position [290, 0]
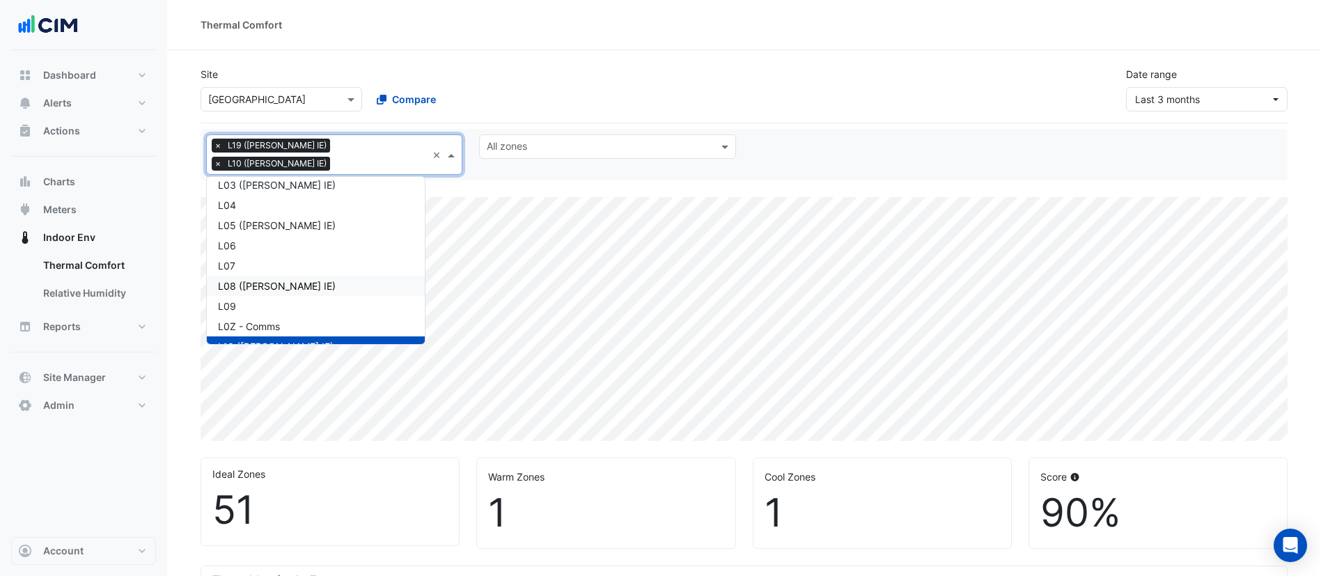
click at [310, 279] on div "L08 (NABERS IE)" at bounding box center [316, 286] width 196 height 15
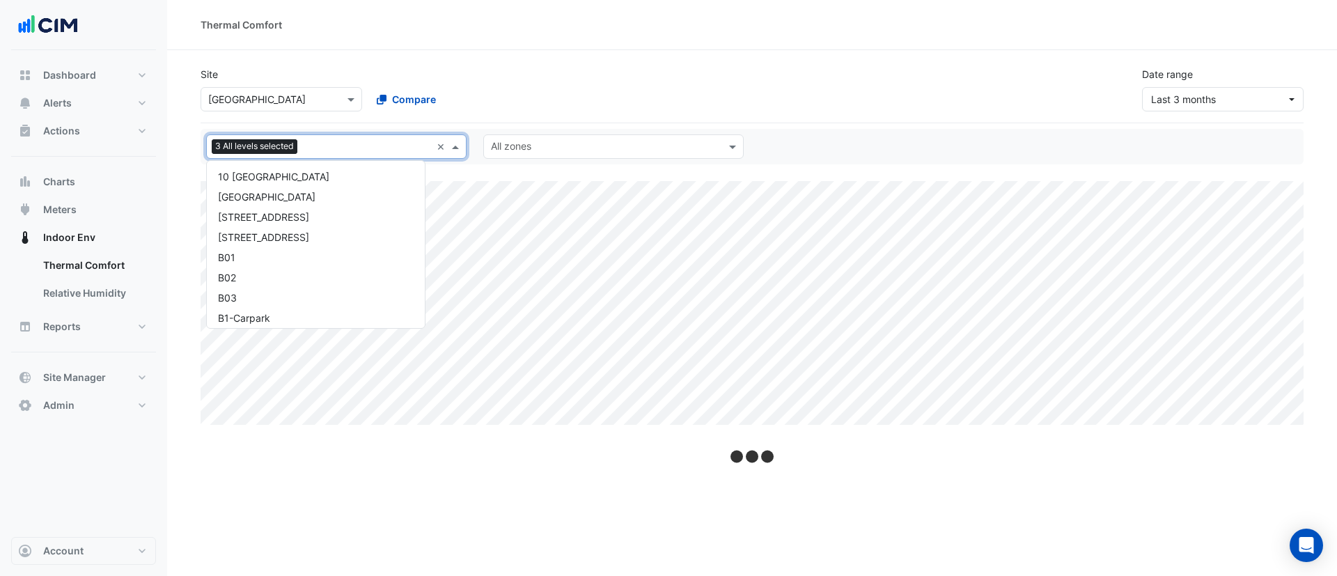
click at [376, 147] on input "text" at bounding box center [367, 148] width 128 height 15
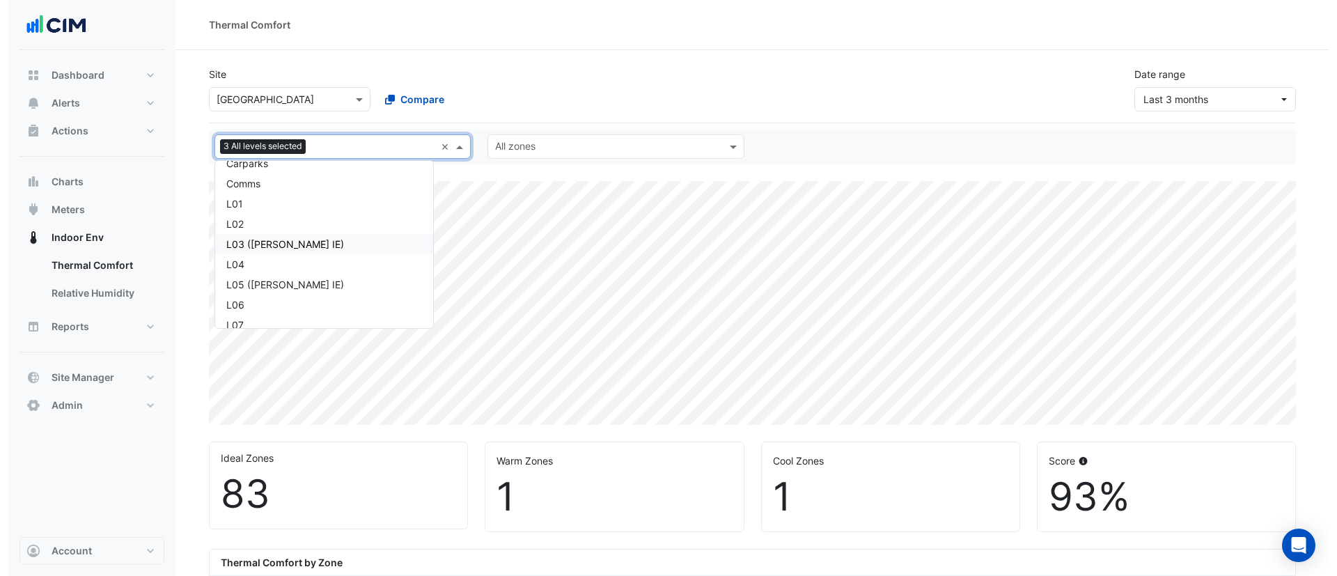
scroll to position [216, 0]
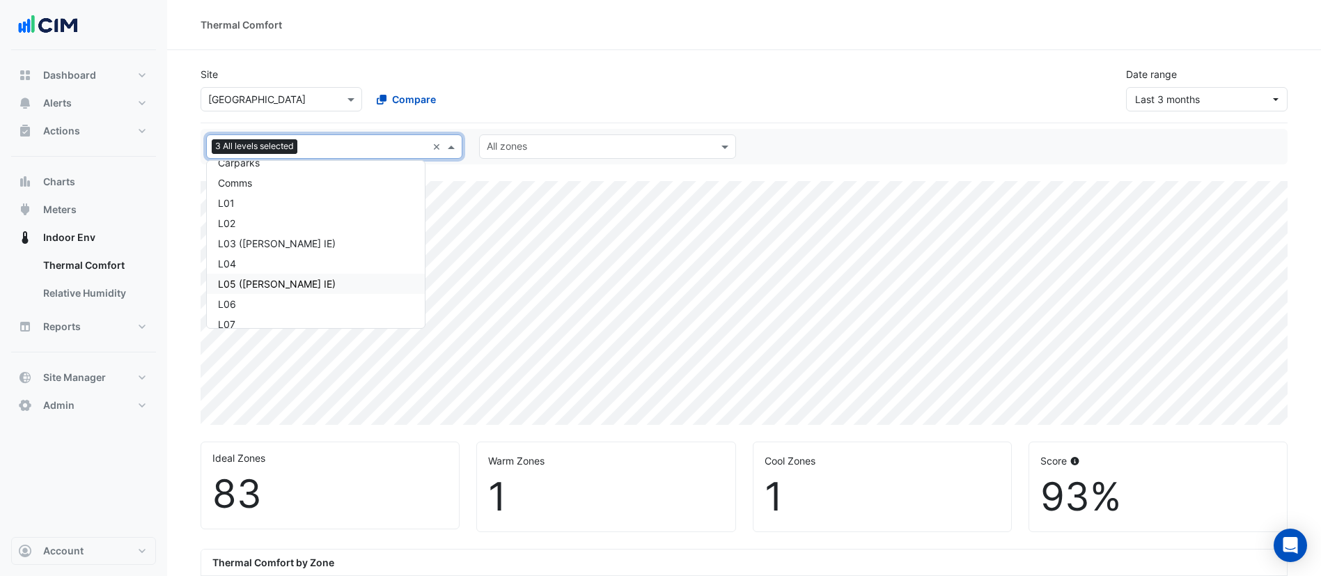
click at [282, 284] on div "L05 (NABERS IE)" at bounding box center [316, 283] width 196 height 15
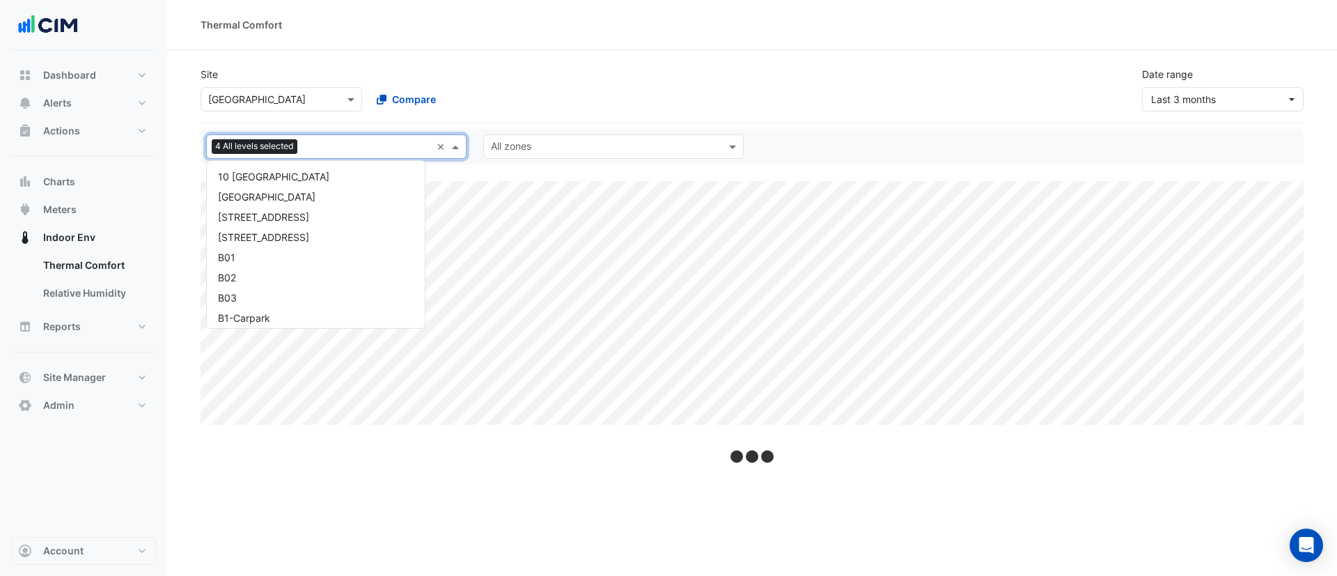
click at [357, 141] on input "text" at bounding box center [367, 148] width 128 height 15
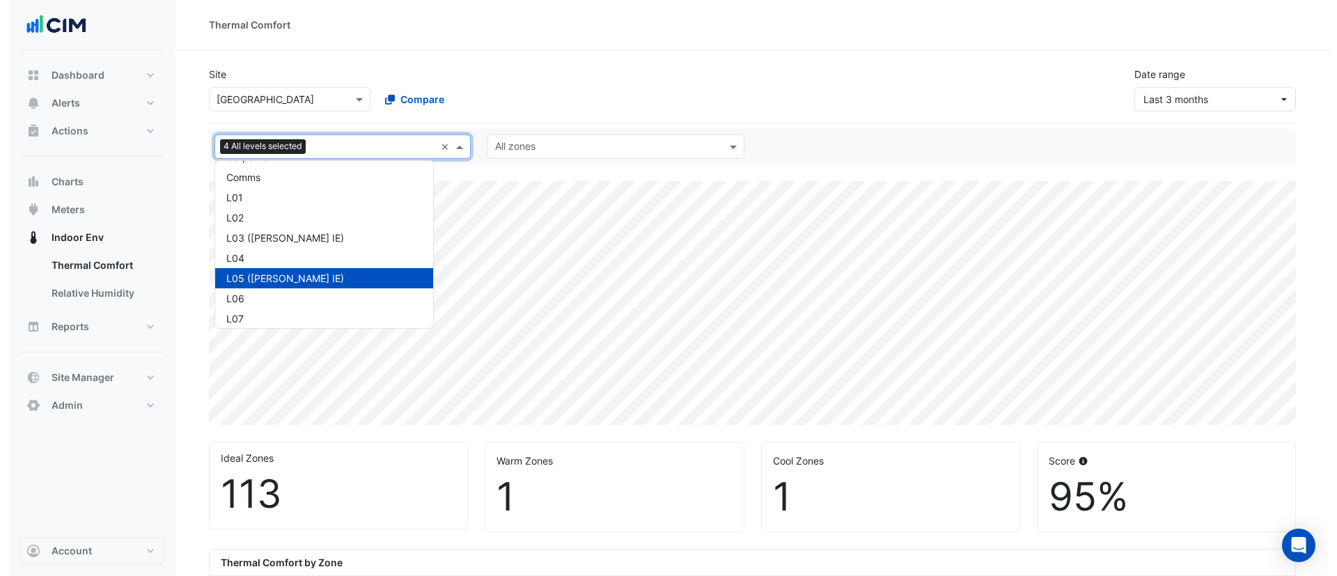
scroll to position [221, 0]
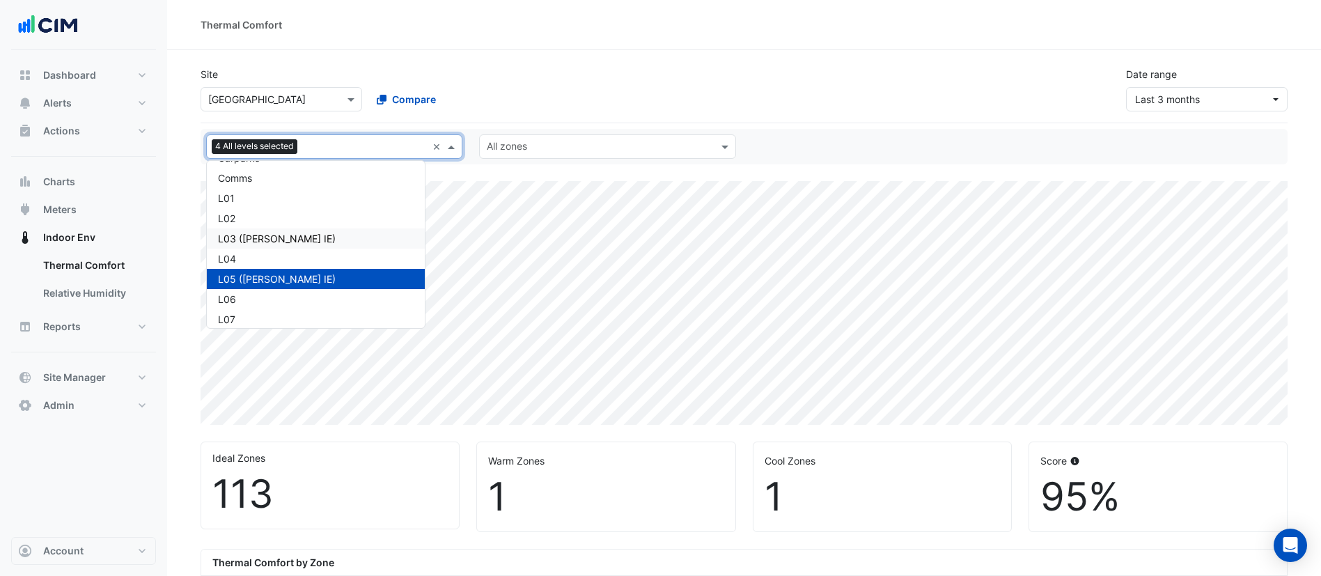
click at [295, 240] on div "L03 (NABERS IE)" at bounding box center [316, 238] width 196 height 15
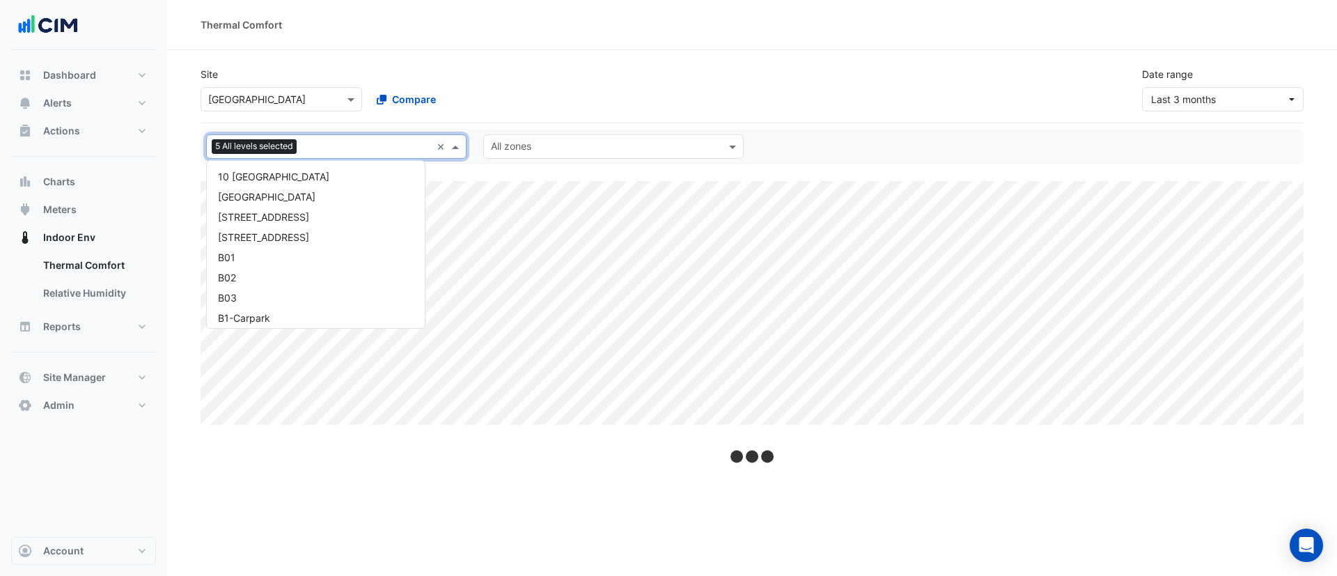
click at [347, 141] on input "text" at bounding box center [366, 148] width 129 height 15
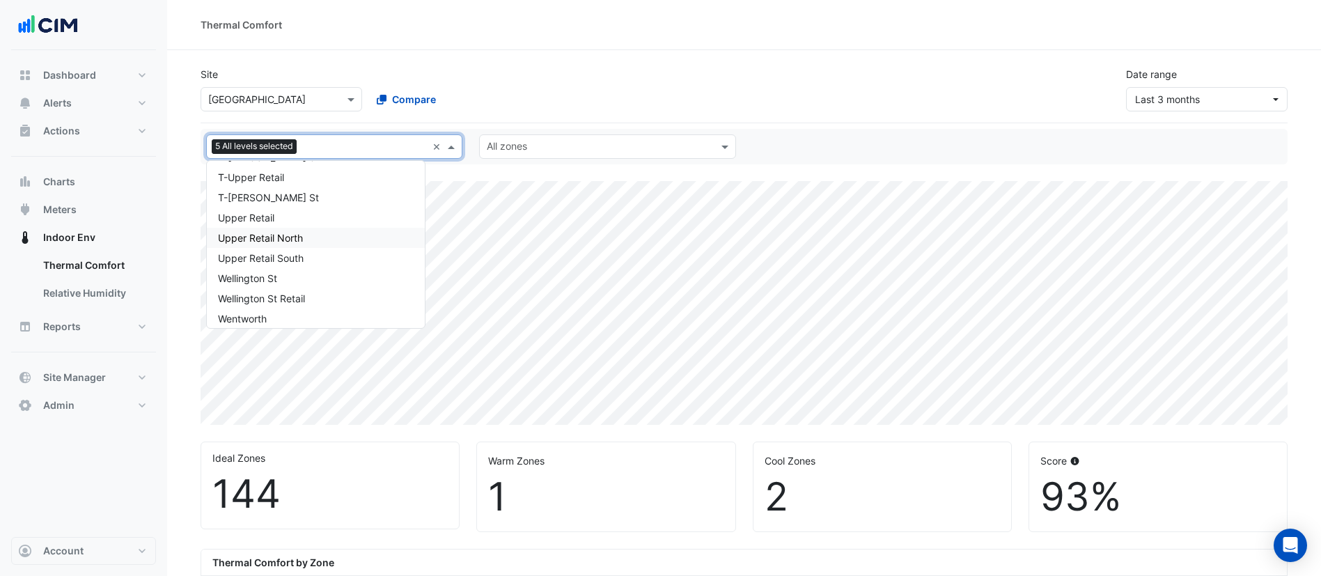
scroll to position [1379, 0]
click at [498, 68] on div "Site Select a Site × Raine Square Compare" at bounding box center [364, 89] width 345 height 45
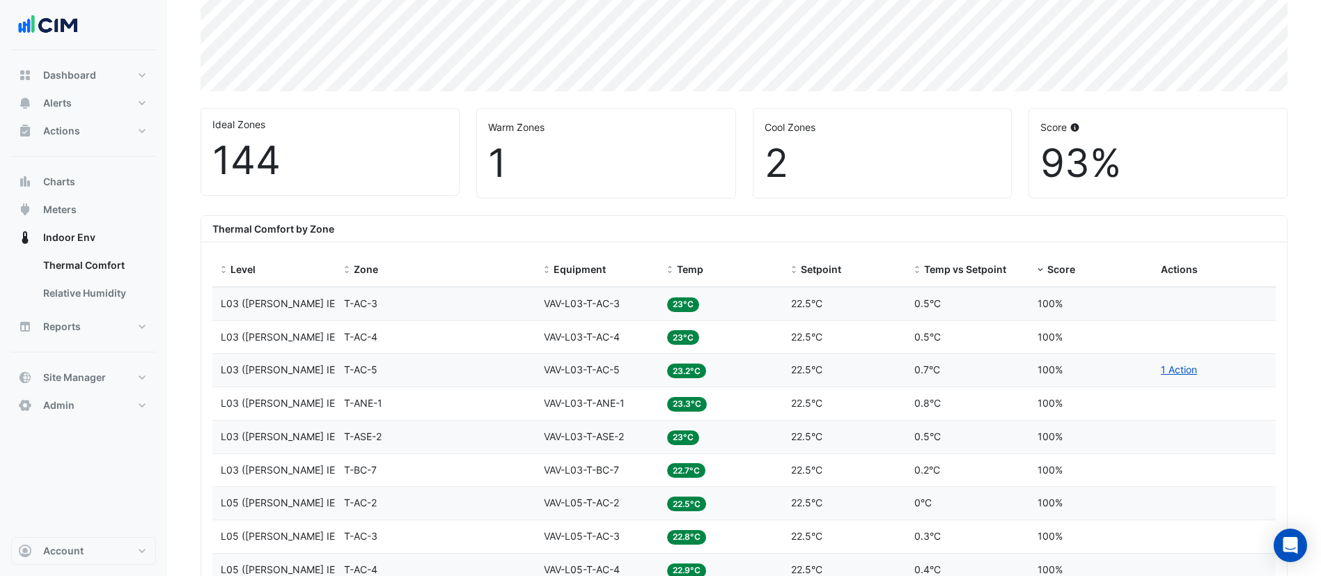
scroll to position [340, 0]
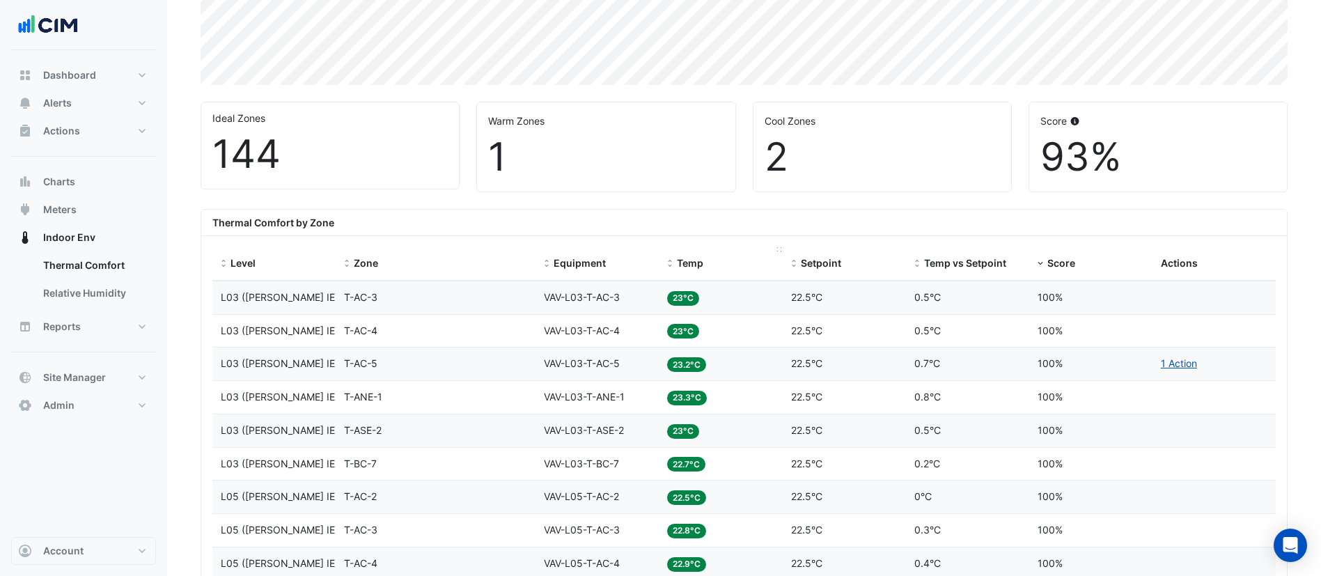
click at [700, 265] on span "Temp" at bounding box center [690, 263] width 26 height 12
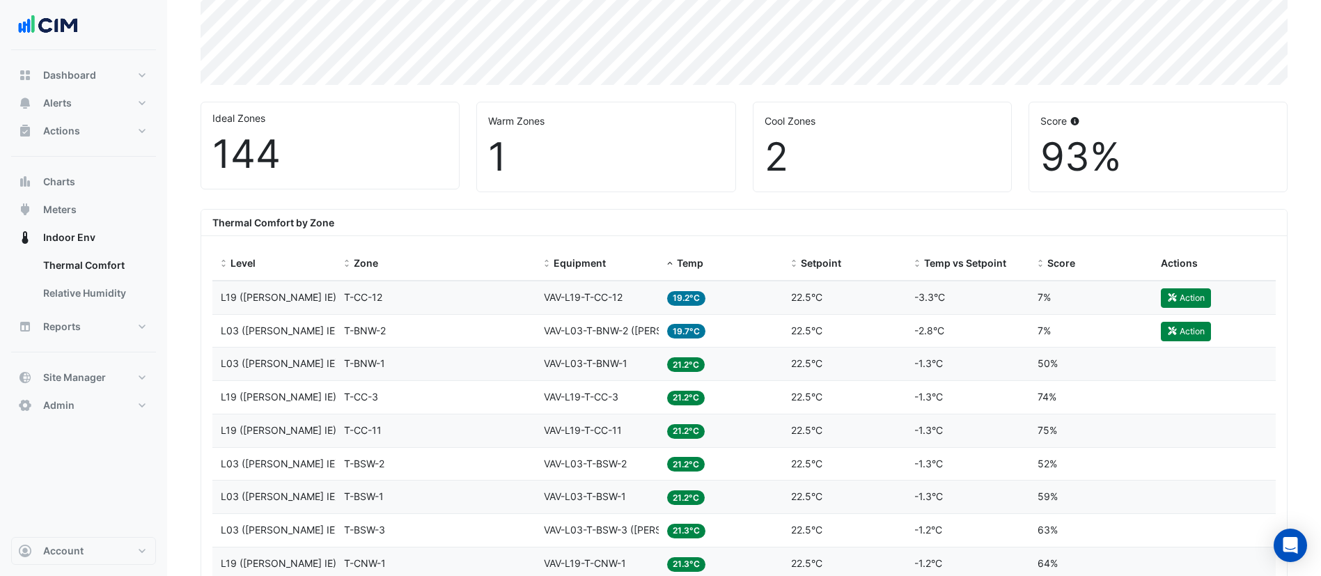
click at [553, 330] on span "VAV-L03-T-BNW-2 (NABERS IE)" at bounding box center [636, 330] width 184 height 12
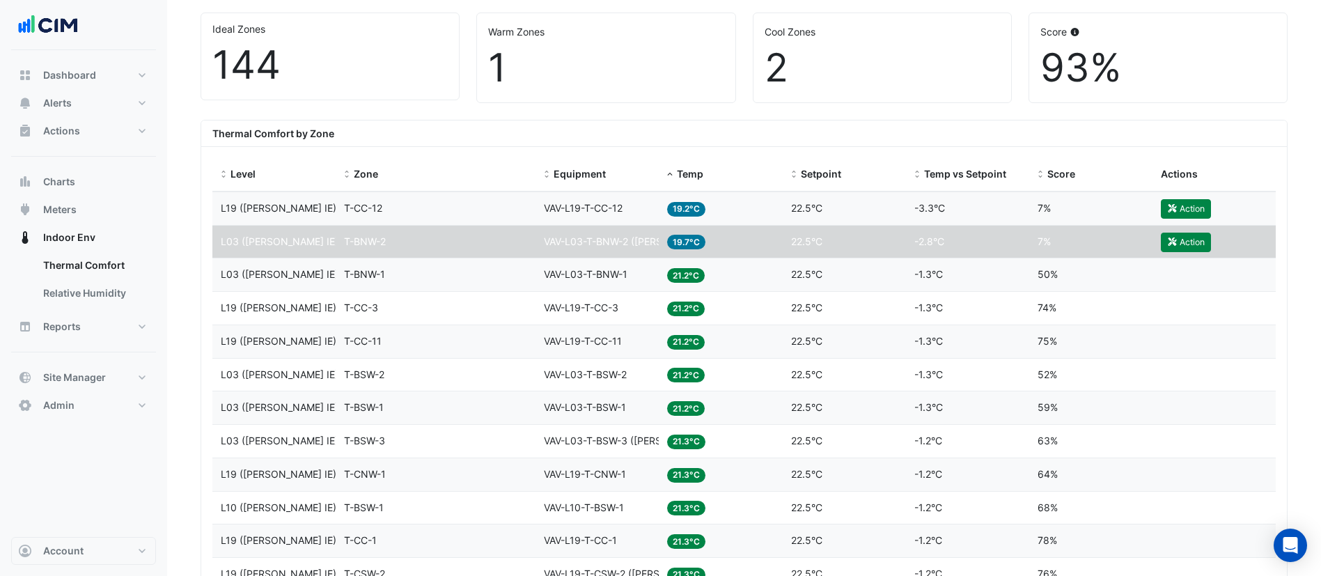
scroll to position [427, 0]
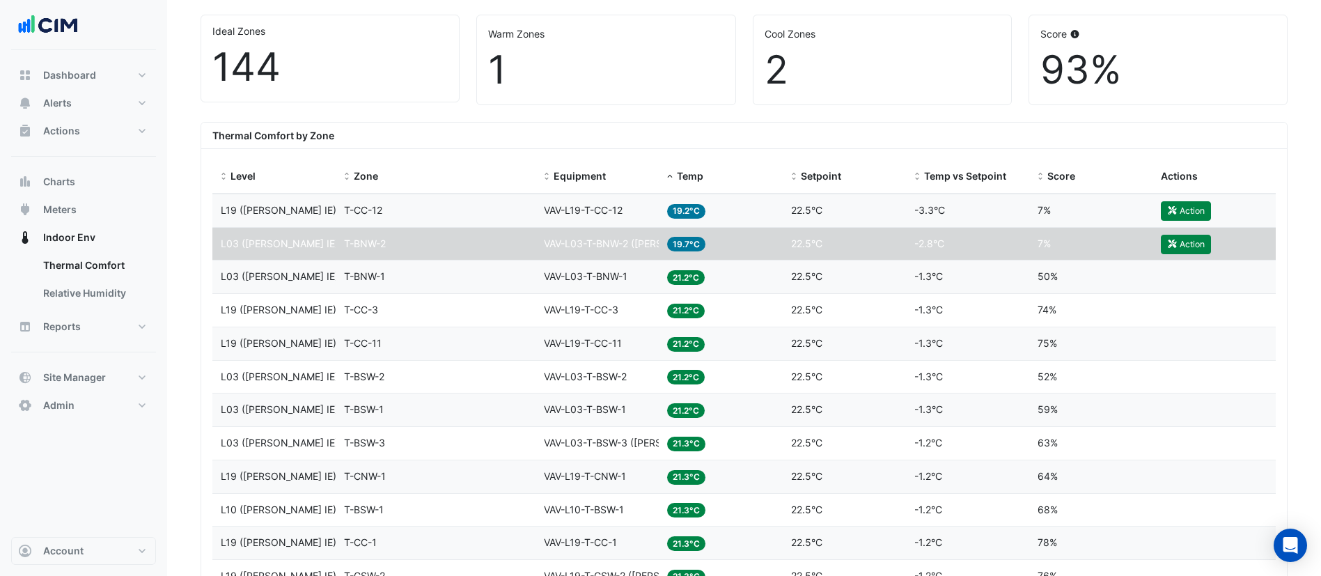
click at [624, 216] on div "Equipment VAV-L19-T-CC-12" at bounding box center [597, 211] width 107 height 16
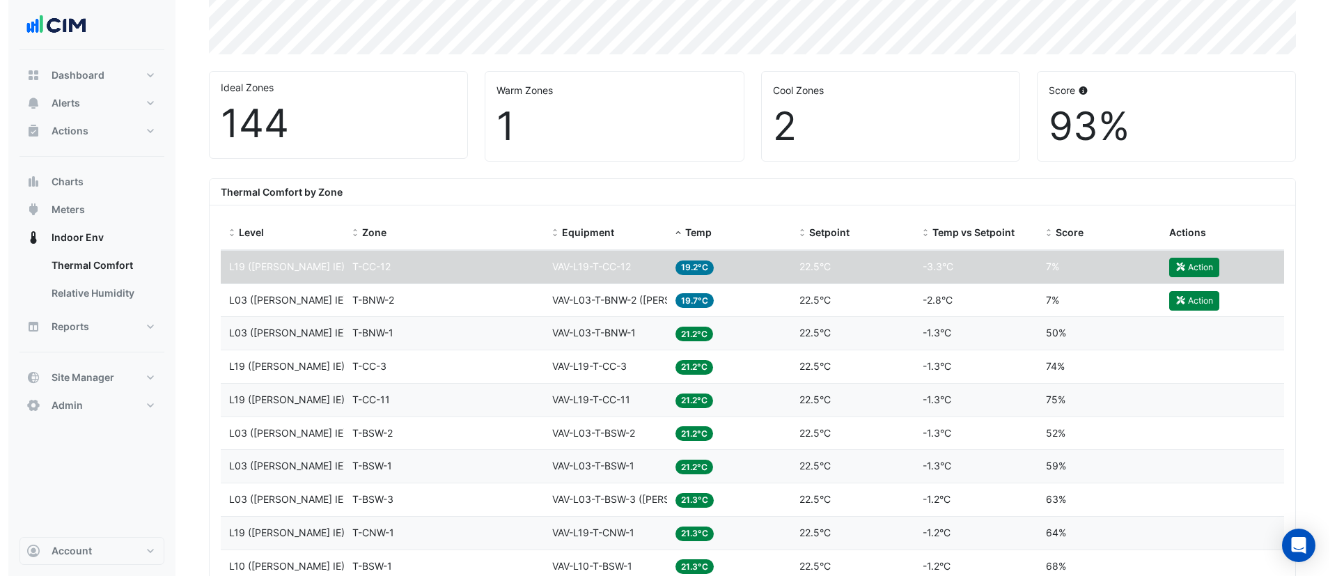
scroll to position [368, 0]
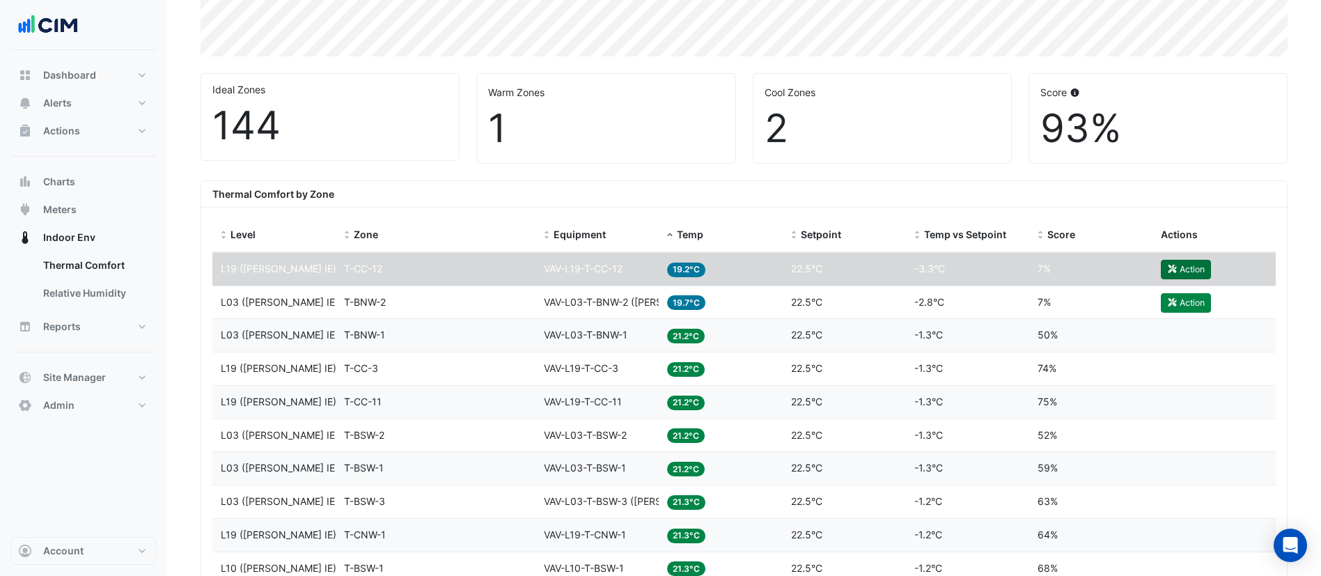
click at [1171, 267] on icon "button" at bounding box center [1172, 269] width 10 height 8
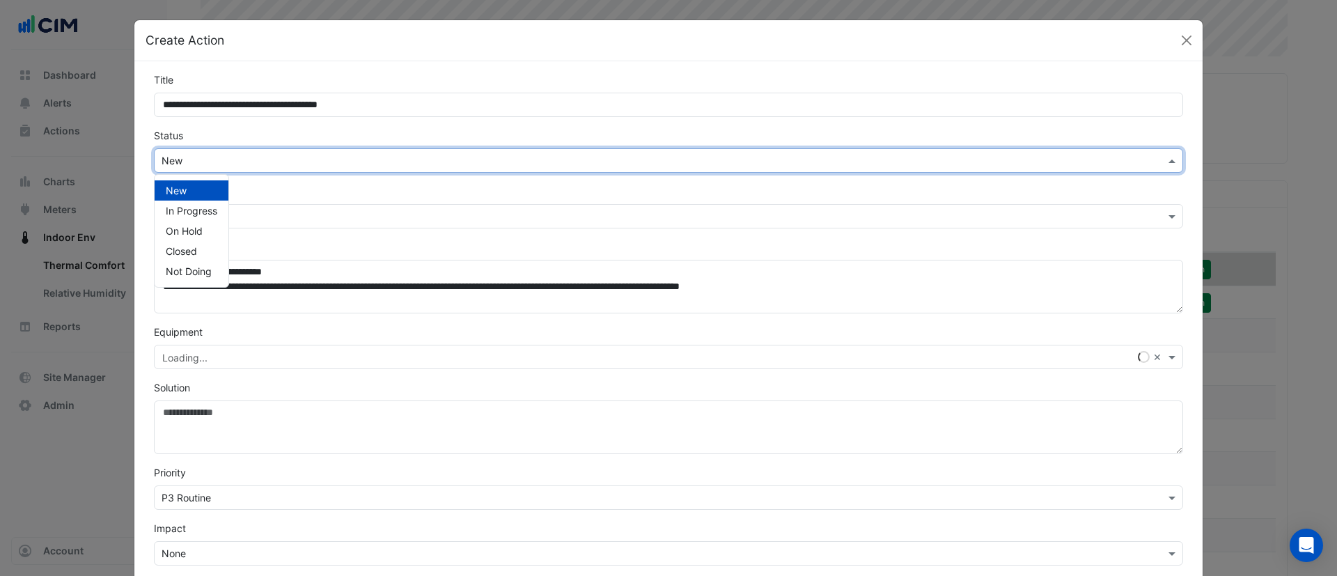
click at [292, 161] on input "text" at bounding box center [655, 161] width 986 height 15
click at [205, 214] on span "In Progress" at bounding box center [192, 211] width 52 height 12
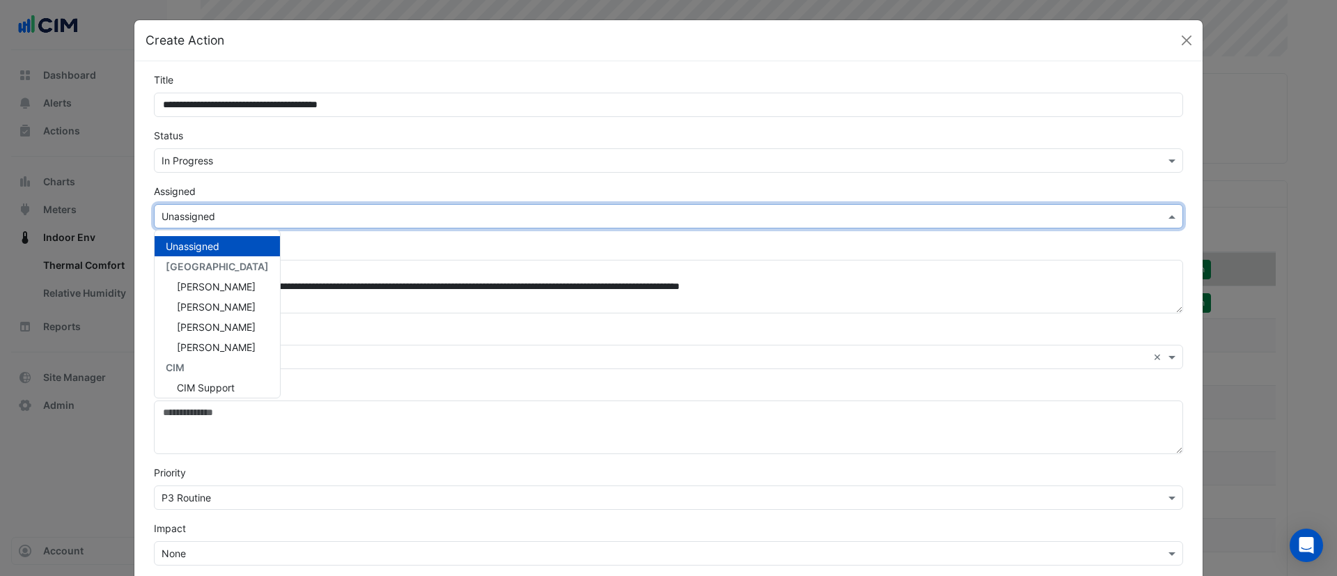
click at [219, 219] on input "text" at bounding box center [655, 217] width 986 height 15
type input "**"
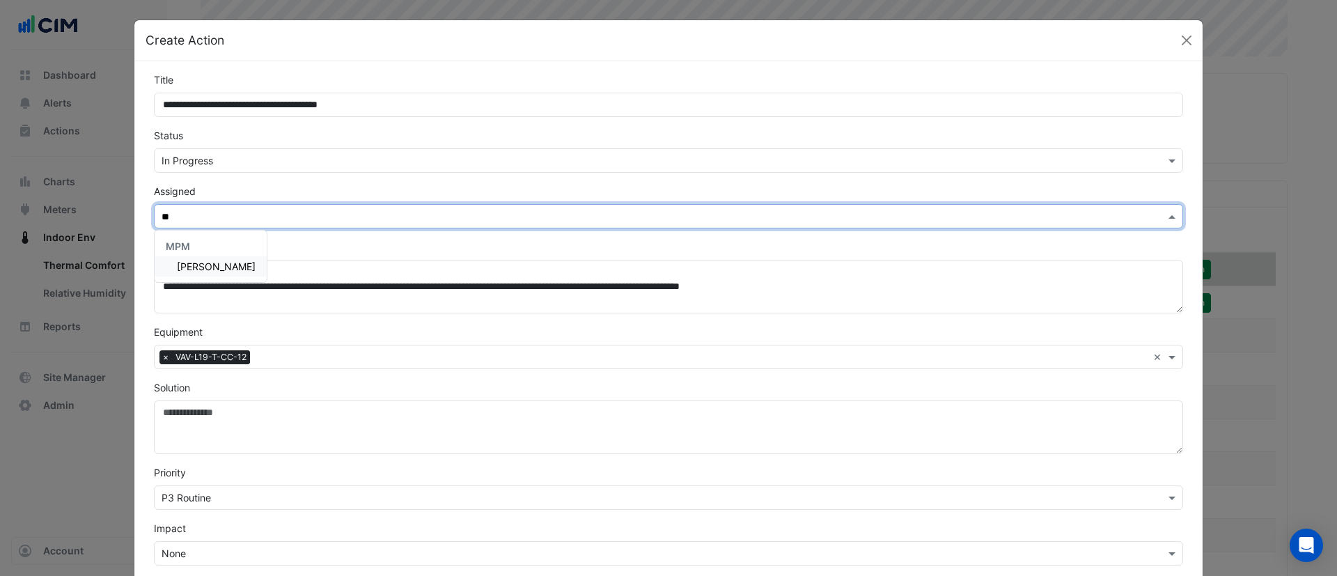
click at [205, 265] on span "Scott Hobbs" at bounding box center [216, 266] width 79 height 12
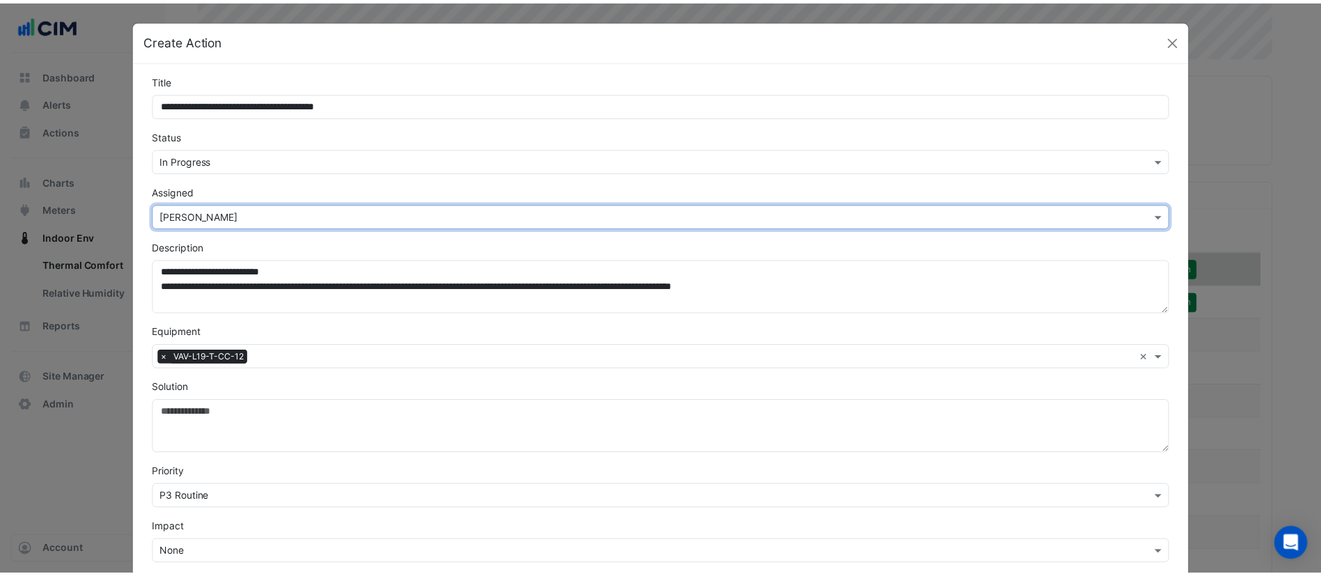
scroll to position [180, 0]
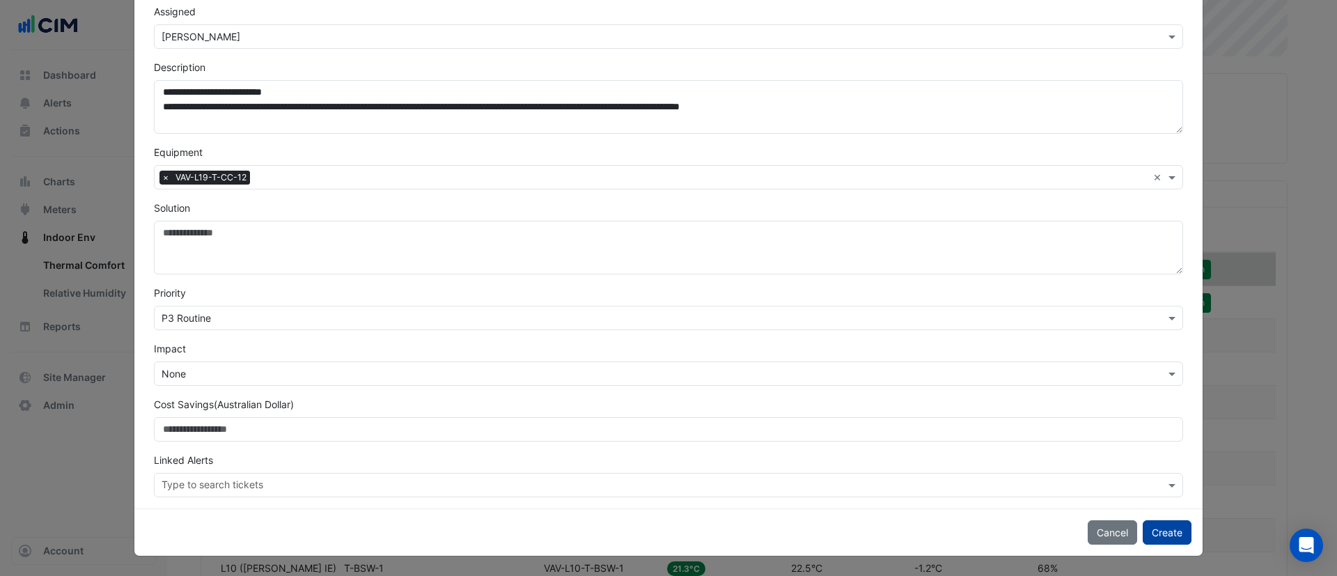
click at [1145, 529] on button "Create" at bounding box center [1167, 532] width 49 height 24
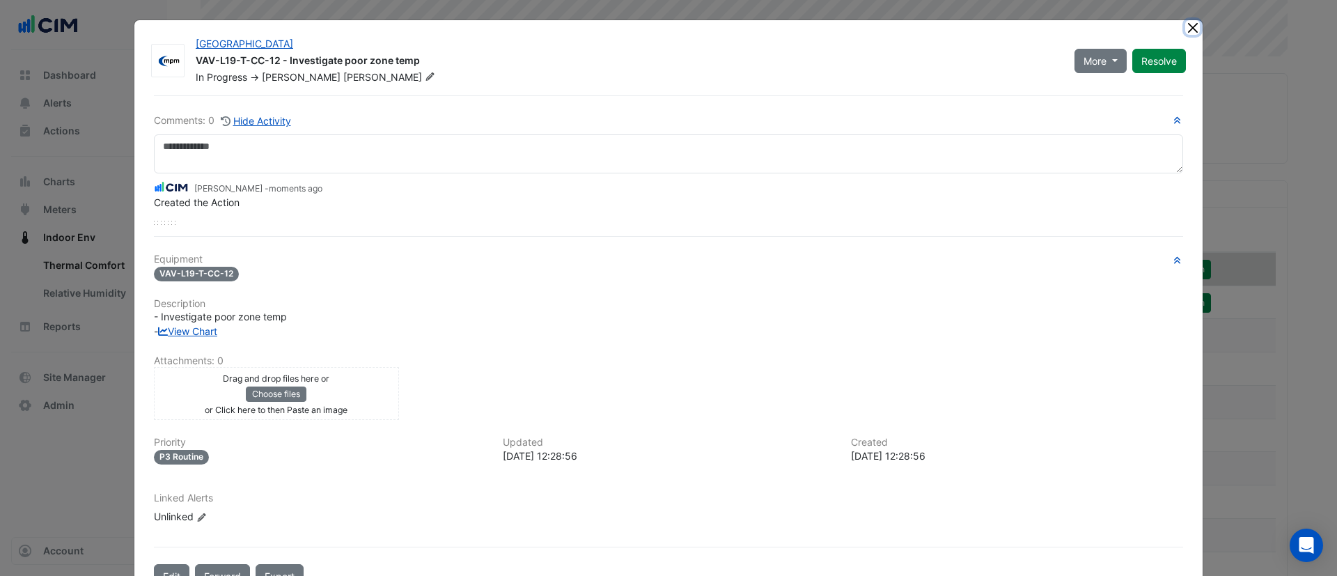
click at [1185, 30] on button "Close" at bounding box center [1192, 27] width 15 height 15
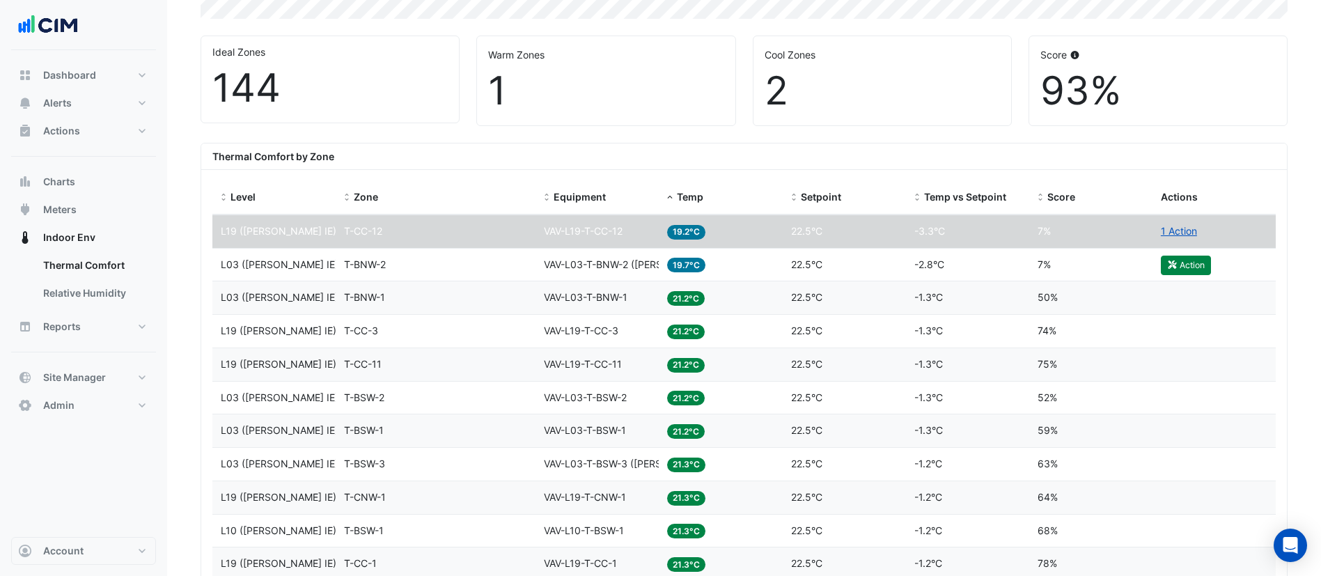
scroll to position [408, 0]
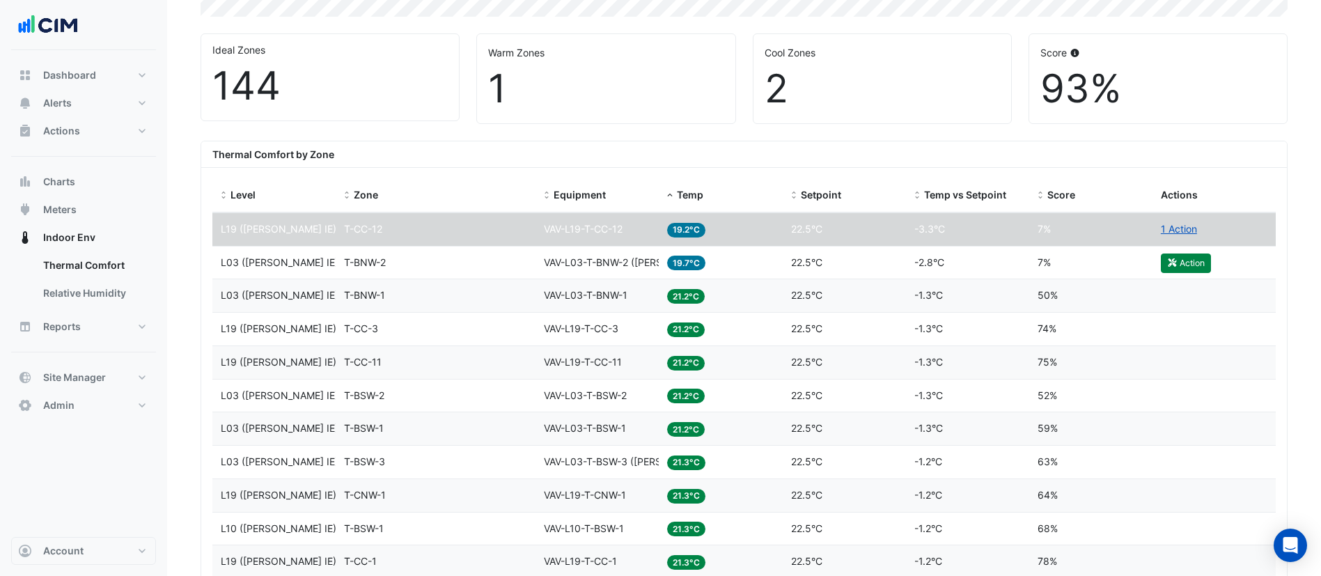
click at [737, 265] on div "Temp 19.7°C" at bounding box center [720, 263] width 107 height 16
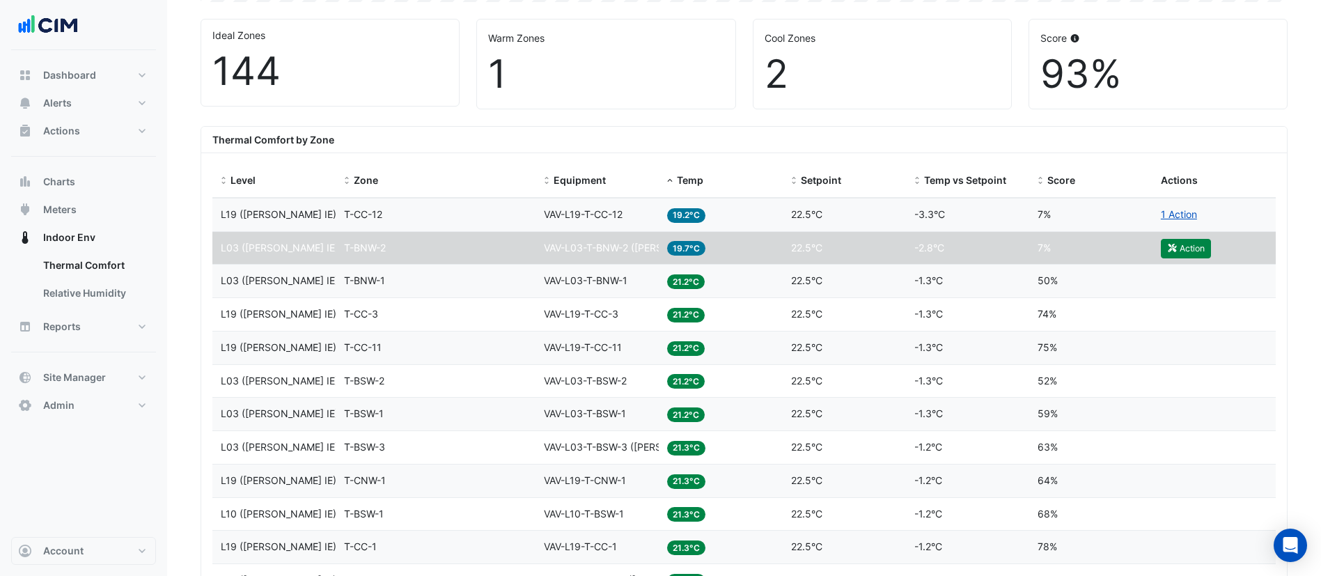
scroll to position [424, 0]
click at [1049, 177] on span "Score" at bounding box center [1061, 179] width 28 height 12
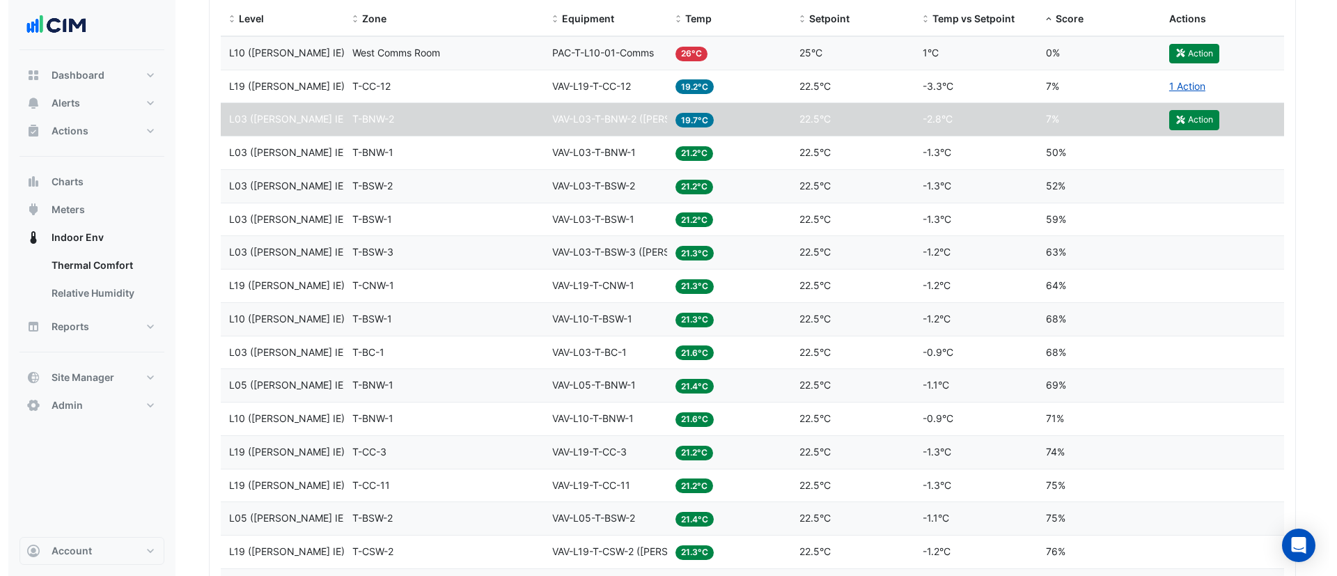
scroll to position [581, 0]
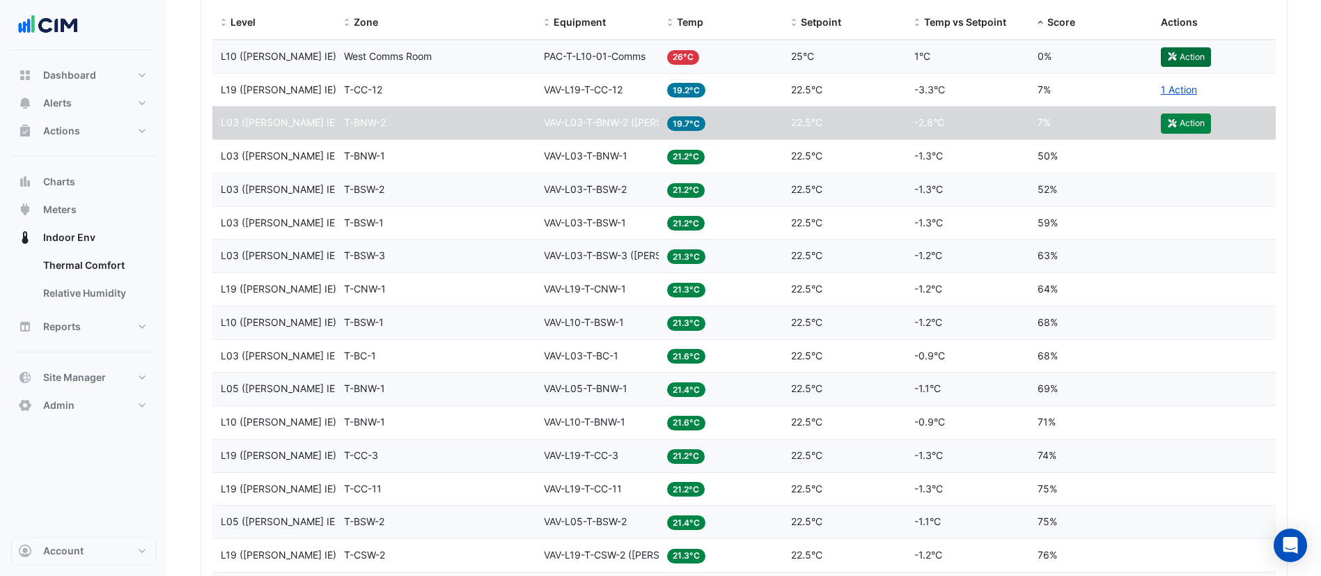
click at [1185, 55] on button "Action" at bounding box center [1186, 56] width 50 height 19
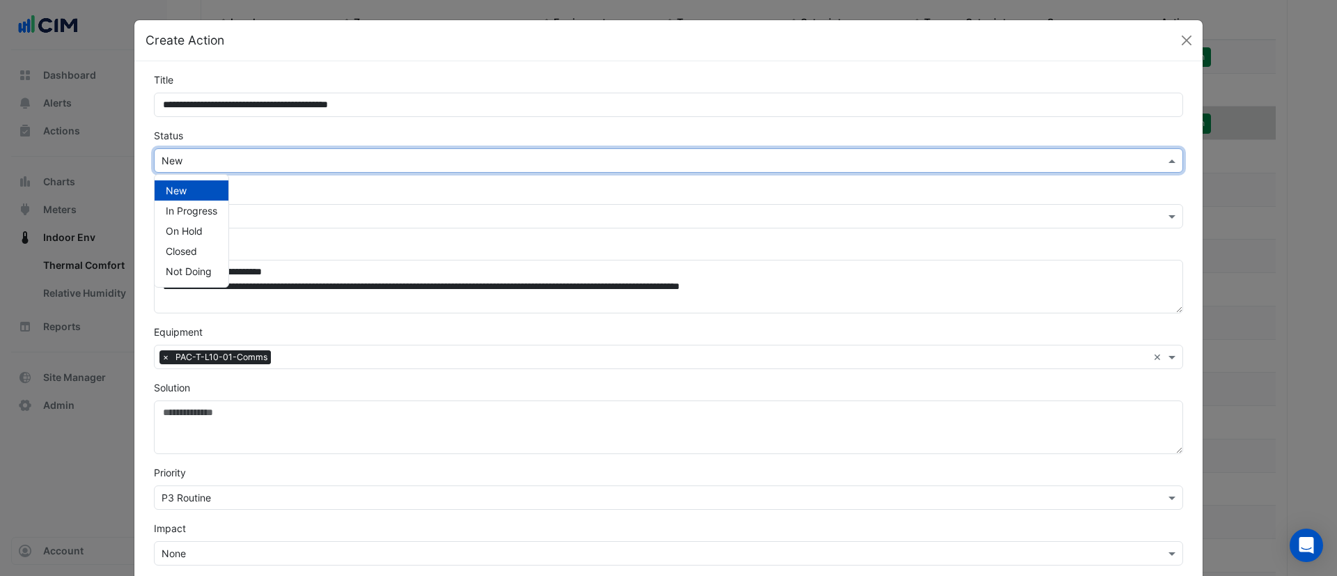
click at [448, 161] on input "text" at bounding box center [655, 161] width 986 height 15
click at [173, 214] on span "In Progress" at bounding box center [192, 211] width 52 height 12
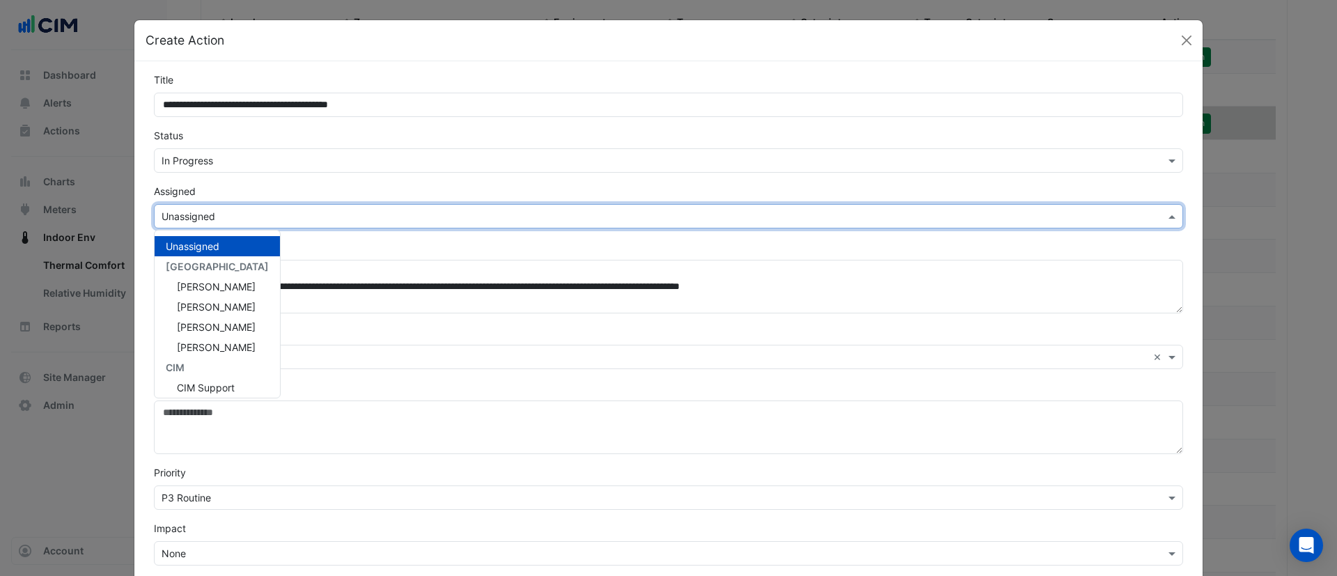
click at [217, 223] on div "Select Assignee × Unassigned" at bounding box center [660, 216] width 1010 height 15
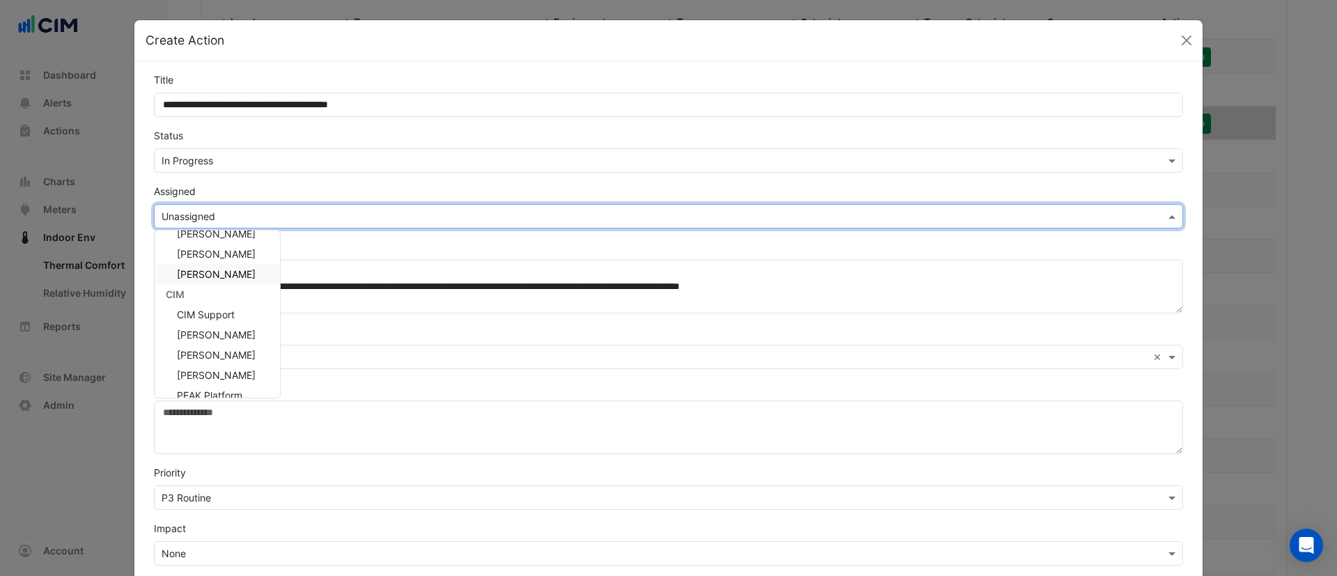
scroll to position [75, 0]
click at [219, 338] on span "Conor Deane" at bounding box center [216, 333] width 79 height 12
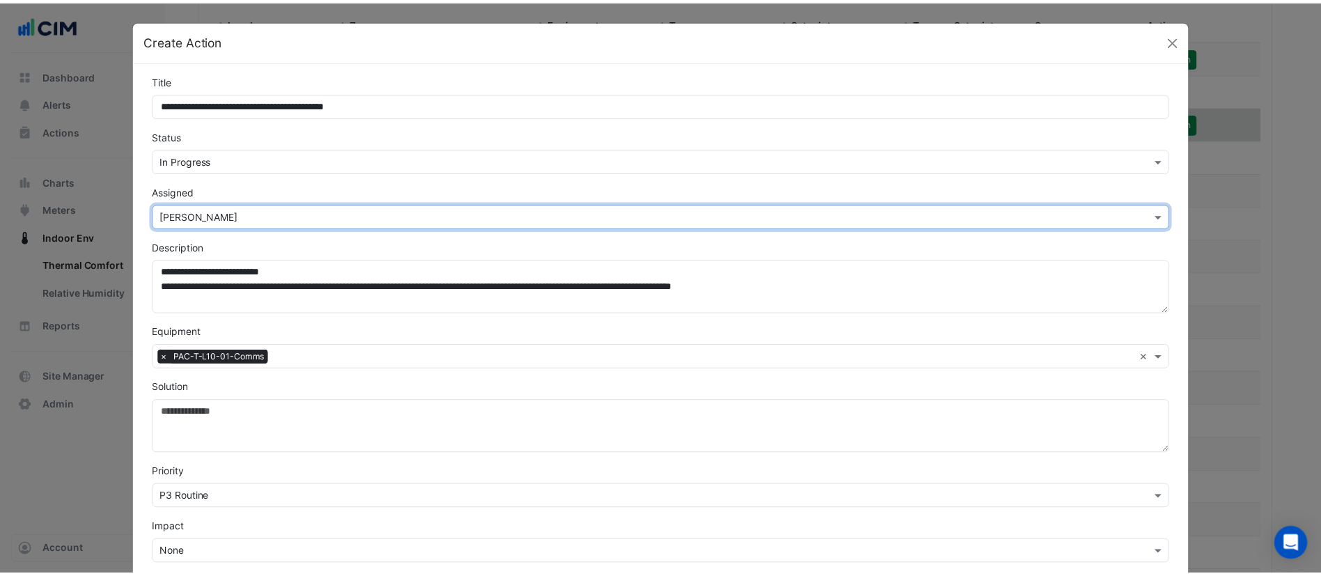
scroll to position [180, 0]
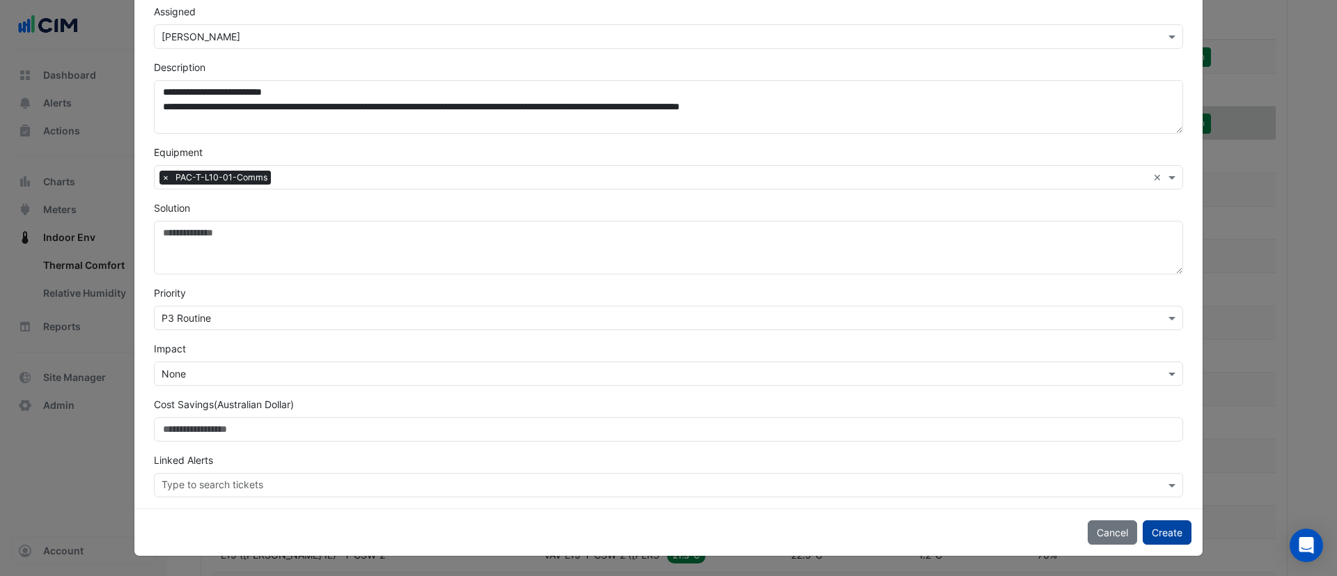
click at [1161, 531] on button "Create" at bounding box center [1167, 532] width 49 height 24
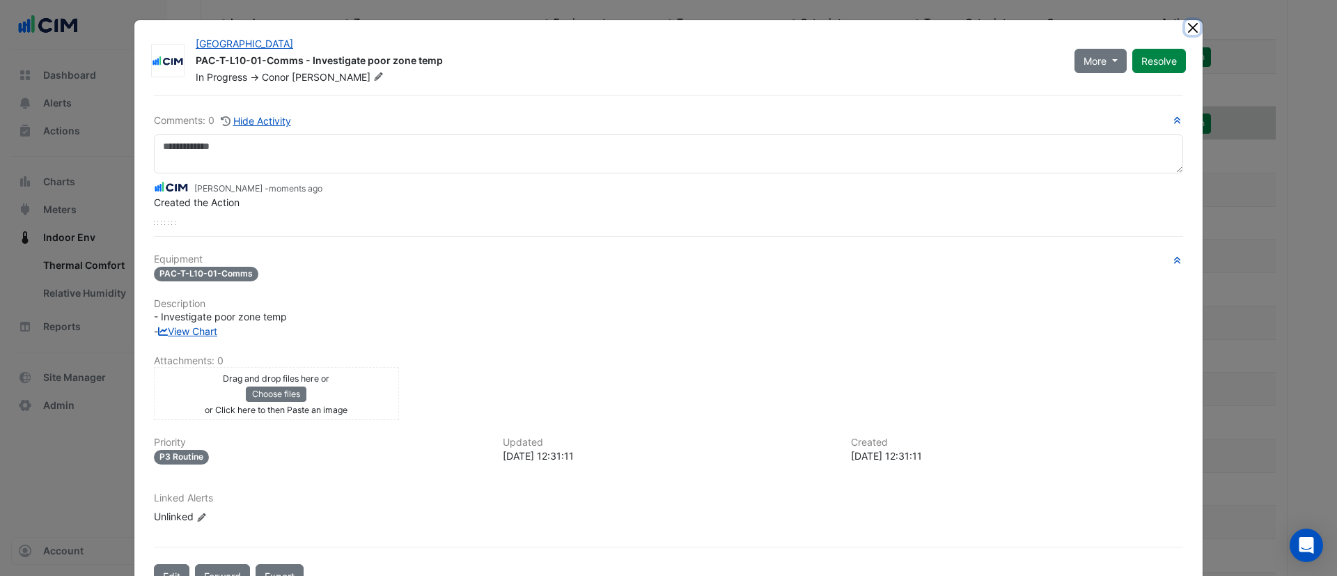
click at [1188, 29] on button "Close" at bounding box center [1192, 27] width 15 height 15
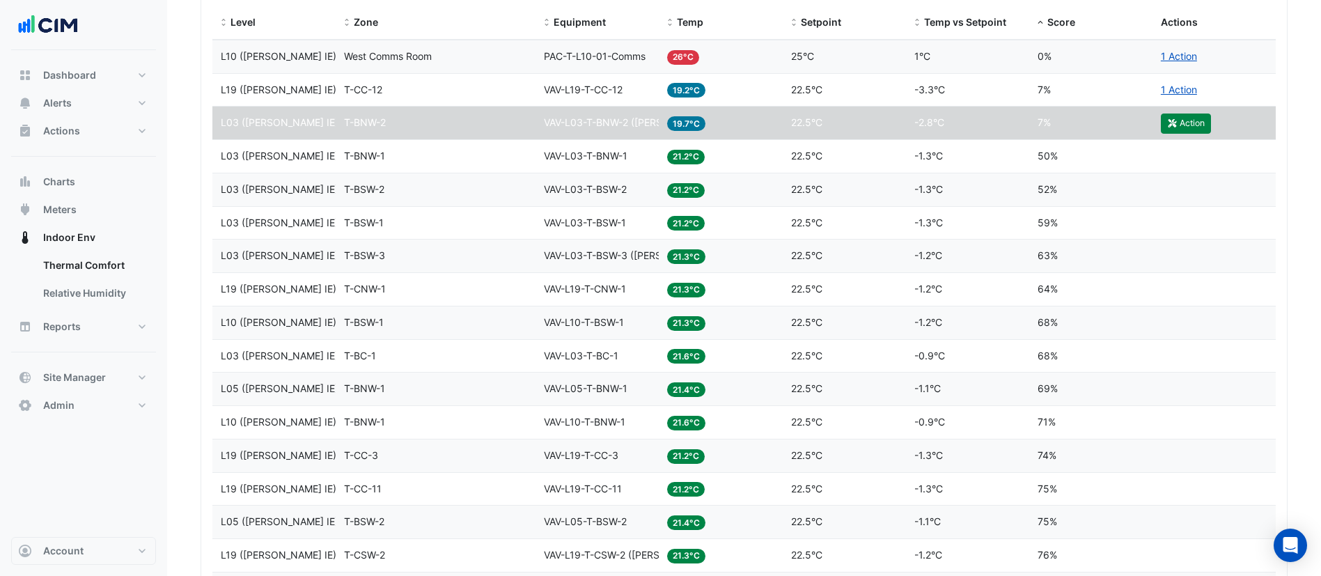
click at [505, 254] on div "Zone T-BSW-3" at bounding box center [435, 256] width 183 height 16
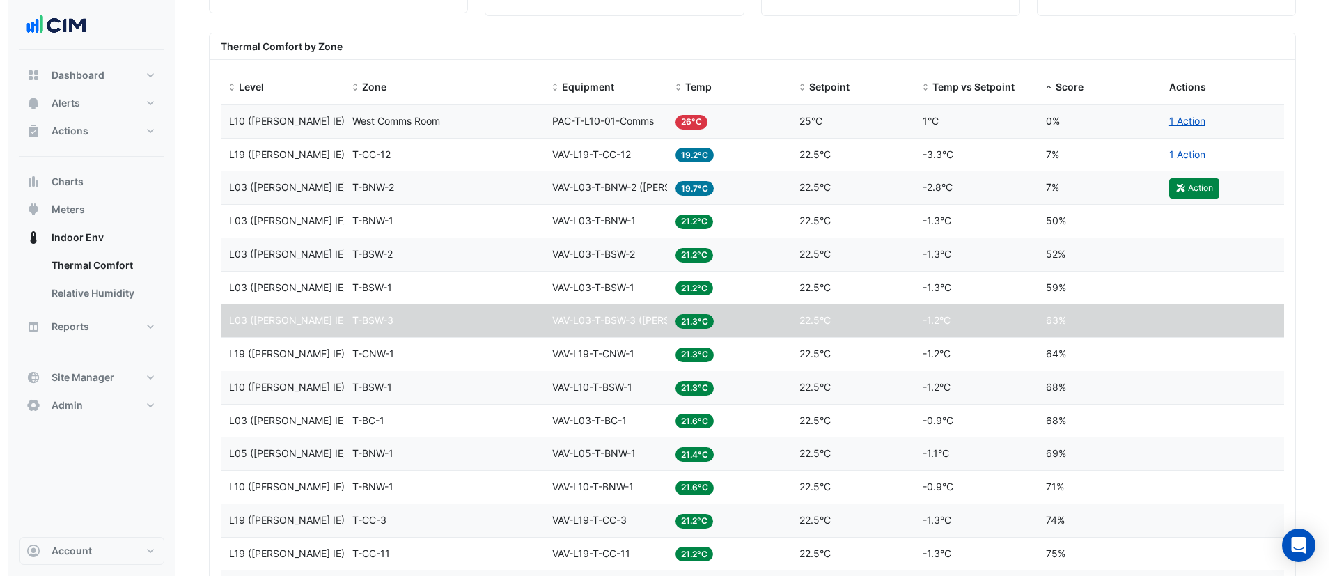
scroll to position [551, 0]
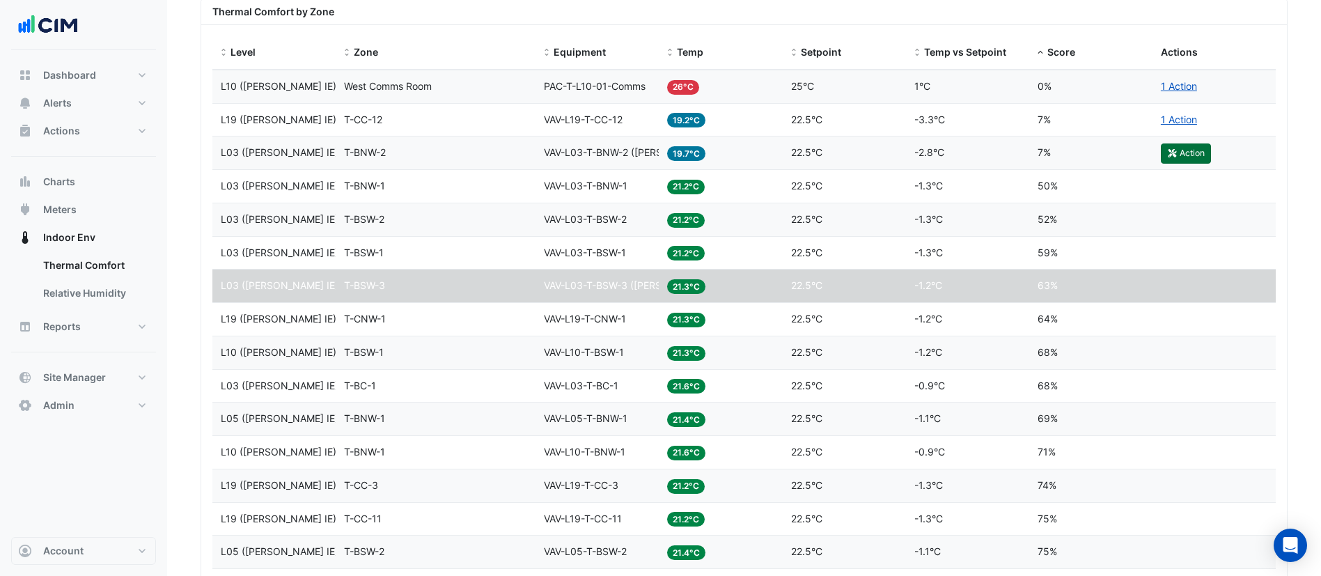
click at [1196, 159] on button "Action" at bounding box center [1186, 152] width 50 height 19
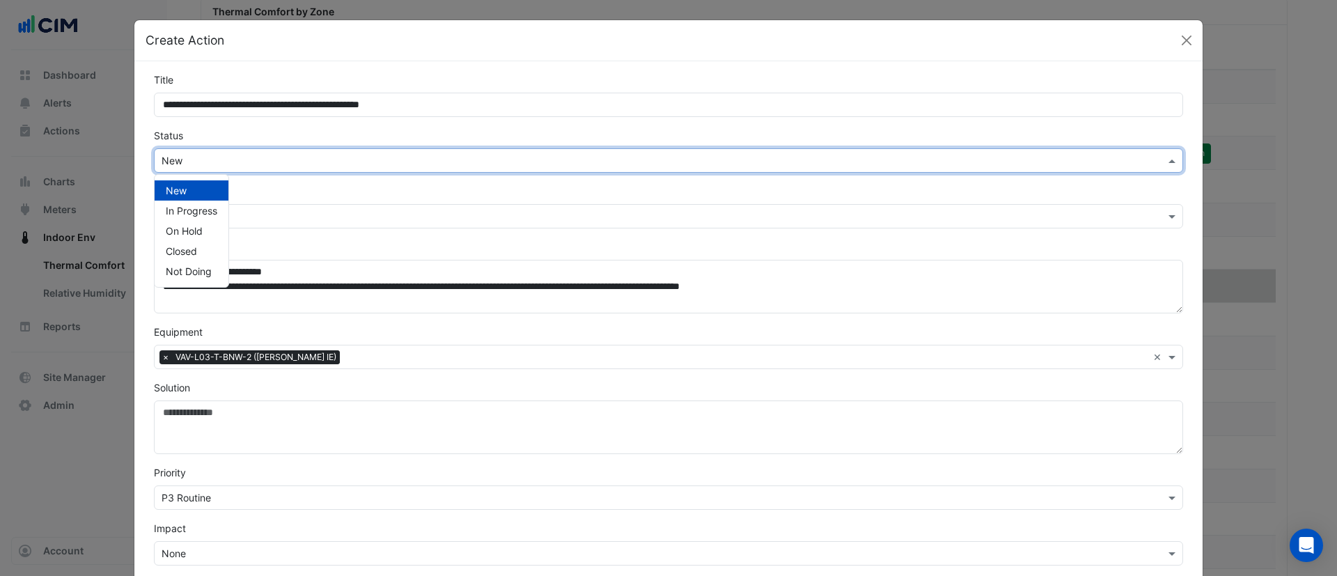
click at [436, 164] on input "text" at bounding box center [655, 161] width 986 height 15
click at [185, 212] on span "In Progress" at bounding box center [192, 211] width 52 height 12
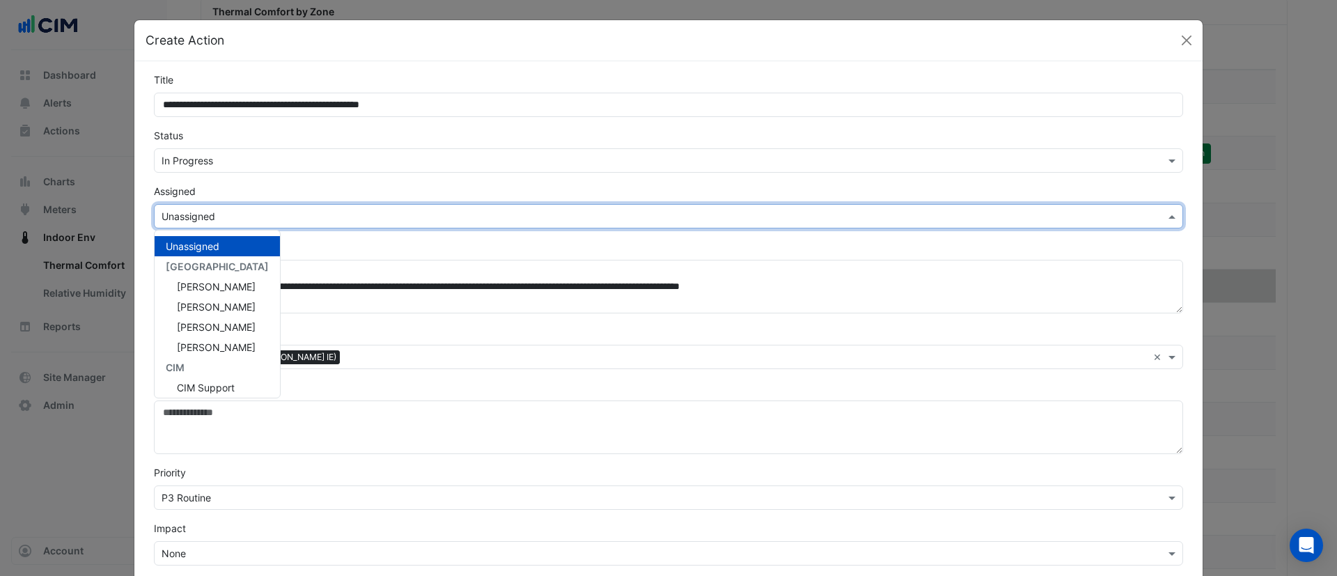
click at [217, 217] on input "text" at bounding box center [655, 217] width 986 height 15
click at [216, 377] on span "Scott Hobbs" at bounding box center [216, 382] width 79 height 12
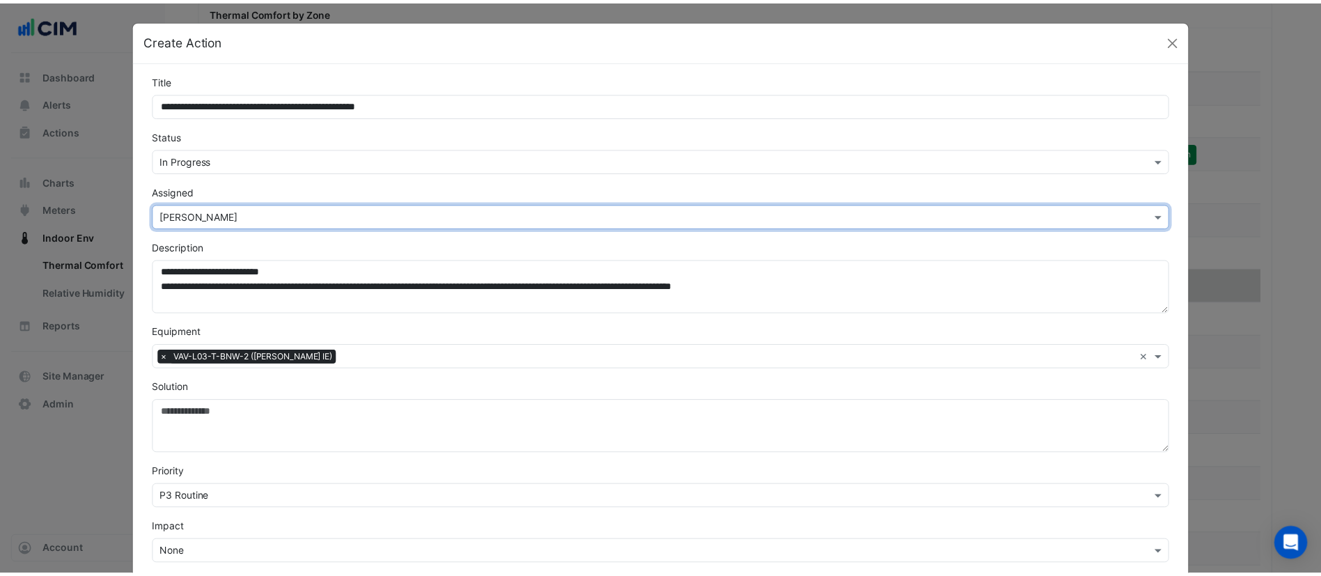
scroll to position [180, 0]
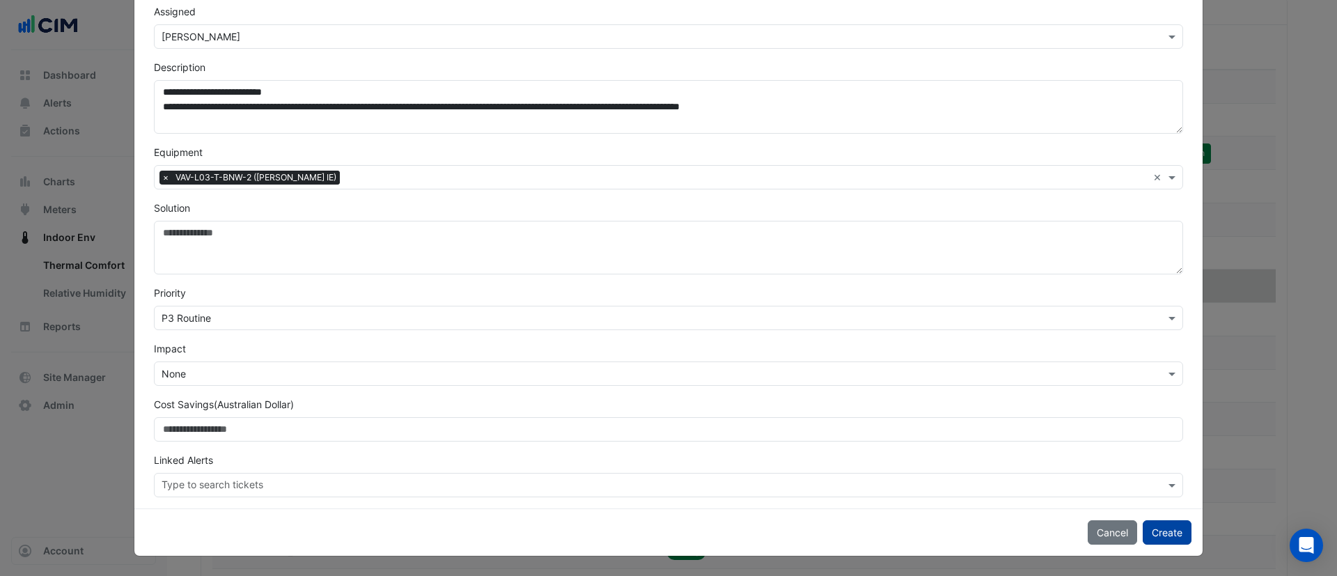
click at [1150, 529] on button "Create" at bounding box center [1167, 532] width 49 height 24
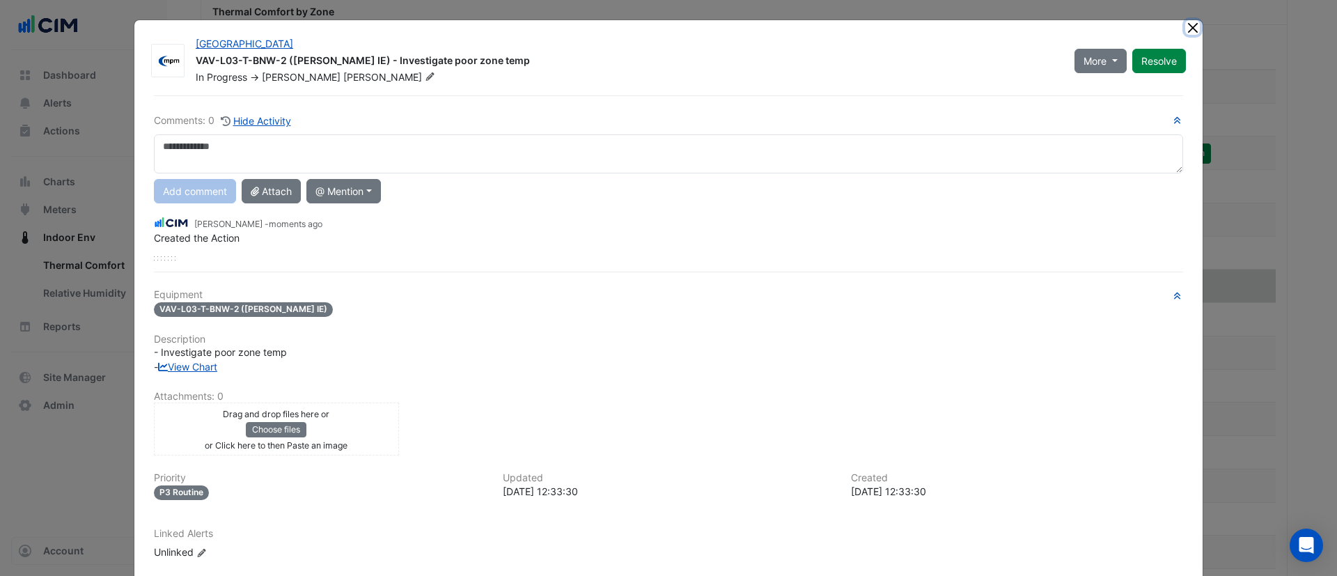
click at [1185, 28] on button "Close" at bounding box center [1192, 27] width 15 height 15
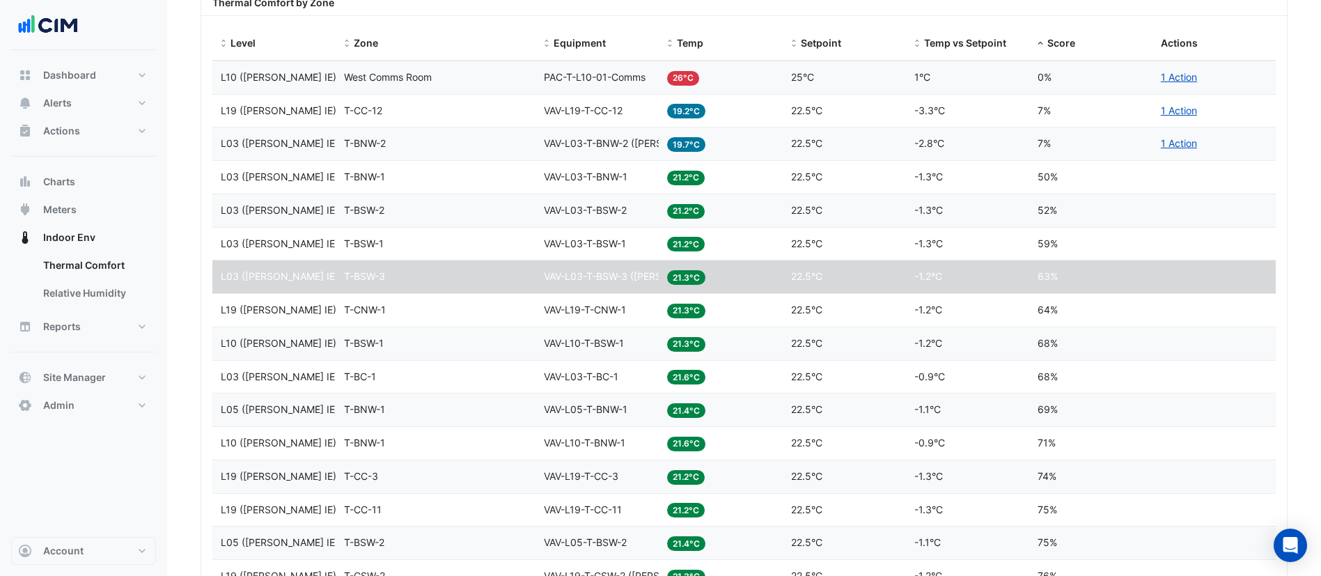
scroll to position [580, 0]
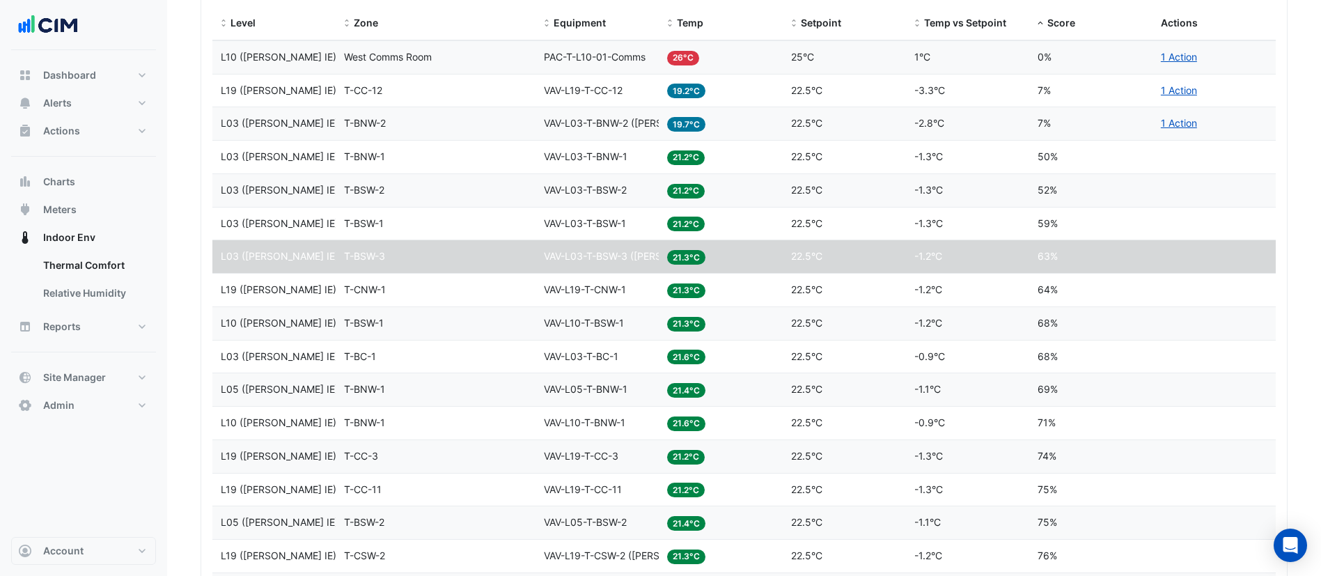
click at [604, 113] on datatable-body-cell "Equipment VAV-L03-T-BNW-2 (NABERS IE)" at bounding box center [596, 123] width 123 height 33
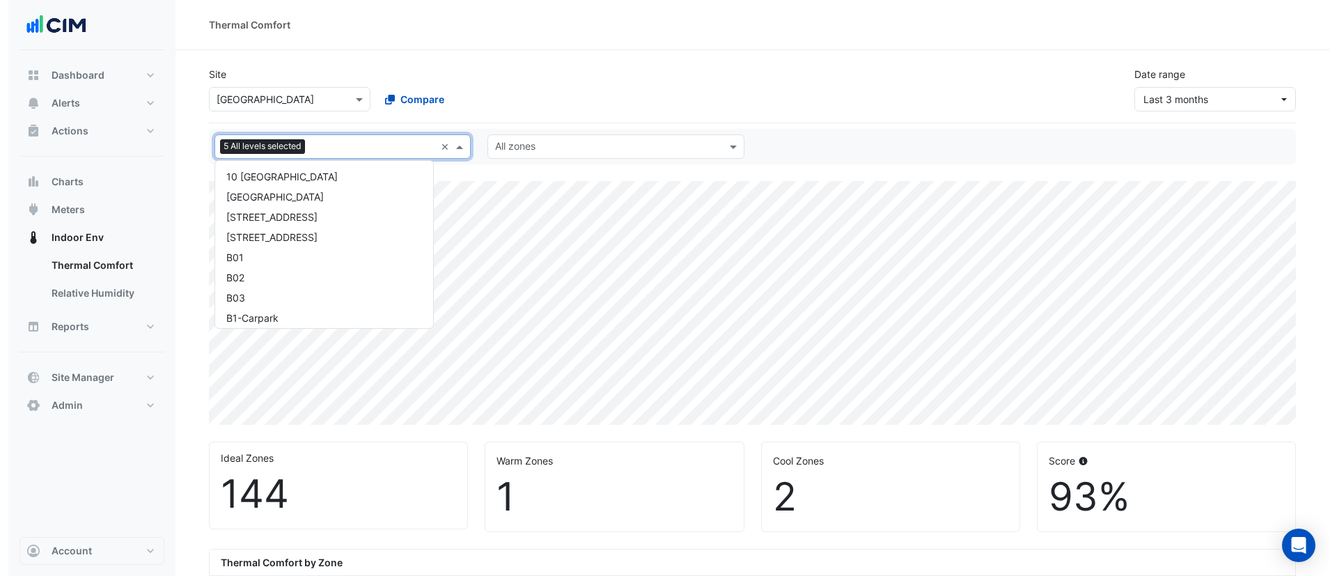
scroll to position [288, 0]
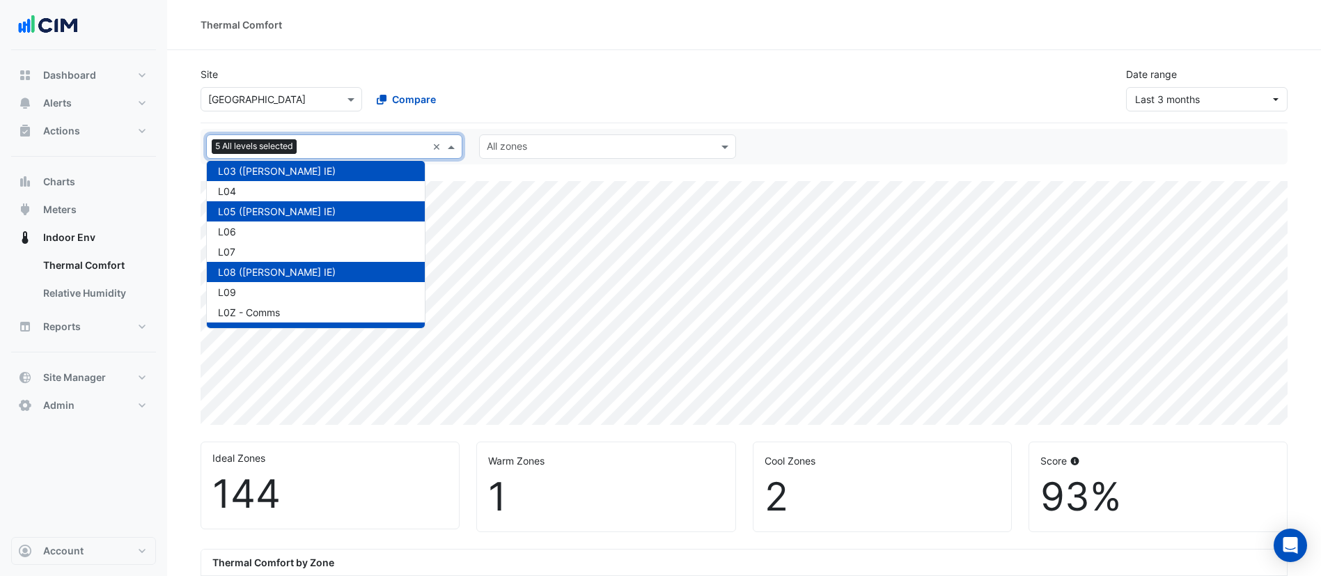
click at [359, 145] on input "text" at bounding box center [364, 148] width 125 height 15
click at [327, 164] on div "L03 ([PERSON_NAME] IE)" at bounding box center [316, 171] width 196 height 15
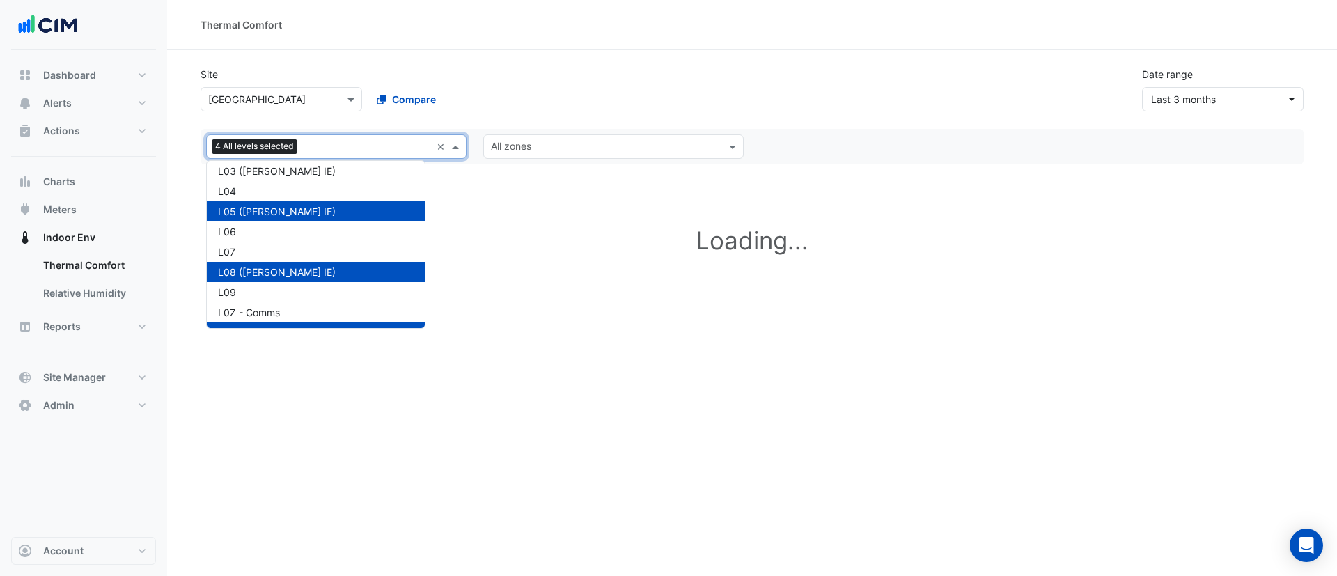
click at [308, 272] on div "L08 (NABERS IE)" at bounding box center [316, 272] width 196 height 15
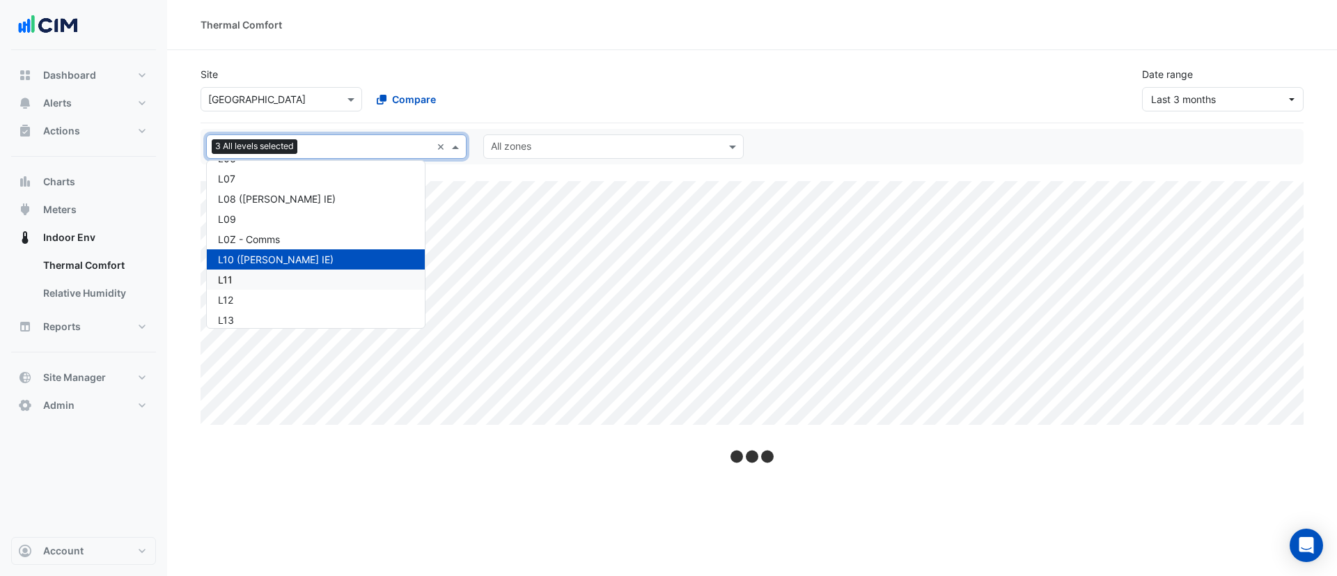
scroll to position [359, 0]
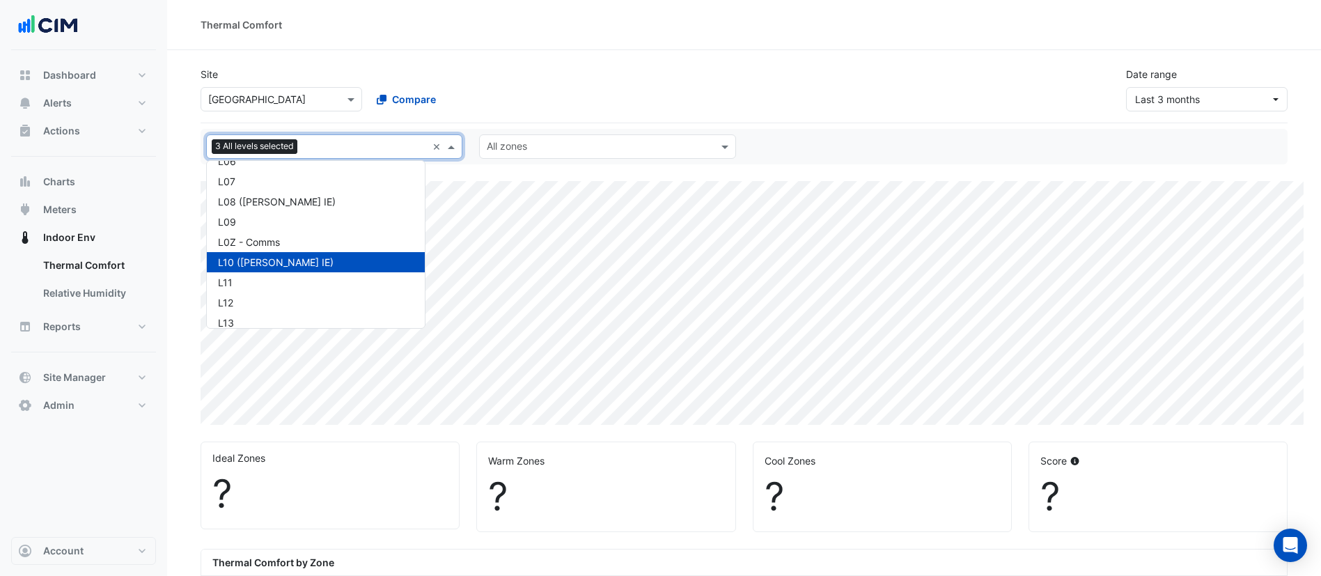
click at [311, 255] on div "L10 ([PERSON_NAME] IE)" at bounding box center [316, 262] width 196 height 15
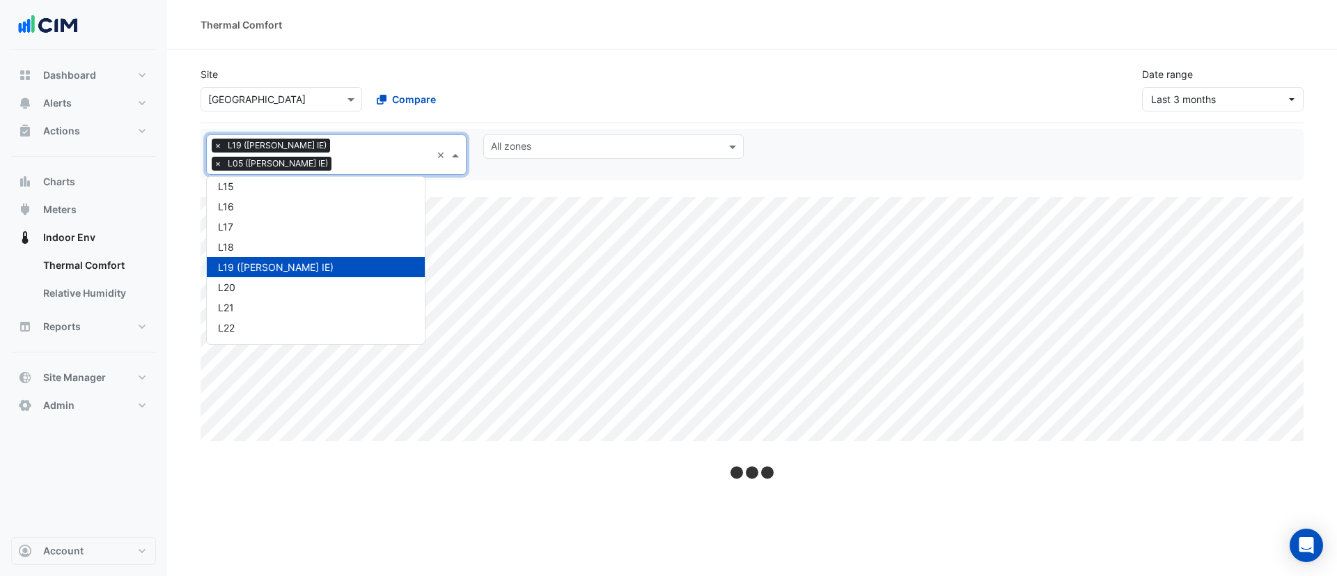
click at [311, 260] on div "L19 ([PERSON_NAME] IE)" at bounding box center [316, 267] width 196 height 15
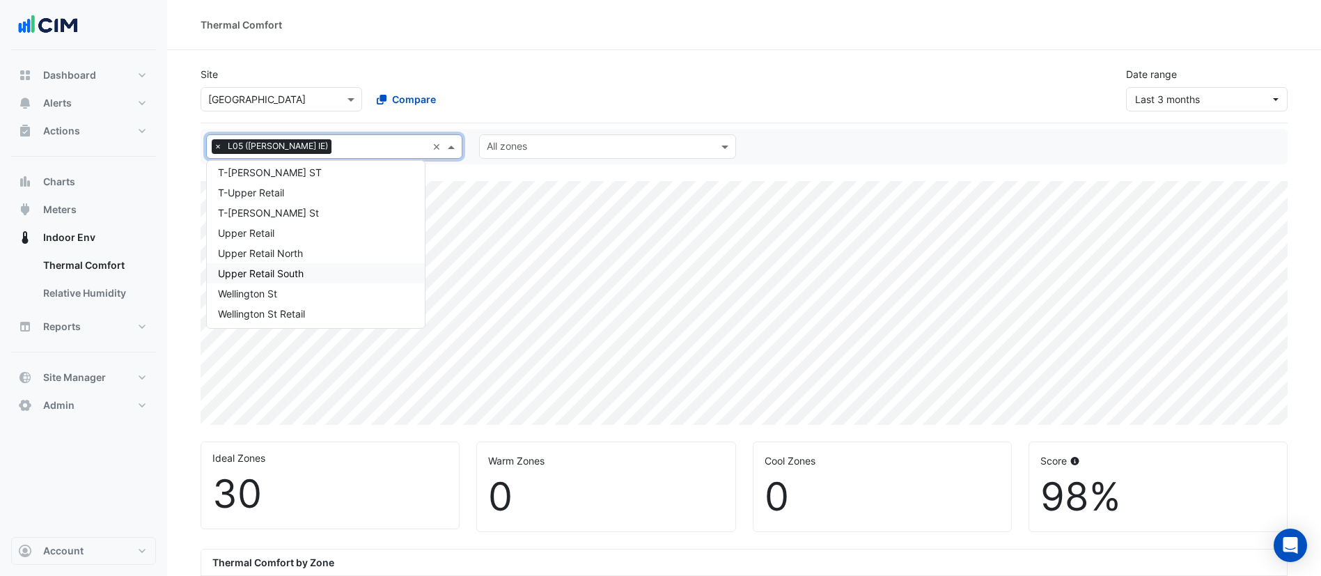
scroll to position [1042, 0]
click at [565, 56] on div "Site Select a Site × Raine Square Compare Date range Last 3 months" at bounding box center [744, 84] width 1104 height 56
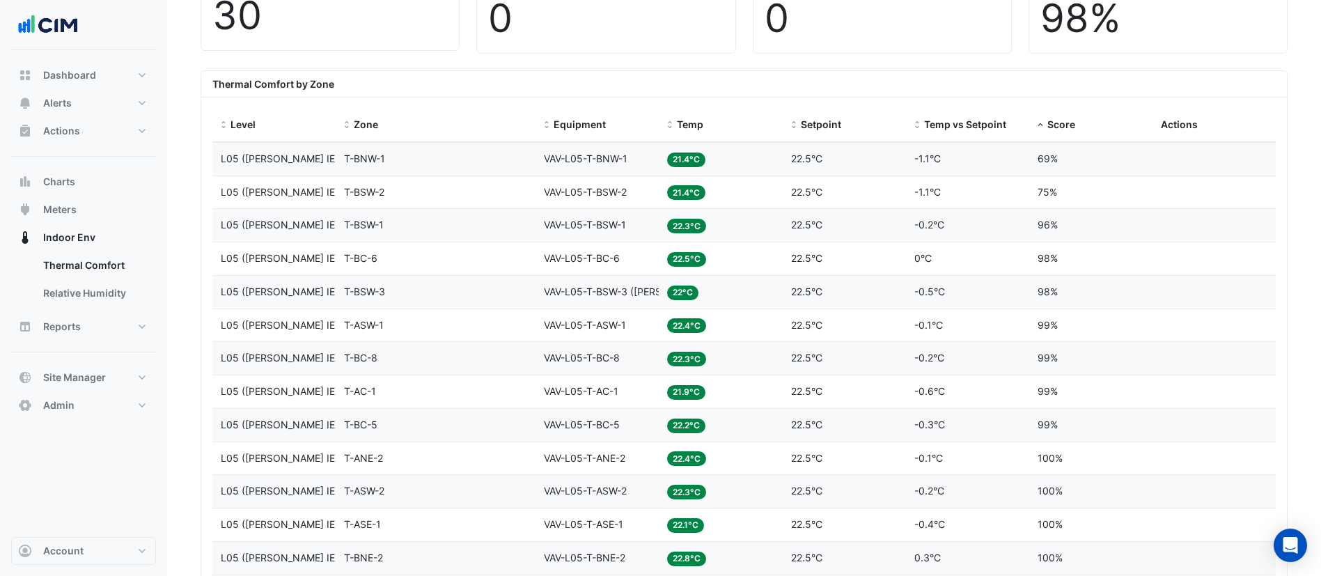
scroll to position [466, 0]
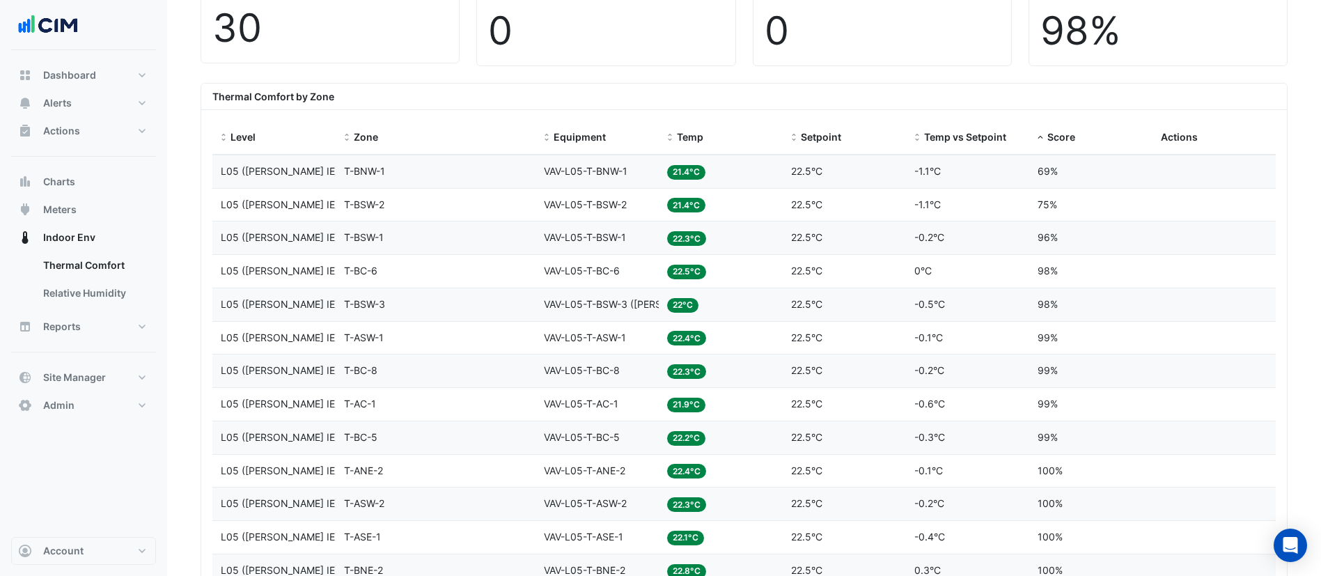
click at [632, 304] on span "VAV-L05-T-BSW-3 (NABERS IE)" at bounding box center [635, 304] width 183 height 12
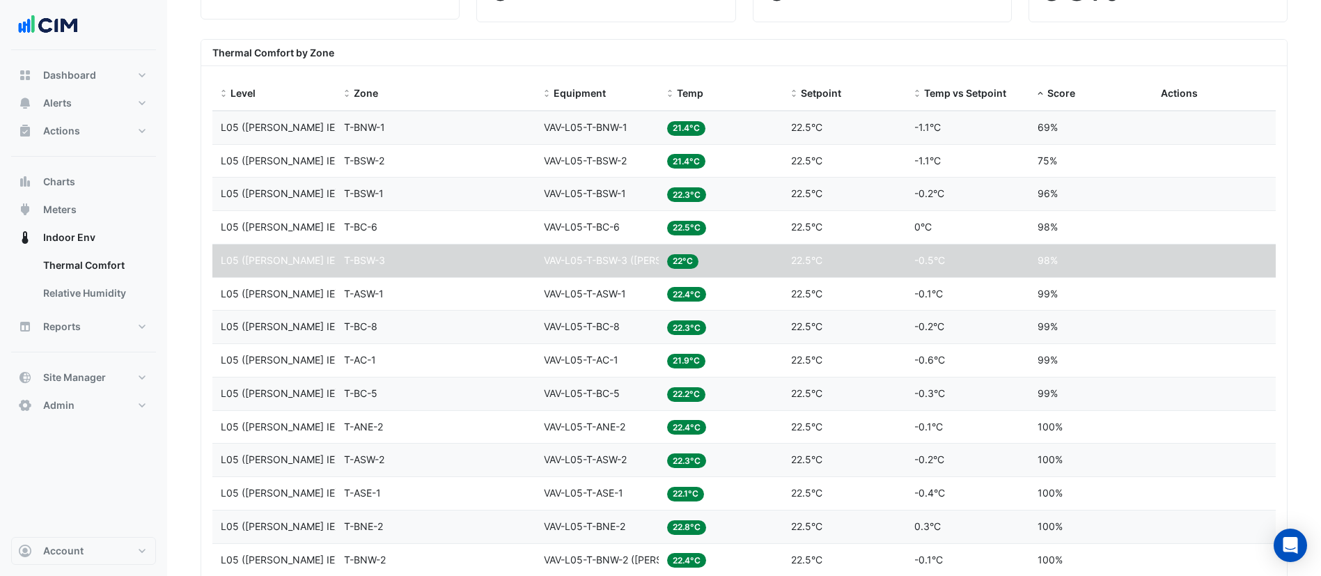
scroll to position [511, 0]
click at [563, 432] on div "Equipment VAV-L05-T-ANE-2" at bounding box center [597, 426] width 107 height 16
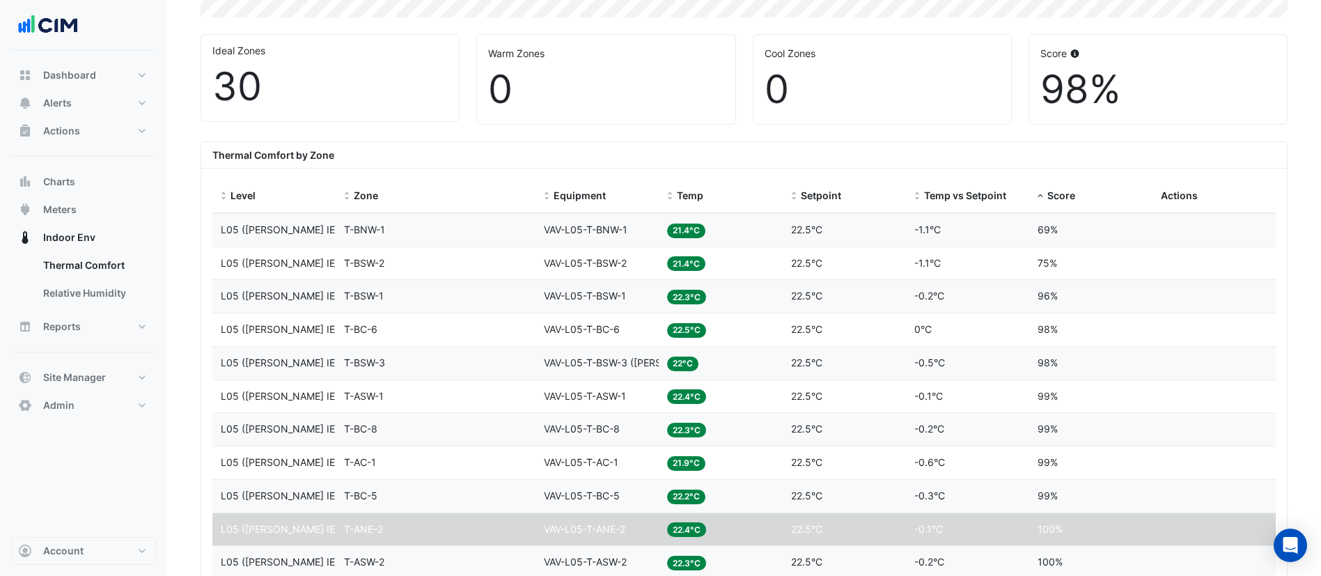
scroll to position [409, 0]
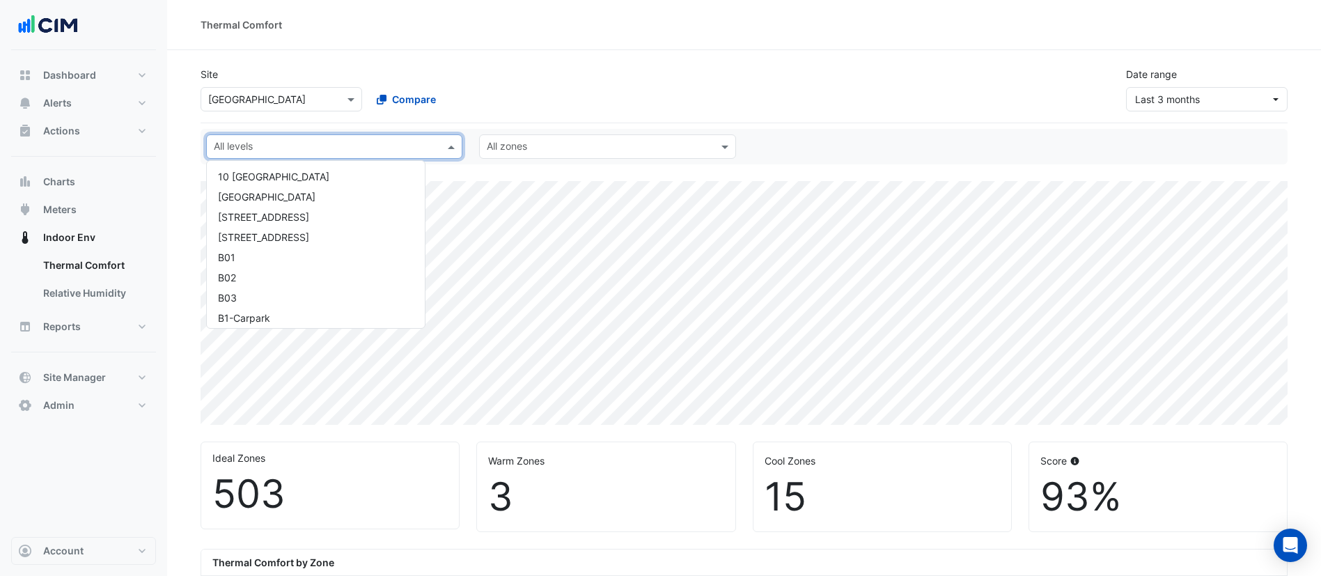
select select "***"
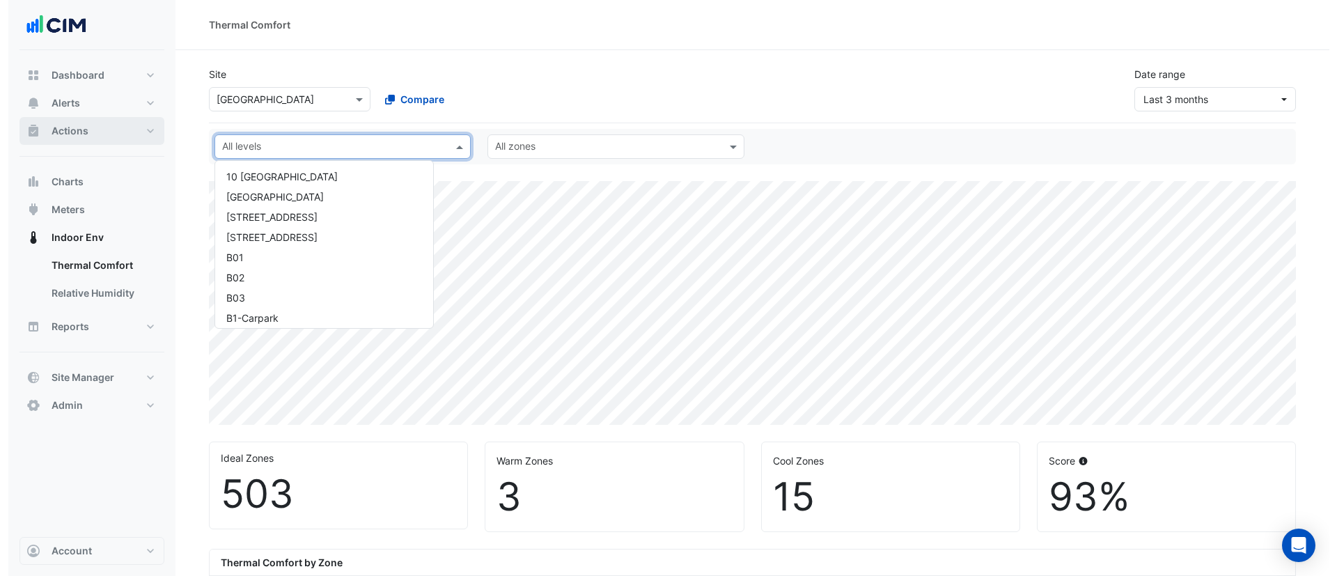
scroll to position [1284, 0]
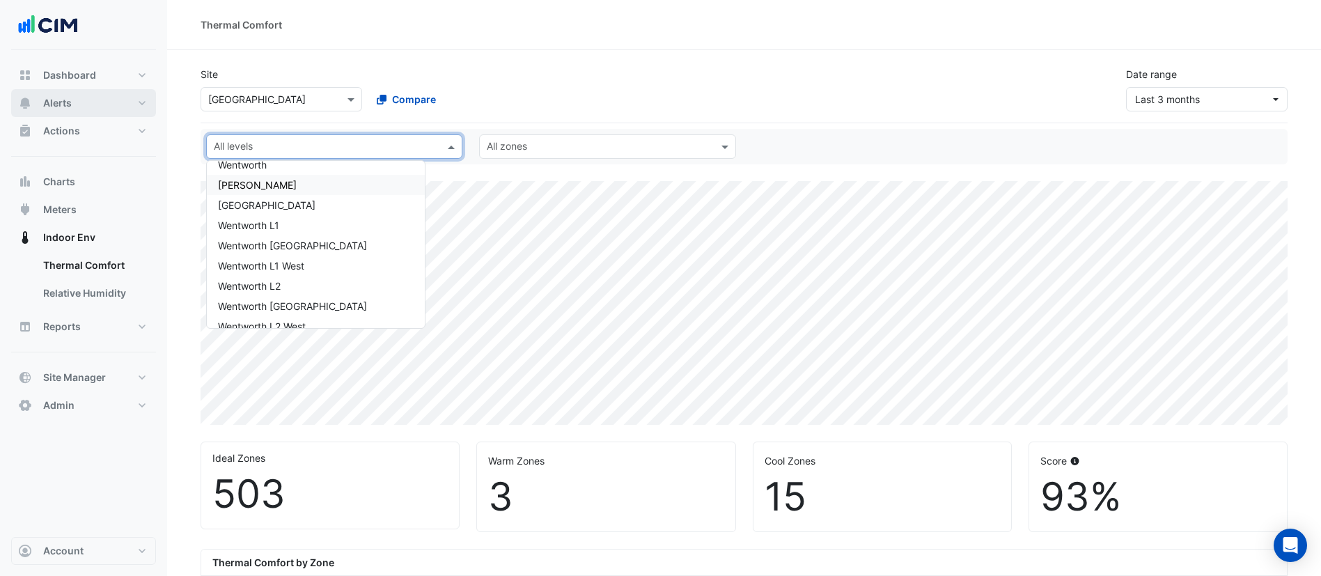
click at [86, 109] on button "Alerts" at bounding box center [83, 103] width 145 height 28
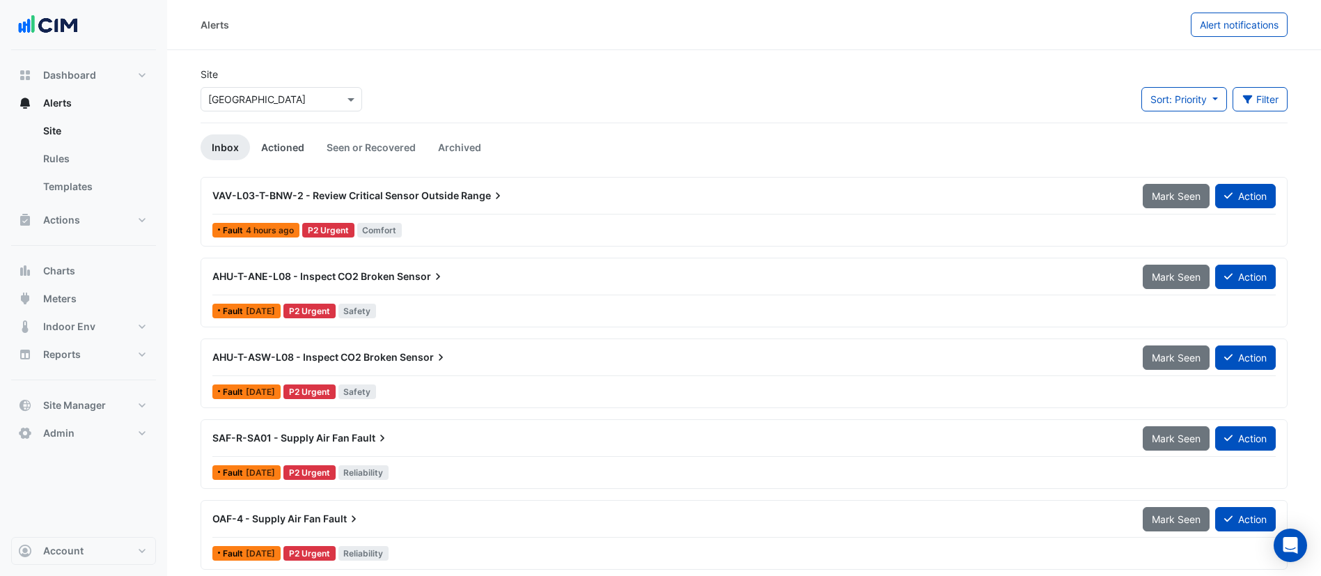
click at [293, 148] on link "Actioned" at bounding box center [282, 147] width 65 height 26
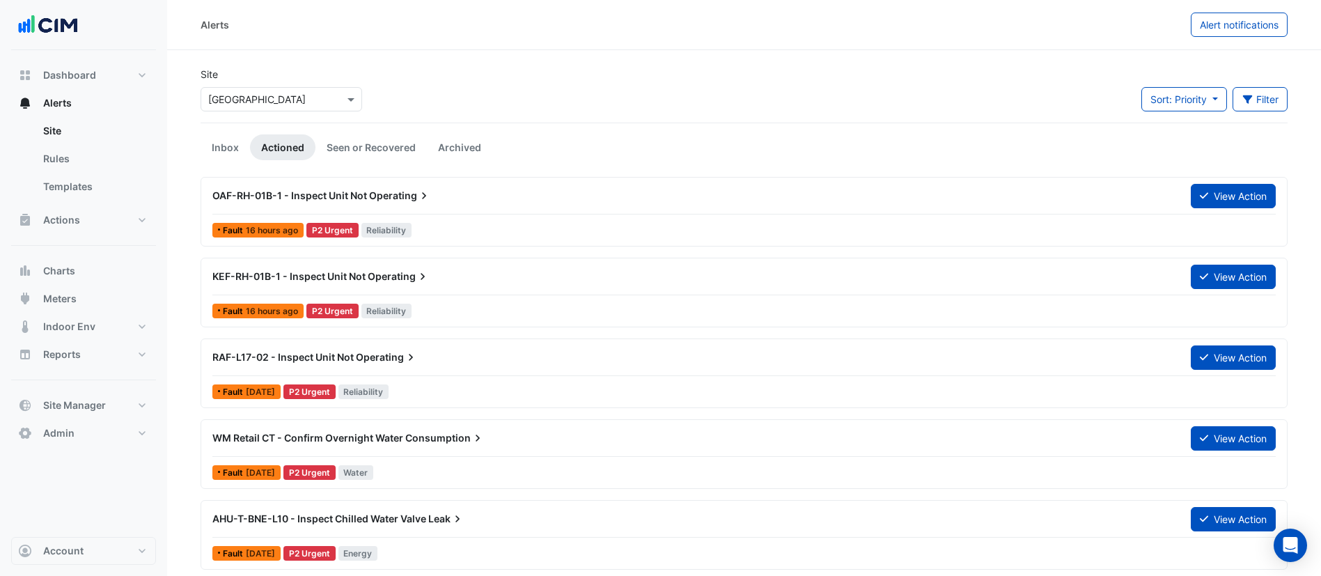
click at [329, 207] on div "OAF-RH-01B-1 - Inspect Unit Not Operating" at bounding box center [693, 195] width 978 height 25
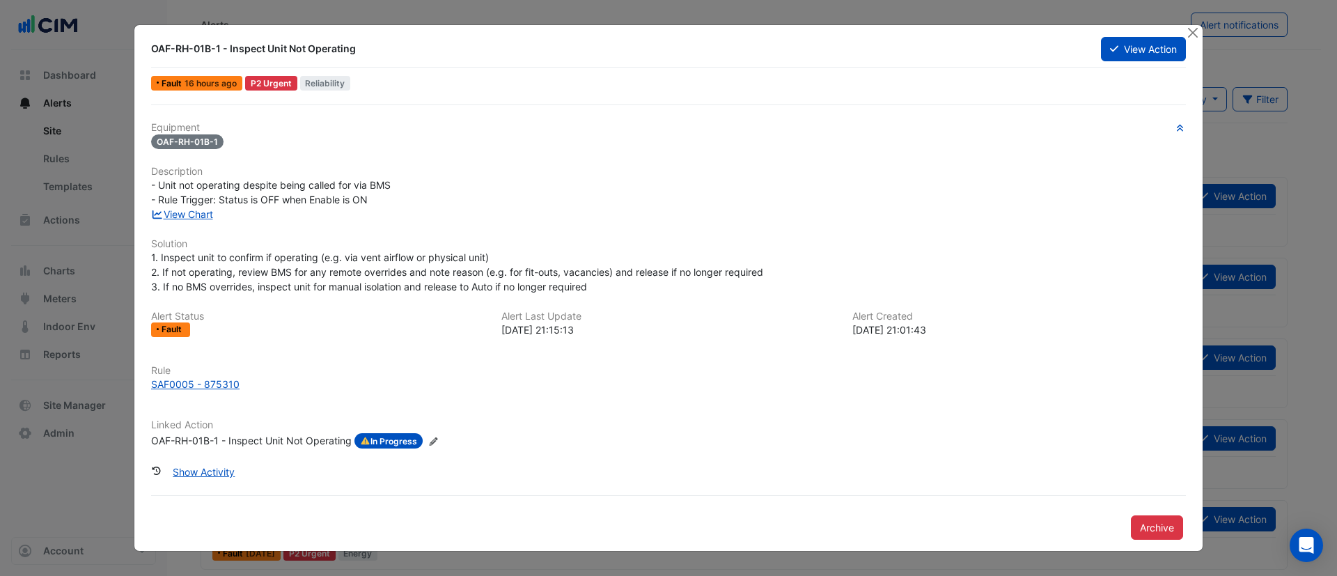
click at [279, 444] on div "OAF-RH-01B-1 - Inspect Unit Not Operating" at bounding box center [251, 440] width 201 height 15
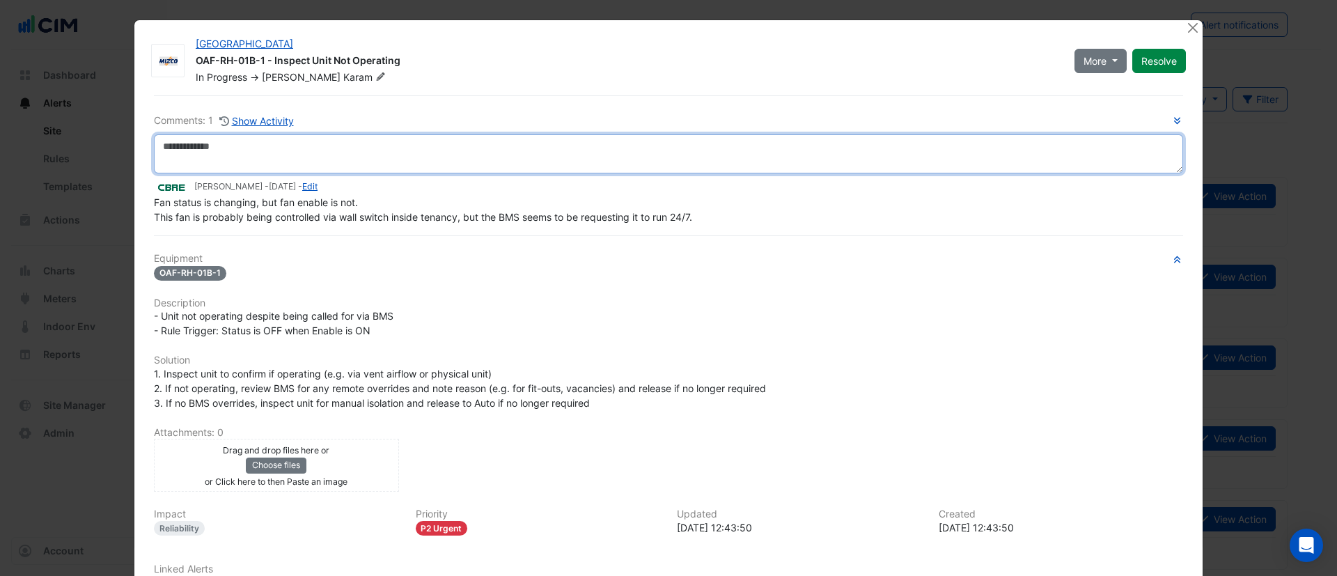
click at [328, 162] on textarea at bounding box center [668, 153] width 1029 height 39
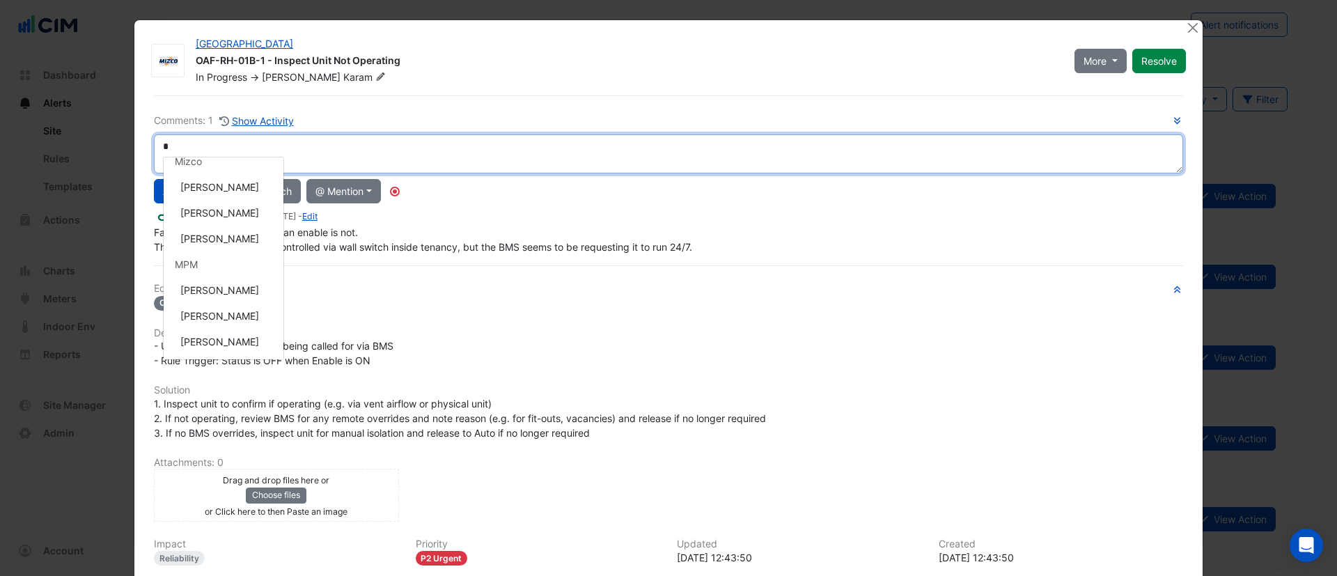
scroll to position [249, 0]
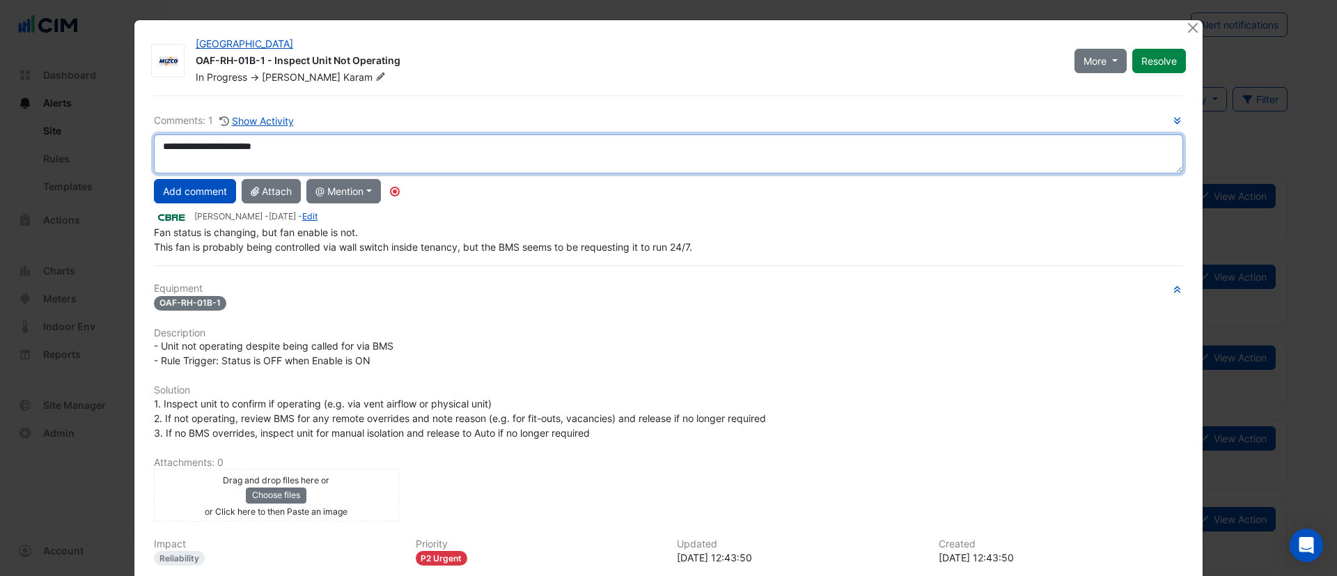
click at [235, 259] on div "**********" at bounding box center [669, 392] width 1046 height 595
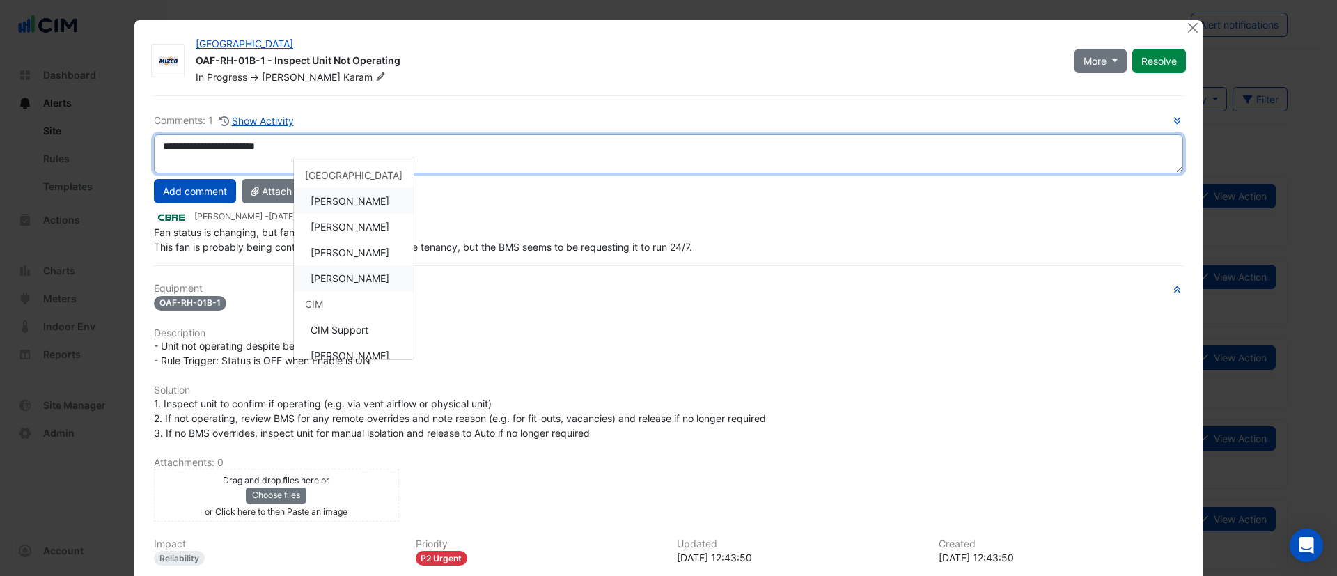
scroll to position [297, 0]
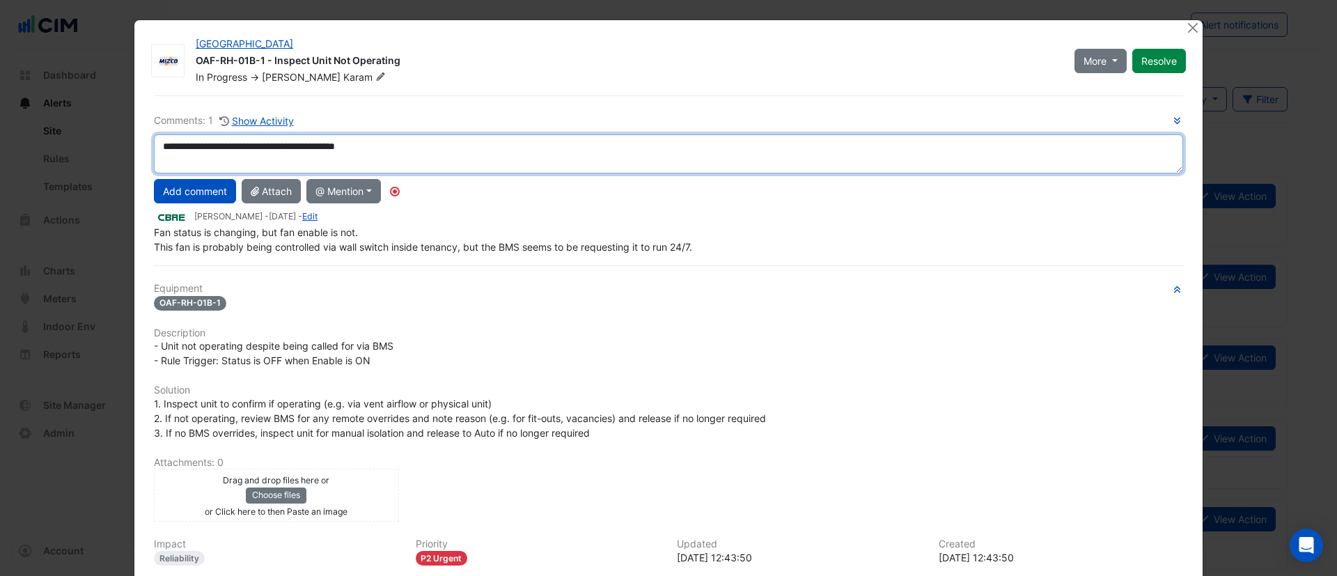
click at [350, 246] on div "**********" at bounding box center [668, 183] width 1029 height 141
drag, startPoint x: 418, startPoint y: 148, endPoint x: 295, endPoint y: 138, distance: 122.9
click at [295, 138] on textarea "**********" at bounding box center [668, 153] width 1029 height 39
type textarea "**********"
drag, startPoint x: 279, startPoint y: 146, endPoint x: 162, endPoint y: 148, distance: 117.7
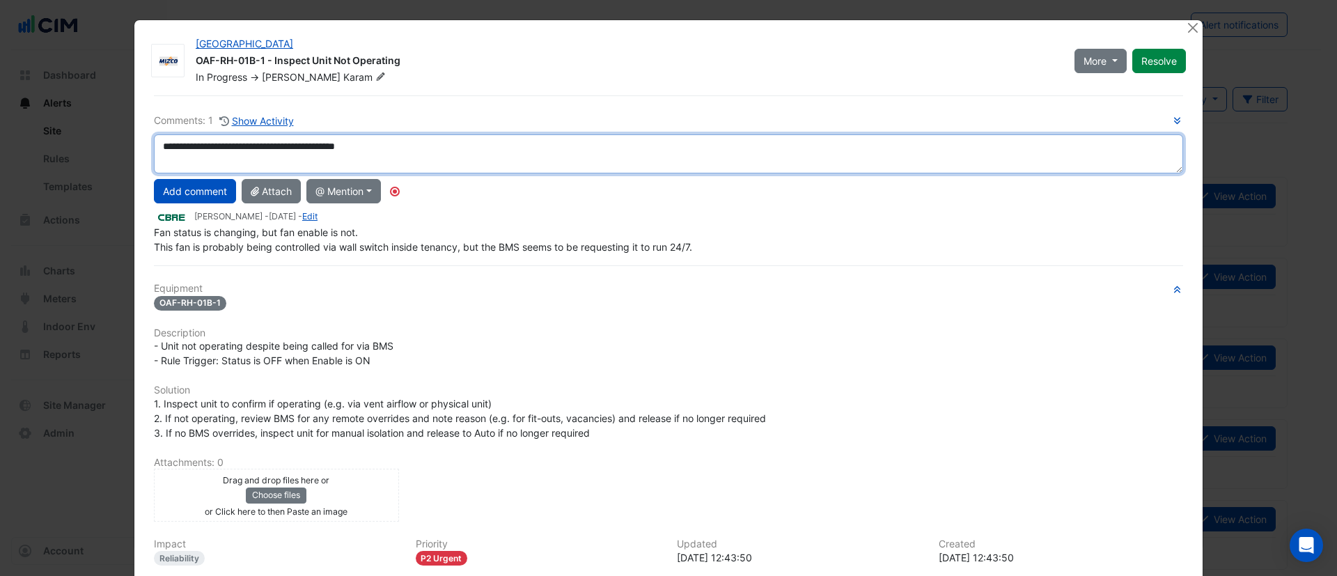
click at [162, 148] on textarea "**********" at bounding box center [668, 153] width 1029 height 39
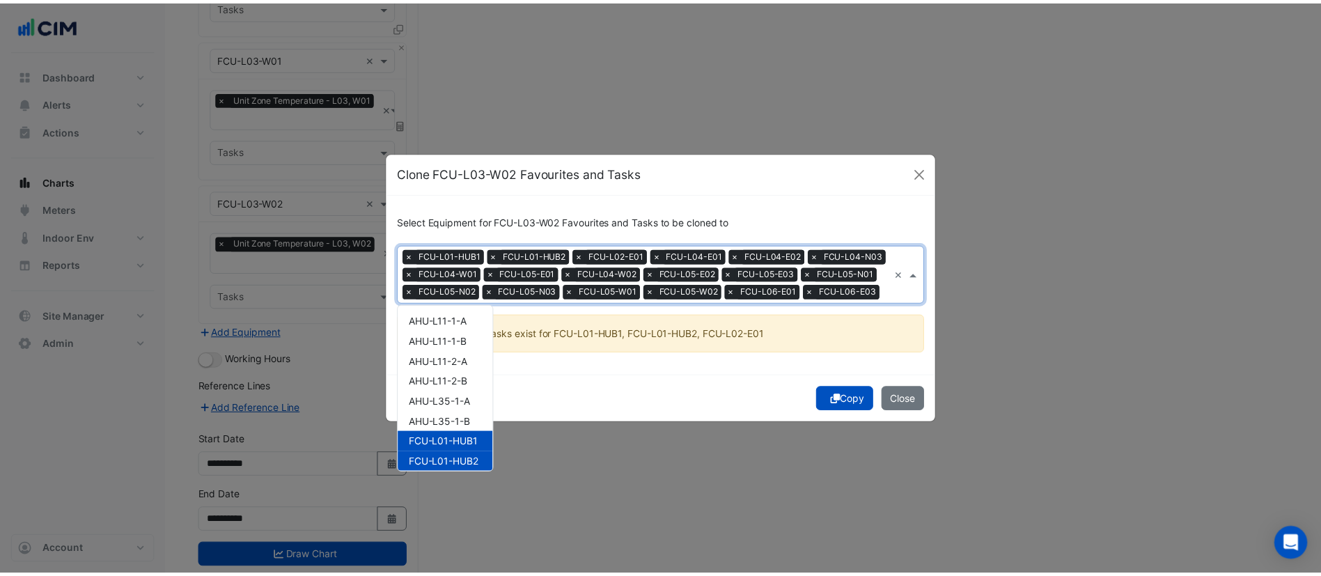
scroll to position [383, 0]
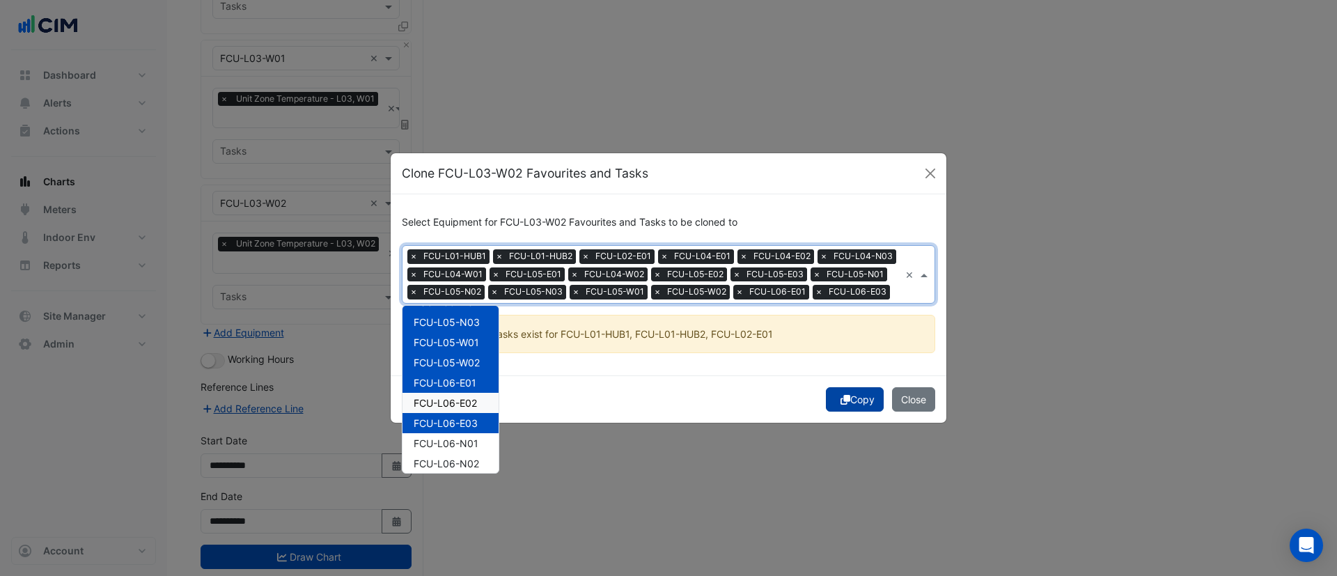
click at [856, 400] on button "Copy" at bounding box center [855, 399] width 58 height 24
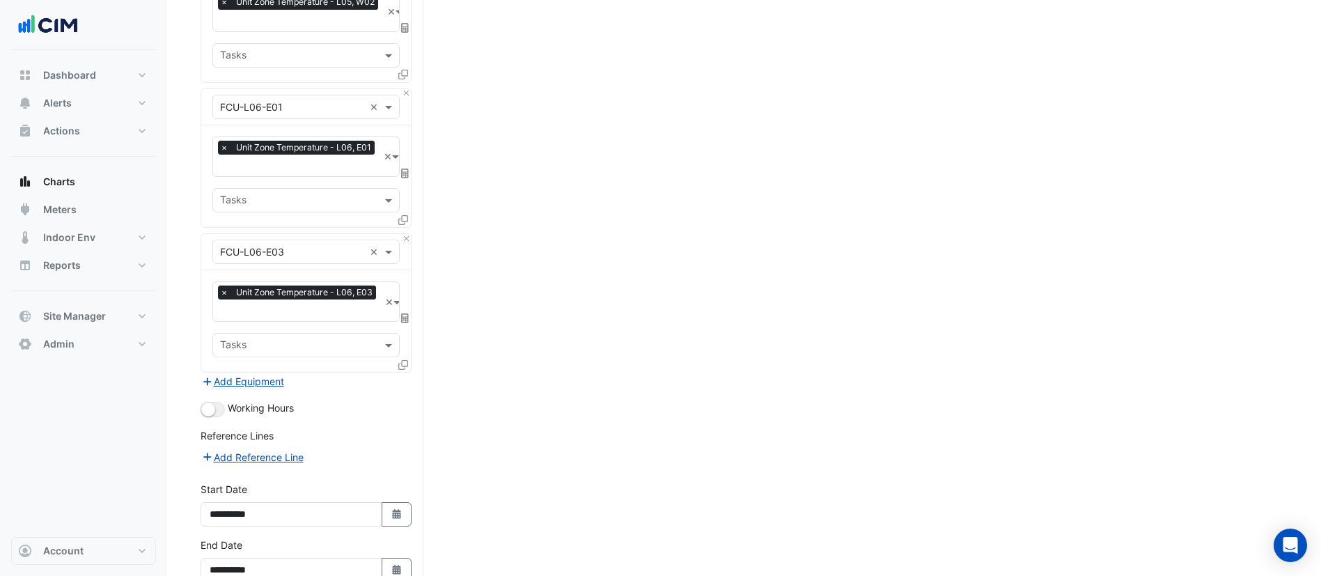
scroll to position [5312, 0]
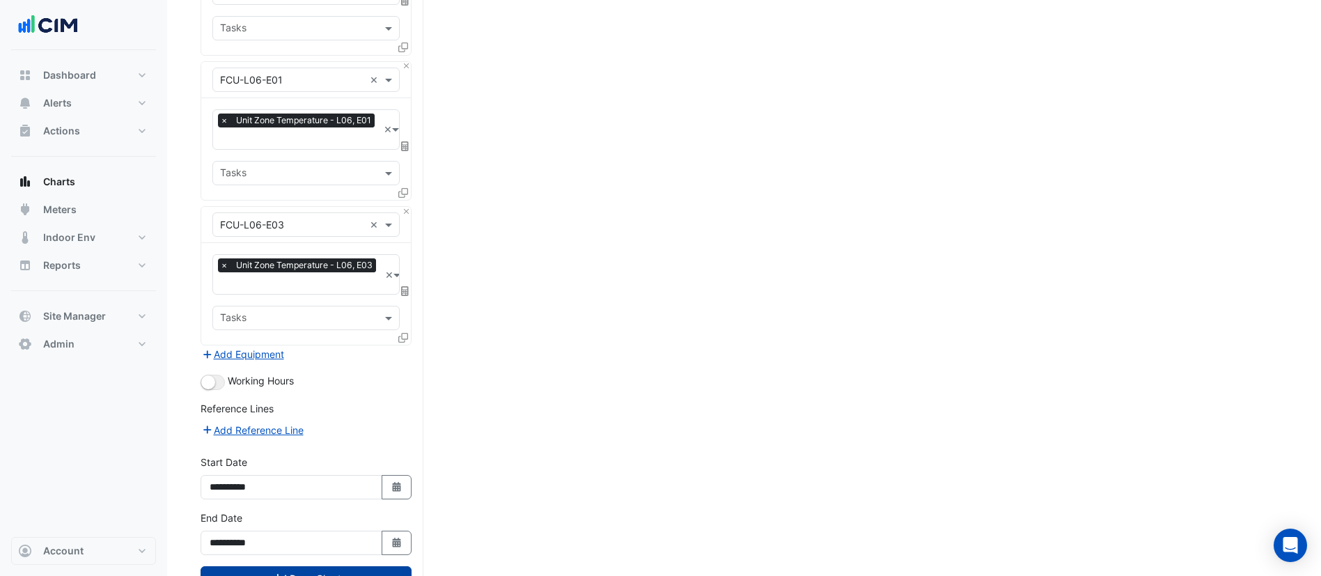
click at [368, 566] on button "Draw Chart" at bounding box center [306, 578] width 211 height 24
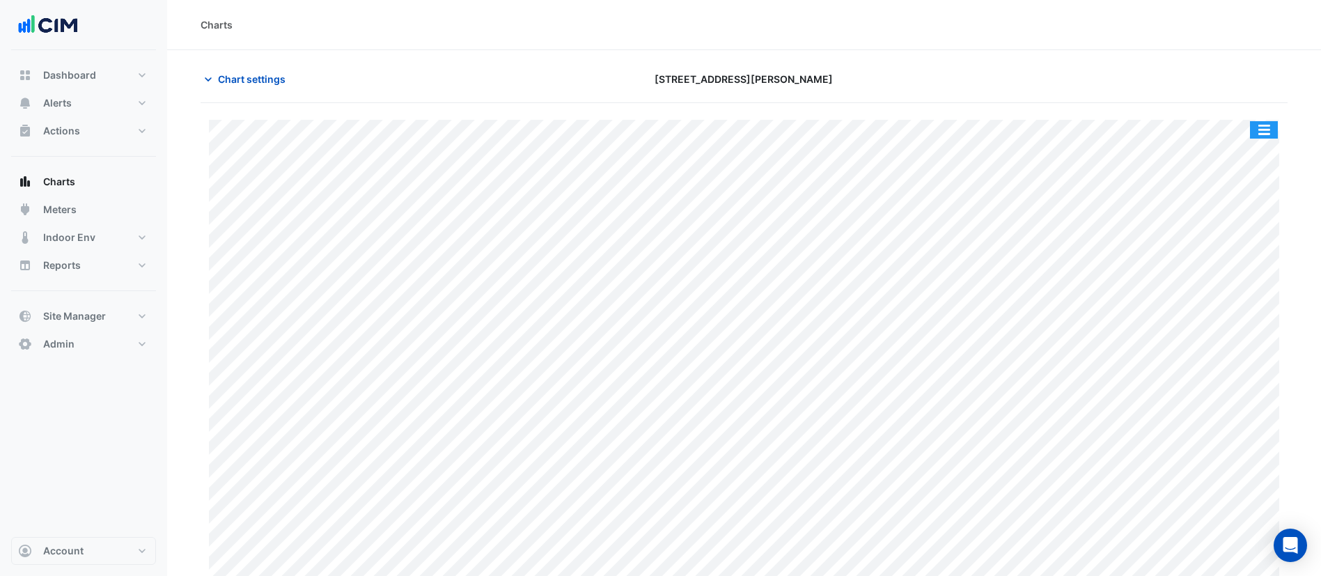
click at [1259, 131] on button "button" at bounding box center [1264, 129] width 28 height 17
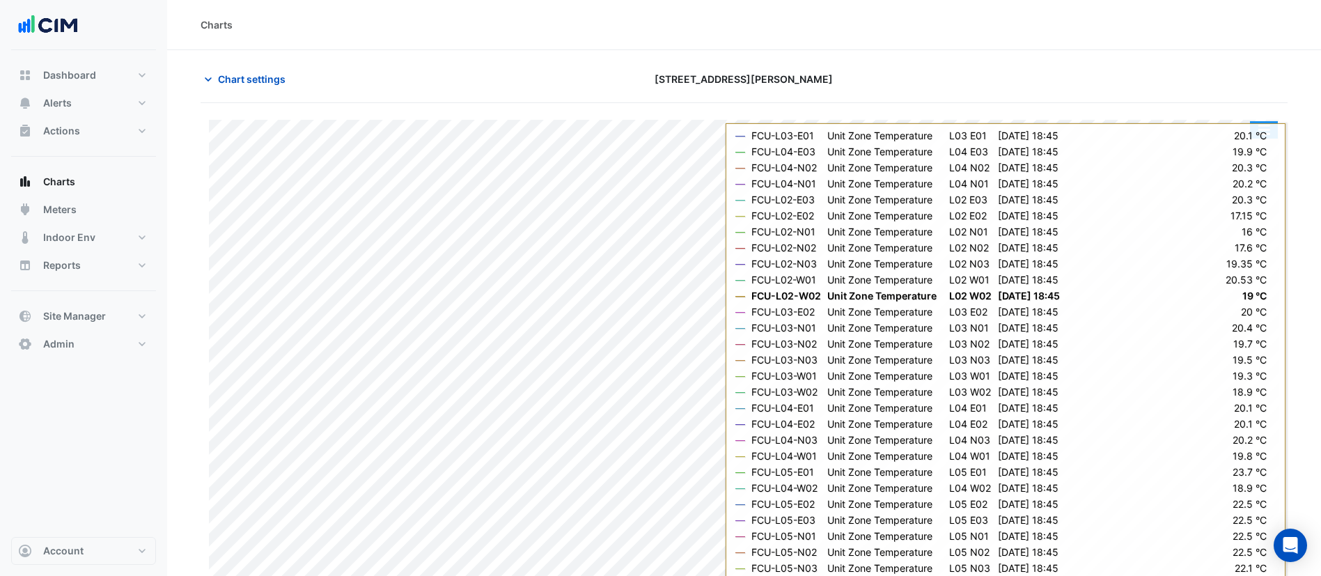
click at [1269, 123] on button "button" at bounding box center [1264, 129] width 28 height 17
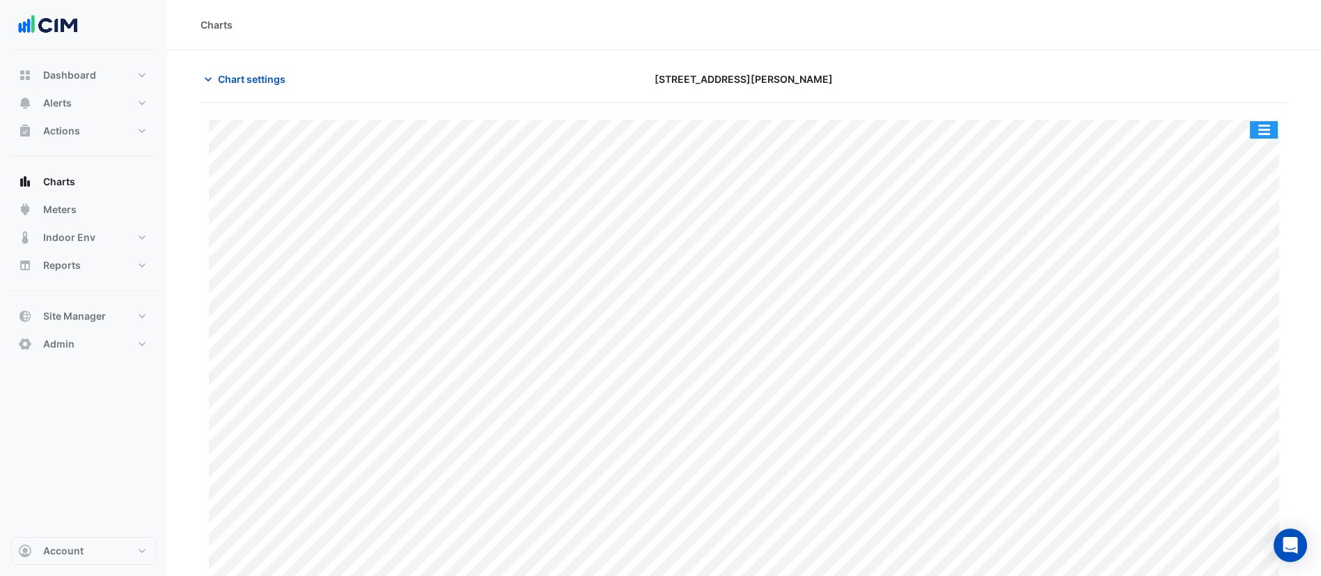
click at [1255, 125] on button "button" at bounding box center [1264, 129] width 28 height 17
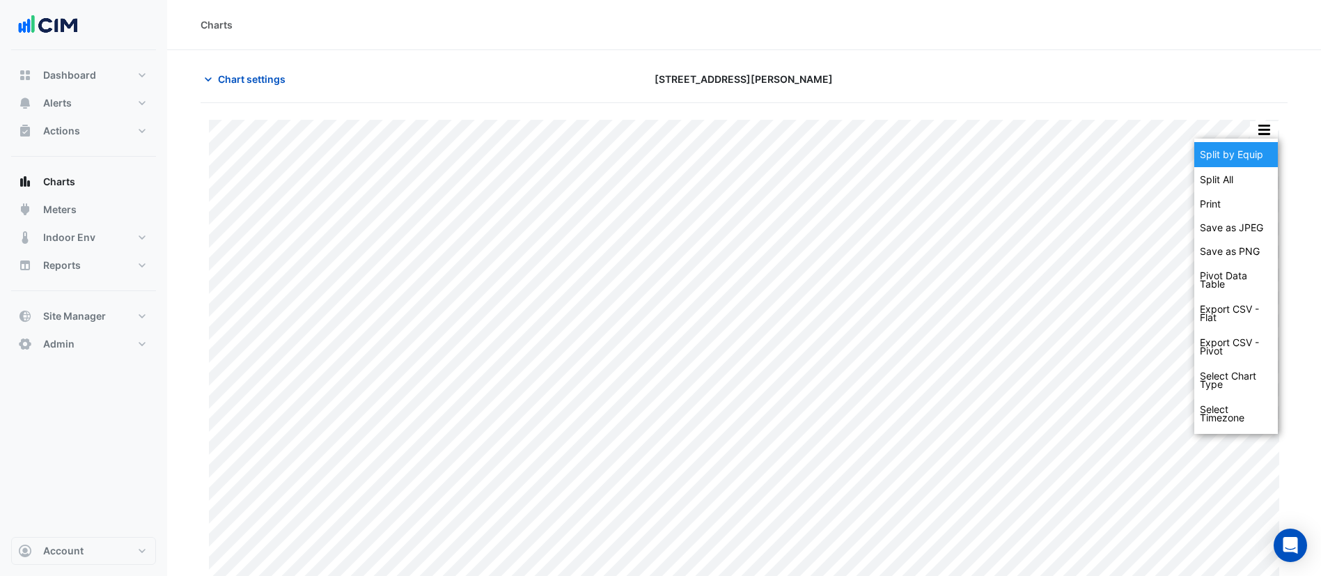
click at [1246, 158] on div "Split by Equip" at bounding box center [1236, 154] width 84 height 25
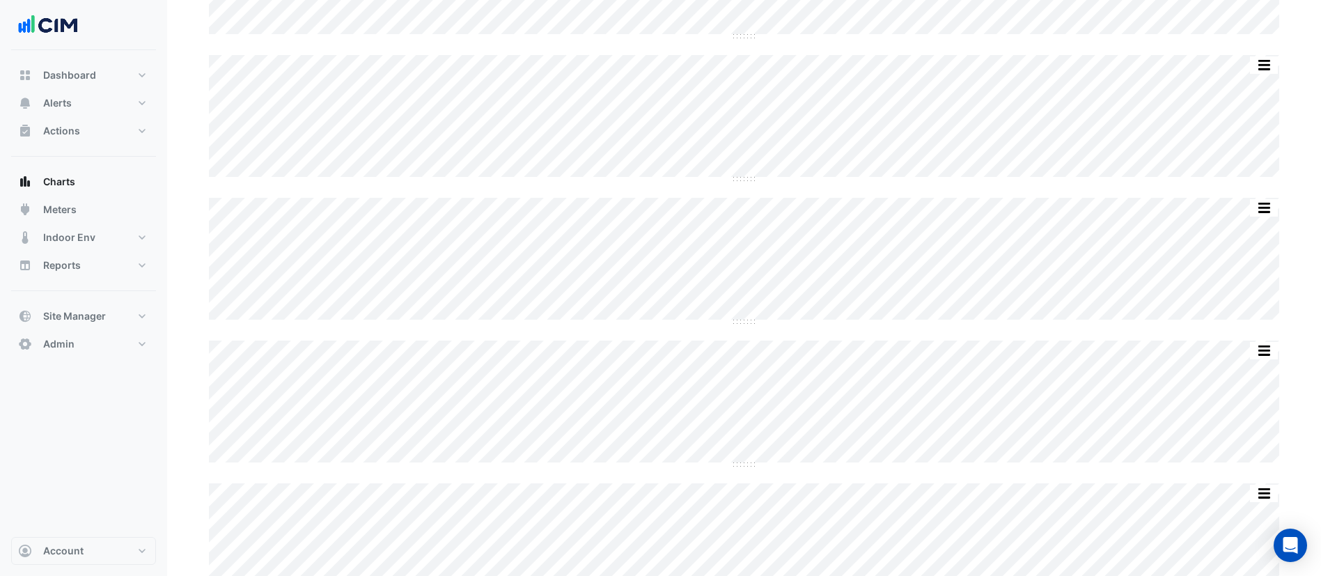
scroll to position [4348, 0]
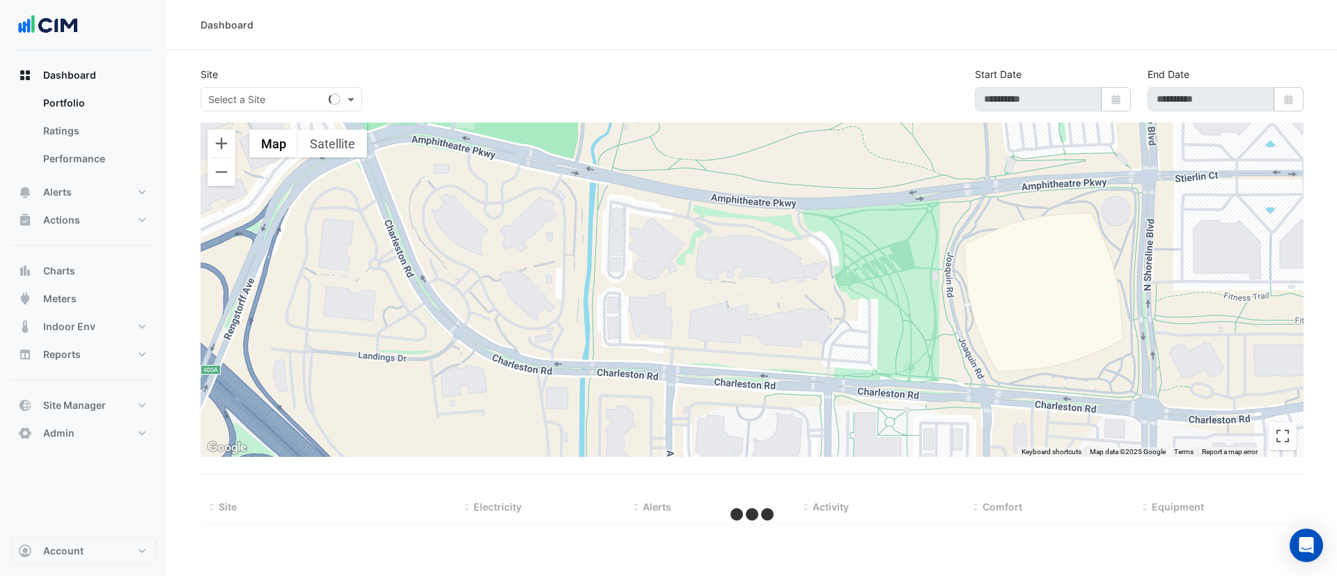
type input "**********"
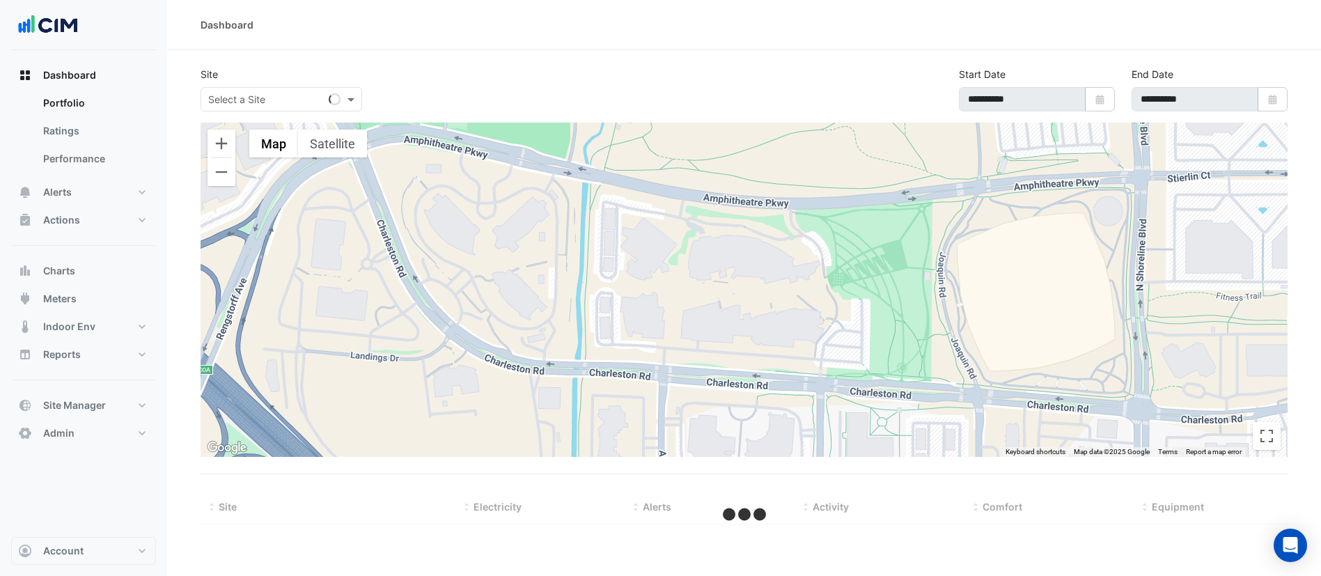
select select "***"
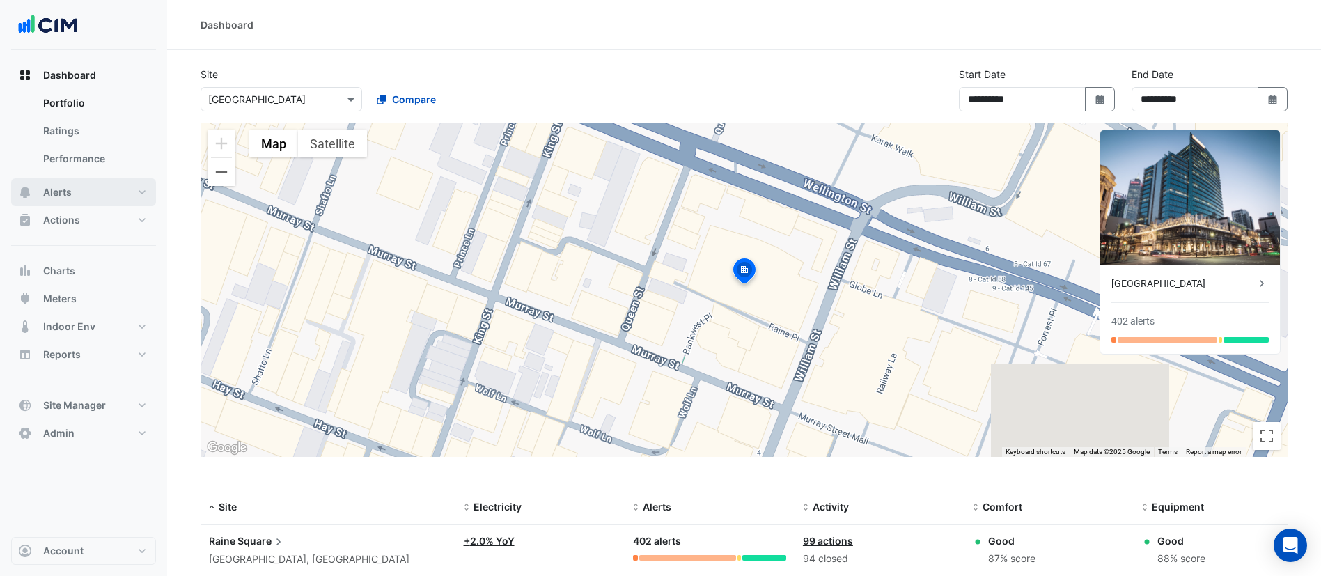
click at [102, 188] on button "Alerts" at bounding box center [83, 192] width 145 height 28
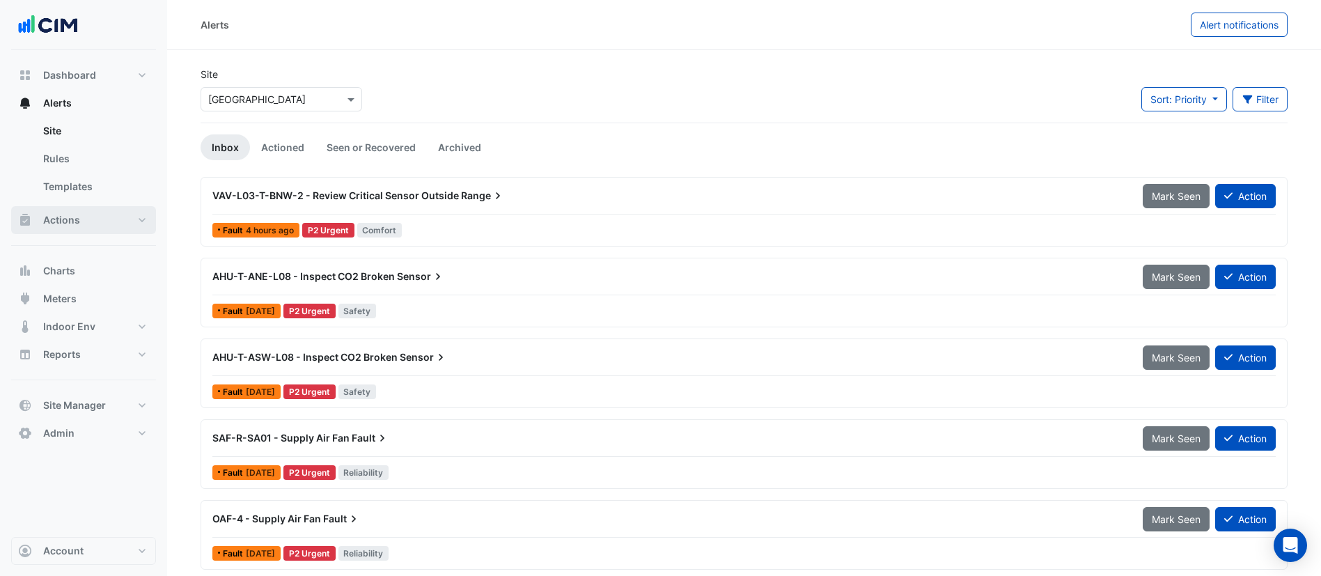
click at [88, 223] on button "Actions" at bounding box center [83, 220] width 145 height 28
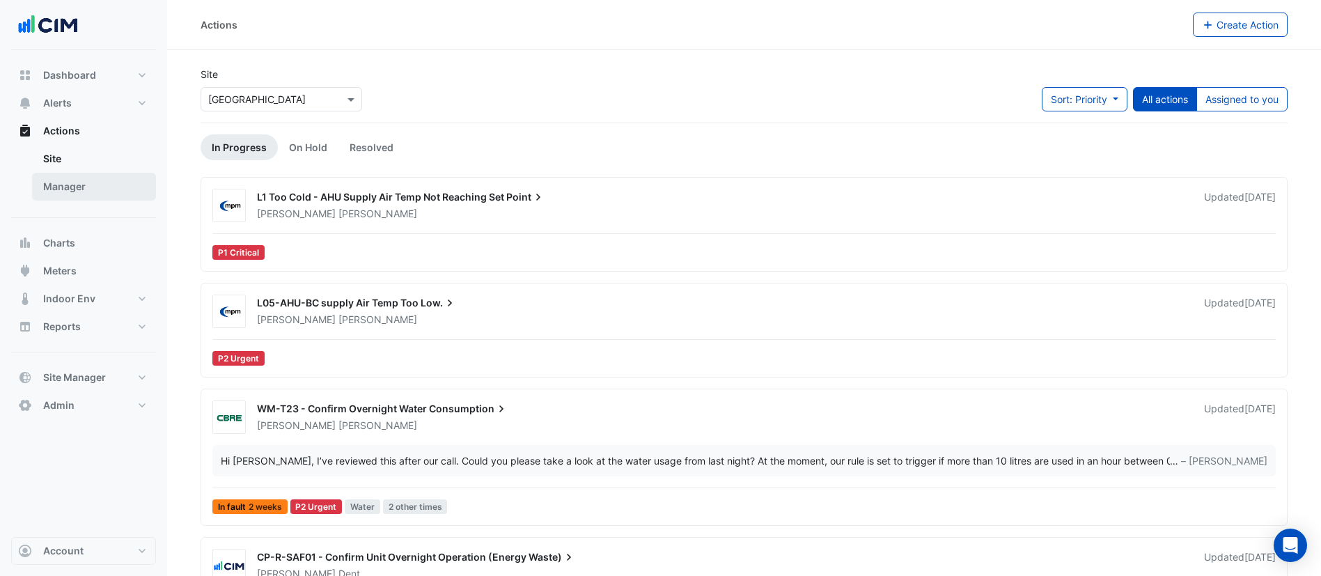
click at [113, 192] on link "Manager" at bounding box center [94, 187] width 124 height 28
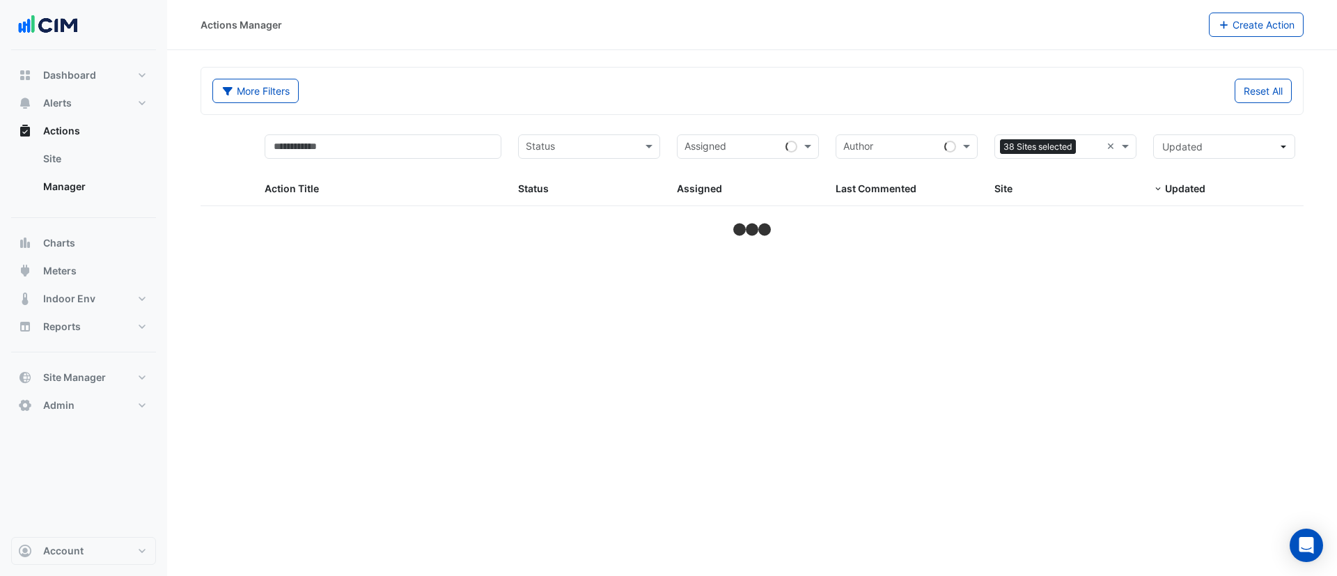
select select "***"
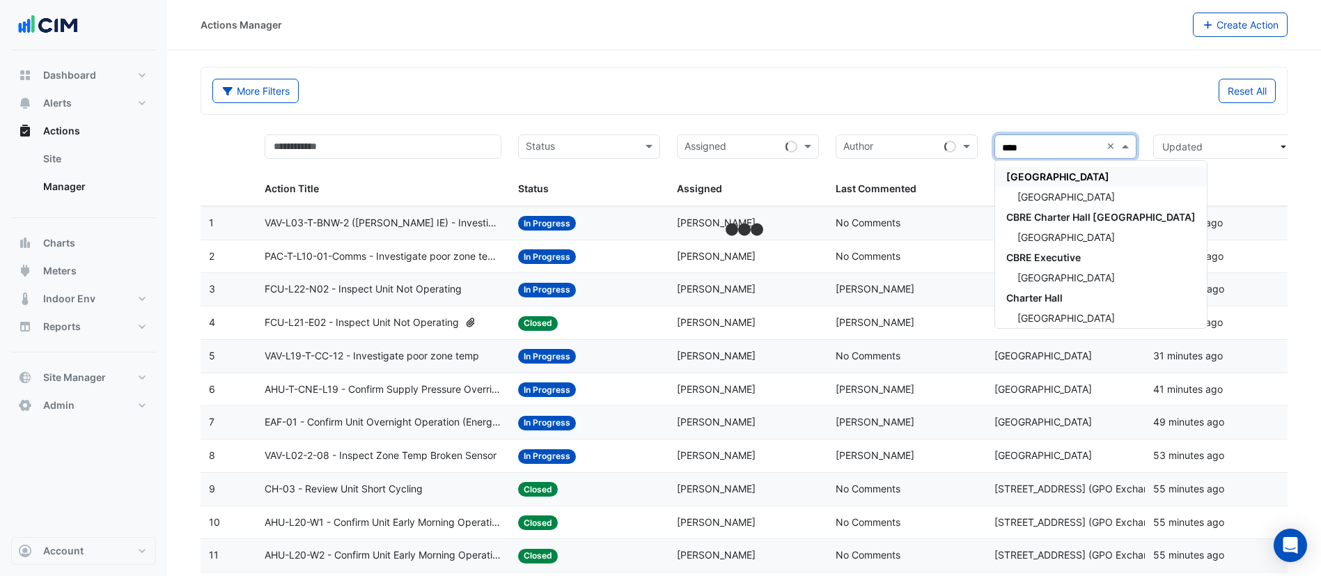
type input "*****"
click at [1088, 190] on div "Raine Square" at bounding box center [1101, 197] width 212 height 20
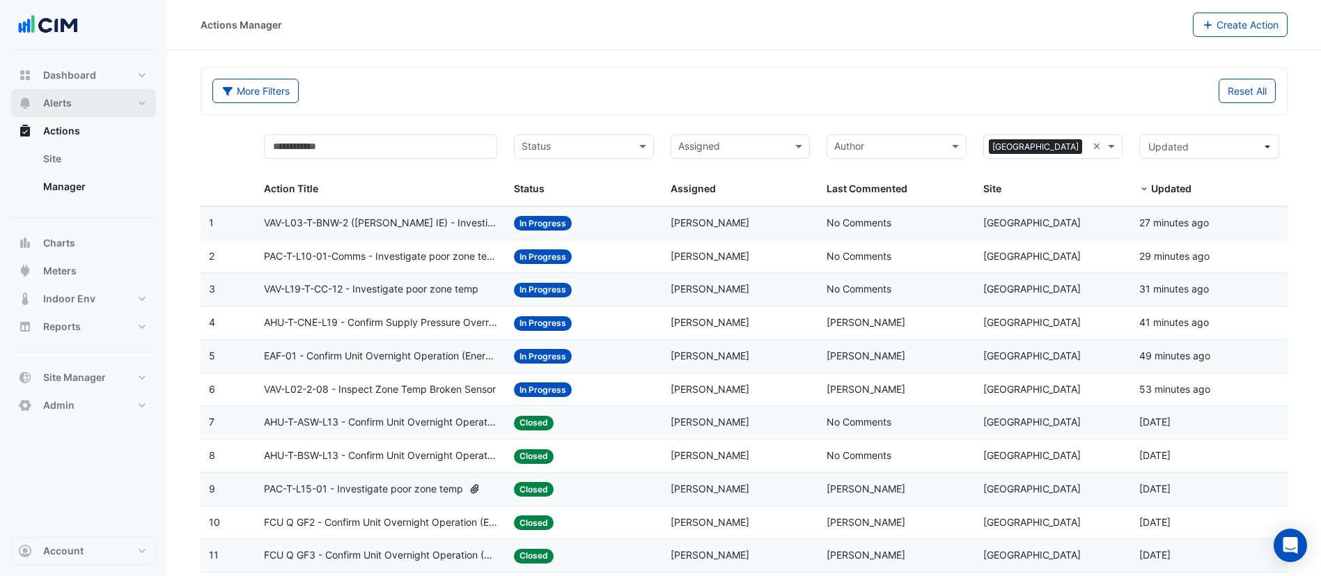
click at [62, 107] on span "Alerts" at bounding box center [57, 103] width 29 height 14
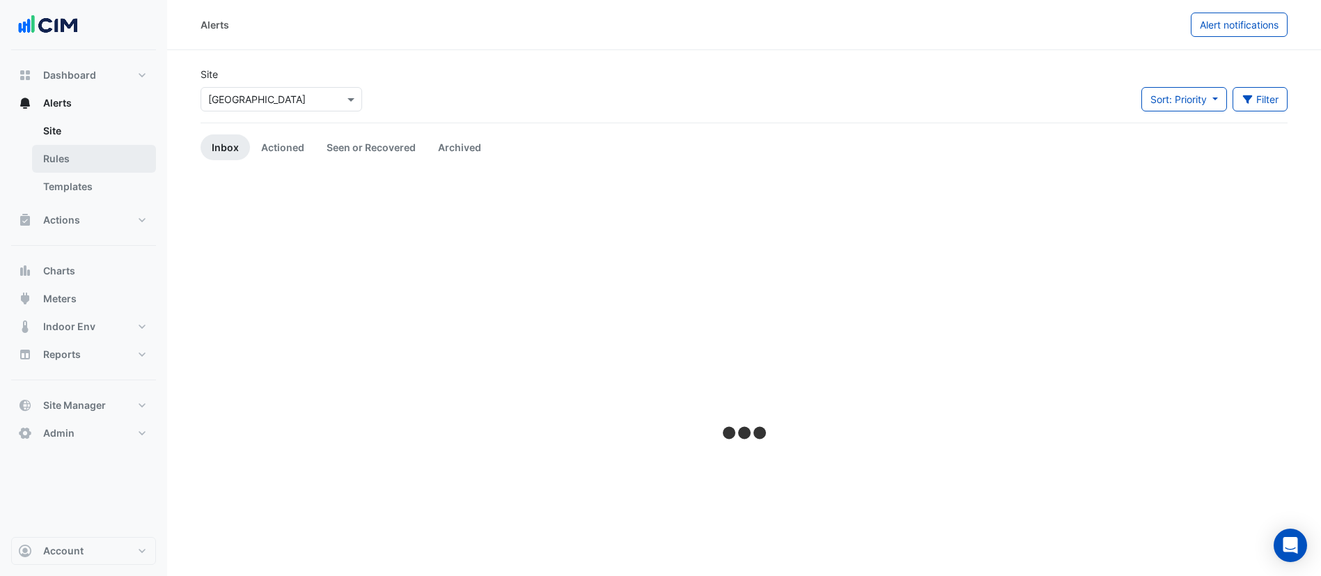
click at [79, 166] on link "Rules" at bounding box center [94, 159] width 124 height 28
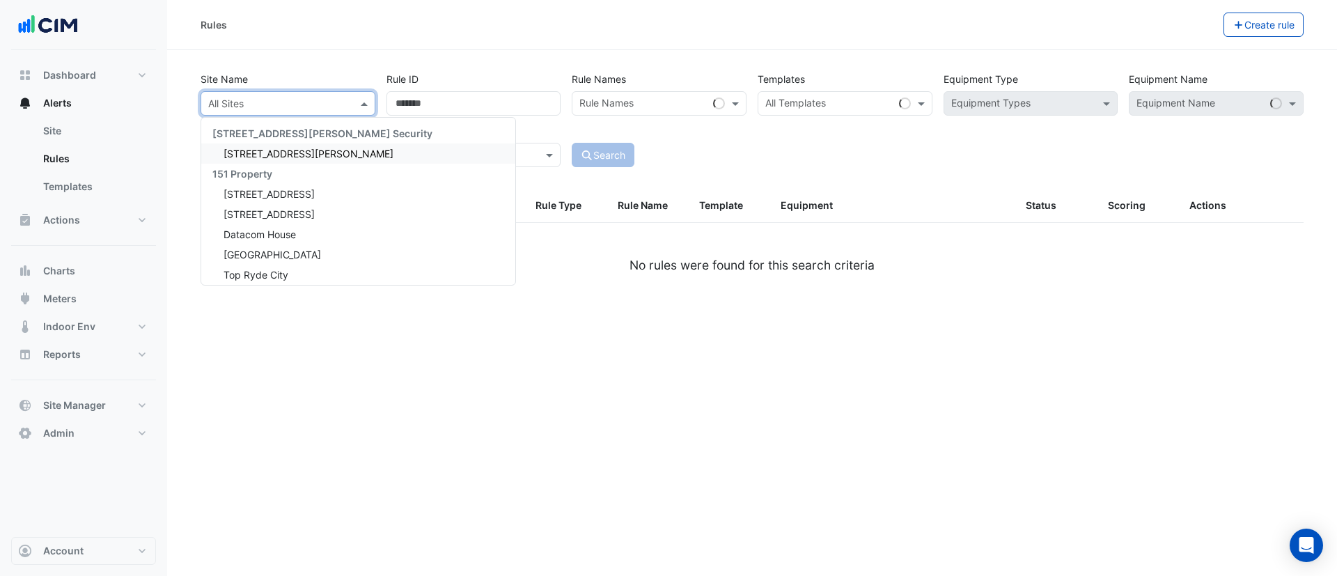
click at [260, 107] on input "text" at bounding box center [274, 104] width 132 height 15
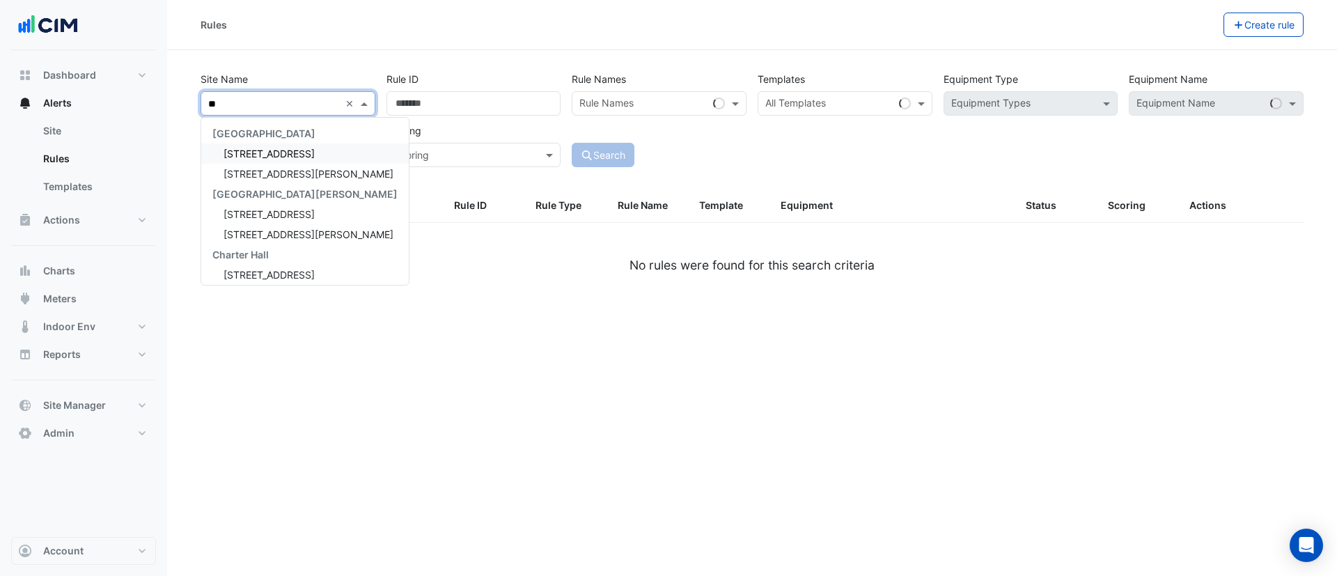
type input "***"
click at [267, 156] on span "555 Collins Street" at bounding box center [309, 154] width 170 height 12
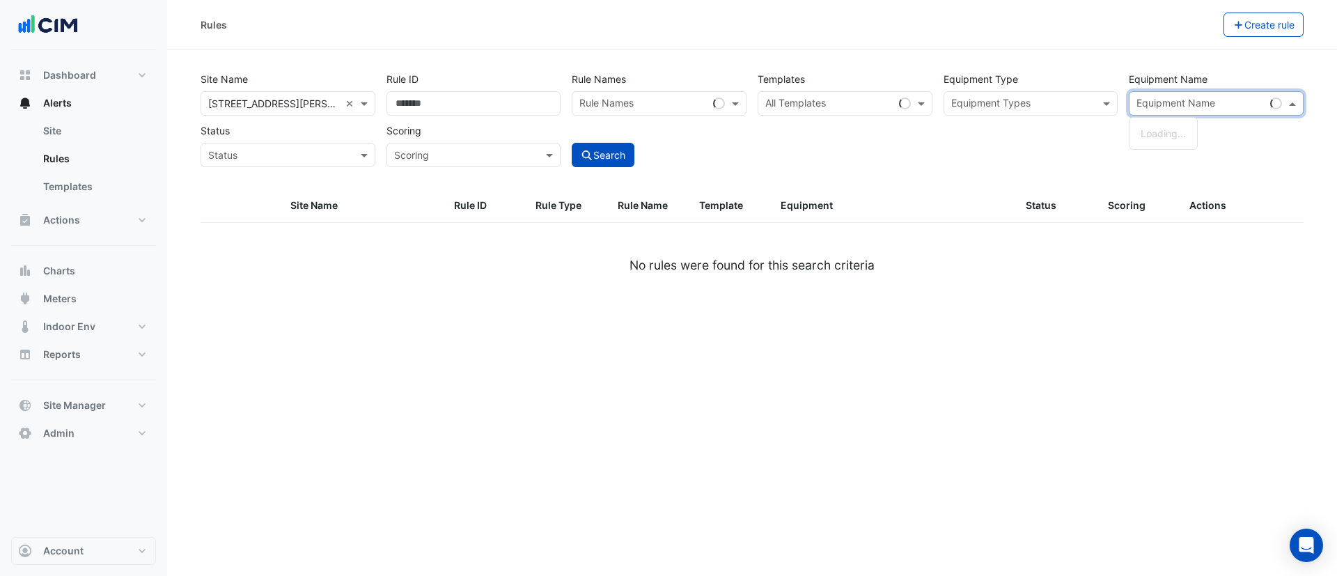
click at [1184, 102] on input "text" at bounding box center [1200, 104] width 128 height 15
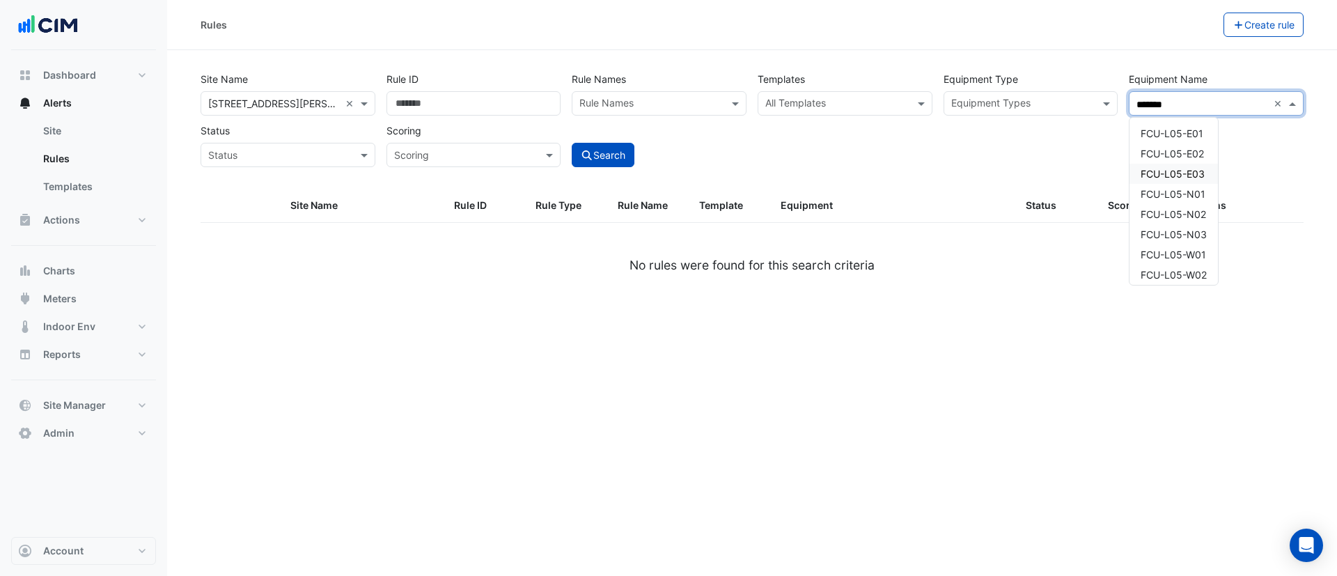
click at [1192, 165] on div "FCU-L05-E03" at bounding box center [1173, 174] width 88 height 20
click at [1192, 189] on span "FCU-L05-N01" at bounding box center [1173, 194] width 65 height 12
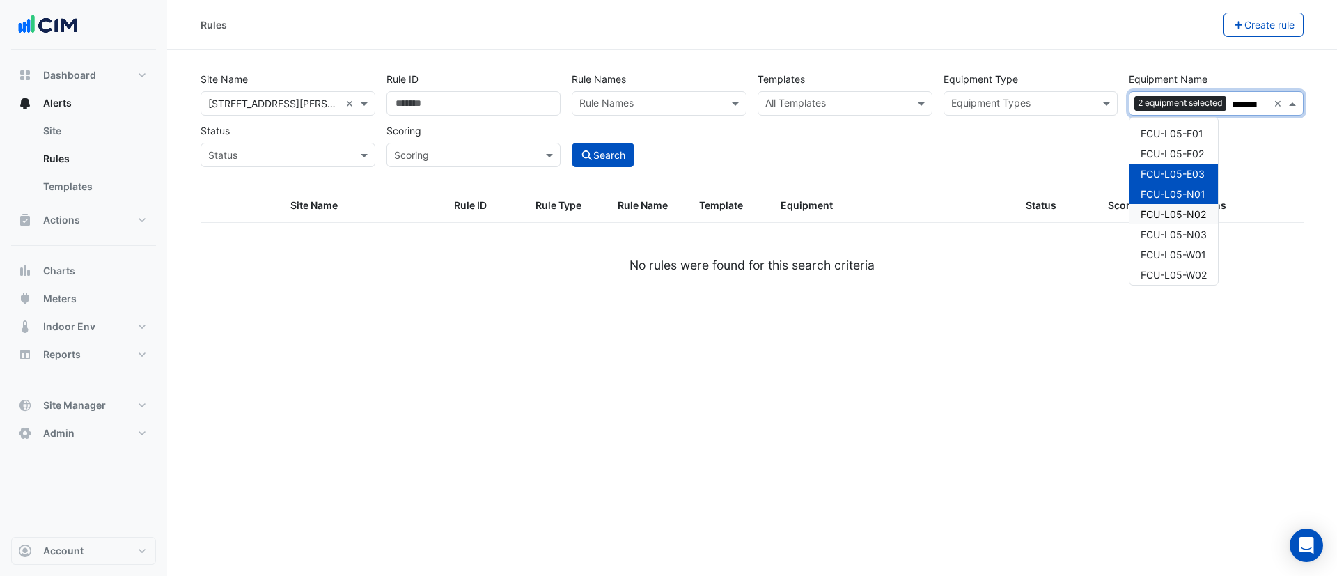
click at [1188, 211] on span "FCU-L05-N02" at bounding box center [1173, 214] width 65 height 12
type input "*******"
click at [596, 149] on button "Search" at bounding box center [603, 155] width 63 height 24
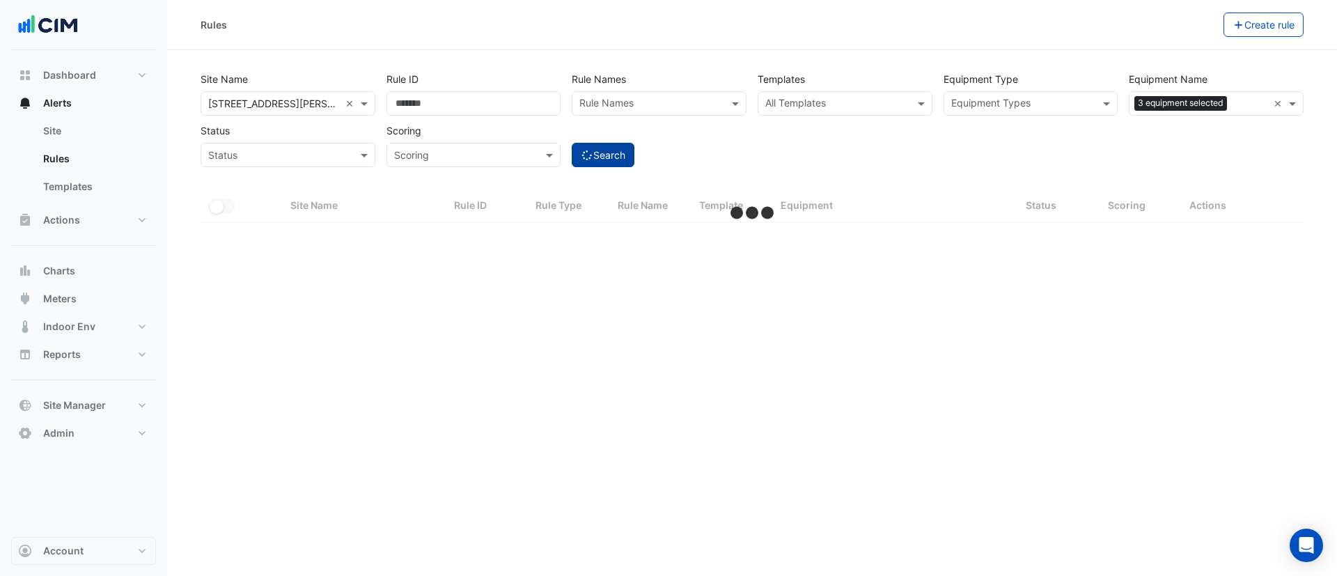
select select "***"
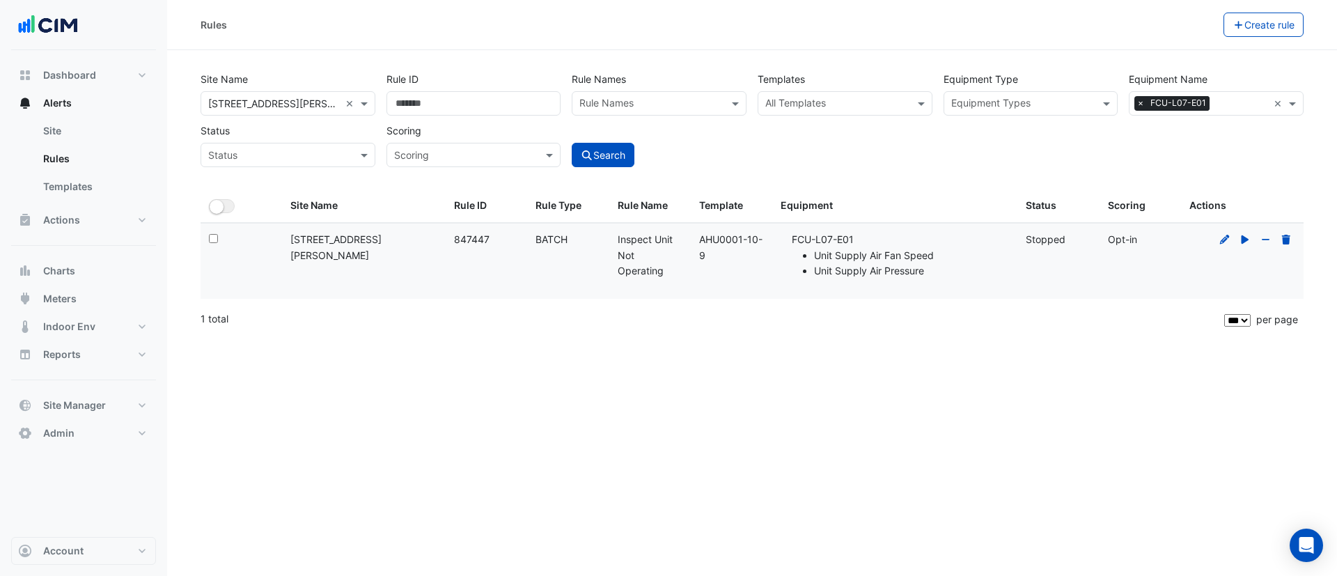
select select "***"
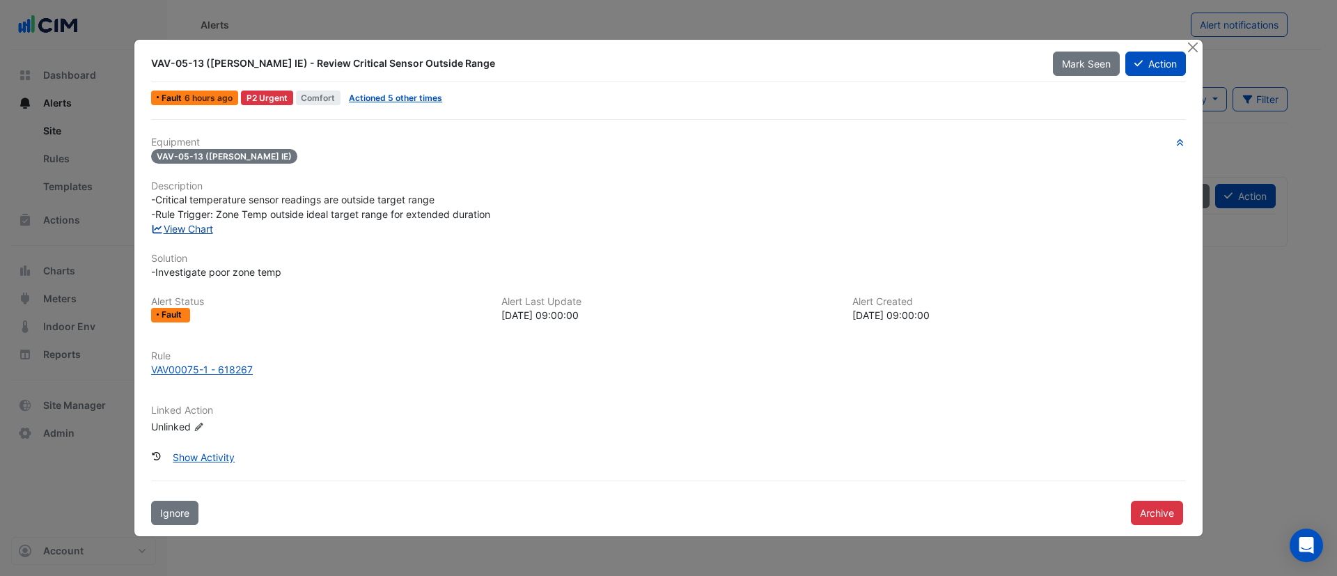
click at [182, 226] on link "View Chart" at bounding box center [182, 229] width 62 height 12
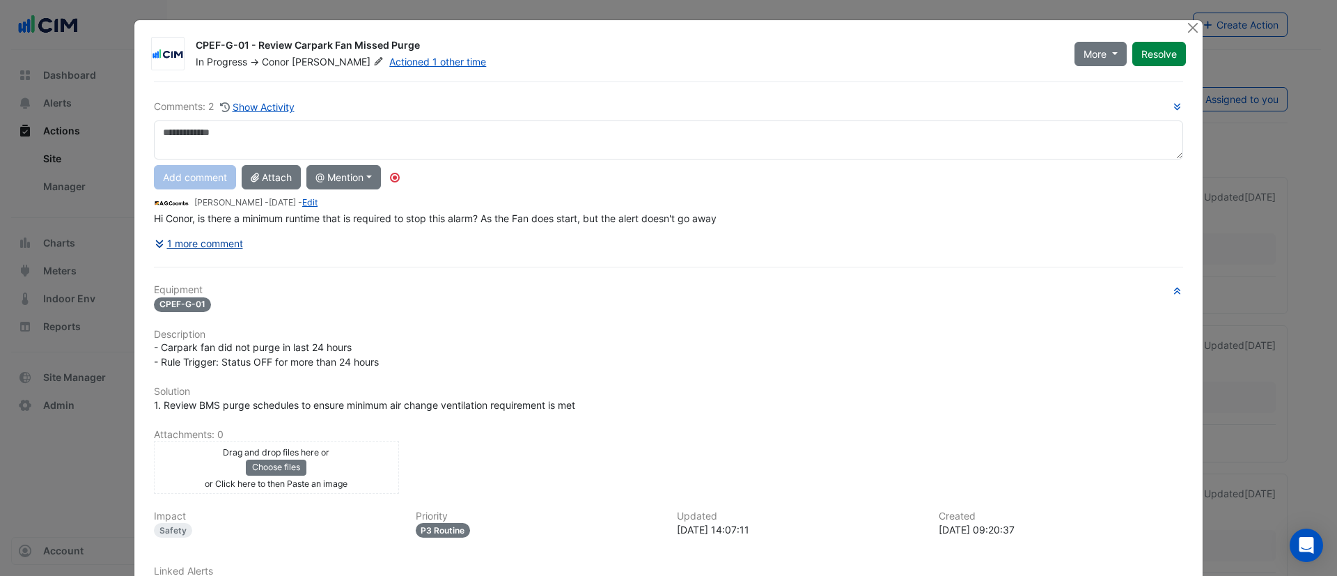
click at [222, 244] on div "Comments: 2 Show Activity Add comment Attach @ Mention [PERSON_NAME] [PERSON_NA…" at bounding box center [669, 371] width 1046 height 581
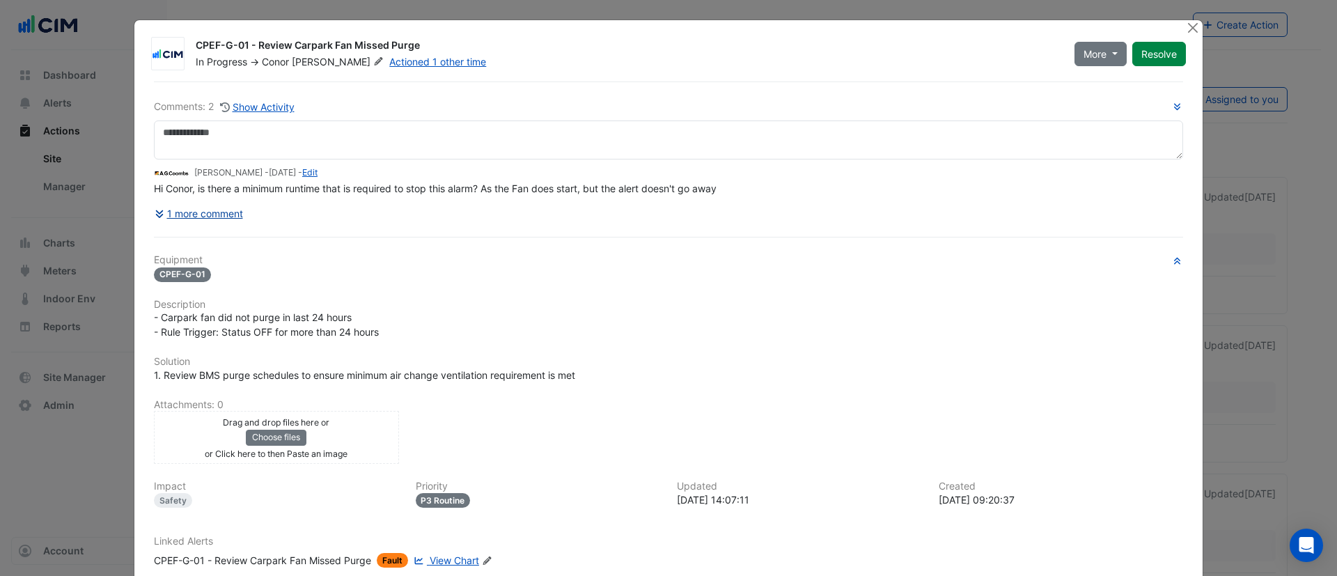
click at [221, 214] on button "1 more comment" at bounding box center [199, 213] width 90 height 24
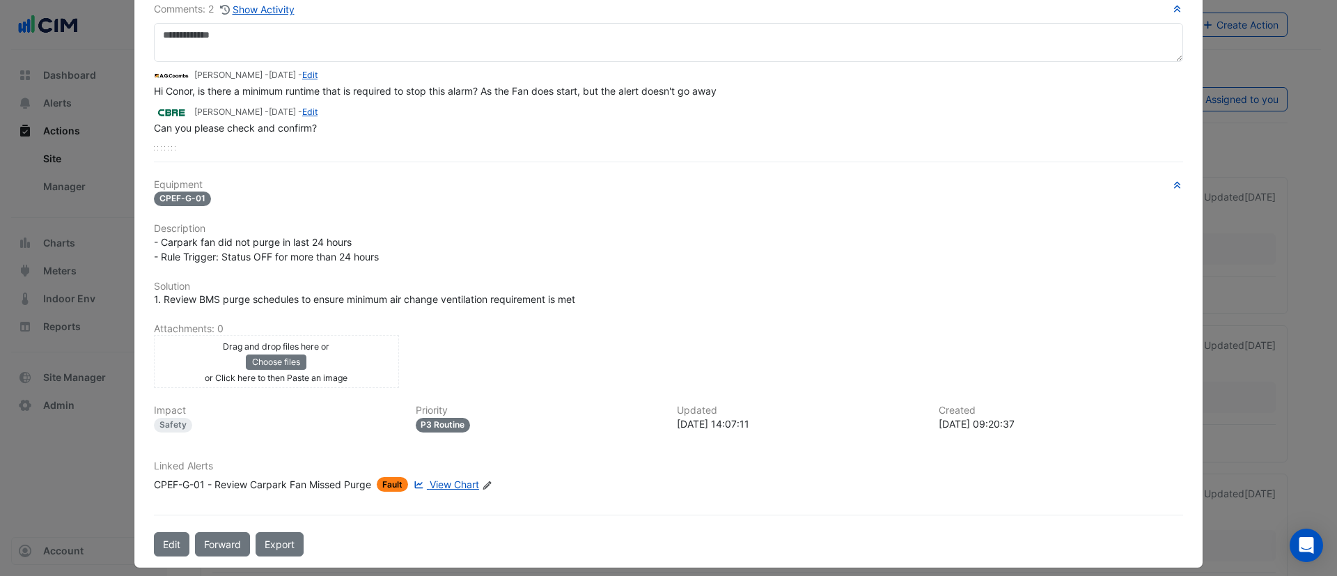
scroll to position [109, 0]
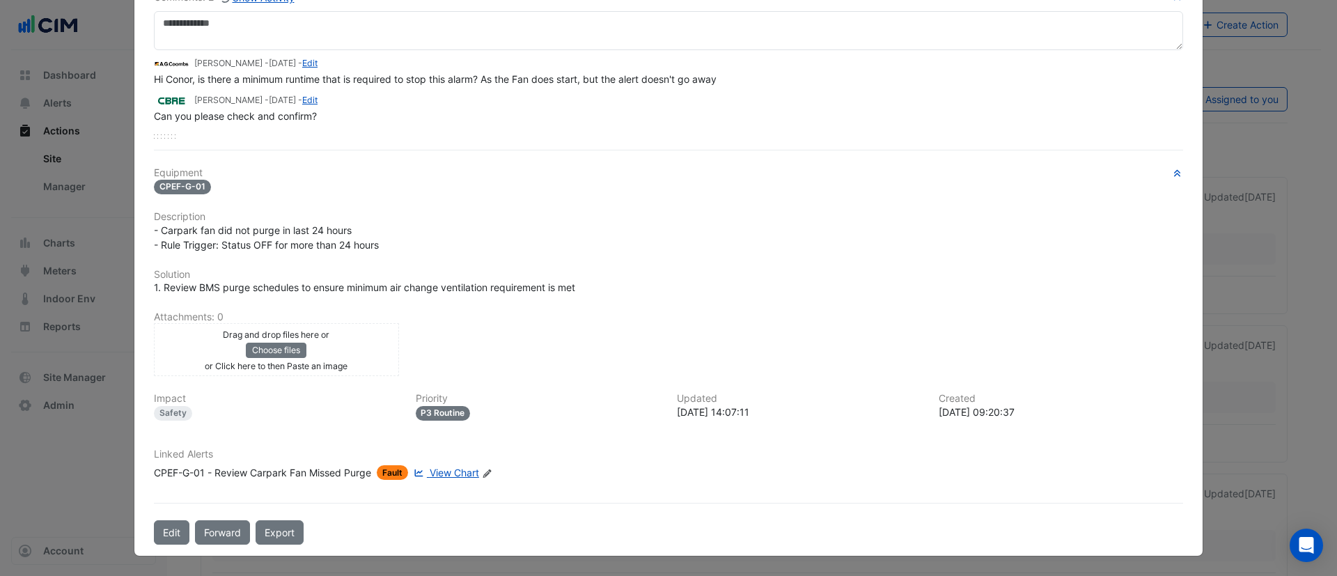
click at [348, 472] on div "CPEF-G-01 - Review Carpark Fan Missed Purge" at bounding box center [262, 472] width 217 height 15
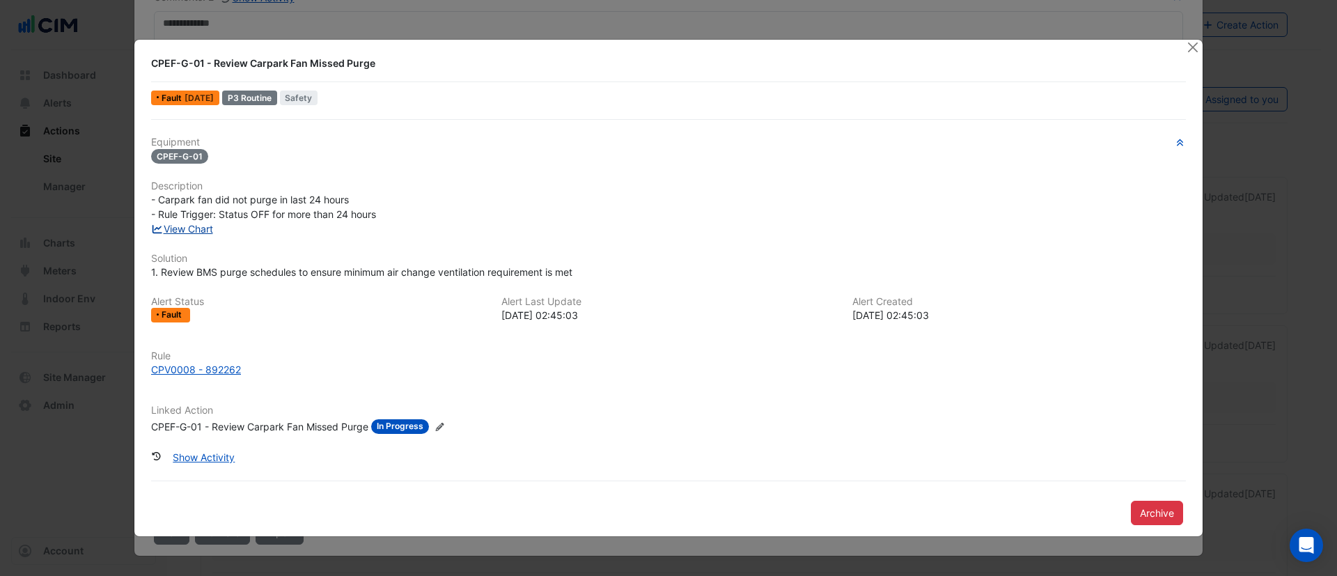
click at [179, 230] on link "View Chart" at bounding box center [182, 229] width 62 height 12
click at [194, 363] on div "CPV0008 - 892262" at bounding box center [196, 369] width 90 height 15
click at [1194, 49] on button "Close" at bounding box center [1192, 47] width 15 height 15
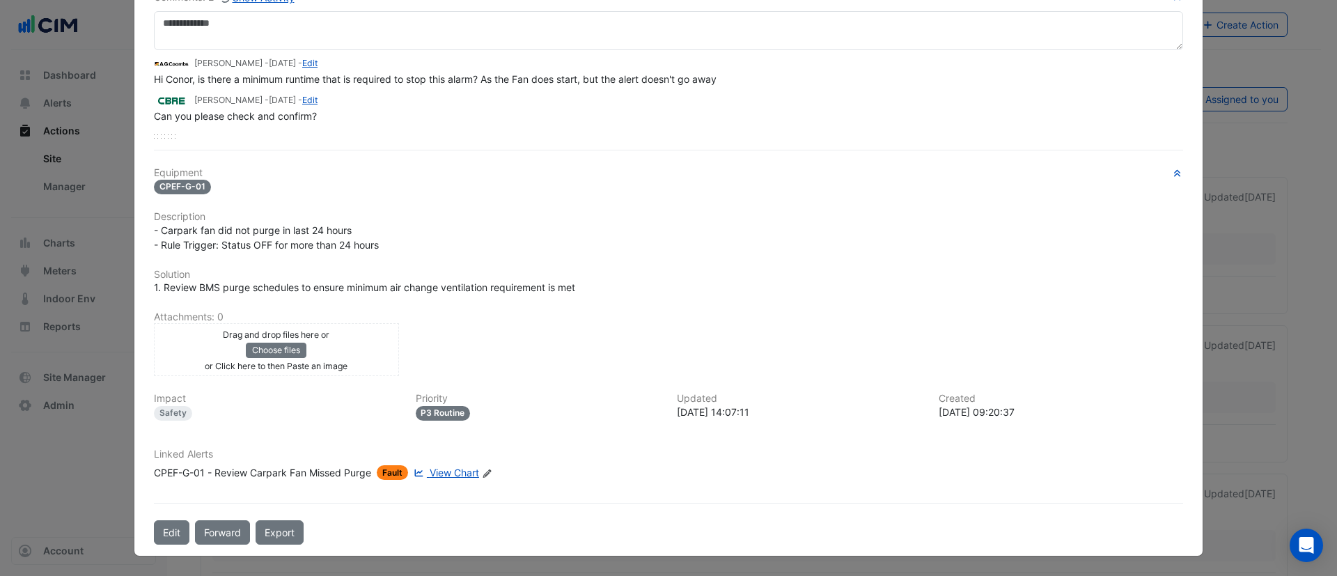
scroll to position [0, 0]
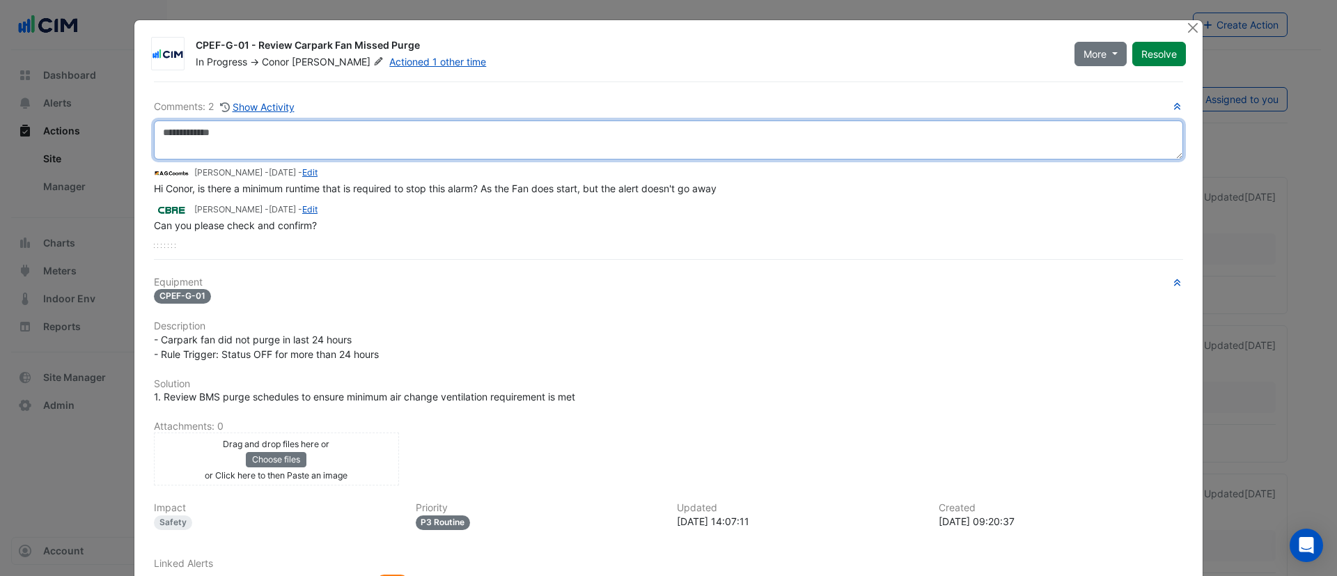
click at [360, 133] on textarea at bounding box center [668, 139] width 1029 height 39
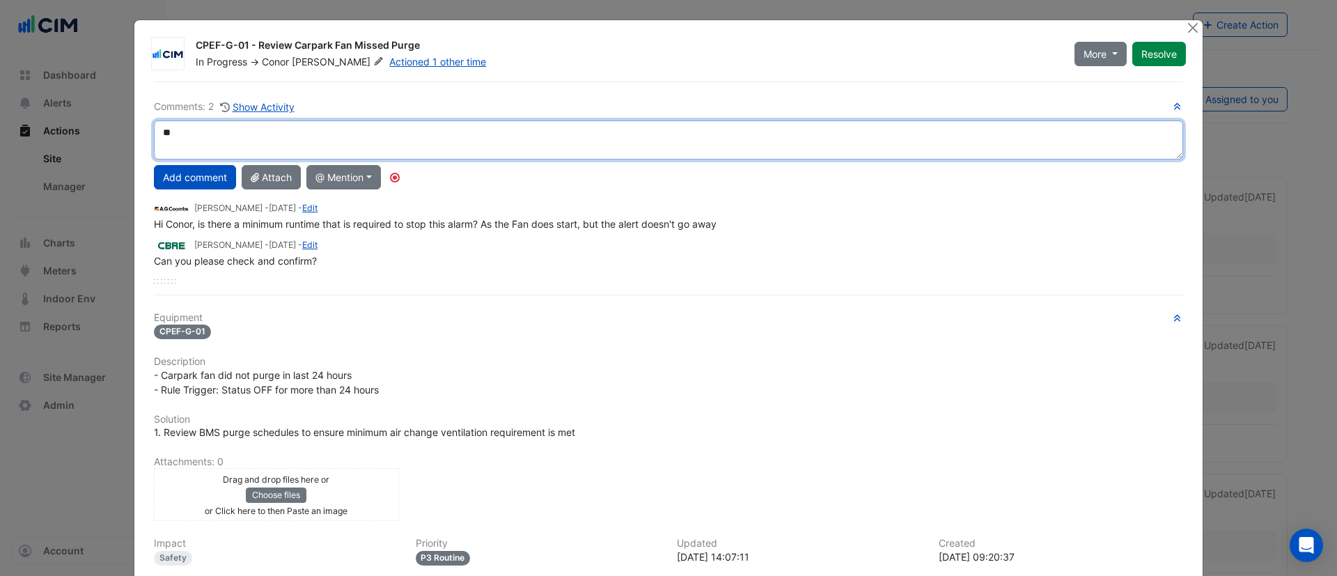
click at [360, 133] on textarea "**" at bounding box center [668, 139] width 1029 height 39
click at [234, 178] on div "**********" at bounding box center [668, 191] width 1029 height 185
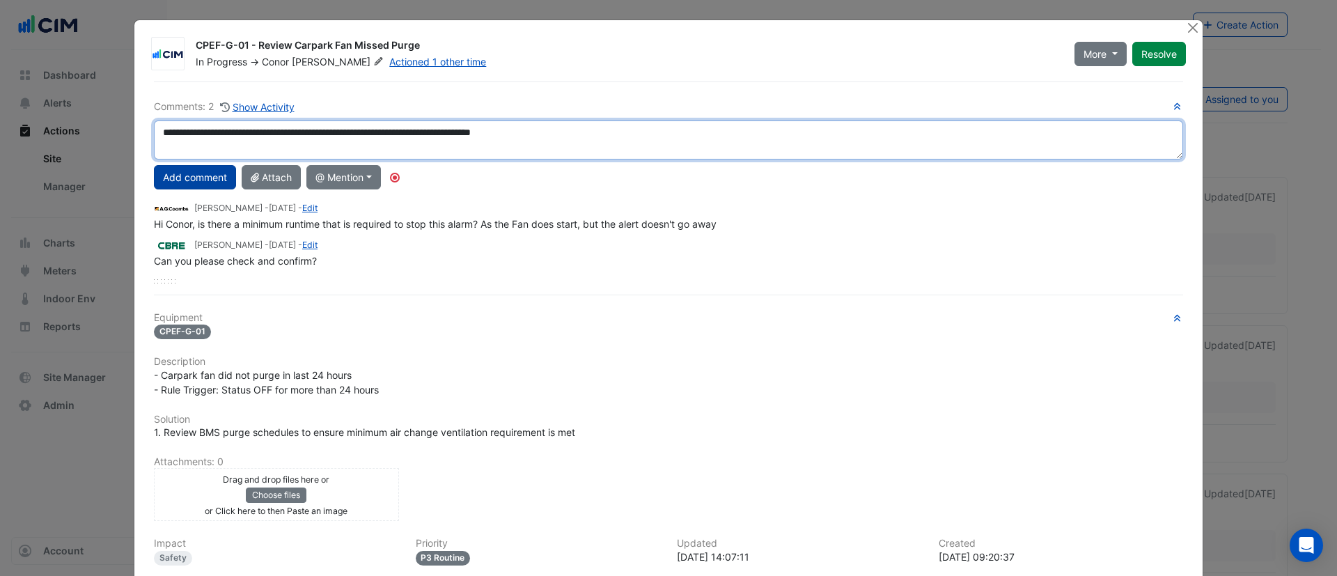
type textarea "**********"
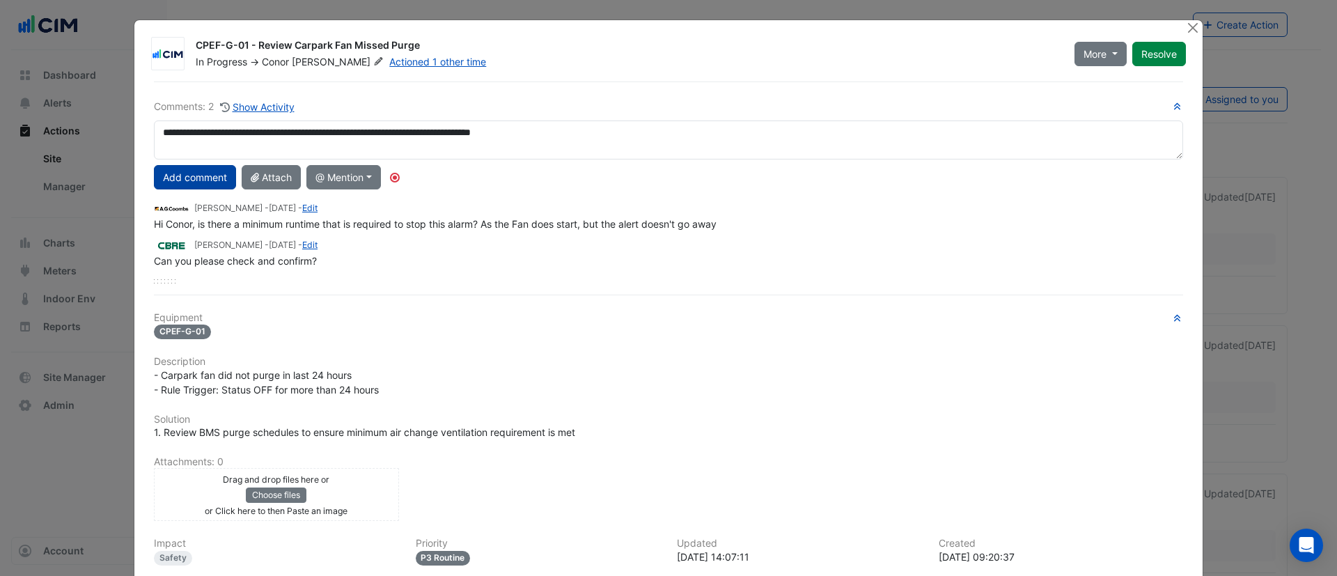
click at [209, 170] on button "Add comment" at bounding box center [195, 177] width 82 height 24
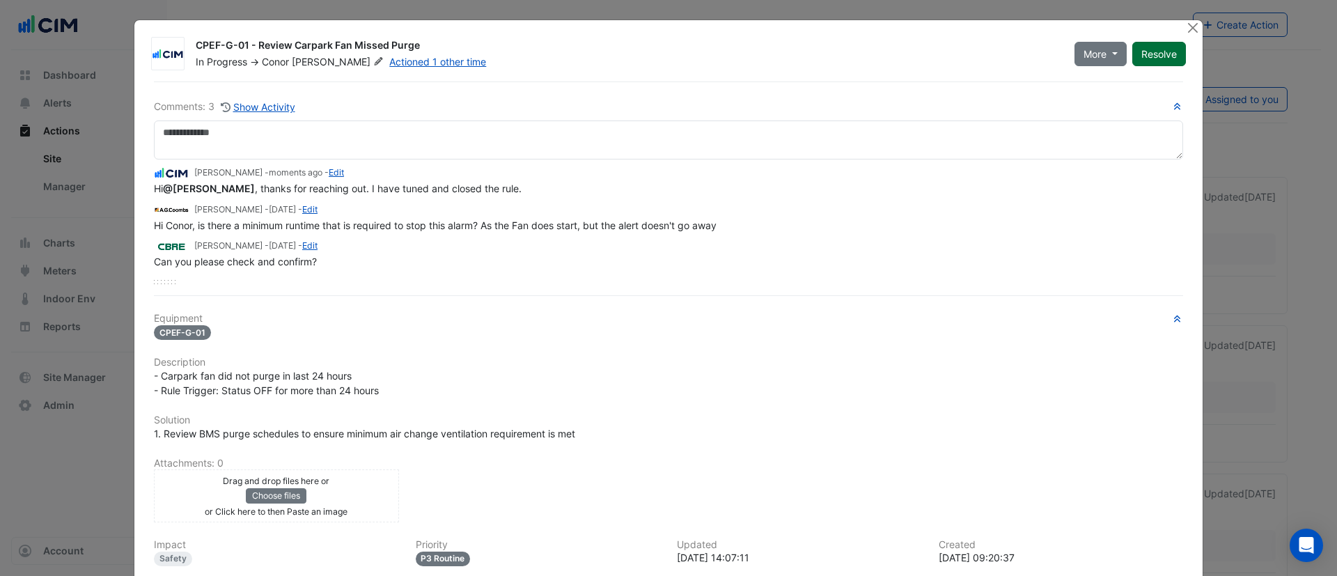
click at [1159, 52] on button "Resolve" at bounding box center [1159, 54] width 54 height 24
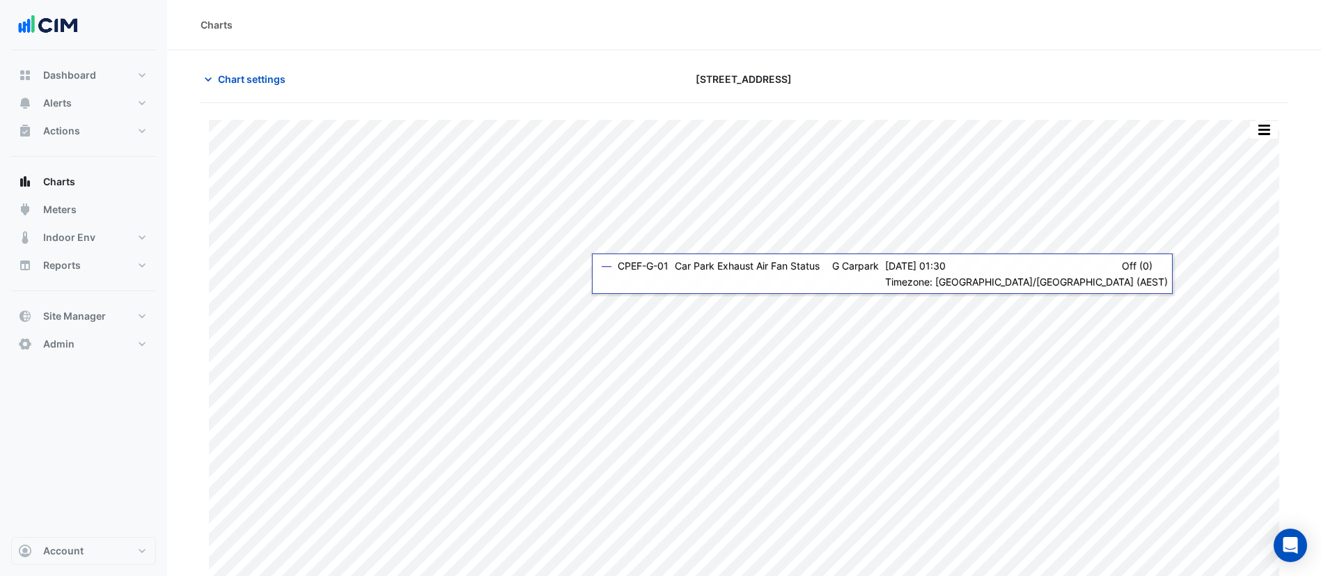
scroll to position [17, 0]
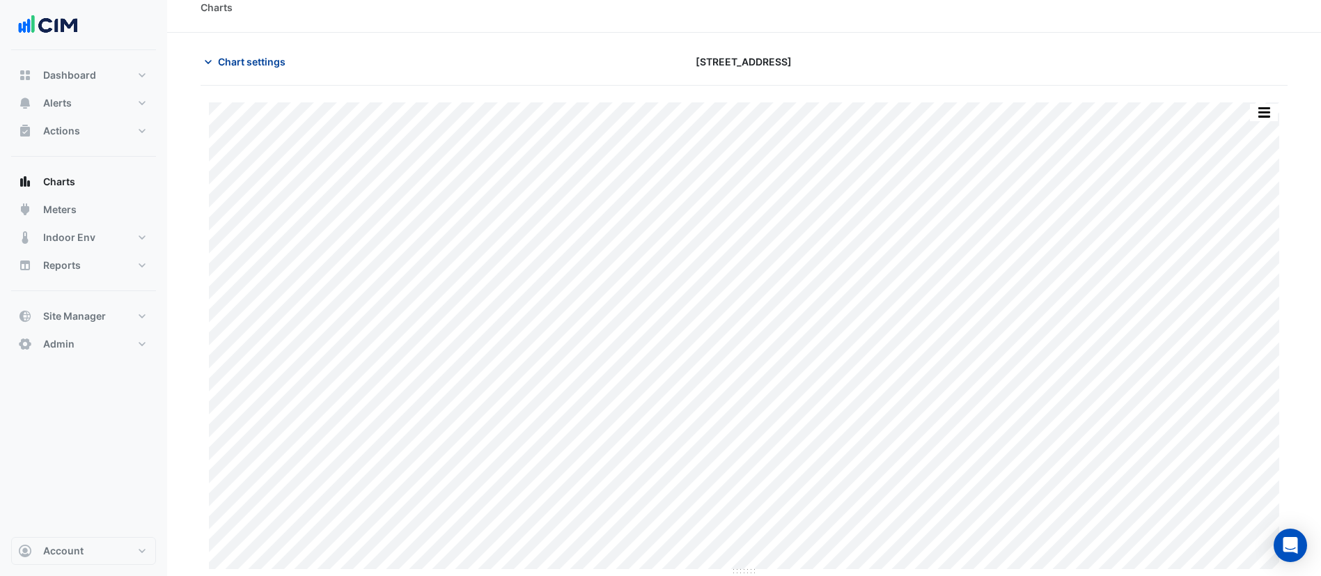
click at [234, 58] on span "Chart settings" at bounding box center [252, 61] width 68 height 15
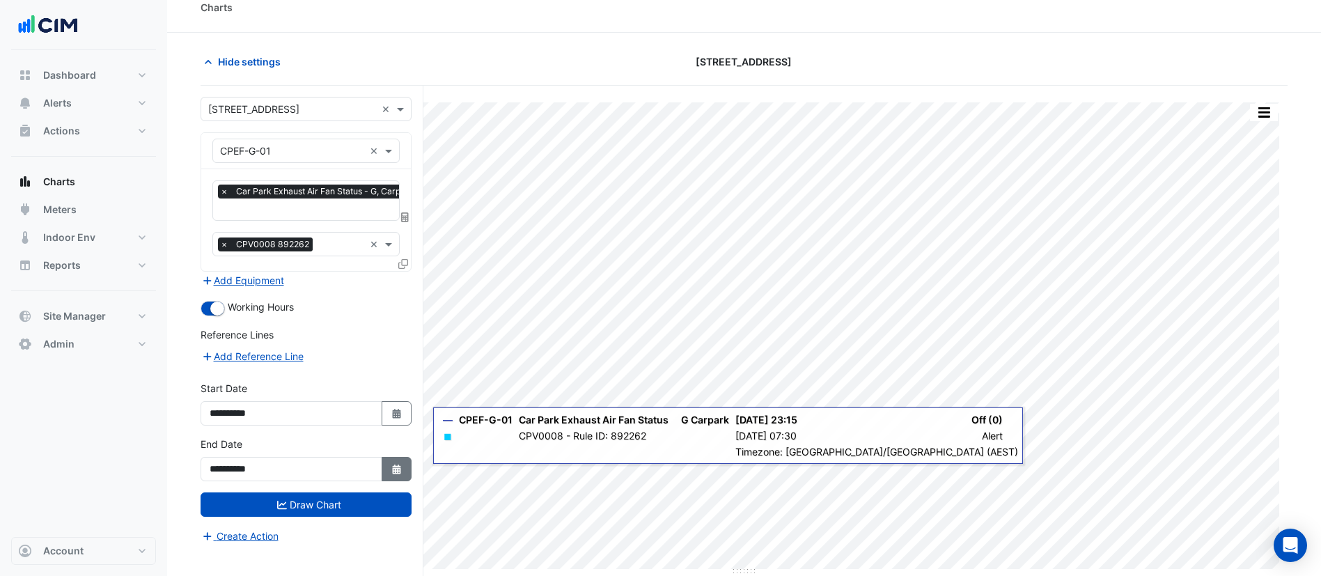
click at [398, 467] on icon "button" at bounding box center [396, 469] width 8 height 10
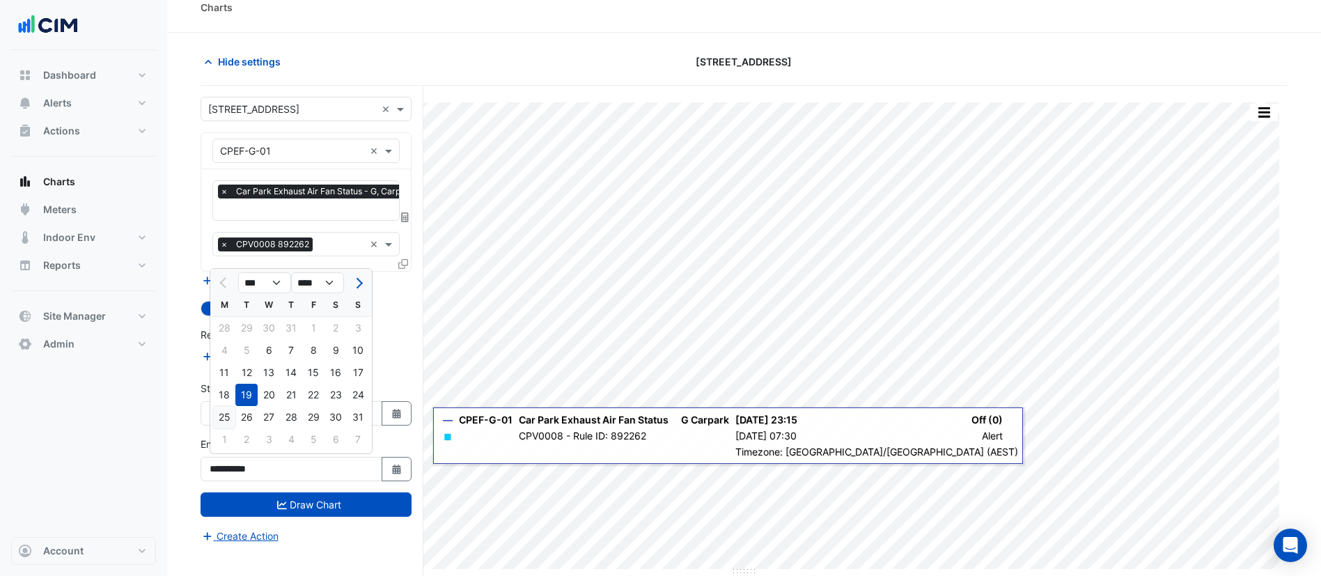
click at [225, 422] on div "25" at bounding box center [224, 417] width 22 height 22
type input "**********"
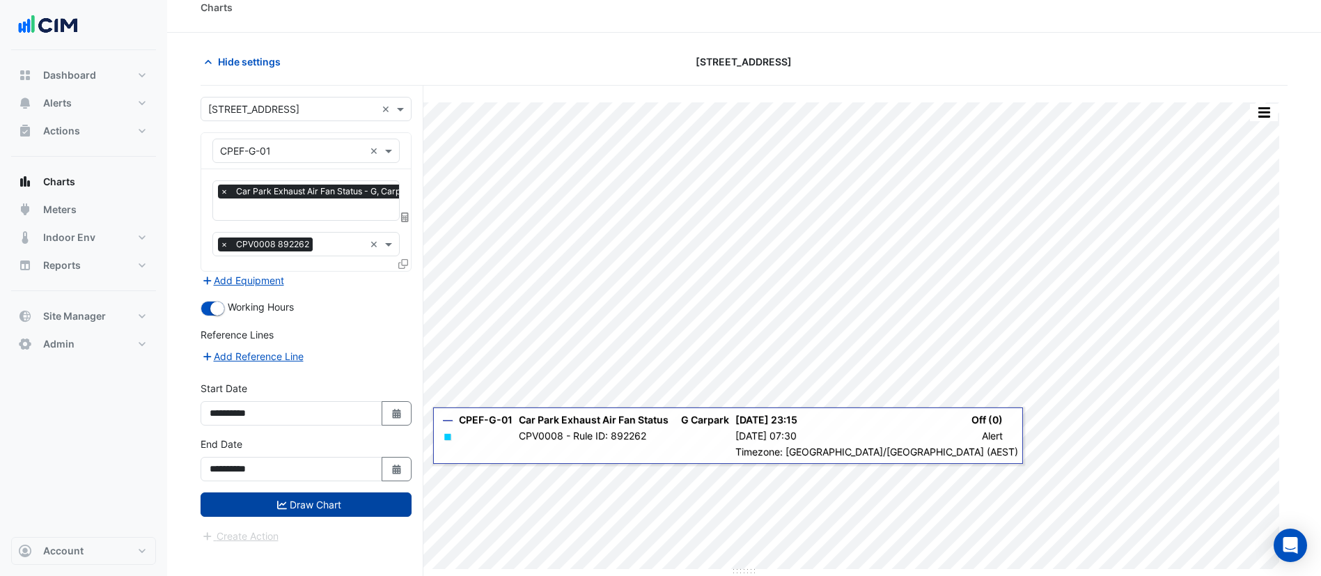
click at [283, 504] on icon "submit" at bounding box center [282, 505] width 10 height 10
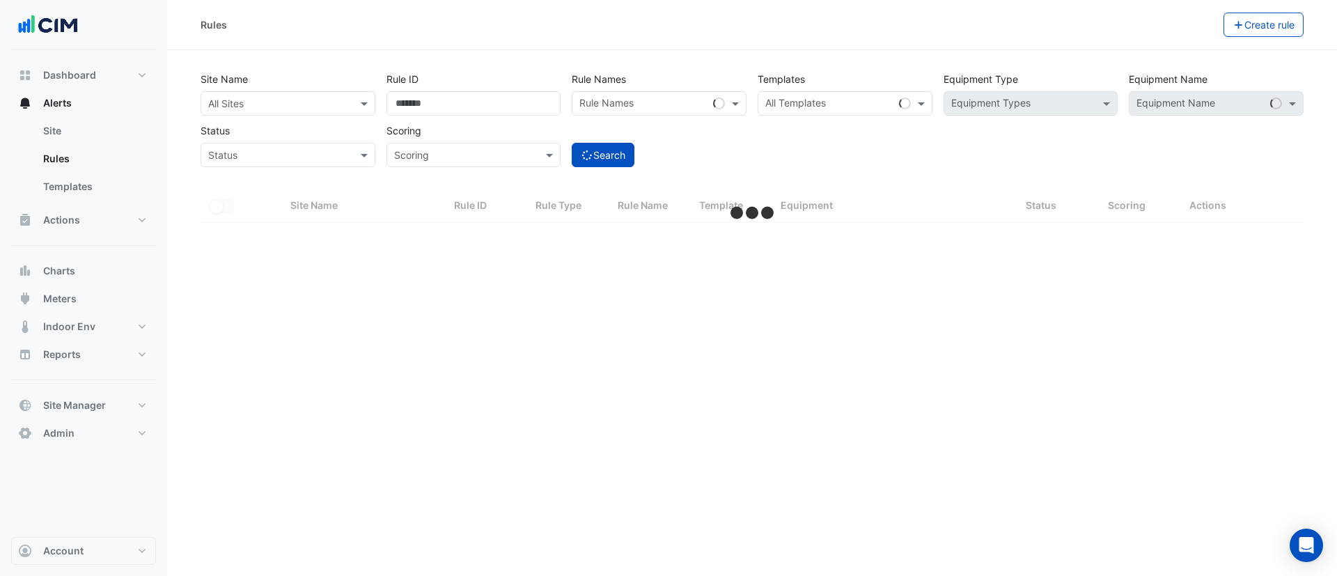
select select "***"
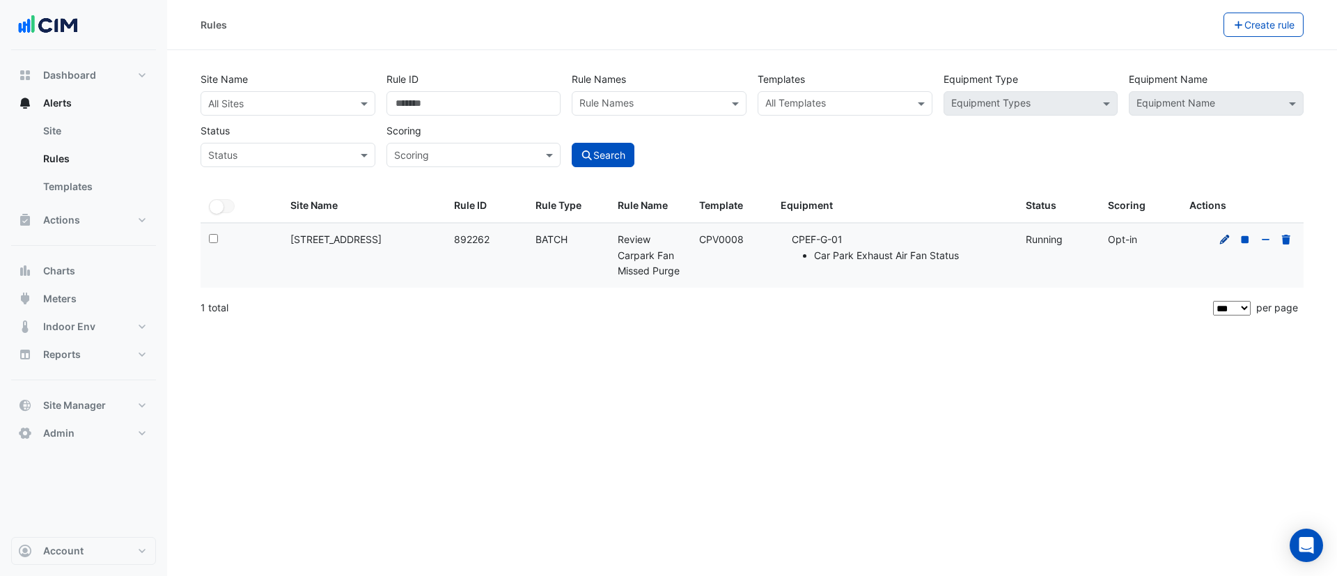
click at [1223, 235] on icon at bounding box center [1225, 240] width 13 height 10
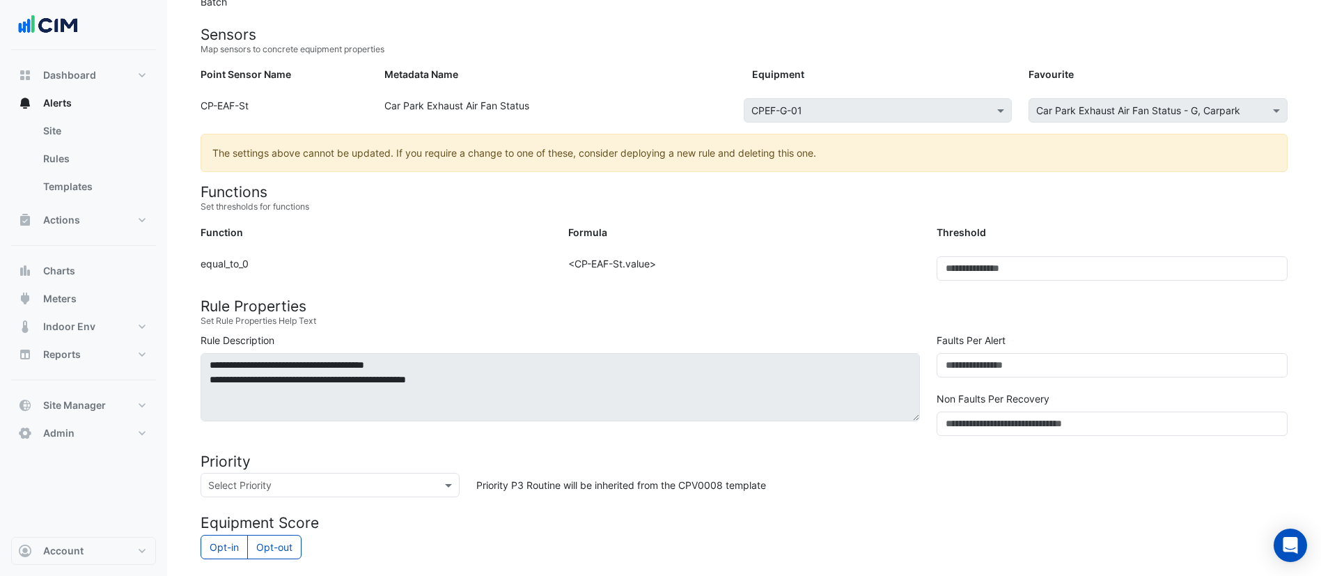
scroll to position [171, 0]
click at [964, 362] on input "**" at bounding box center [1112, 364] width 351 height 24
drag, startPoint x: 964, startPoint y: 362, endPoint x: 932, endPoint y: 363, distance: 32.1
click at [932, 363] on div "Faults Per Alert **" at bounding box center [1112, 359] width 368 height 56
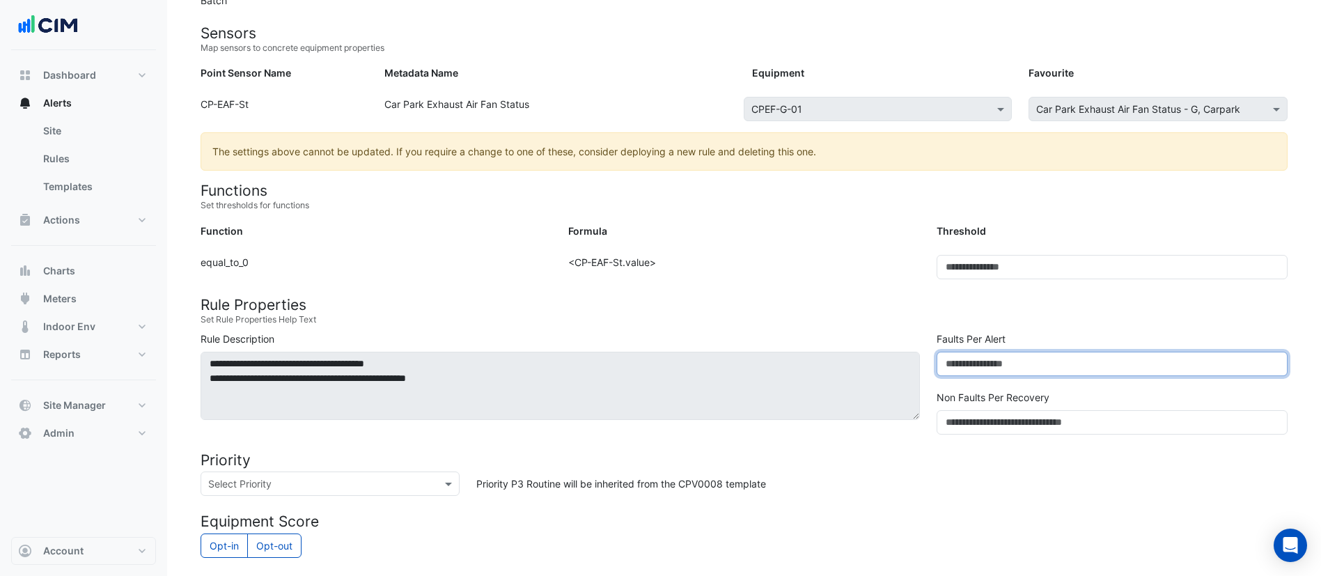
click at [975, 366] on input "**" at bounding box center [1112, 364] width 351 height 24
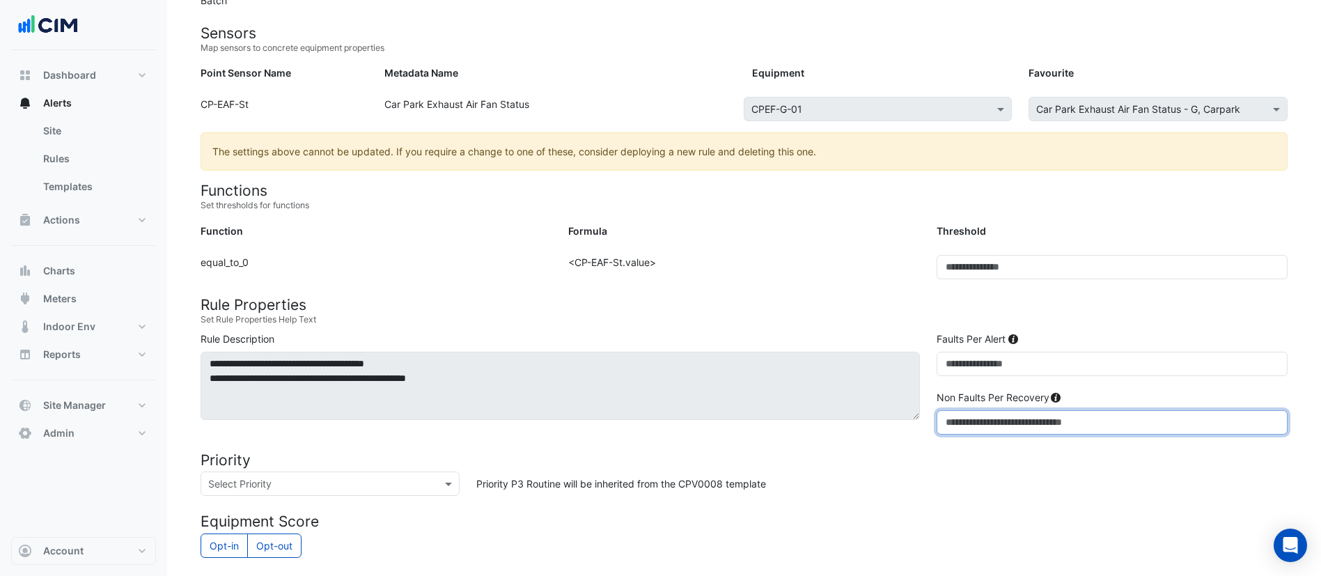
click at [962, 418] on input "*" at bounding box center [1112, 422] width 351 height 24
type input "*"
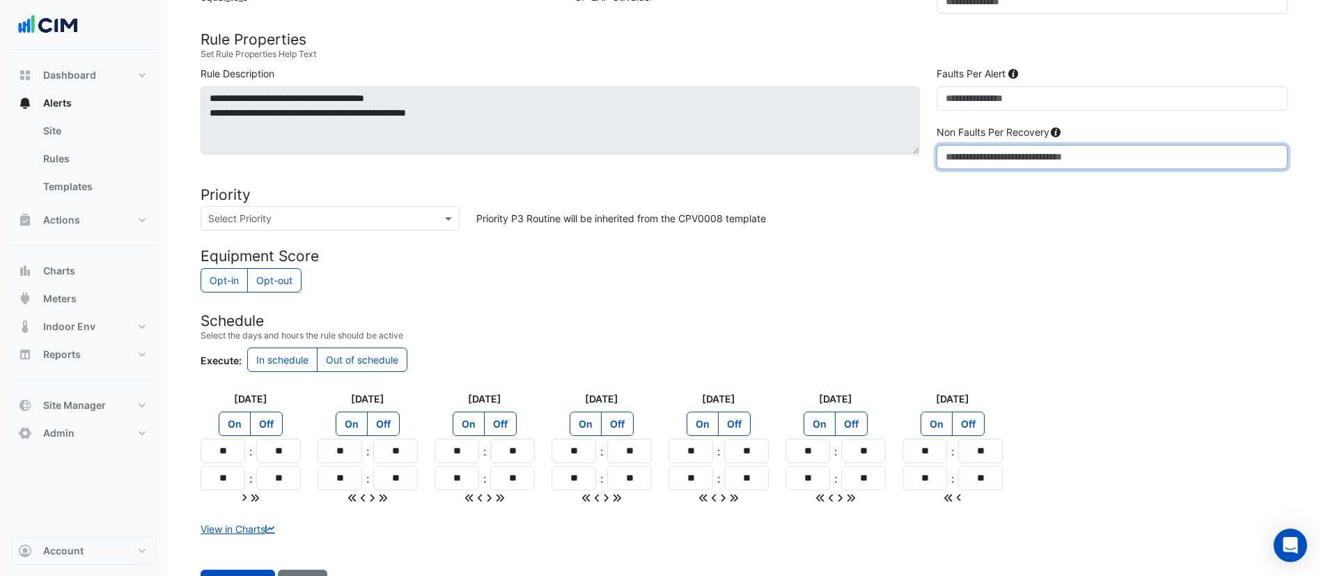
scroll to position [465, 0]
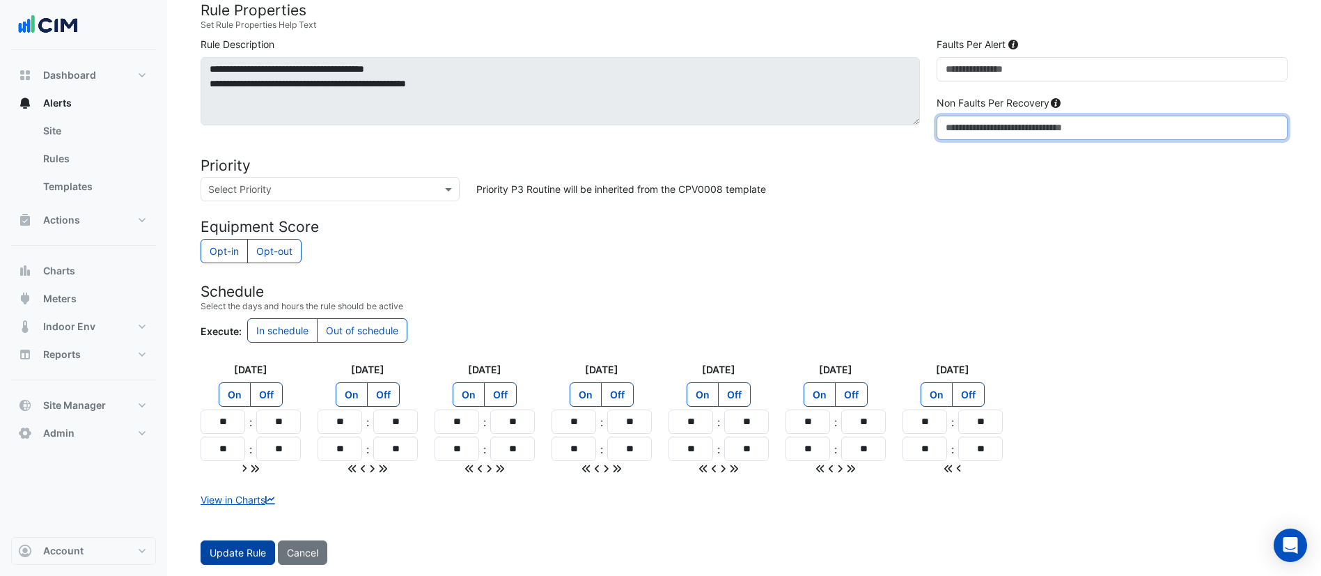
type input "*"
click at [240, 552] on button "Update Rule" at bounding box center [238, 552] width 75 height 24
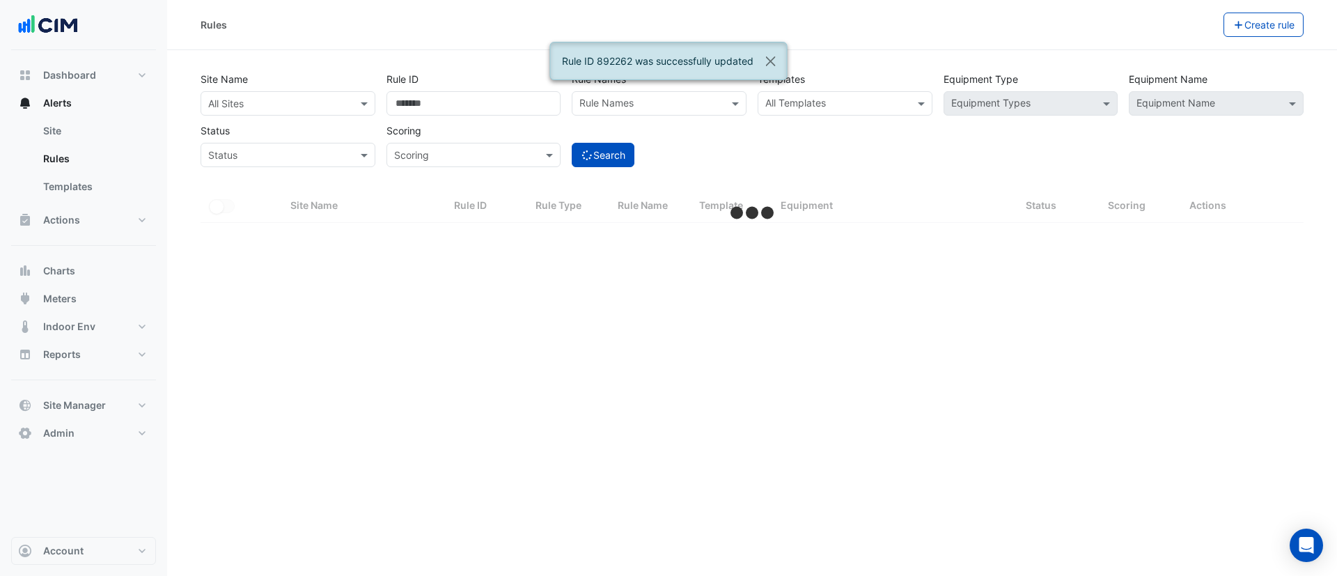
select select "***"
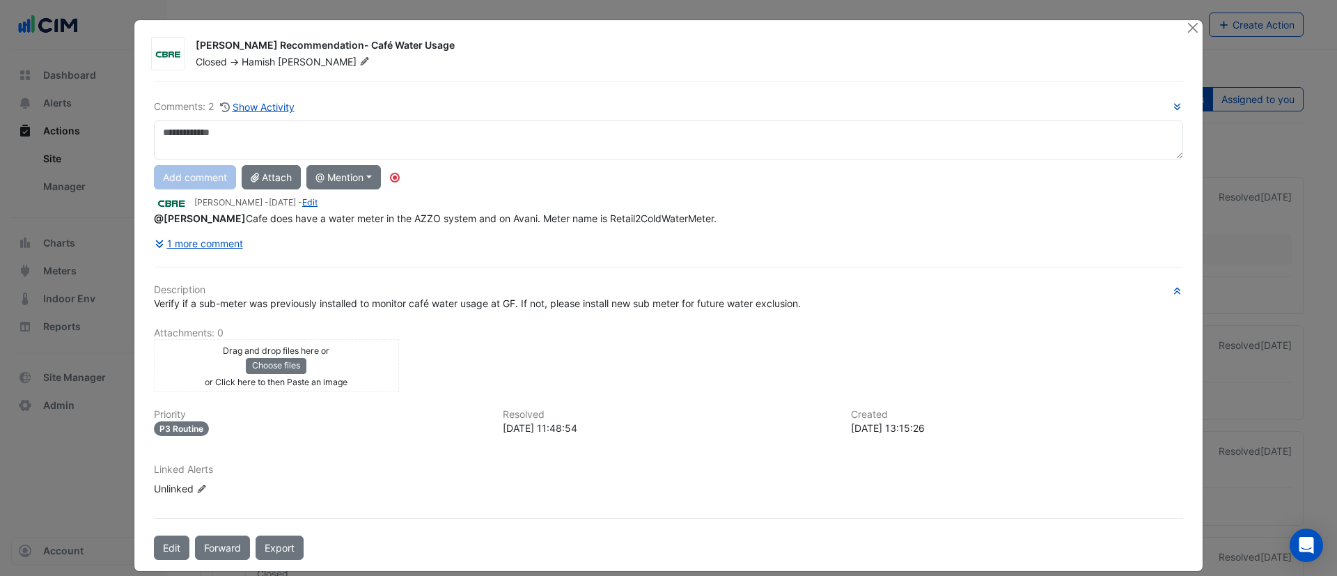
click at [359, 64] on icon at bounding box center [364, 61] width 10 height 8
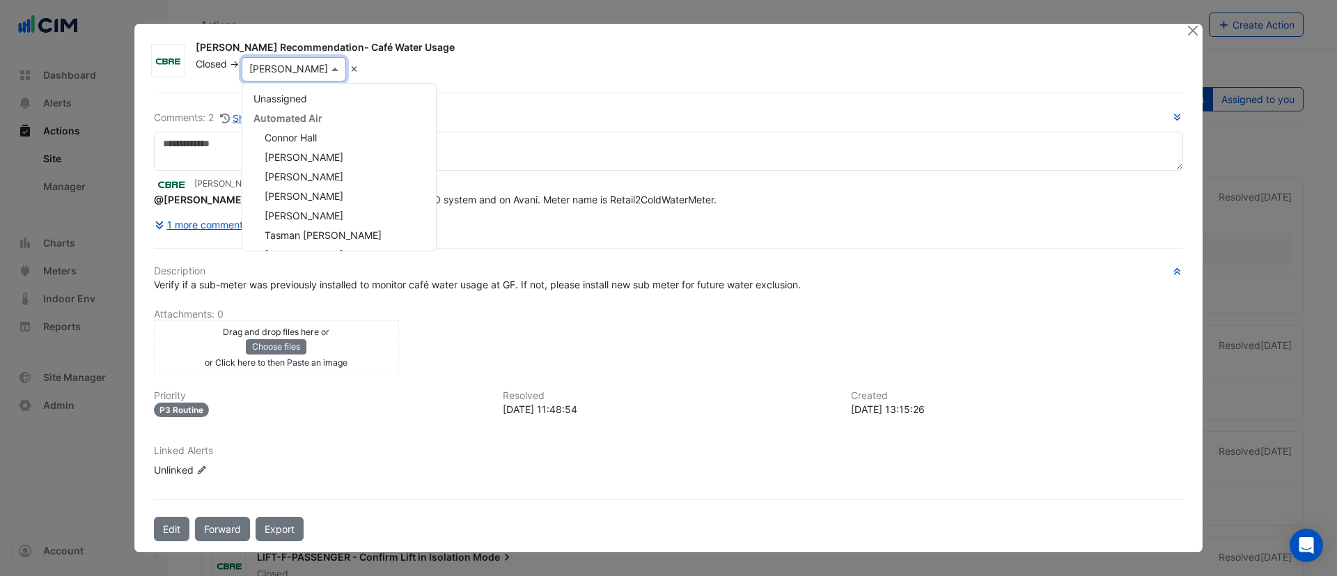
scroll to position [201, 0]
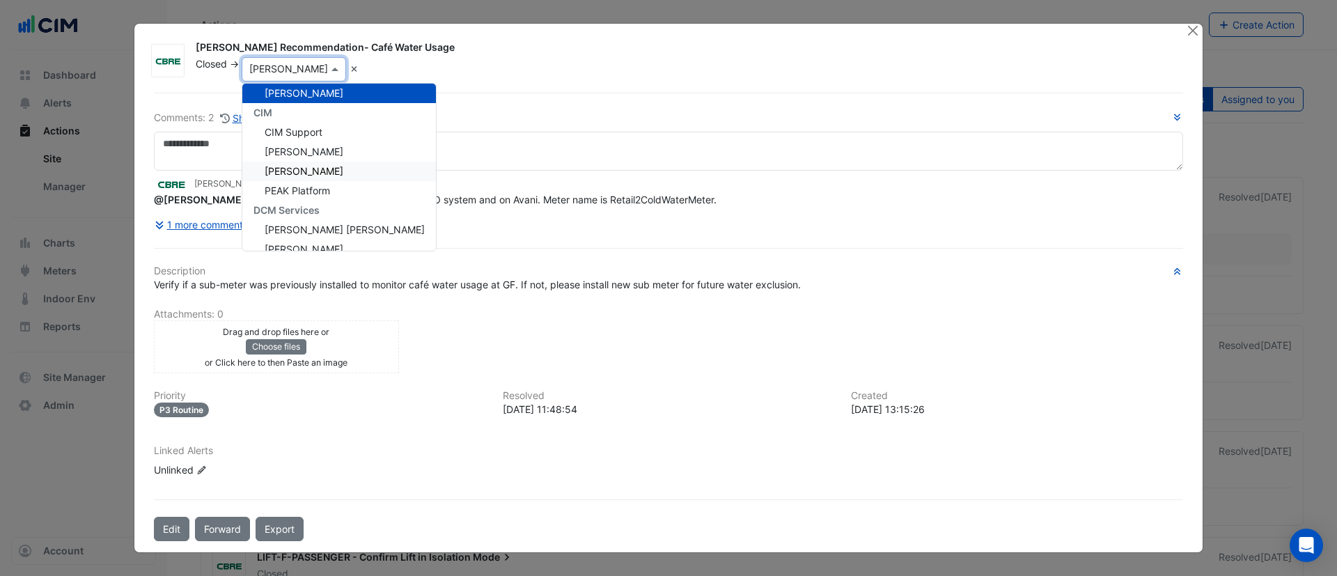
click at [299, 175] on span "[PERSON_NAME]" at bounding box center [304, 171] width 79 height 12
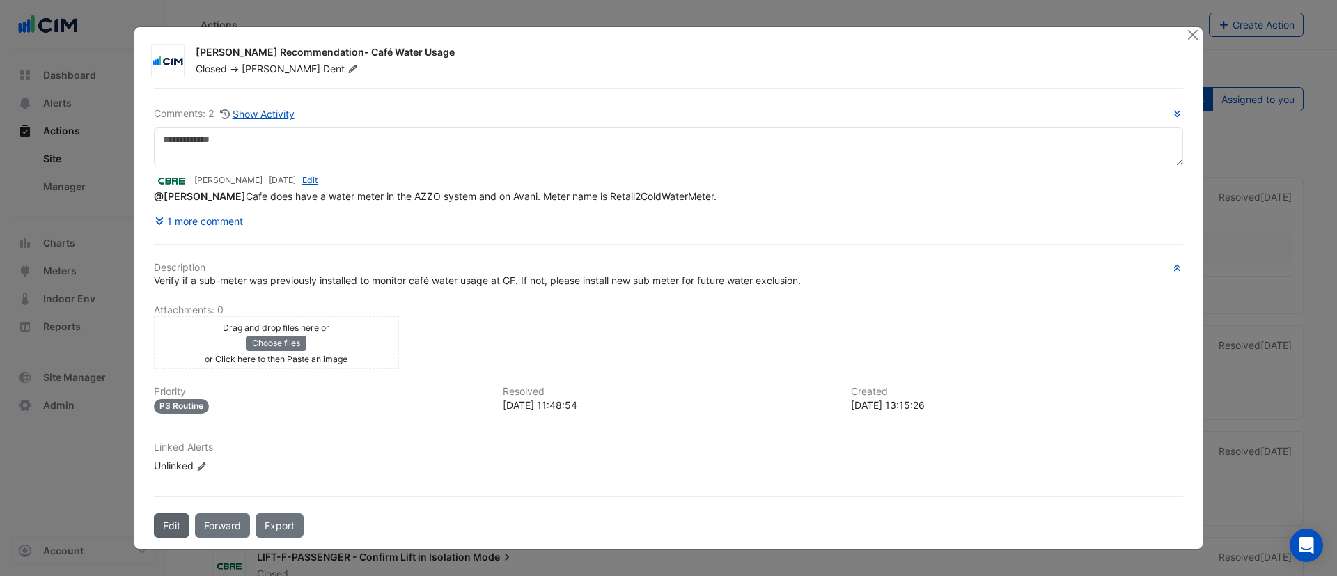
click at [171, 534] on button "Edit" at bounding box center [172, 525] width 36 height 24
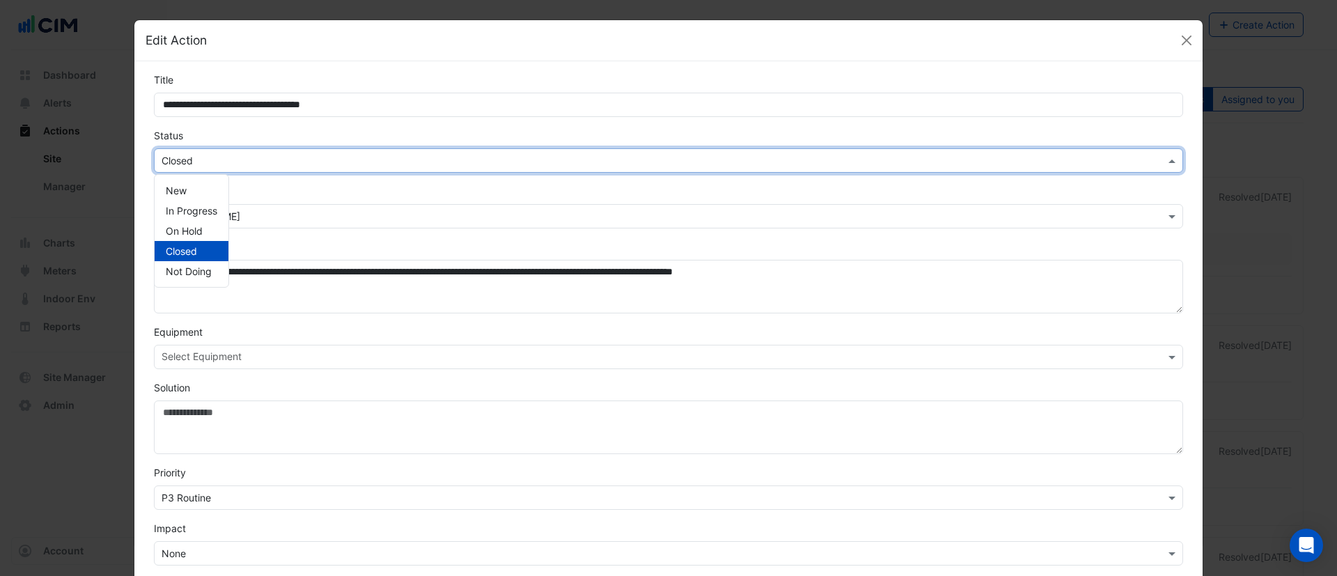
click at [269, 171] on div "Select Status × Closed" at bounding box center [668, 160] width 1029 height 24
click at [198, 210] on span "In Progress" at bounding box center [192, 211] width 52 height 12
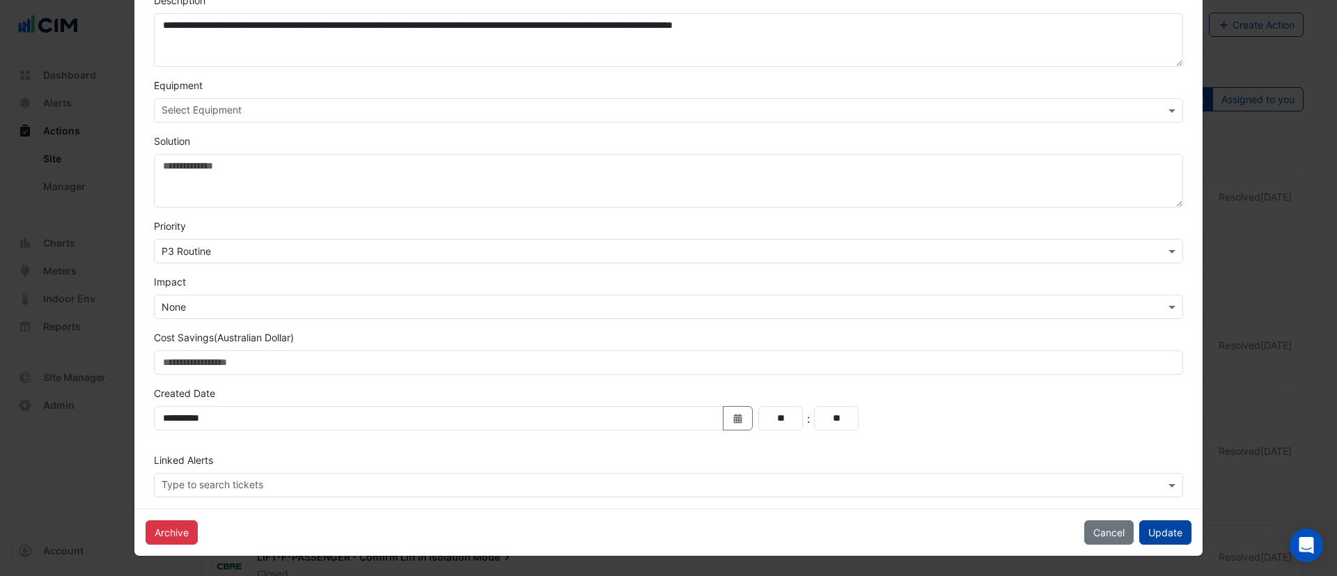
click at [1160, 533] on button "Update" at bounding box center [1165, 532] width 52 height 24
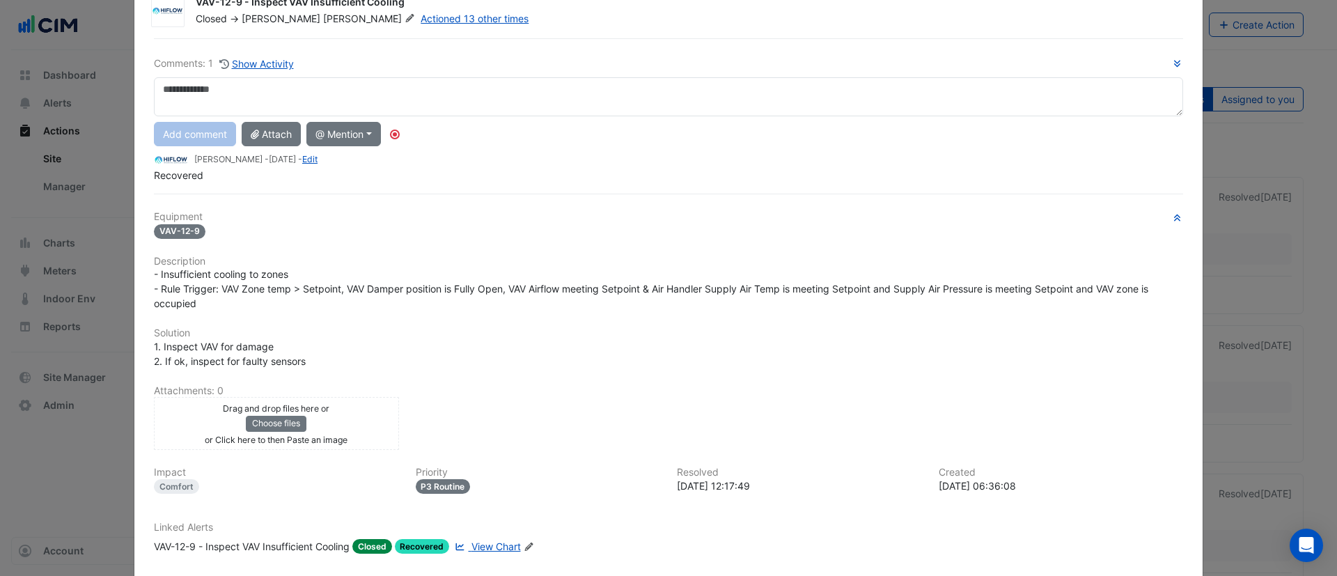
scroll to position [63, 0]
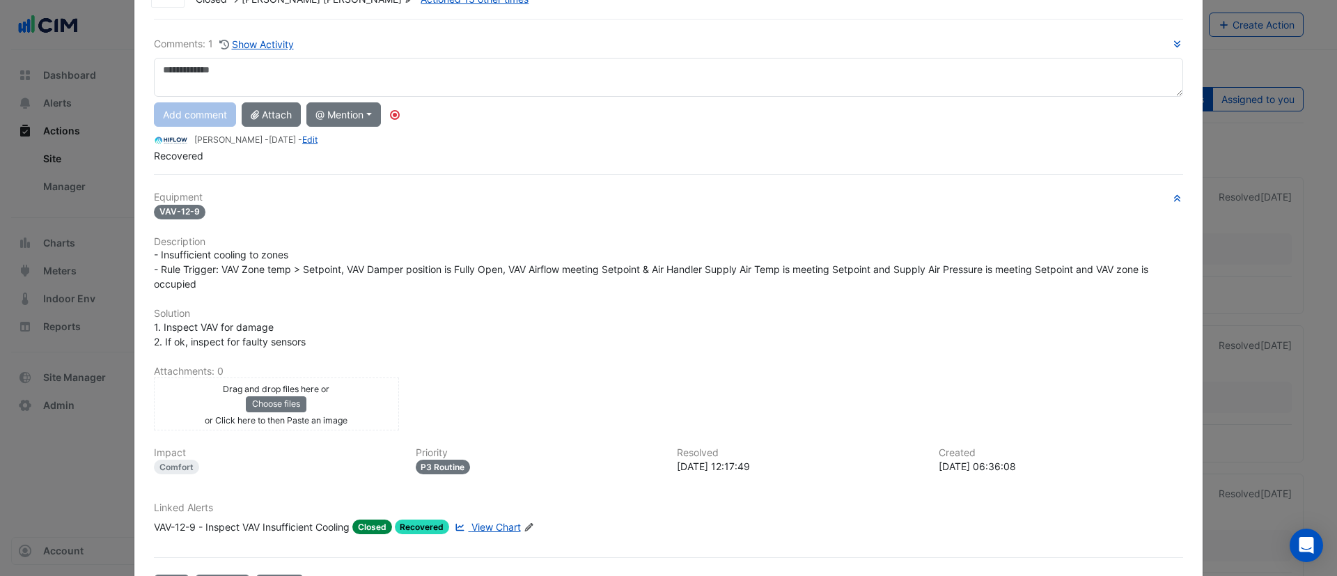
click at [289, 525] on div "Comments: 1 Show Activity Add comment Attach @ Mention Airmaster [GEOGRAPHIC_DA…" at bounding box center [669, 309] width 1046 height 580
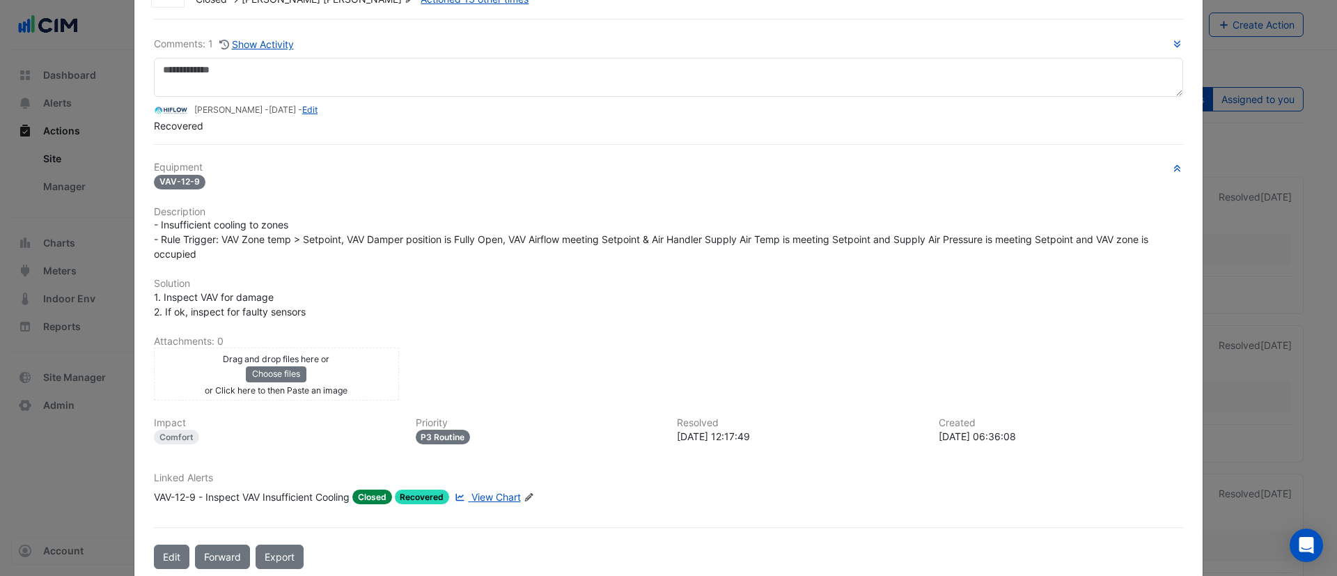
click at [294, 496] on div "VAV-12-9 - Inspect VAV Insufficient Cooling" at bounding box center [252, 497] width 196 height 15
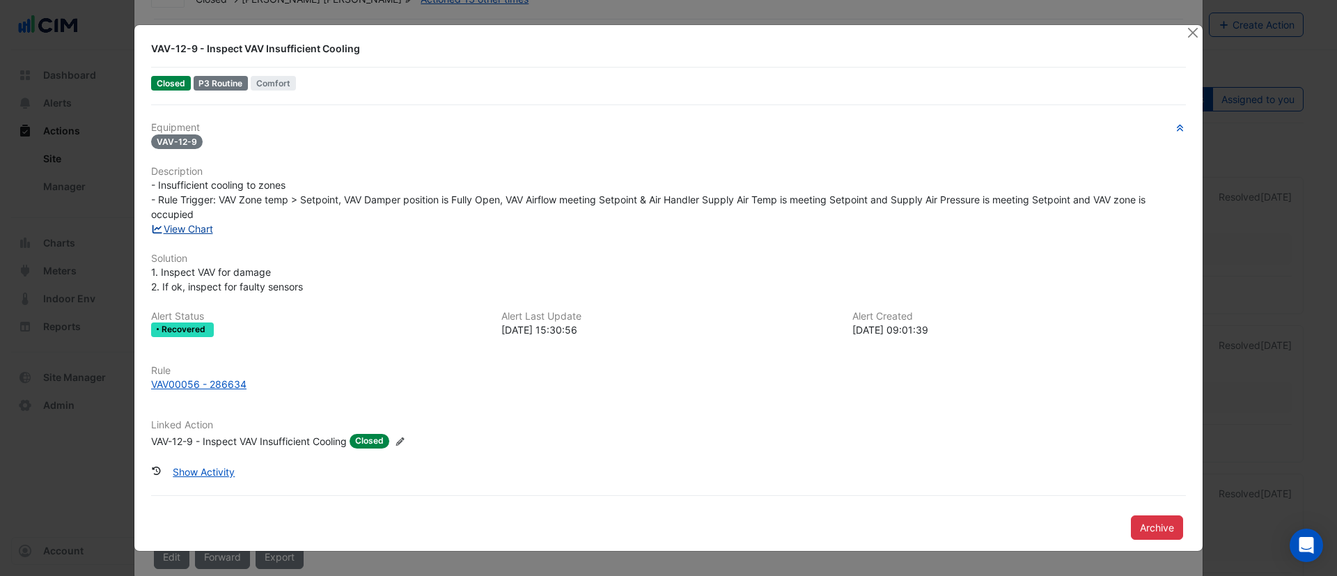
click at [198, 228] on link "View Chart" at bounding box center [182, 229] width 62 height 12
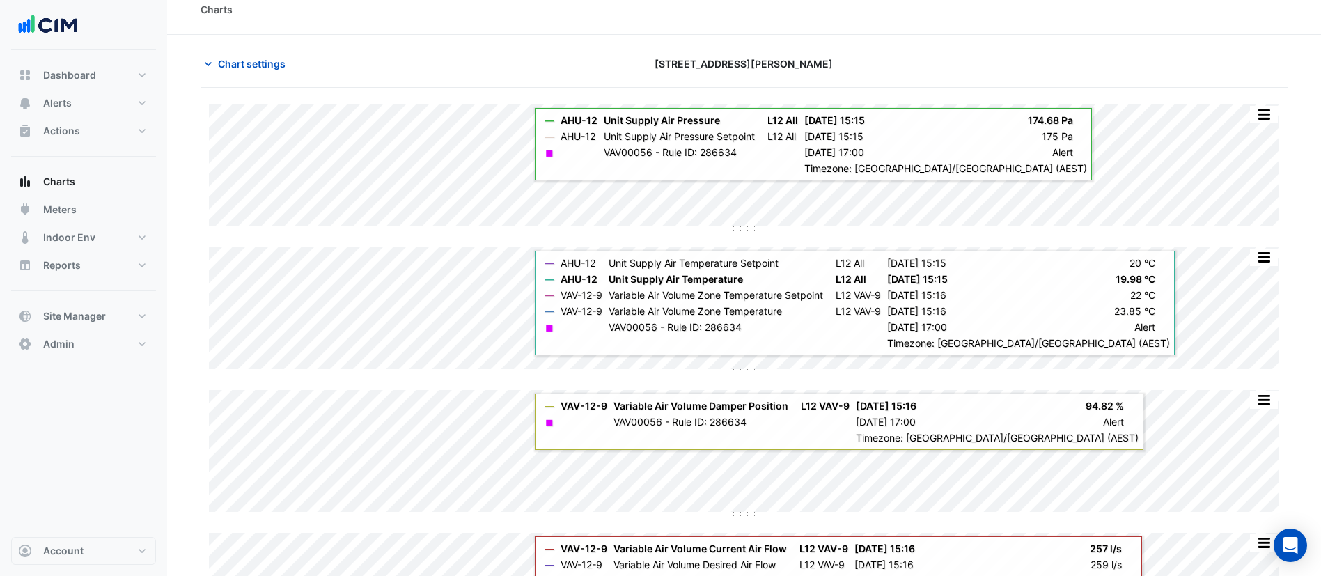
scroll to position [14, 0]
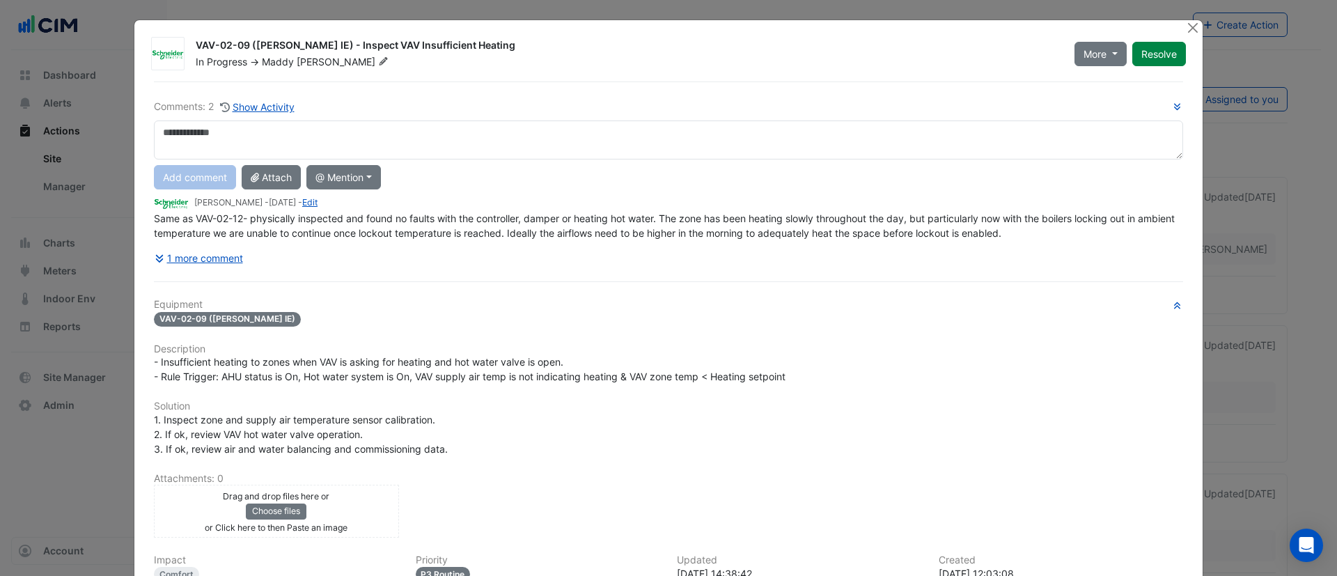
scroll to position [162, 0]
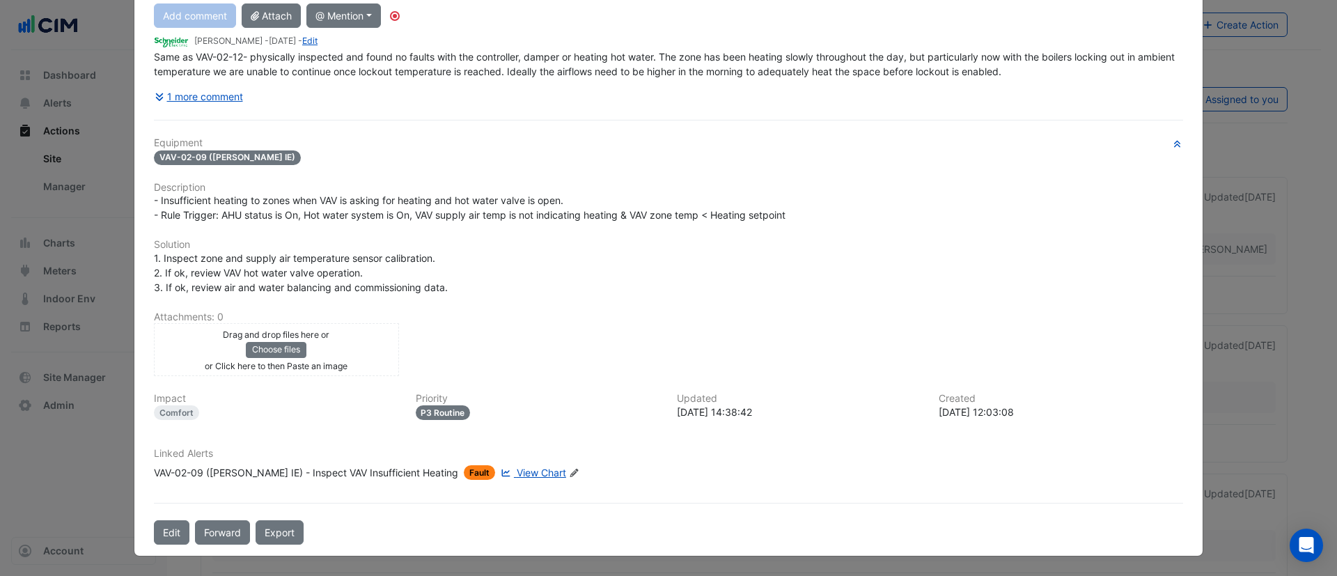
click at [334, 474] on div "VAV-02-09 (NABERS IE) - Inspect VAV Insufficient Heating" at bounding box center [306, 472] width 304 height 15
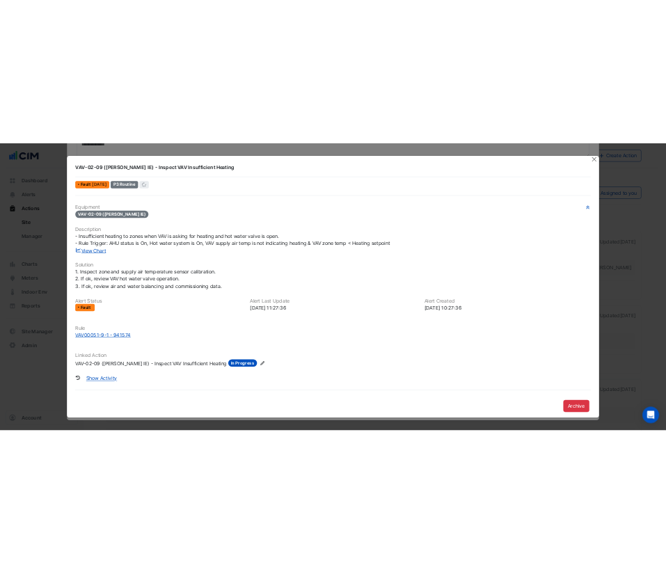
scroll to position [132, 0]
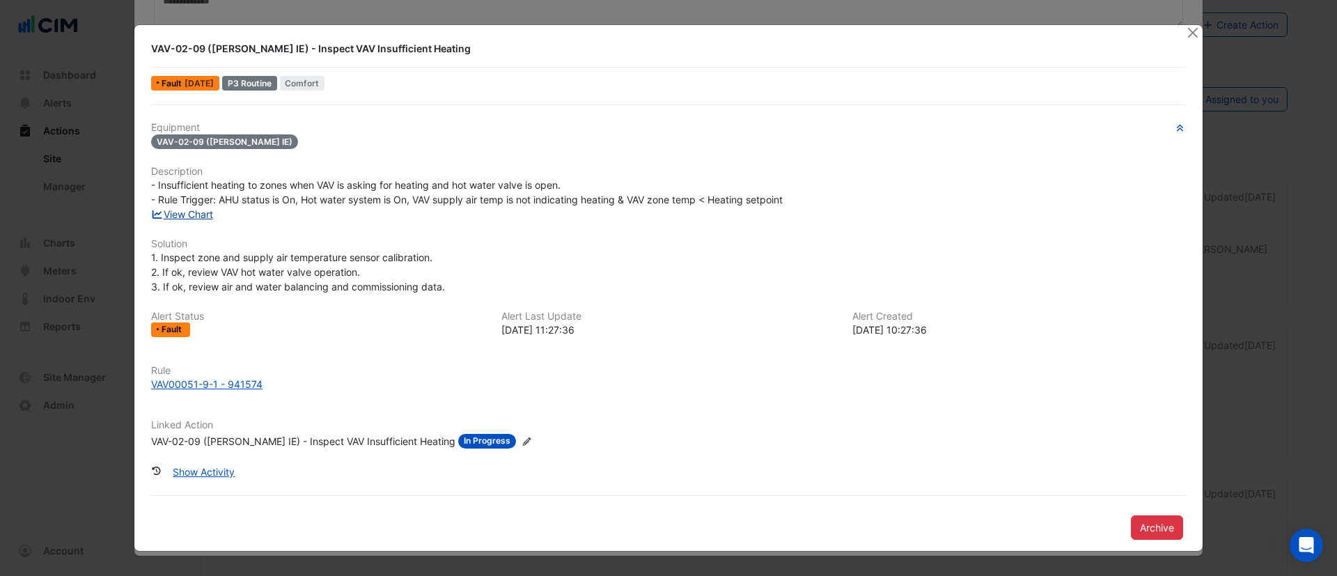
click at [181, 216] on link "View Chart" at bounding box center [182, 214] width 62 height 12
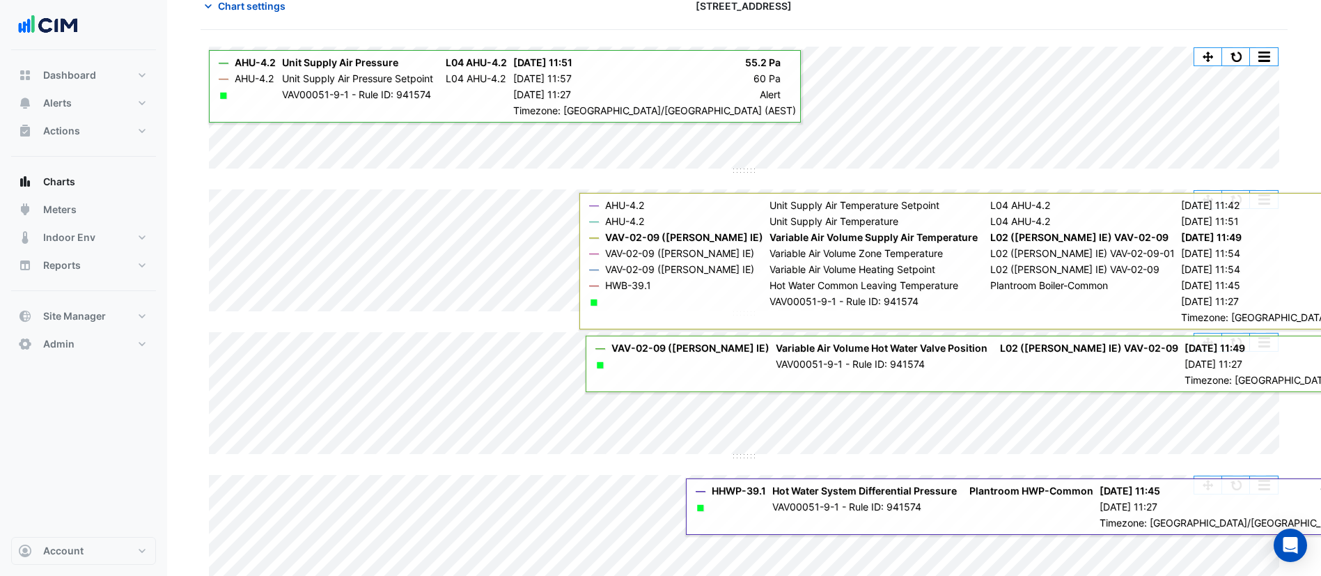
scroll to position [72, 0]
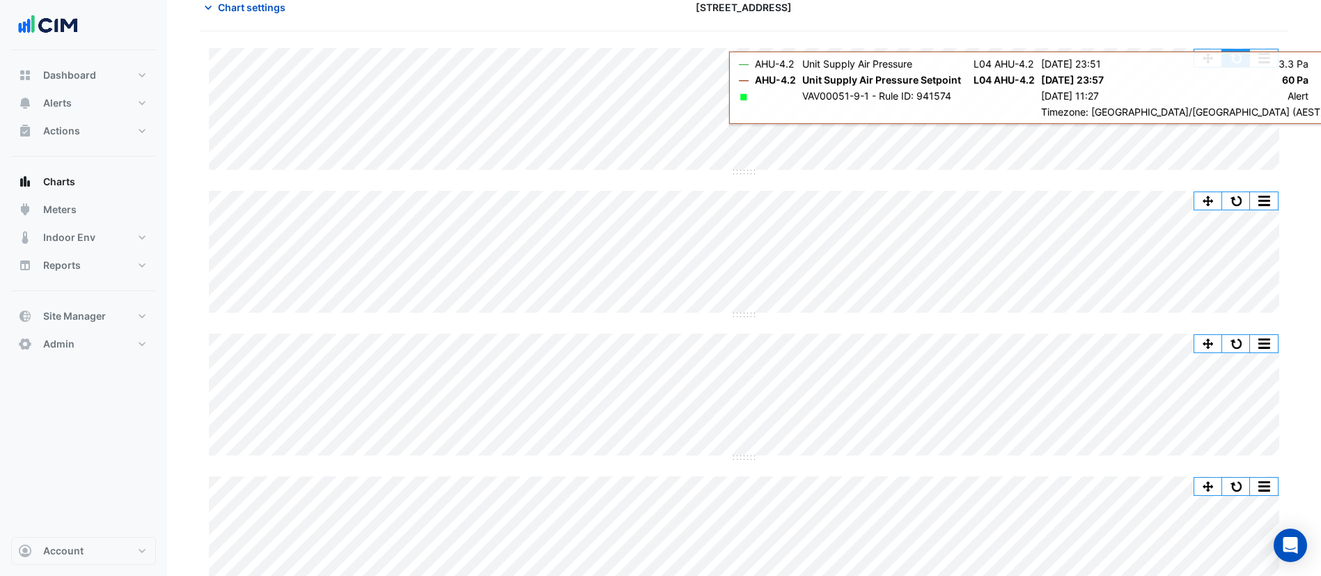
click at [1230, 54] on button "button" at bounding box center [1236, 57] width 28 height 17
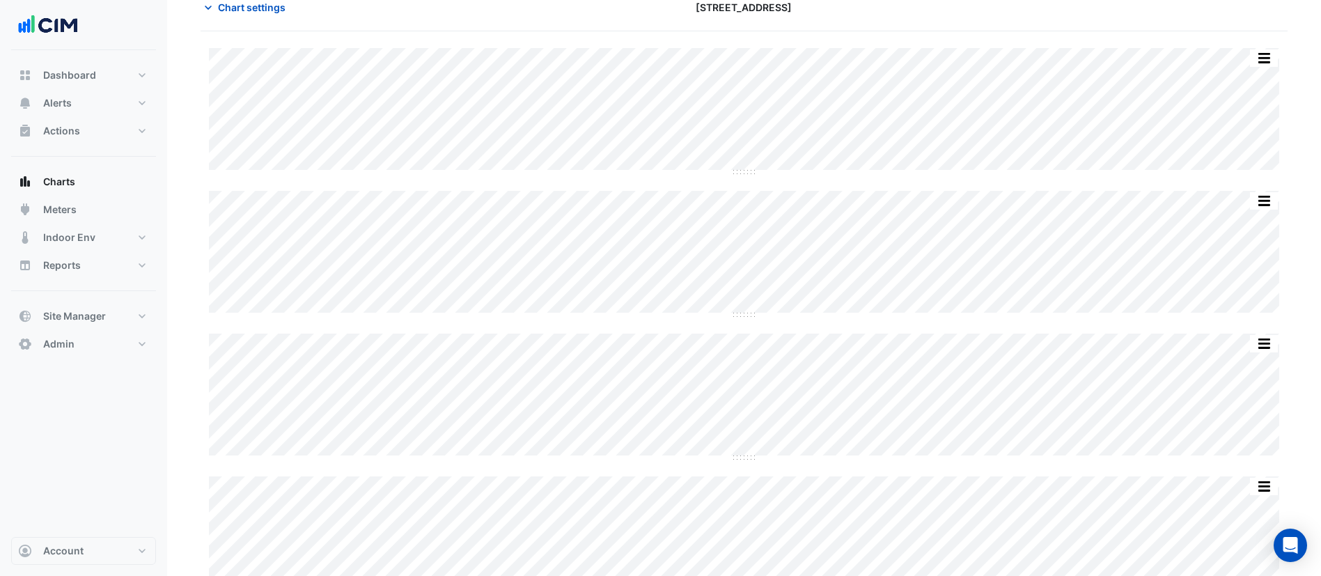
scroll to position [0, 0]
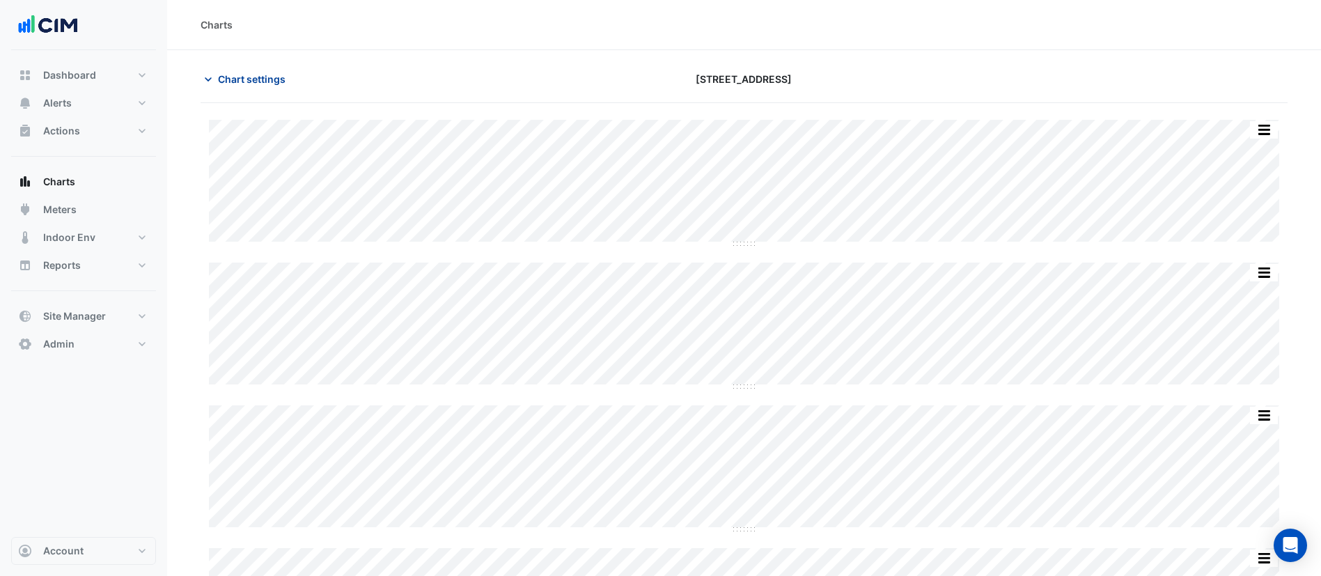
click at [260, 84] on span "Chart settings" at bounding box center [252, 79] width 68 height 15
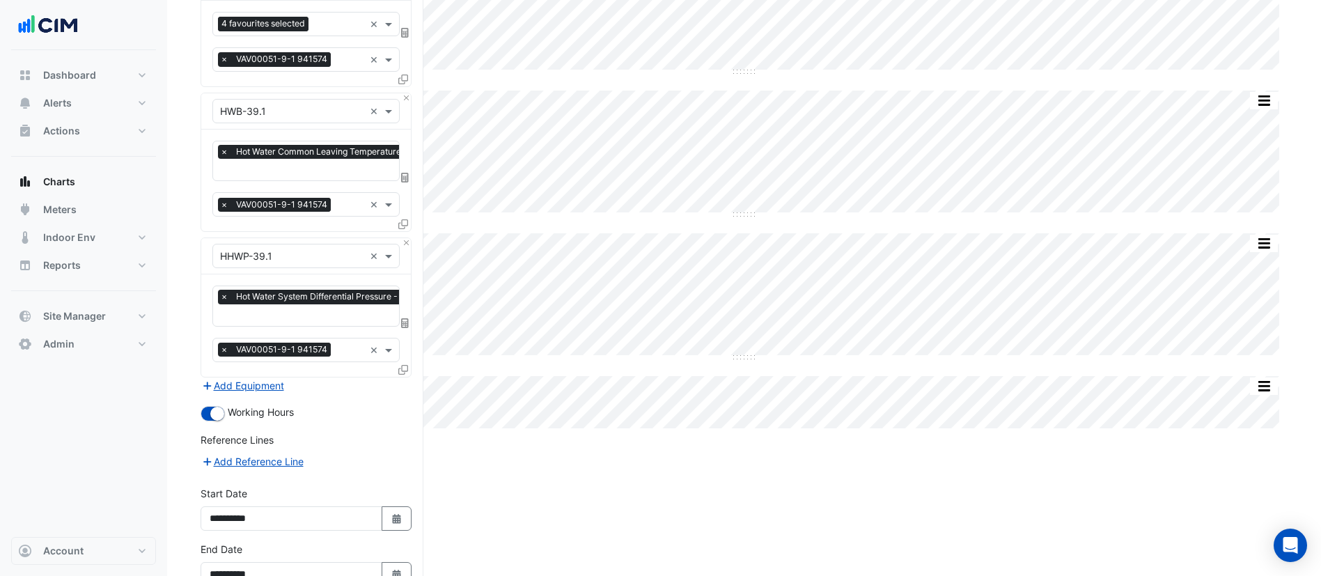
scroll to position [397, 0]
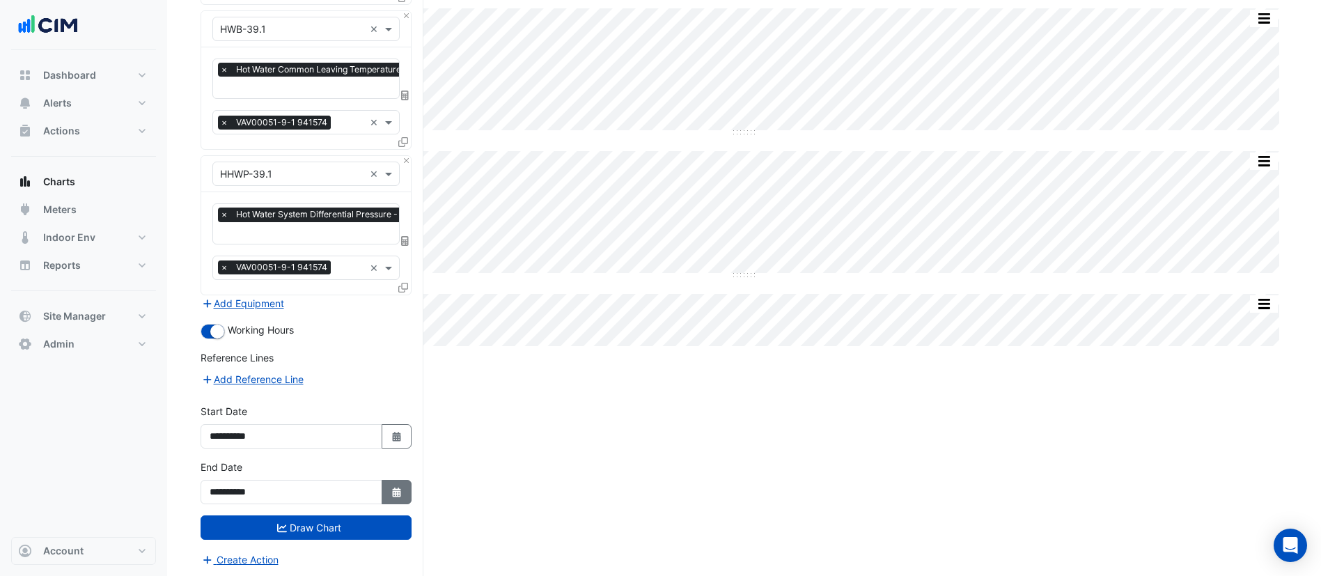
click at [394, 492] on icon "Select Date" at bounding box center [397, 492] width 13 height 10
select select "*"
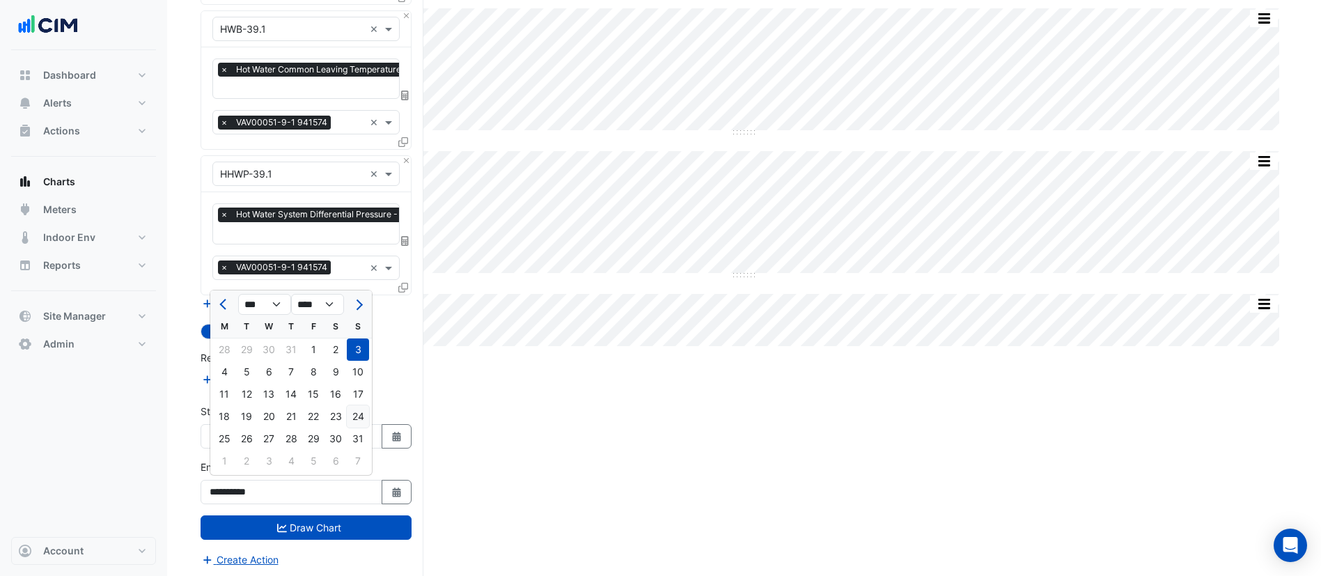
click at [349, 412] on div "24" at bounding box center [358, 416] width 22 height 22
type input "**********"
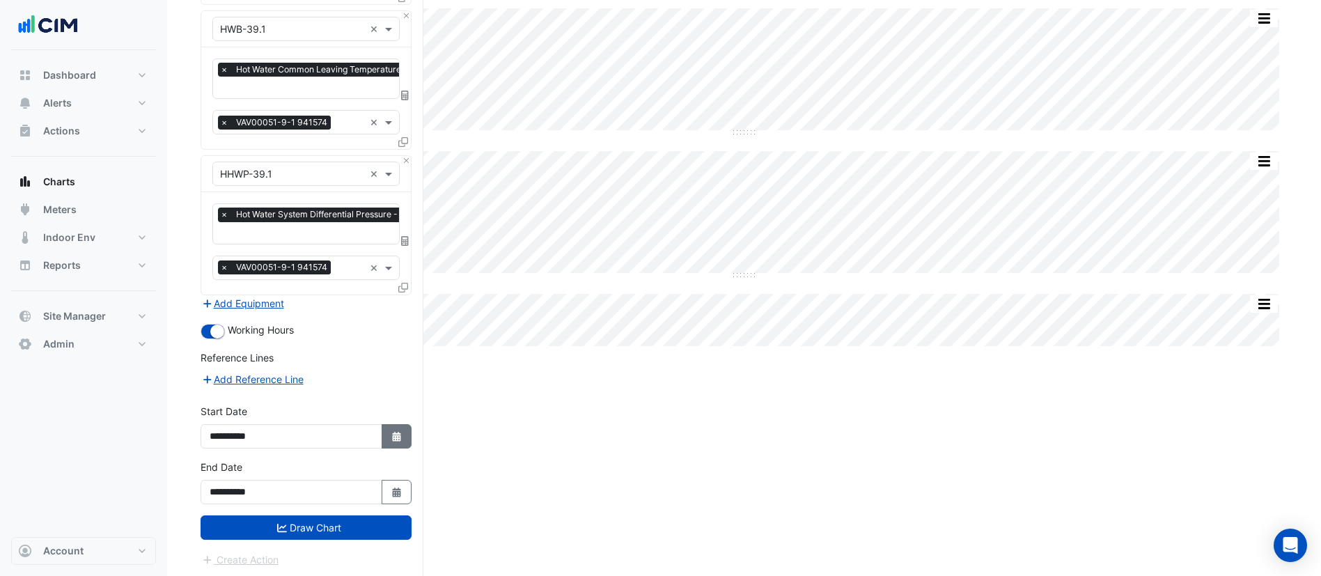
click at [400, 435] on icon "button" at bounding box center [396, 437] width 8 height 10
select select "*"
select select "****"
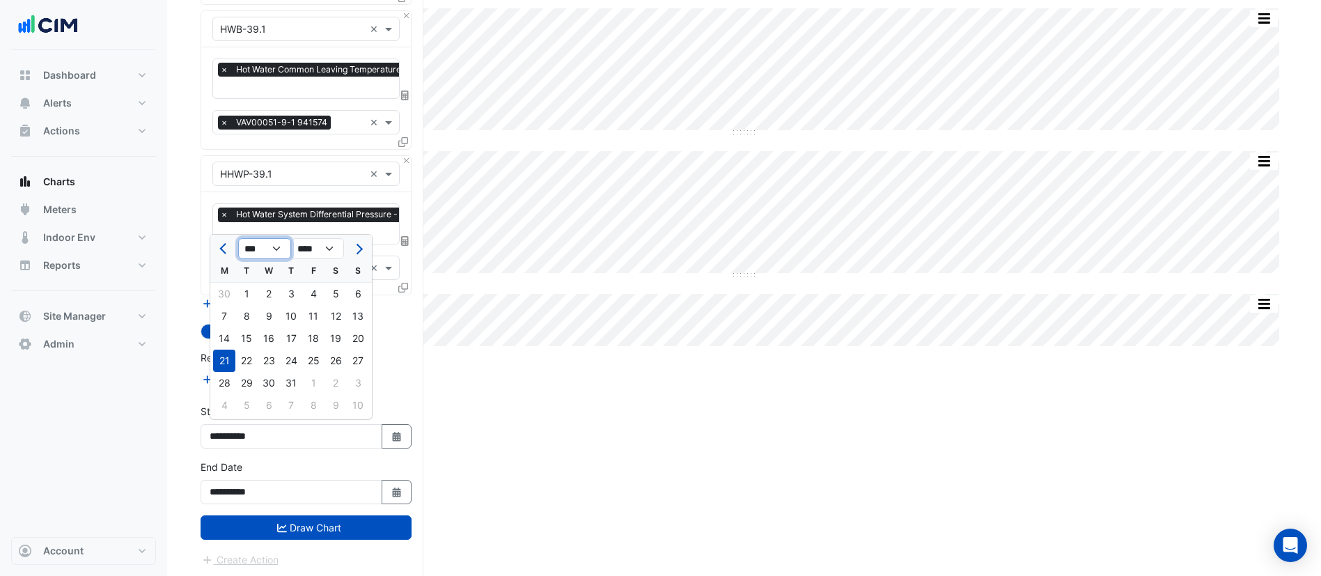
click at [269, 249] on select "*** *** *** *** *** *** *** ***" at bounding box center [264, 248] width 53 height 21
select select "*"
click at [238, 238] on select "*** *** *** *** *** *** *** ***" at bounding box center [264, 248] width 53 height 21
click at [231, 363] on div "18" at bounding box center [224, 361] width 22 height 22
type input "**********"
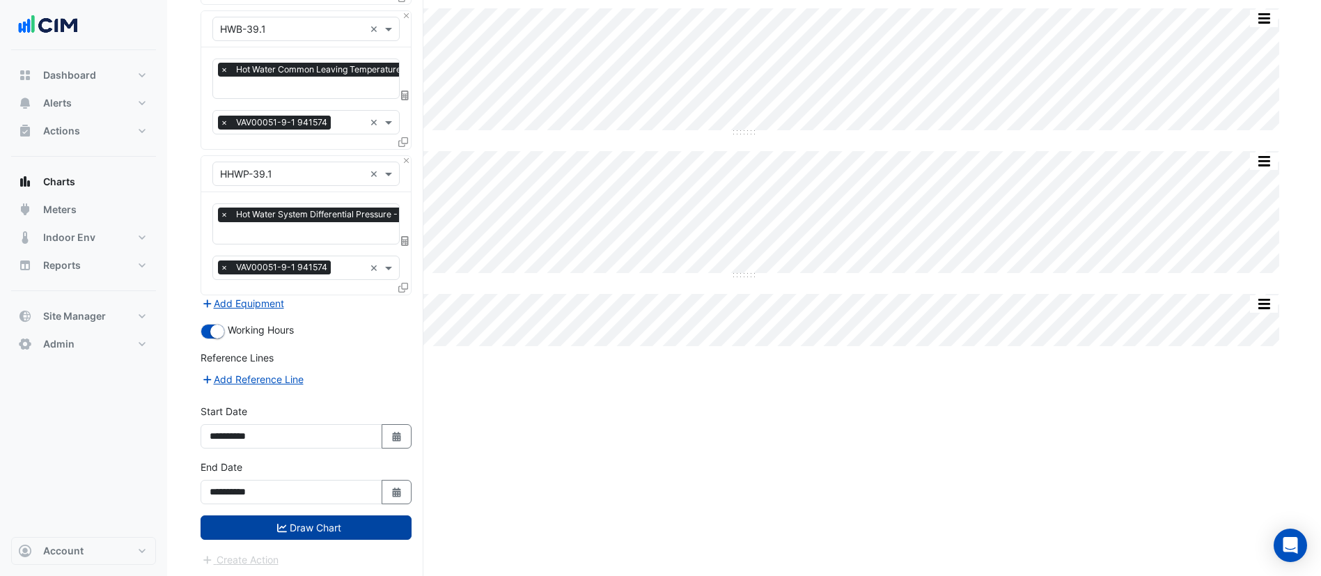
click at [261, 522] on button "Draw Chart" at bounding box center [306, 527] width 211 height 24
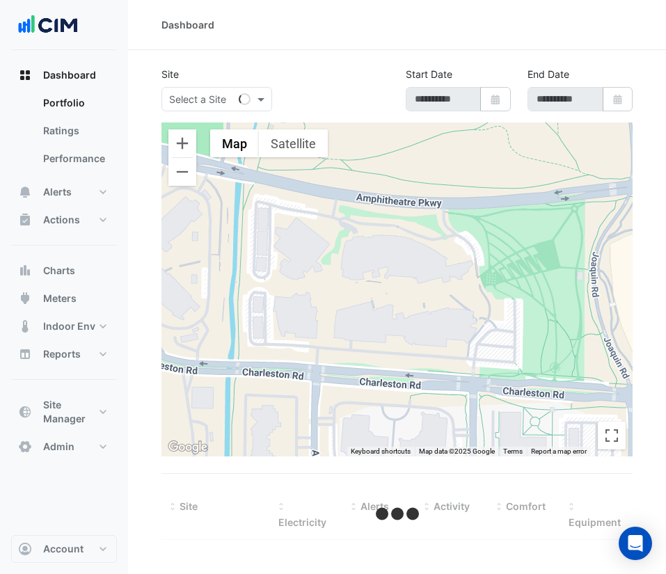
select select "***"
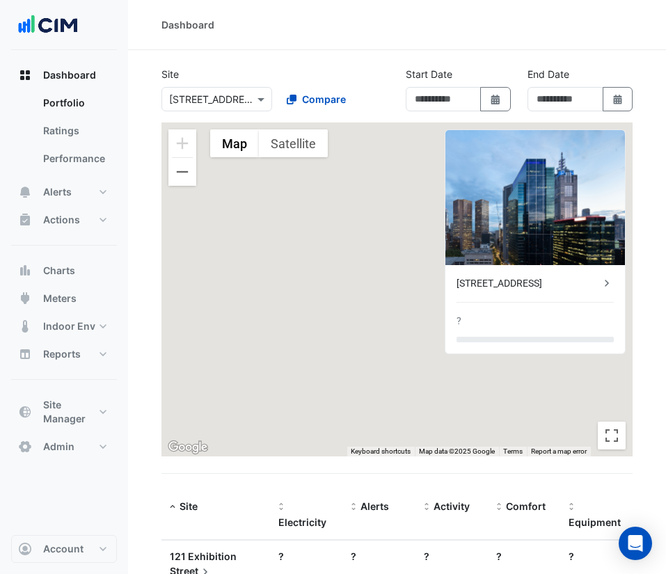
type input "**********"
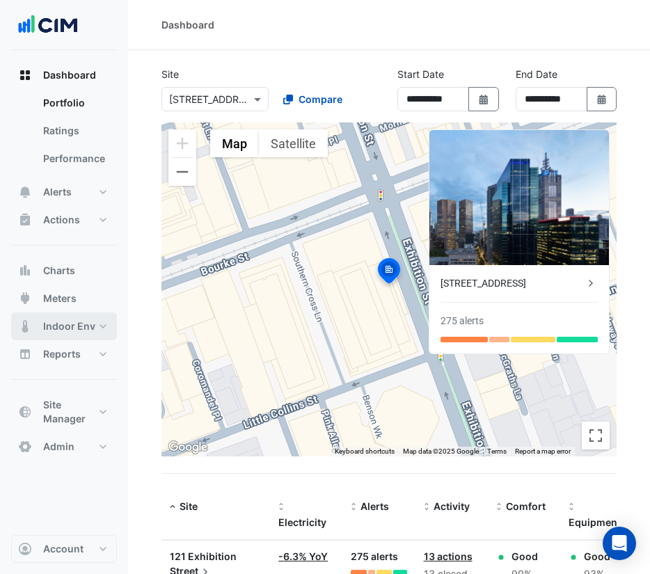
click at [67, 324] on span "Indoor Env" at bounding box center [69, 327] width 52 height 14
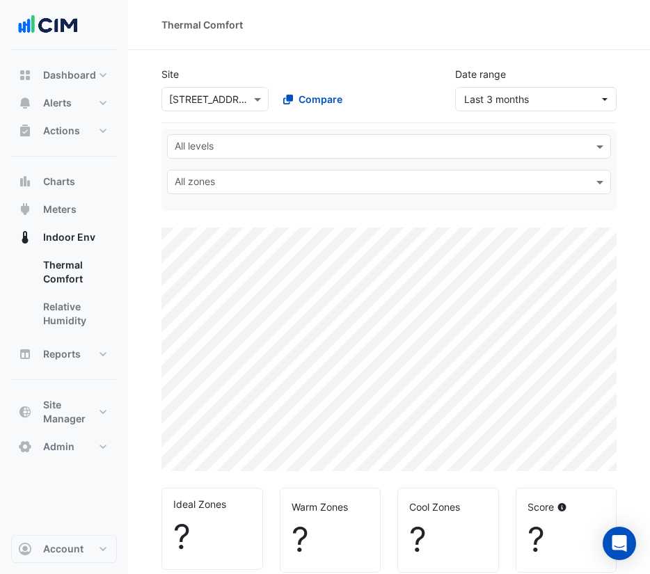
select select "***"
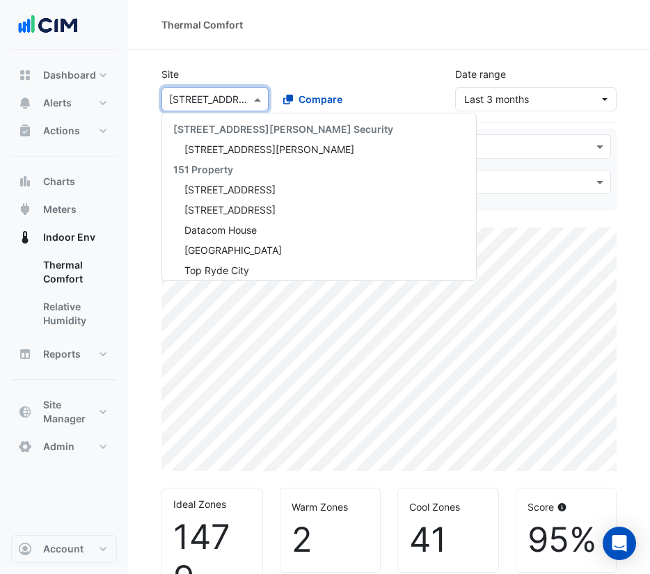
click at [192, 97] on input "text" at bounding box center [201, 100] width 64 height 15
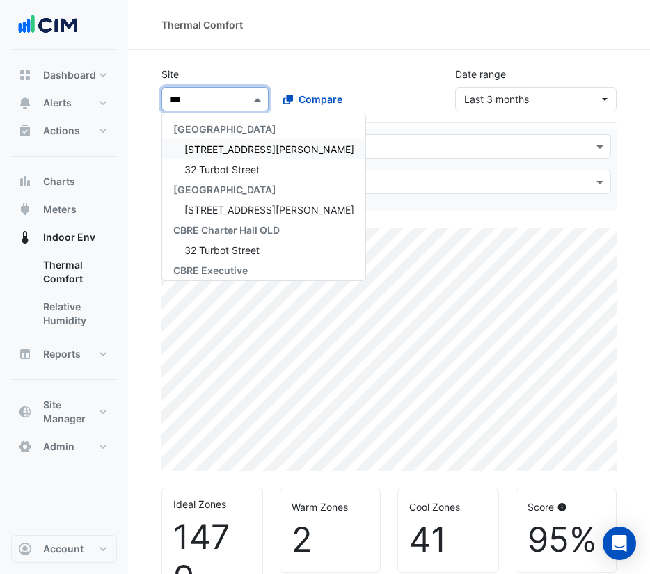
type input "****"
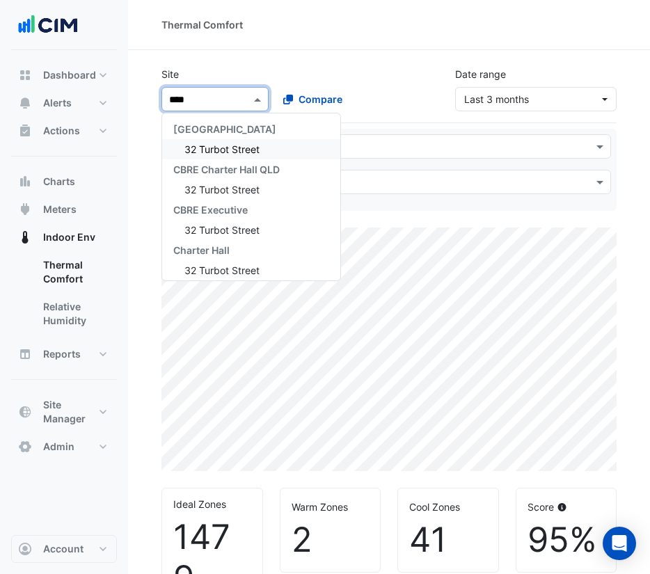
click at [205, 152] on span "32 Turbot Street" at bounding box center [222, 149] width 75 height 12
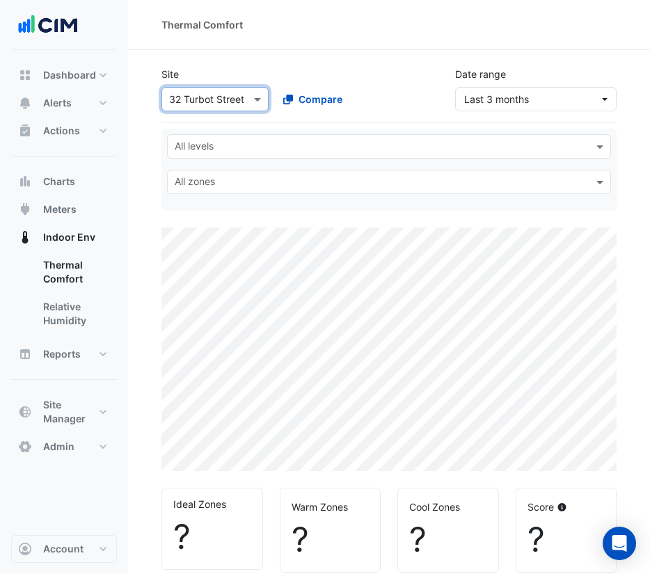
select select "***"
click at [239, 146] on input "text" at bounding box center [381, 148] width 413 height 15
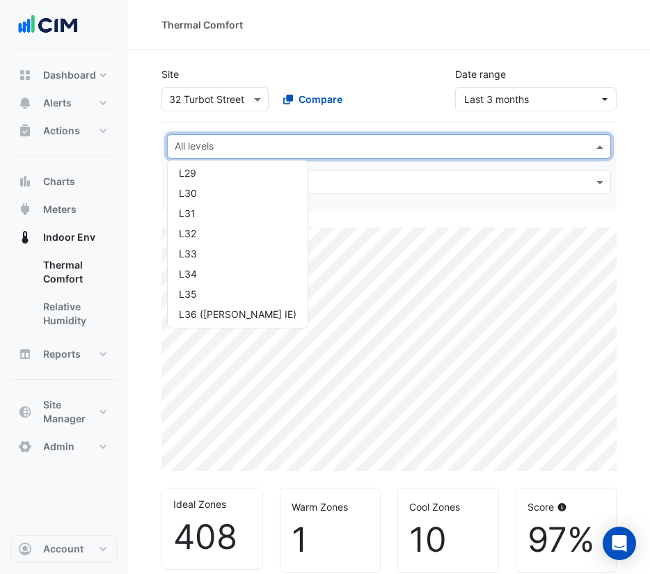
scroll to position [654, 0]
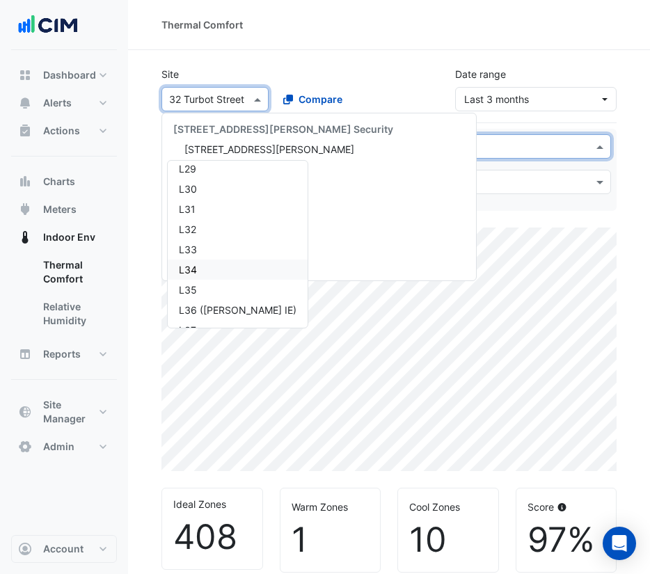
click at [202, 104] on input "text" at bounding box center [201, 100] width 64 height 15
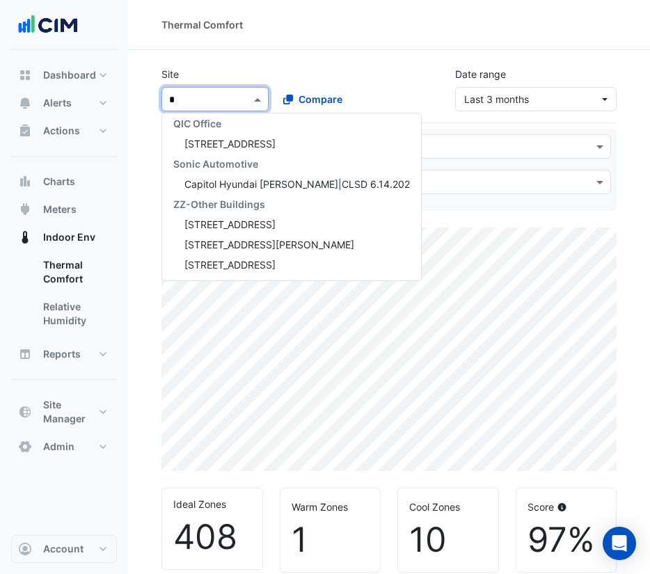
scroll to position [228, 0]
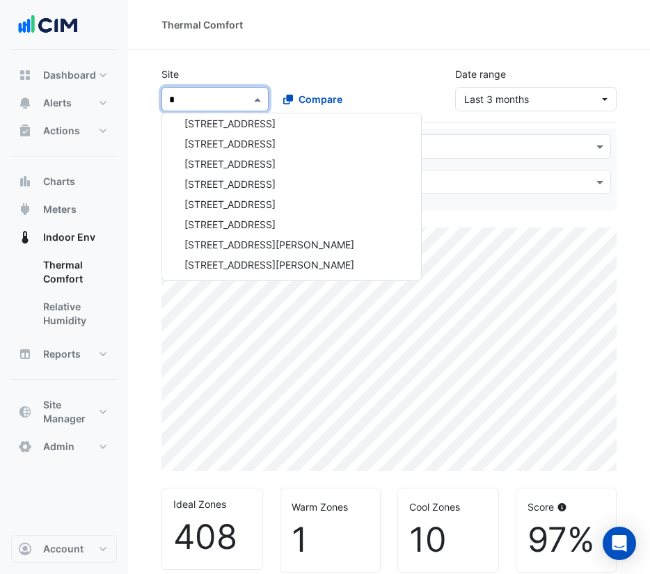
type input "**"
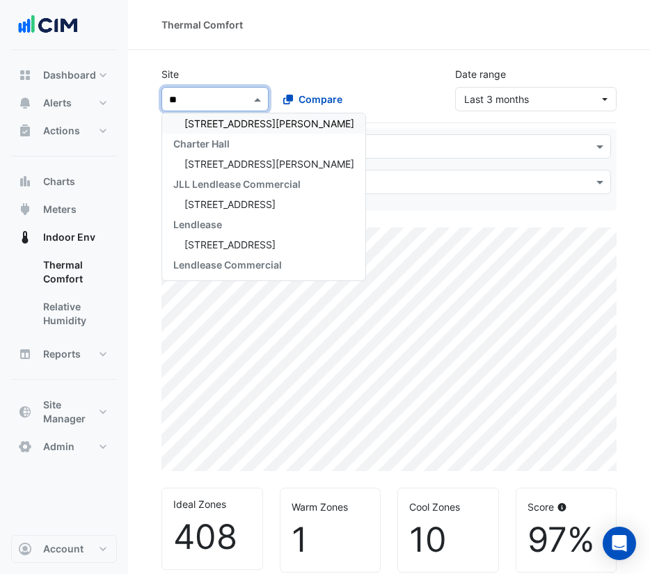
click at [203, 119] on span "[STREET_ADDRESS][PERSON_NAME]" at bounding box center [270, 124] width 170 height 12
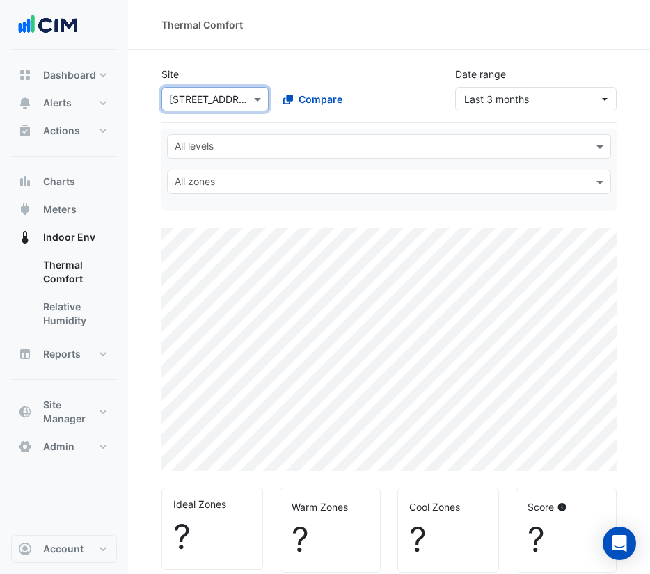
select select "***"
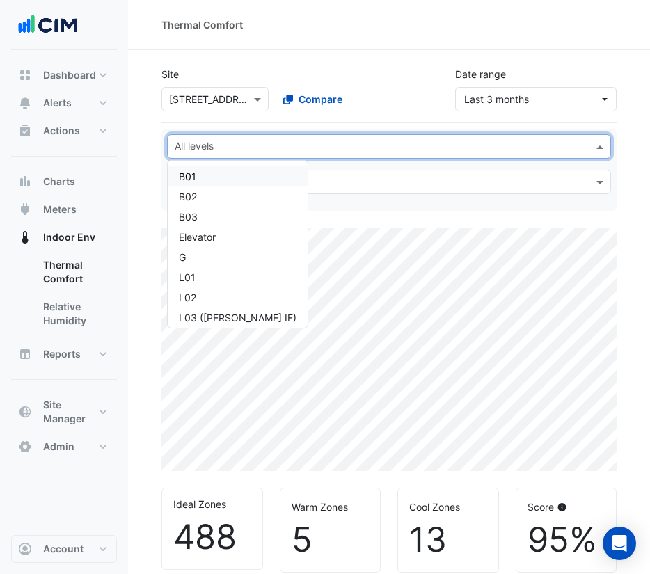
click at [220, 142] on input "text" at bounding box center [381, 148] width 413 height 15
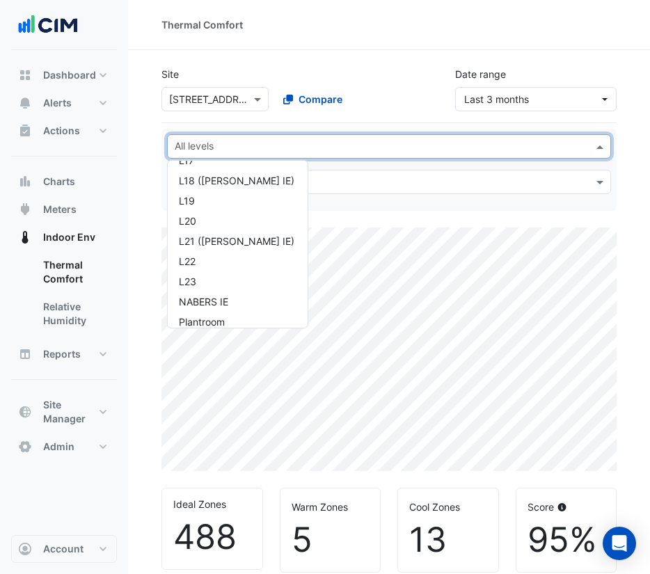
scroll to position [450, 0]
